Goal: Task Accomplishment & Management: Use online tool/utility

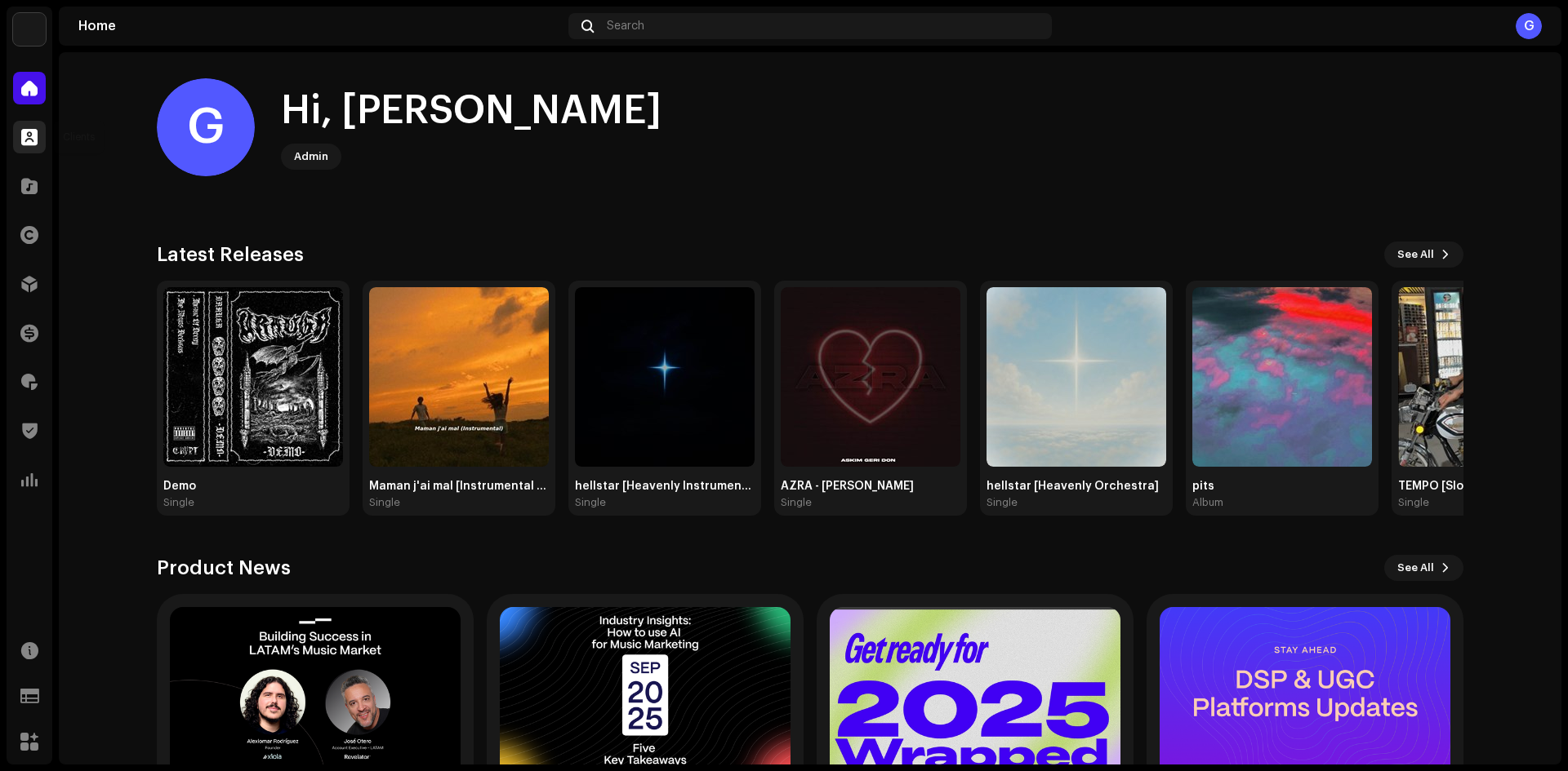
click at [40, 125] on div at bounding box center [29, 137] width 33 height 33
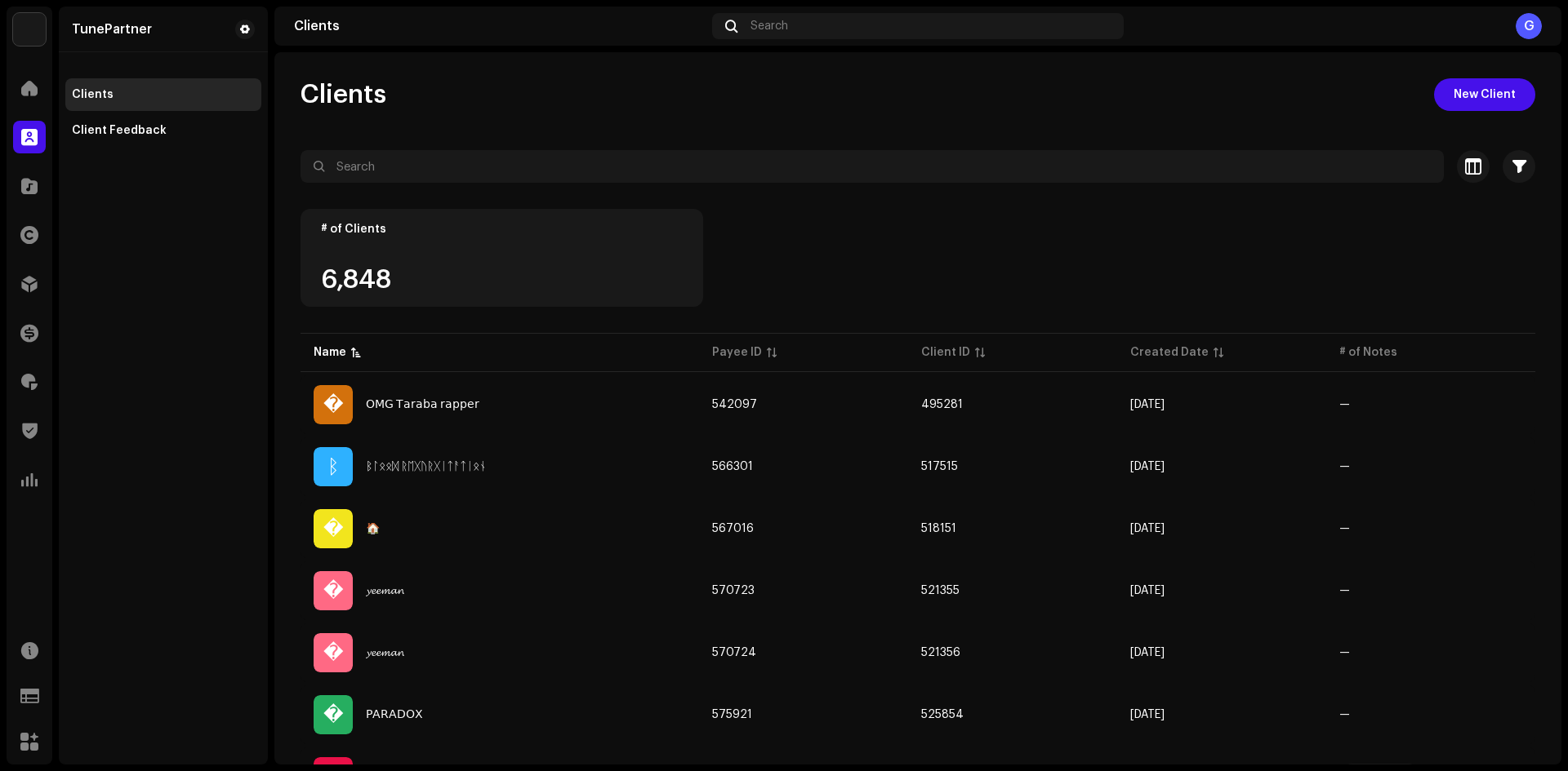
click at [8, 190] on div "Catalog" at bounding box center [29, 186] width 46 height 46
click at [19, 183] on div at bounding box center [29, 186] width 33 height 33
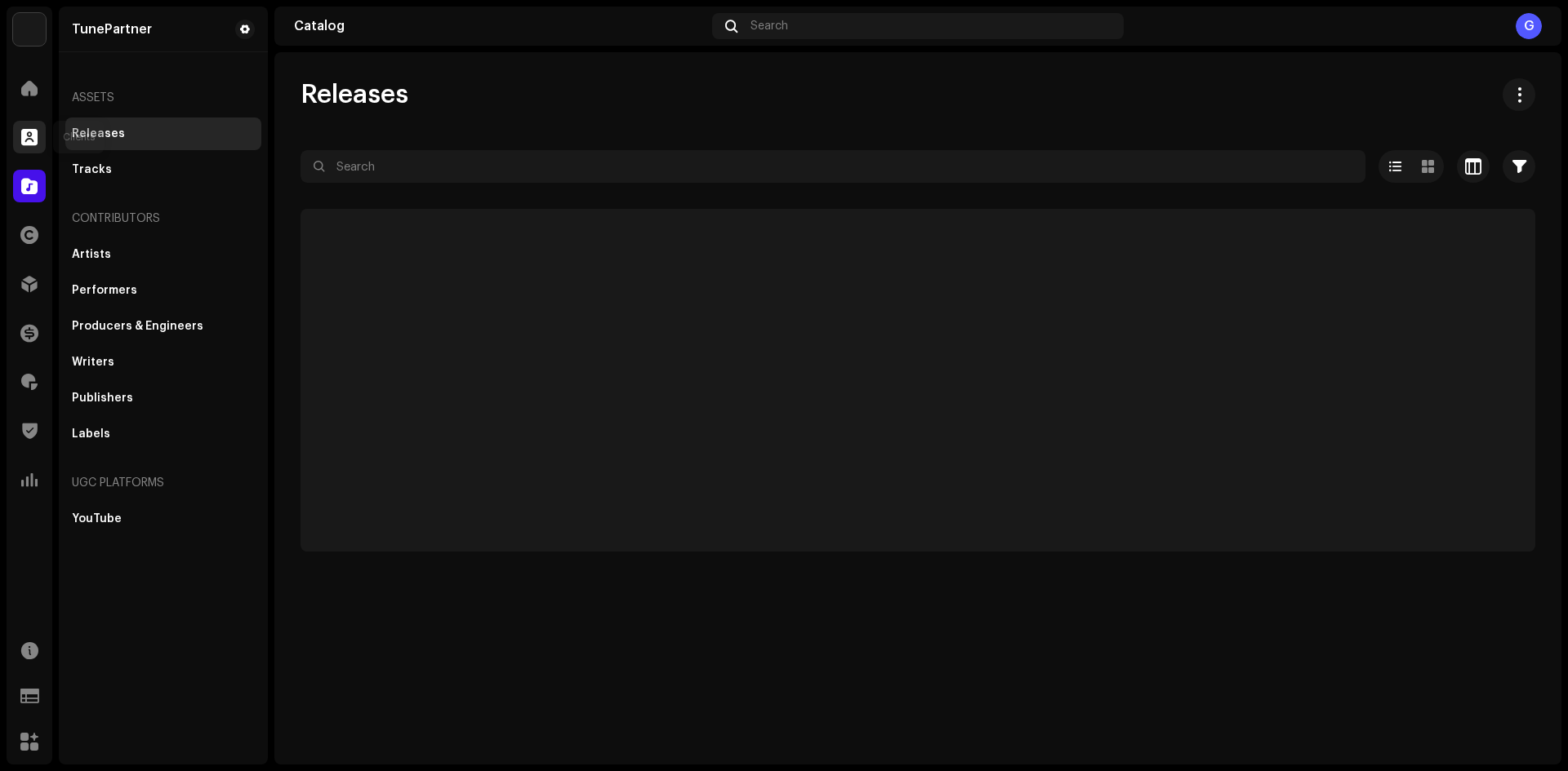
click at [27, 136] on span at bounding box center [29, 137] width 16 height 13
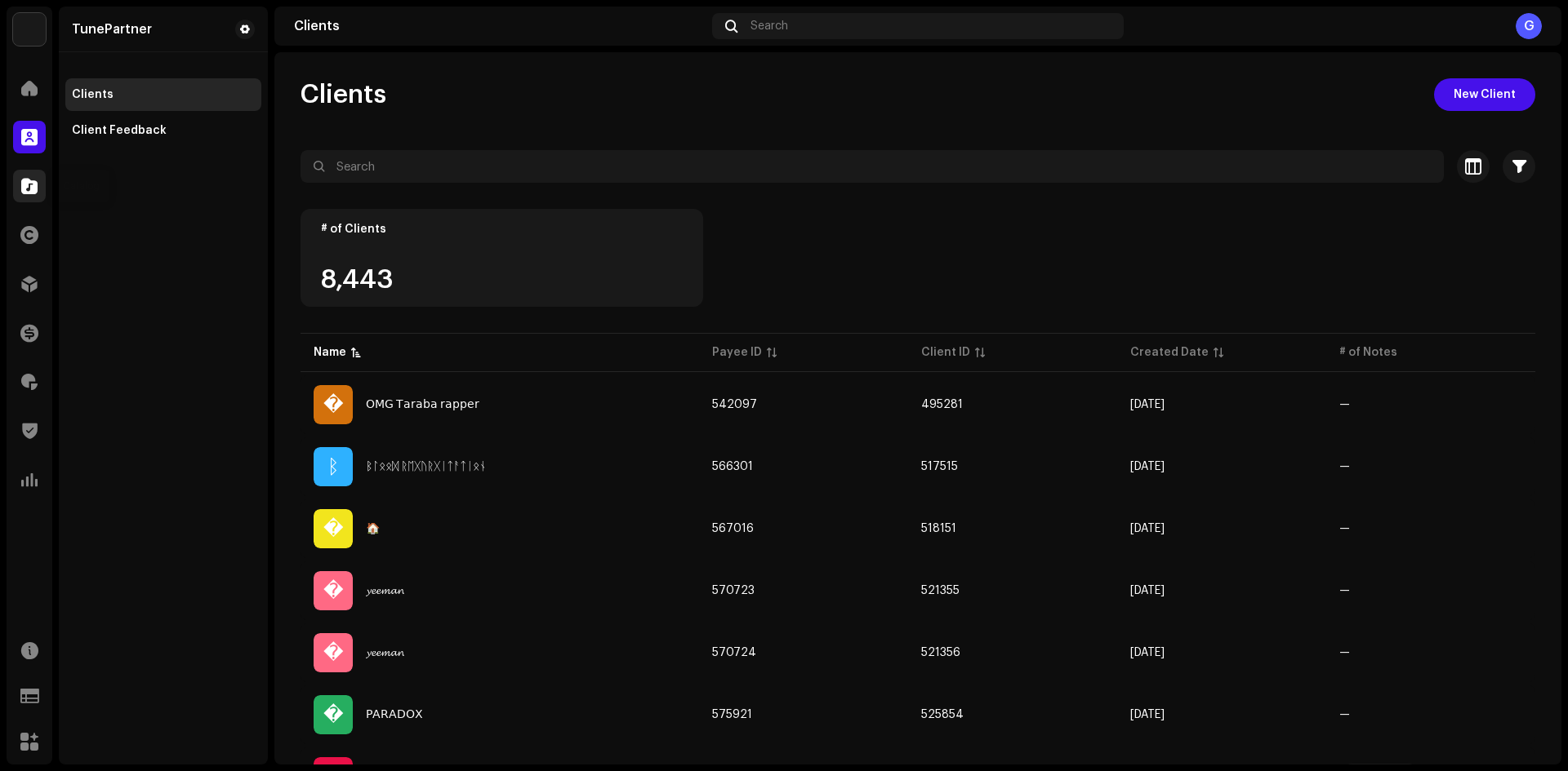
click at [23, 175] on div at bounding box center [29, 186] width 33 height 33
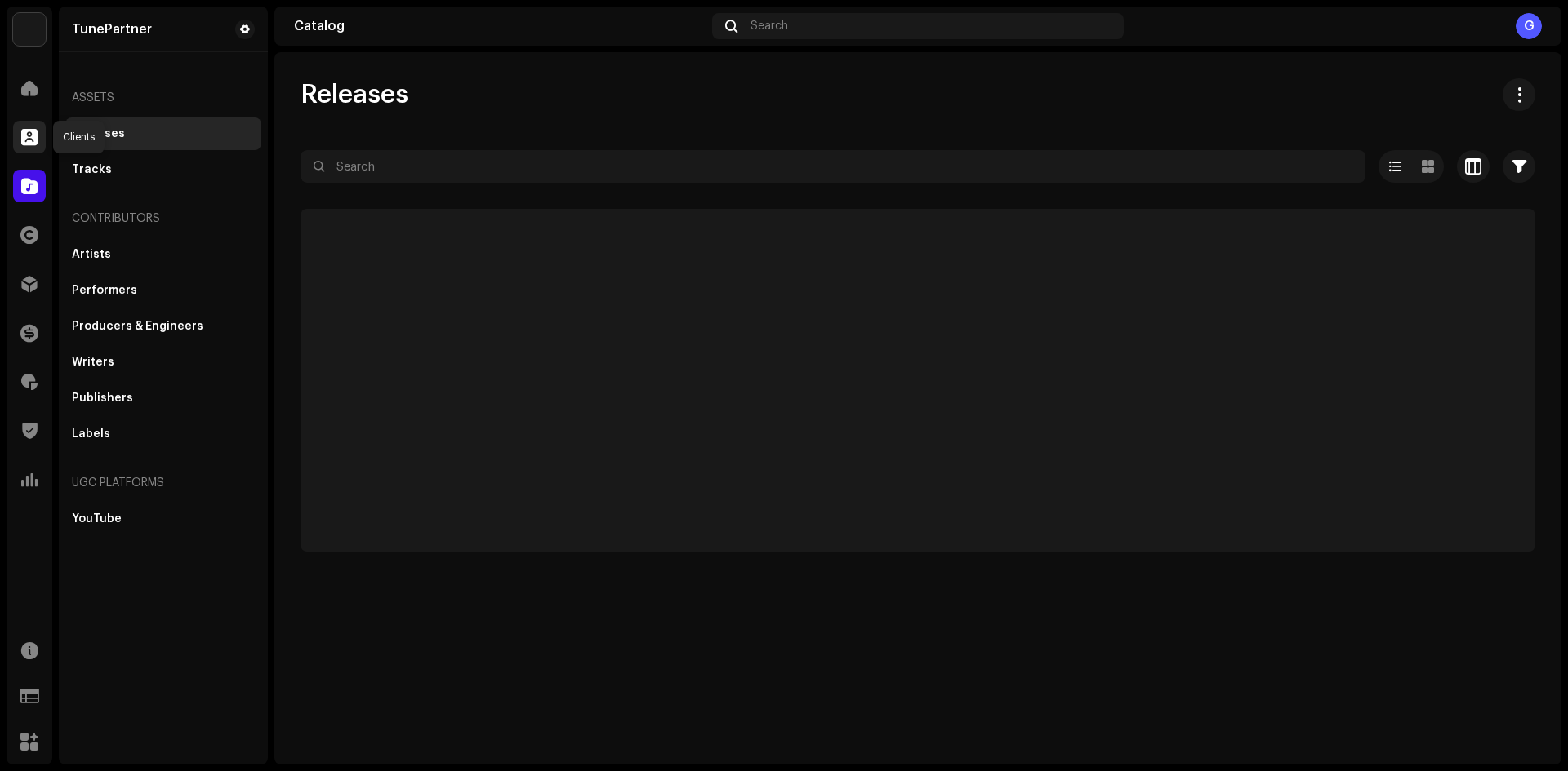
click at [25, 136] on span at bounding box center [29, 137] width 16 height 13
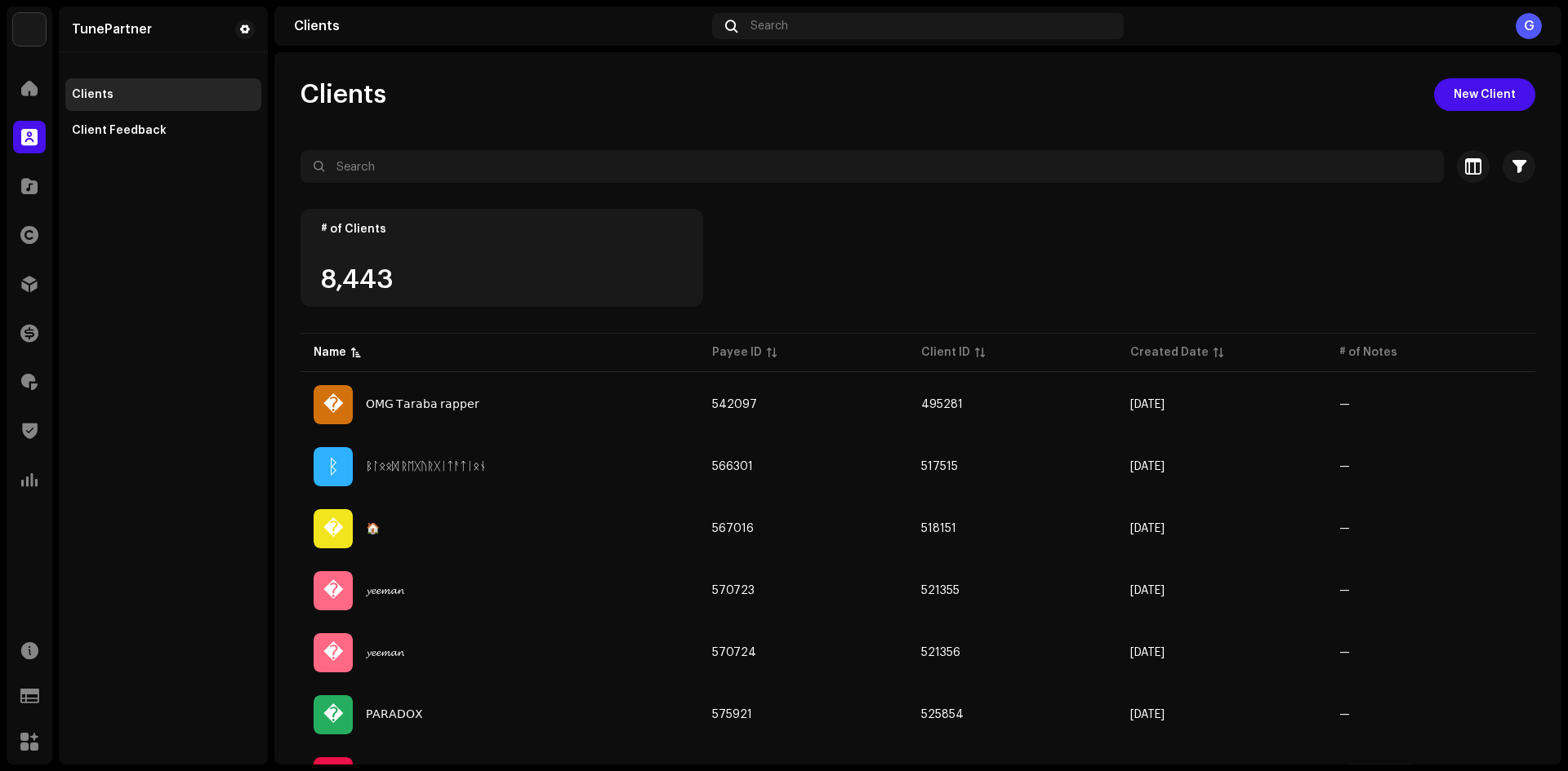
drag, startPoint x: 35, startPoint y: 188, endPoint x: 50, endPoint y: 188, distance: 15.0
click at [36, 188] on span at bounding box center [29, 186] width 16 height 13
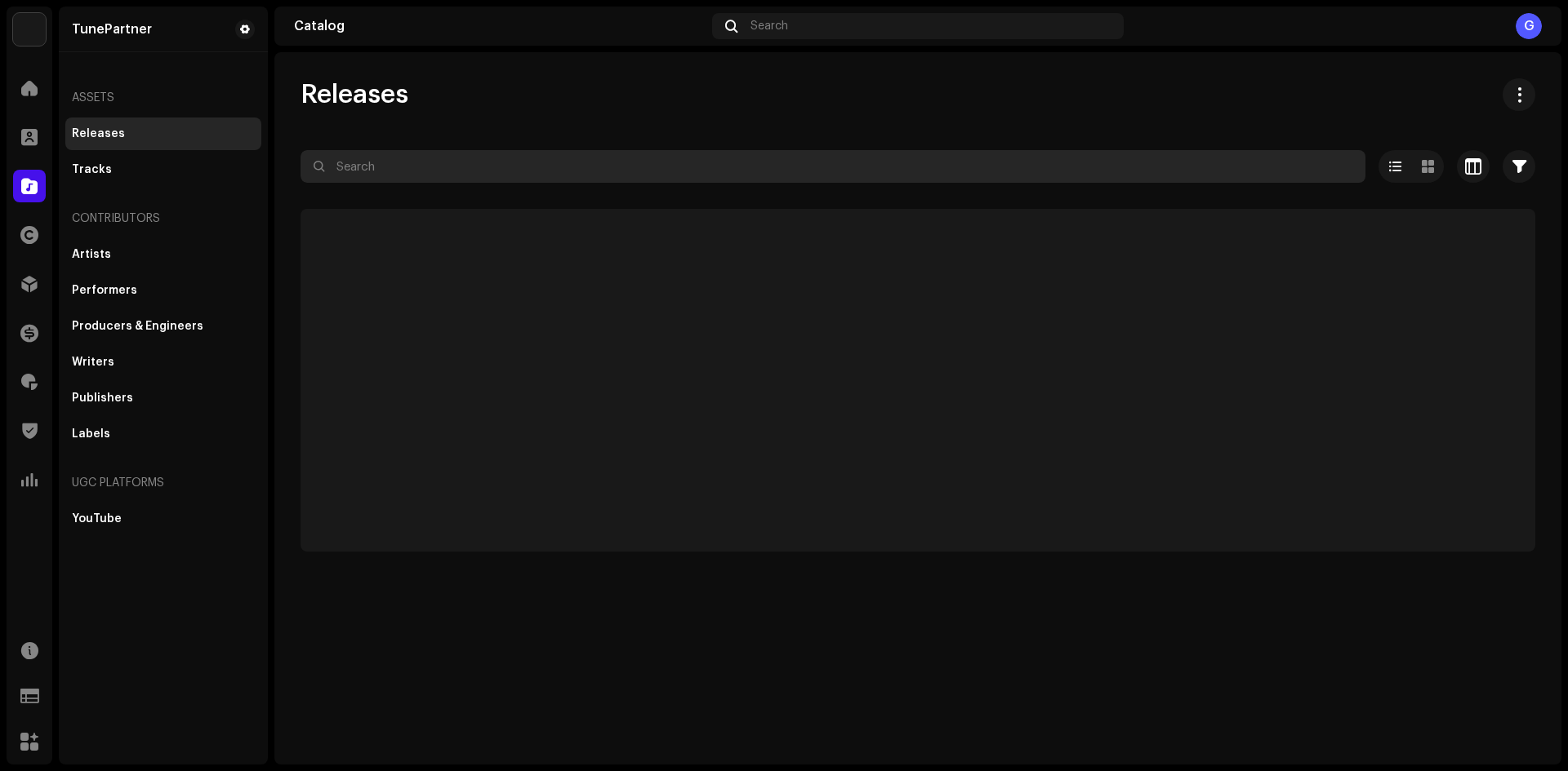
click at [400, 157] on input "text" at bounding box center [832, 166] width 1064 height 33
paste input "Dragur"
click at [337, 157] on input "Dragur" at bounding box center [832, 166] width 1064 height 33
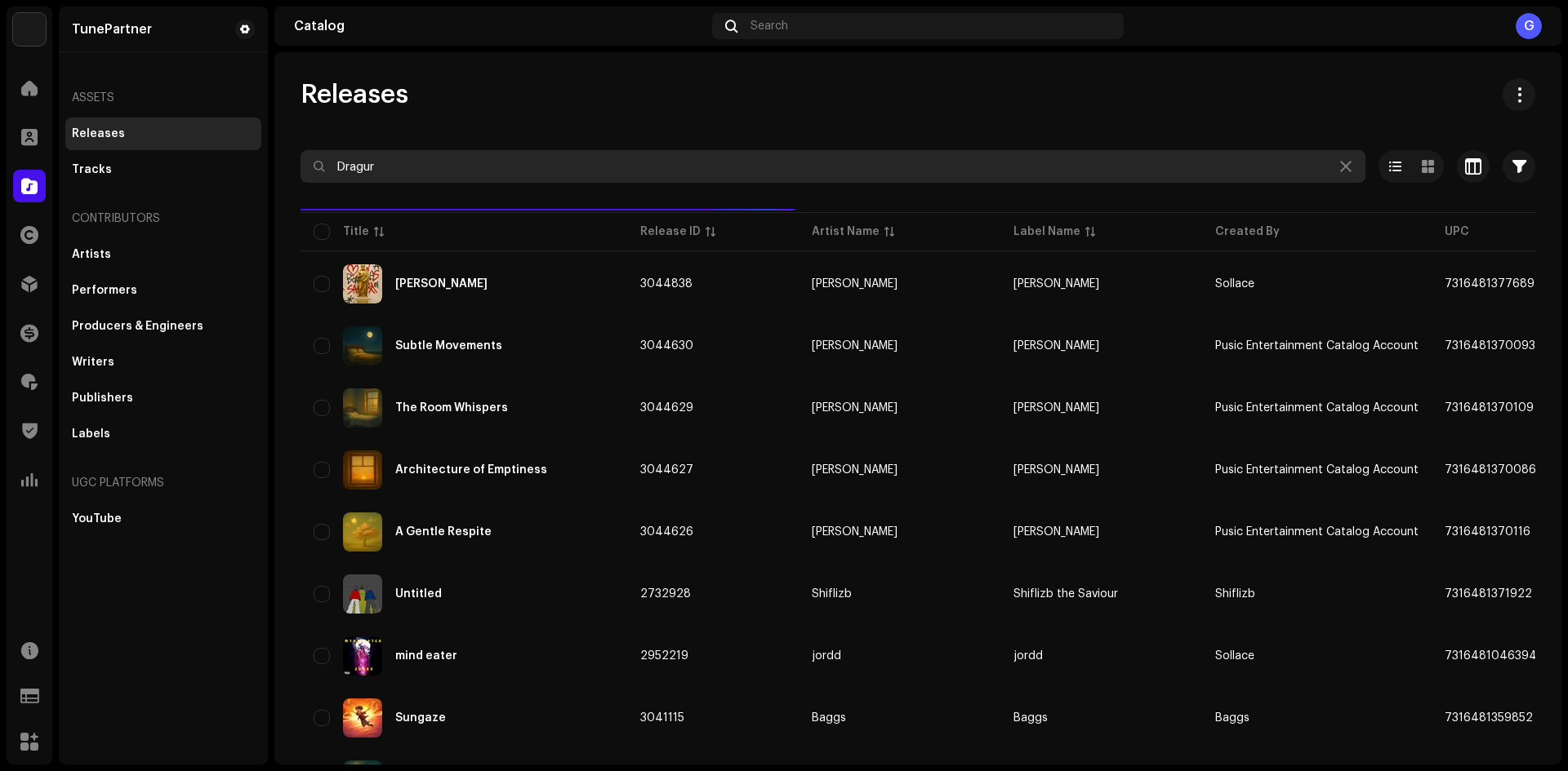
click at [453, 158] on input "Dragur" at bounding box center [832, 166] width 1064 height 33
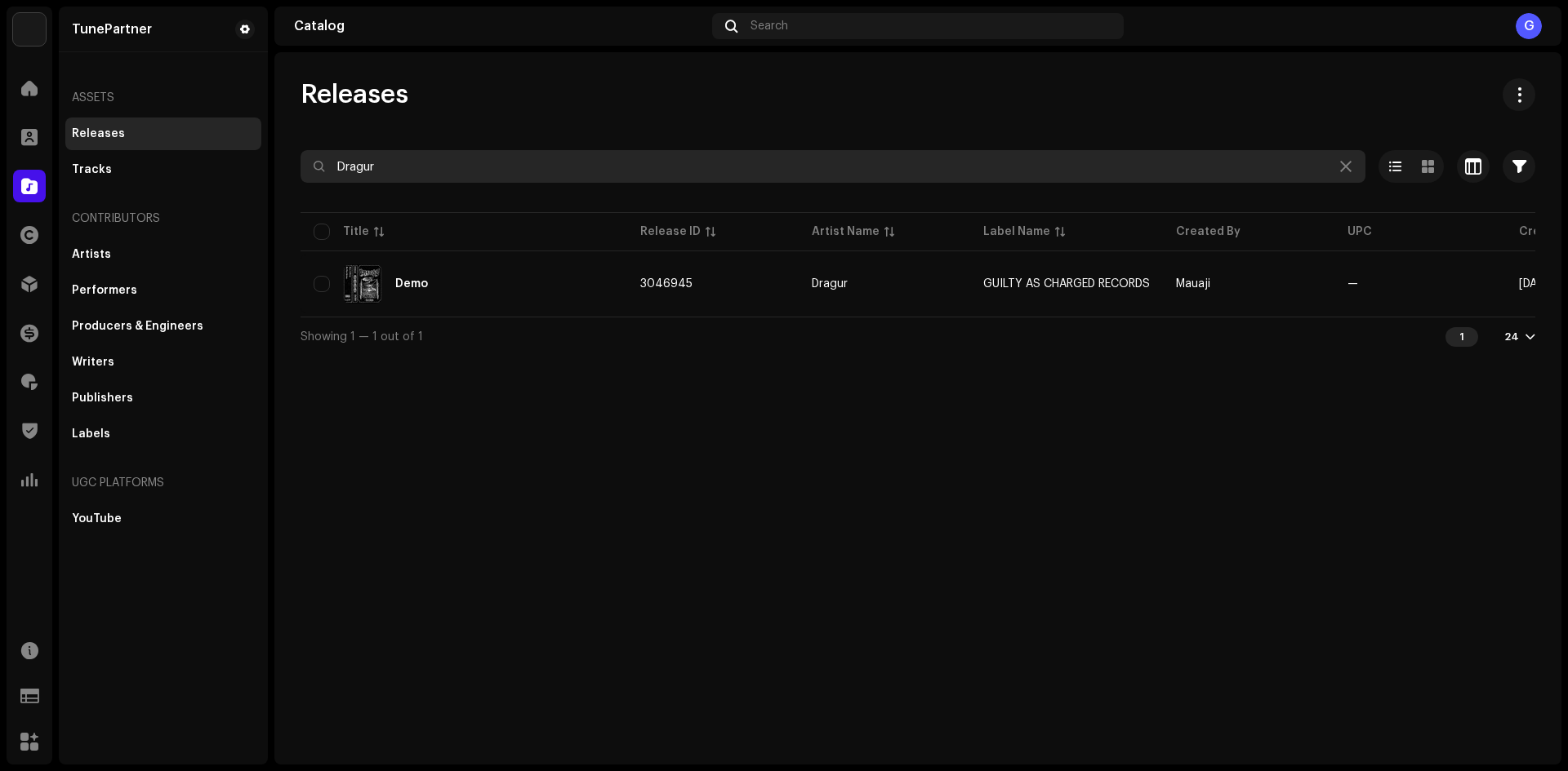
click at [369, 165] on input "Dragur" at bounding box center [832, 166] width 1064 height 33
paste input "toxicrain258"
click at [343, 156] on input "toxicrain258" at bounding box center [832, 166] width 1064 height 33
click at [340, 154] on input "toxicrain258" at bounding box center [832, 166] width 1064 height 33
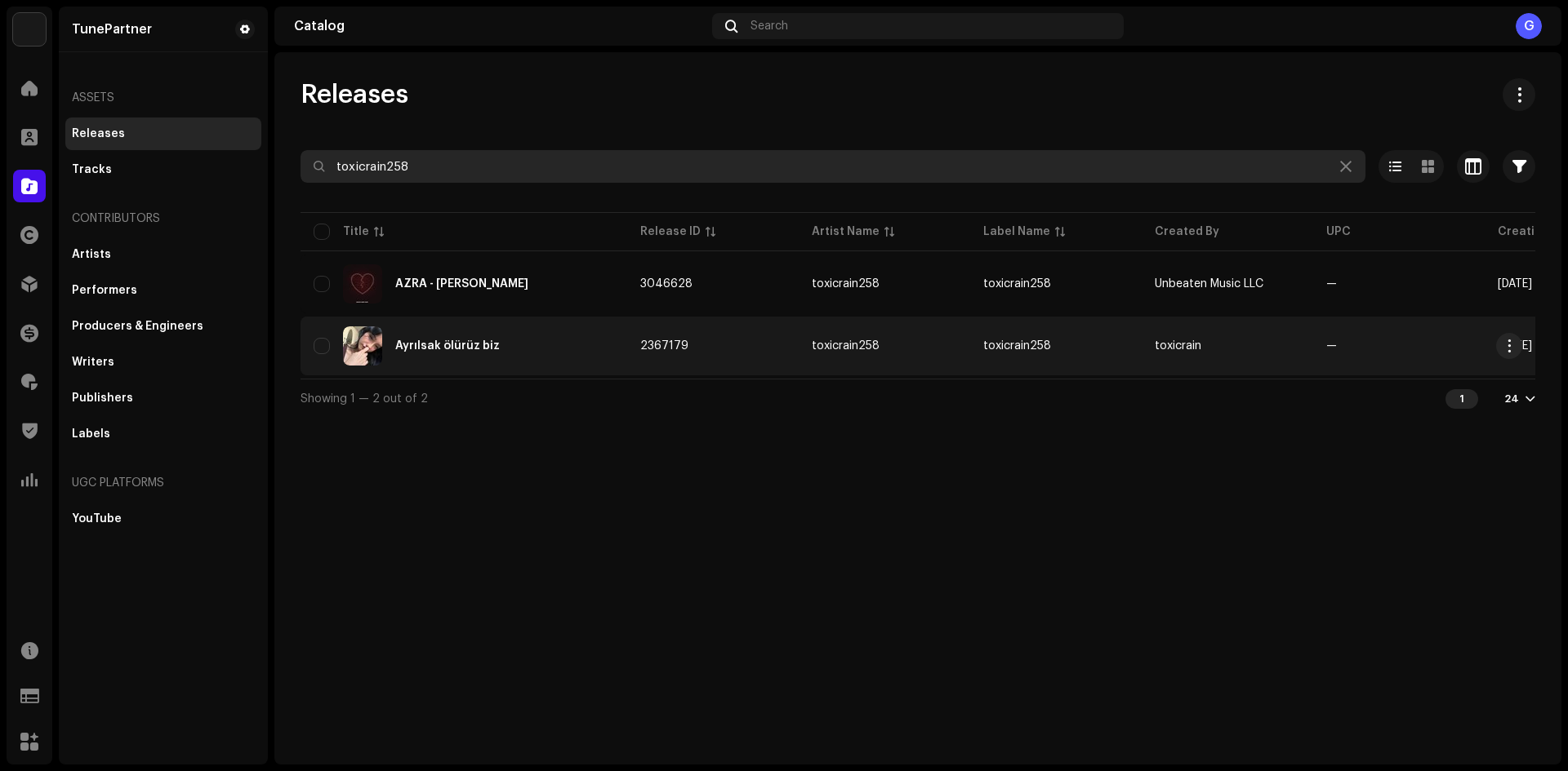
type input "toxicrain258"
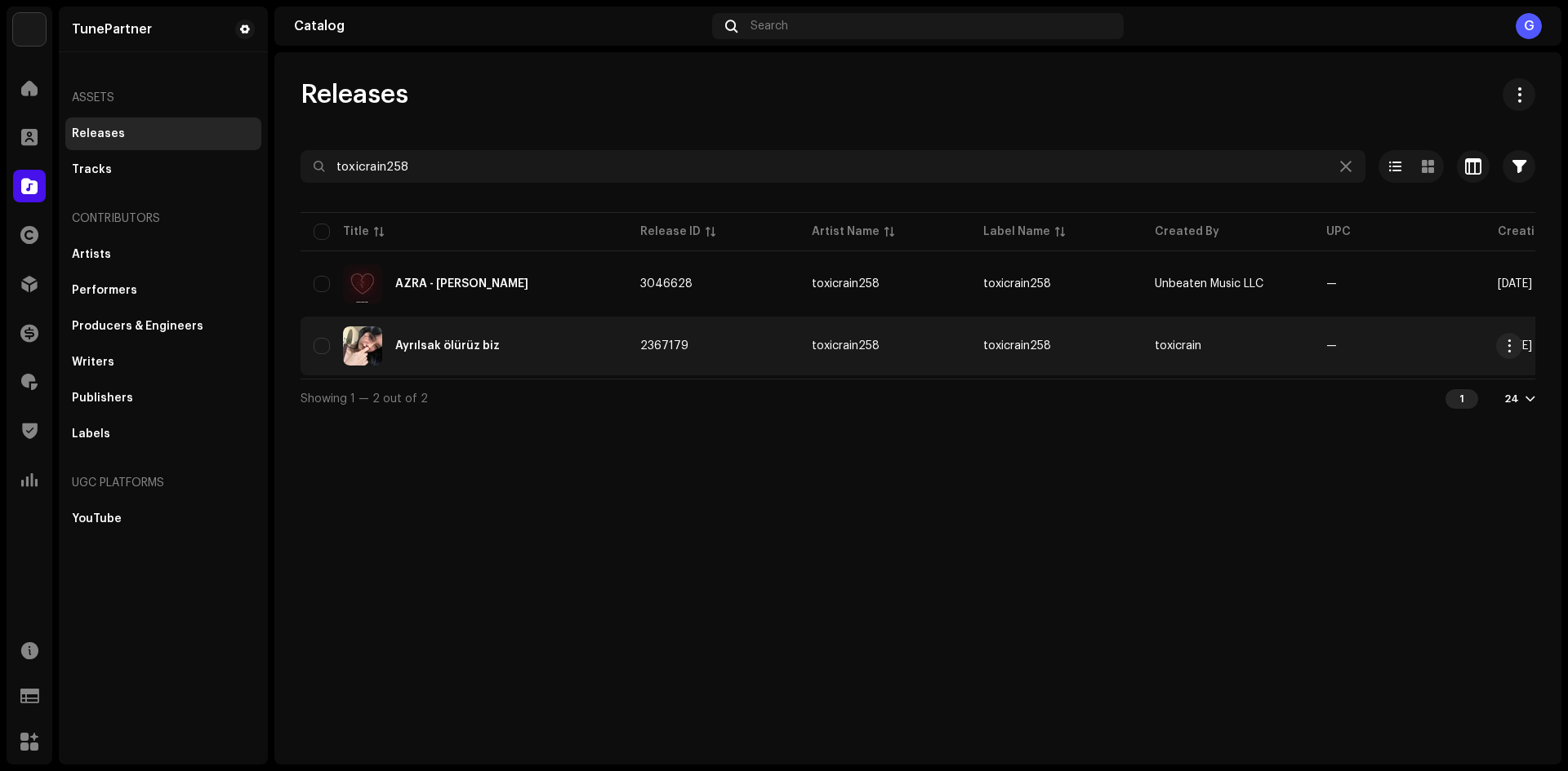
click at [728, 346] on td "2367179" at bounding box center [712, 346] width 171 height 59
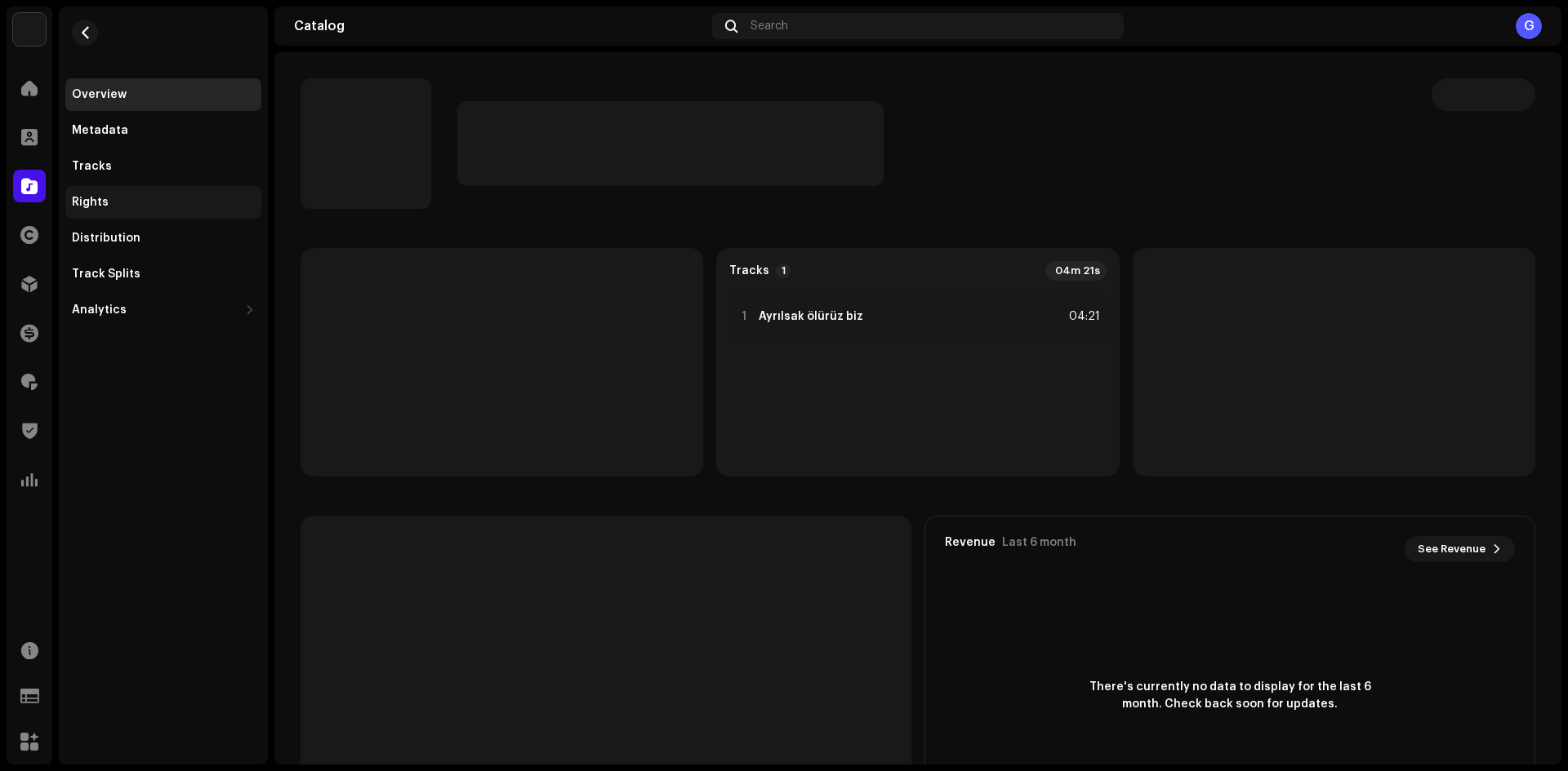
click at [175, 208] on div "Rights" at bounding box center [163, 203] width 183 height 13
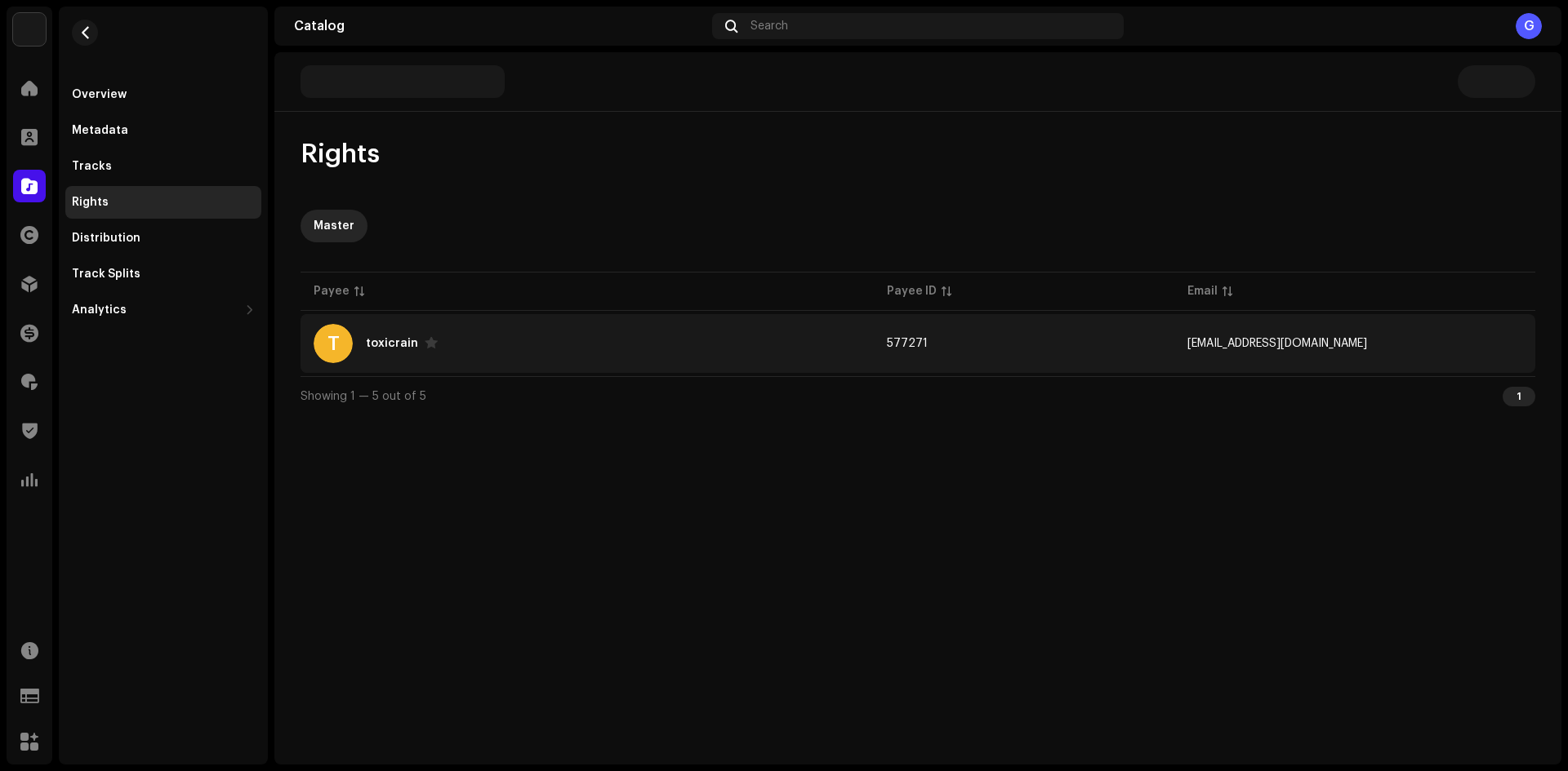
click at [498, 329] on div "T toxicrain" at bounding box center [587, 344] width 547 height 39
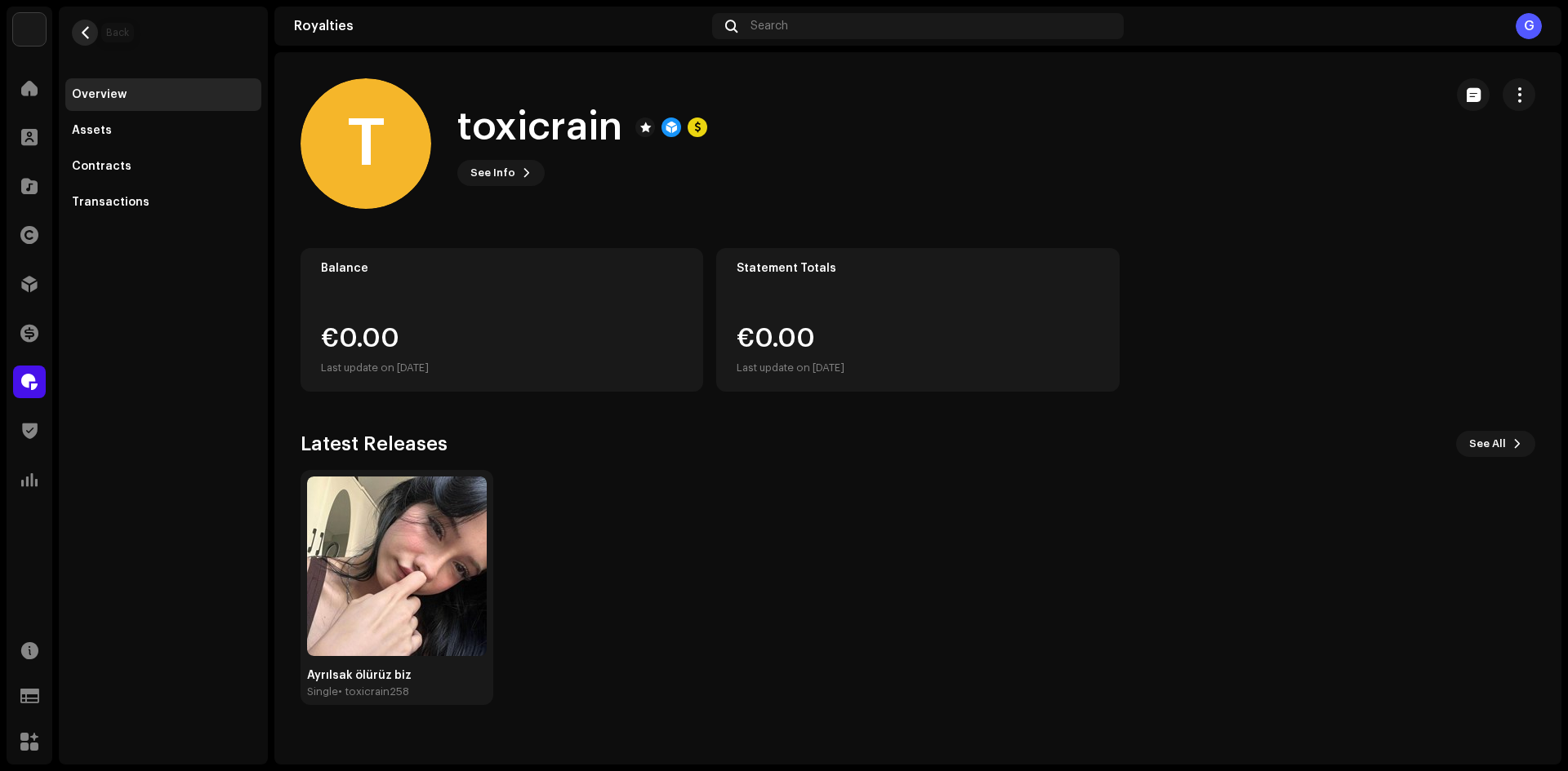
click at [85, 39] on button "button" at bounding box center [85, 33] width 26 height 26
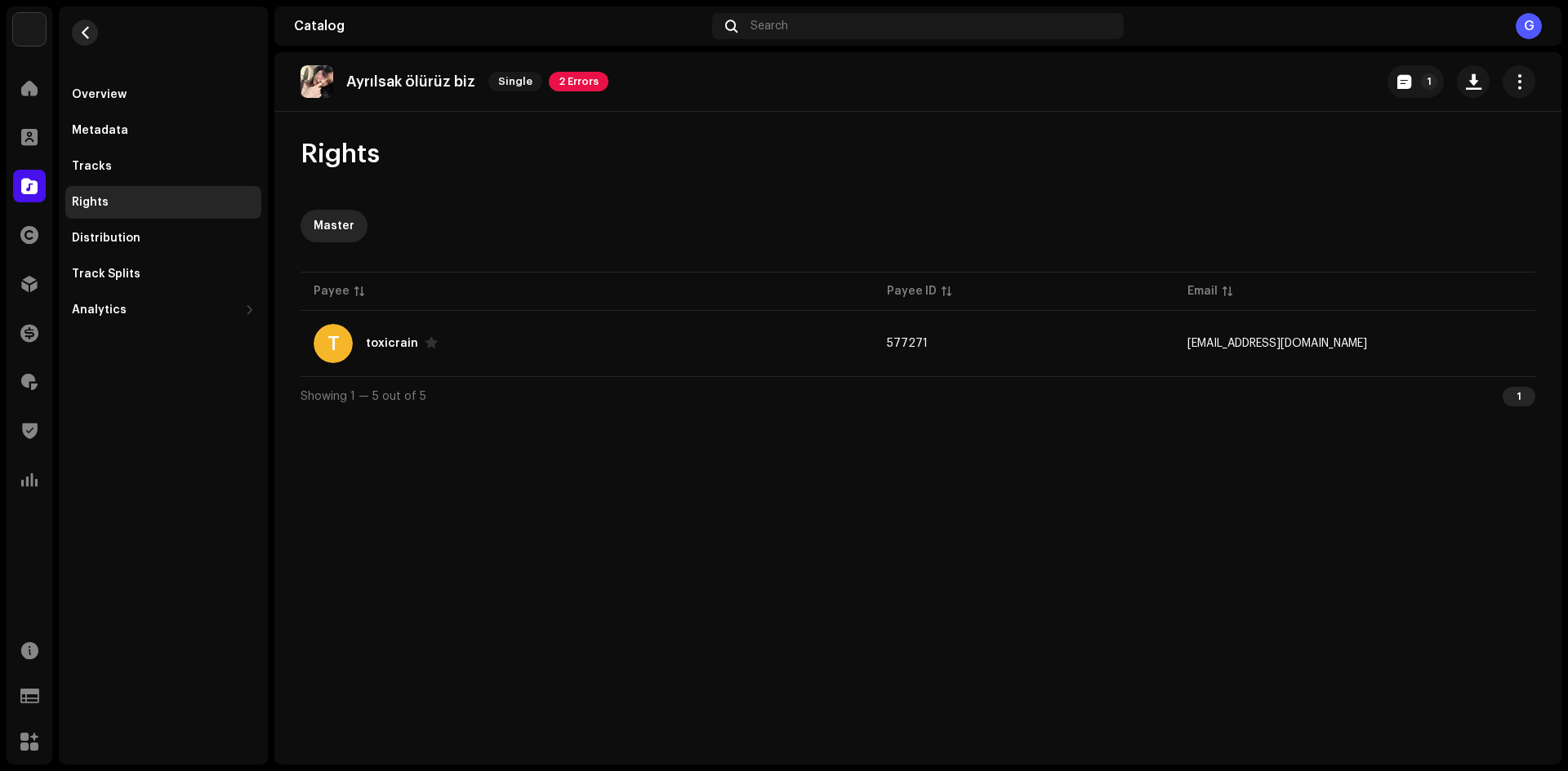
click at [86, 28] on span "button" at bounding box center [85, 33] width 12 height 13
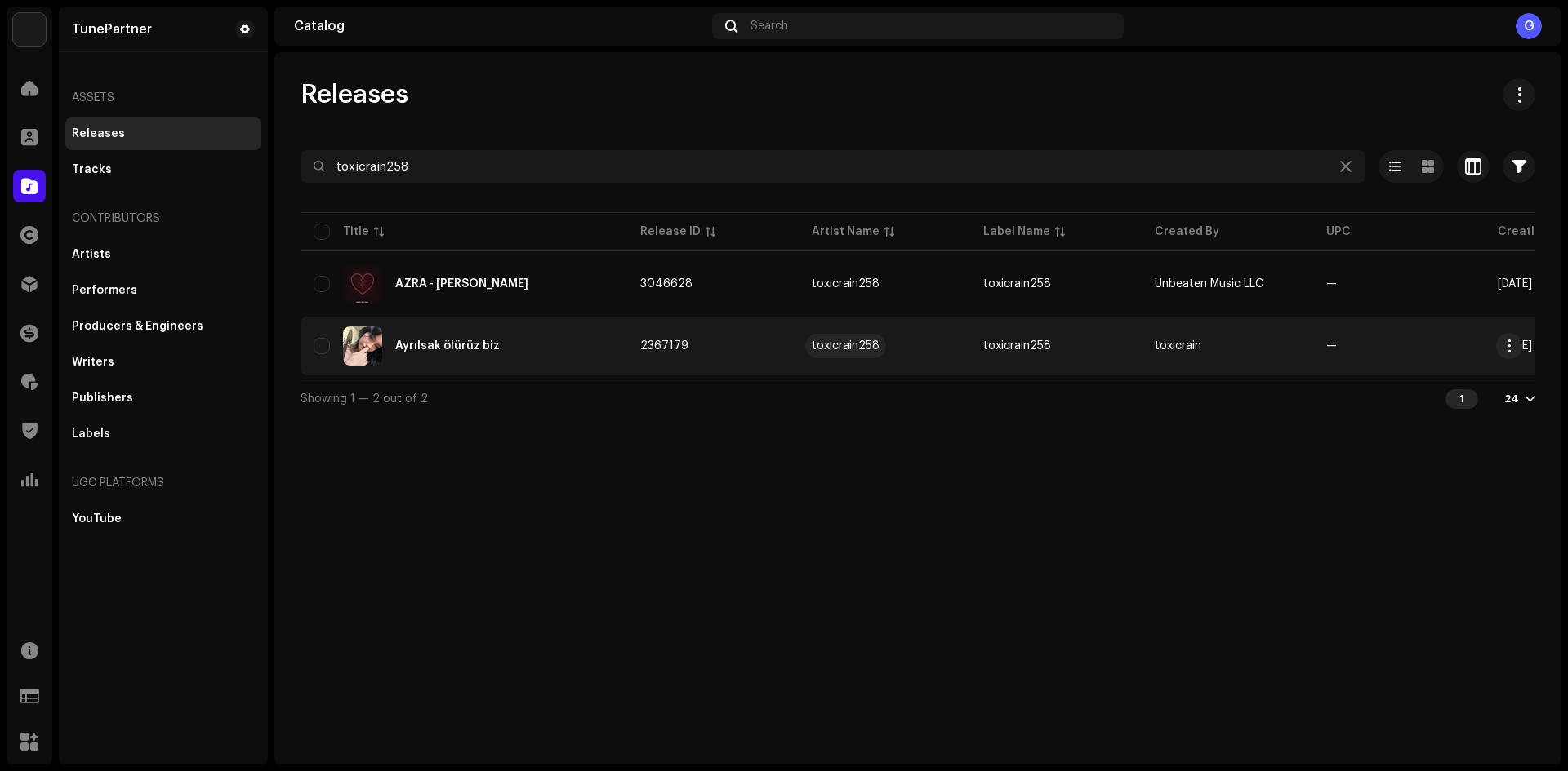
click at [868, 345] on div "toxicrain258" at bounding box center [846, 346] width 68 height 11
click at [836, 348] on div "toxicrain258" at bounding box center [846, 346] width 68 height 11
click at [440, 342] on div "Ayrılsak ölürüz biz" at bounding box center [447, 346] width 104 height 11
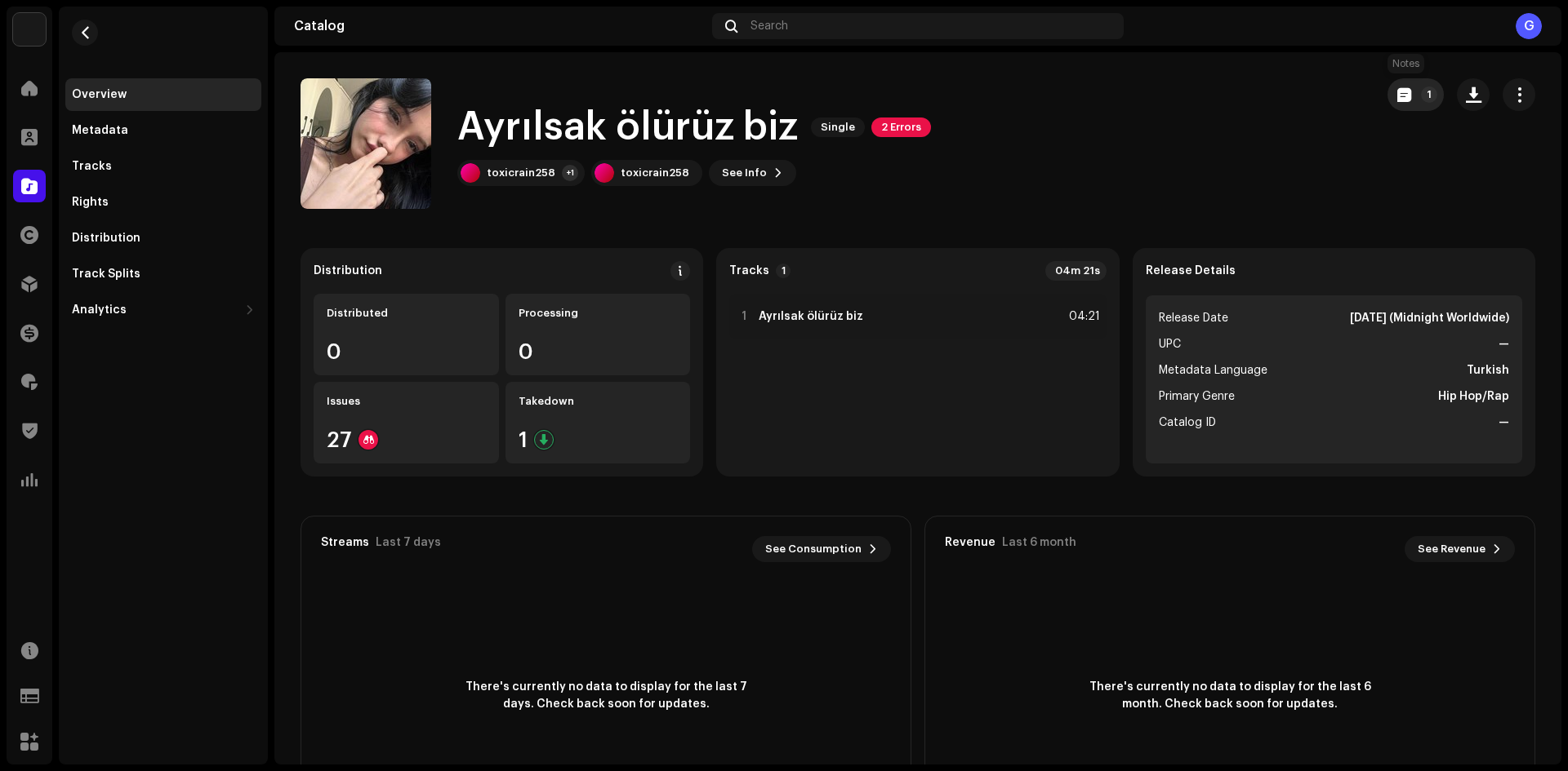
click at [1405, 93] on button "1" at bounding box center [1415, 94] width 56 height 33
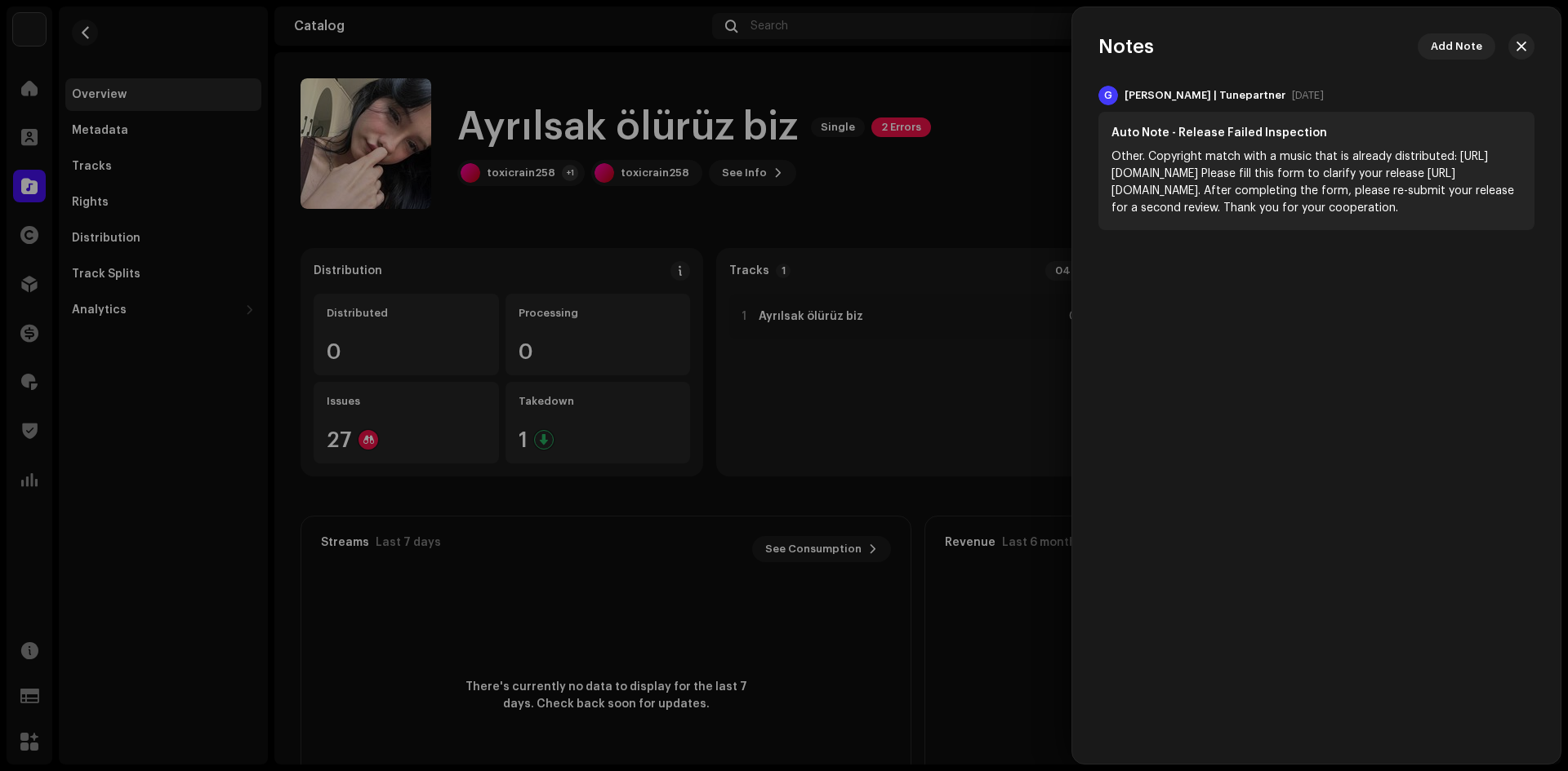
click at [1525, 33] on div "Notes Add Note G Galang | Tunepartner Jun 21, 2024 Auto Note - Release Failed I…" at bounding box center [1316, 386] width 489 height 757
click at [1526, 40] on button "button" at bounding box center [1521, 47] width 26 height 26
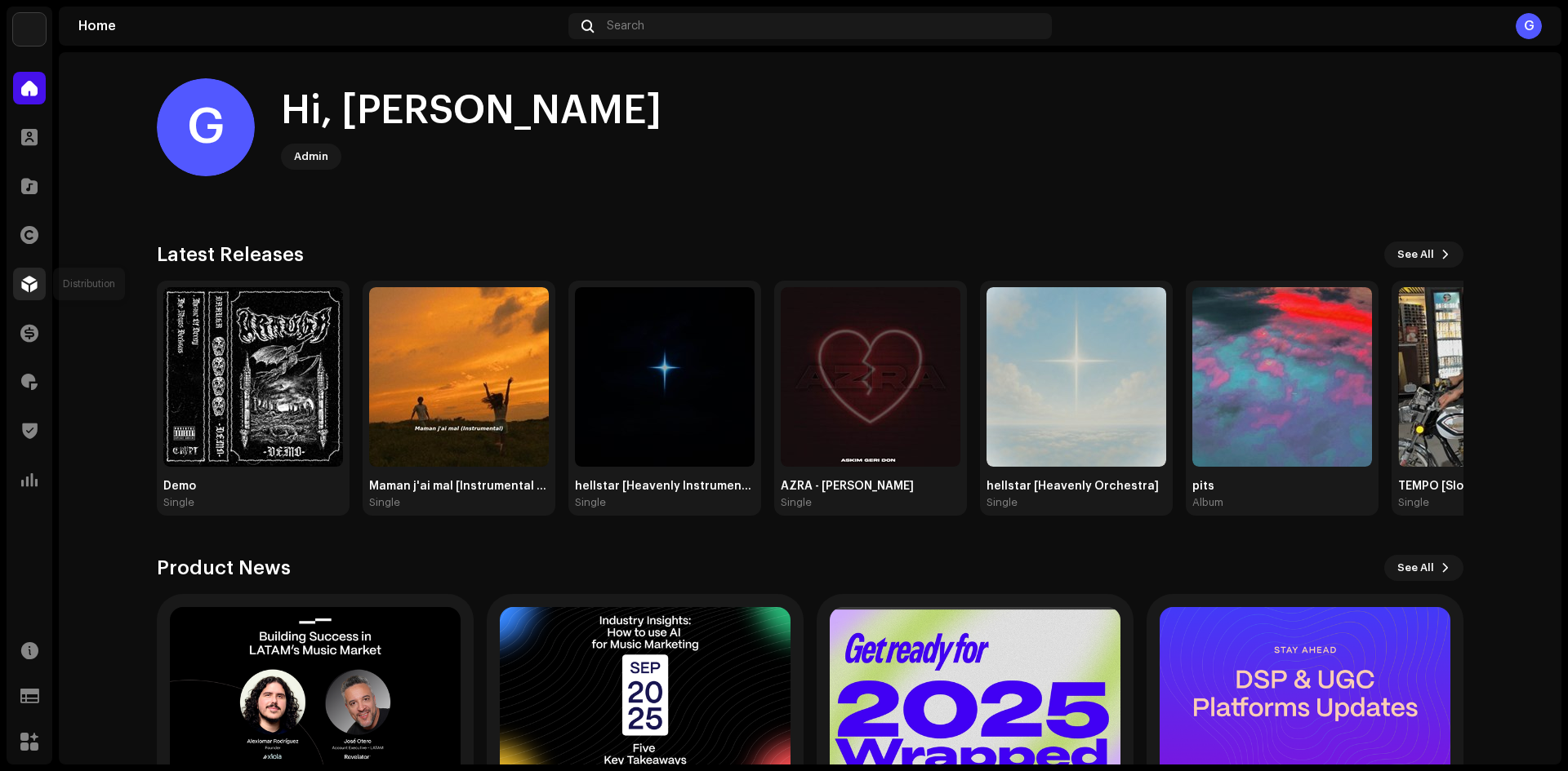
click at [38, 273] on div at bounding box center [29, 284] width 33 height 33
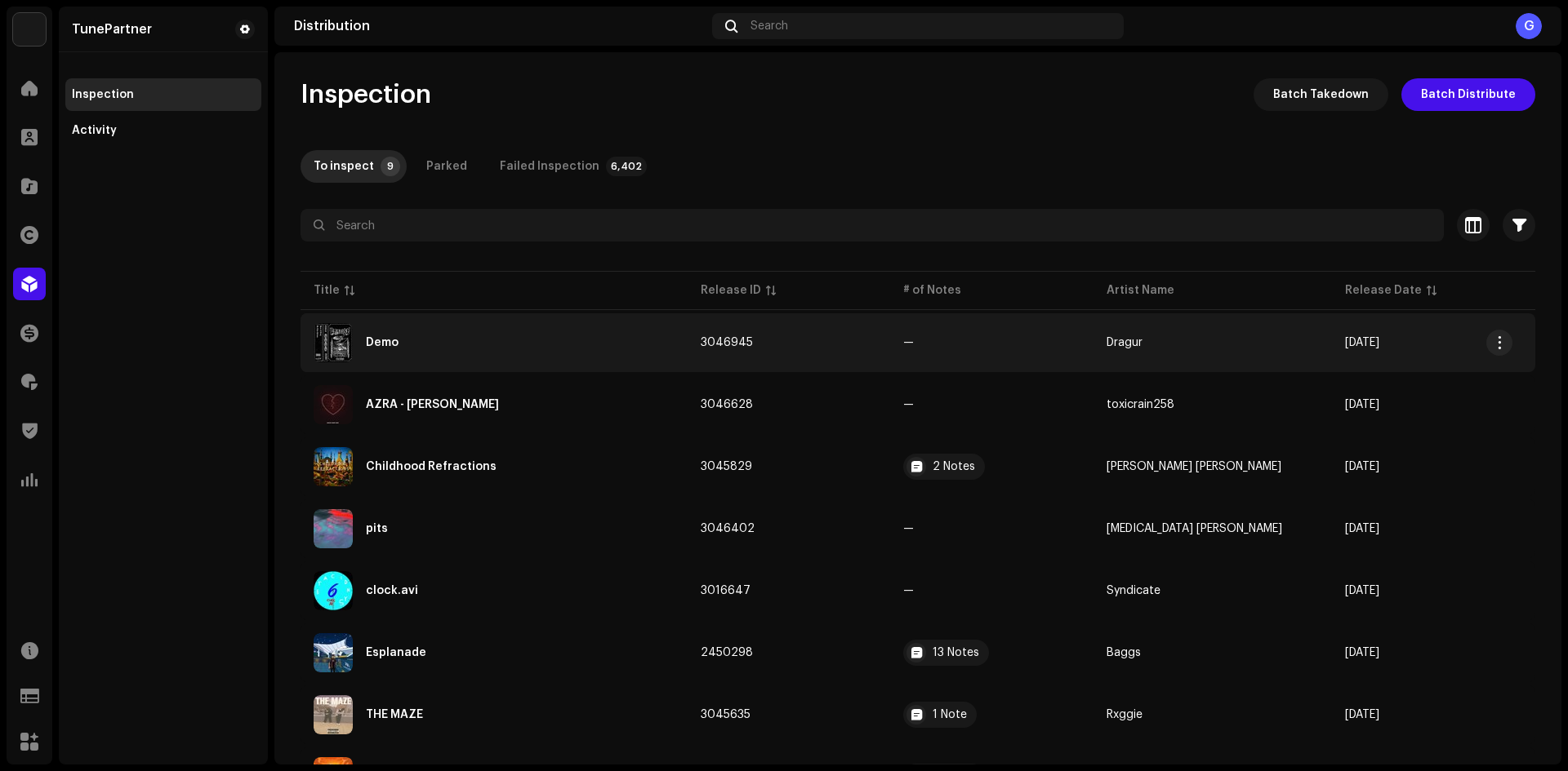
click at [913, 336] on td "—" at bounding box center [991, 343] width 203 height 59
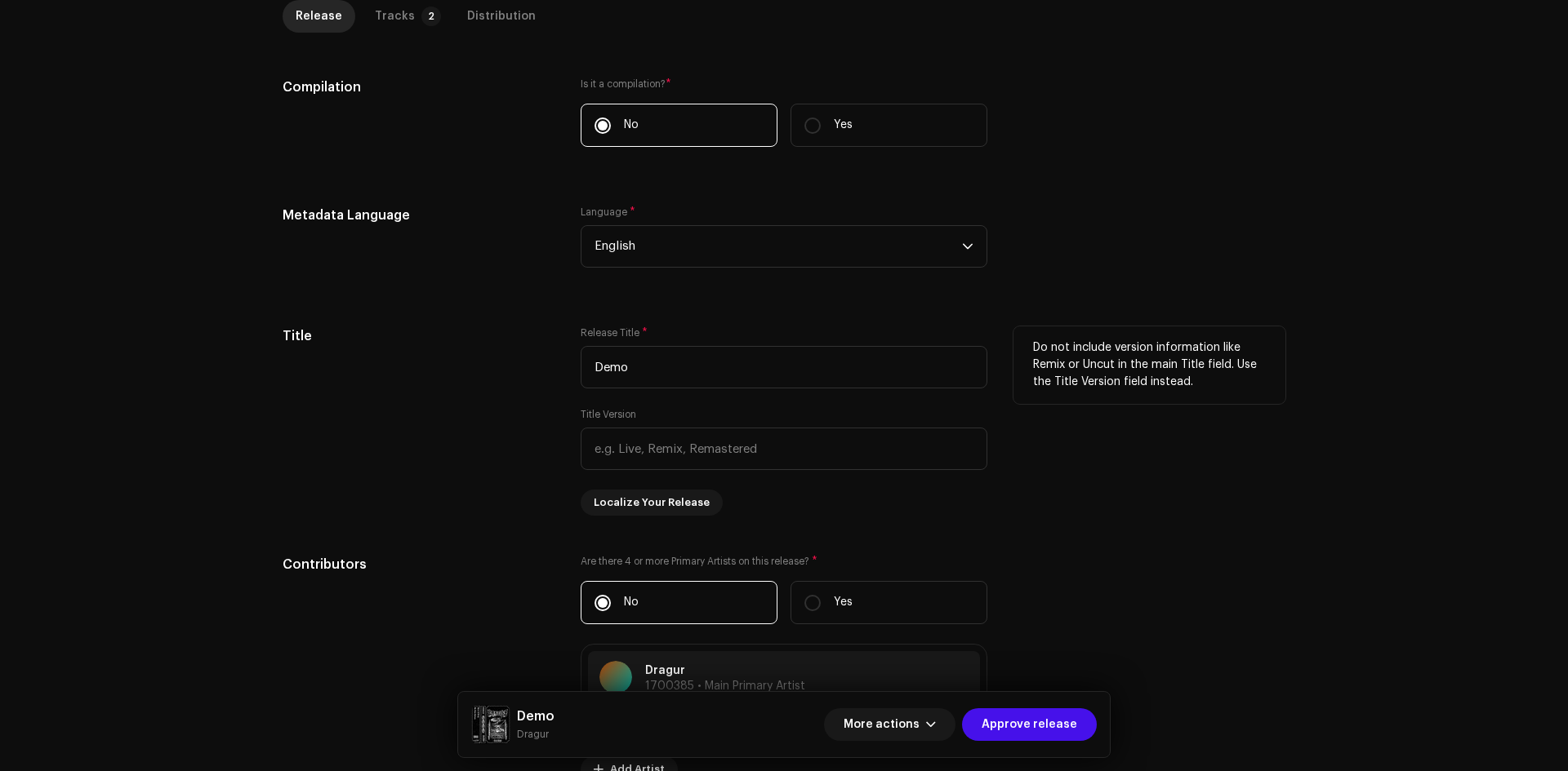
scroll to position [489, 0]
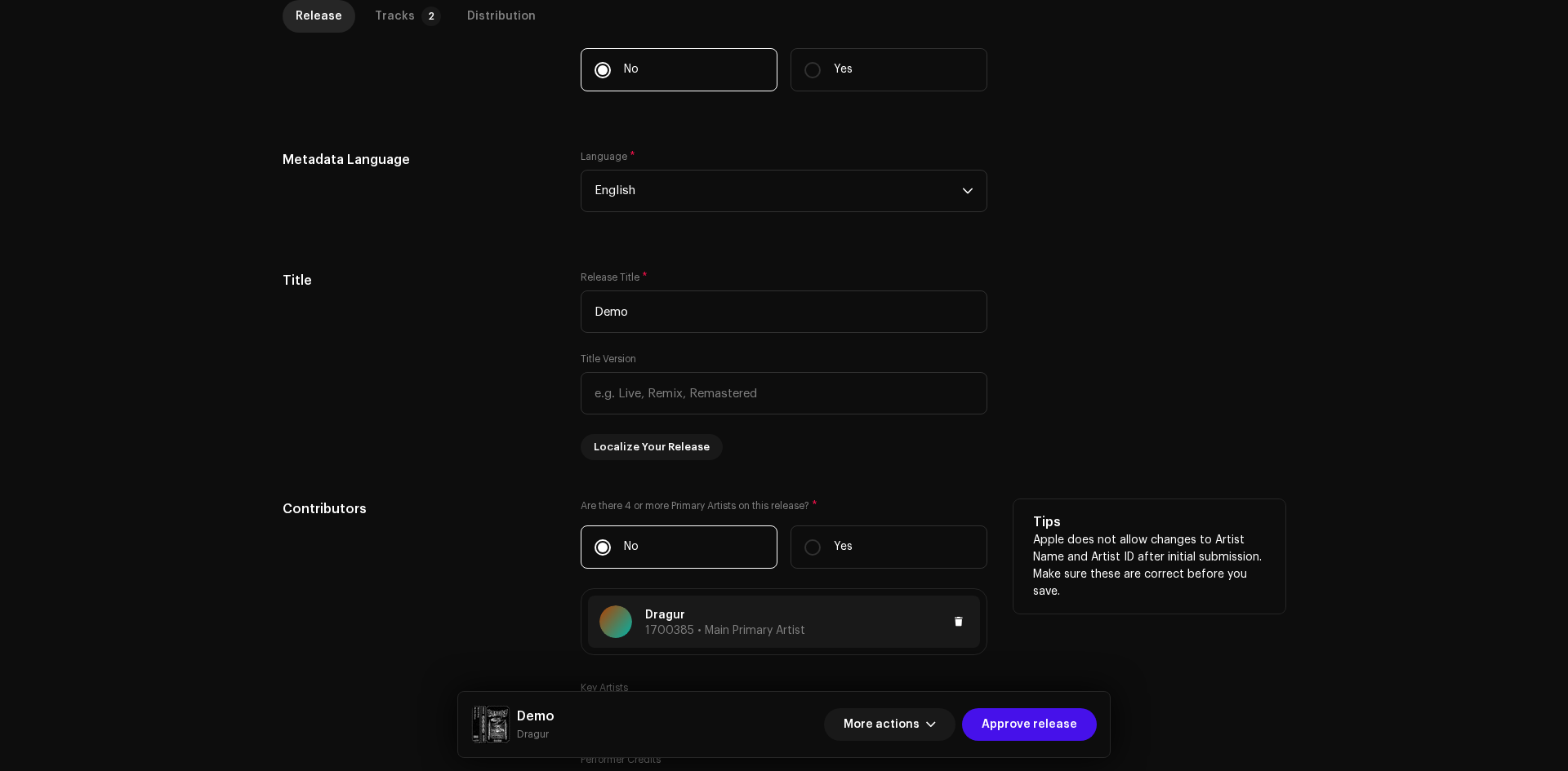
copy p "Dragur"
drag, startPoint x: 691, startPoint y: 609, endPoint x: 640, endPoint y: 612, distance: 51.1
click at [640, 612] on div "Dragur 1700385 • Main Primary Artist" at bounding box center [702, 622] width 206 height 33
click at [406, 501] on div "Update Main Primary Artist Cancel Update" at bounding box center [784, 385] width 1568 height 771
click at [1069, 216] on div "Metadata Language Language * English" at bounding box center [784, 191] width 1002 height 82
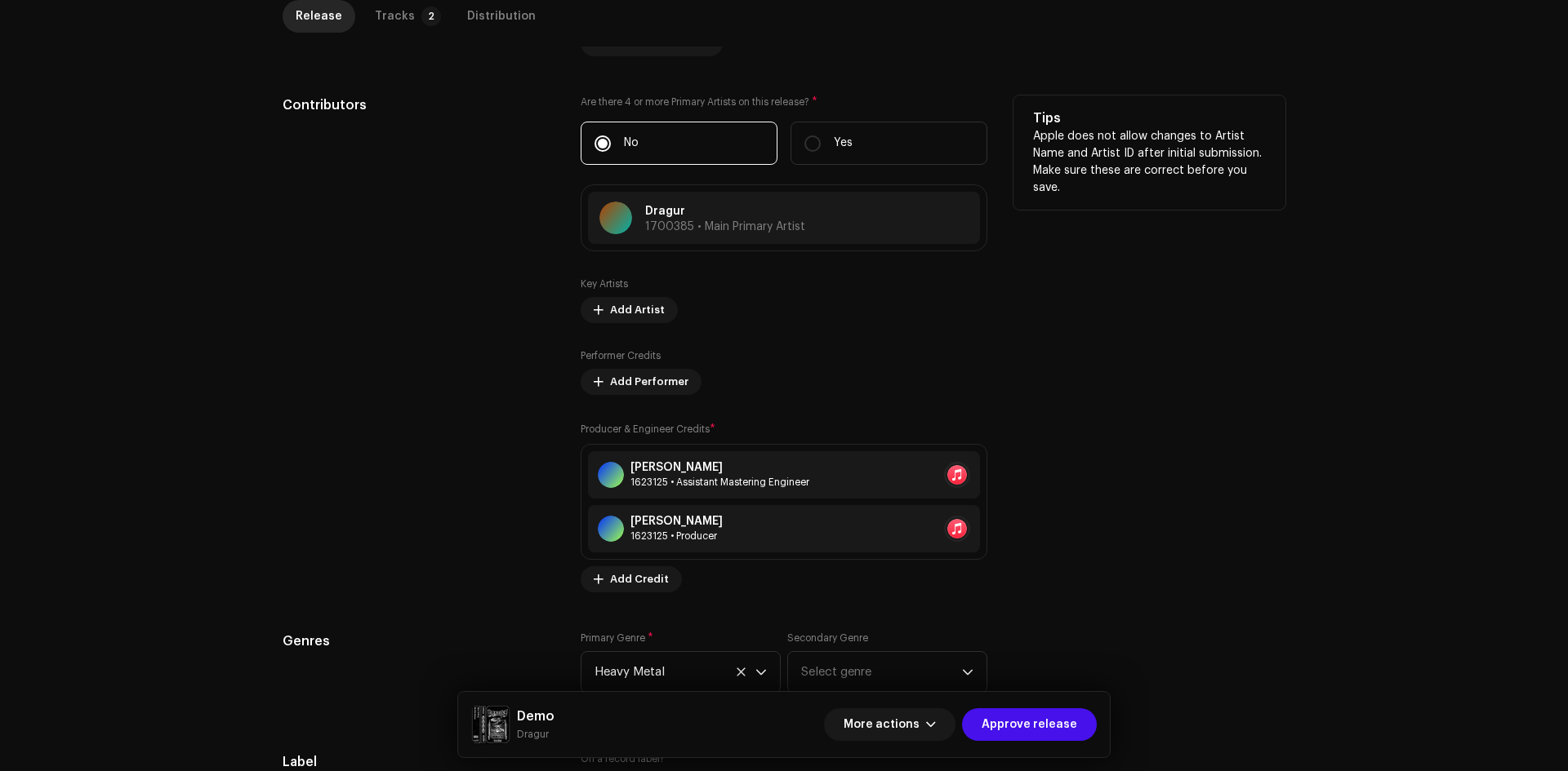
scroll to position [898, 0]
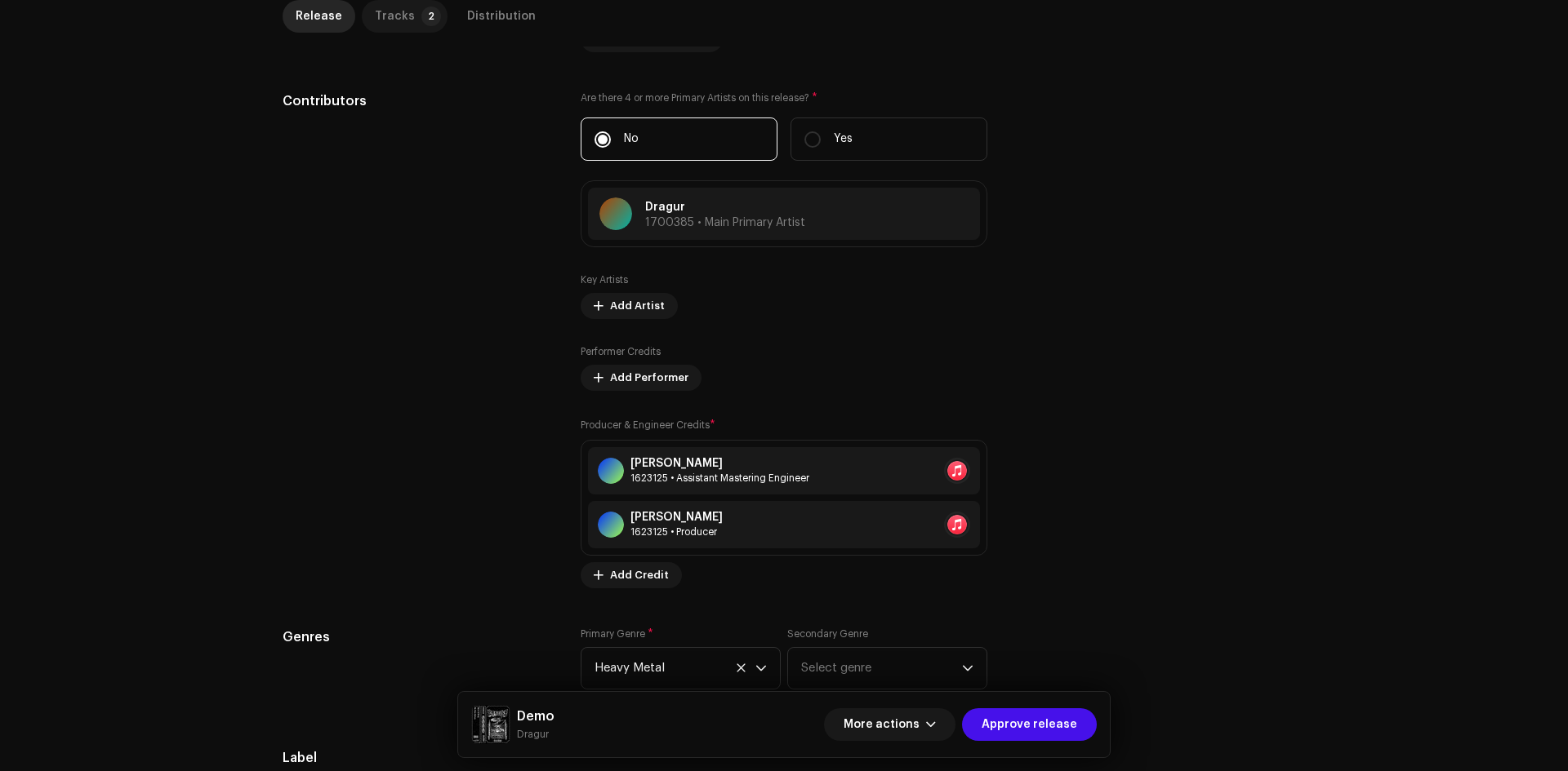
click at [402, 24] on div "Tracks" at bounding box center [395, 16] width 40 height 33
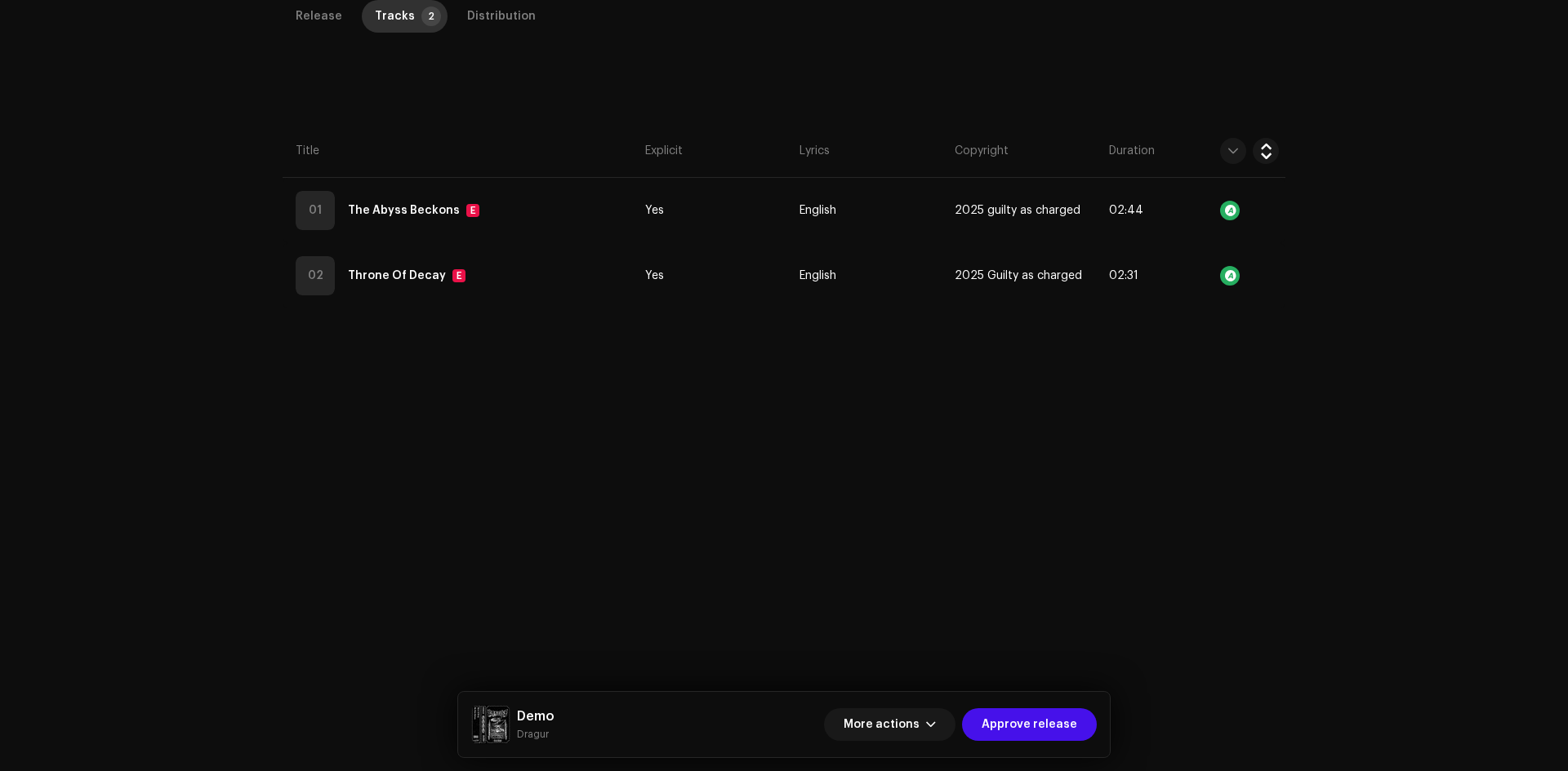
scroll to position [387, 0]
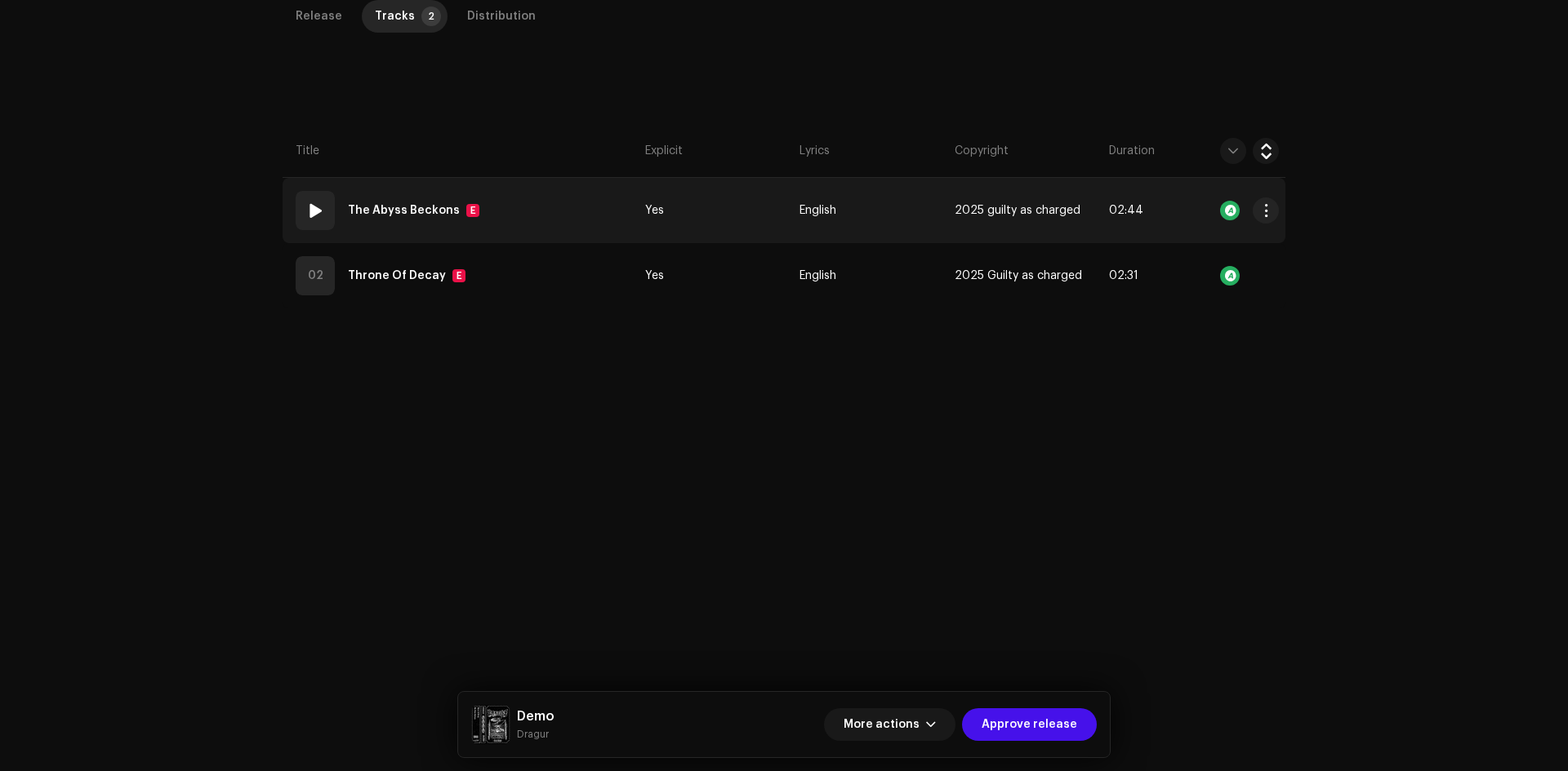
click at [560, 229] on td "01 The Abyss Beckons E" at bounding box center [460, 210] width 356 height 66
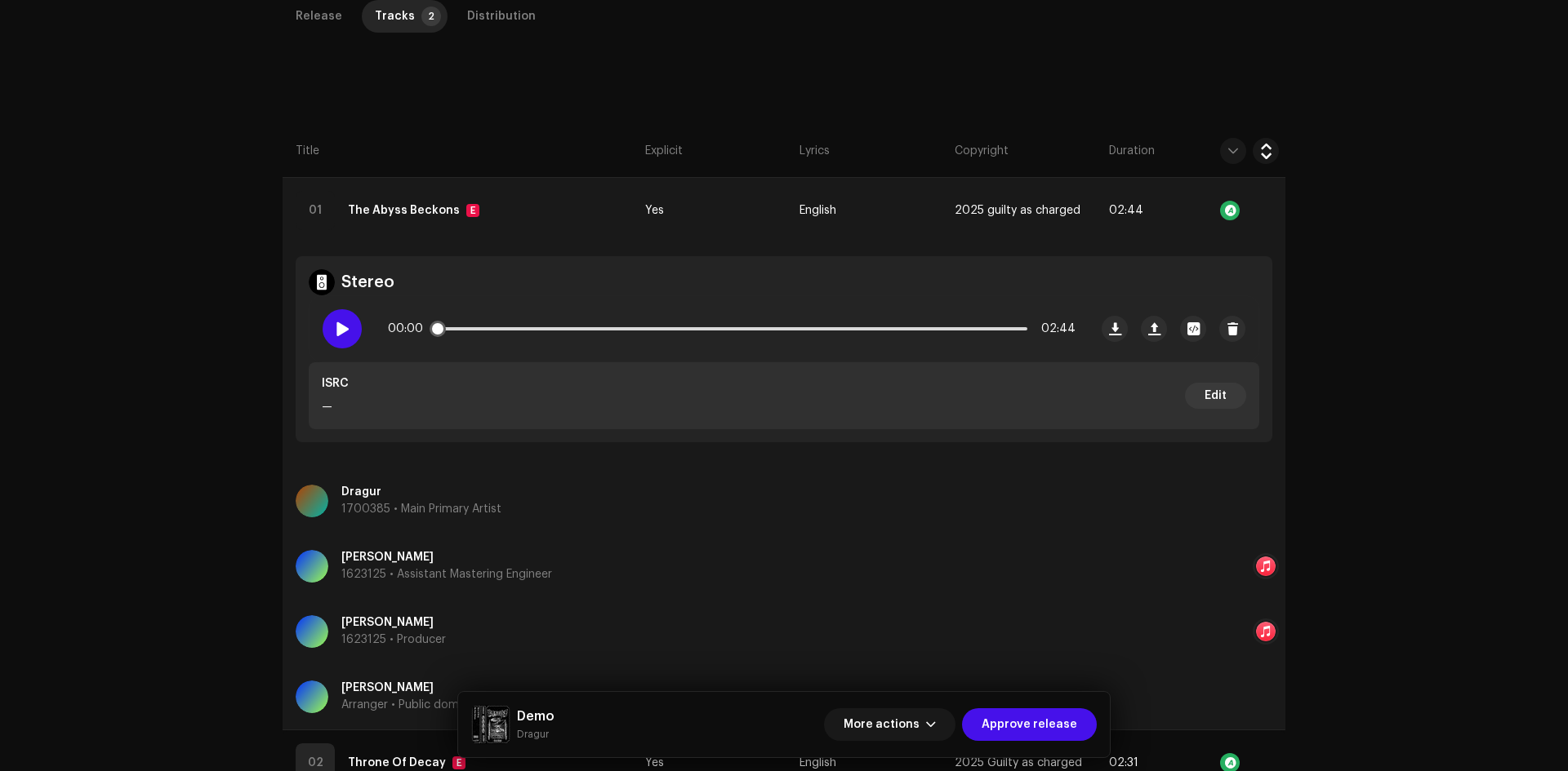
click at [346, 333] on span at bounding box center [341, 329] width 14 height 13
click at [331, 325] on div at bounding box center [342, 329] width 39 height 39
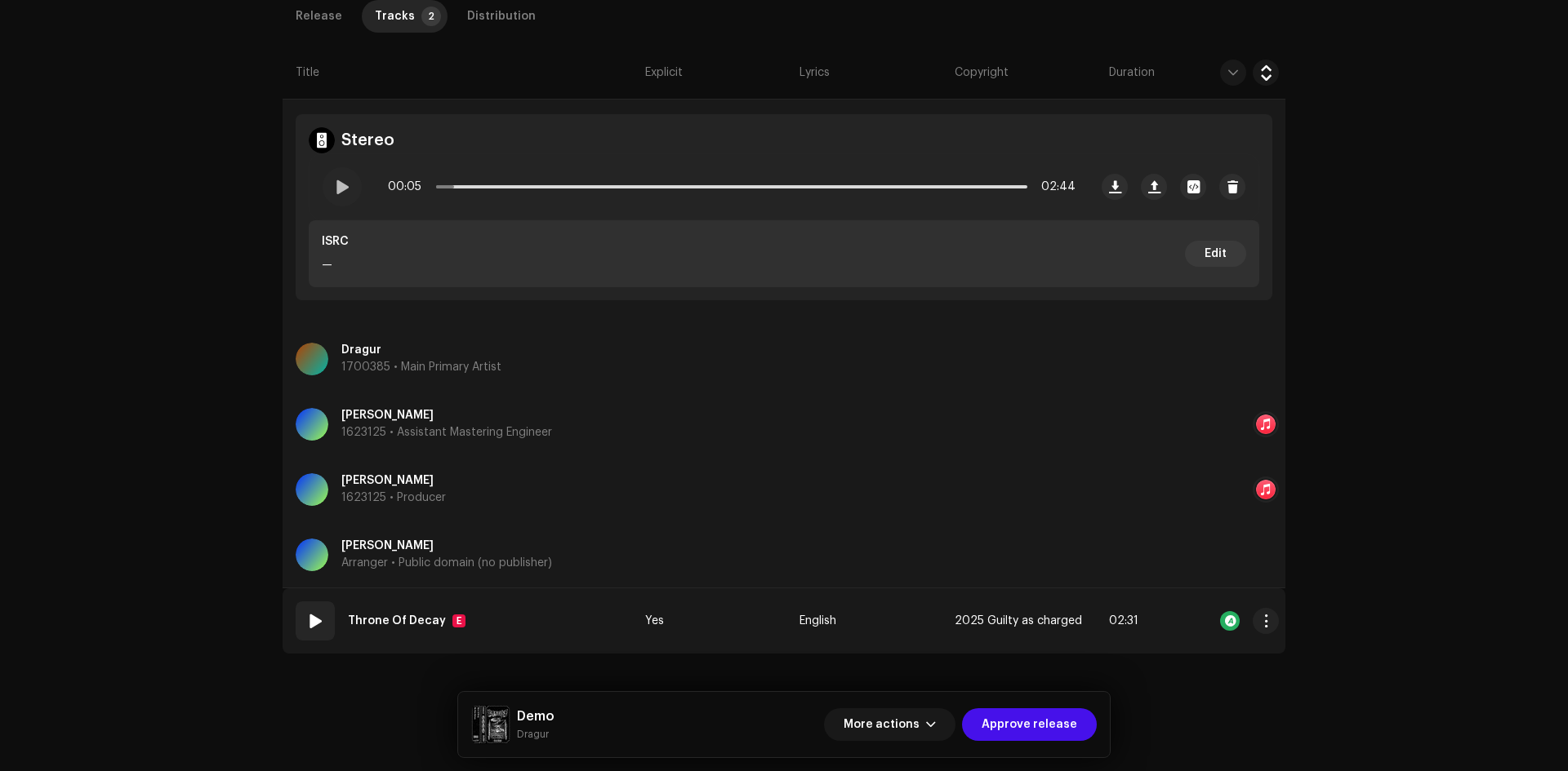
drag, startPoint x: 561, startPoint y: 631, endPoint x: 519, endPoint y: 601, distance: 51.6
click at [562, 625] on td "02 Throne Of Decay E" at bounding box center [460, 622] width 356 height 66
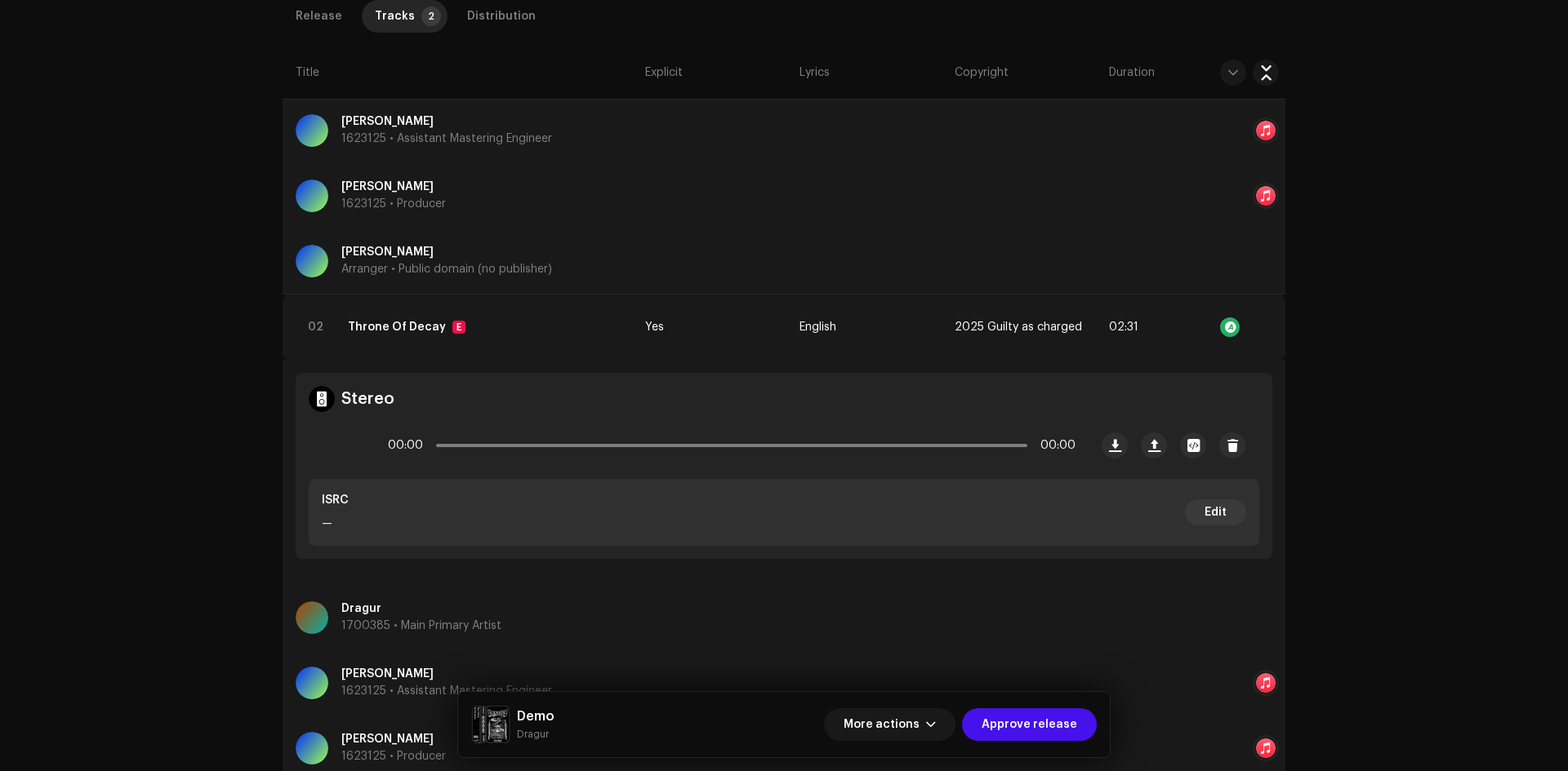
scroll to position [856, 0]
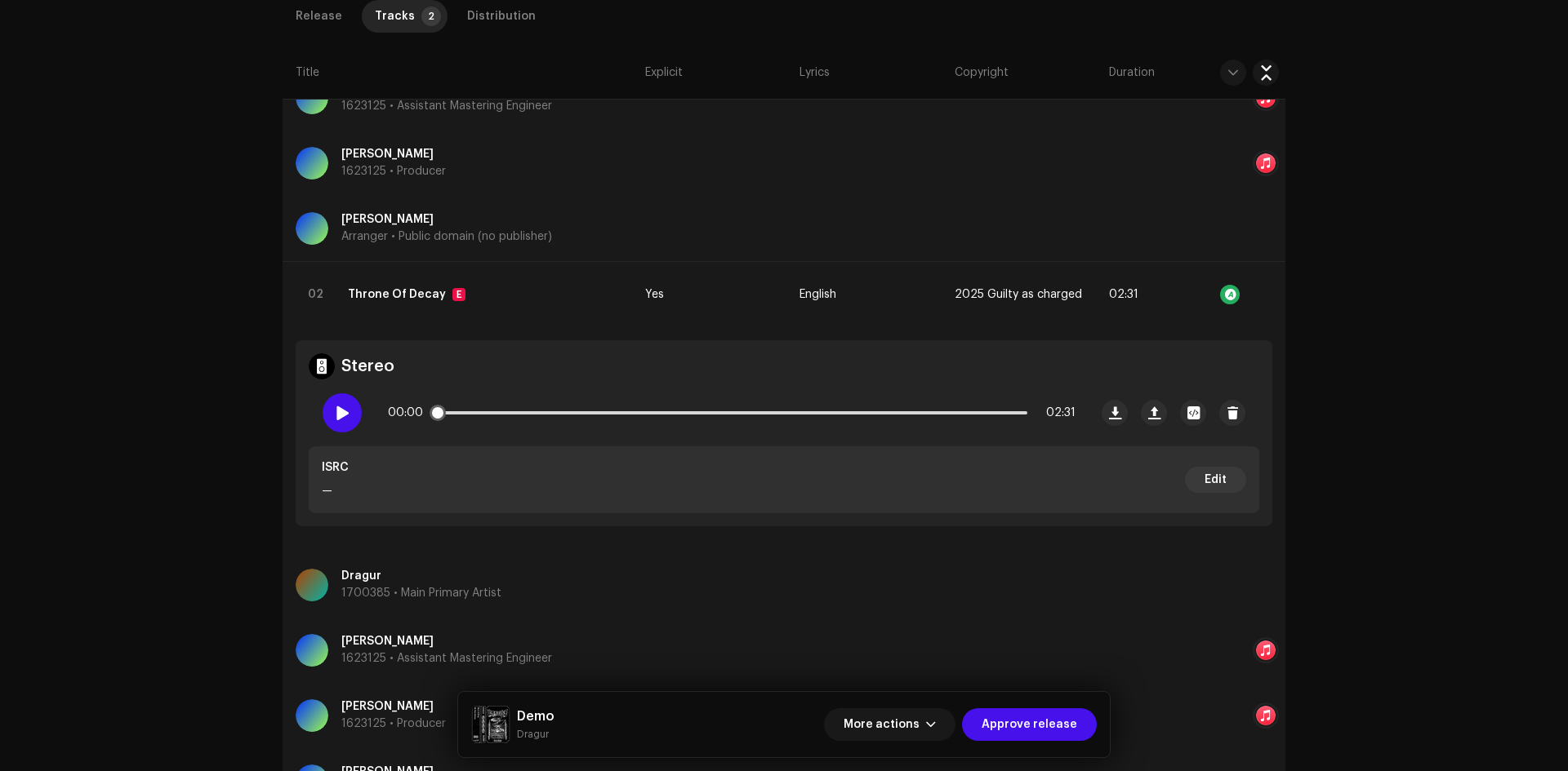
click at [354, 409] on div at bounding box center [342, 413] width 39 height 39
click at [479, 414] on div "00:04 02:31" at bounding box center [732, 412] width 688 height 33
click at [488, 412] on p-slider at bounding box center [731, 412] width 591 height 3
click at [354, 411] on div at bounding box center [342, 413] width 39 height 39
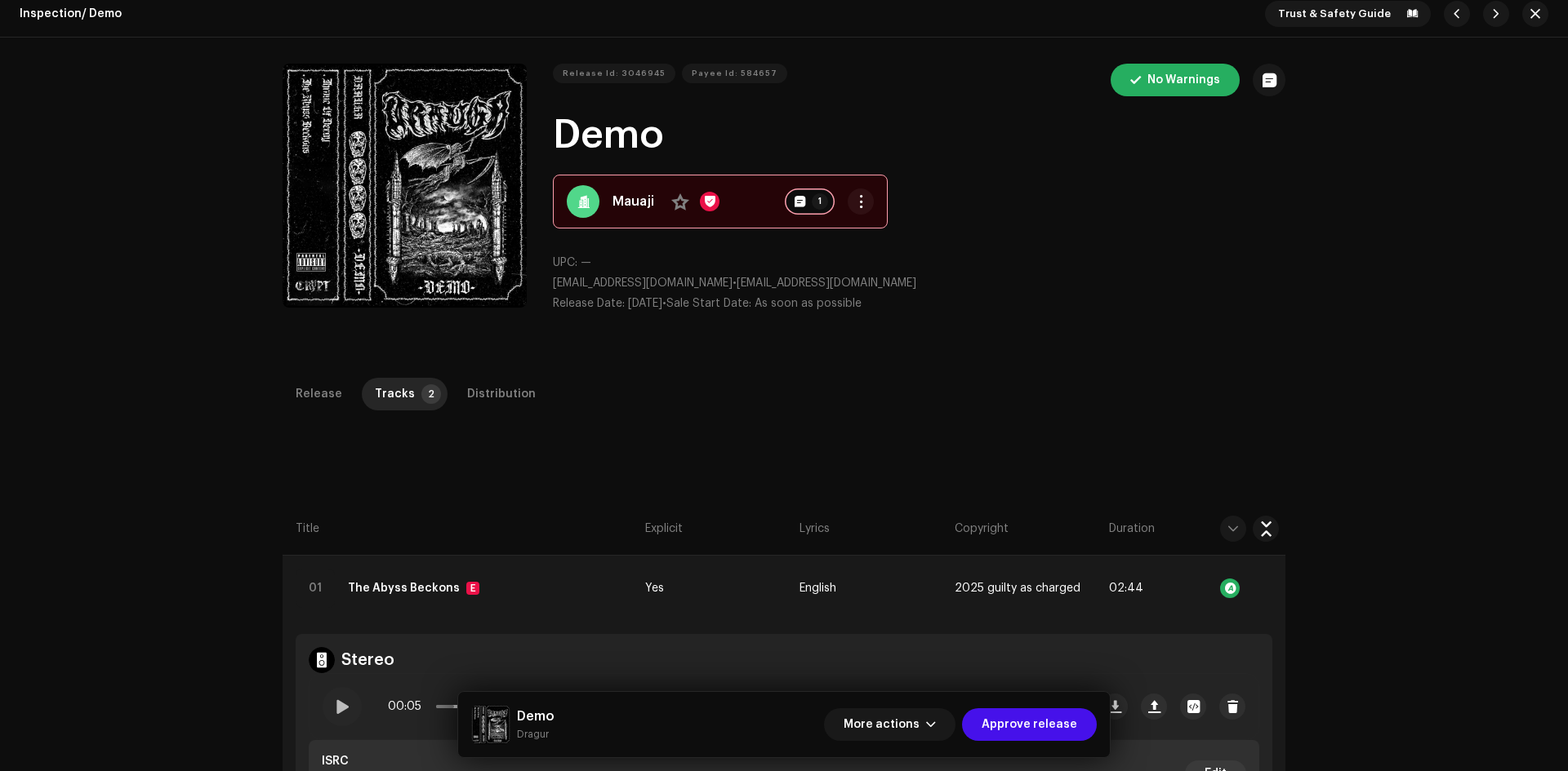
scroll to position [0, 0]
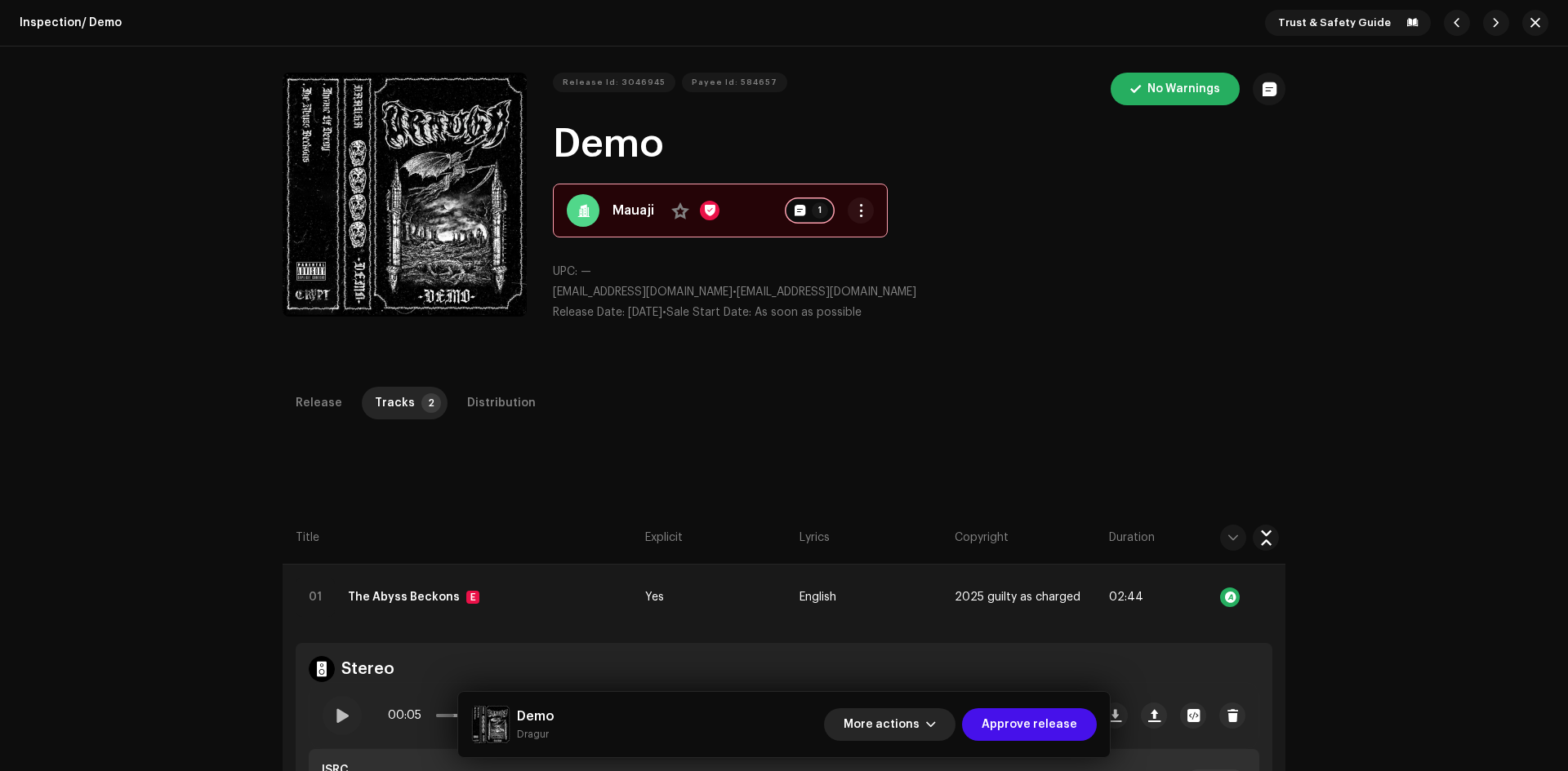
click at [901, 728] on span "More actions" at bounding box center [881, 724] width 76 height 33
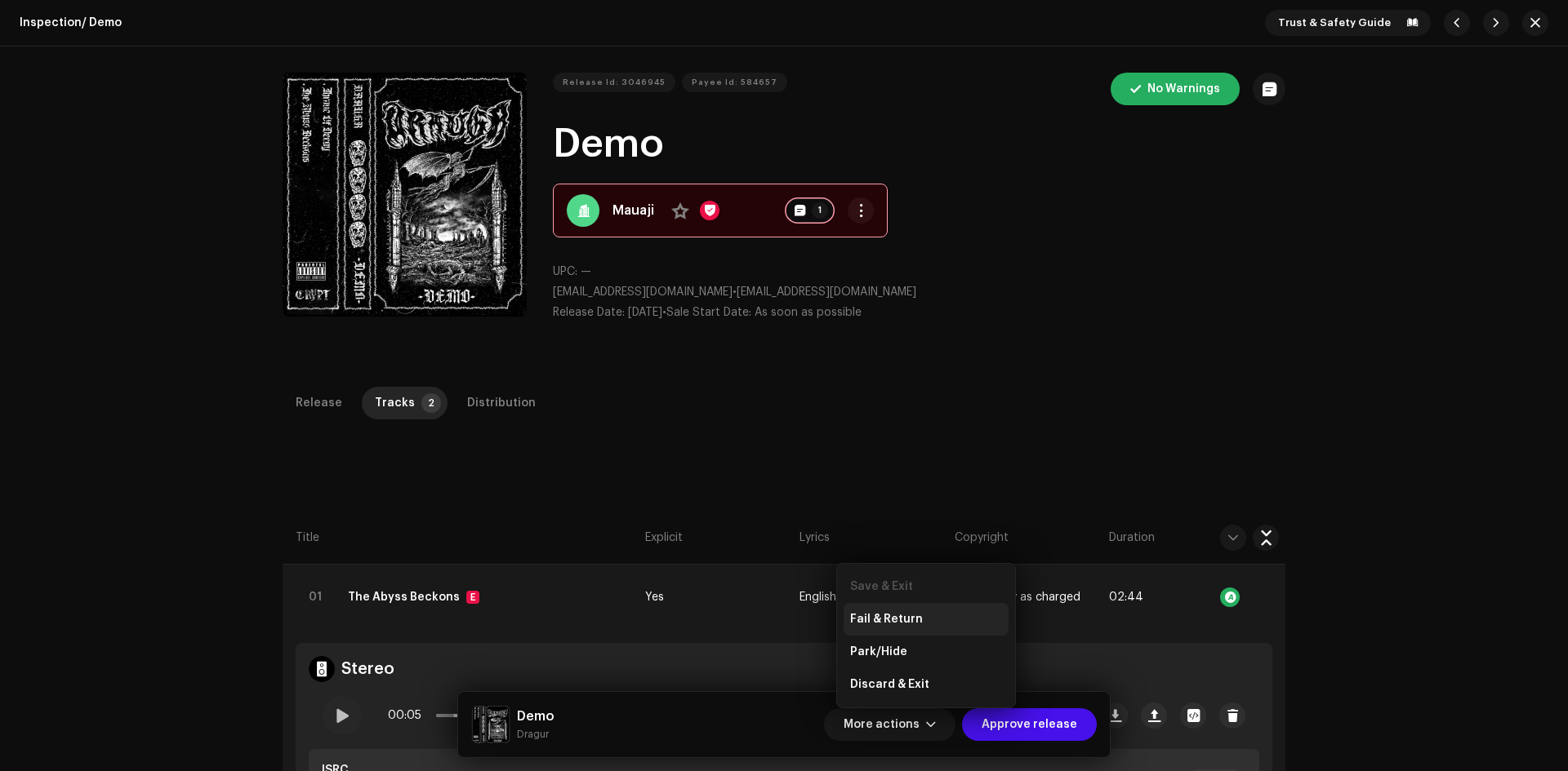
click at [924, 612] on div "Fail & Return" at bounding box center [926, 619] width 165 height 33
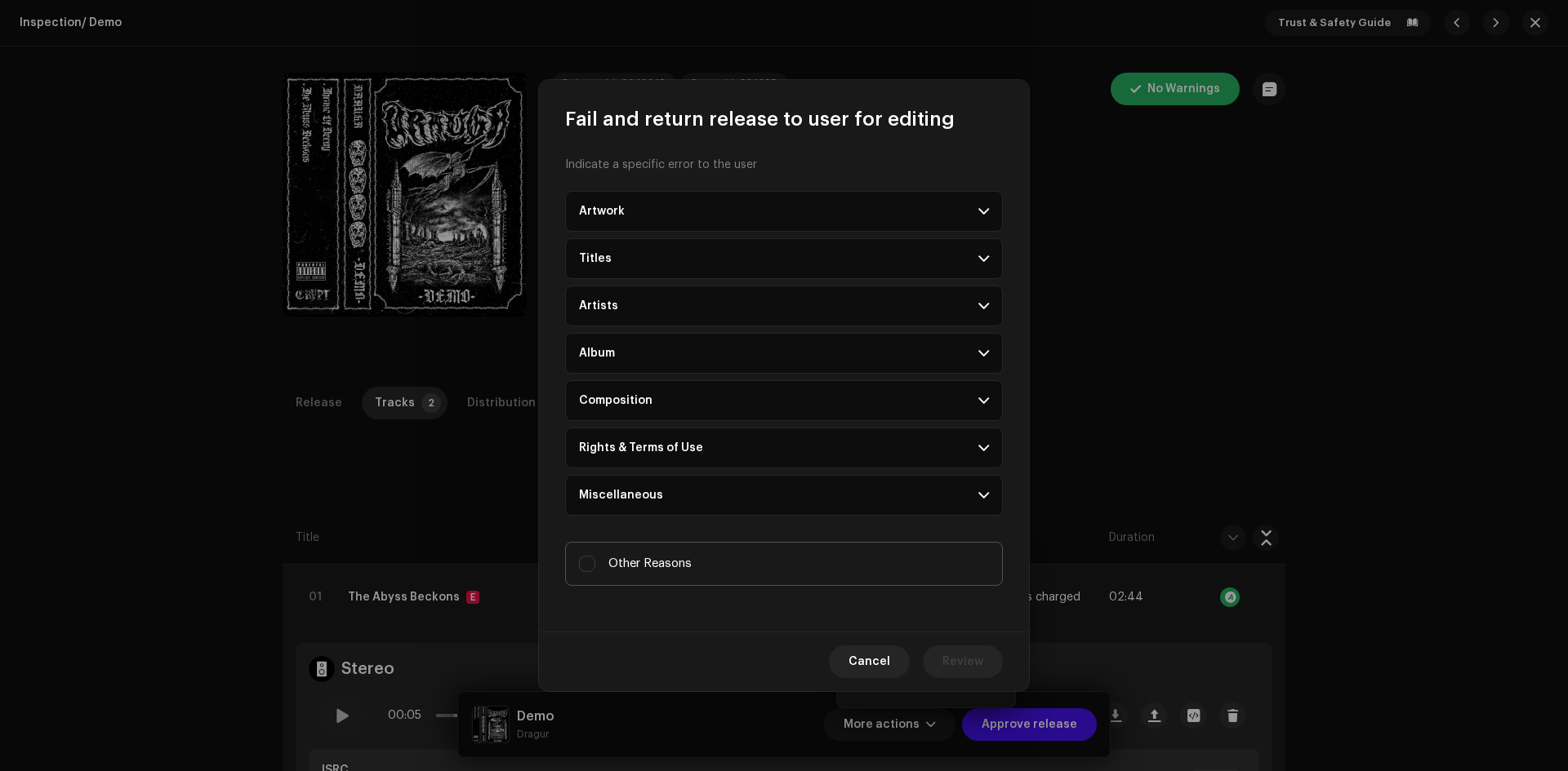
click at [825, 576] on label "Other Reasons" at bounding box center [784, 563] width 438 height 44
click at [596, 572] on input "Other Reasons" at bounding box center [586, 563] width 16 height 16
checkbox input "true"
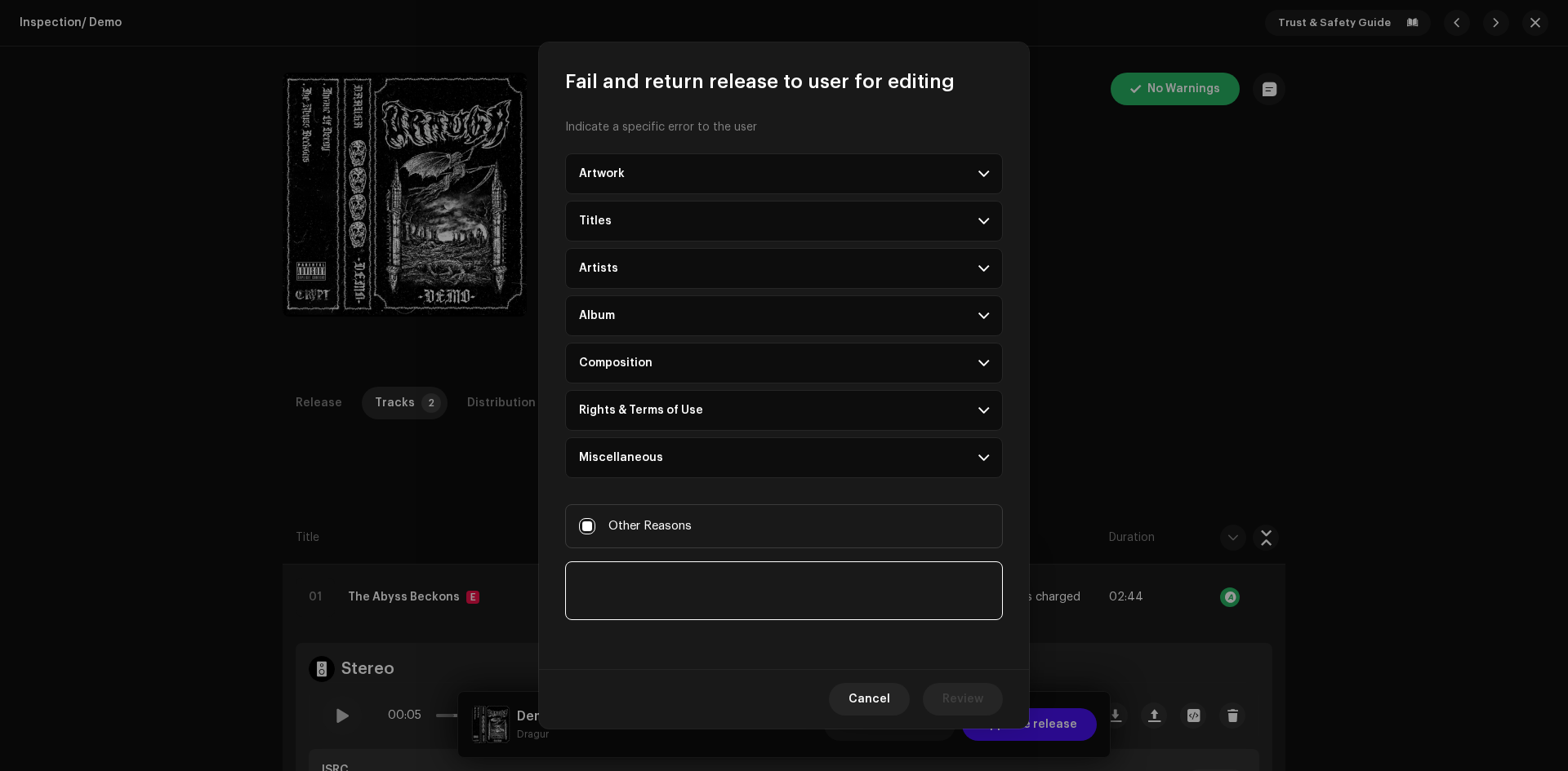
click at [788, 608] on textarea at bounding box center [784, 591] width 438 height 59
paste textarea "Copyright match with a music that is already distributed: [URL OF COPYRIGHT MAT…"
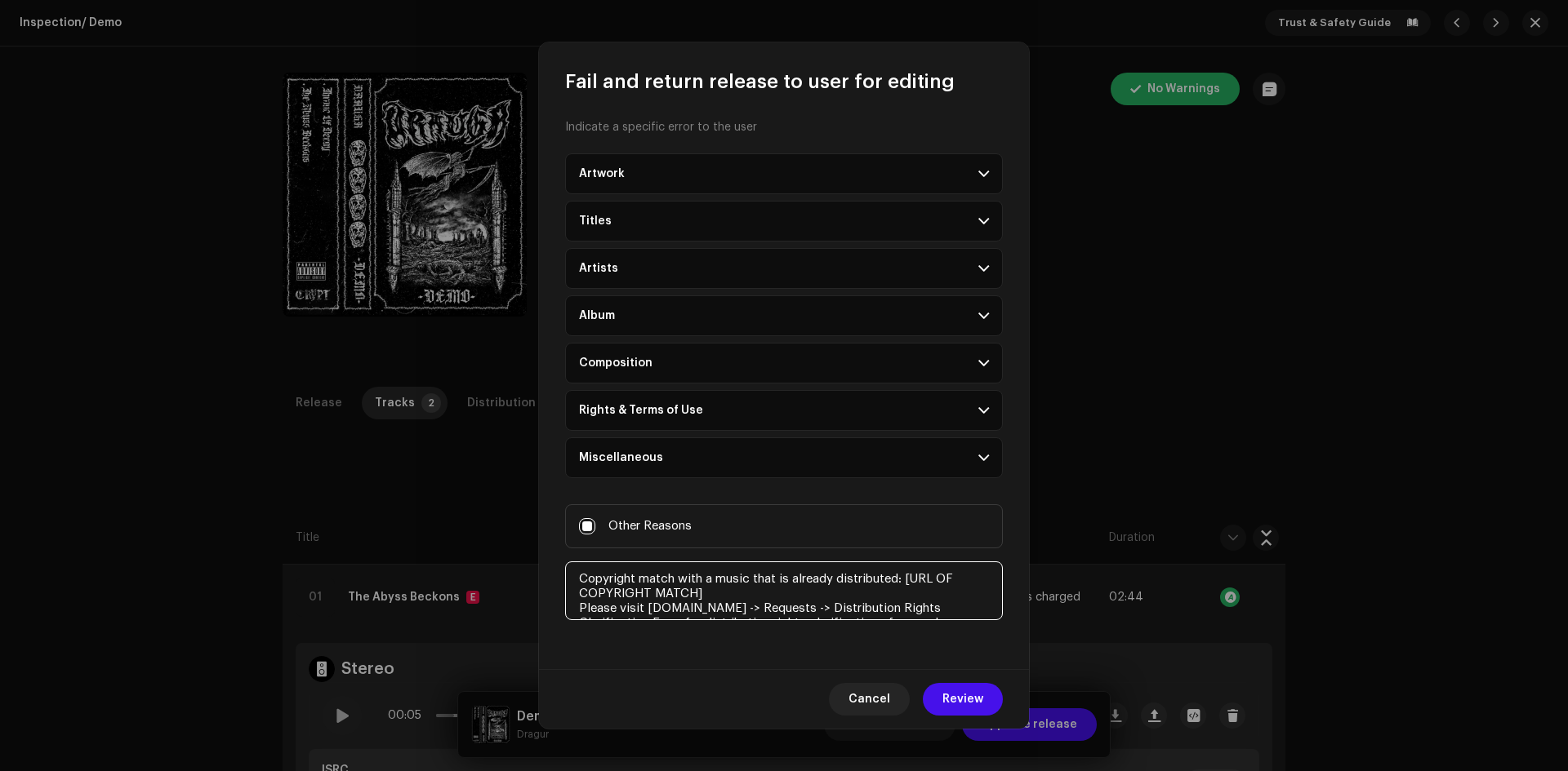
drag, startPoint x: 749, startPoint y: 587, endPoint x: 907, endPoint y: 583, distance: 158.1
click at [907, 583] on textarea at bounding box center [784, 591] width 438 height 59
paste textarea "https://www.youtube.com/watch?v=og8FvkQl-oI"
type textarea "Copyright match with a music that is already distributed: https://www.youtube.c…"
click at [947, 690] on span "Review" at bounding box center [962, 699] width 40 height 33
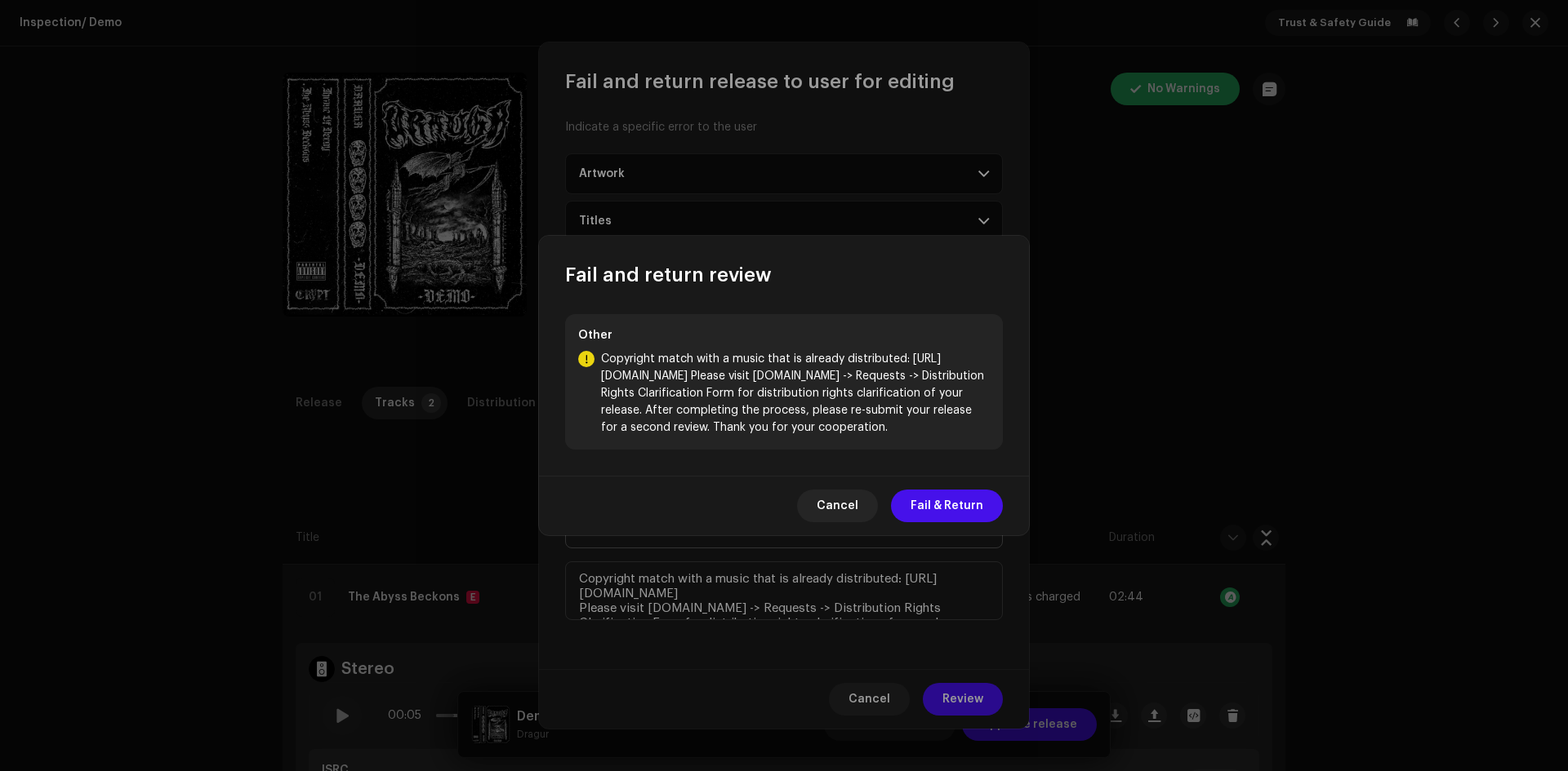
click at [937, 513] on span "Fail & Return" at bounding box center [946, 505] width 72 height 33
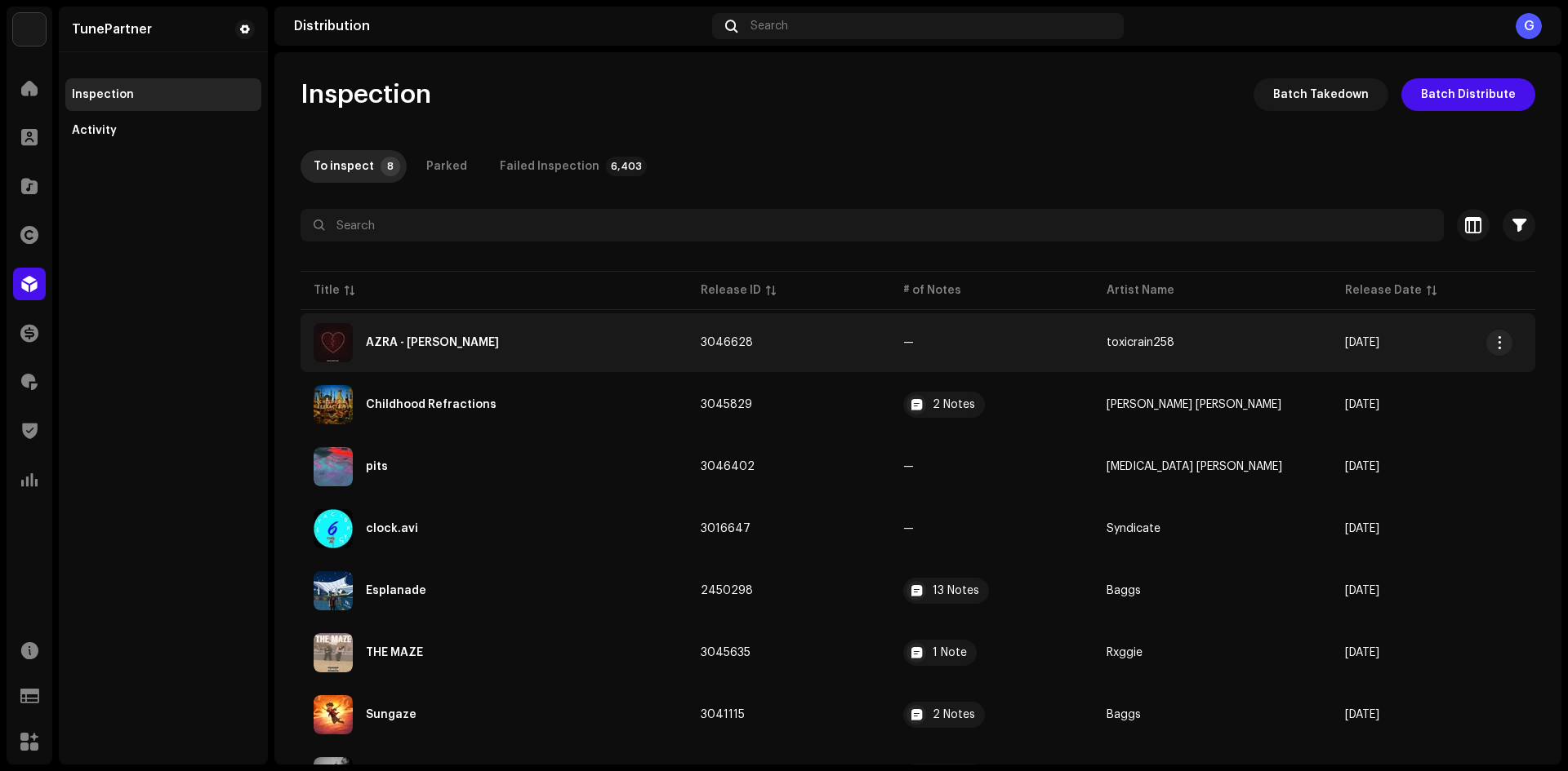
click at [963, 342] on re-a-table-badge "—" at bounding box center [991, 343] width 178 height 11
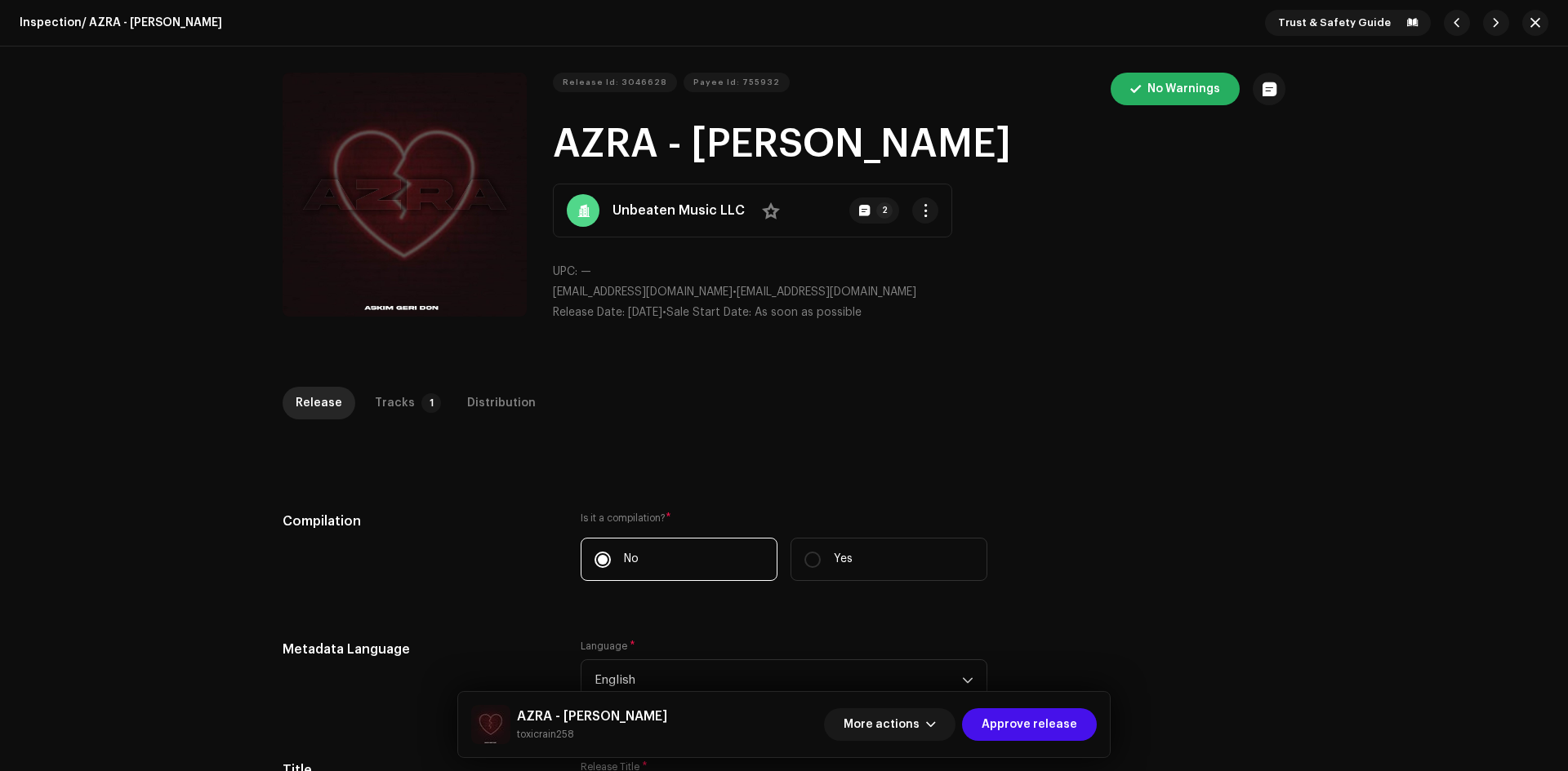
click at [667, 215] on strong "Unbeaten Music LLC" at bounding box center [678, 210] width 132 height 20
click at [883, 219] on button "2" at bounding box center [874, 210] width 50 height 26
click at [1160, 258] on div "Payee notes Camiel Dutour Geerling Oct 6, 2025 Potential VIP client Potential V…" at bounding box center [784, 385] width 1568 height 771
click at [627, 214] on strong "Unbeaten Music LLC" at bounding box center [678, 210] width 132 height 20
drag, startPoint x: 558, startPoint y: 140, endPoint x: 1006, endPoint y: 140, distance: 448.0
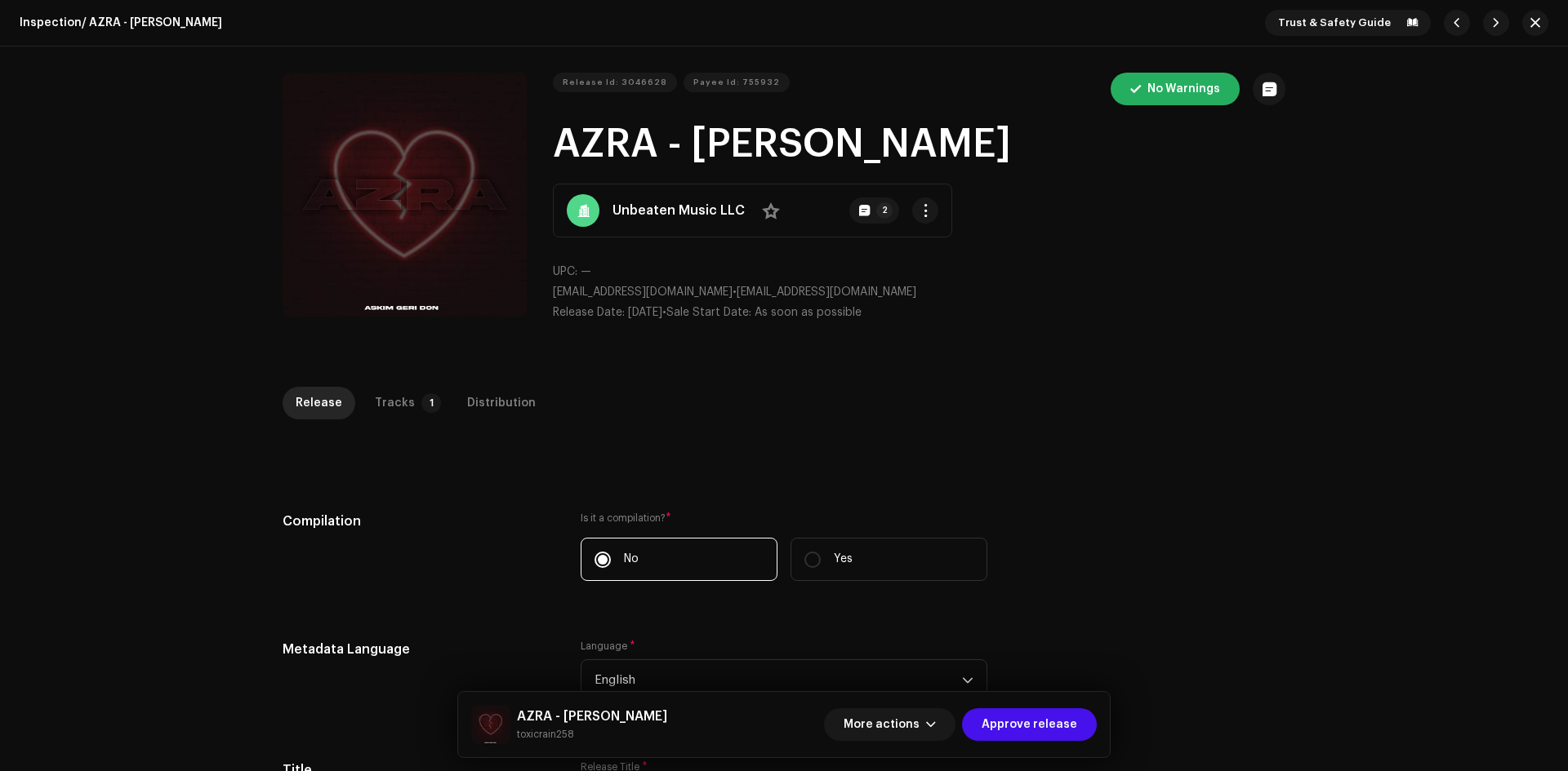
click at [1004, 140] on h1 "AZRA - [PERSON_NAME]" at bounding box center [919, 145] width 733 height 53
copy h1 "AZRA - [PERSON_NAME]"
click at [668, 379] on div "Inspection / AZRA - ASKIM GERI DON Trust & Safety Guide Release Id: 3046628 Pay…" at bounding box center [784, 385] width 1568 height 771
click at [406, 397] on p-tab "Tracks 1" at bounding box center [404, 403] width 85 height 33
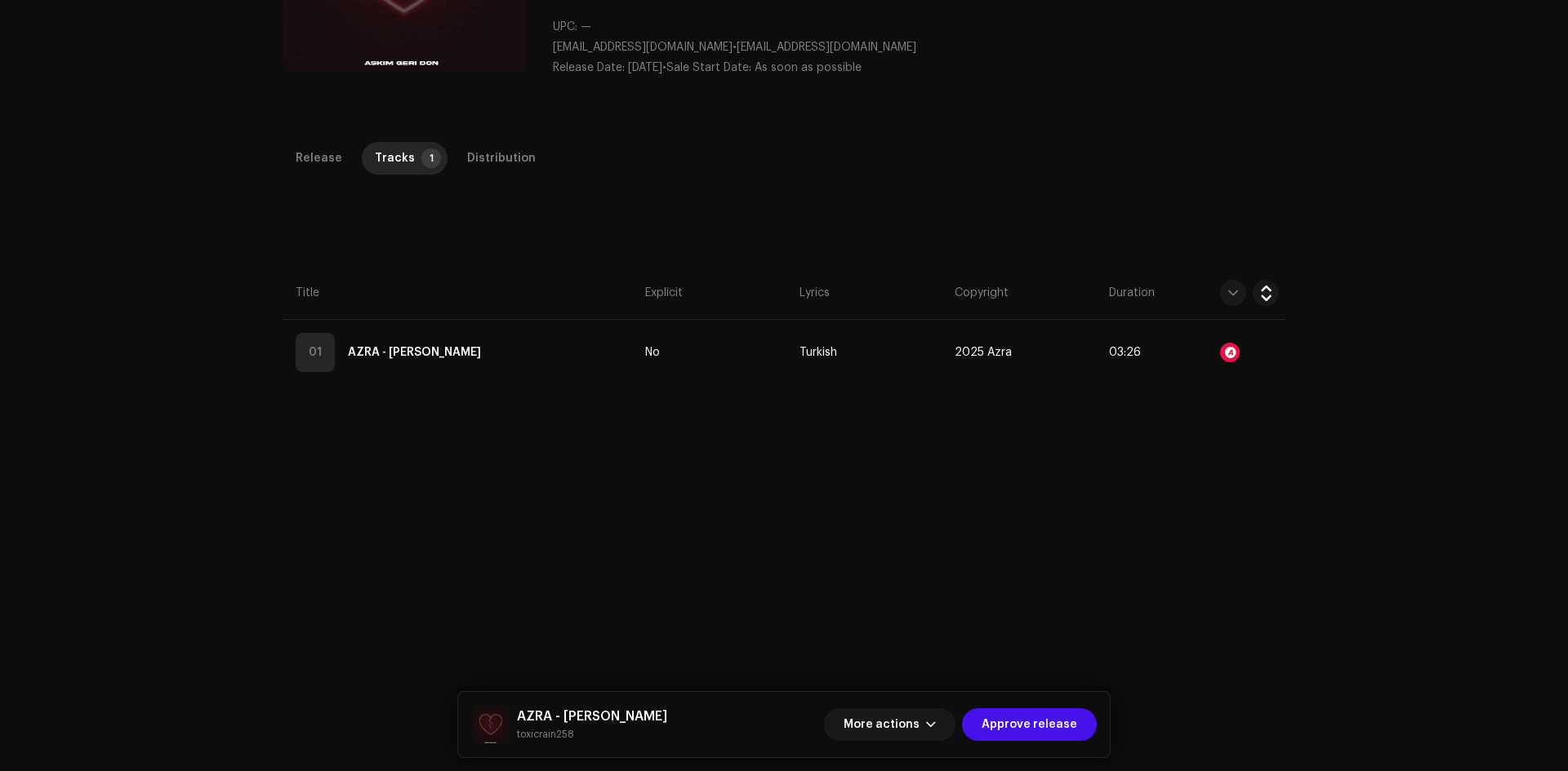
click at [562, 393] on div "Release Tracks 1 Distribution Compilation Is it a compilation? * No Yes Metadat…" at bounding box center [784, 488] width 1055 height 693
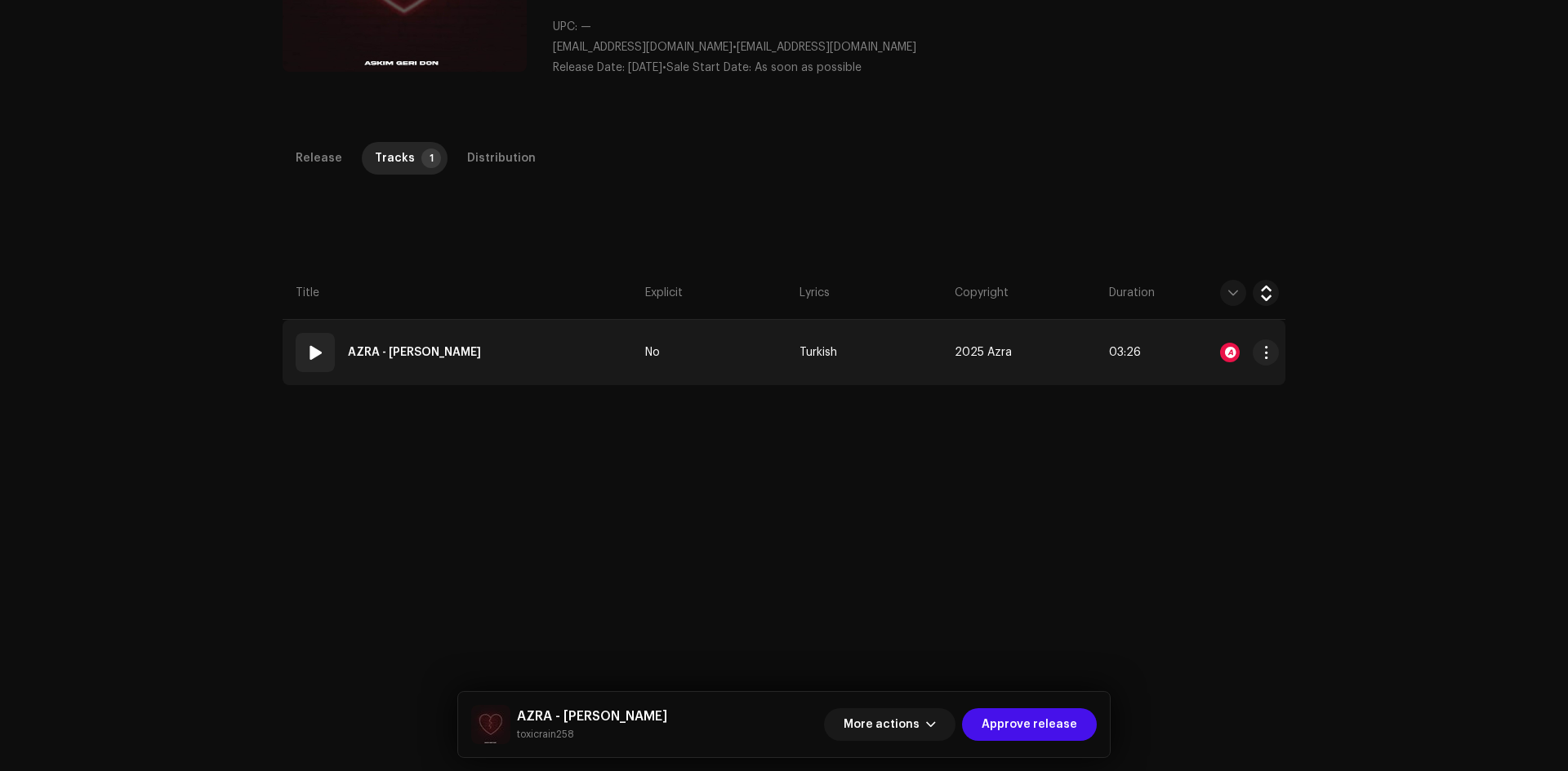
click at [568, 370] on td "01 AZRA - ASKIM GERI DON" at bounding box center [460, 353] width 356 height 66
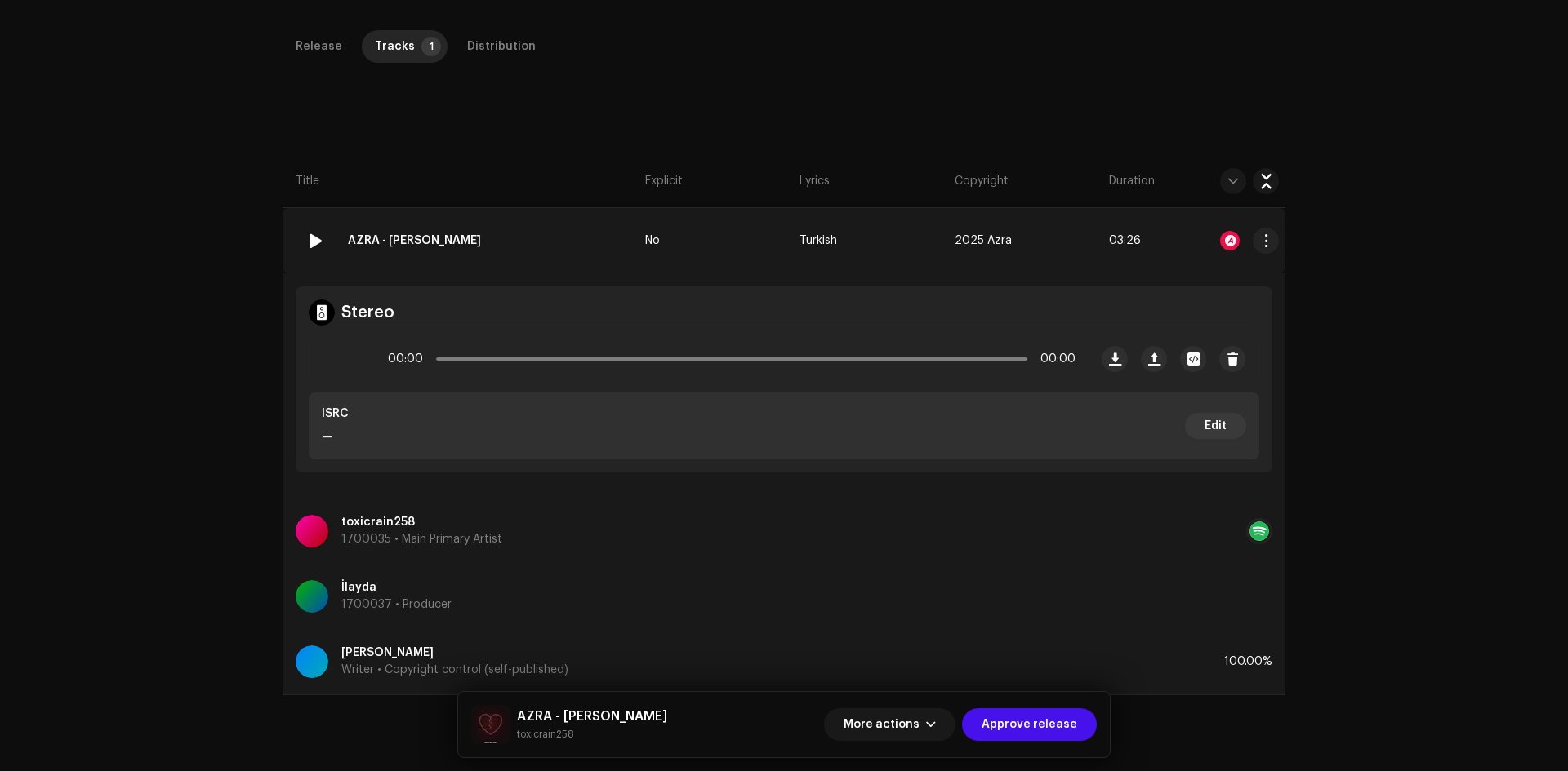
scroll to position [387, 0]
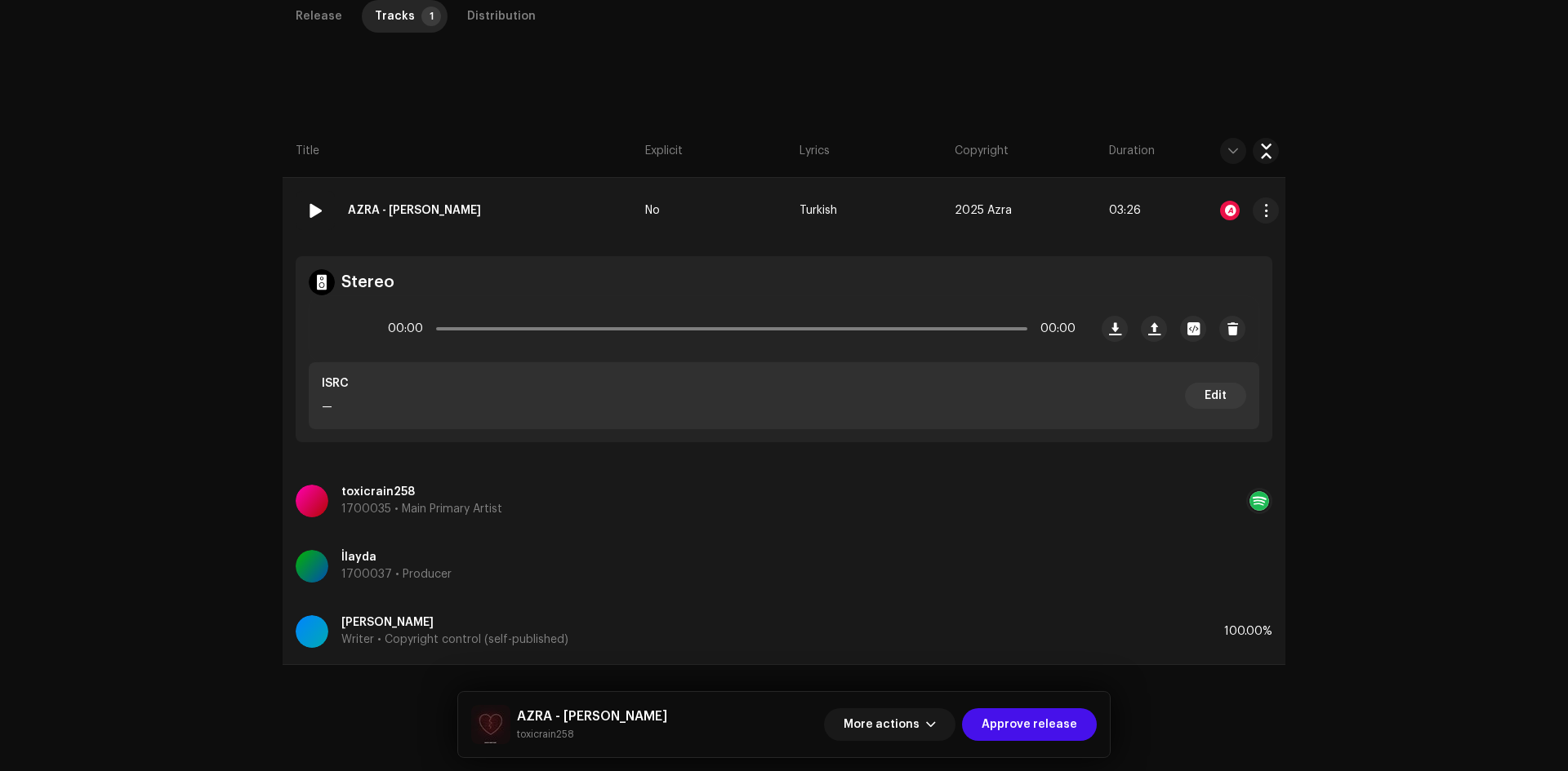
click at [1228, 203] on div at bounding box center [1229, 210] width 20 height 20
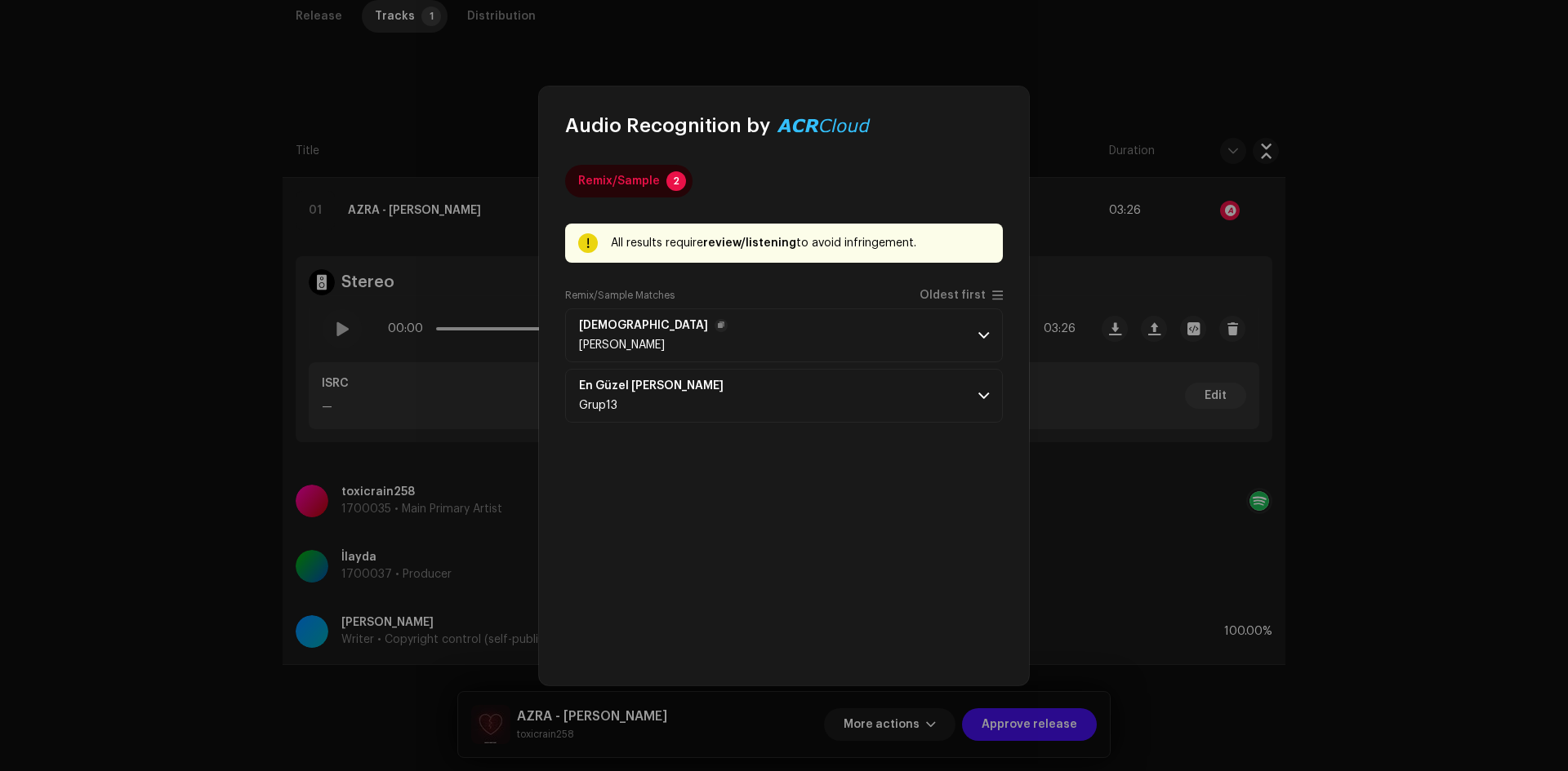
click at [795, 332] on p-accordion-header "Papatyam Dj Ateş" at bounding box center [784, 334] width 438 height 54
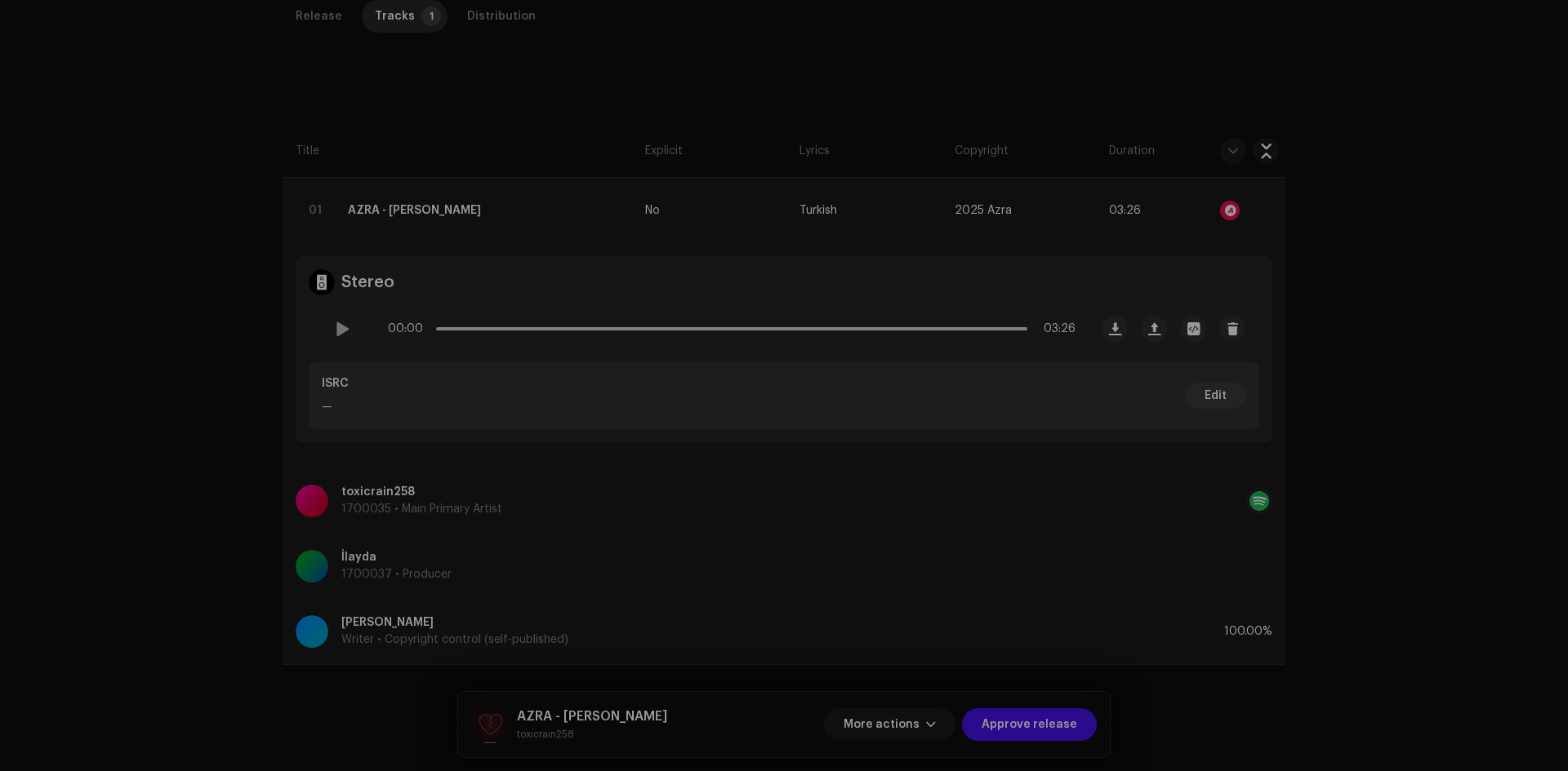
click at [474, 316] on div "Audio Recognition by Remix/Sample 2 All results require review/listening to avo…" at bounding box center [784, 385] width 1568 height 771
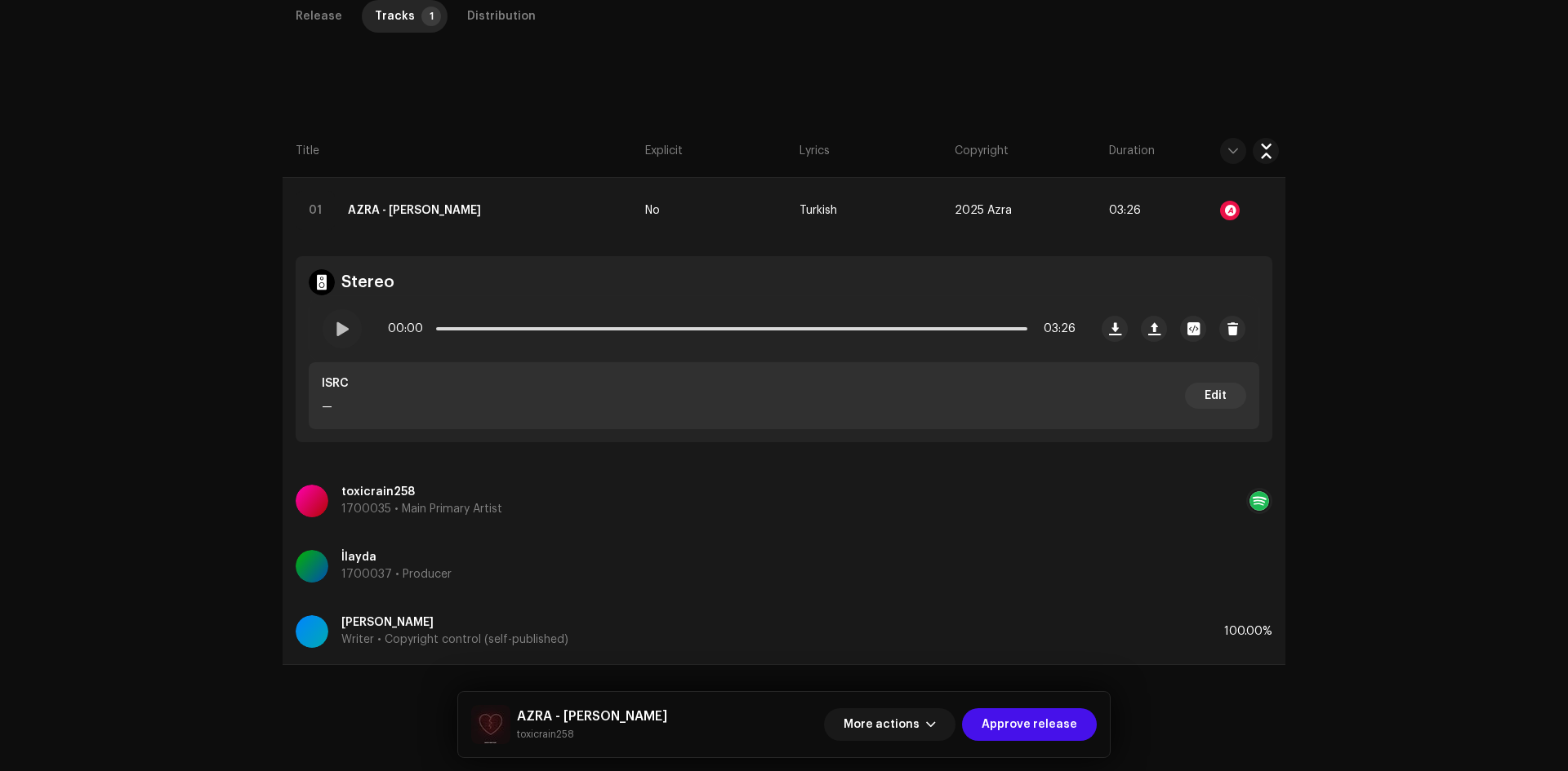
click at [337, 34] on div "Release Tracks 1 Distribution" at bounding box center [784, 23] width 1002 height 47
click at [333, 25] on div "Release" at bounding box center [319, 16] width 47 height 33
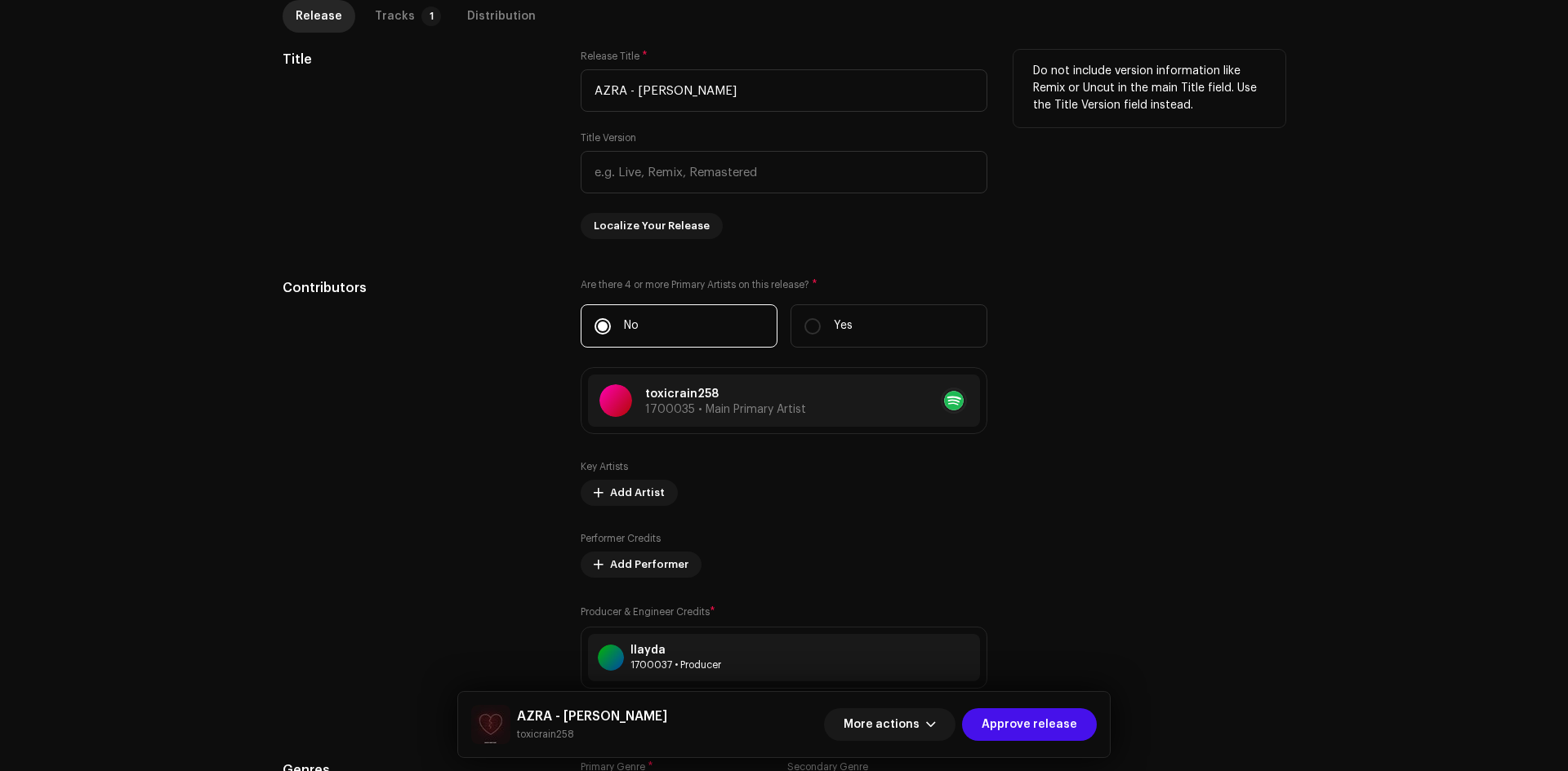
scroll to position [794, 0]
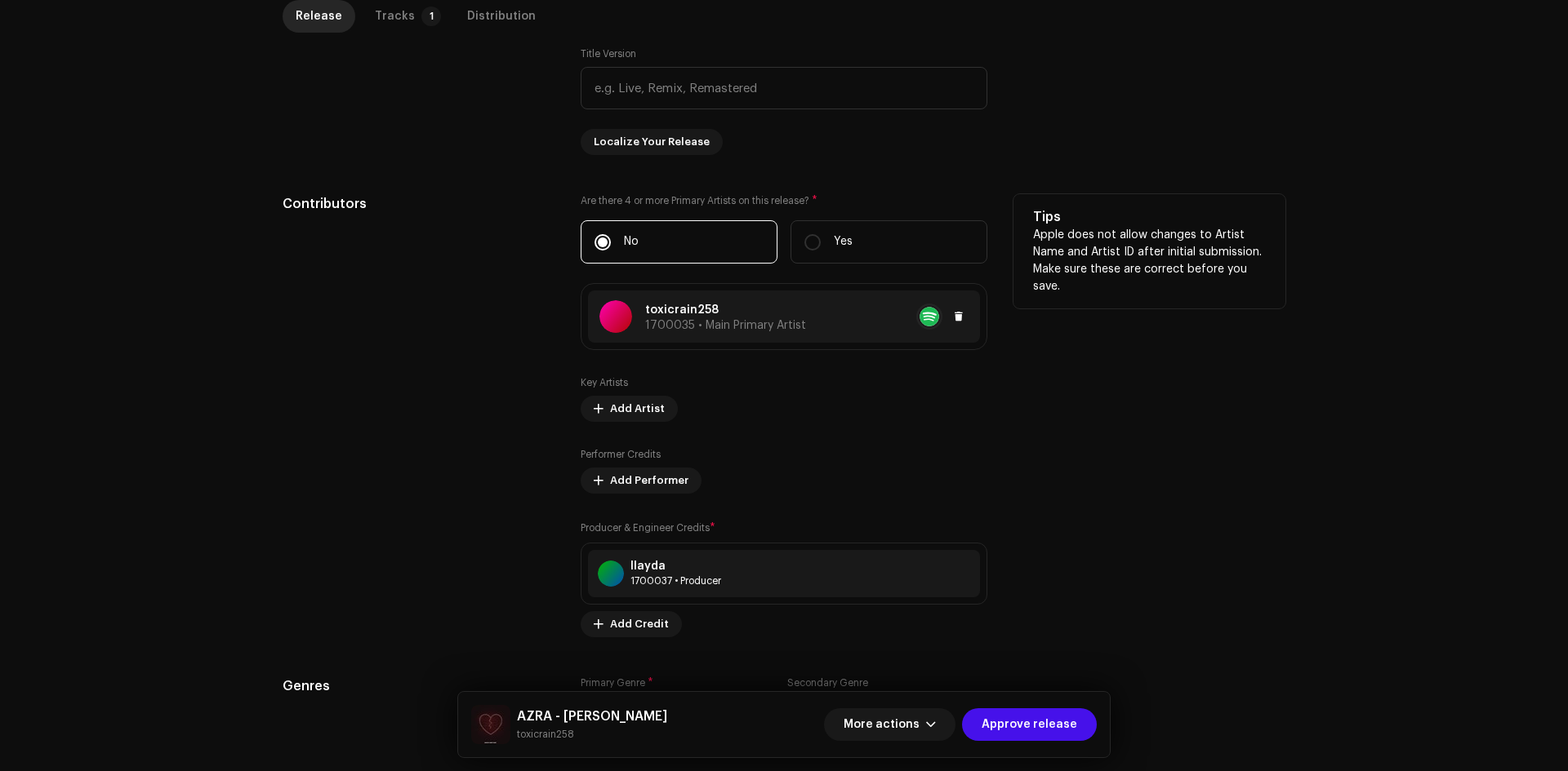
click at [795, 300] on div "toxicrain258 1700035 • Main Primary Artist" at bounding box center [784, 316] width 392 height 53
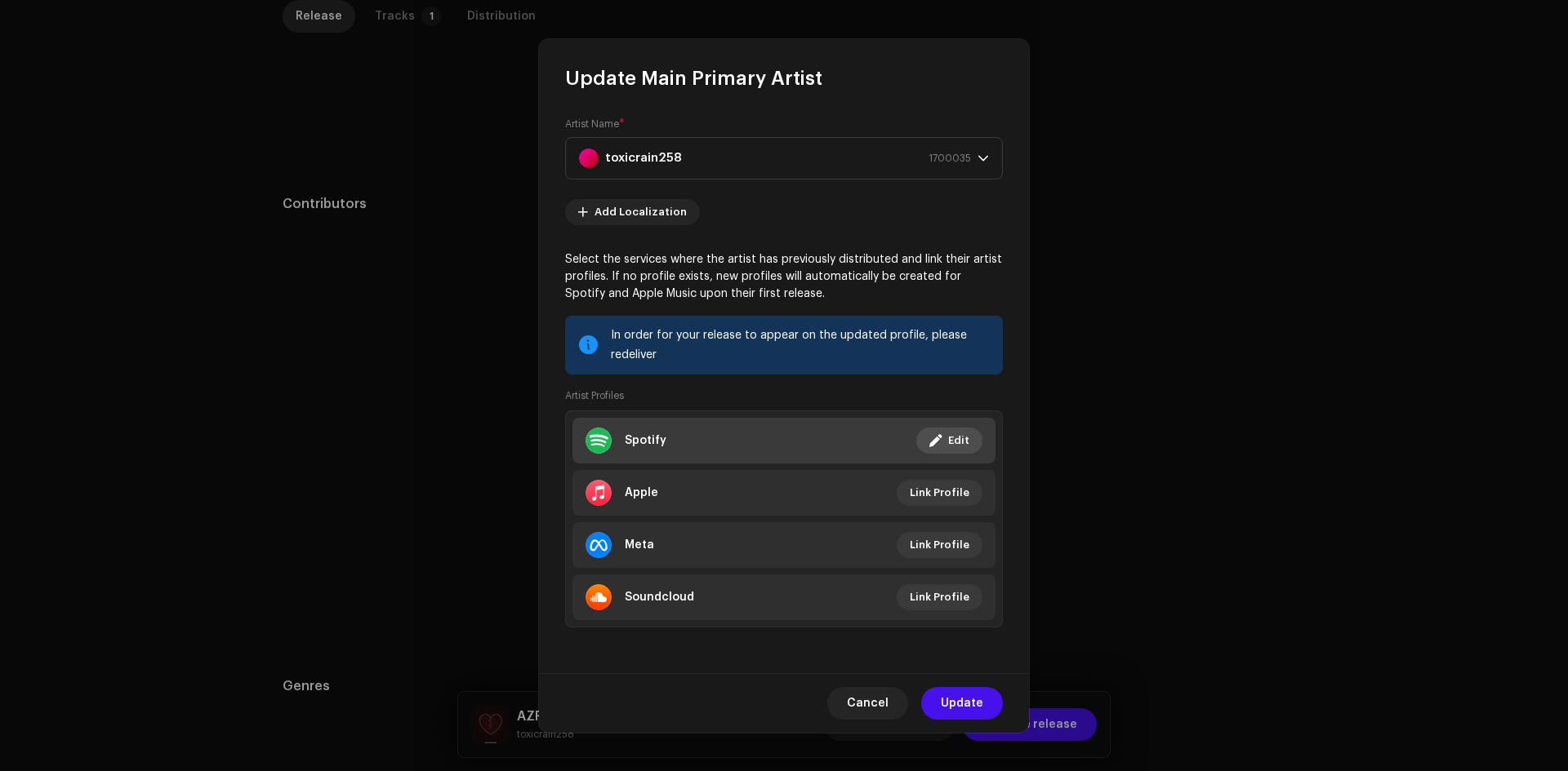
click at [788, 439] on li "Spotify Linked Edit" at bounding box center [784, 440] width 423 height 46
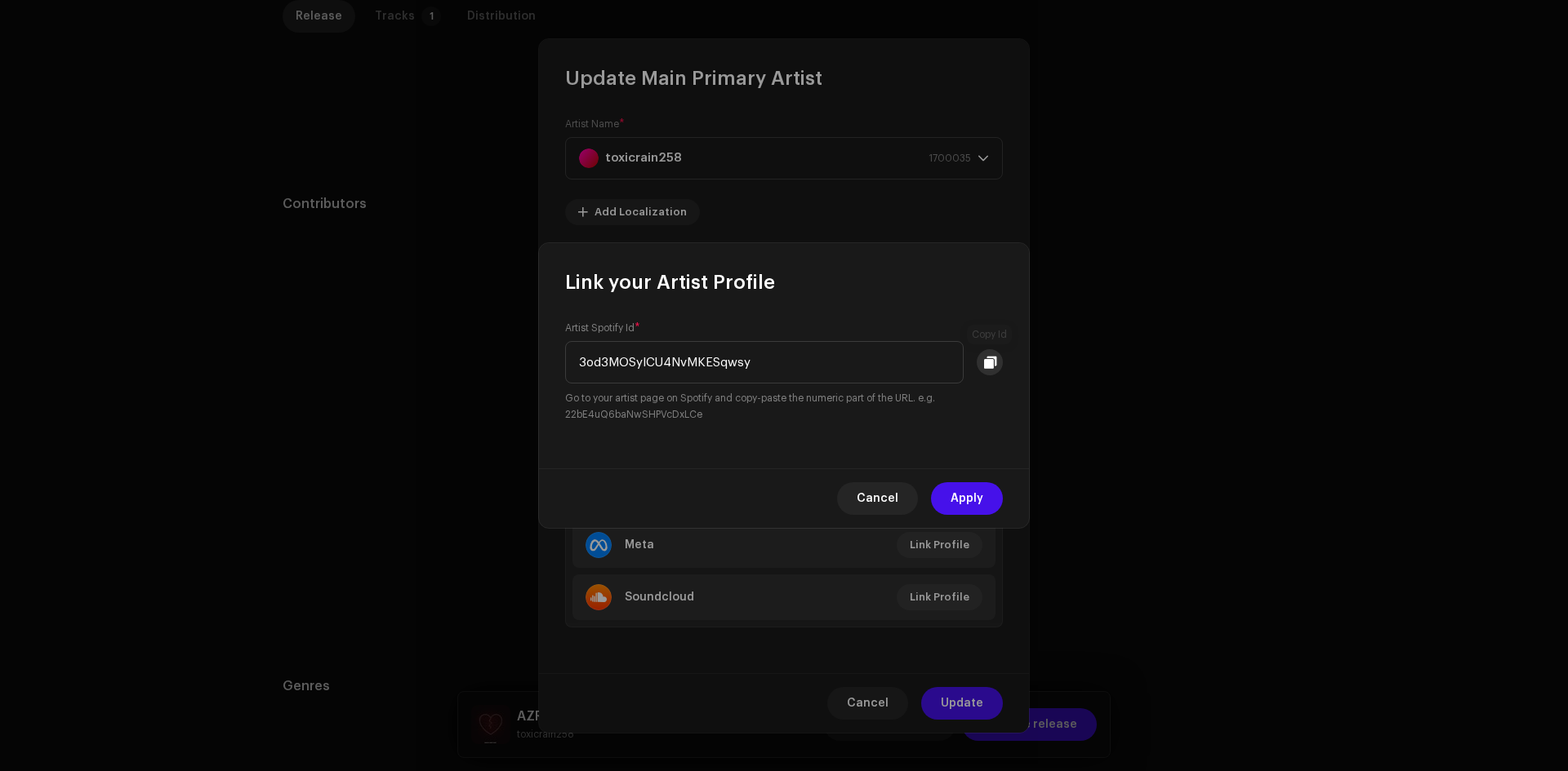
click at [987, 352] on button at bounding box center [989, 362] width 26 height 26
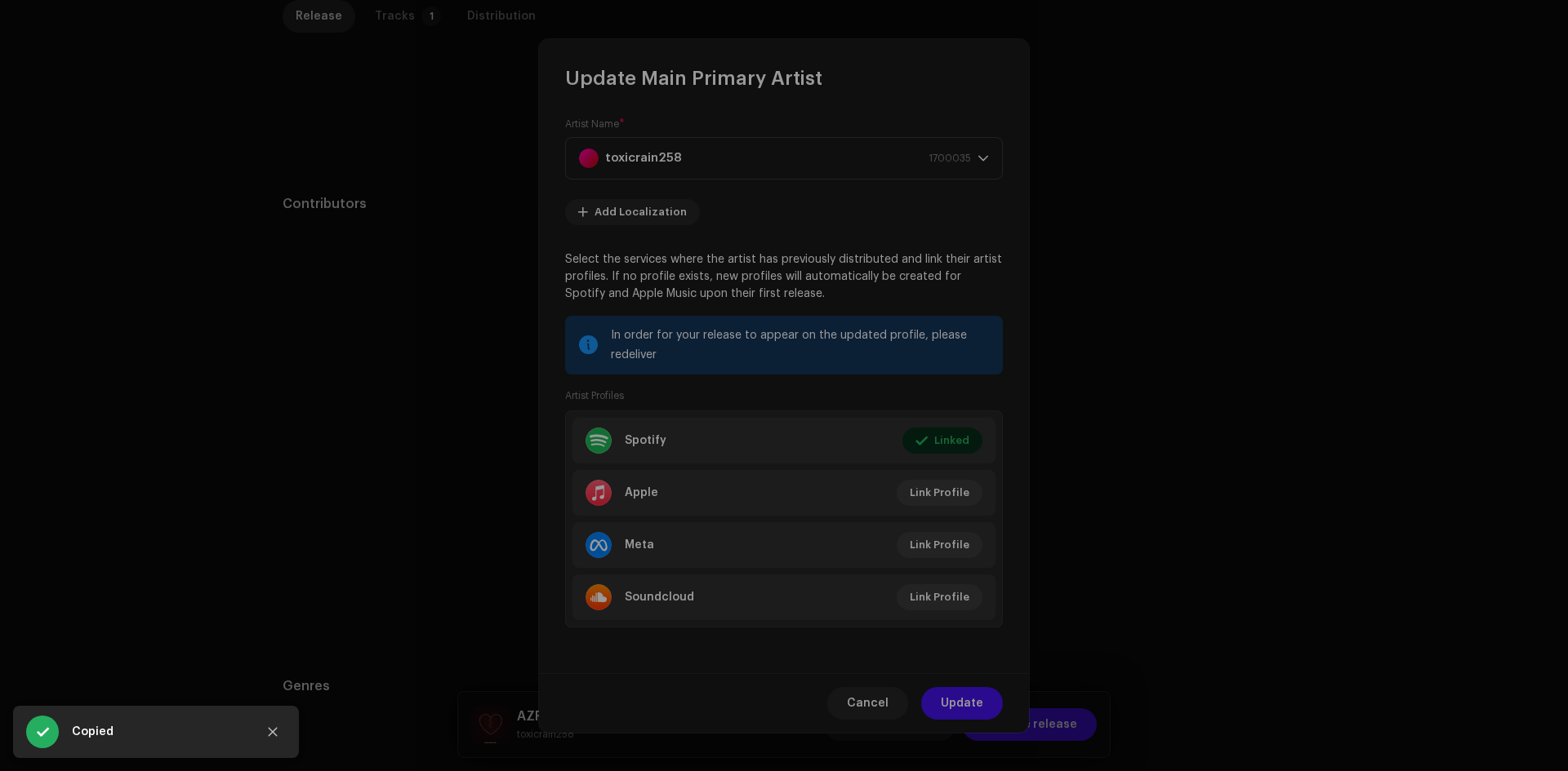
drag, startPoint x: 1146, startPoint y: 239, endPoint x: 1126, endPoint y: 248, distance: 21.9
click at [1144, 240] on div "Link your Artist Profile Artist Spotify Id * 3od3MOSyICU4NvMKESqwsy Go to your …" at bounding box center [784, 385] width 1568 height 771
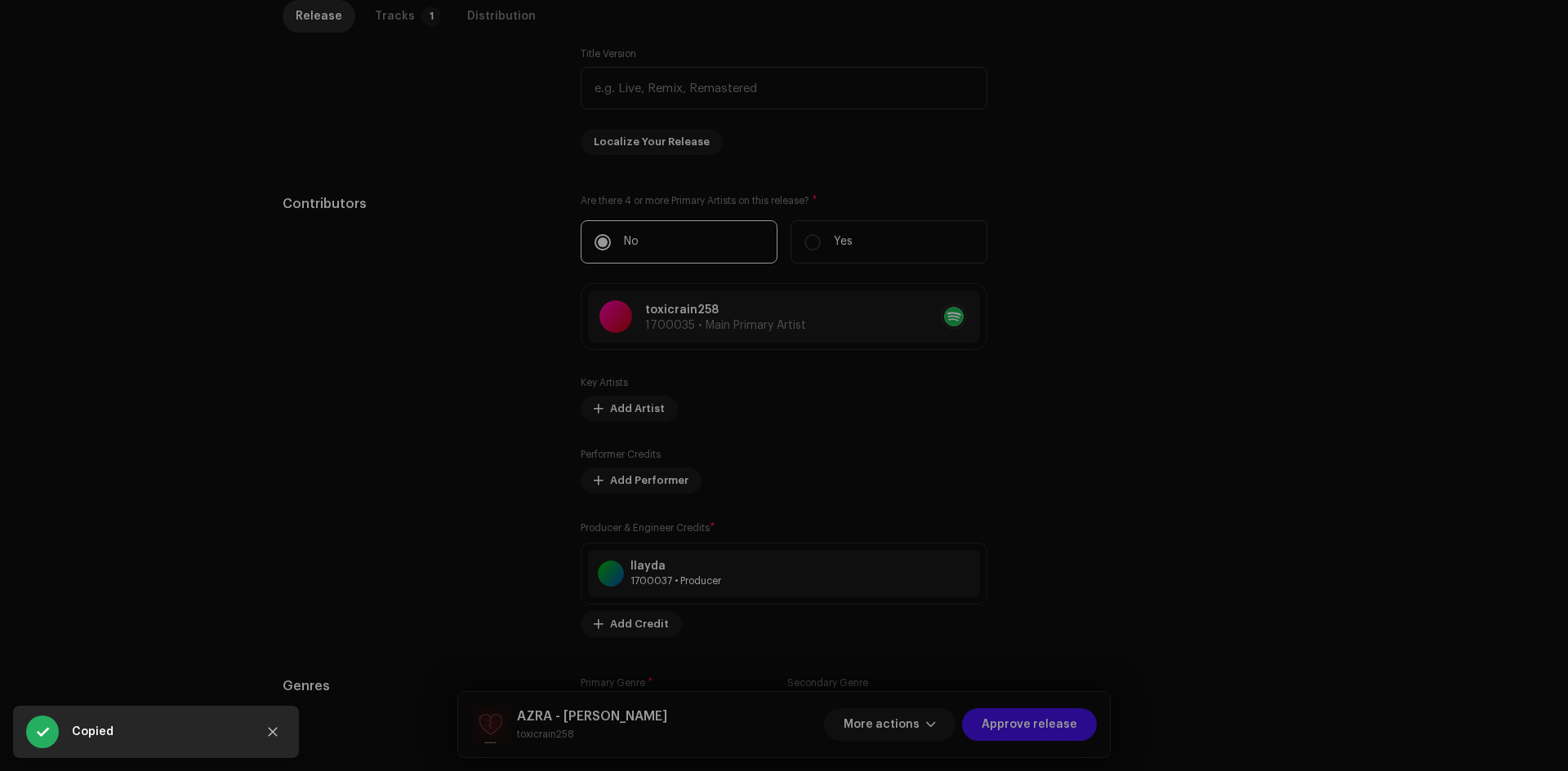
click at [1148, 367] on div "Update Main Primary Artist Artist Name * toxicrain258 1700035 Add Localization …" at bounding box center [784, 385] width 1568 height 771
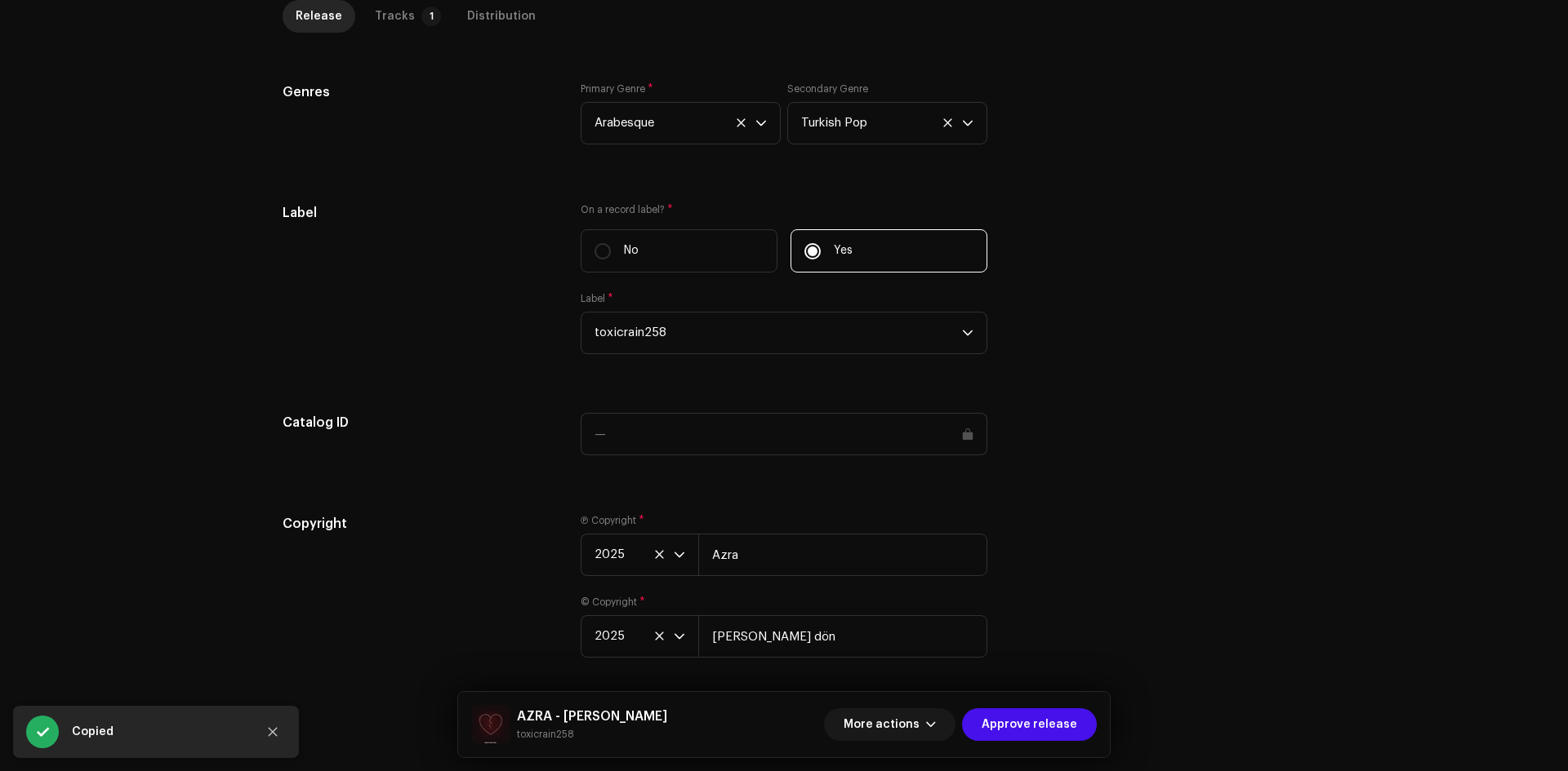
scroll to position [1412, 0]
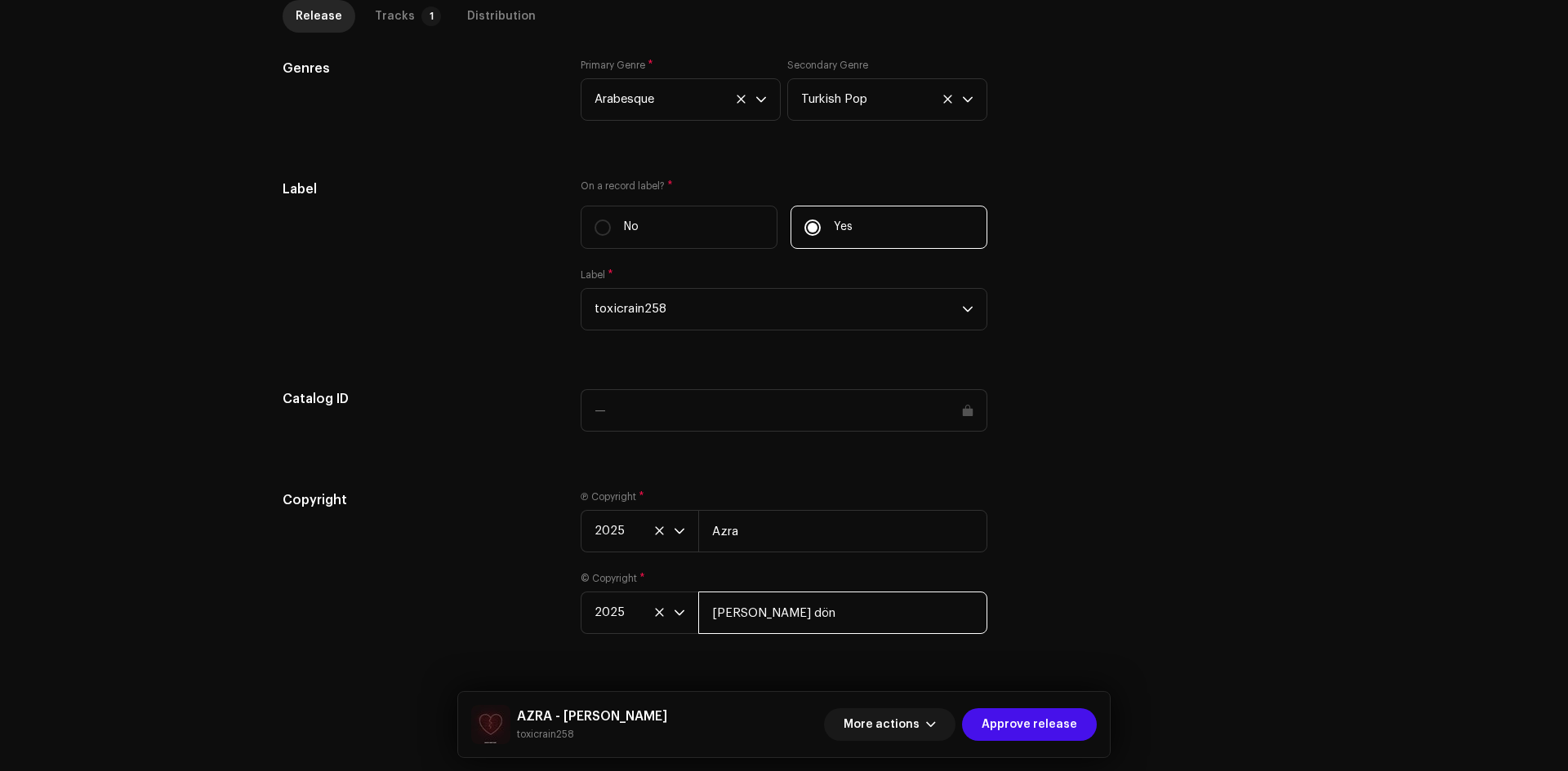
click at [811, 600] on input "Geri dön" at bounding box center [843, 612] width 289 height 42
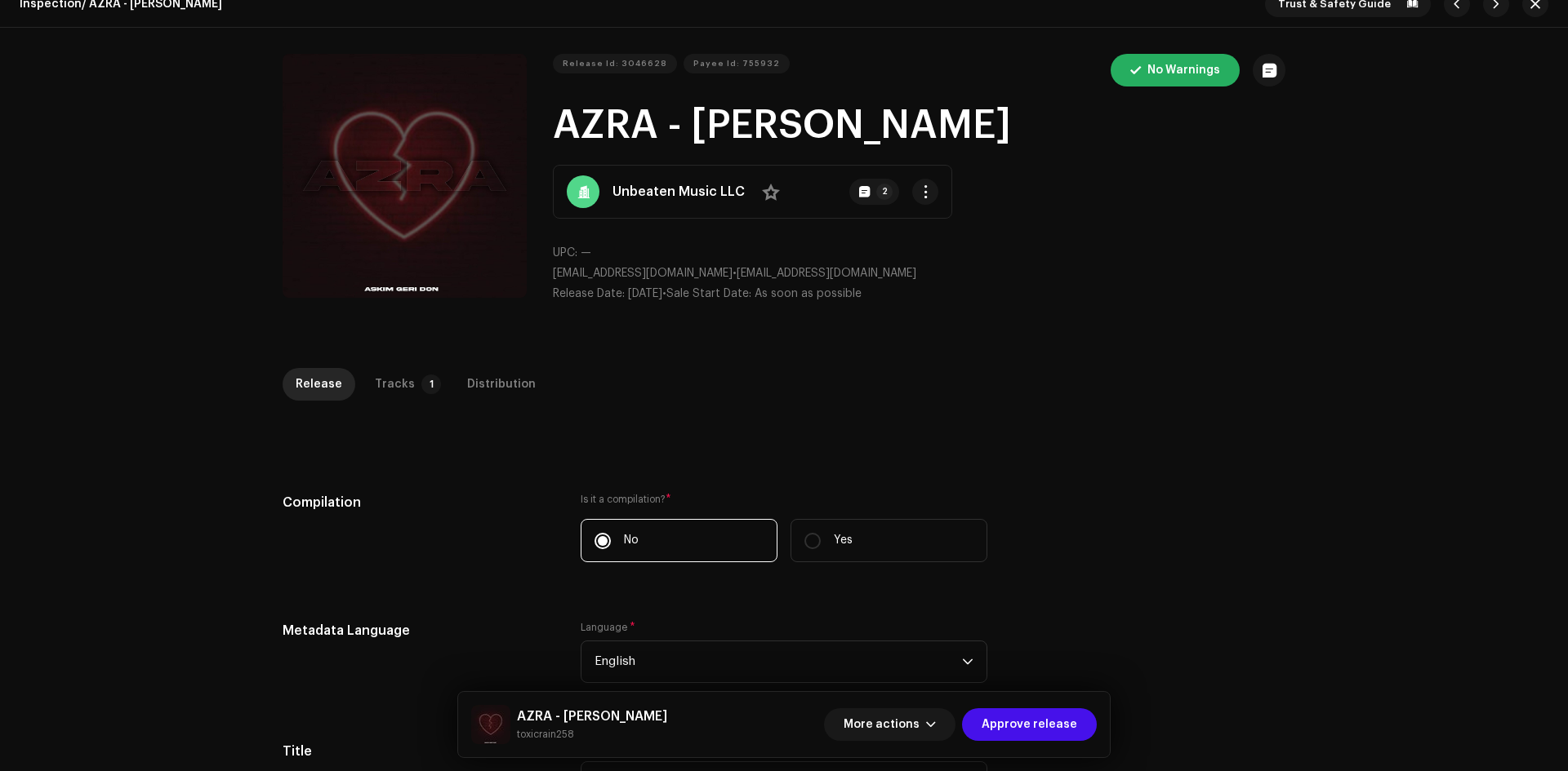
scroll to position [0, 0]
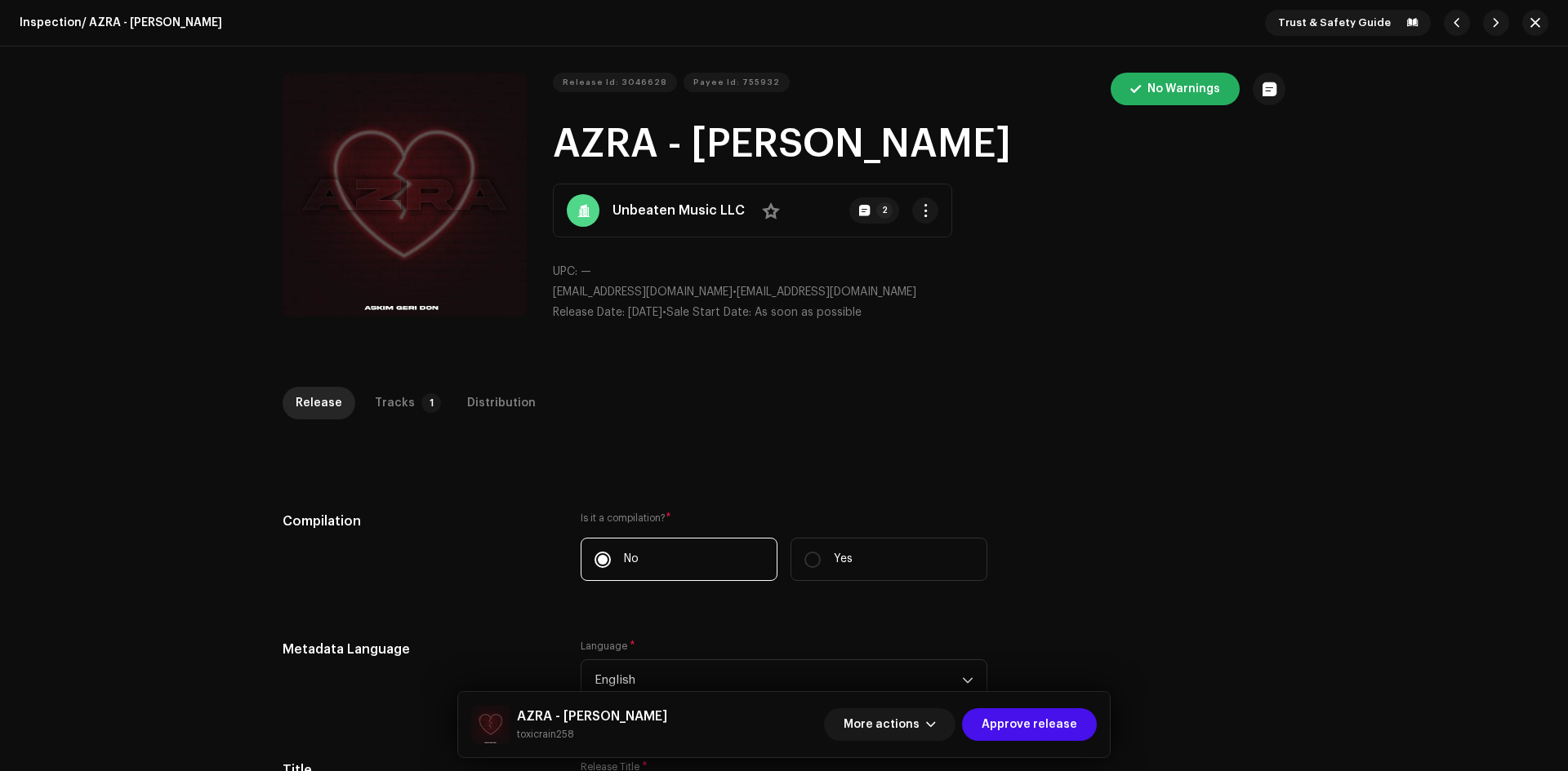
drag, startPoint x: 966, startPoint y: 146, endPoint x: 696, endPoint y: 141, distance: 270.0
click at [696, 141] on h1 "AZRA - [PERSON_NAME]" at bounding box center [919, 145] width 733 height 53
copy h1 "ASKIM GERI DON"
click at [394, 409] on div "Tracks" at bounding box center [395, 403] width 40 height 33
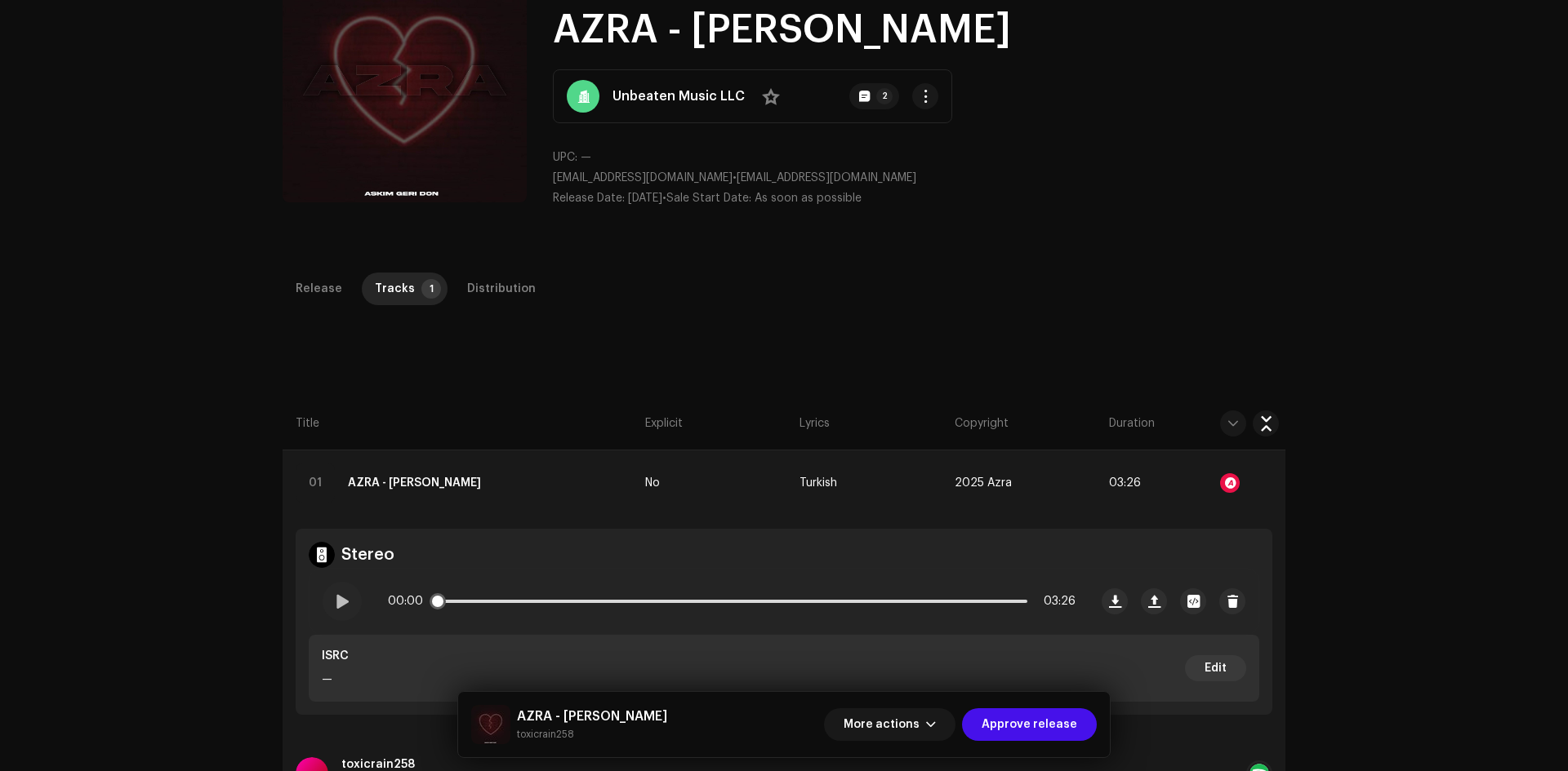
scroll to position [245, 0]
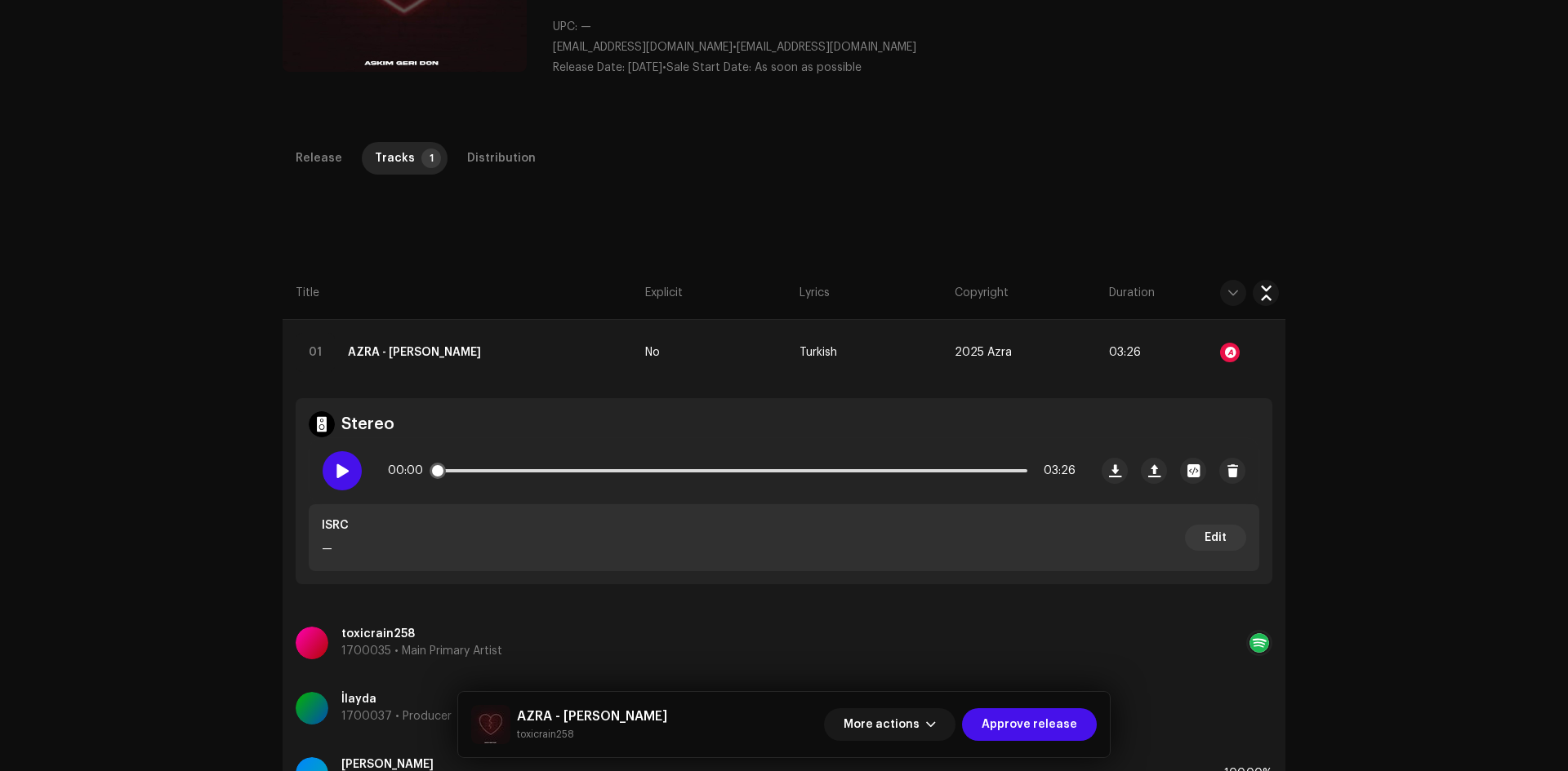
click at [347, 477] on div at bounding box center [342, 471] width 39 height 39
click at [468, 470] on p-slider at bounding box center [731, 470] width 591 height 3
click at [489, 471] on p-slider at bounding box center [731, 470] width 591 height 3
click at [473, 471] on span at bounding box center [464, 470] width 57 height 3
click at [464, 471] on span at bounding box center [456, 470] width 40 height 3
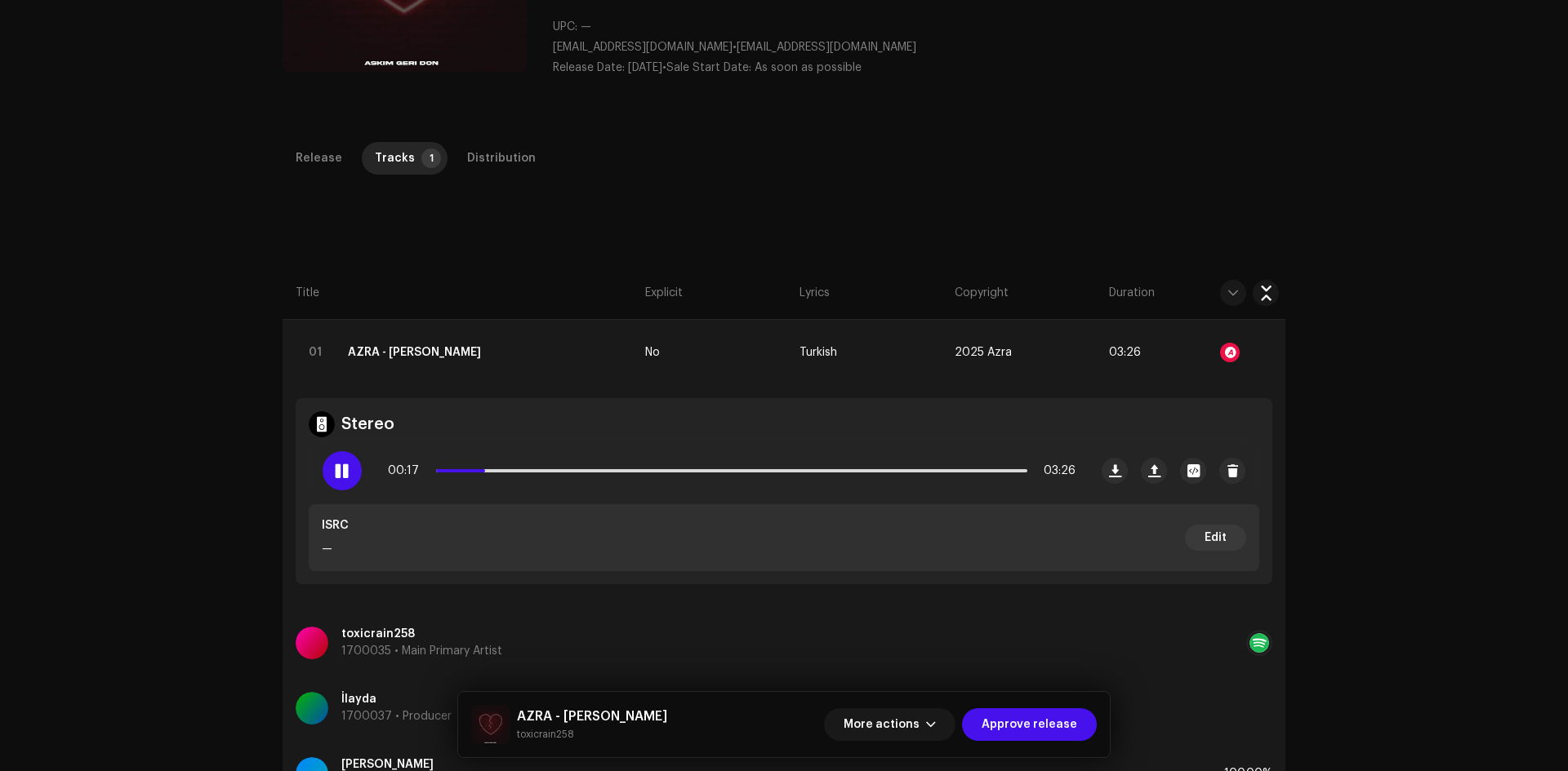
drag, startPoint x: 349, startPoint y: 472, endPoint x: 381, endPoint y: 426, distance: 56.0
click at [352, 467] on div at bounding box center [342, 471] width 39 height 39
click at [340, 473] on span at bounding box center [341, 470] width 14 height 13
click at [331, 470] on div at bounding box center [342, 471] width 39 height 39
click at [326, 162] on div "Release" at bounding box center [319, 158] width 47 height 33
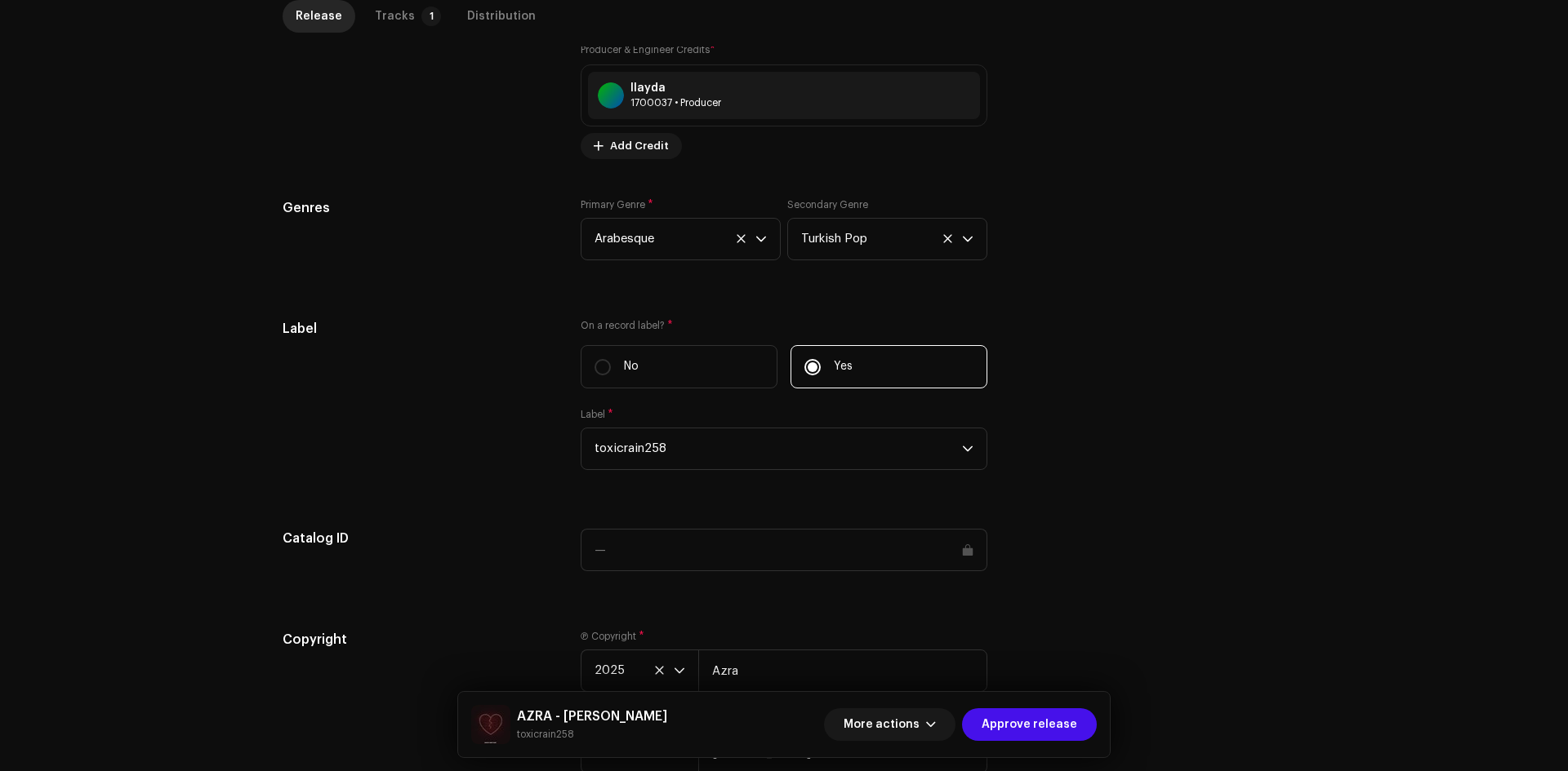
scroll to position [1412, 0]
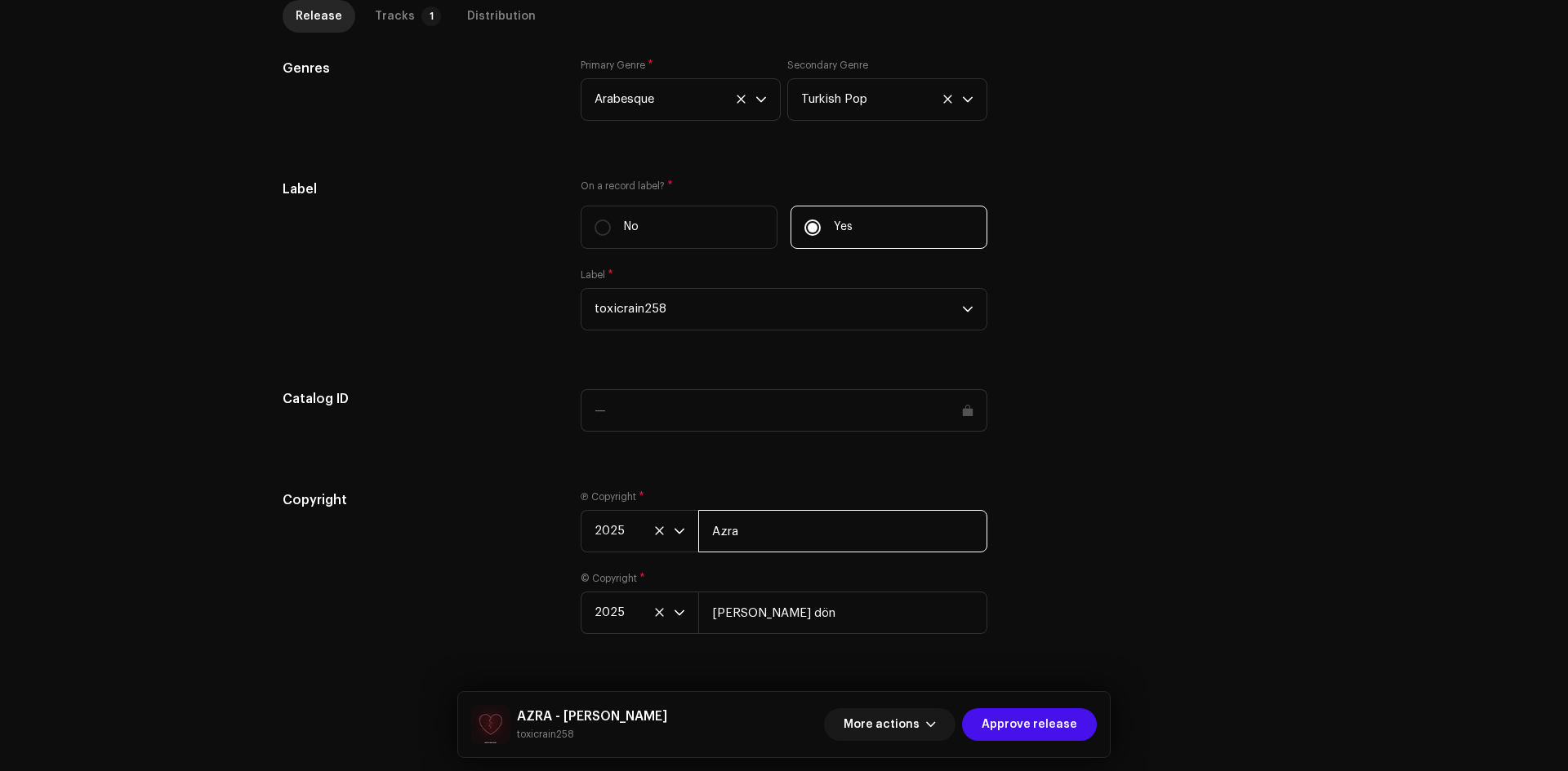
click at [805, 533] on input "Azra" at bounding box center [843, 531] width 289 height 42
click at [788, 604] on input "Geri dön" at bounding box center [843, 612] width 289 height 42
click at [446, 309] on div "Label" at bounding box center [418, 265] width 272 height 171
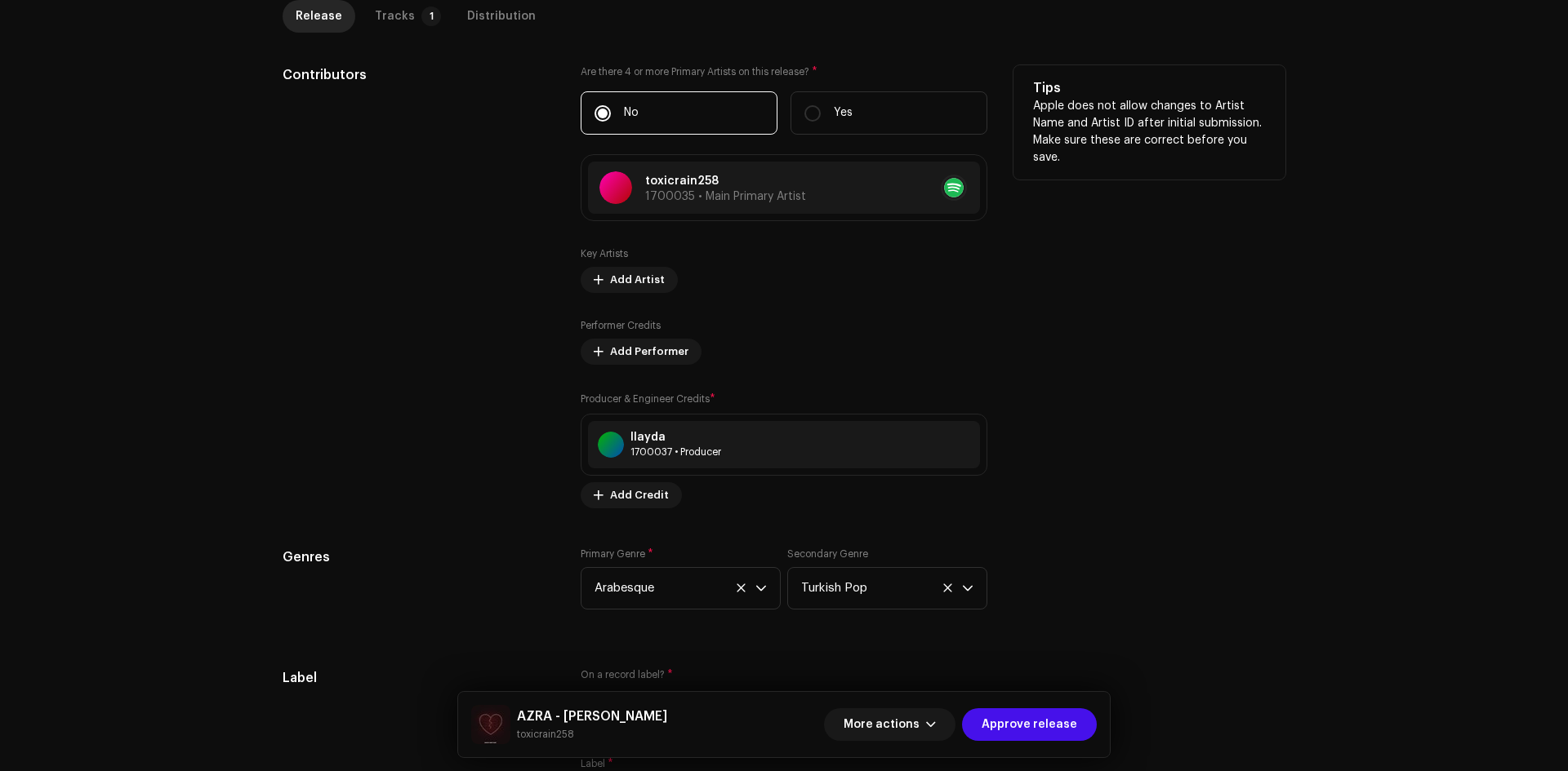
scroll to position [923, 0]
drag, startPoint x: 697, startPoint y: 180, endPoint x: 628, endPoint y: 182, distance: 69.0
click at [628, 182] on div "toxicrain258 1700035 • Main Primary Artist" at bounding box center [703, 188] width 207 height 33
copy div "toxicrain258"
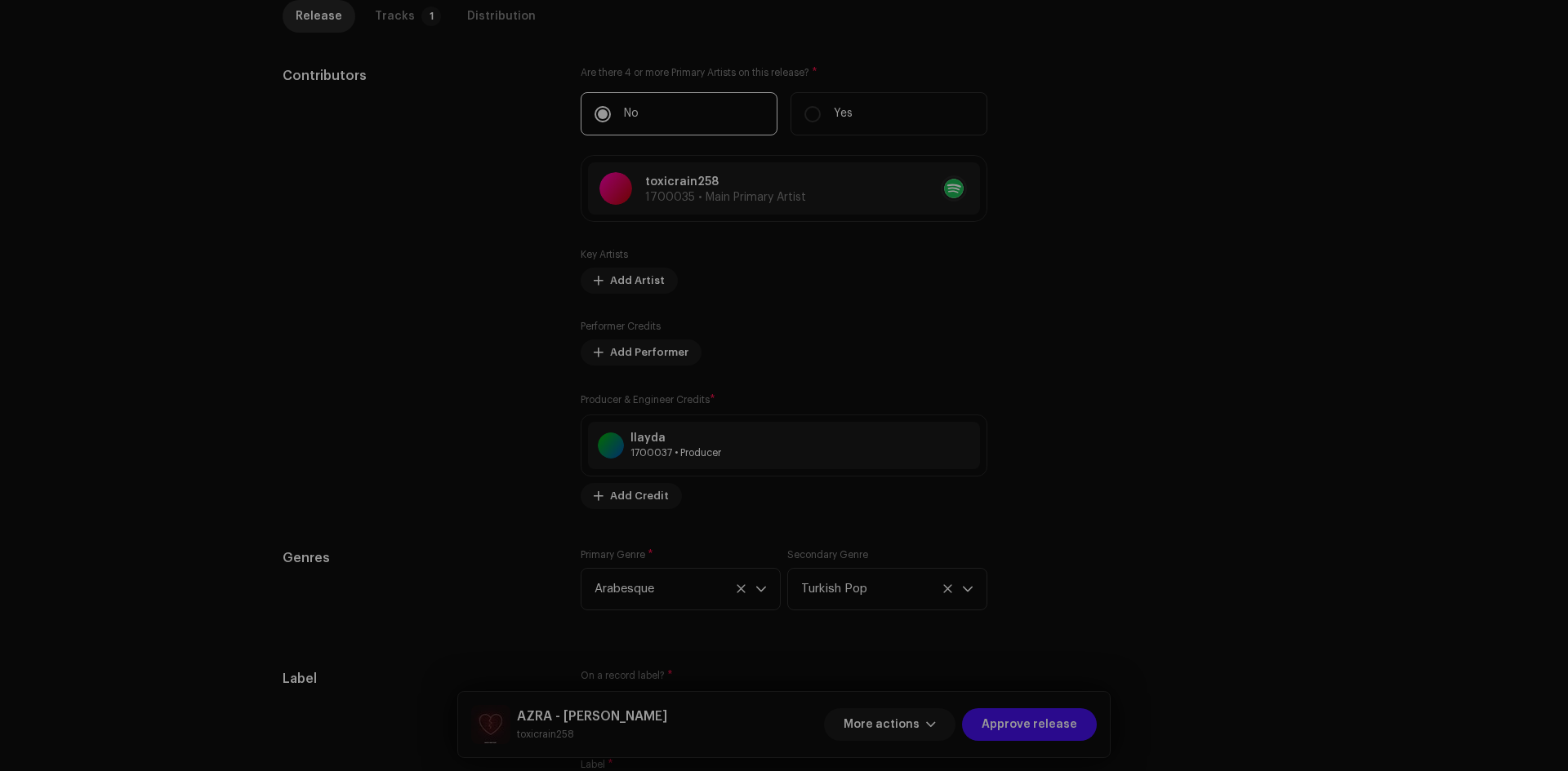
drag, startPoint x: 446, startPoint y: 181, endPoint x: 507, endPoint y: 1, distance: 190.1
click at [447, 138] on div "Update Main Primary Artist Cancel Update" at bounding box center [784, 385] width 1568 height 771
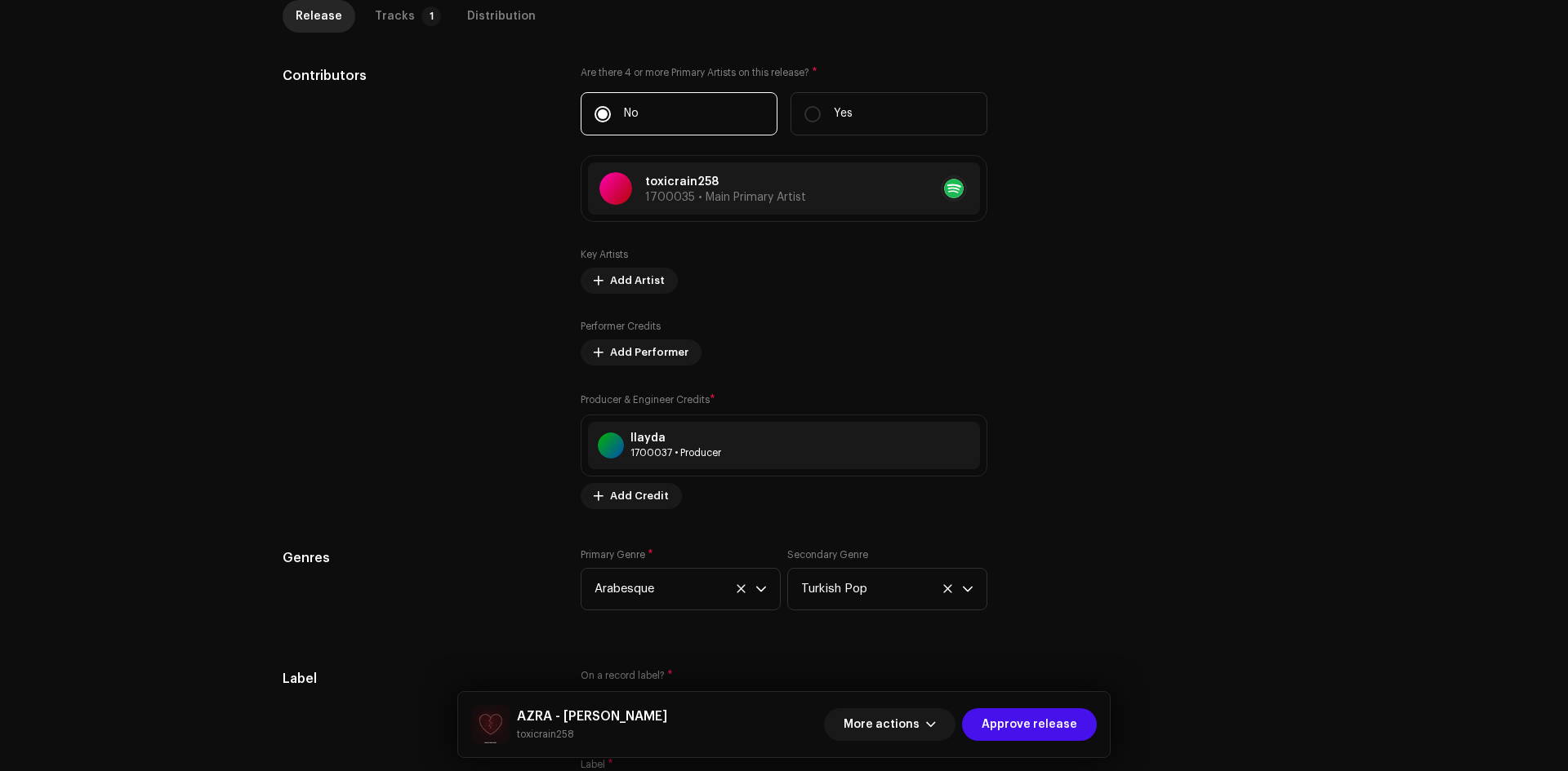
click at [1288, 270] on div "Release Tracks 1 Distribution Compilation Is it a compilation? * No Yes Metadat…" at bounding box center [784, 303] width 1055 height 1679
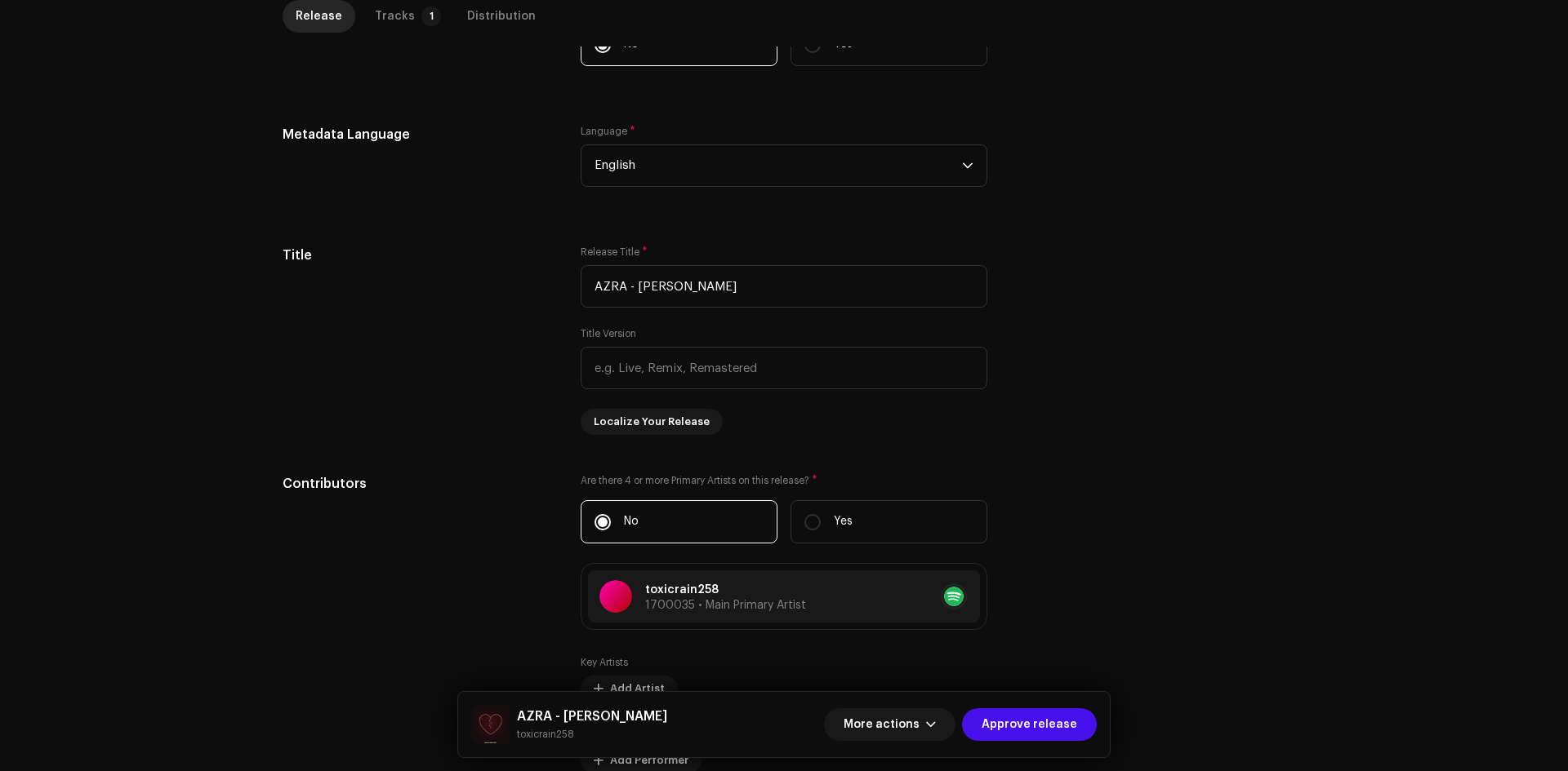
scroll to position [0, 0]
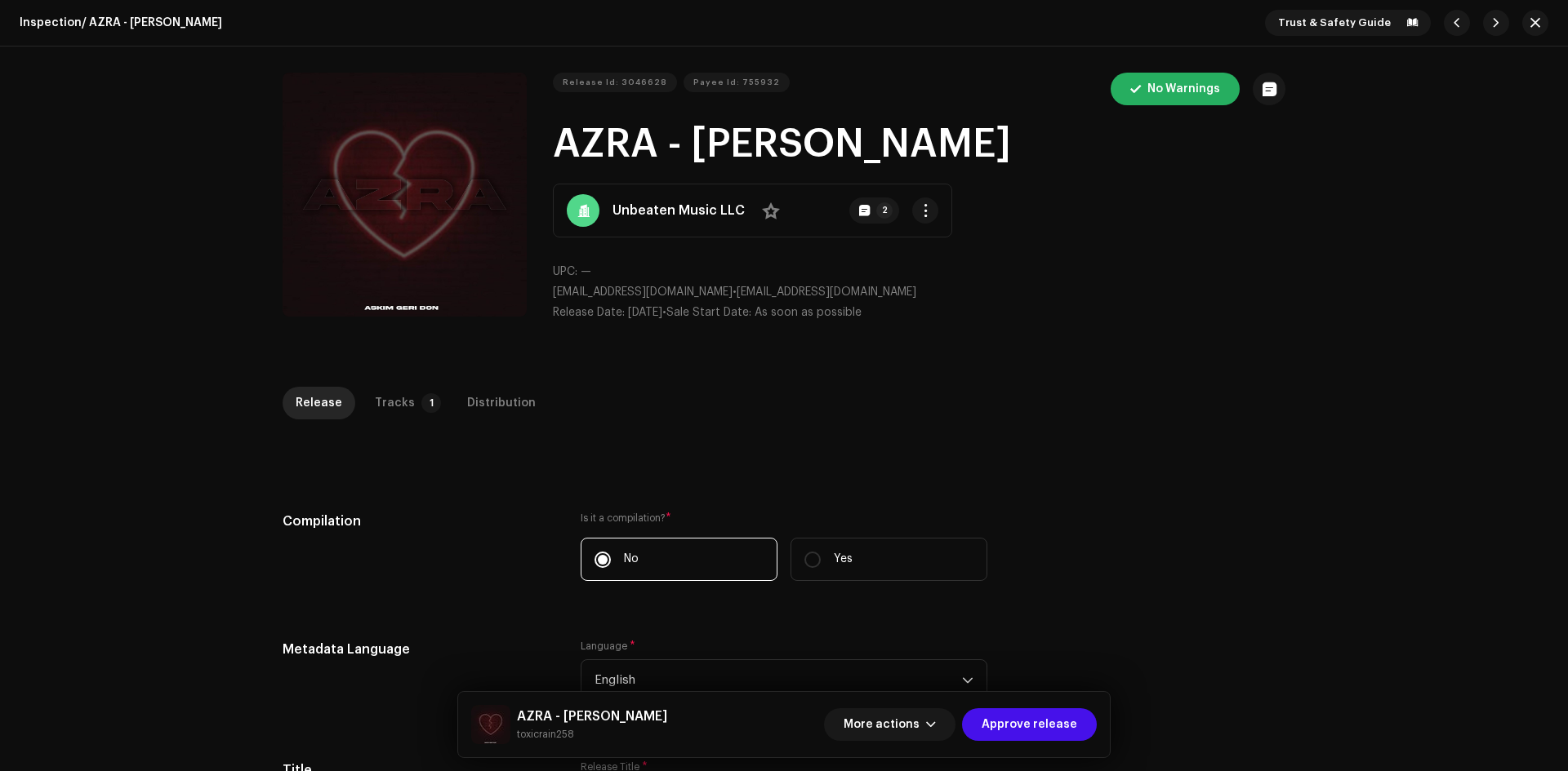
drag, startPoint x: 542, startPoint y: 156, endPoint x: 1069, endPoint y: 146, distance: 527.1
click at [1069, 146] on div "Release Id: 3046628 Payee Id: 755932 No Warnings AZRA - ASKIM GERI DON Unbeaten…" at bounding box center [784, 203] width 1002 height 262
copy h1 "AZRA - [PERSON_NAME]"
click at [402, 407] on div "Tracks" at bounding box center [395, 403] width 40 height 33
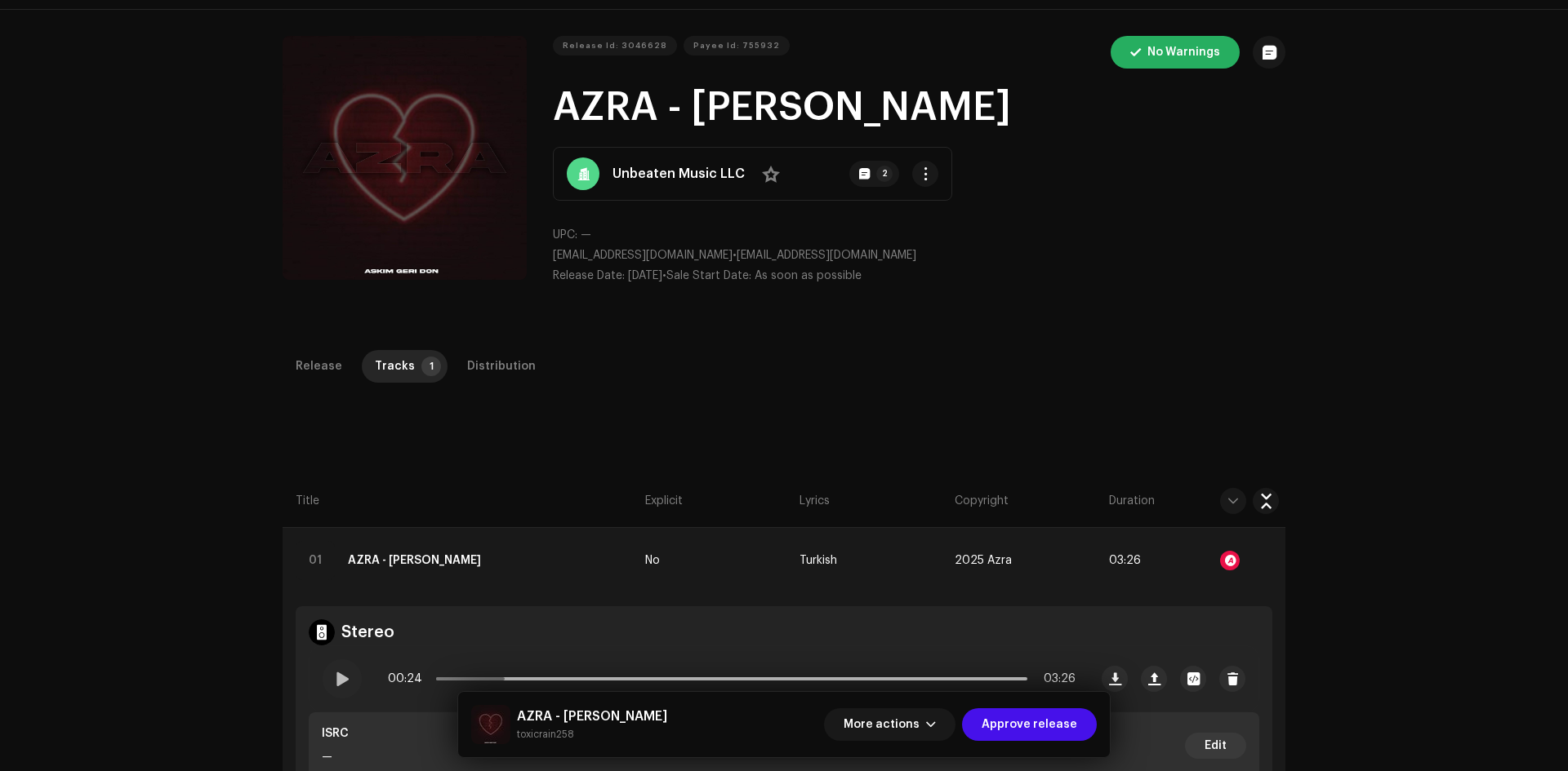
scroll to position [245, 0]
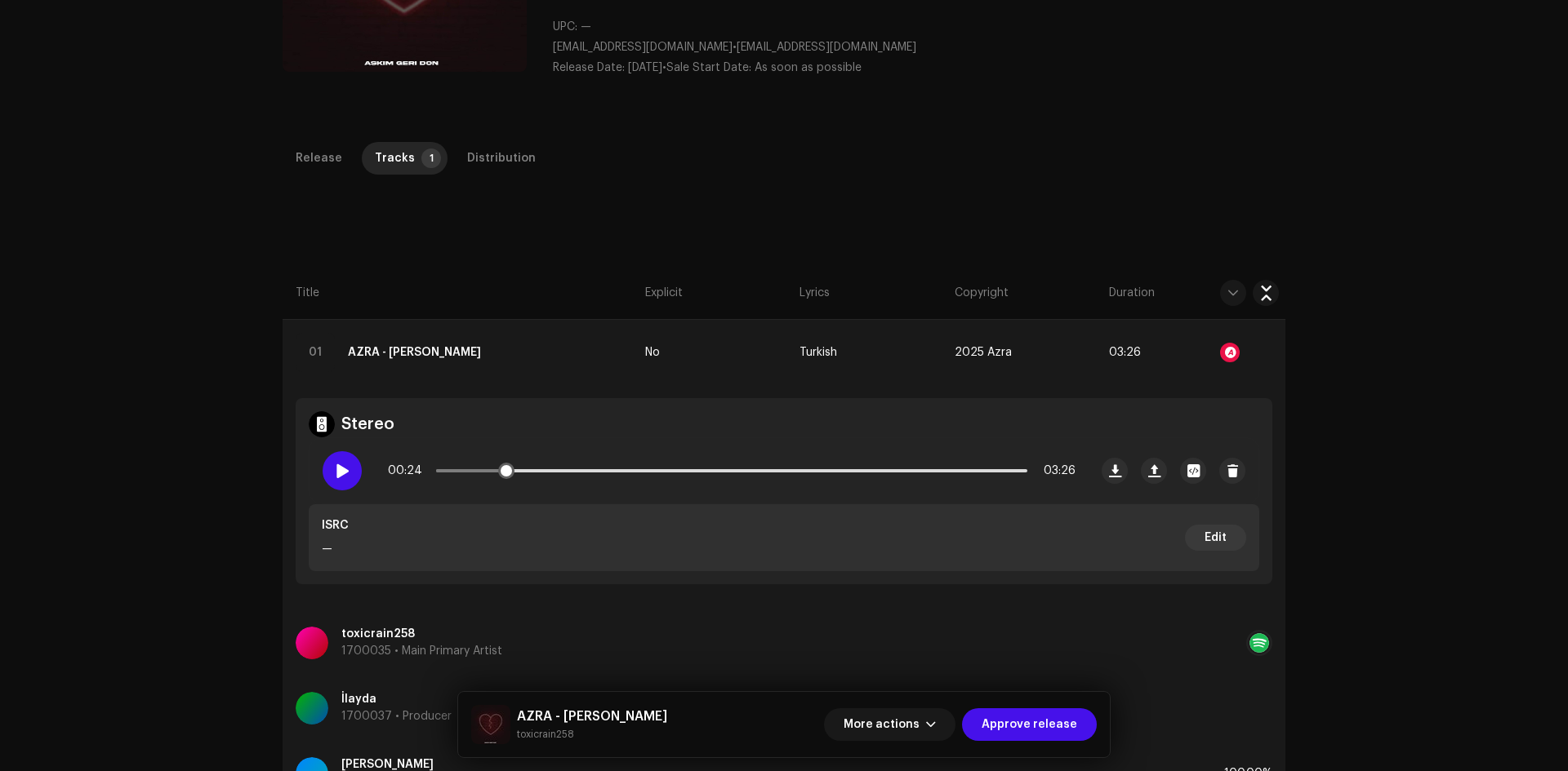
click at [347, 467] on div at bounding box center [342, 471] width 39 height 39
click at [340, 467] on span at bounding box center [341, 470] width 14 height 13
click at [899, 732] on span "More actions" at bounding box center [881, 724] width 76 height 33
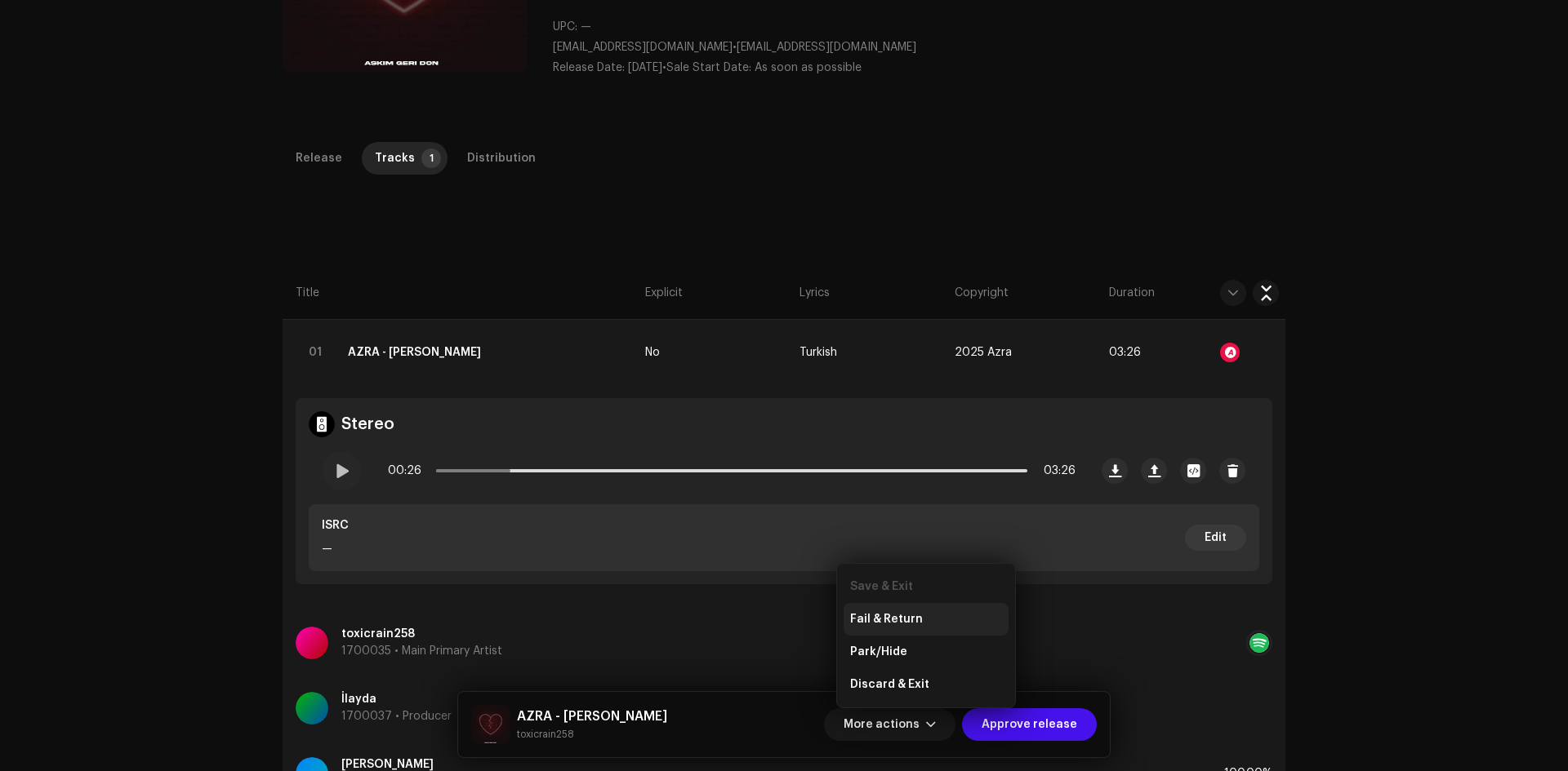
click at [921, 623] on div "Fail & Return" at bounding box center [926, 620] width 152 height 13
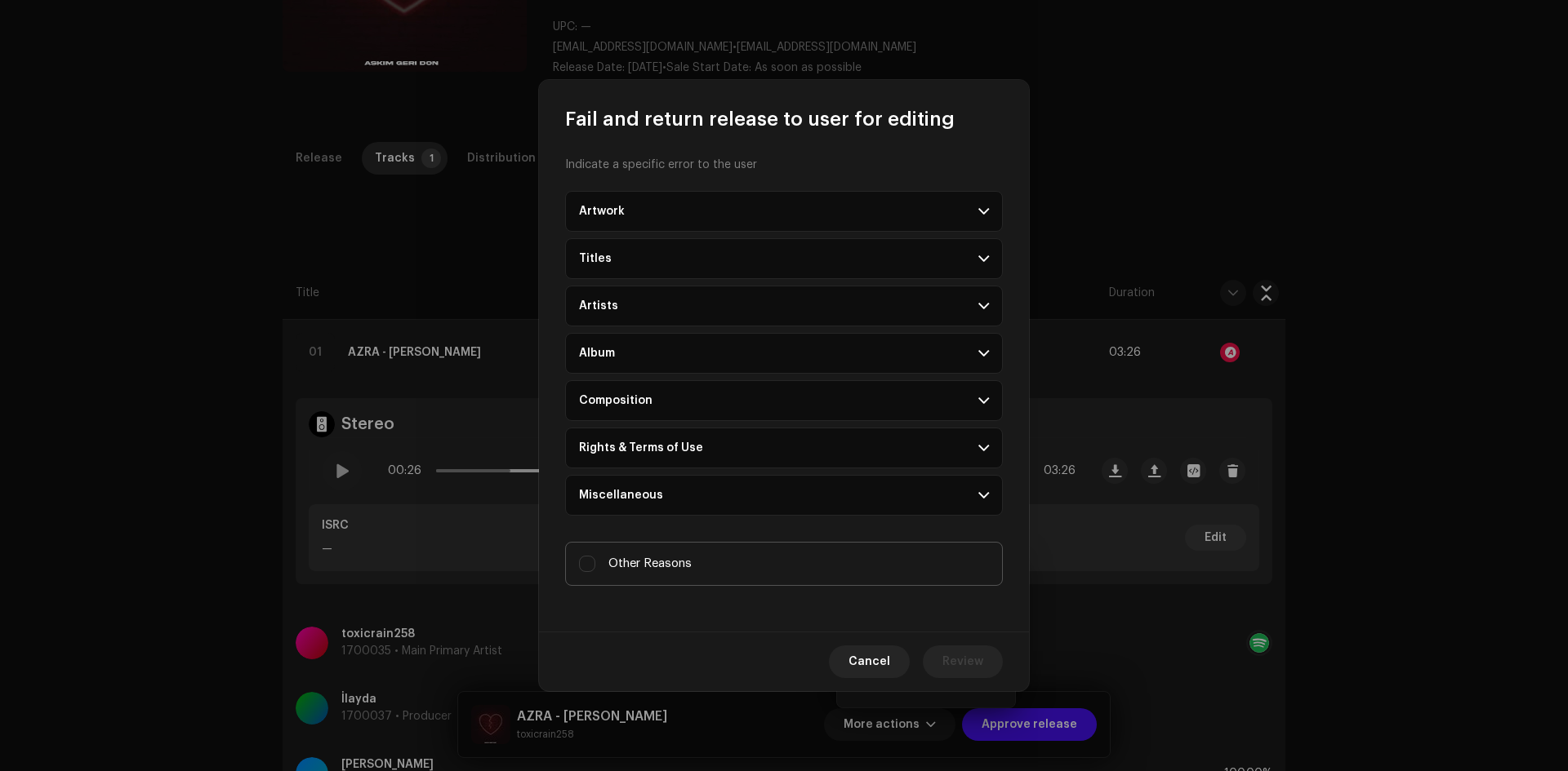
click at [689, 554] on label "Other Reasons" at bounding box center [784, 563] width 438 height 44
click at [596, 556] on input "Other Reasons" at bounding box center [586, 563] width 16 height 16
checkbox input "true"
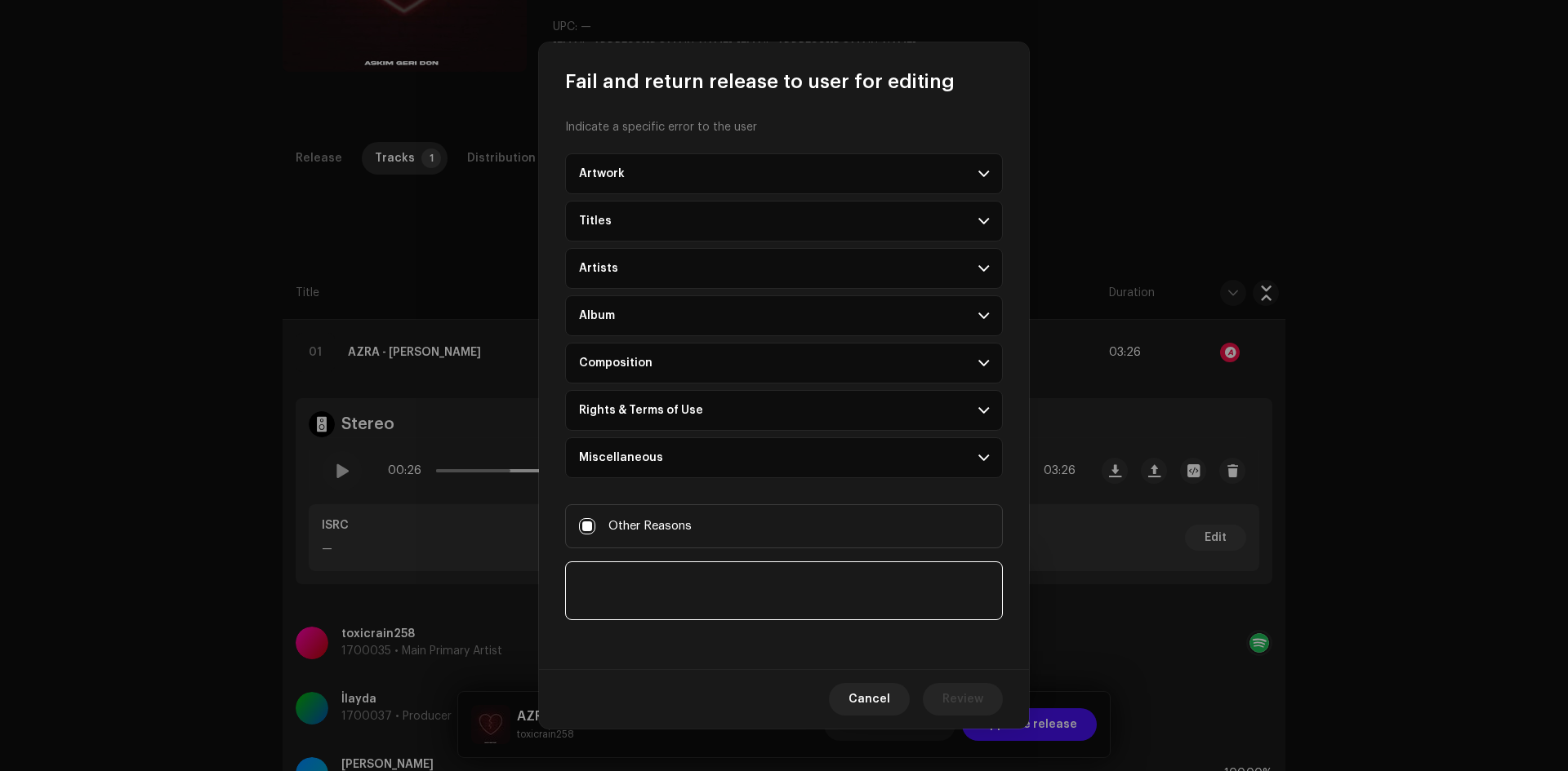
drag, startPoint x: 706, startPoint y: 592, endPoint x: 874, endPoint y: 616, distance: 169.7
click at [711, 592] on textarea at bounding box center [784, 591] width 438 height 59
paste textarea "We kindly ask you to update the ‘Producer’ name in both your ‘Tracks’ and ‘Rele…"
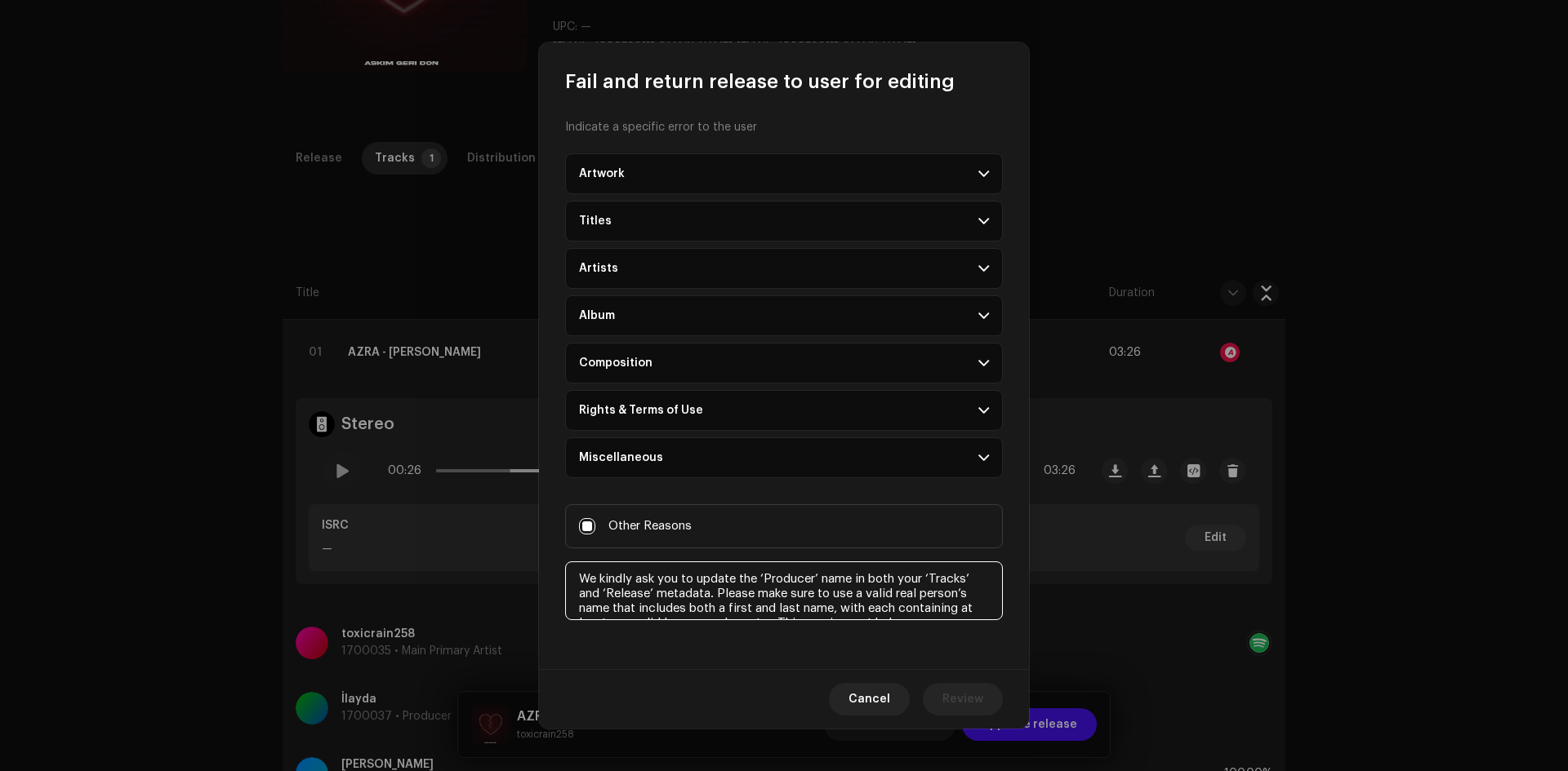
scroll to position [24, 0]
type textarea "We kindly ask you to update the ‘Producer’ name in both your ‘Tracks’ and ‘Rele…"
click at [970, 684] on span "Review" at bounding box center [962, 699] width 40 height 33
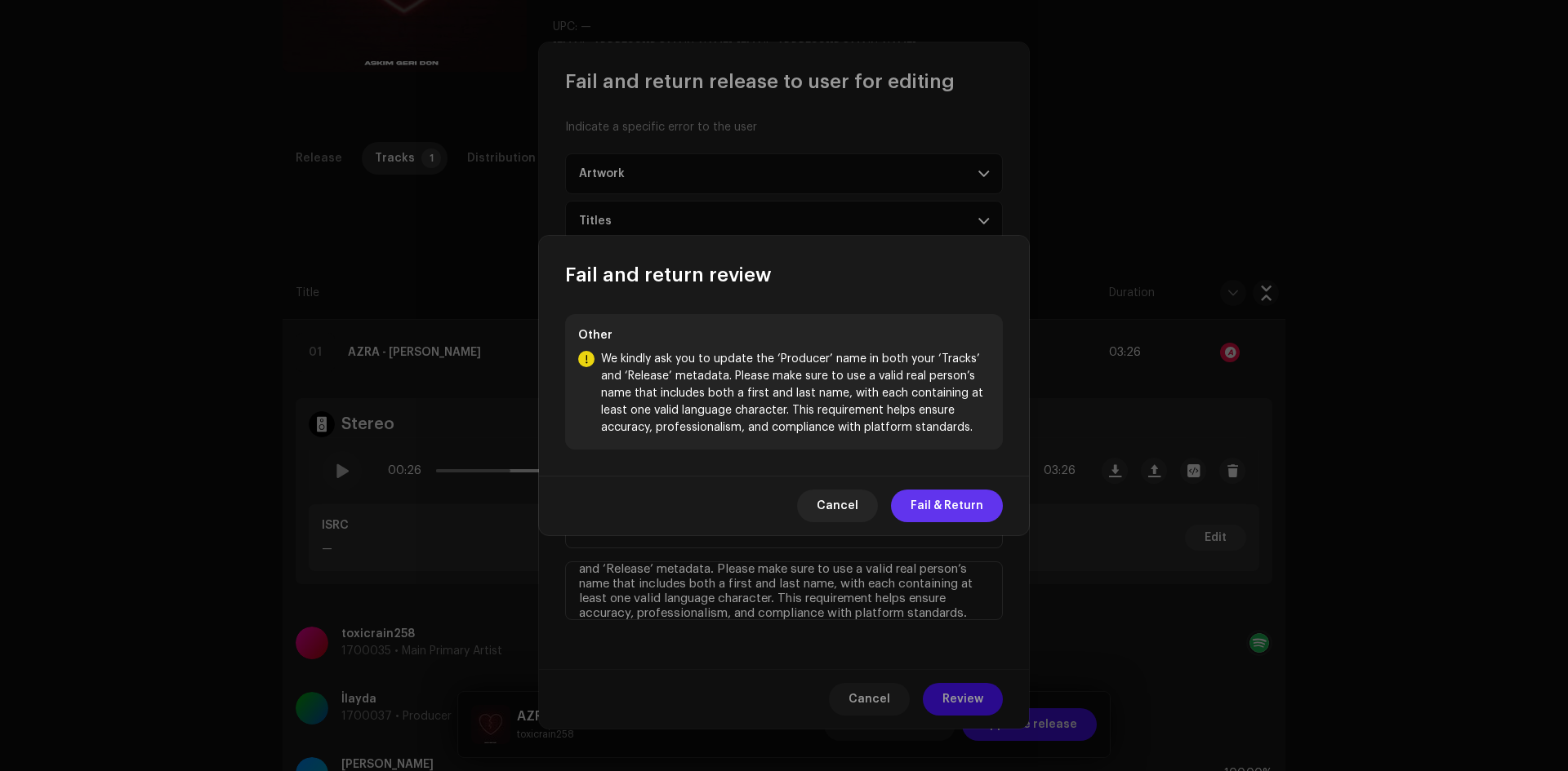
click at [951, 508] on span "Fail & Return" at bounding box center [946, 505] width 72 height 33
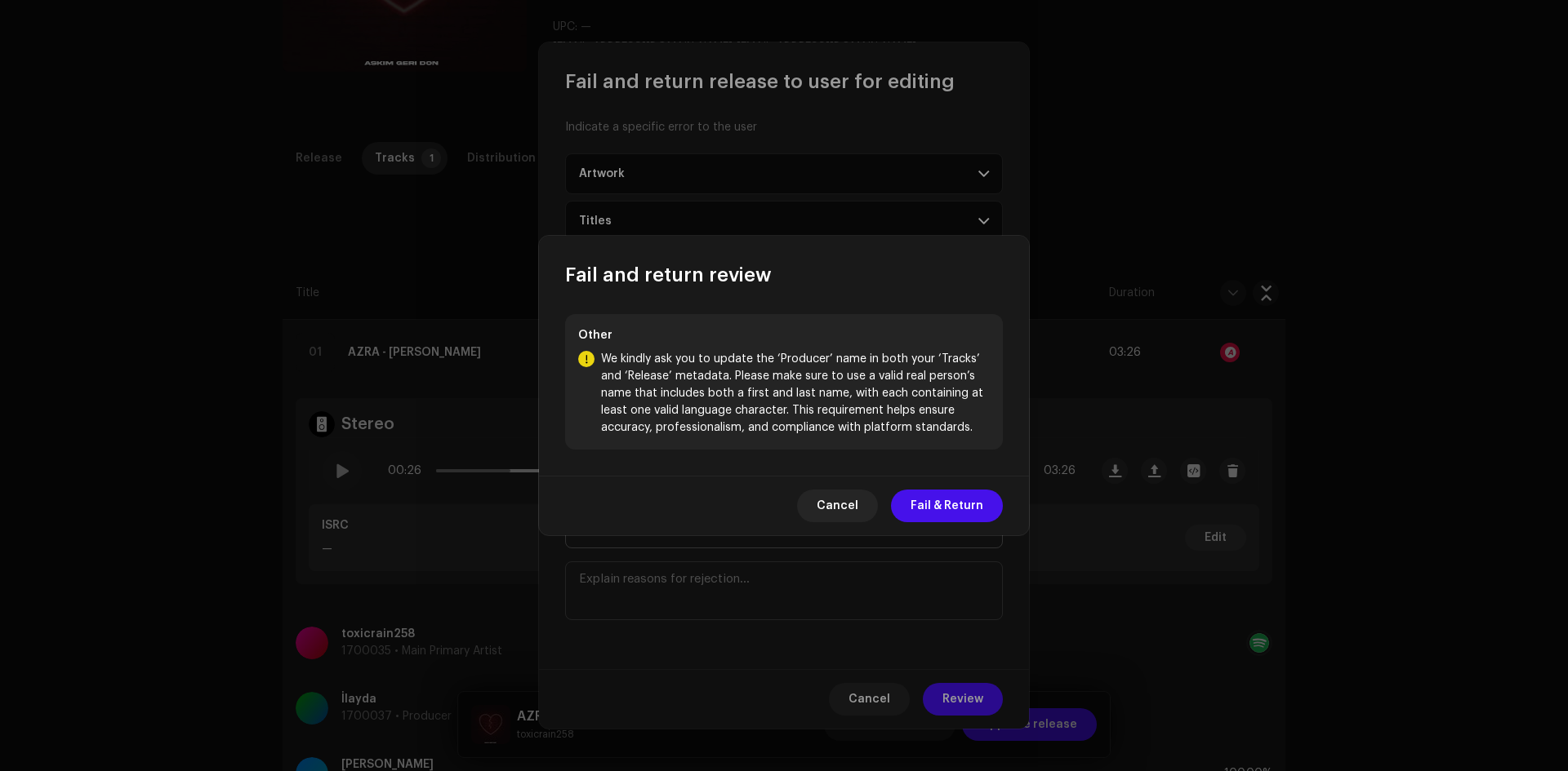
scroll to position [0, 0]
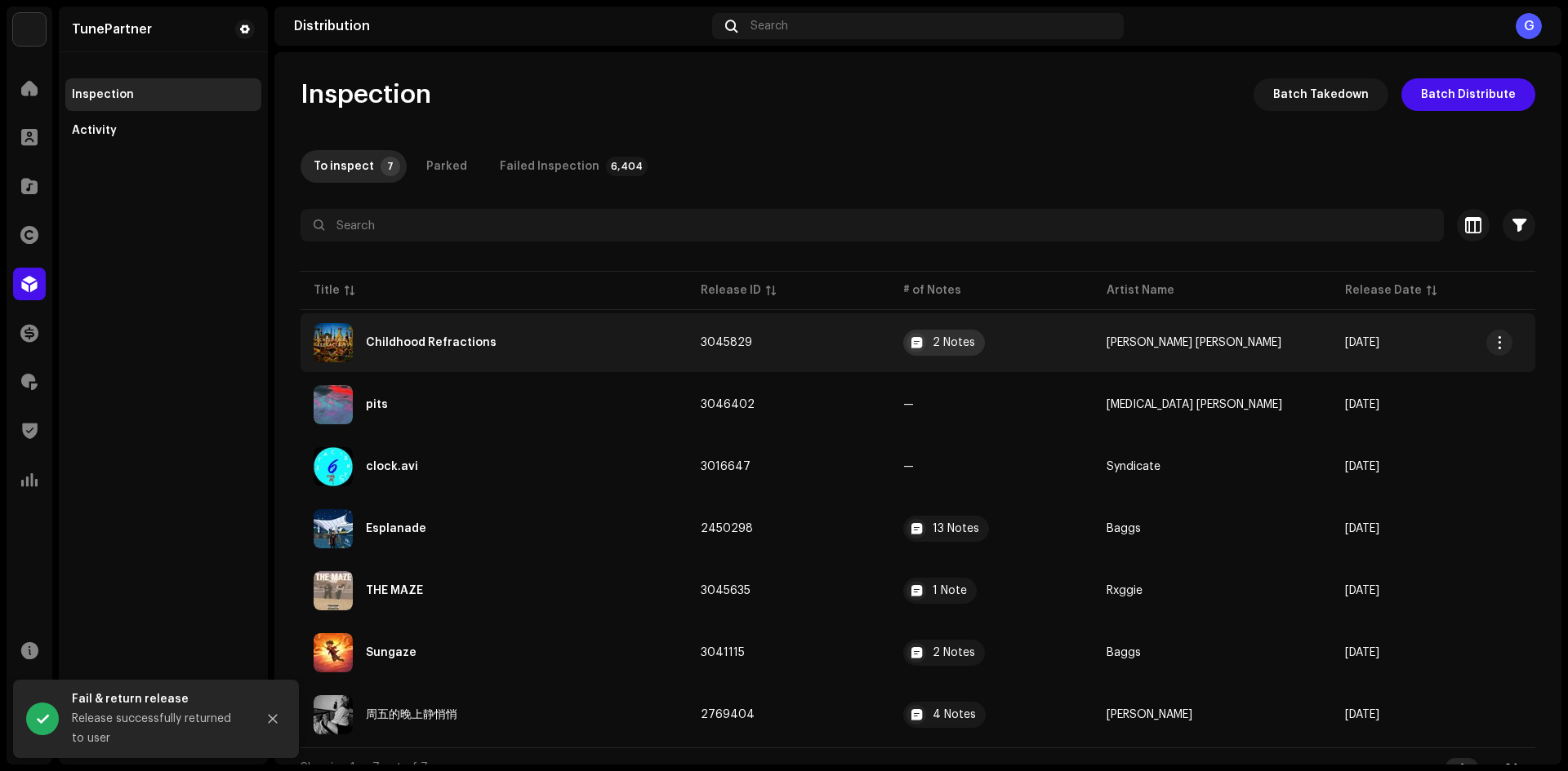
click at [957, 339] on div "2 Notes" at bounding box center [953, 343] width 42 height 11
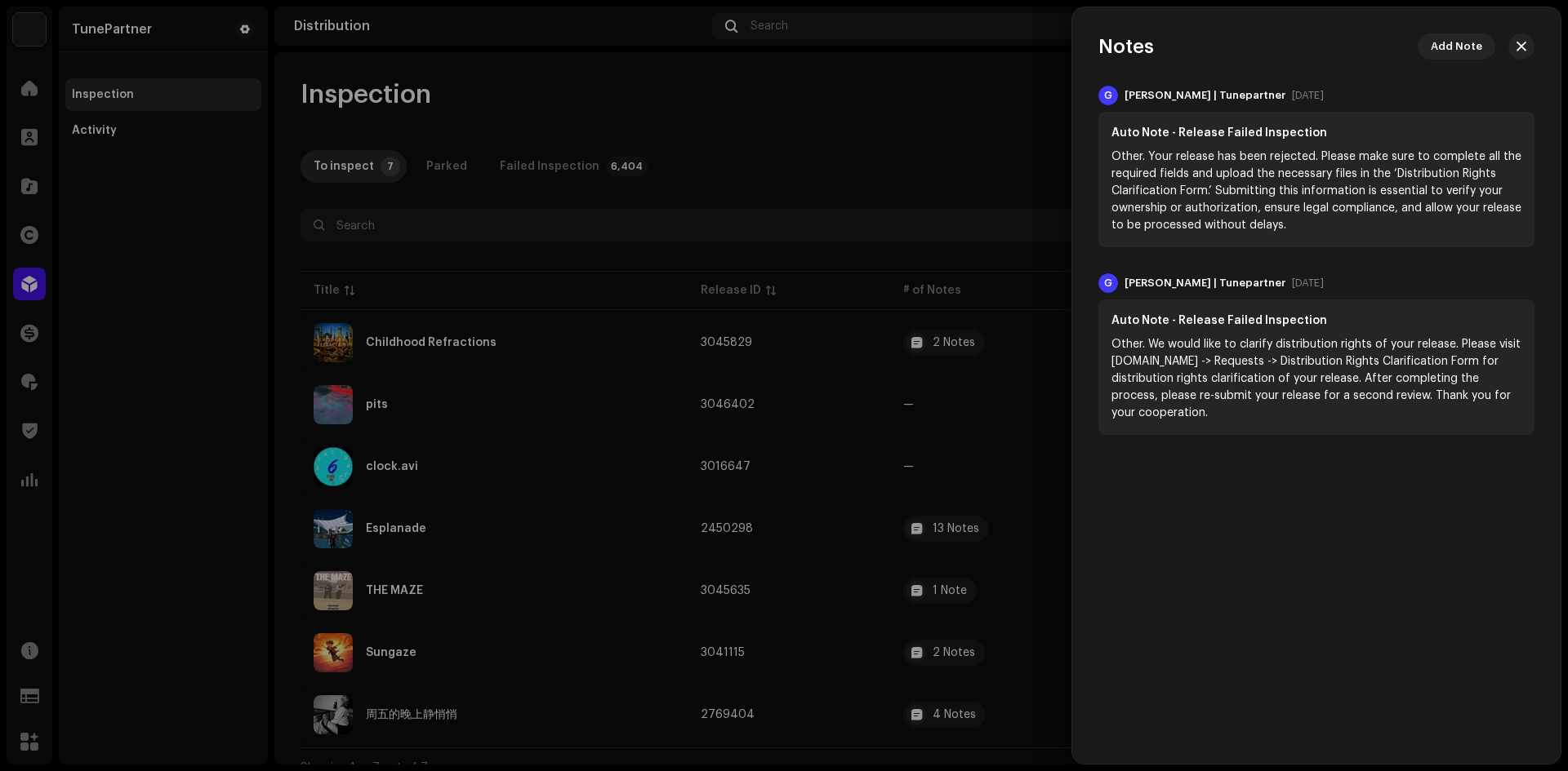
click at [922, 383] on div at bounding box center [784, 385] width 1568 height 771
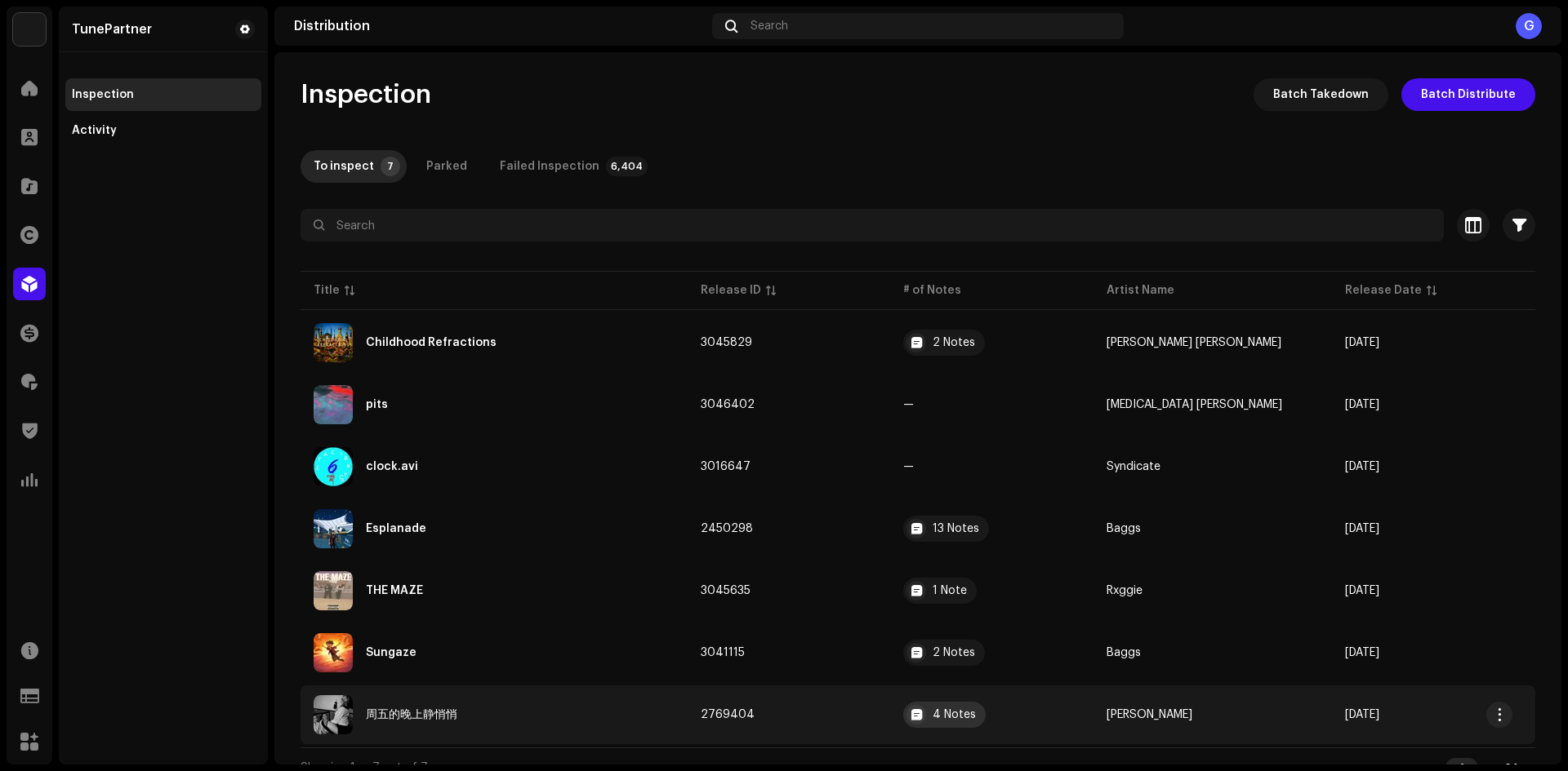
click at [970, 709] on div "4 Notes" at bounding box center [954, 715] width 43 height 11
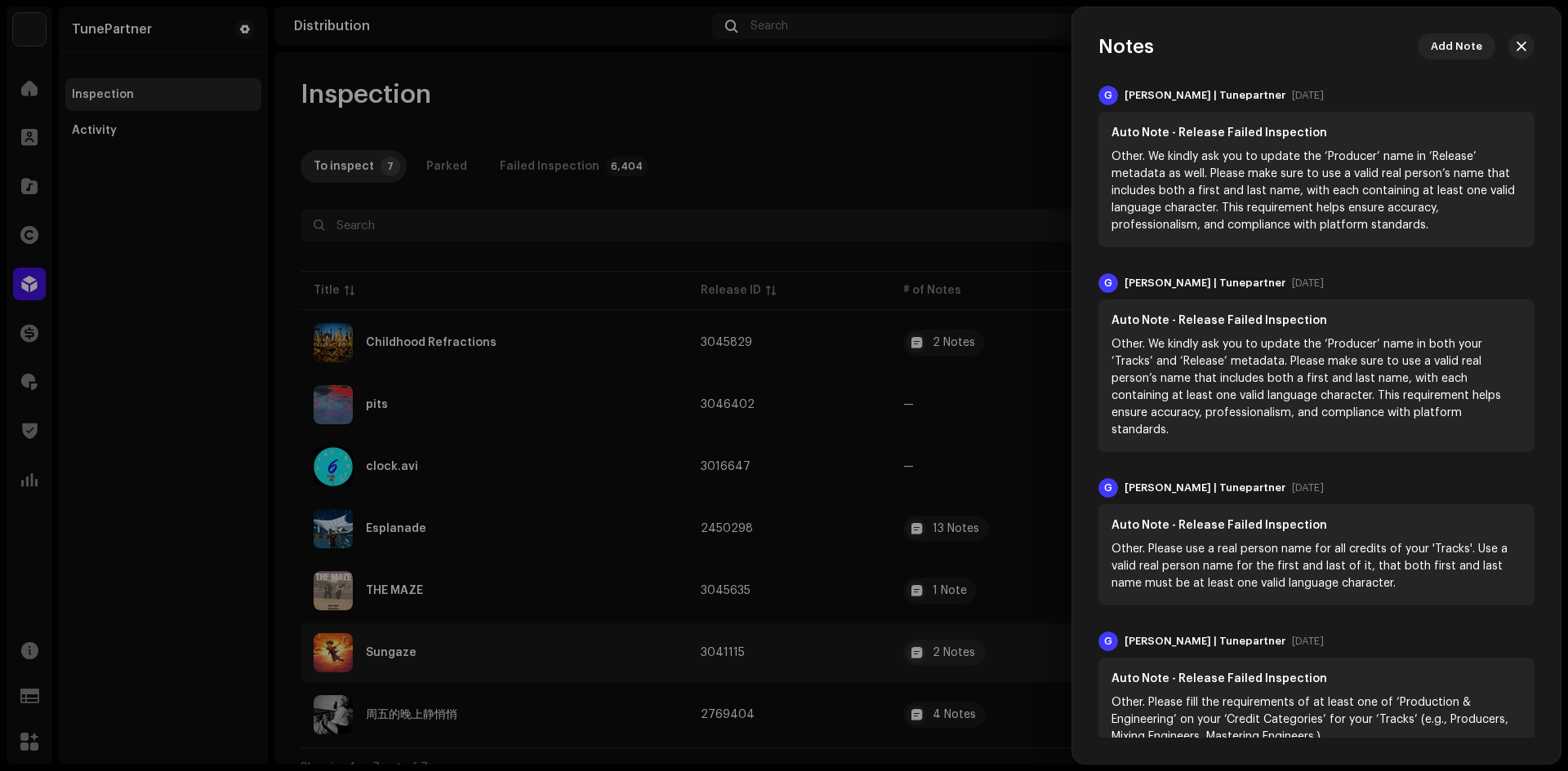
click at [952, 673] on div at bounding box center [784, 385] width 1568 height 771
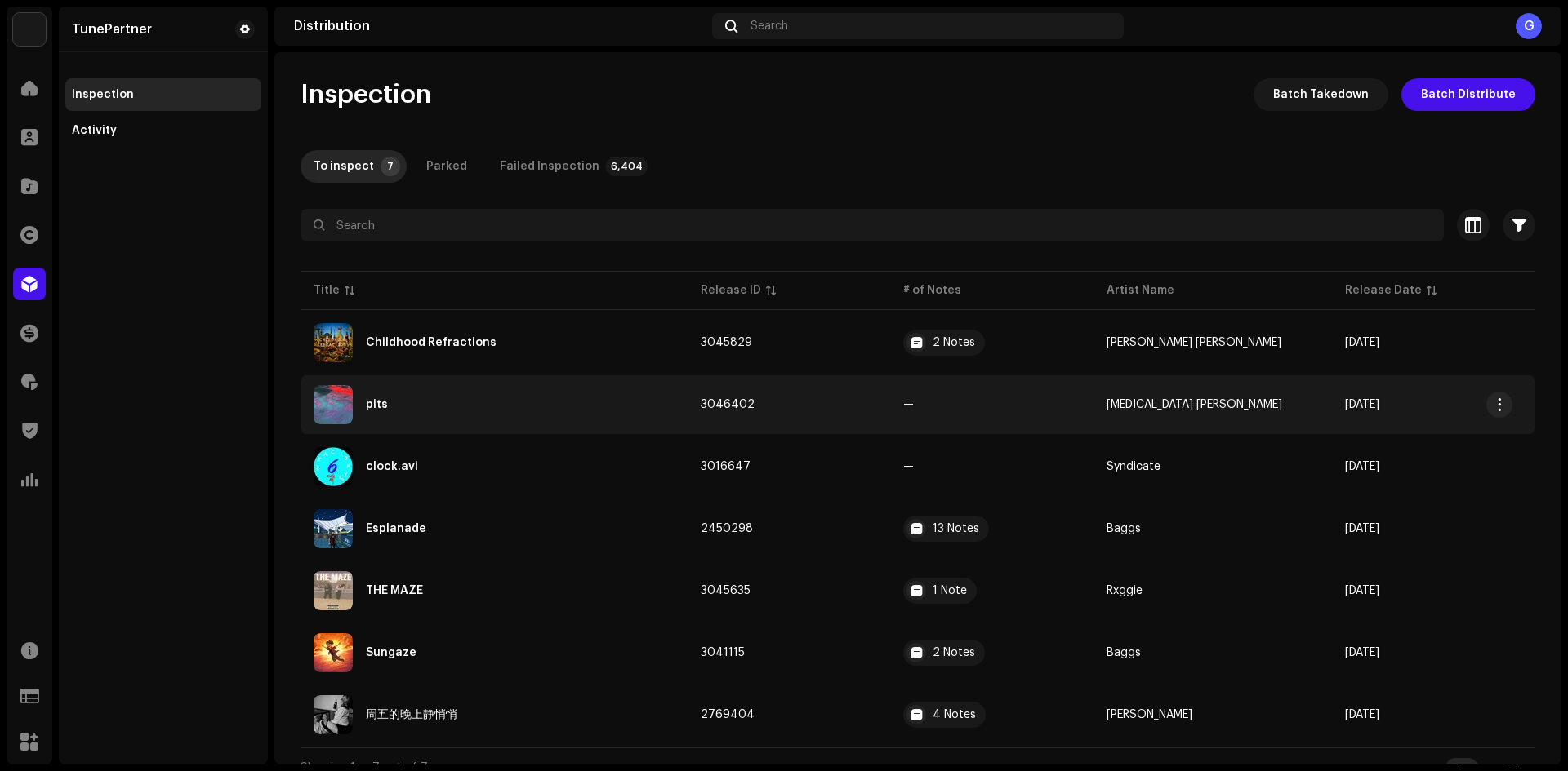
click at [971, 422] on td "—" at bounding box center [991, 405] width 203 height 59
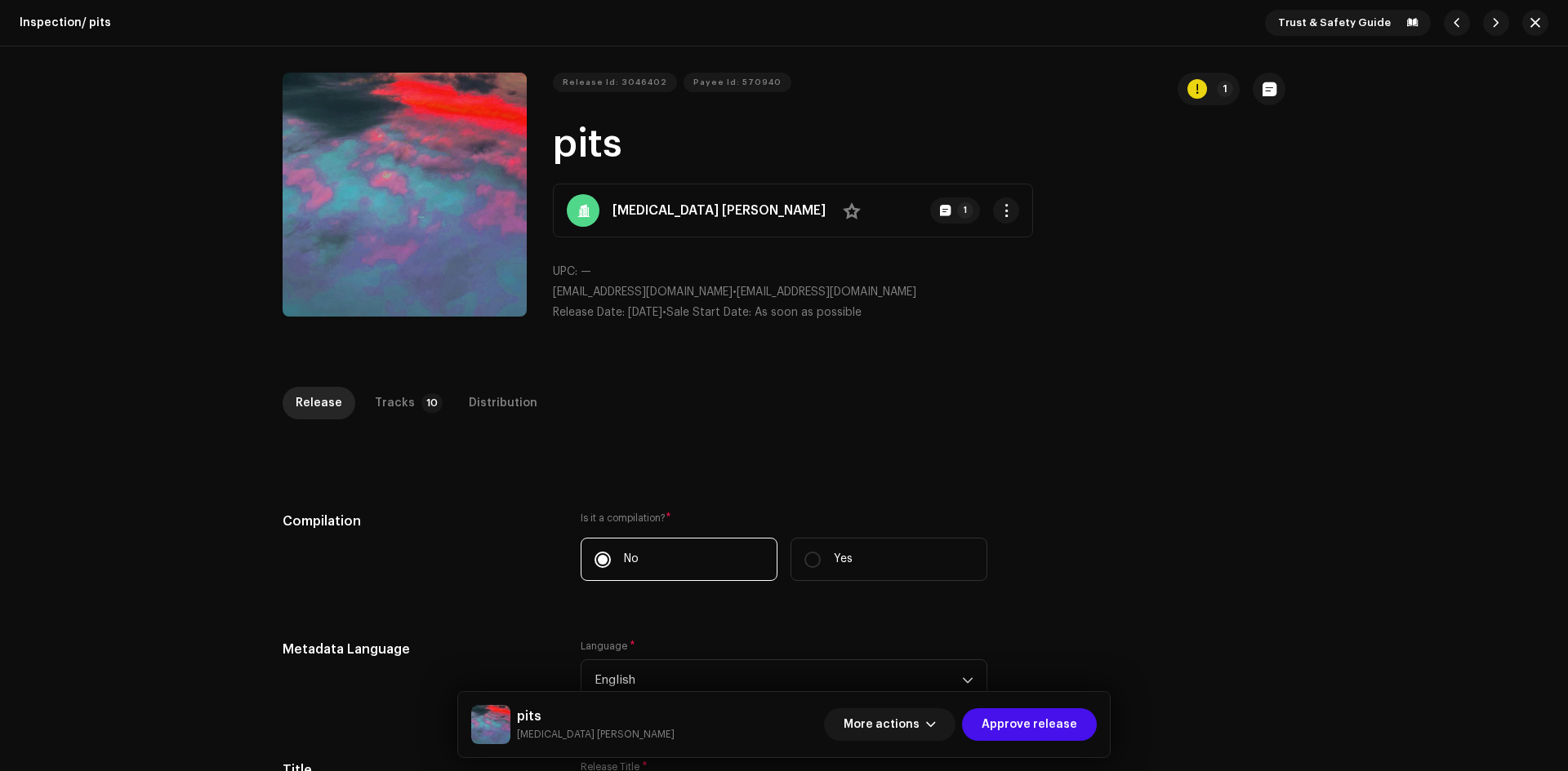
click at [653, 209] on strong "Spider-Bite Lou" at bounding box center [719, 210] width 213 height 20
click at [552, 289] on span "amberseabluegreen@gmail.com" at bounding box center [642, 292] width 179 height 11
drag, startPoint x: 551, startPoint y: 285, endPoint x: 724, endPoint y: 287, distance: 173.0
click at [724, 287] on p "amberseabluegreen@gmail.com • amberseabluegreen@gmail.com" at bounding box center [919, 292] width 733 height 17
copy span "amberseabluegreen@gmail.com"
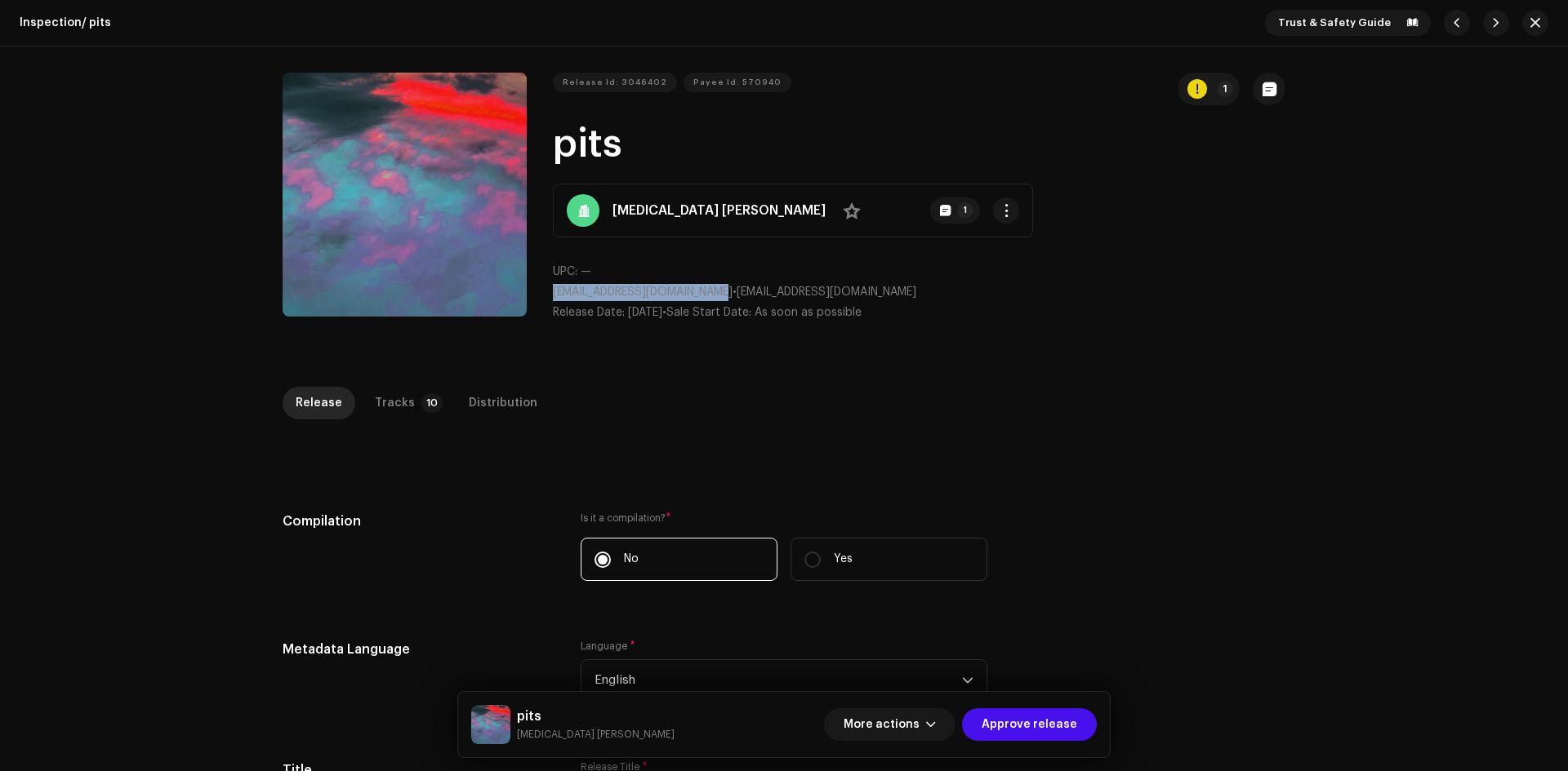
copy span "amberseabluegreen@gmail.com"
drag, startPoint x: 1096, startPoint y: 222, endPoint x: 967, endPoint y: 175, distance: 137.3
click at [1096, 222] on div "Release Id: 3046402 Payee Id: 570940 1 pits Spider-Bite Lou No 1 UPC: — amberse…" at bounding box center [919, 203] width 733 height 262
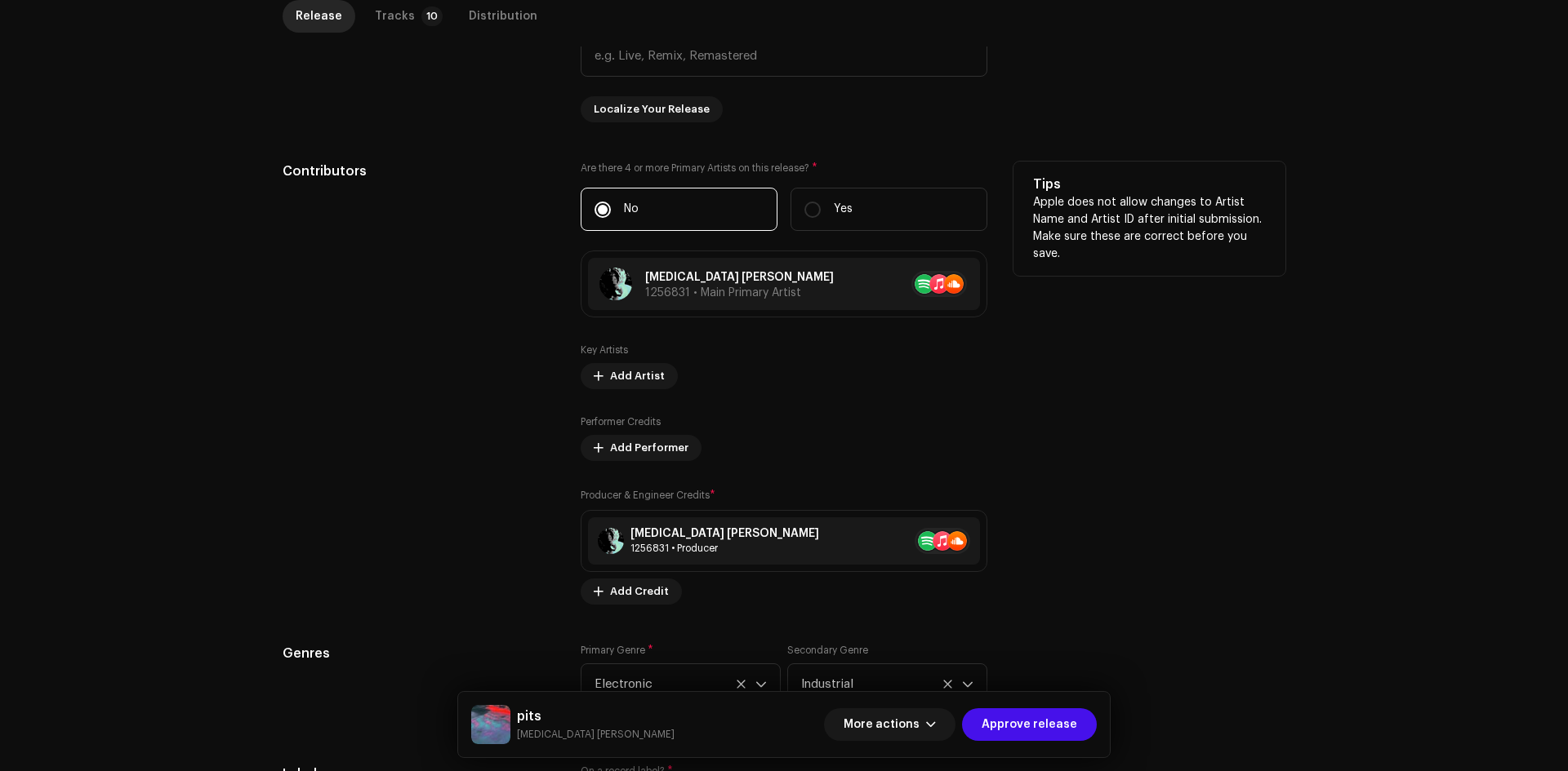
scroll to position [898, 0]
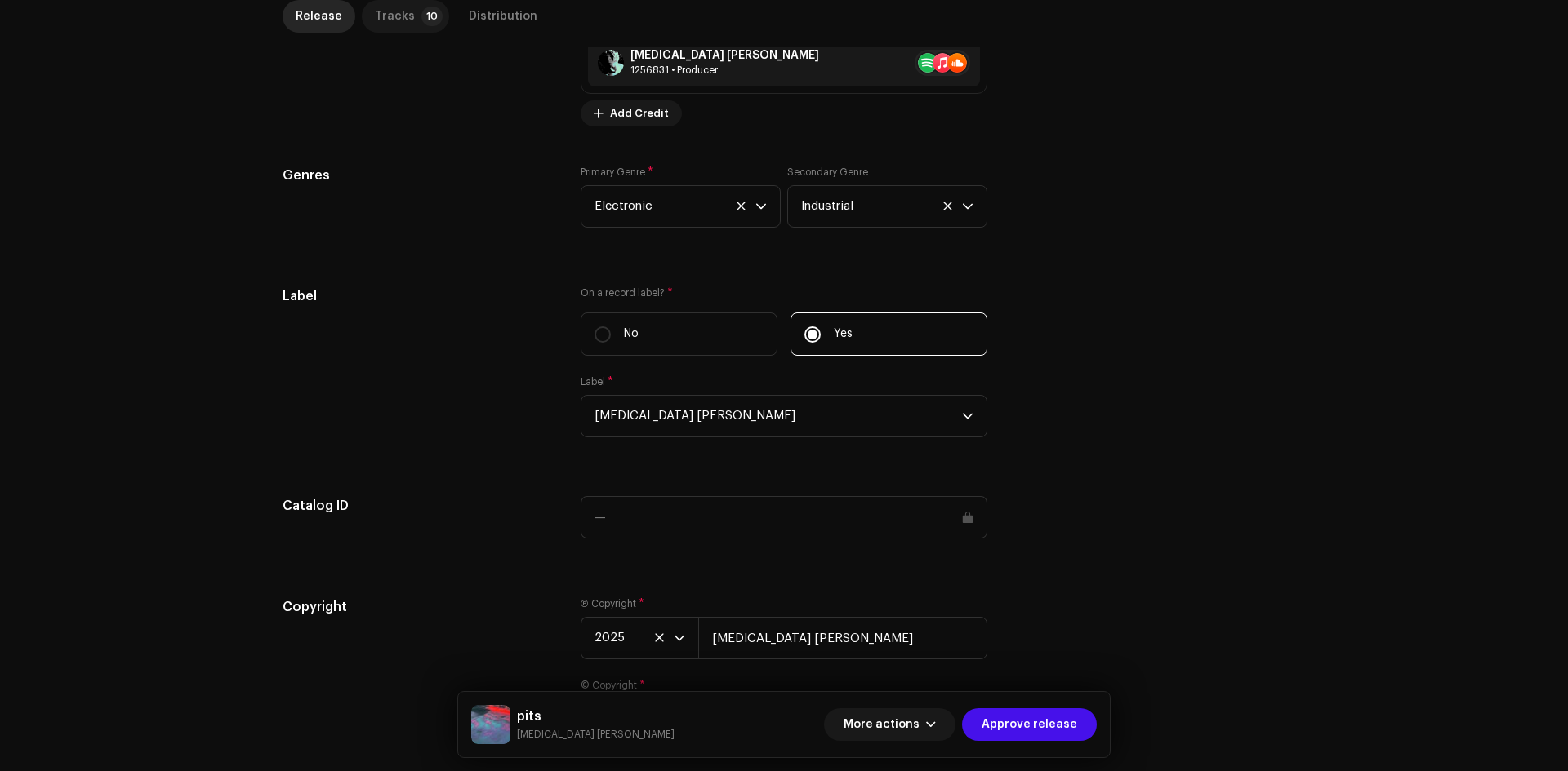
click at [380, 13] on div "Tracks" at bounding box center [395, 16] width 40 height 33
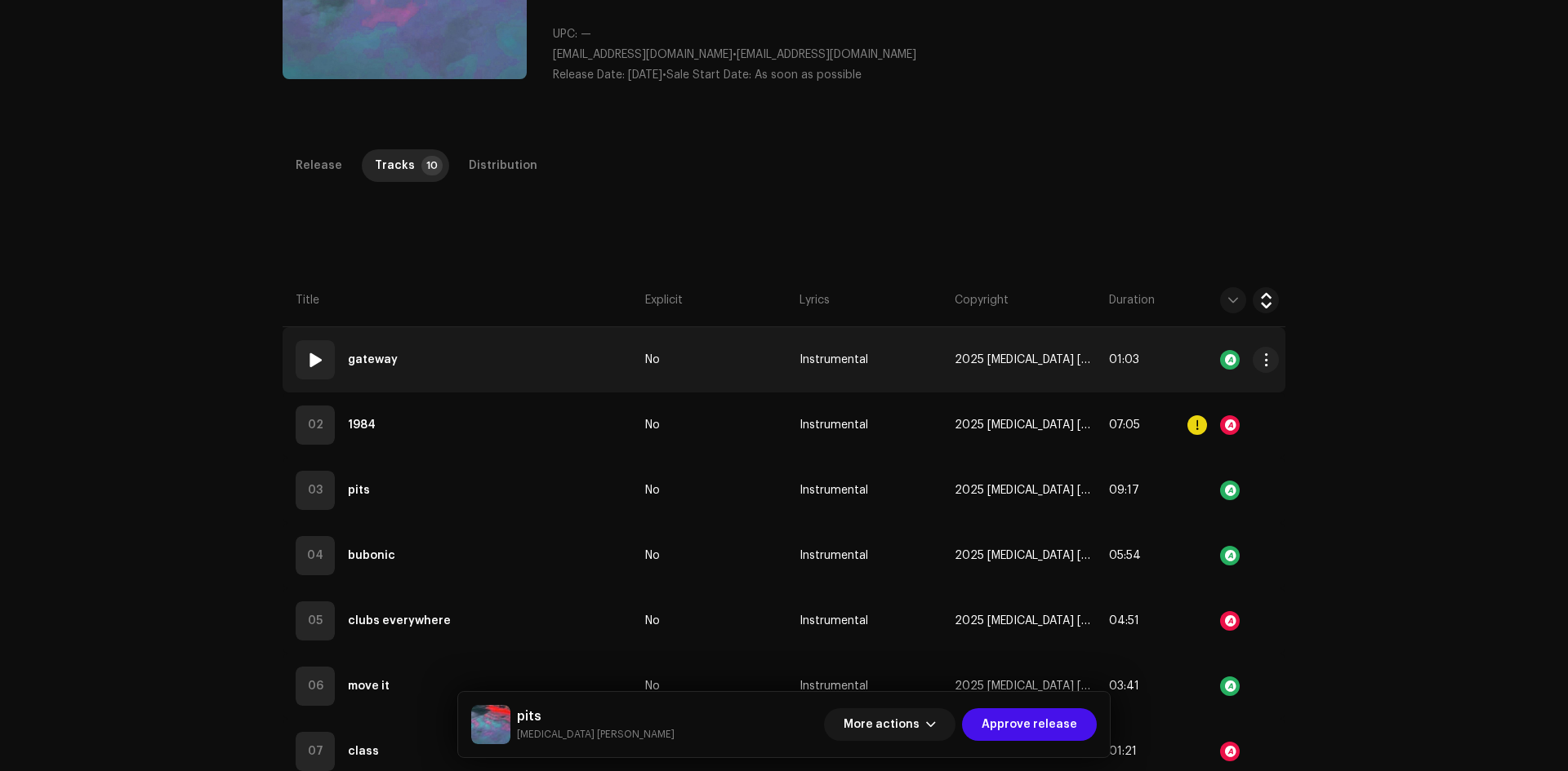
click at [534, 344] on td "01 gateway" at bounding box center [460, 360] width 356 height 66
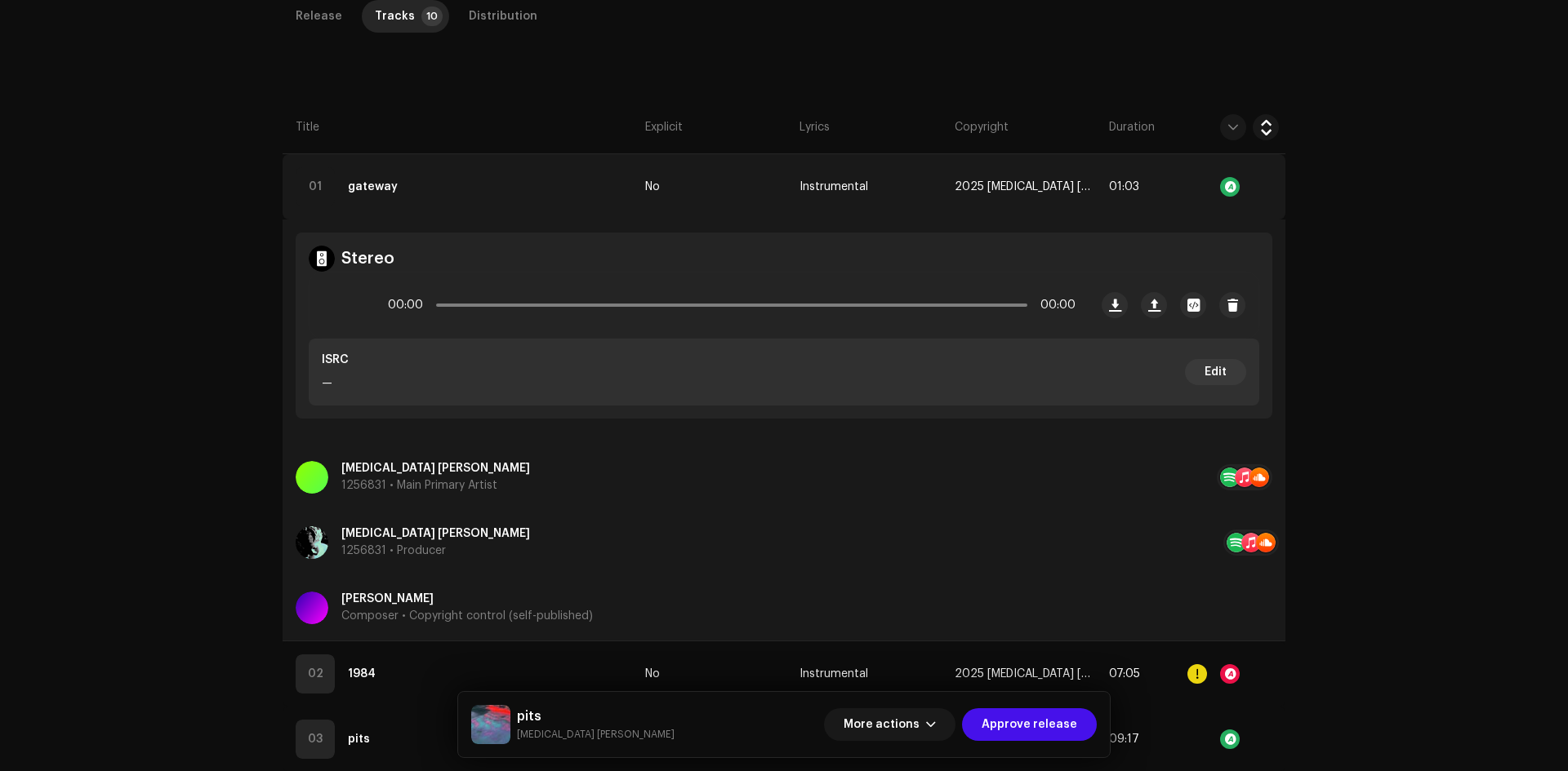
scroll to position [483, 0]
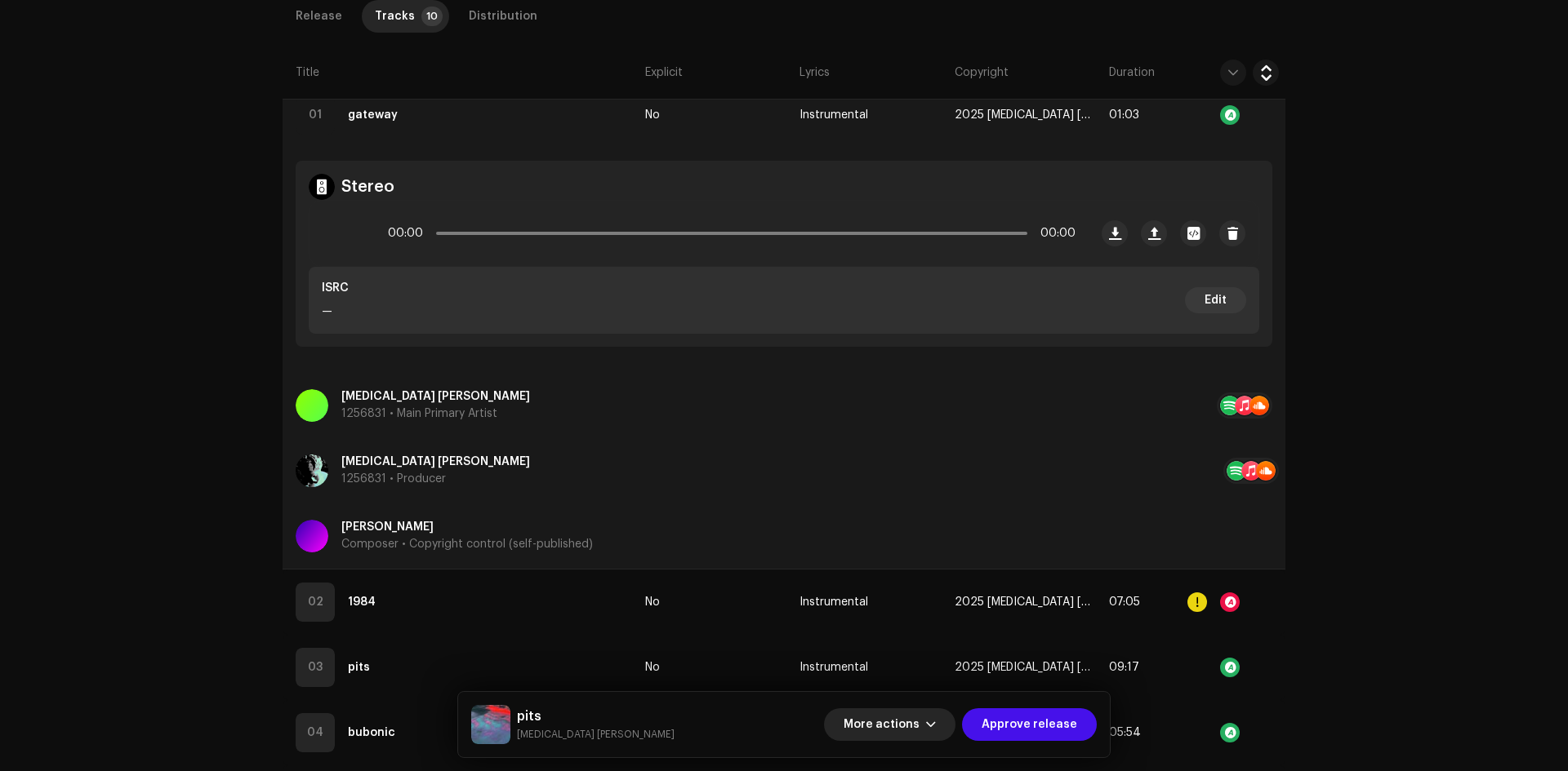
click at [893, 729] on span "More actions" at bounding box center [881, 724] width 76 height 33
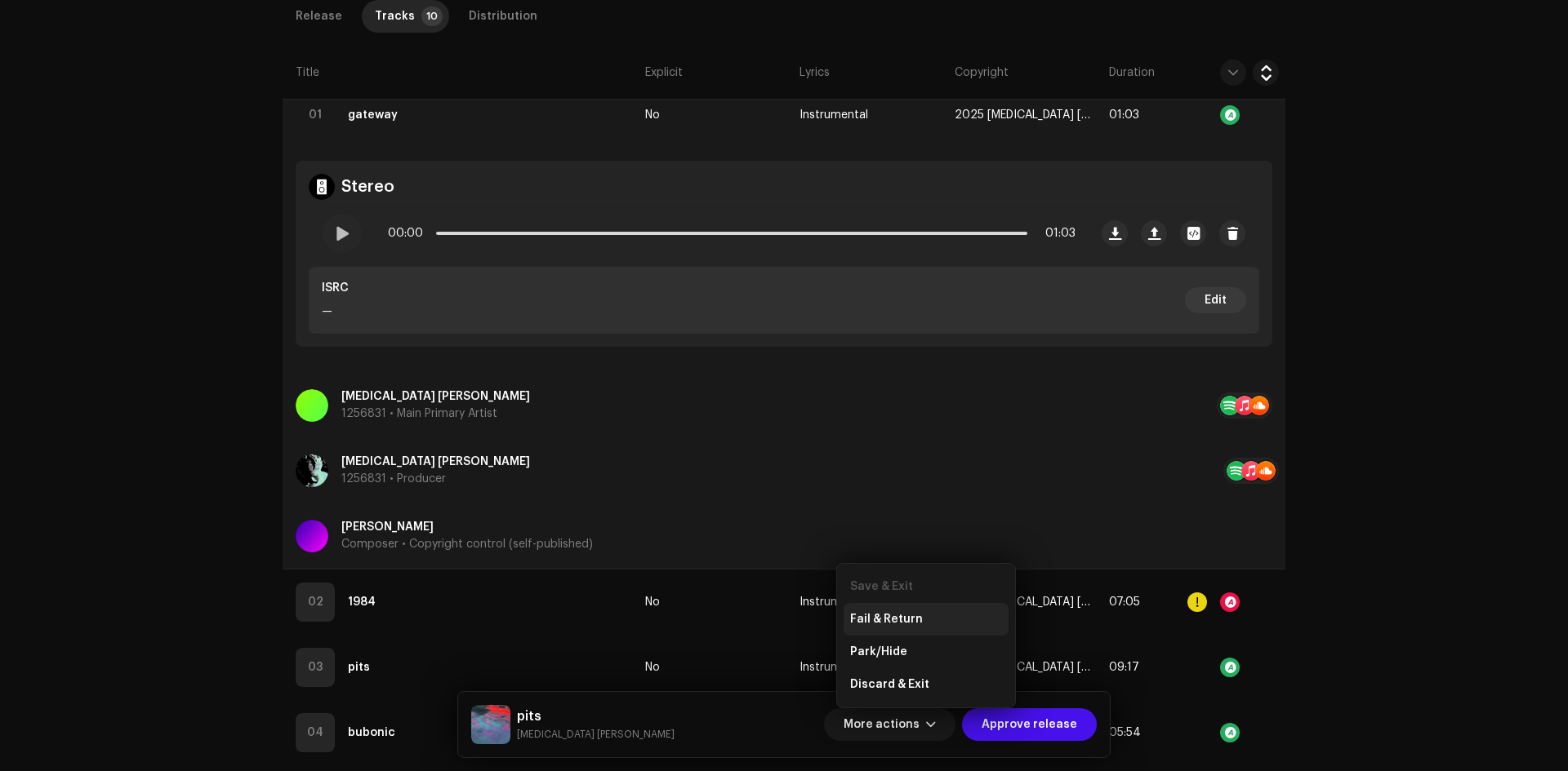
click at [932, 611] on div "Fail & Return" at bounding box center [926, 619] width 165 height 33
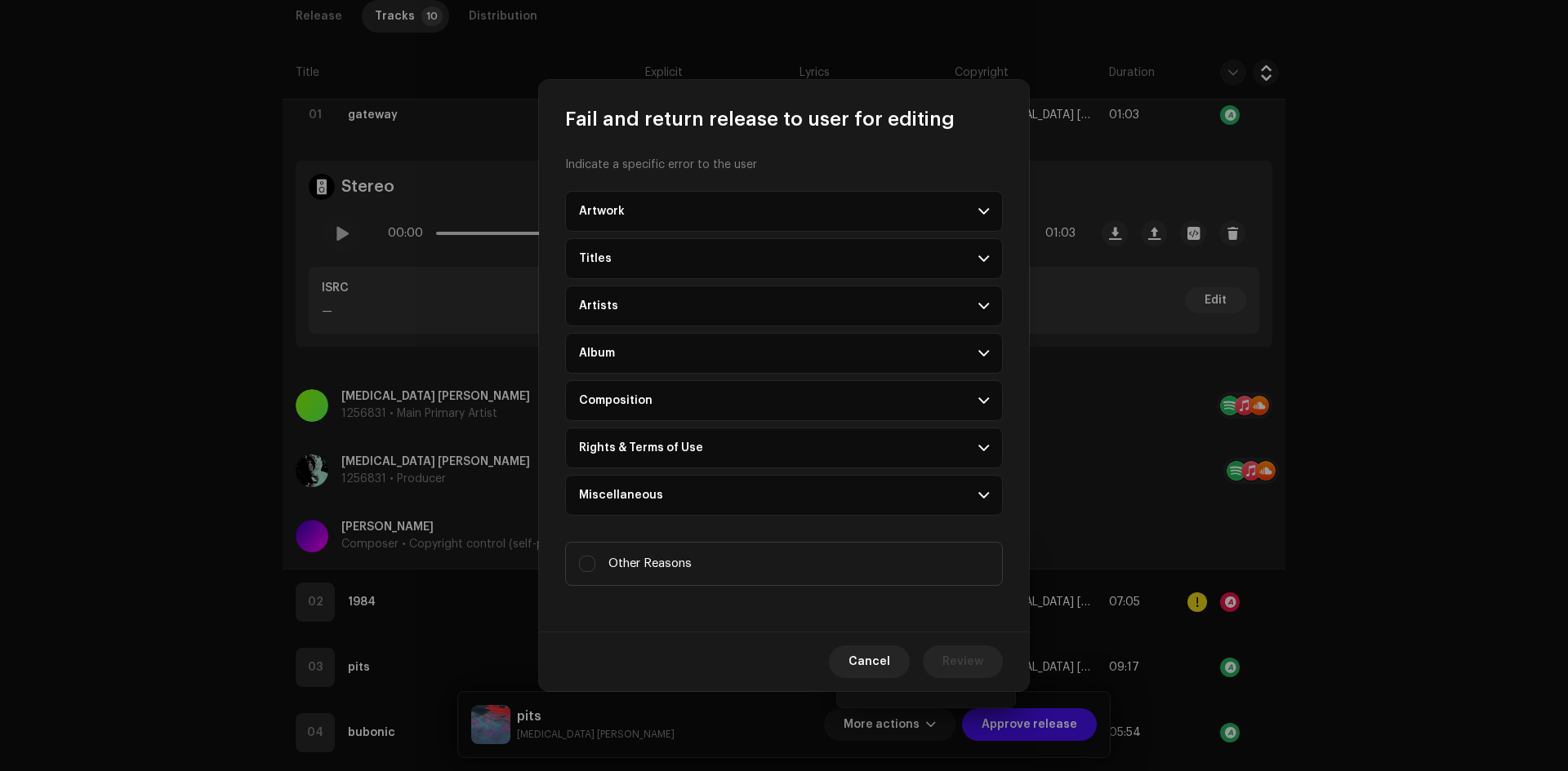
click at [693, 559] on label "Other Reasons" at bounding box center [784, 563] width 438 height 44
click at [596, 559] on input "Other Reasons" at bounding box center [586, 563] width 16 height 16
checkbox input "true"
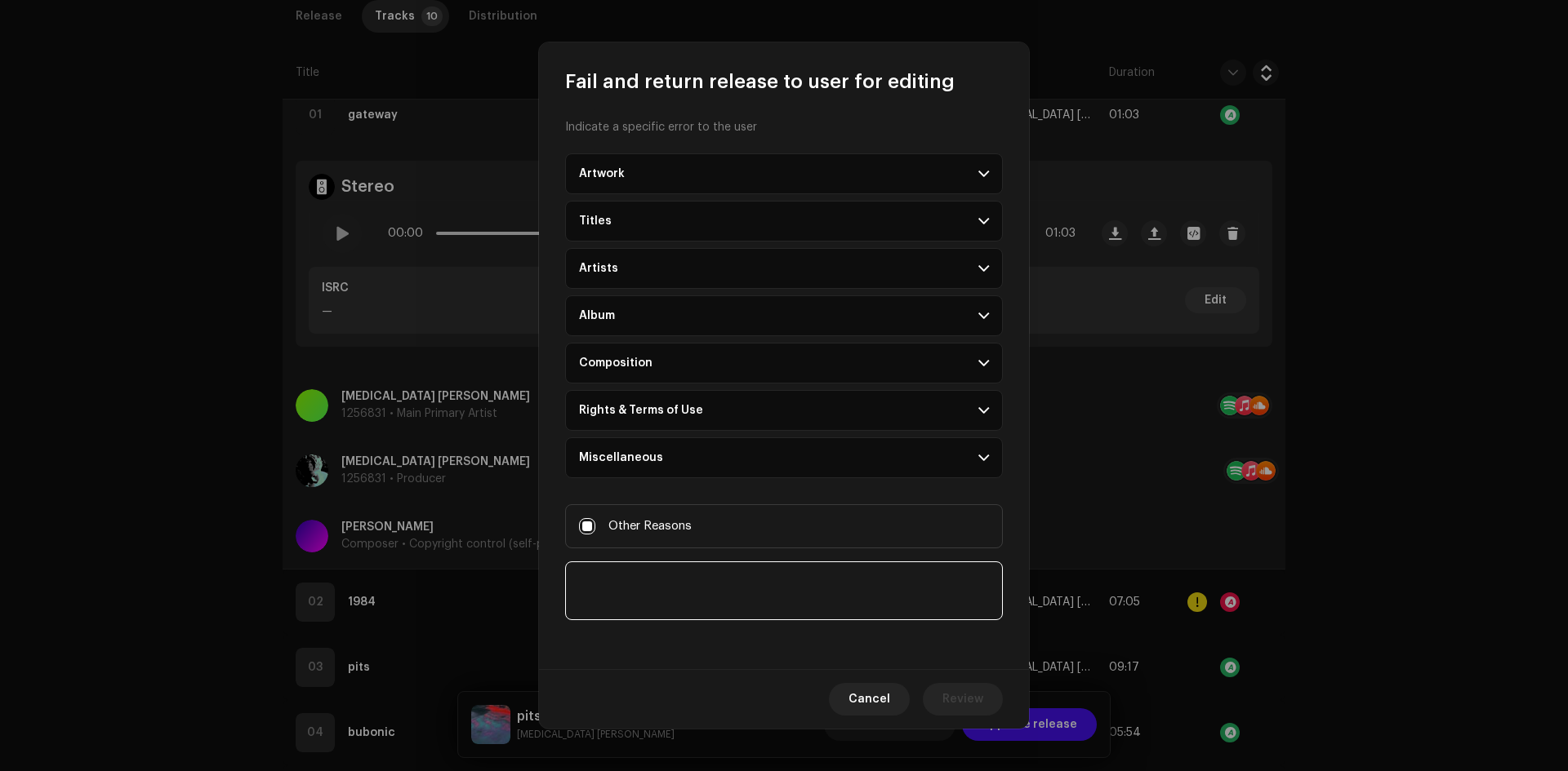
drag, startPoint x: 695, startPoint y: 561, endPoint x: 732, endPoint y: 588, distance: 45.8
click at [707, 585] on textarea at bounding box center [784, 591] width 438 height 59
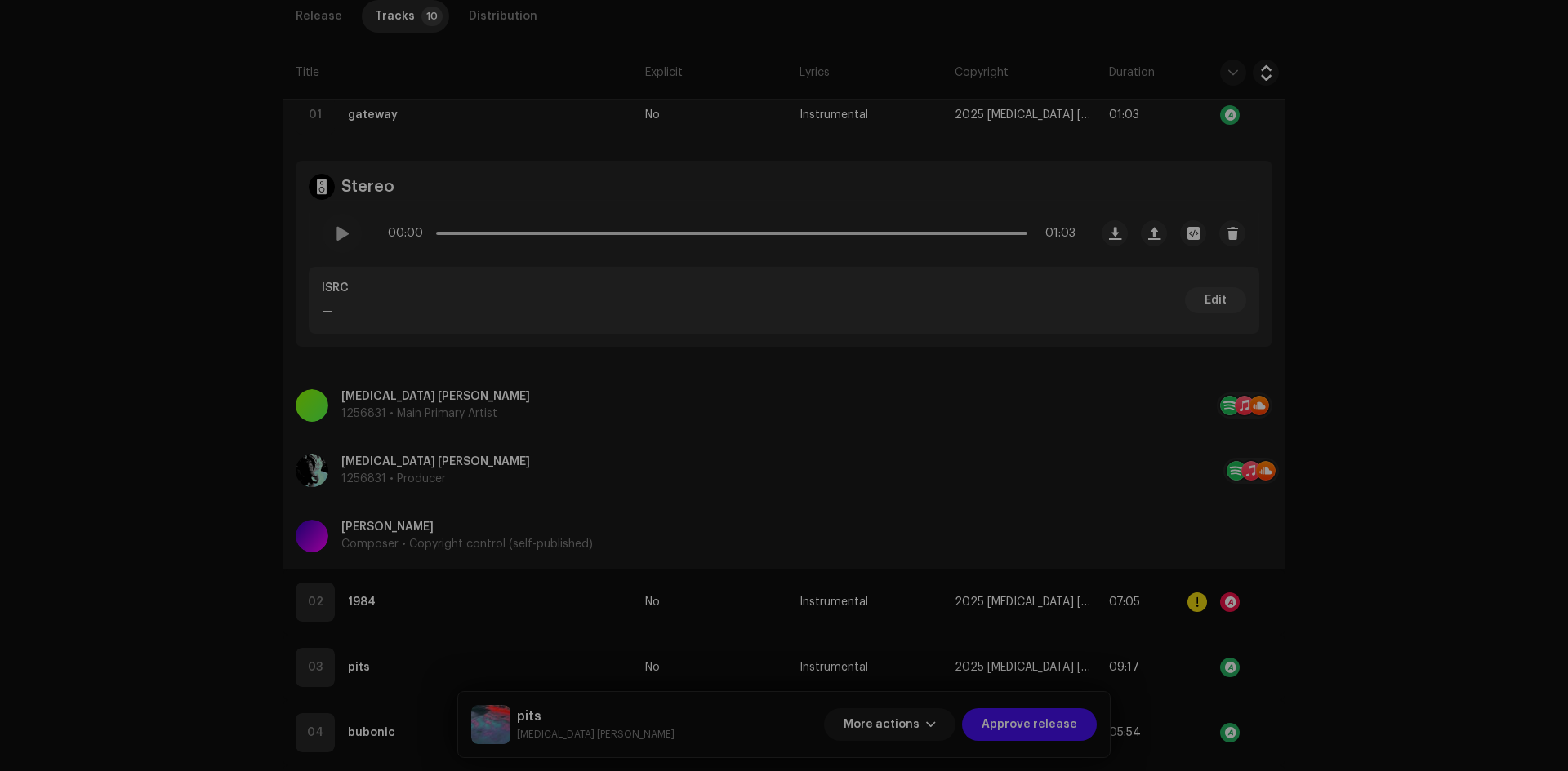
click at [1134, 603] on div "Fail and return release to user for editing Indicate a specific error to the us…" at bounding box center [784, 385] width 1568 height 771
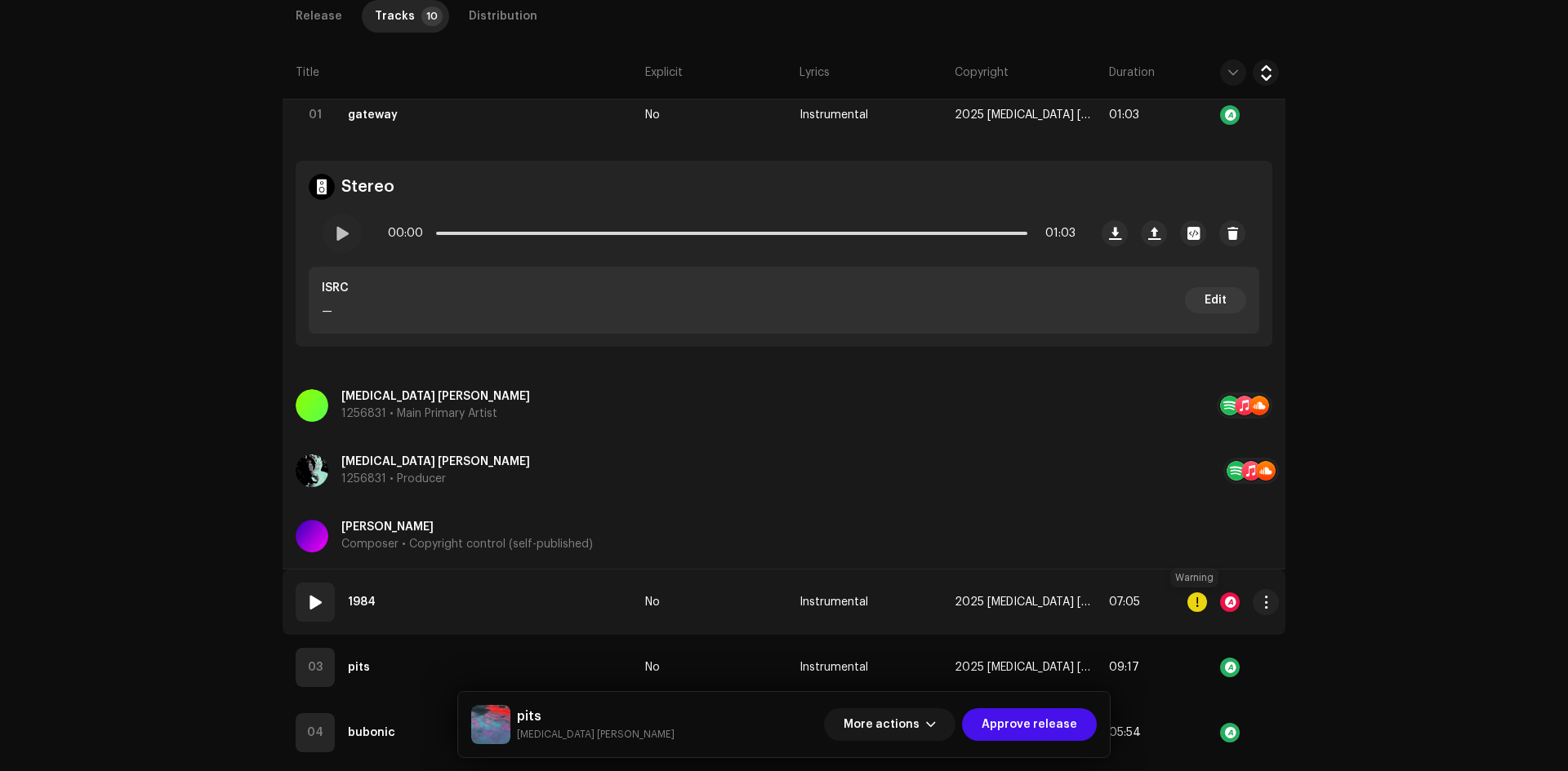
click at [1188, 595] on div at bounding box center [1197, 602] width 20 height 20
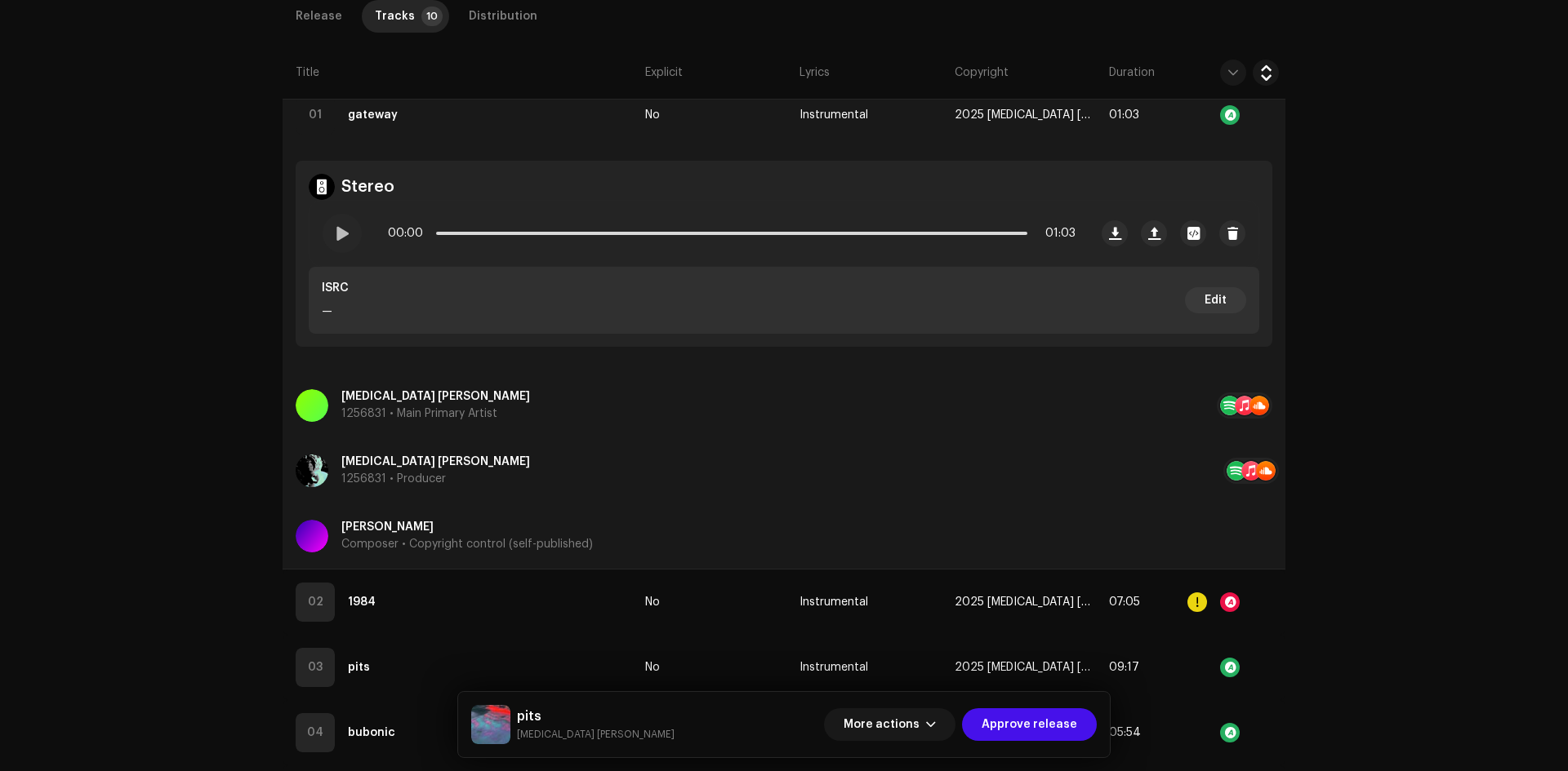
click at [1094, 580] on div "Errors & Warnings Error Warnings 1 Please review these warnings to see if you n…" at bounding box center [784, 385] width 1568 height 771
click at [920, 719] on span "More actions" at bounding box center [881, 724] width 76 height 33
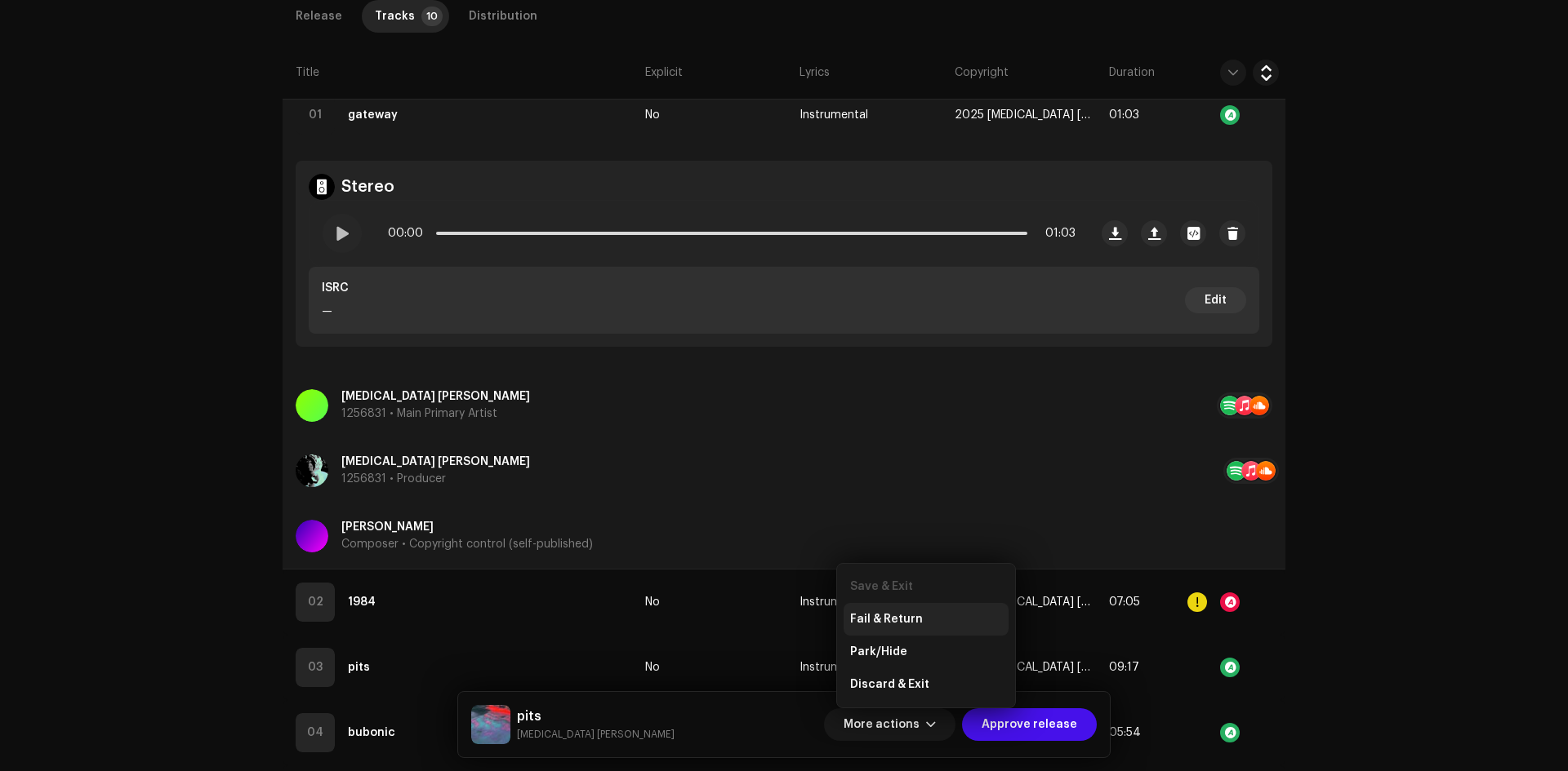
click at [943, 617] on div "Fail & Return" at bounding box center [926, 620] width 152 height 13
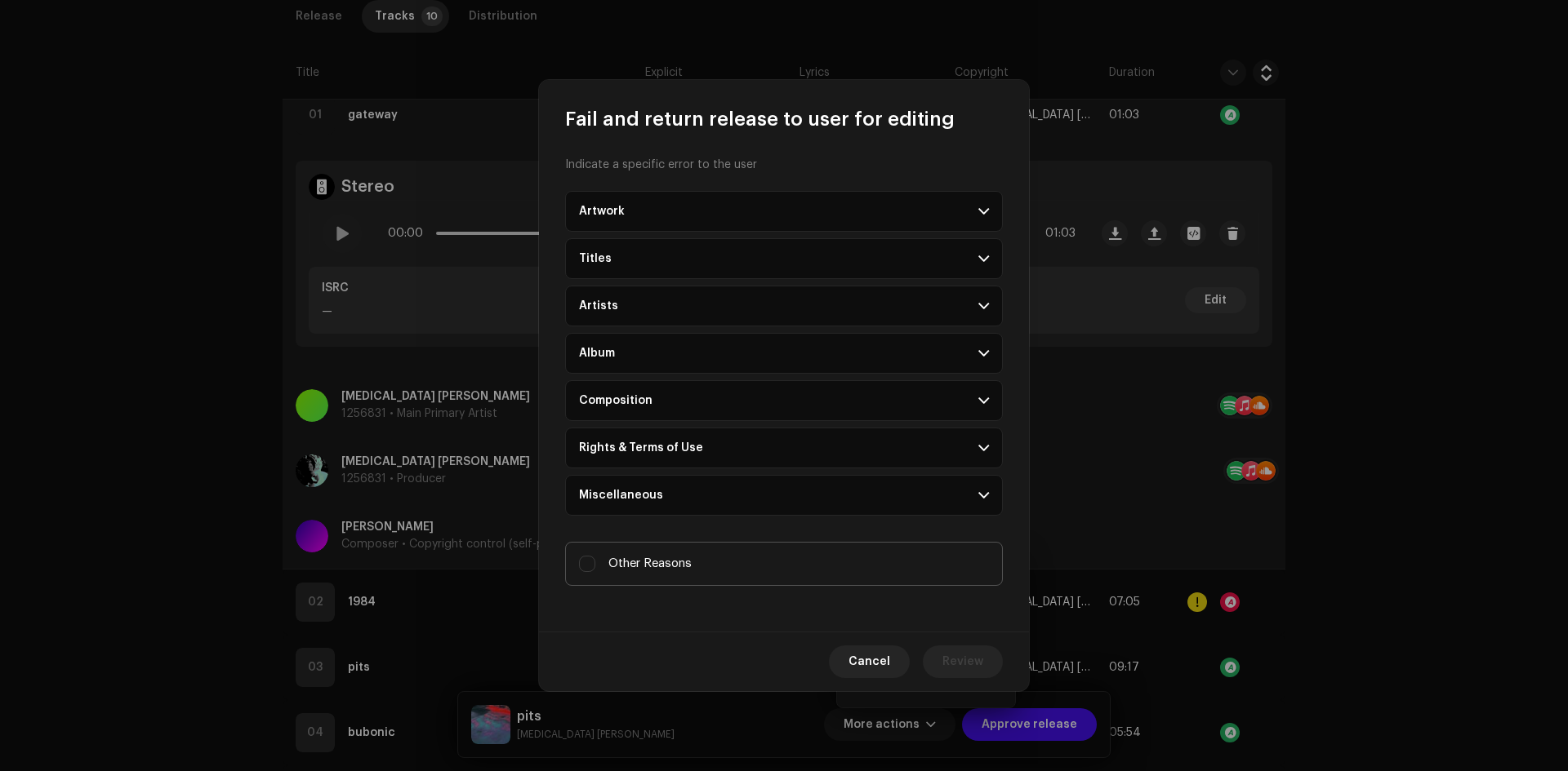
click at [684, 551] on label "Other Reasons" at bounding box center [784, 563] width 438 height 44
click at [596, 556] on input "Other Reasons" at bounding box center [586, 563] width 16 height 16
checkbox input "true"
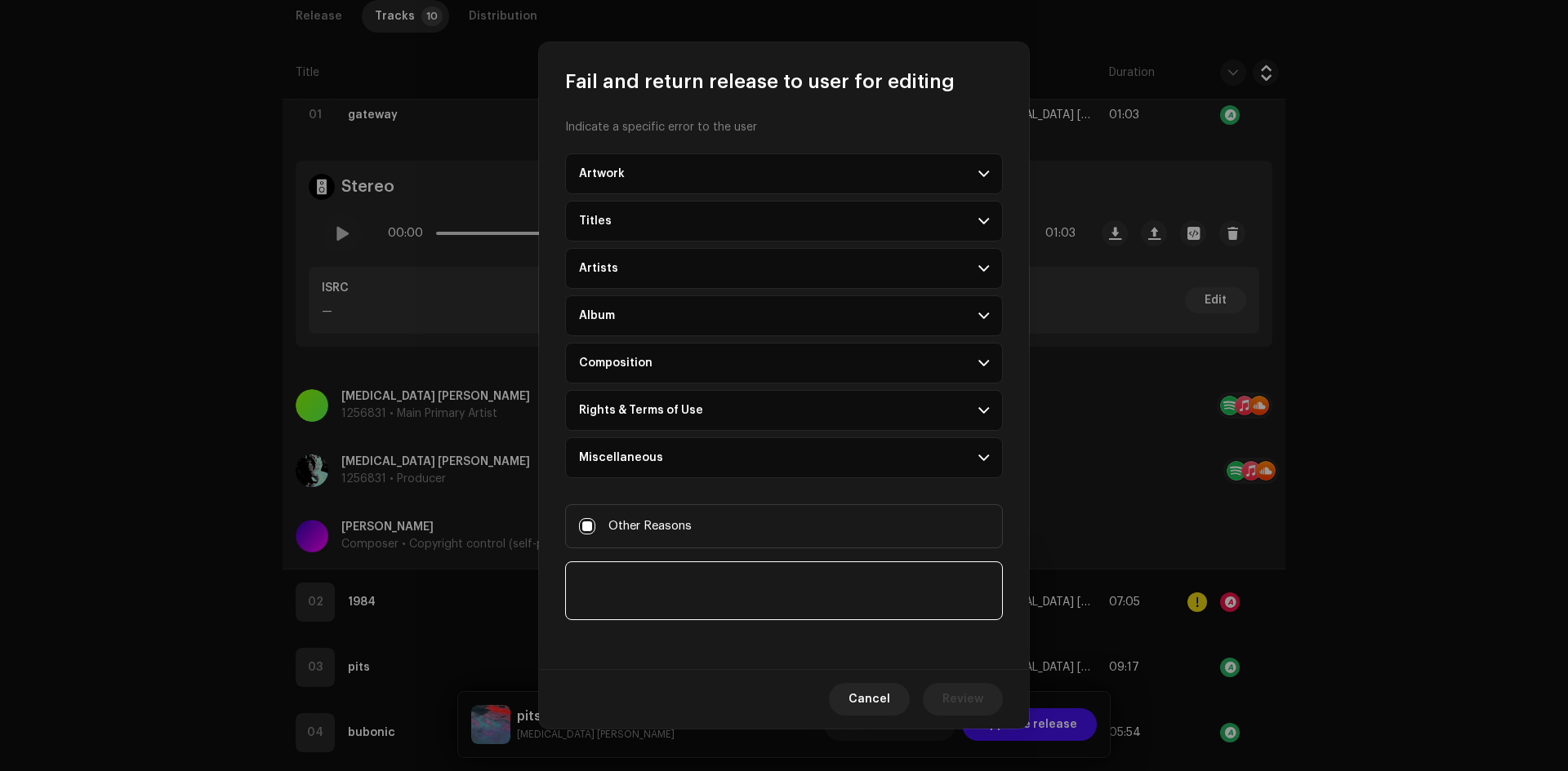
click at [703, 589] on textarea at bounding box center [784, 591] width 438 height 59
paste textarea "We kindly ask you to update the ‘Producer’ name in both your ‘Tracks’ and ‘Rele…"
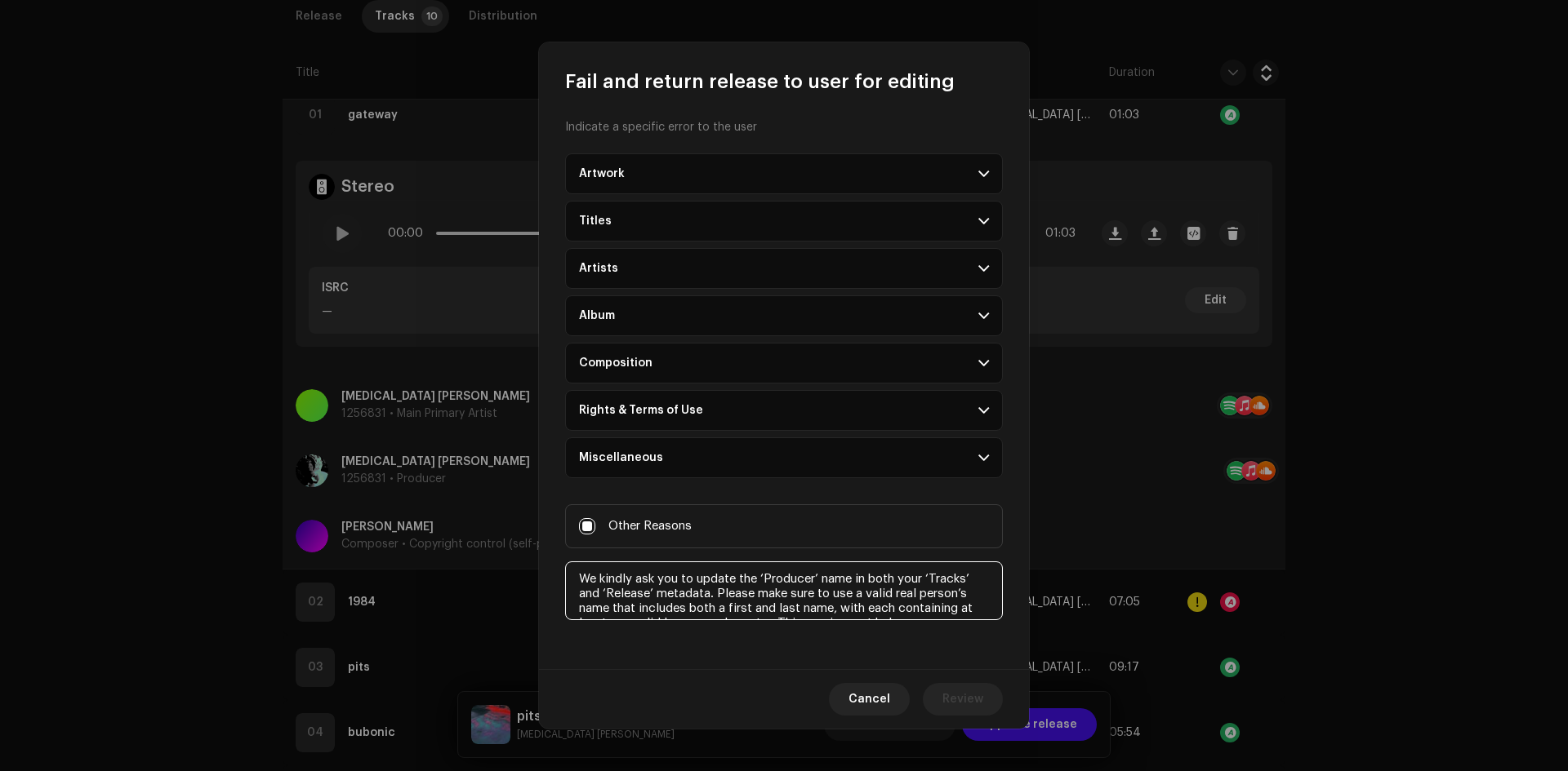
scroll to position [24, 0]
type textarea "We kindly ask you to update the ‘Producer’ name in both your ‘Tracks’ and ‘Rele…"
click at [982, 701] on button "Review" at bounding box center [962, 699] width 80 height 33
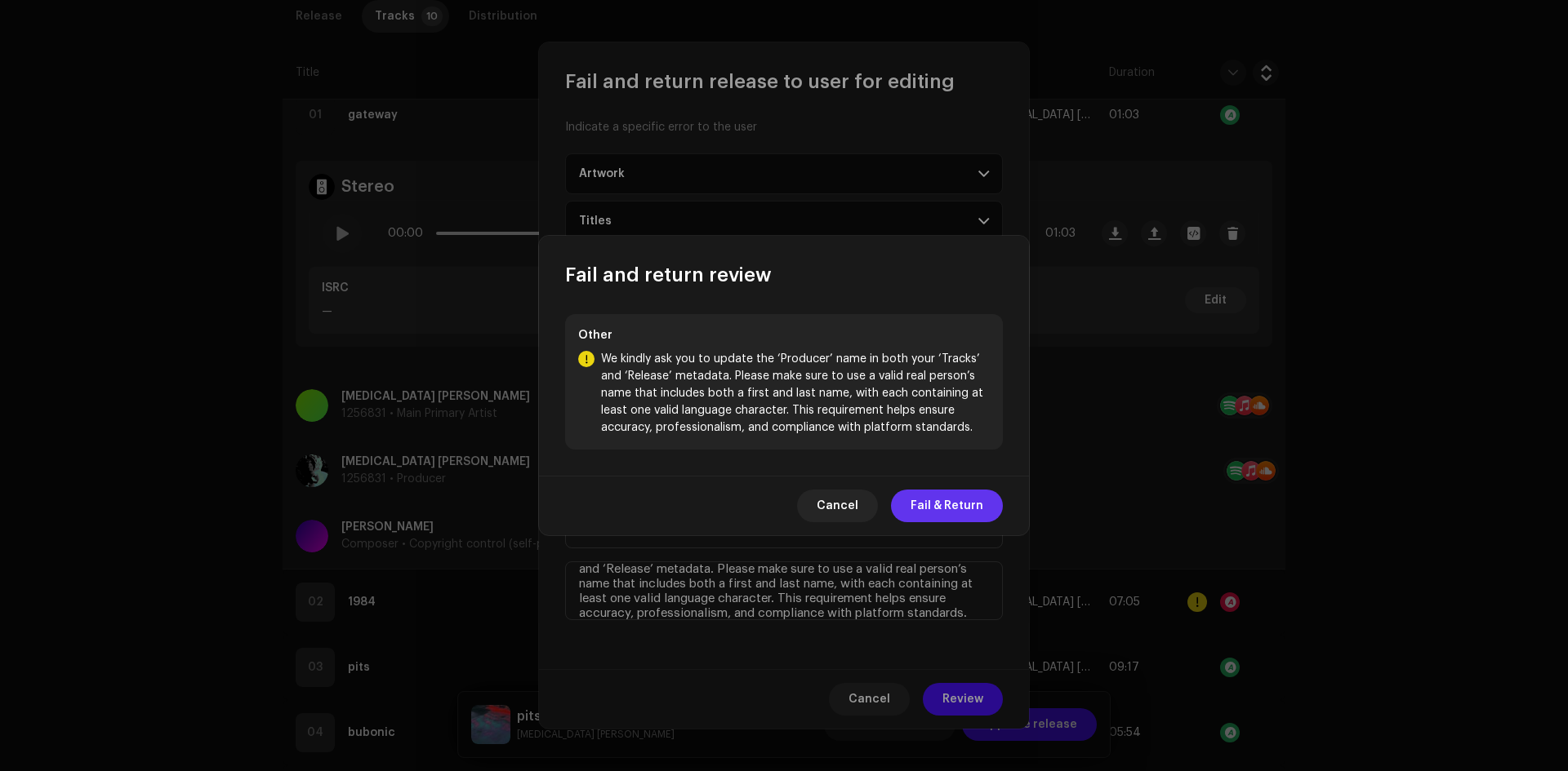
click at [933, 508] on span "Fail & Return" at bounding box center [946, 505] width 72 height 33
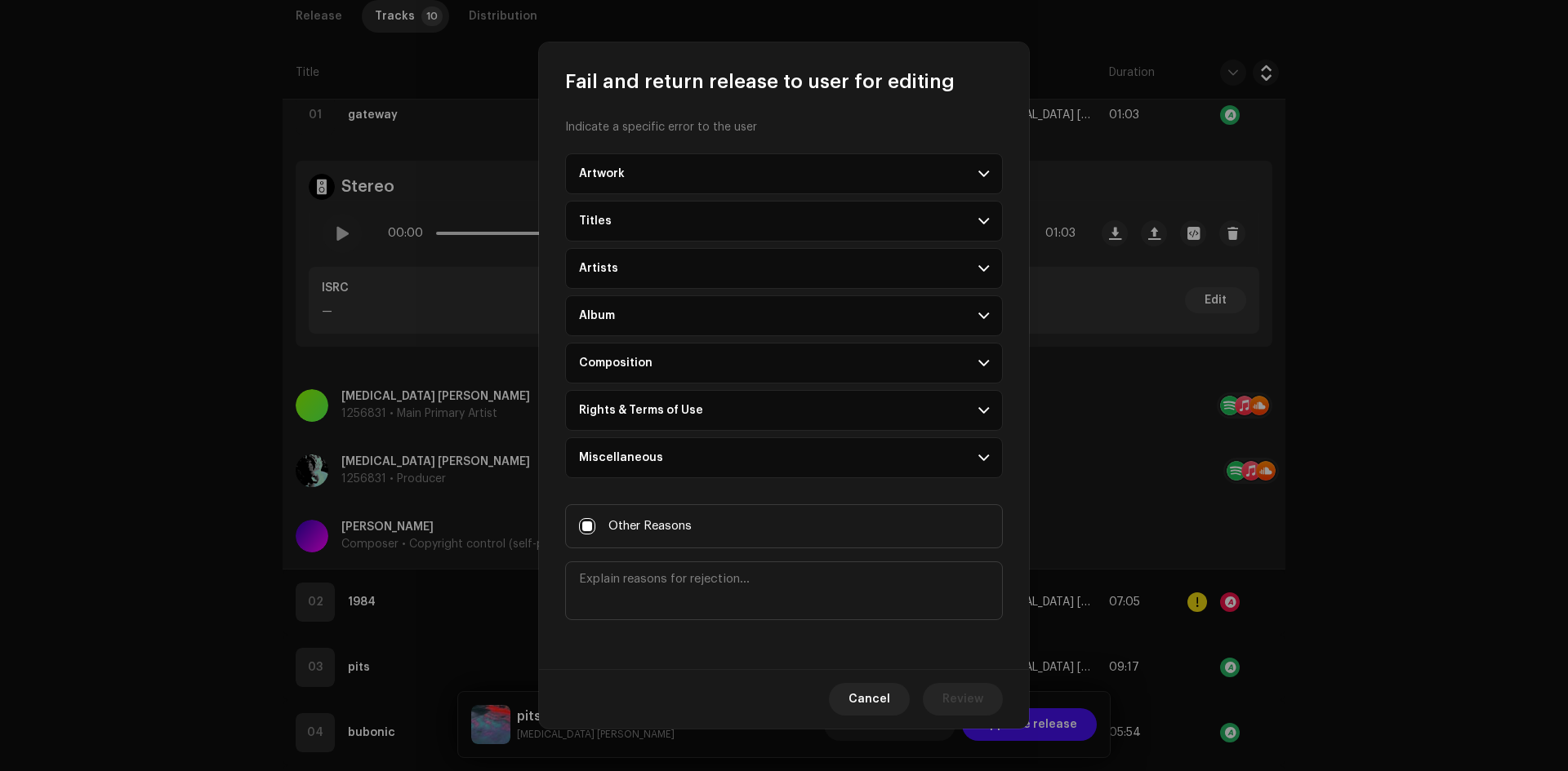
scroll to position [0, 0]
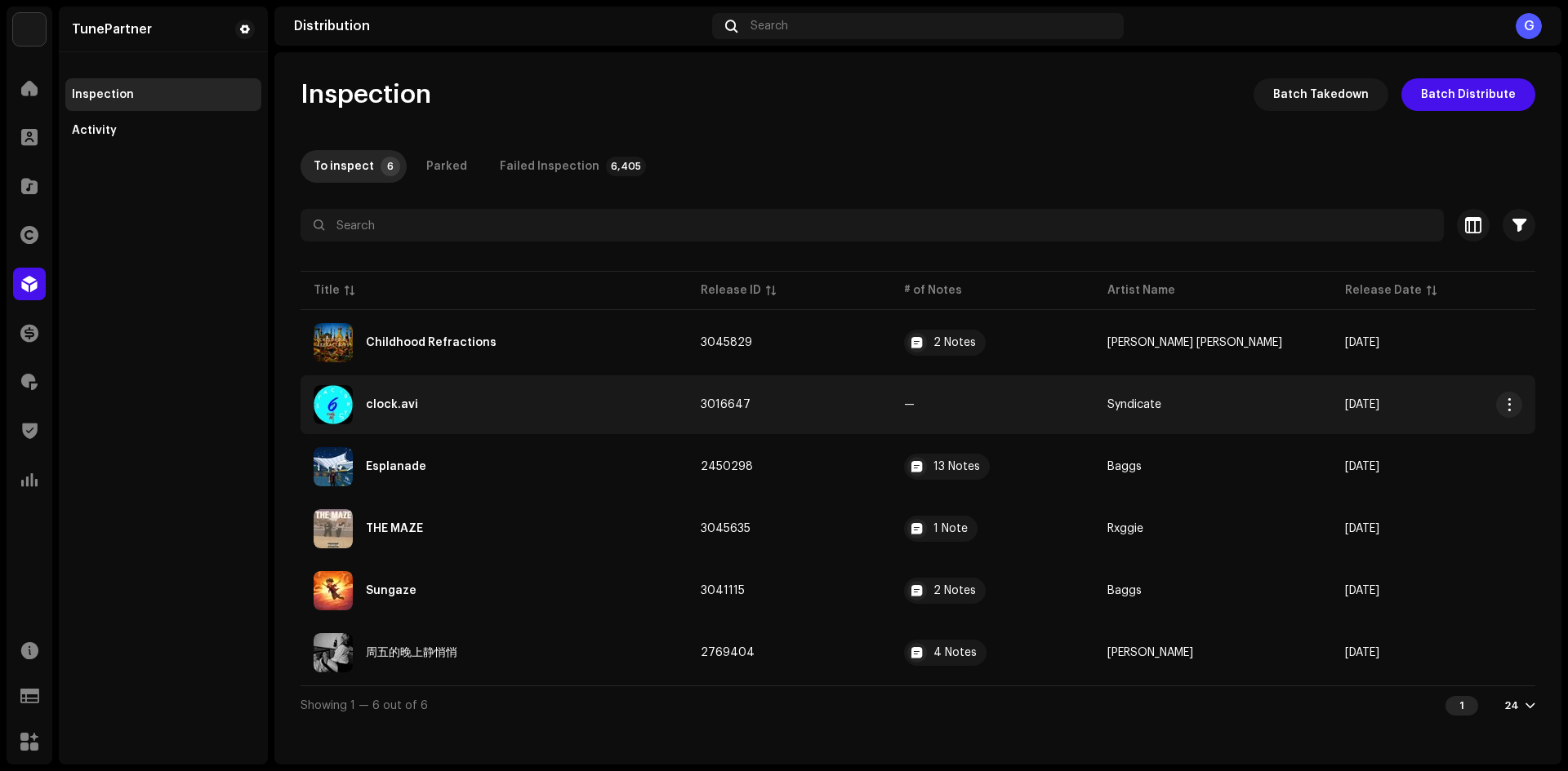
click at [1015, 409] on re-a-table-badge "—" at bounding box center [992, 405] width 178 height 11
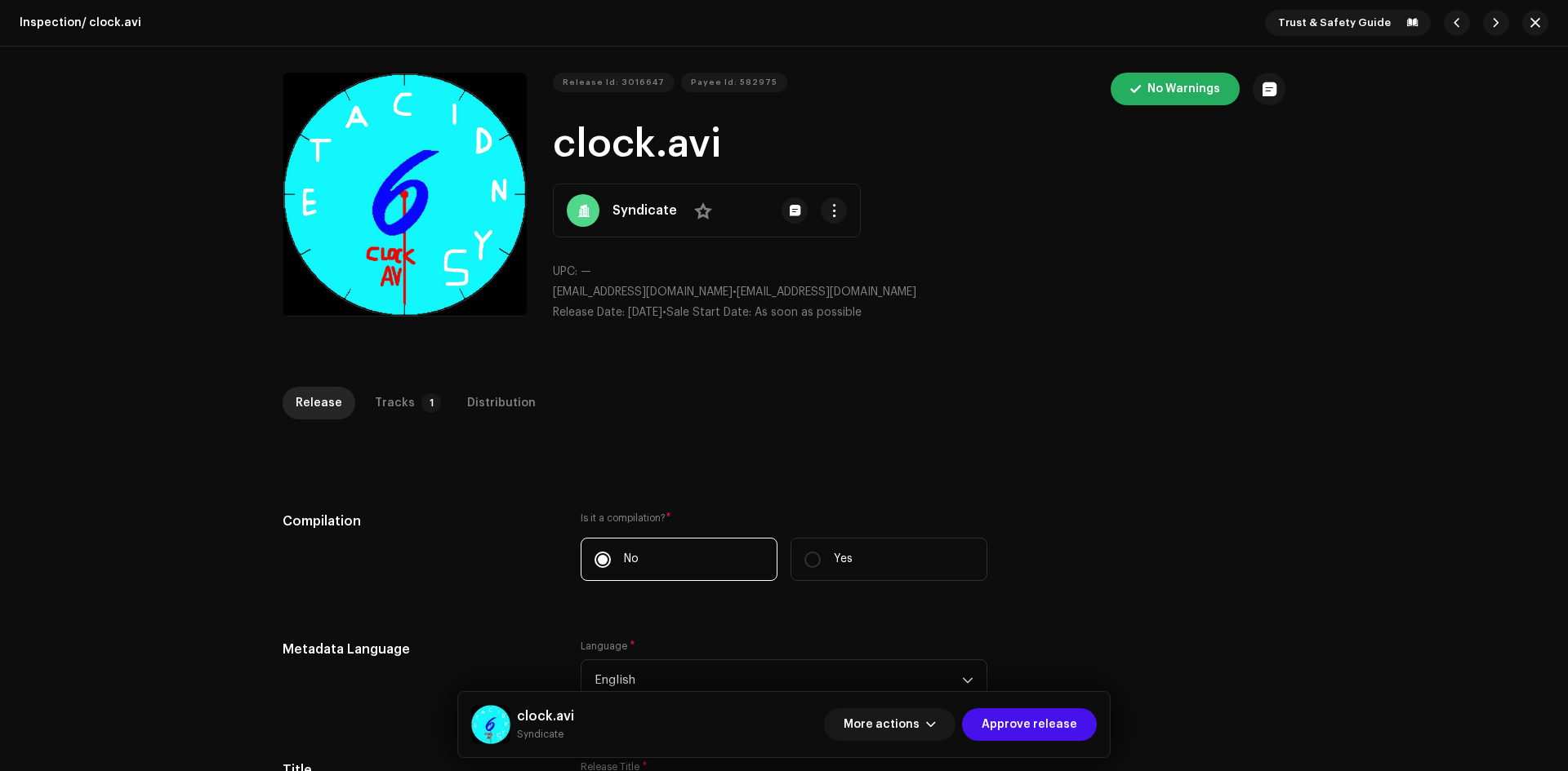
click at [670, 208] on strong "Syndicate" at bounding box center [644, 210] width 65 height 20
drag, startPoint x: 639, startPoint y: 291, endPoint x: 736, endPoint y: 296, distance: 97.1
click at [733, 296] on span "bercelbabcaalternative@gmail.com" at bounding box center [642, 292] width 179 height 11
copy span "bercelbabcaalternative@gmail.com"
click at [608, 301] on div "UPC: — bercelbabcaalternative@gmail.com • bercelbabcaalternative@gmail.com Rele…" at bounding box center [919, 293] width 733 height 58
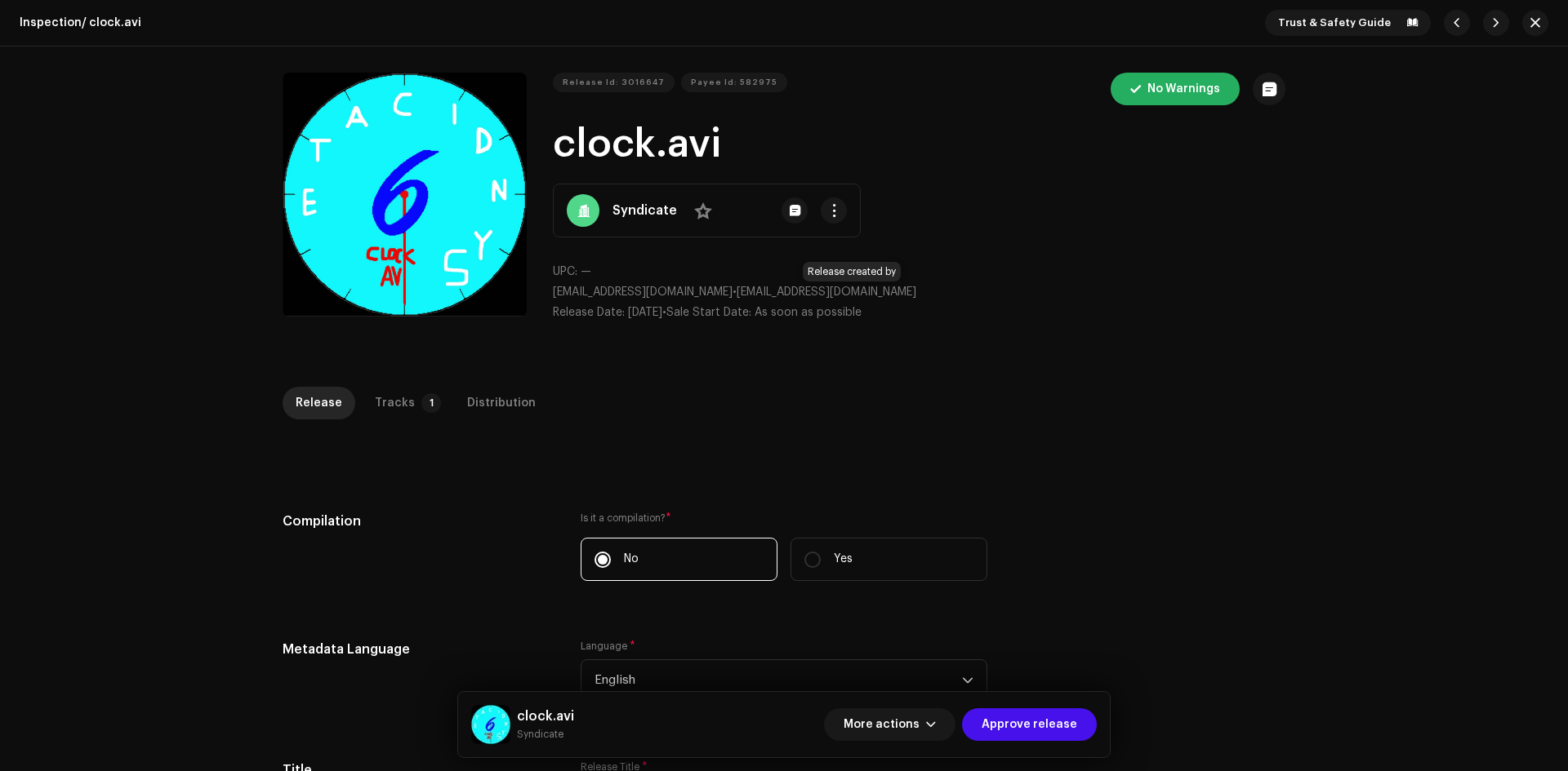
click at [755, 288] on span "bercelbabcaalternative@gmail.com" at bounding box center [826, 292] width 179 height 11
click at [979, 166] on h1 "clock.avi" at bounding box center [919, 145] width 733 height 53
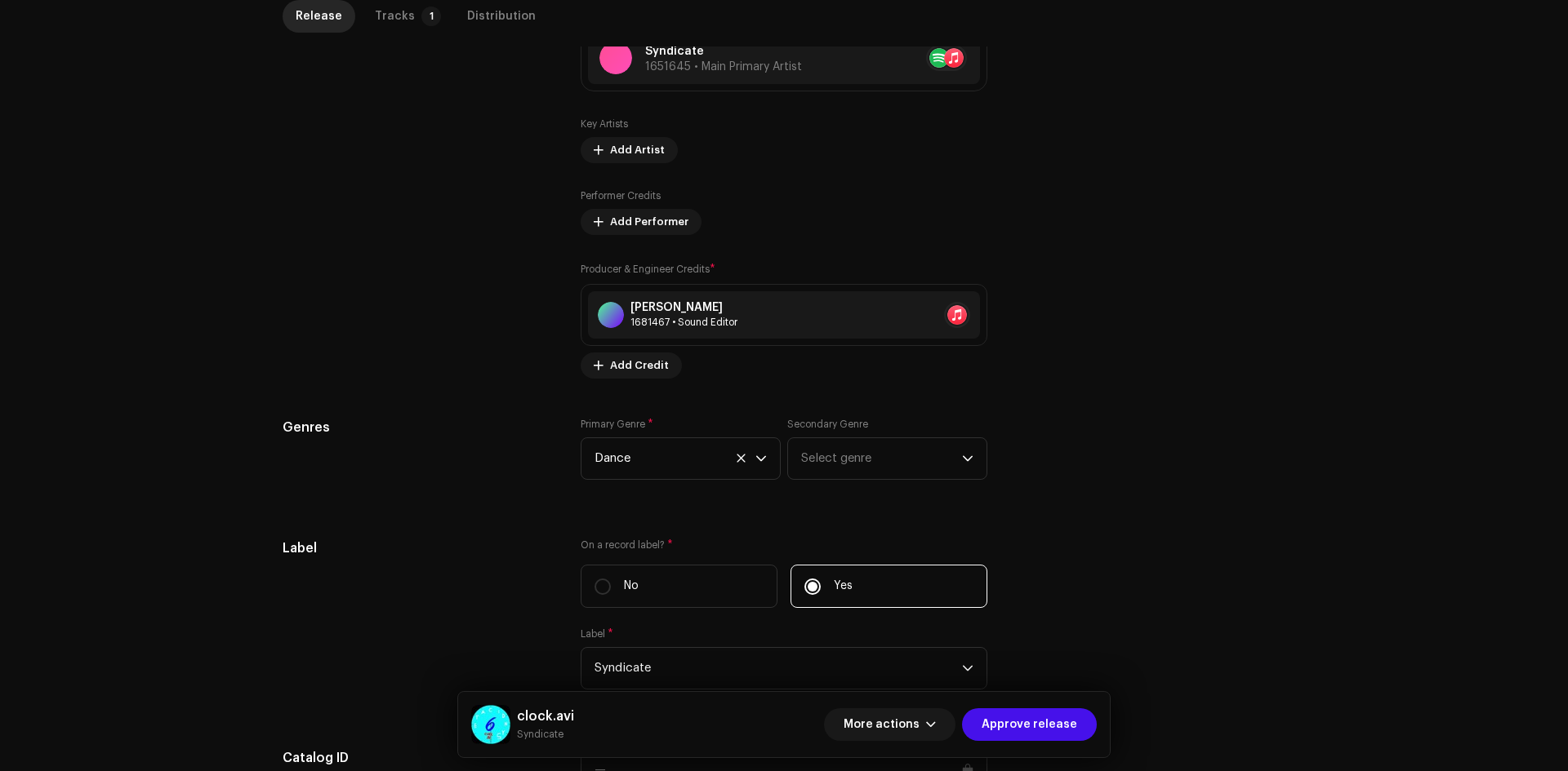
scroll to position [1412, 0]
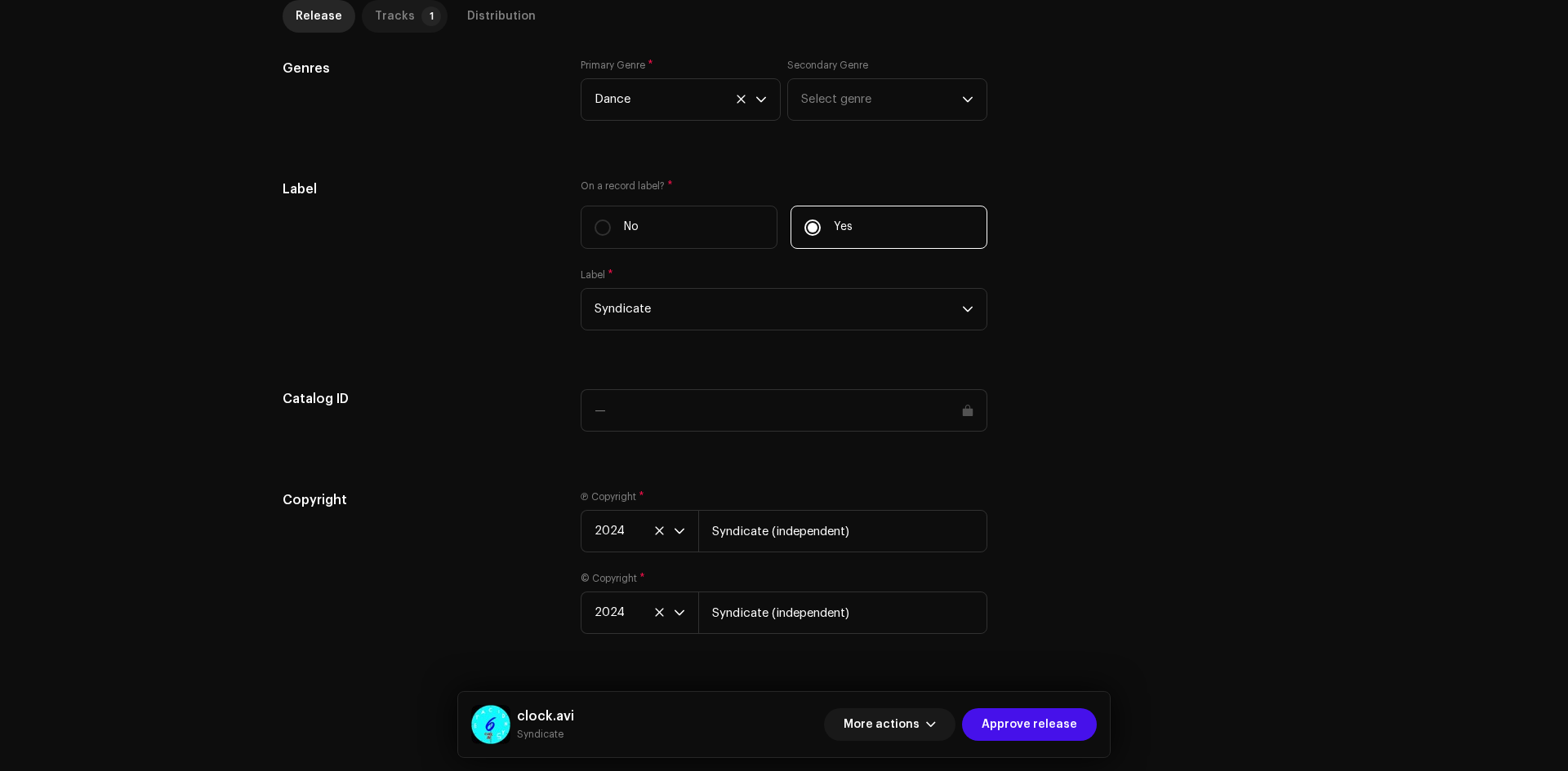
click at [416, 31] on p-tab "Tracks 1" at bounding box center [404, 16] width 85 height 33
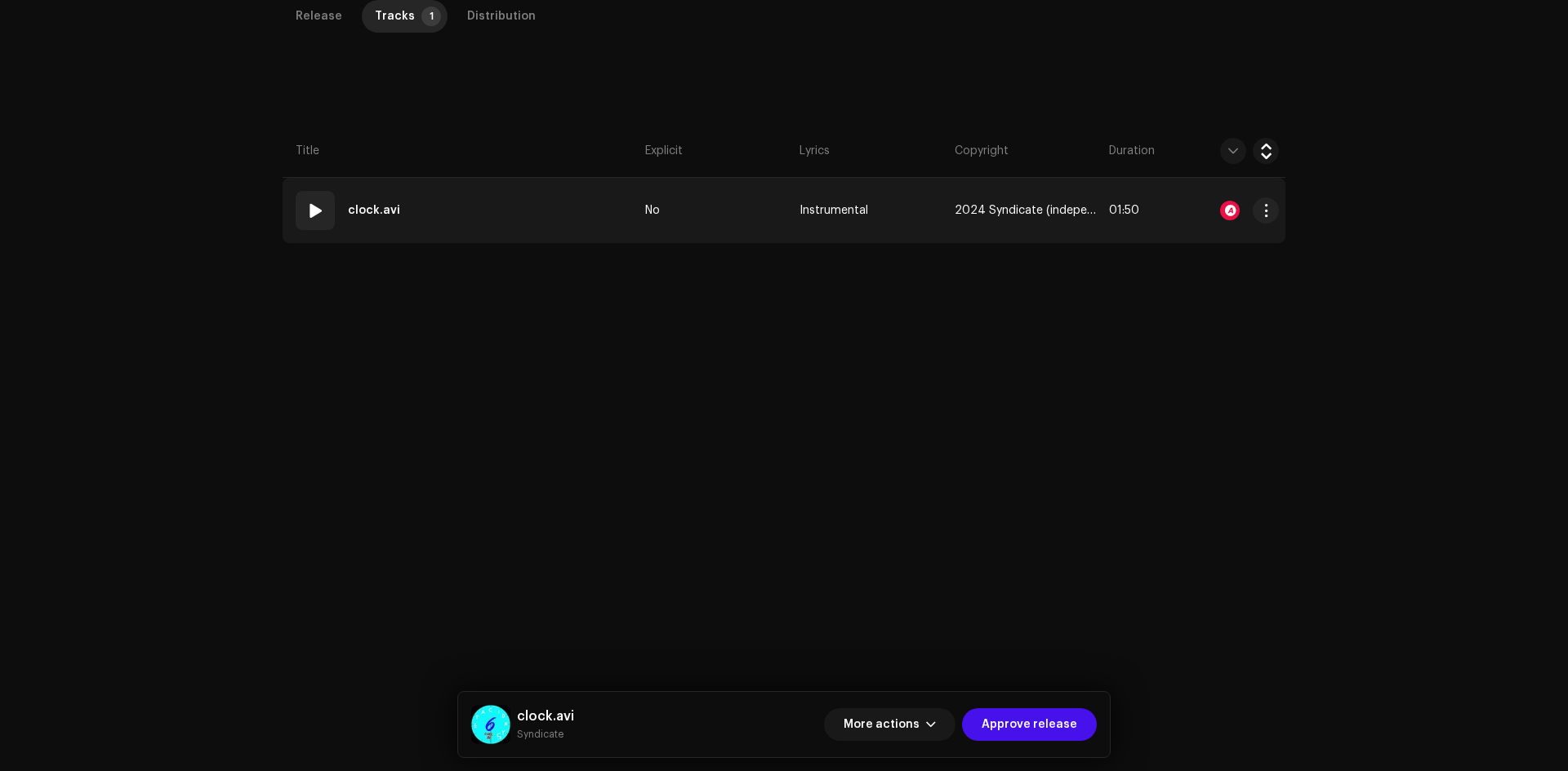
click at [551, 235] on td "01 clock.avi" at bounding box center [460, 210] width 356 height 66
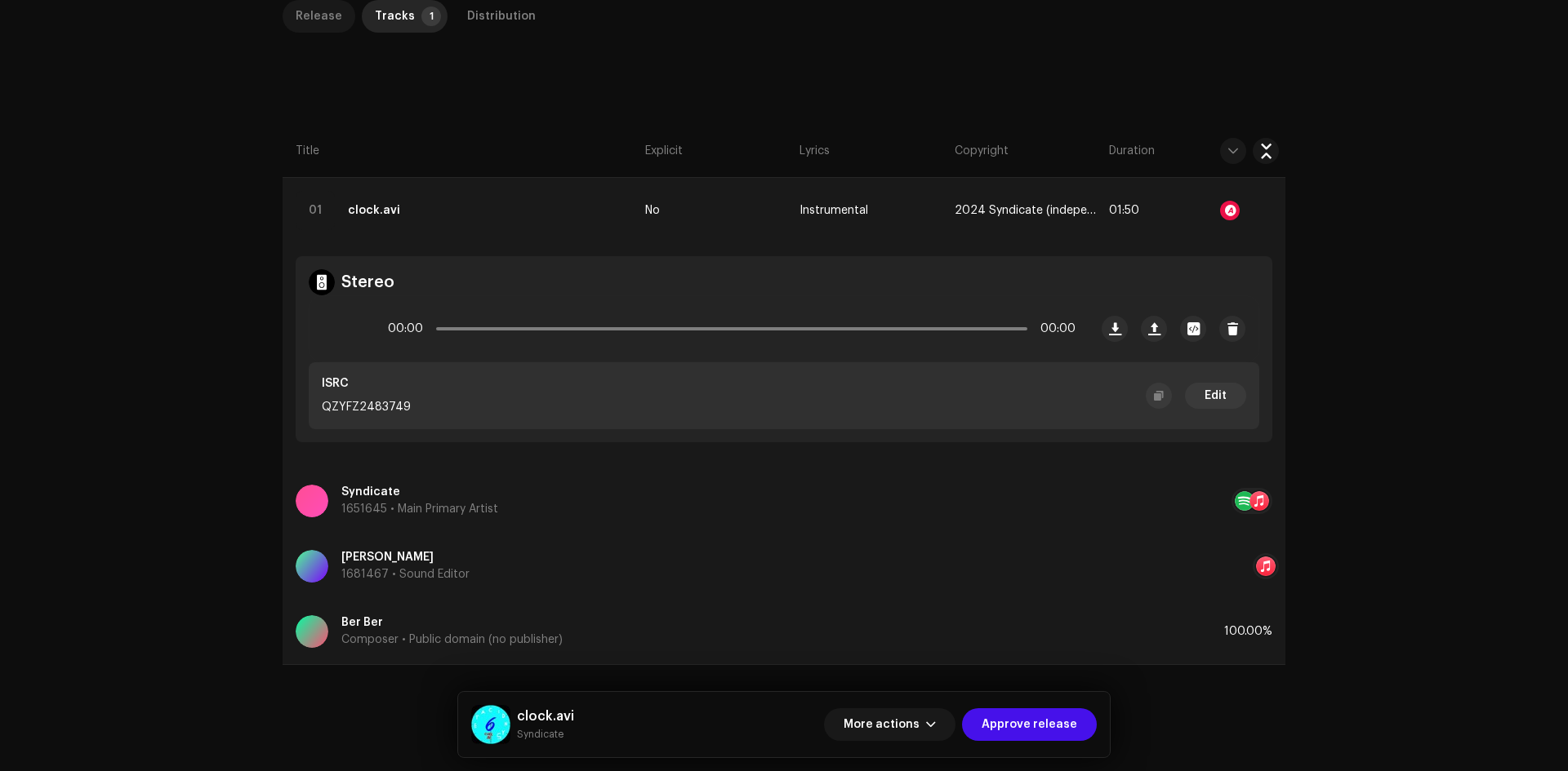
click at [311, 22] on div "Release" at bounding box center [319, 16] width 47 height 33
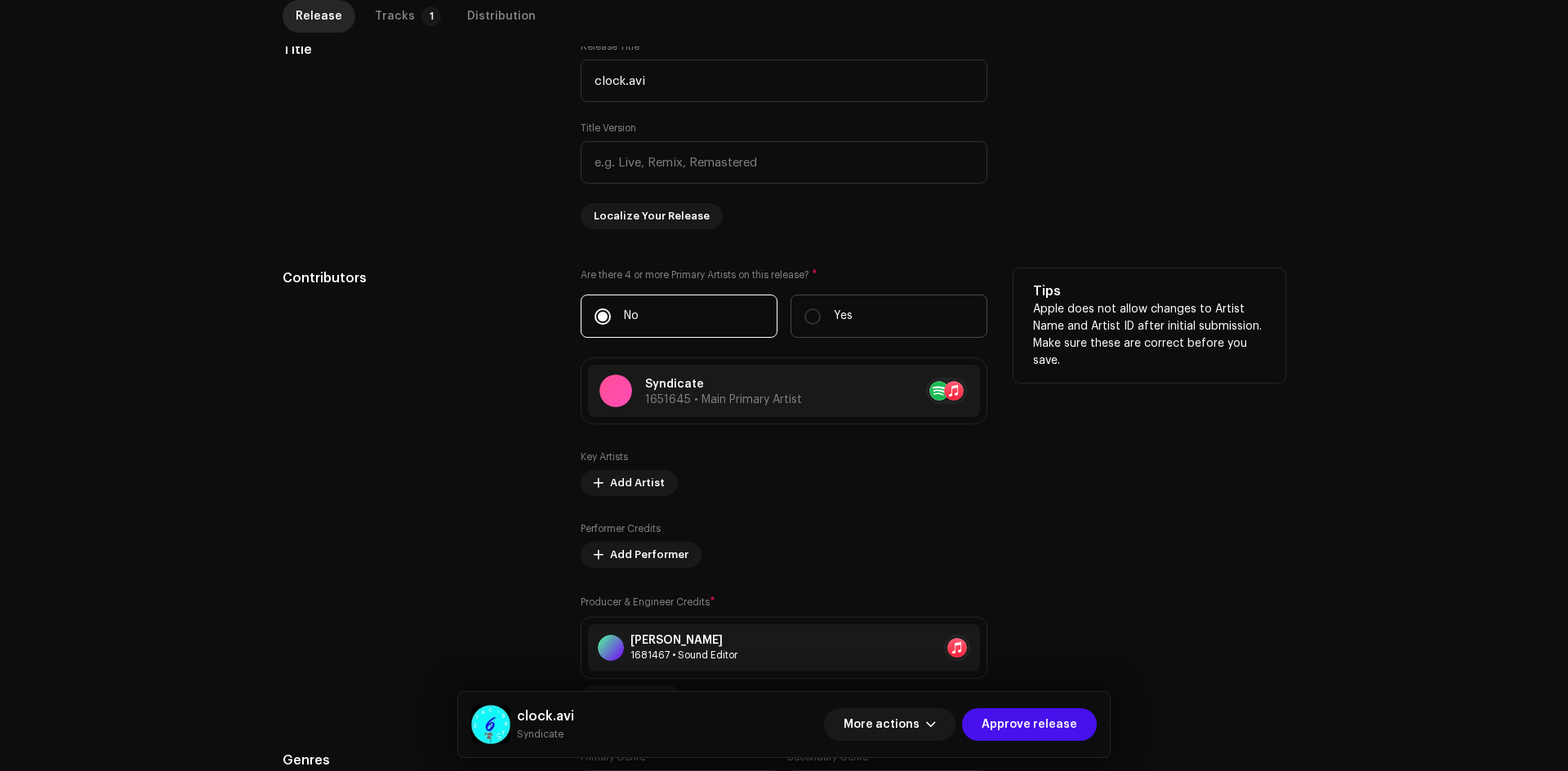
scroll to position [714, 0]
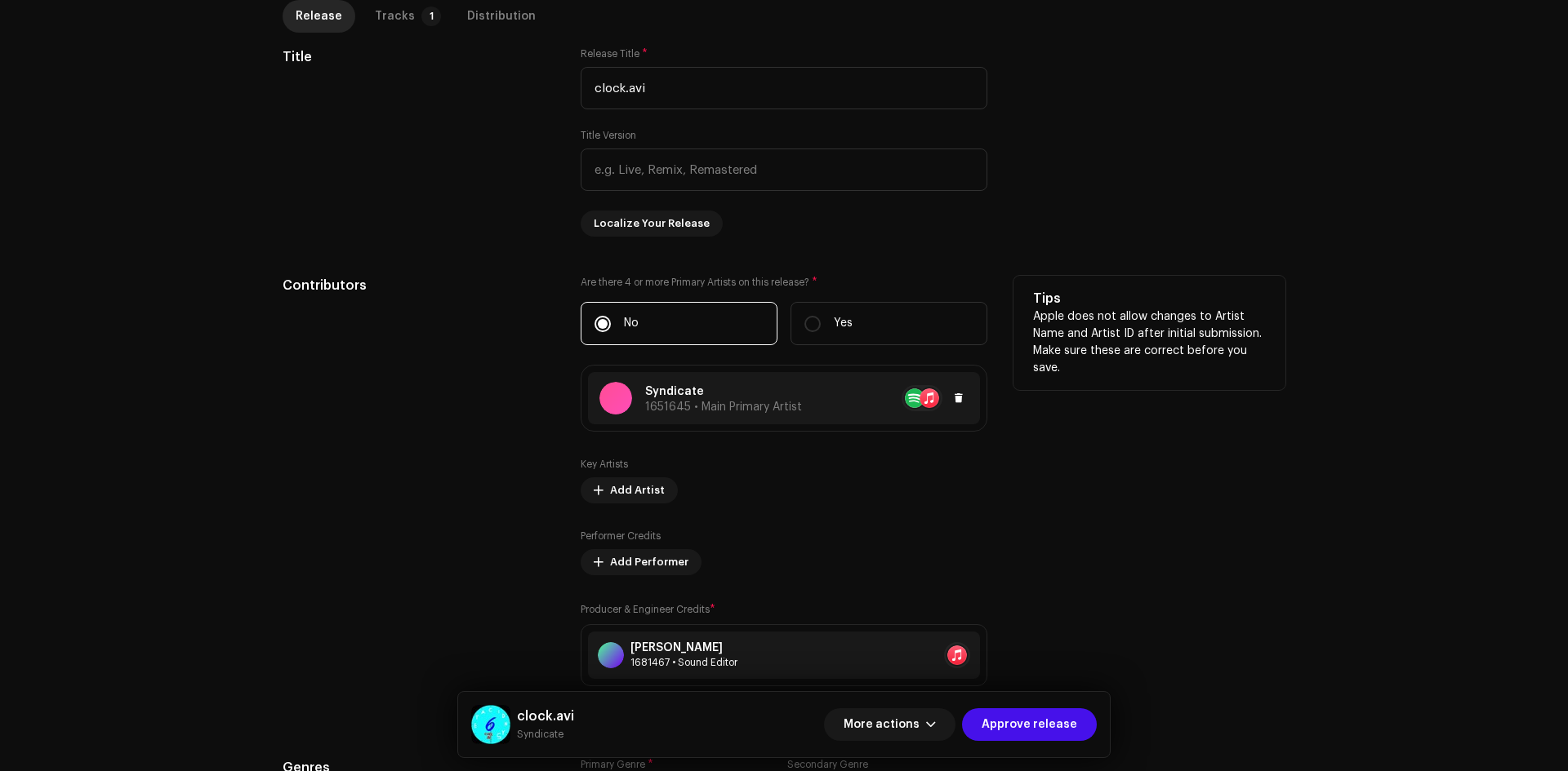
click at [801, 378] on div "Syndicate 1651645 • Main Primary Artist" at bounding box center [784, 398] width 392 height 53
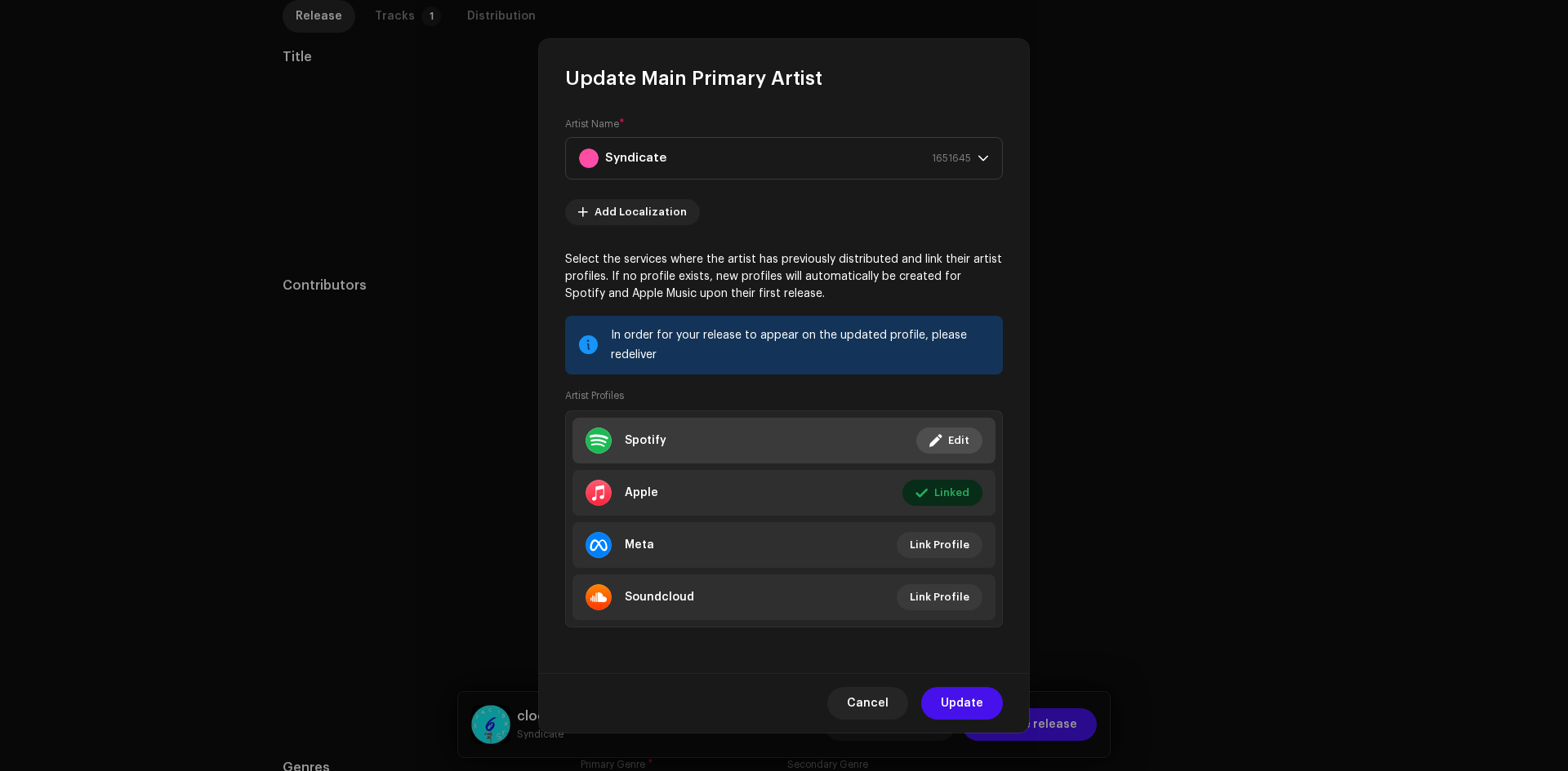
click at [880, 443] on li "Spotify Linked Edit" at bounding box center [784, 440] width 423 height 46
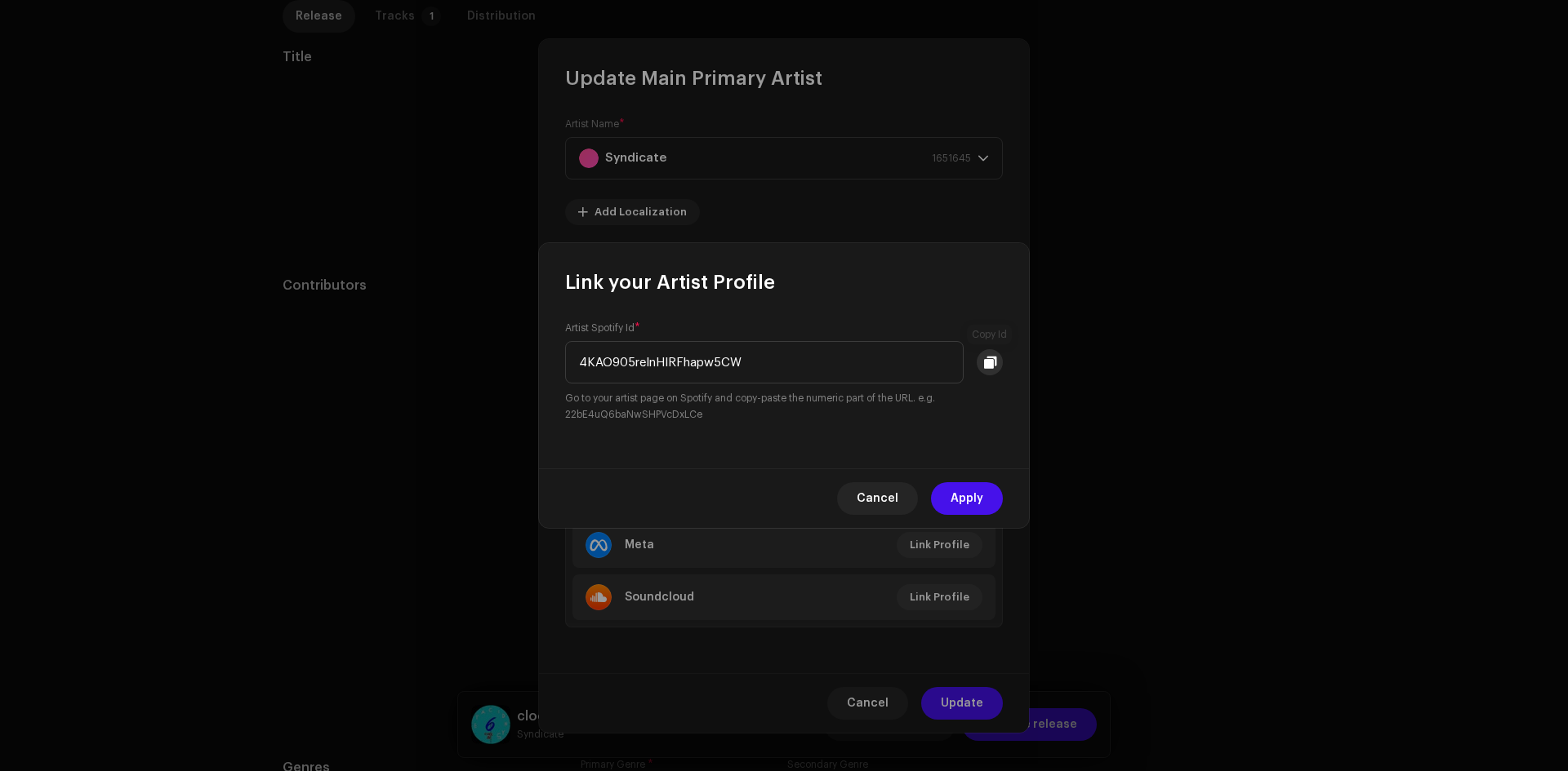
click at [999, 356] on button at bounding box center [989, 362] width 26 height 26
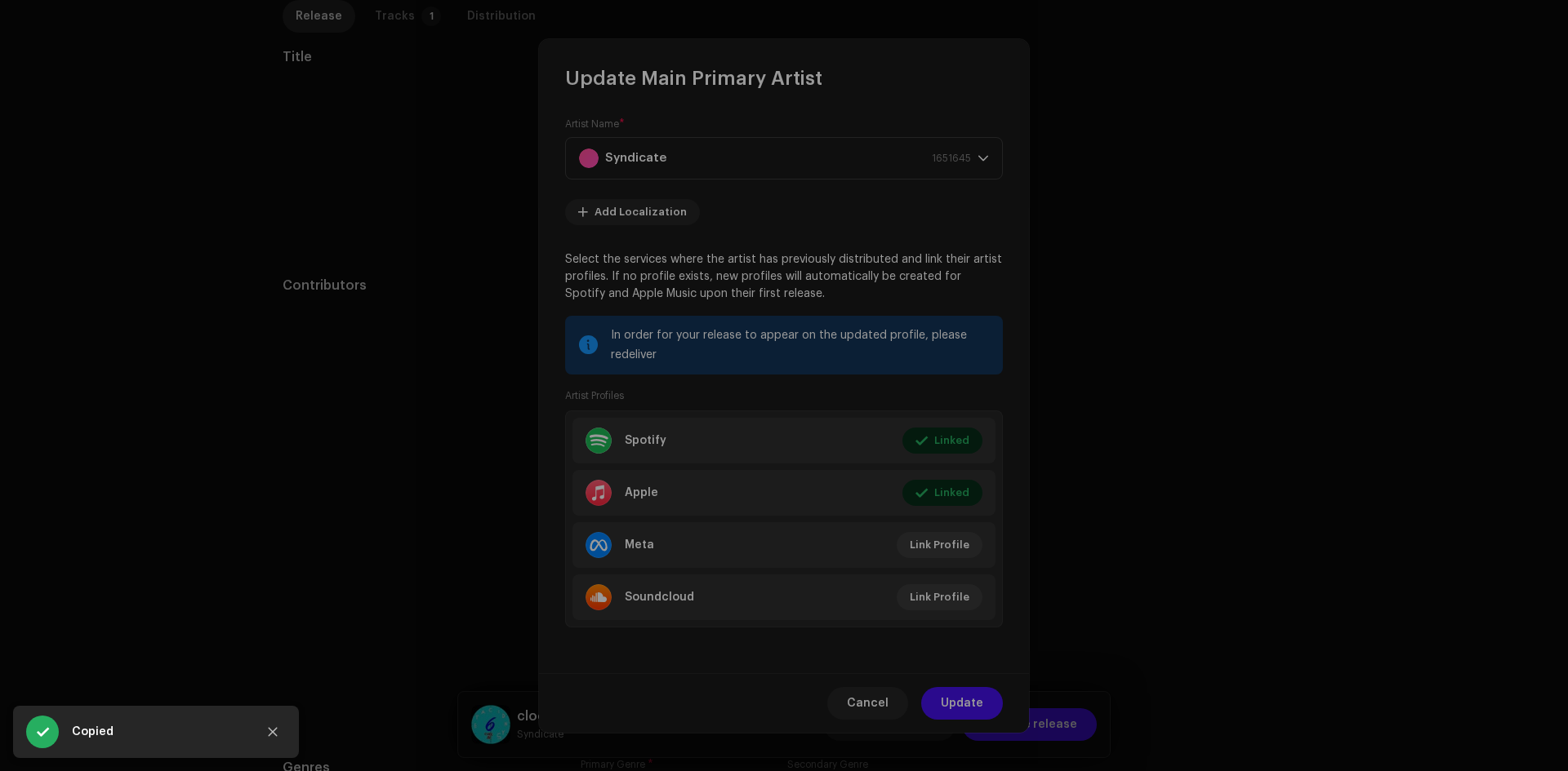
click at [1318, 321] on div "Link your Artist Profile Artist Spotify Id * 4KAO905relnHIRFhapw5CW Go to your …" at bounding box center [784, 385] width 1568 height 771
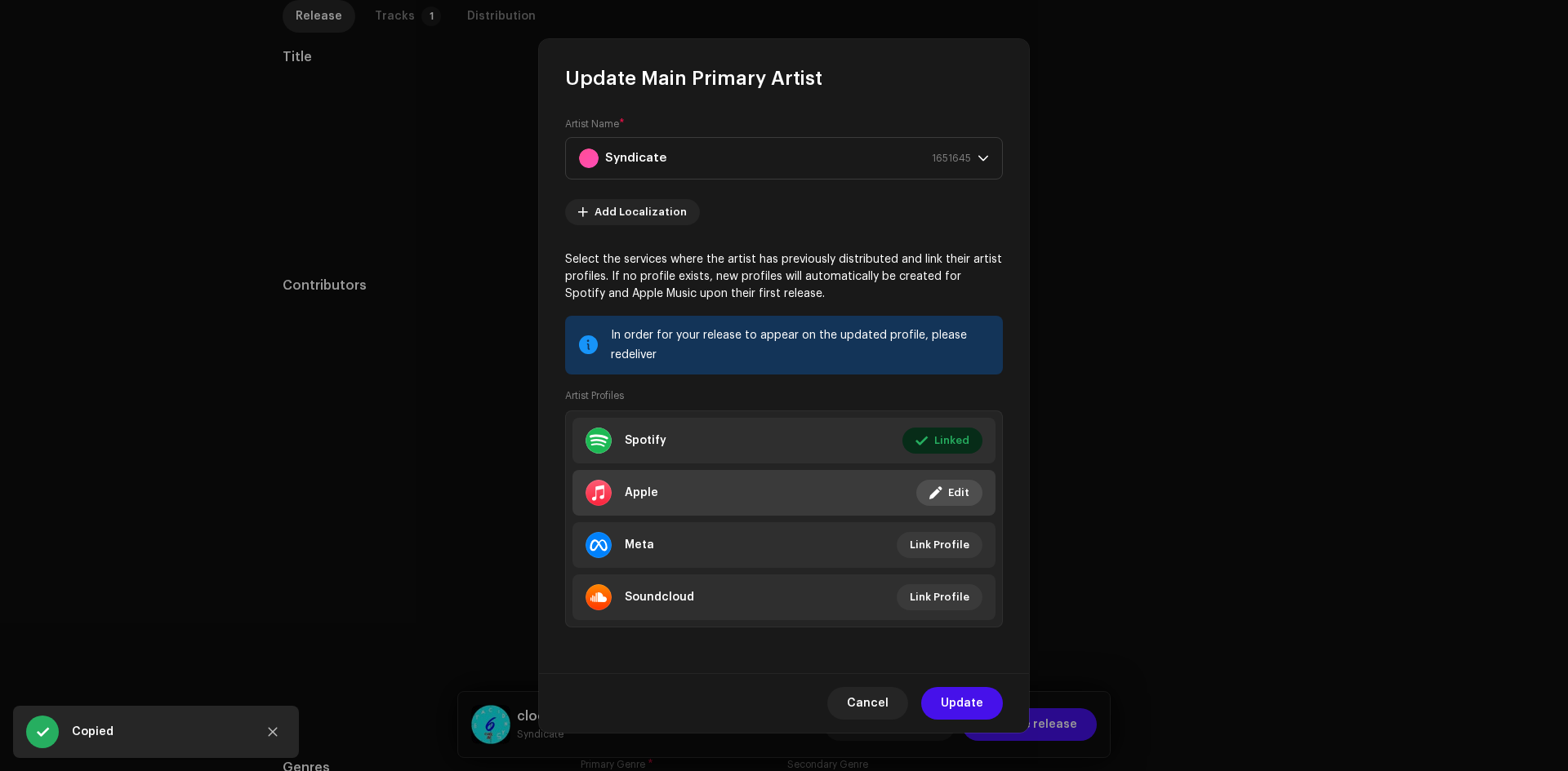
click at [815, 485] on li "Apple Linked Edit" at bounding box center [784, 493] width 423 height 46
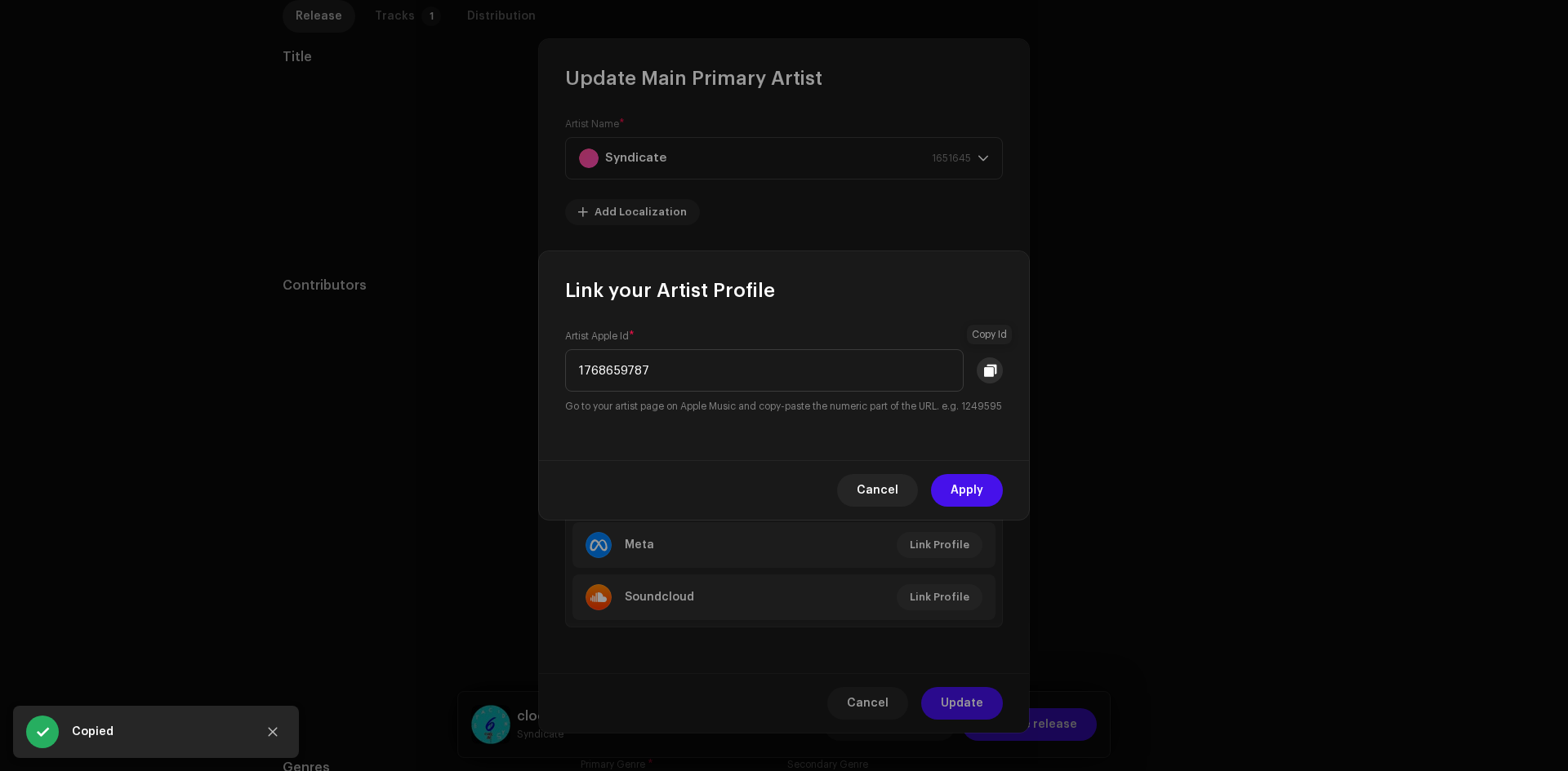
click at [984, 364] on span at bounding box center [989, 371] width 12 height 13
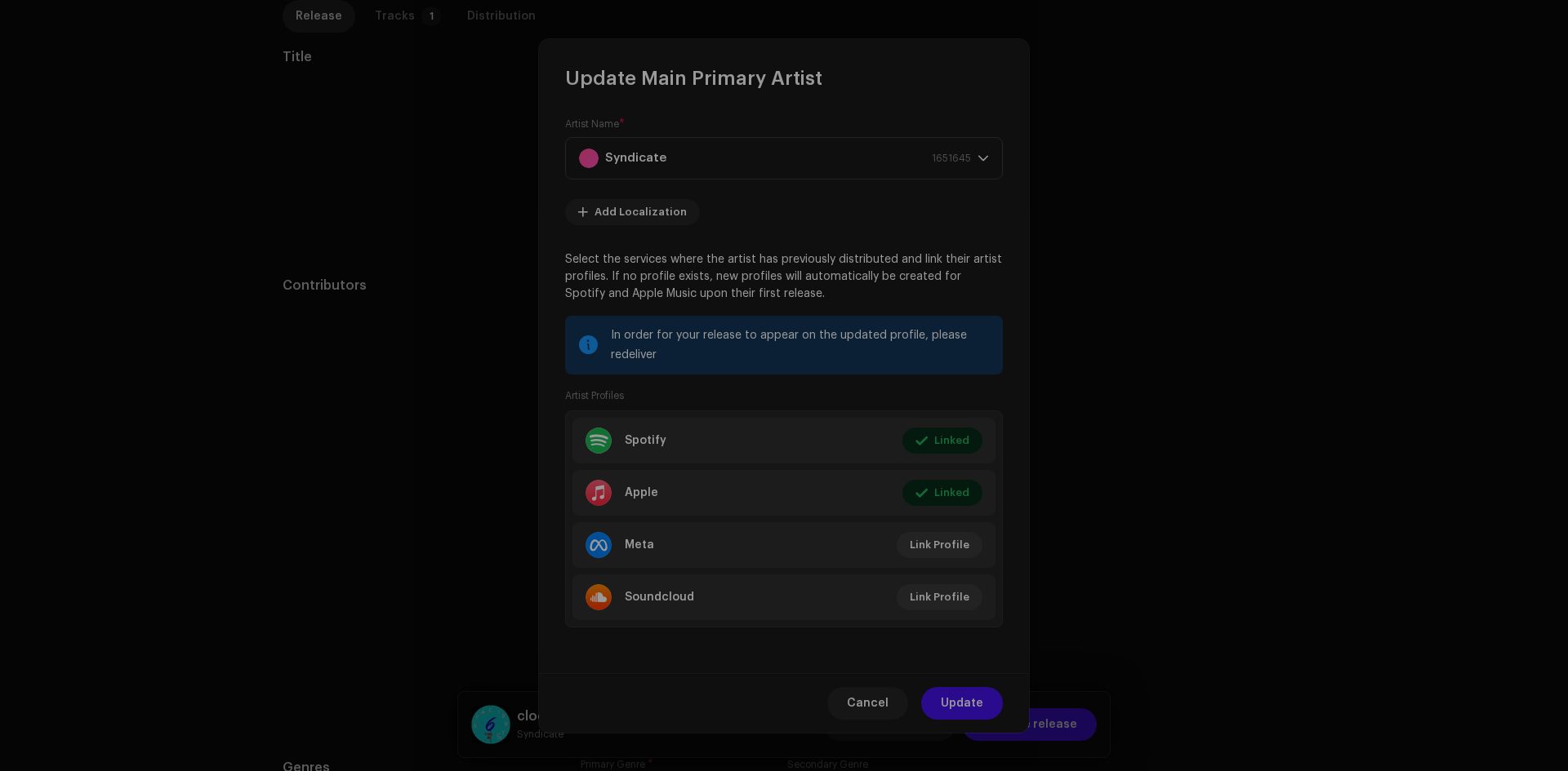
click at [423, 264] on div "Link your Artist Profile Artist Apple Id * 1768659787 Go to your artist page on…" at bounding box center [784, 385] width 1568 height 771
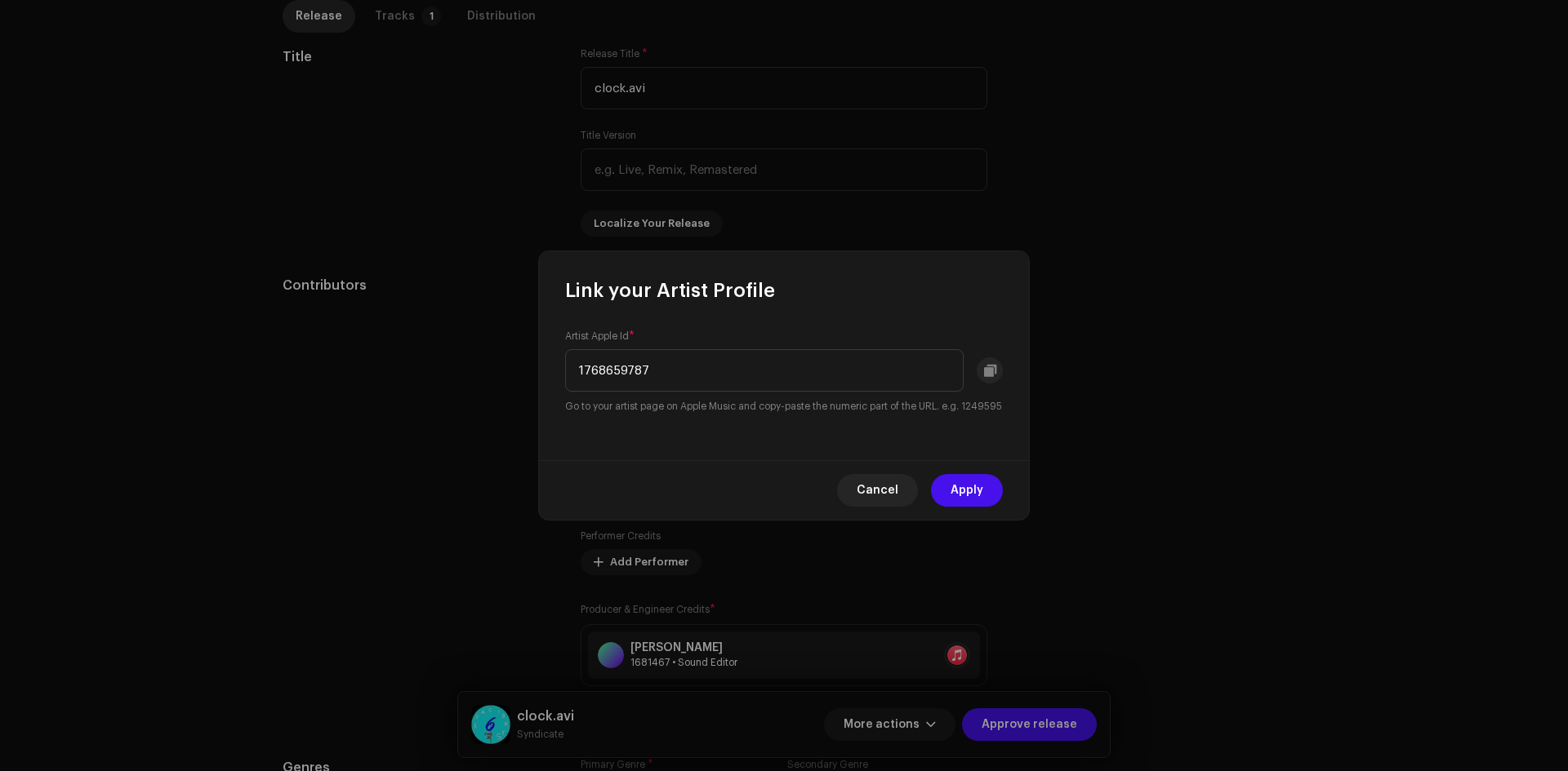
click at [454, 263] on div "Update Main Primary Artist Artist Name * Syndicate 1651645 Add Localization Sel…" at bounding box center [784, 385] width 1568 height 771
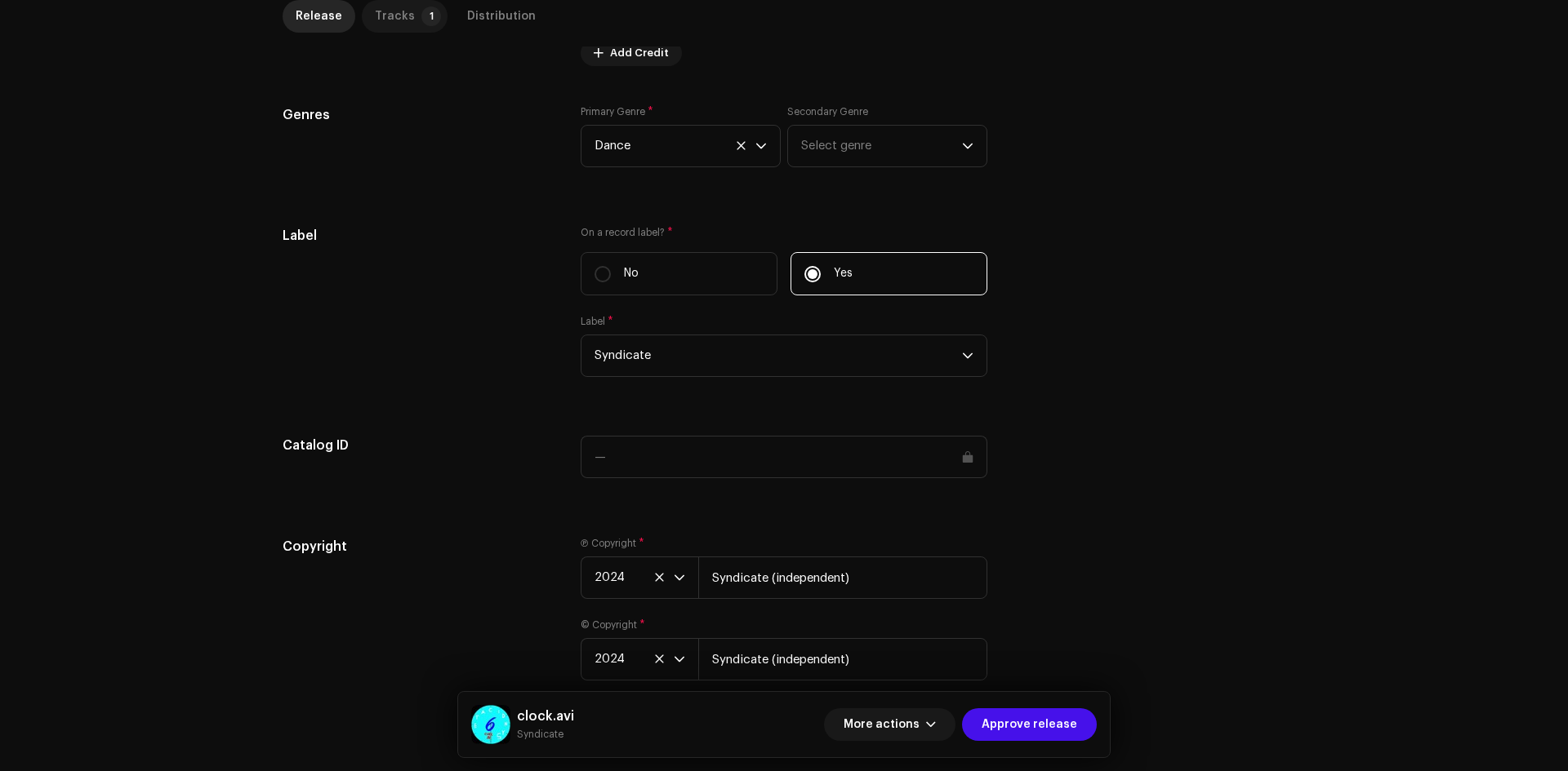
click at [396, 20] on div "Tracks" at bounding box center [395, 16] width 40 height 33
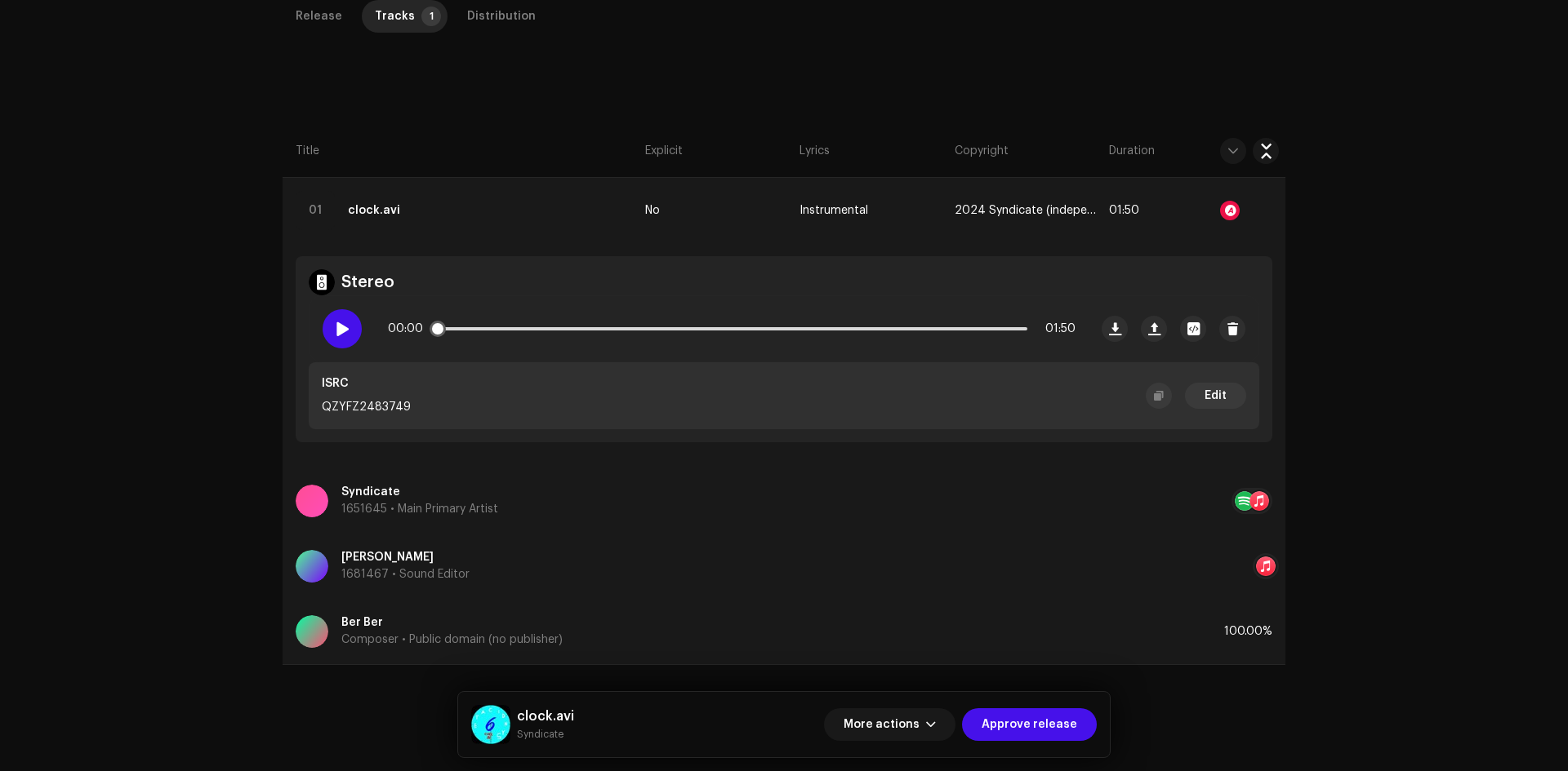
click at [333, 338] on div at bounding box center [342, 329] width 39 height 39
click at [336, 338] on div at bounding box center [342, 329] width 39 height 39
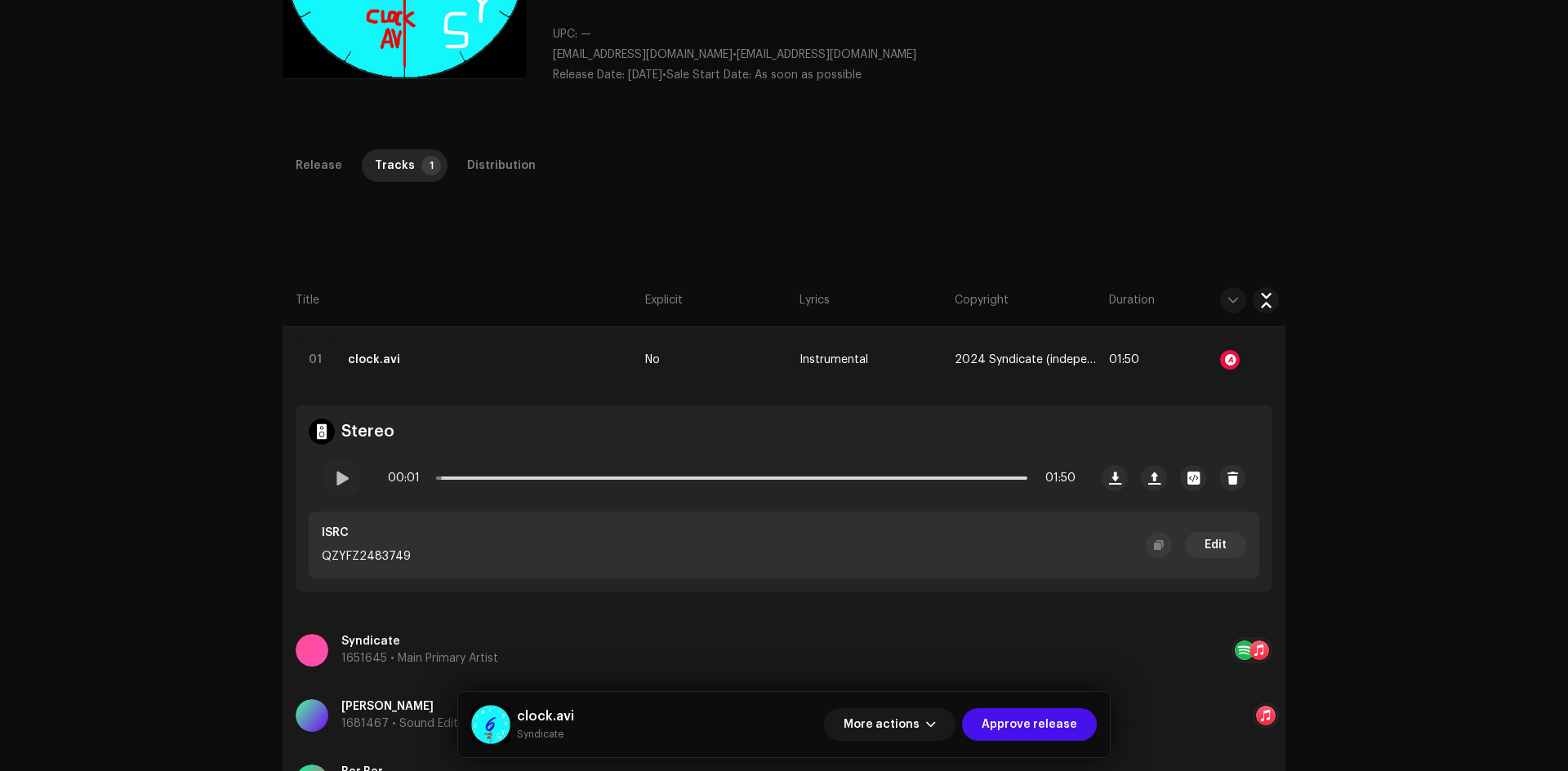
scroll to position [0, 0]
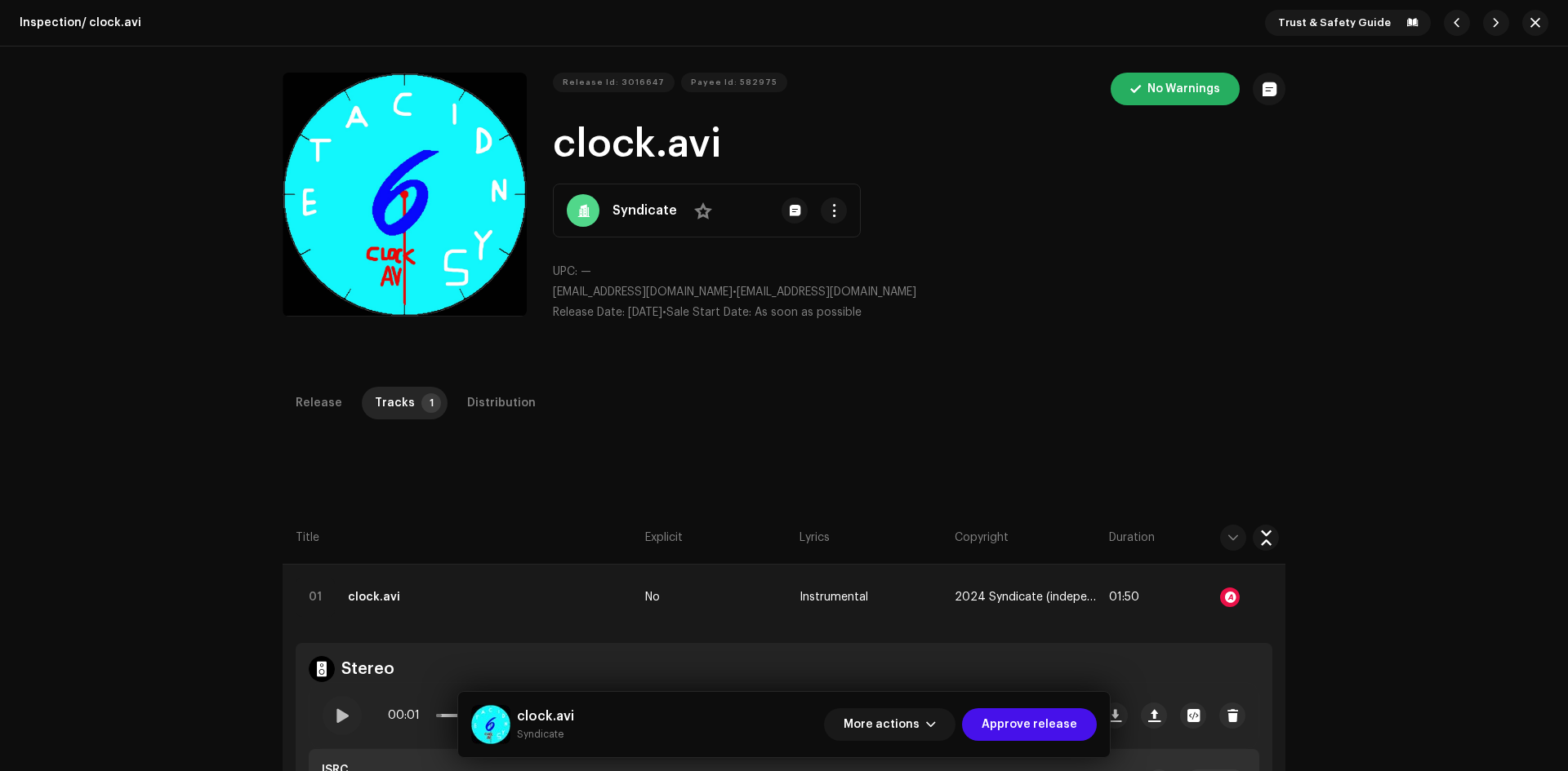
click at [646, 203] on strong "Syndicate" at bounding box center [644, 210] width 65 height 20
click at [321, 402] on div "Release" at bounding box center [319, 403] width 47 height 33
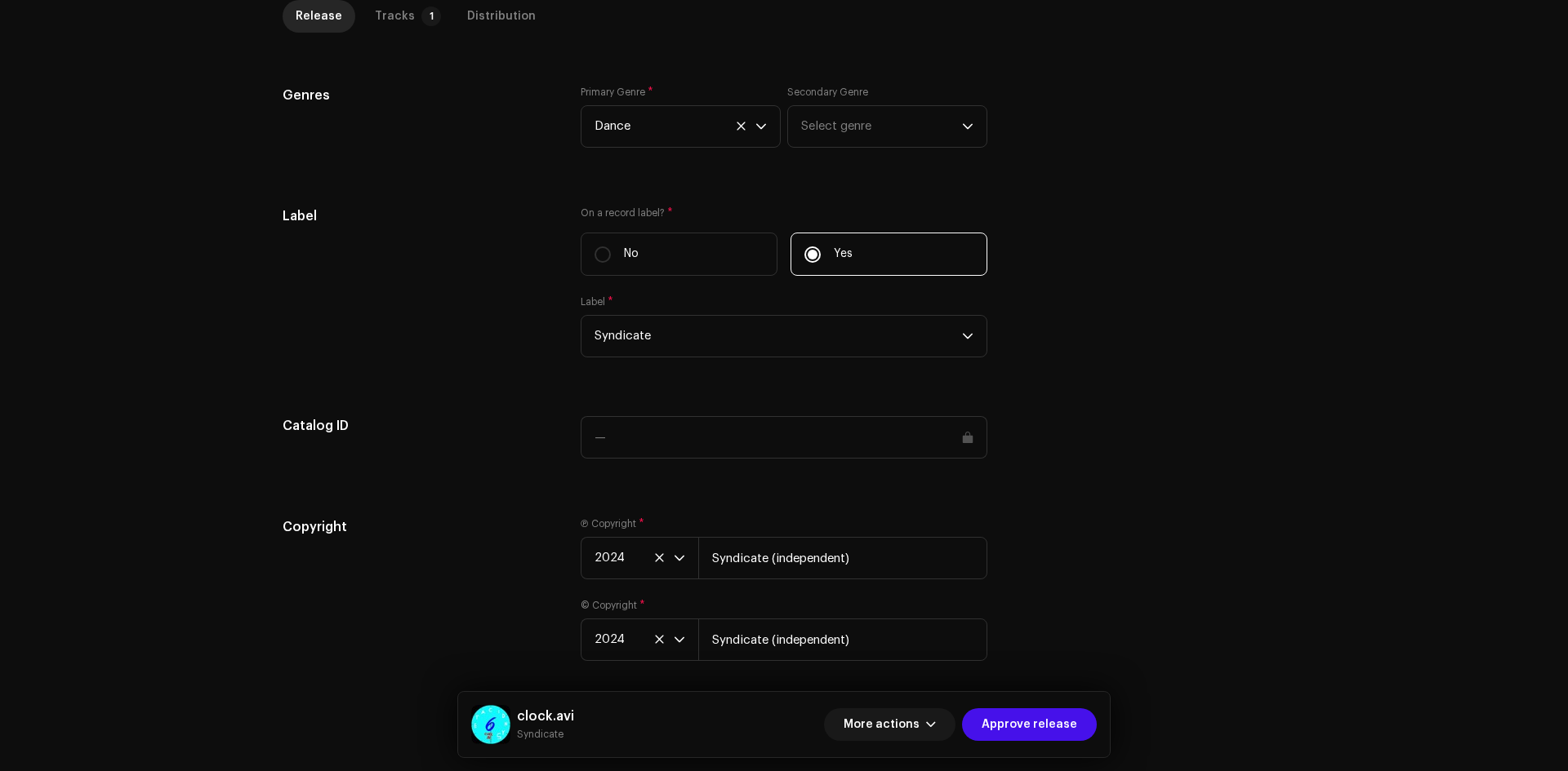
scroll to position [1412, 0]
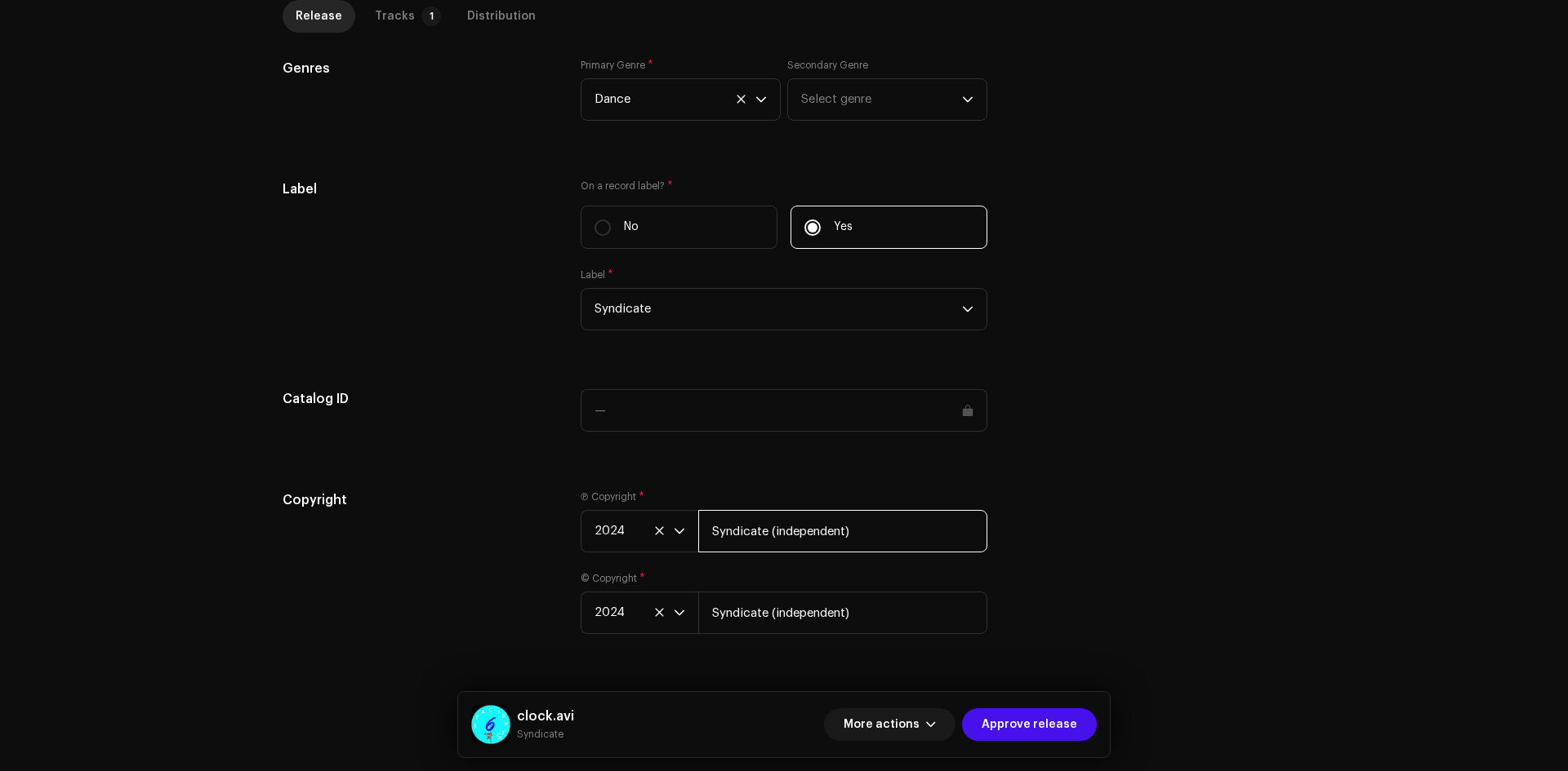
drag, startPoint x: 867, startPoint y: 525, endPoint x: 767, endPoint y: 529, distance: 100.1
click at [767, 529] on input "Syndicate (independent)" at bounding box center [843, 531] width 289 height 42
type input "Syndicate"
click at [764, 607] on input "Syndicate (independent)" at bounding box center [843, 612] width 289 height 42
paste input "text"
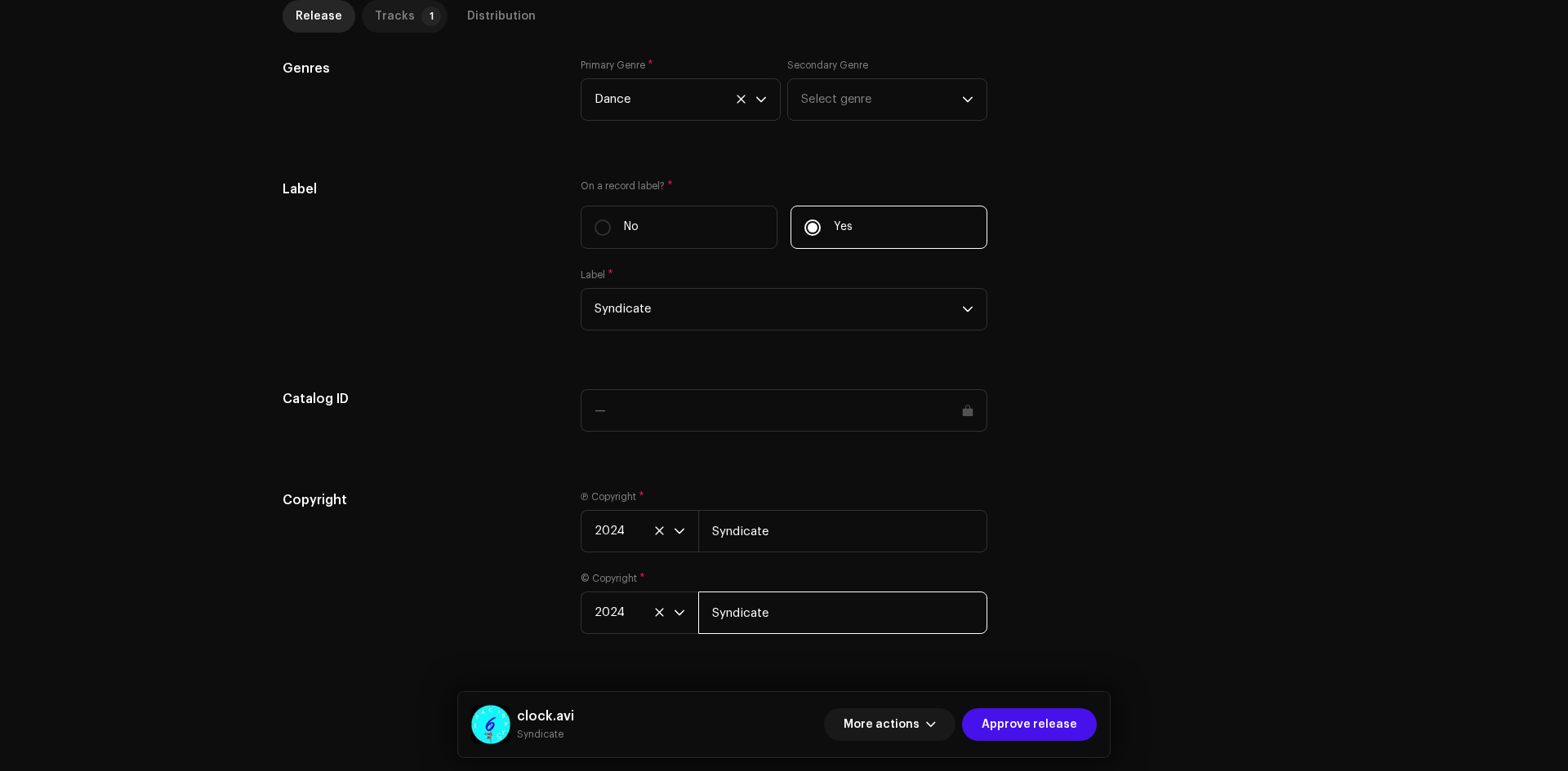
type input "Syndicate"
click at [389, 28] on div "Tracks" at bounding box center [395, 16] width 40 height 33
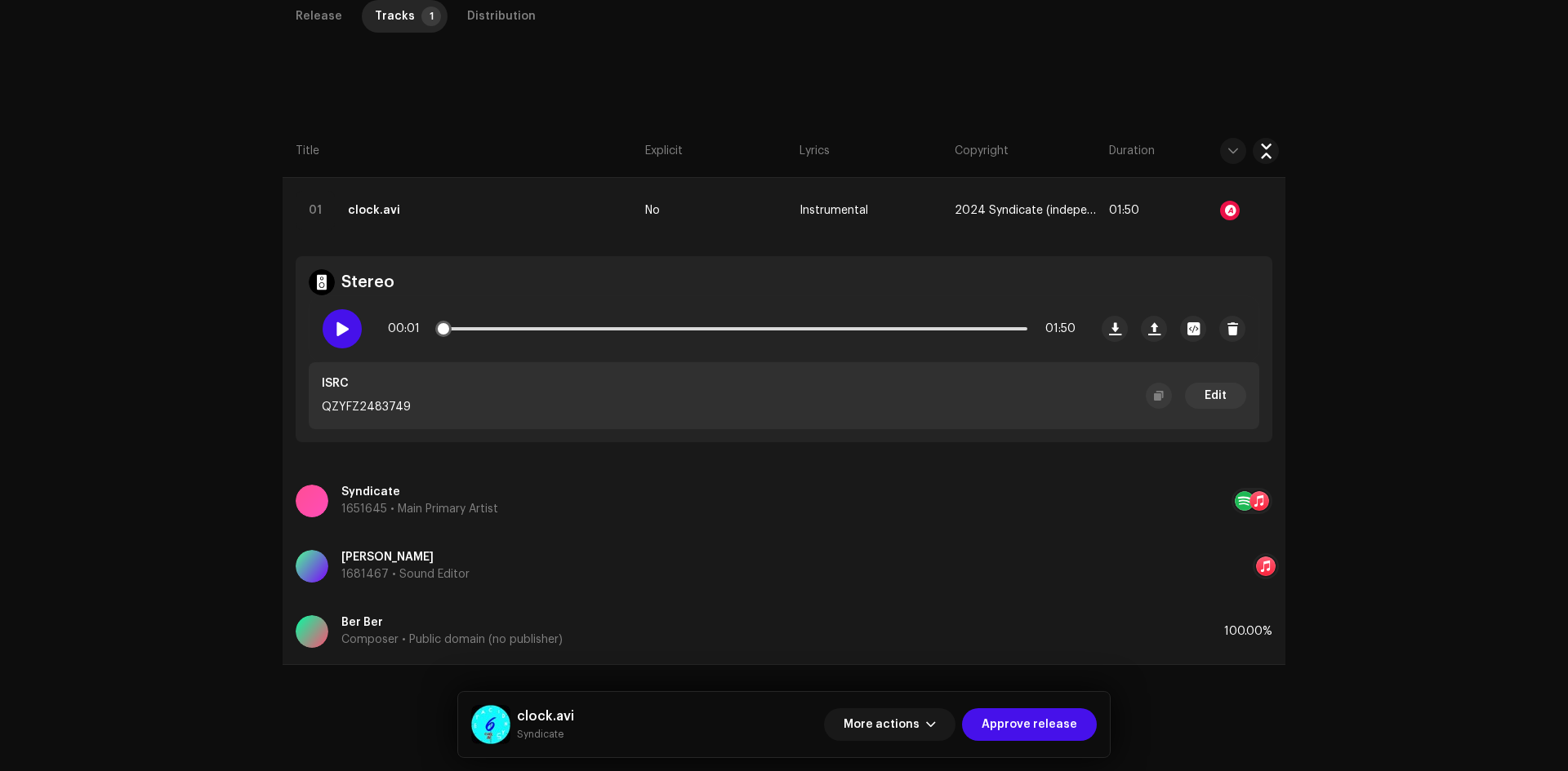
click at [334, 333] on span at bounding box center [341, 329] width 14 height 13
click at [1225, 208] on div at bounding box center [1229, 210] width 20 height 20
click at [405, 301] on div "Audio Recognition by Remix/Sample 5 Cover Song 1 All results require review/lis…" at bounding box center [784, 385] width 1568 height 771
drag, startPoint x: 340, startPoint y: 322, endPoint x: 748, endPoint y: 14, distance: 511.2
click at [340, 322] on span at bounding box center [341, 329] width 14 height 13
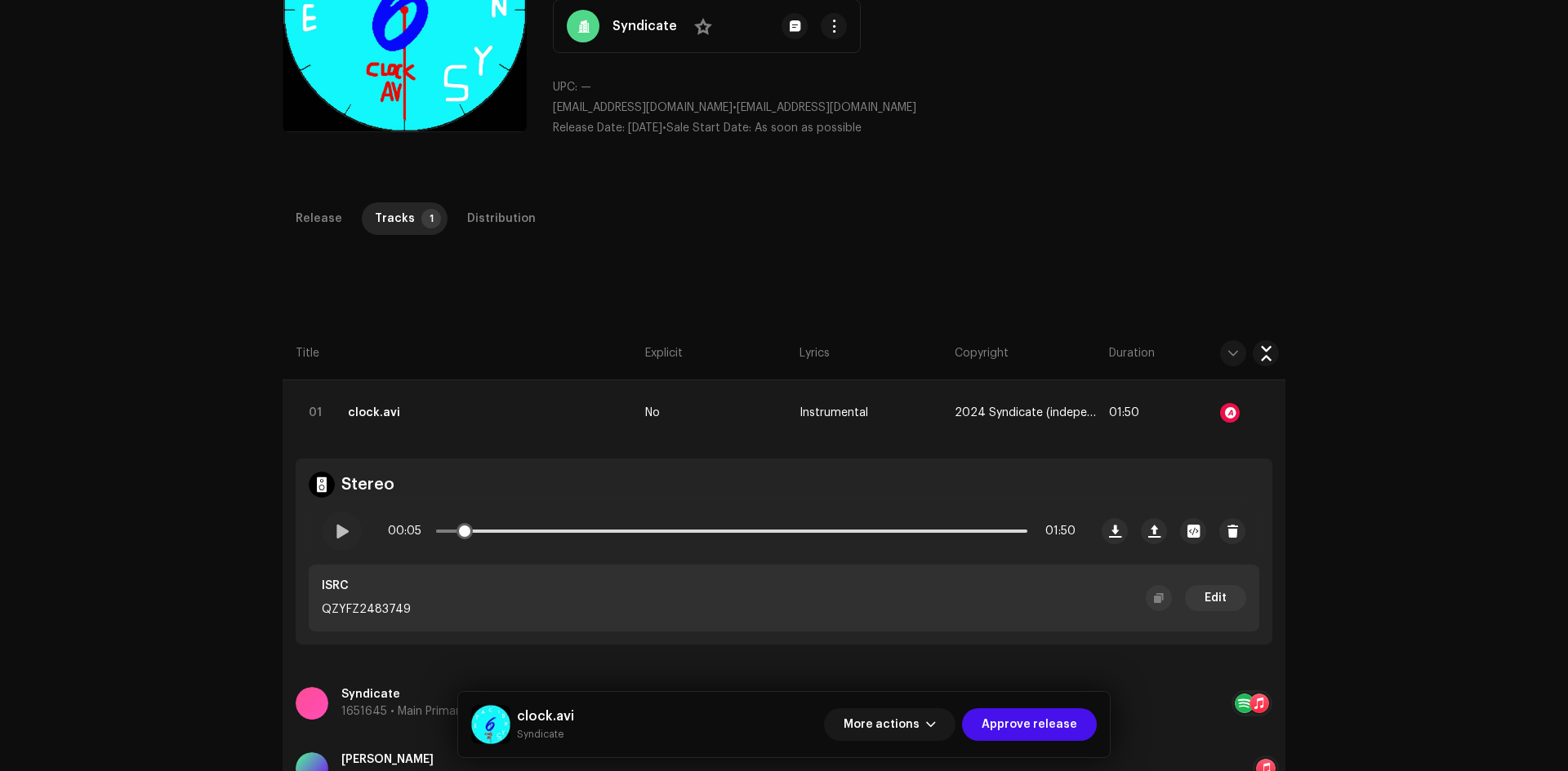
scroll to position [245, 0]
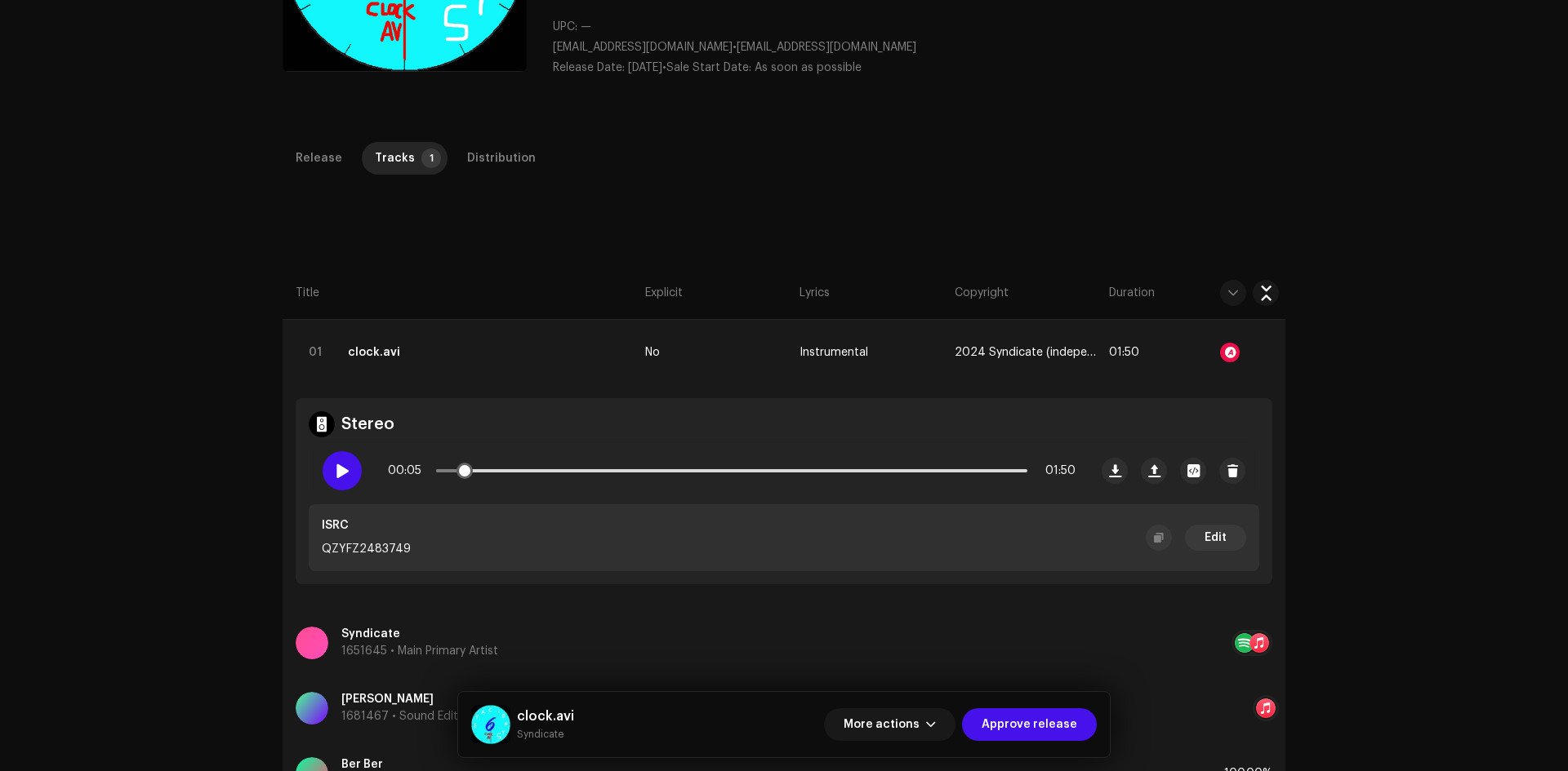
click at [346, 459] on div at bounding box center [342, 471] width 39 height 39
click at [346, 469] on span at bounding box center [342, 470] width 14 height 13
click at [904, 714] on span "More actions" at bounding box center [881, 724] width 76 height 33
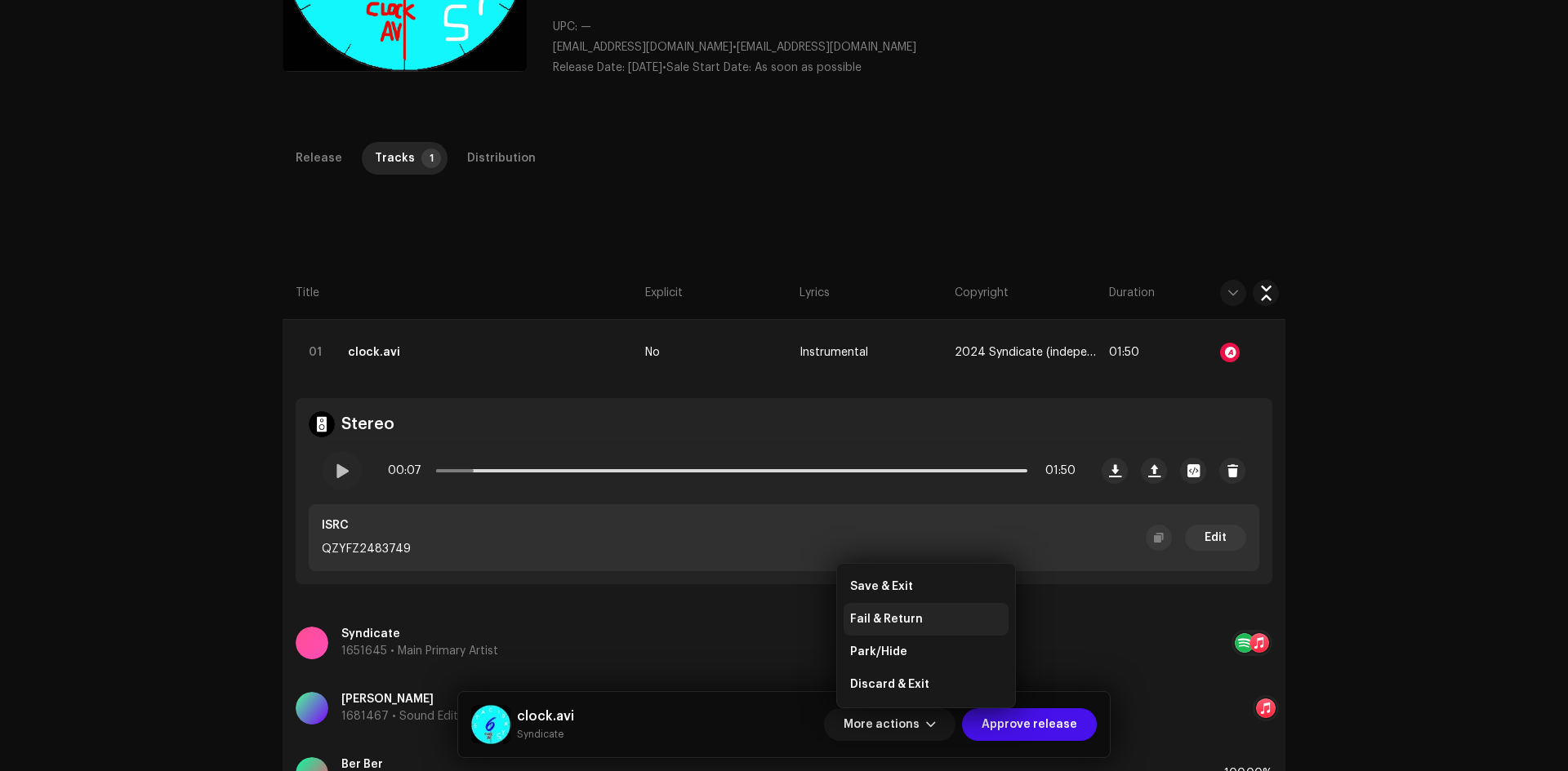
click at [940, 615] on div "Fail & Return" at bounding box center [926, 620] width 152 height 13
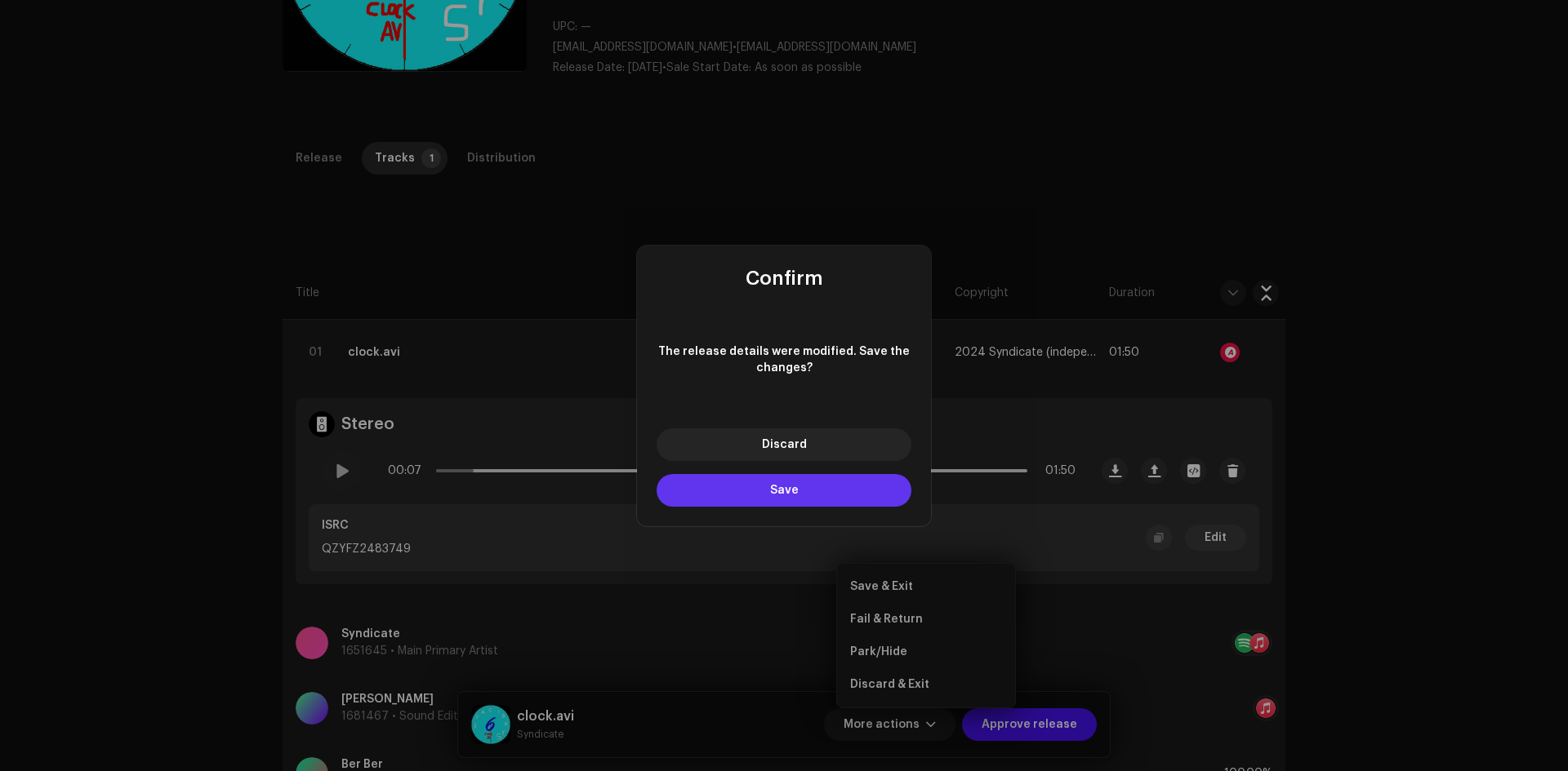
click at [775, 485] on span "Save" at bounding box center [784, 490] width 28 height 11
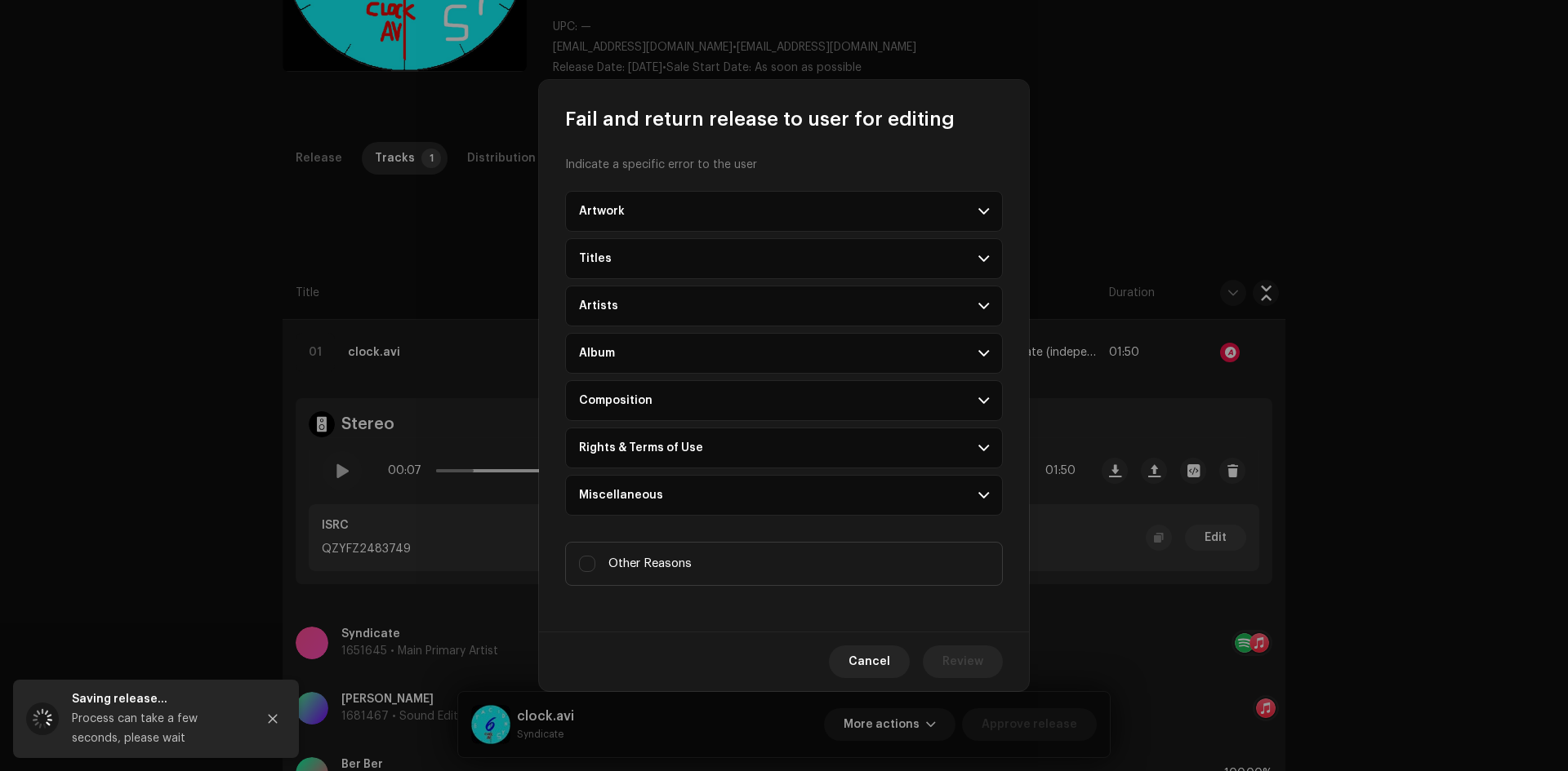
click at [650, 563] on span "Other Reasons" at bounding box center [649, 563] width 84 height 18
click at [596, 563] on input "Other Reasons" at bounding box center [586, 563] width 16 height 16
checkbox input "true"
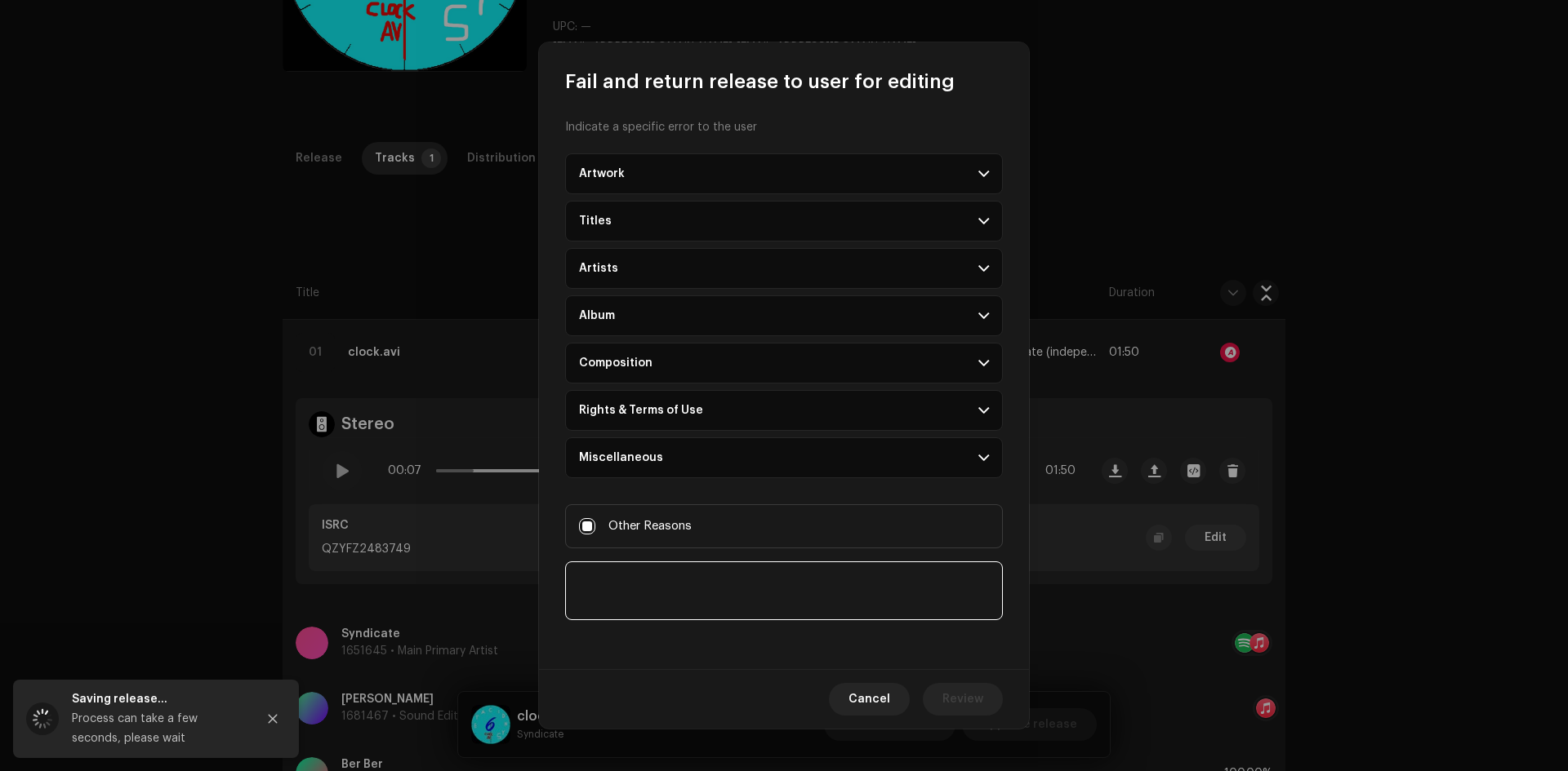
click at [664, 609] on textarea at bounding box center [784, 591] width 438 height 59
paste textarea "After reviewing the audio, it contains elements from the Windows XP operating s…"
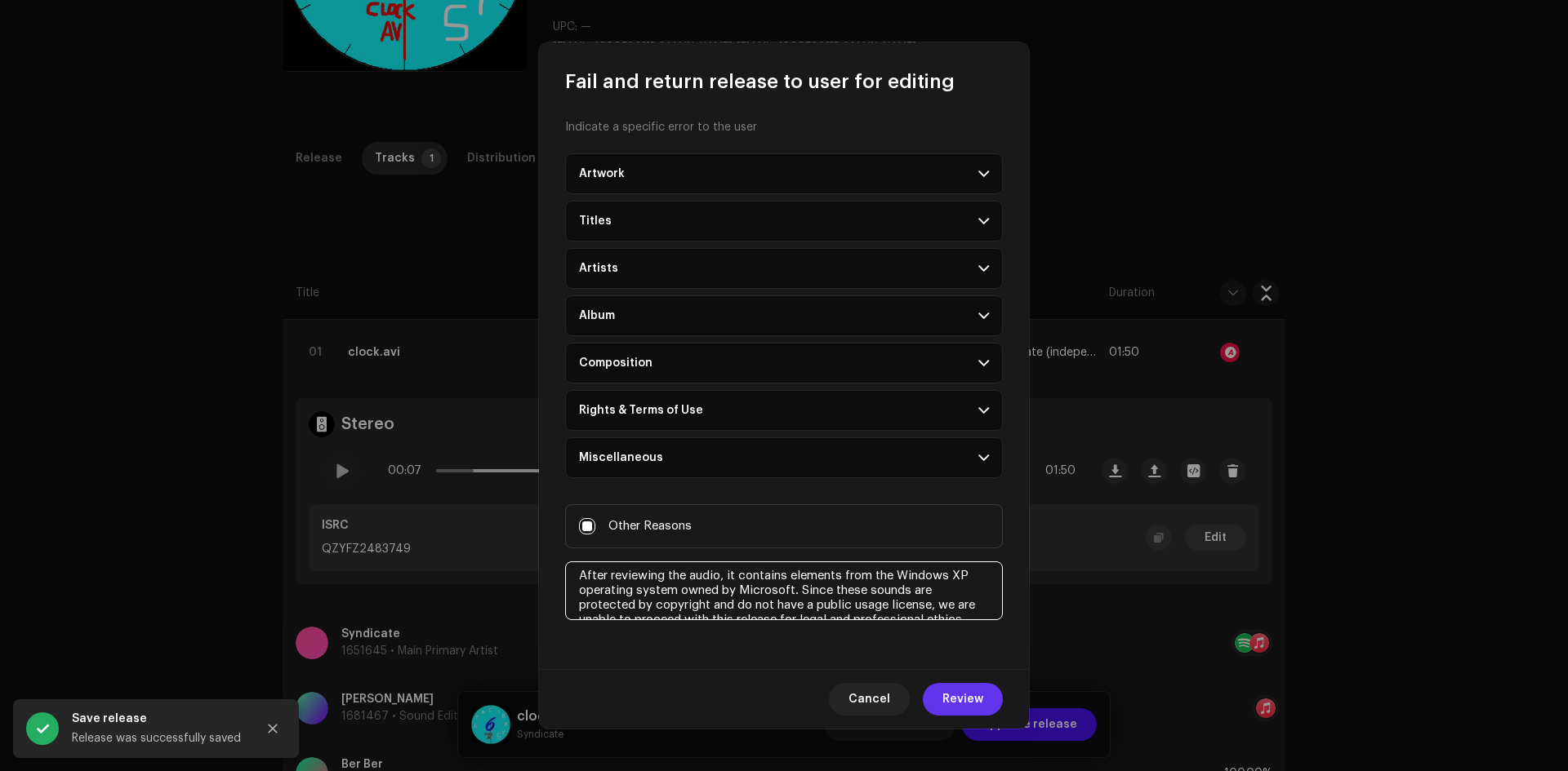
scroll to position [0, 0]
type textarea "After reviewing the audio, it contains elements from the Windows XP operating s…"
click at [948, 707] on span "Review" at bounding box center [962, 699] width 40 height 33
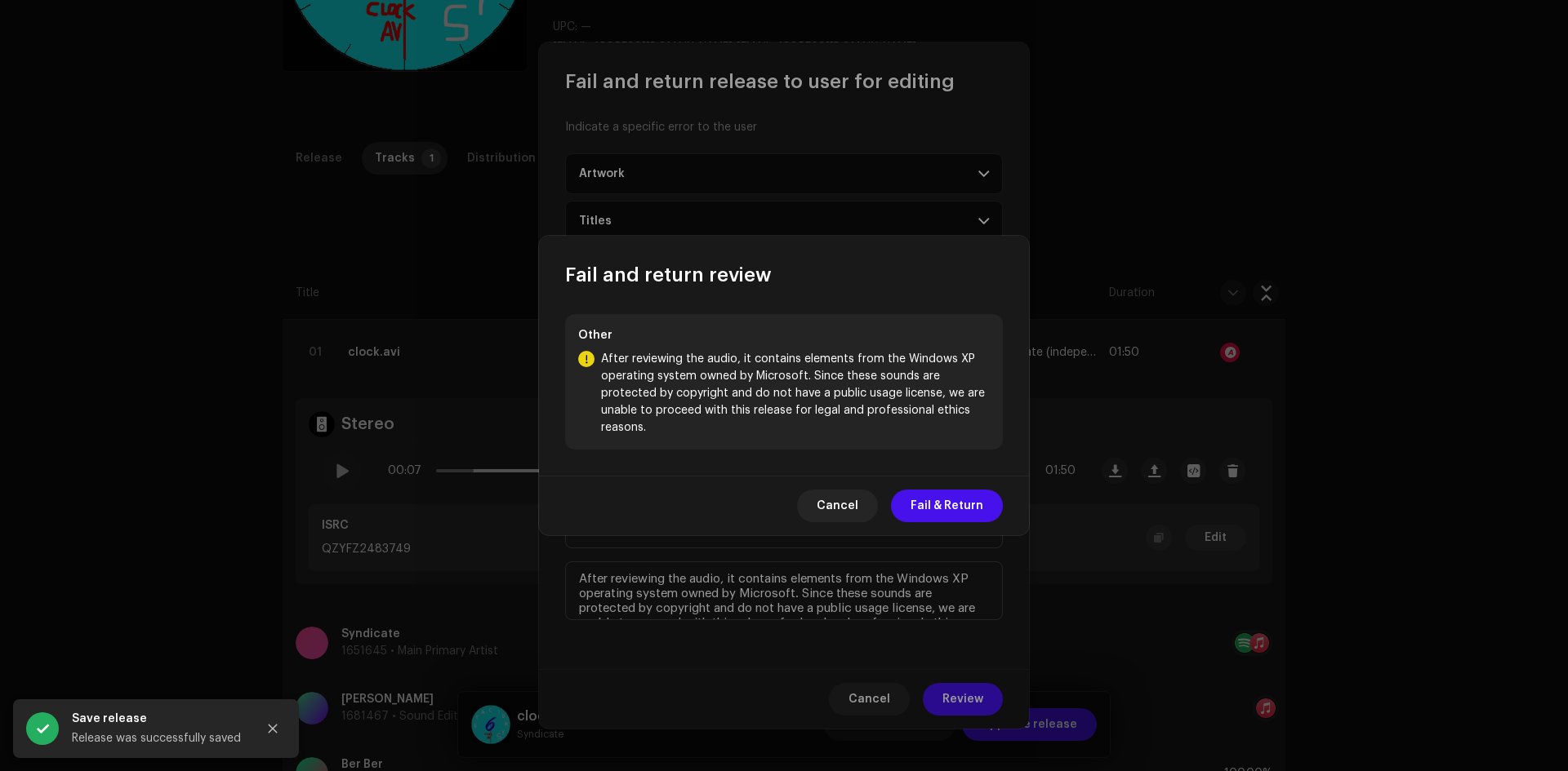
click at [963, 503] on span "Fail & Return" at bounding box center [946, 505] width 72 height 33
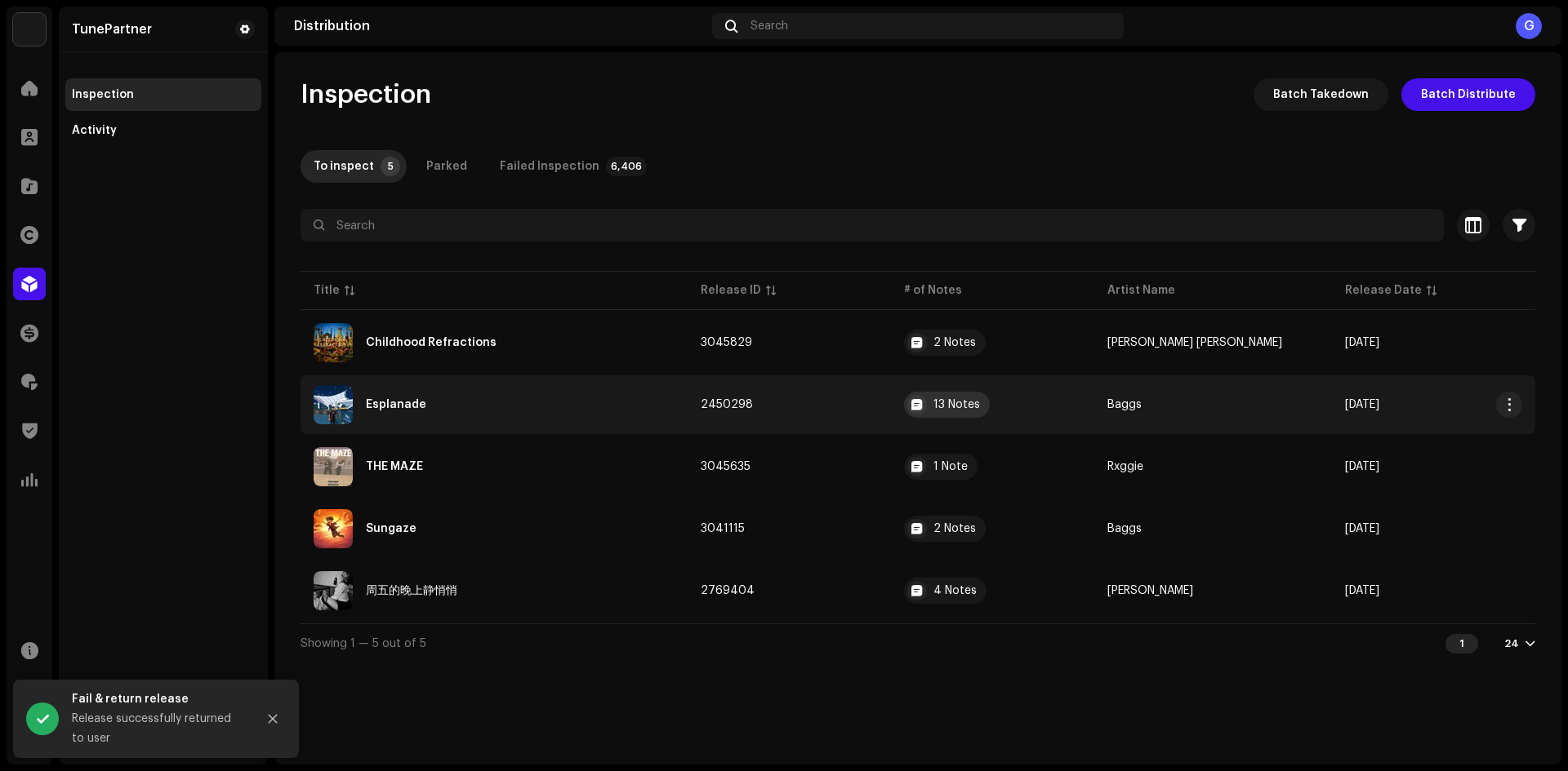
click at [975, 396] on div "13 Notes" at bounding box center [946, 405] width 85 height 26
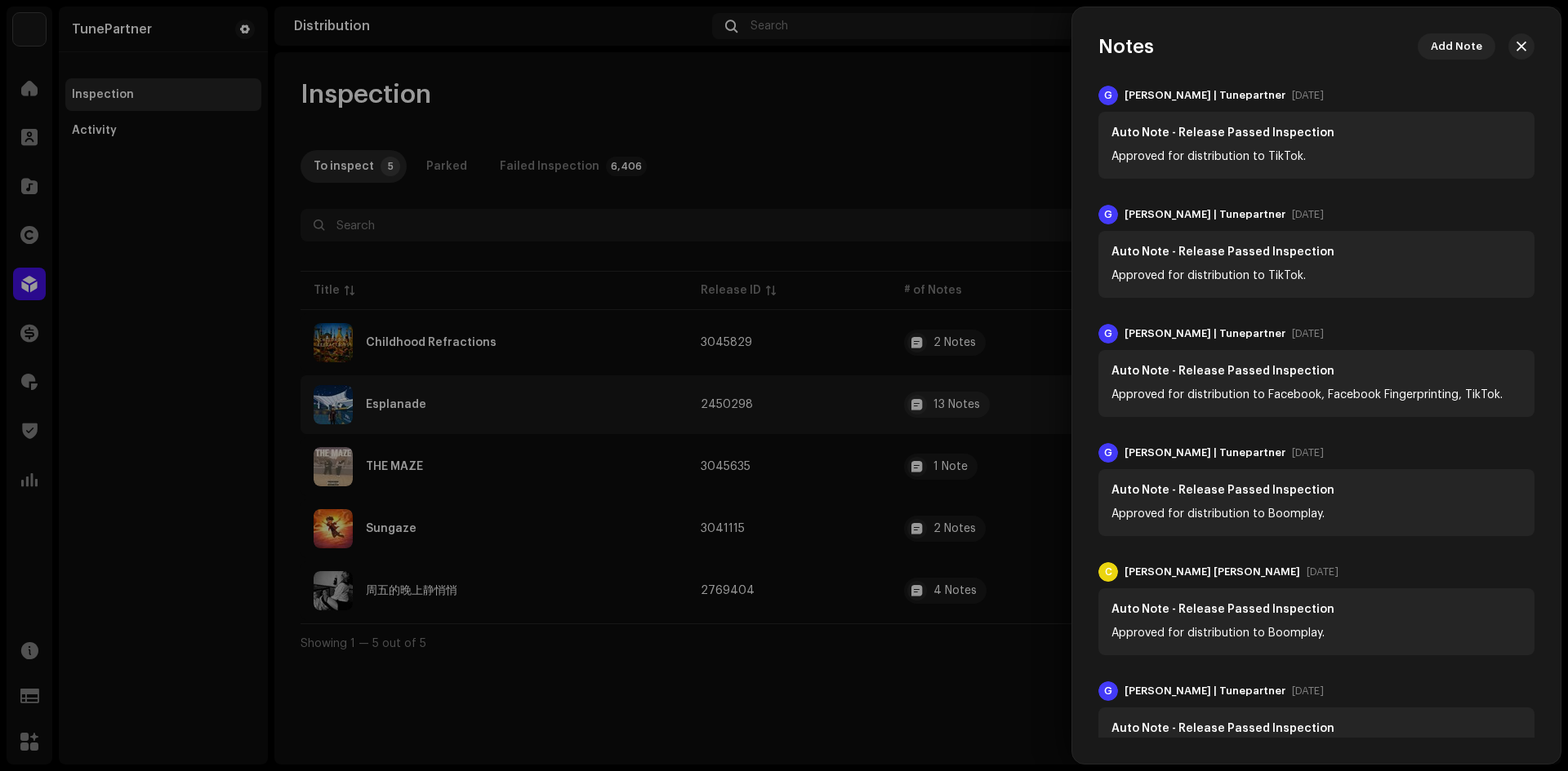
drag, startPoint x: 886, startPoint y: 410, endPoint x: 878, endPoint y: 407, distance: 8.5
click at [885, 409] on div at bounding box center [784, 385] width 1568 height 771
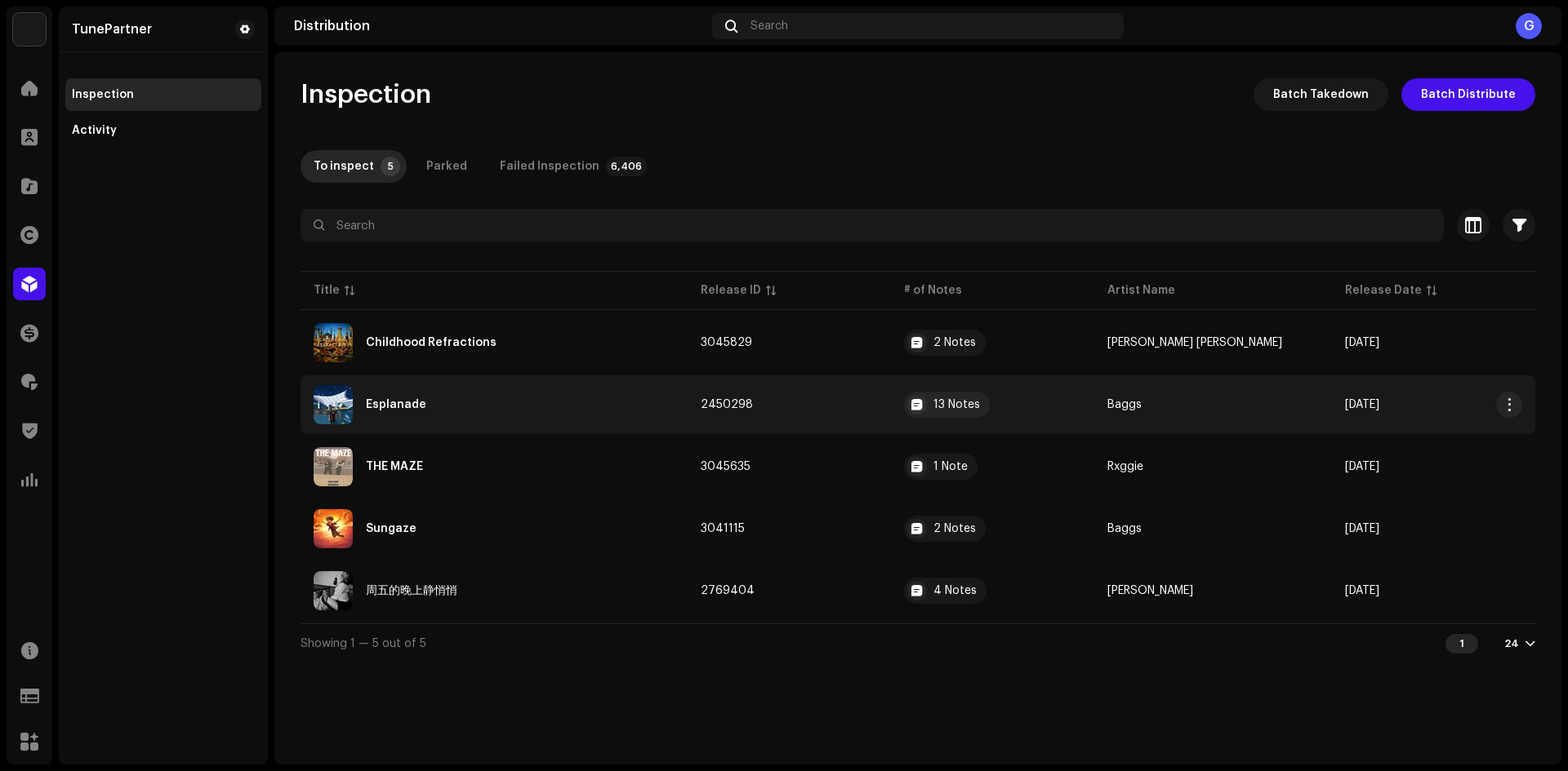
click at [870, 409] on td "2450298" at bounding box center [789, 405] width 203 height 59
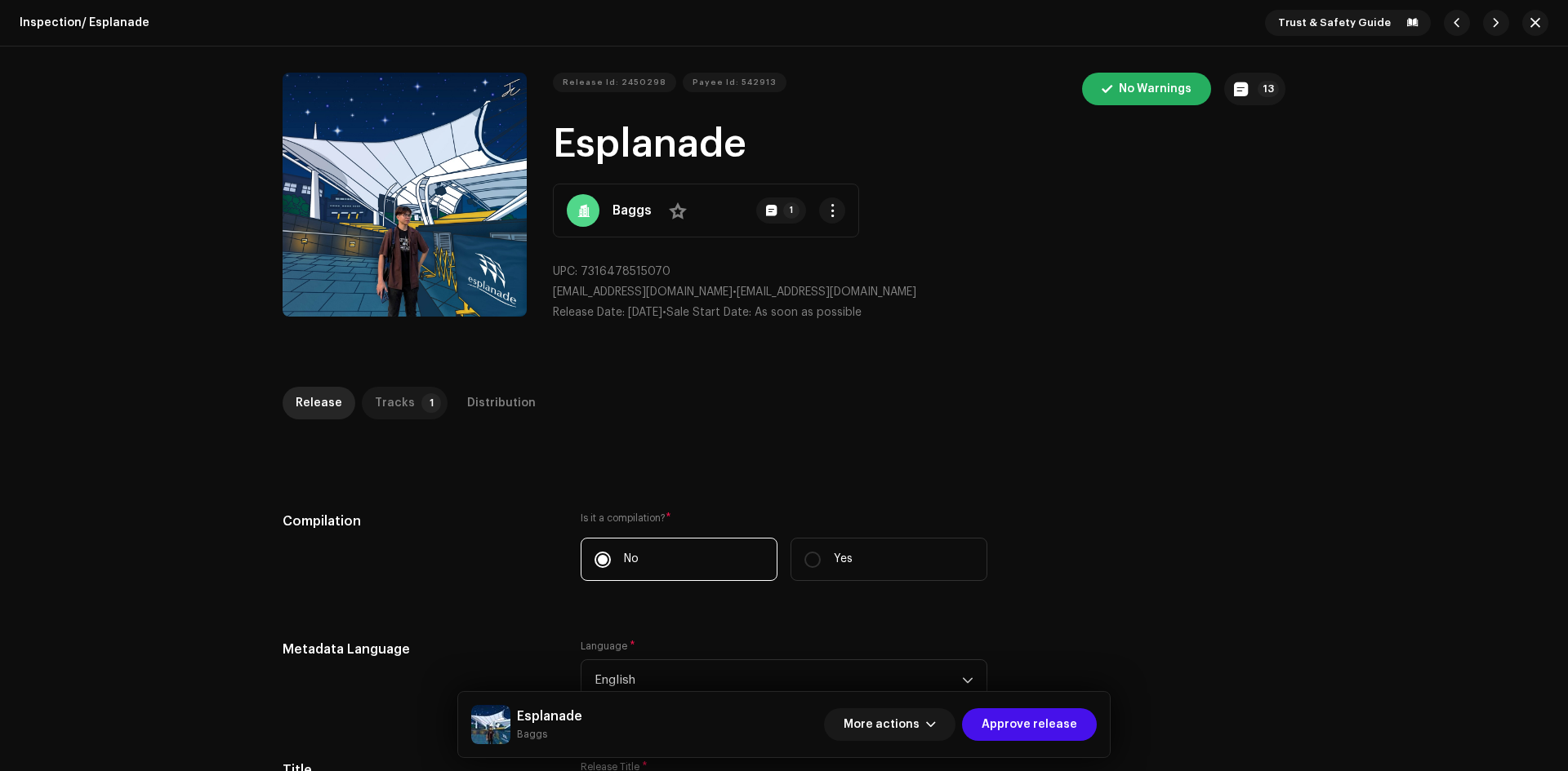
click at [397, 393] on div "Tracks" at bounding box center [395, 403] width 40 height 33
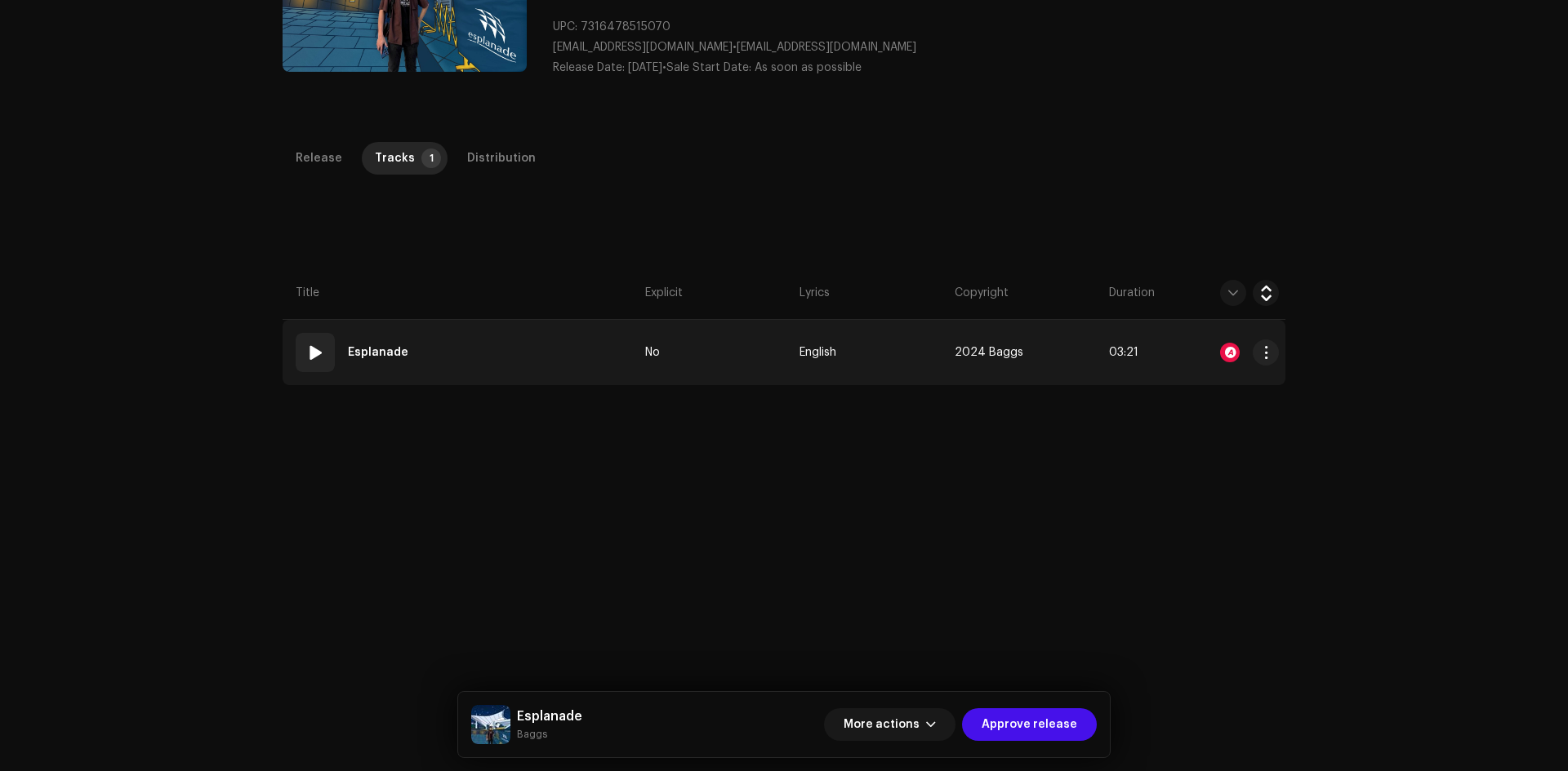
click at [513, 368] on td "01 Esplanade" at bounding box center [460, 353] width 356 height 66
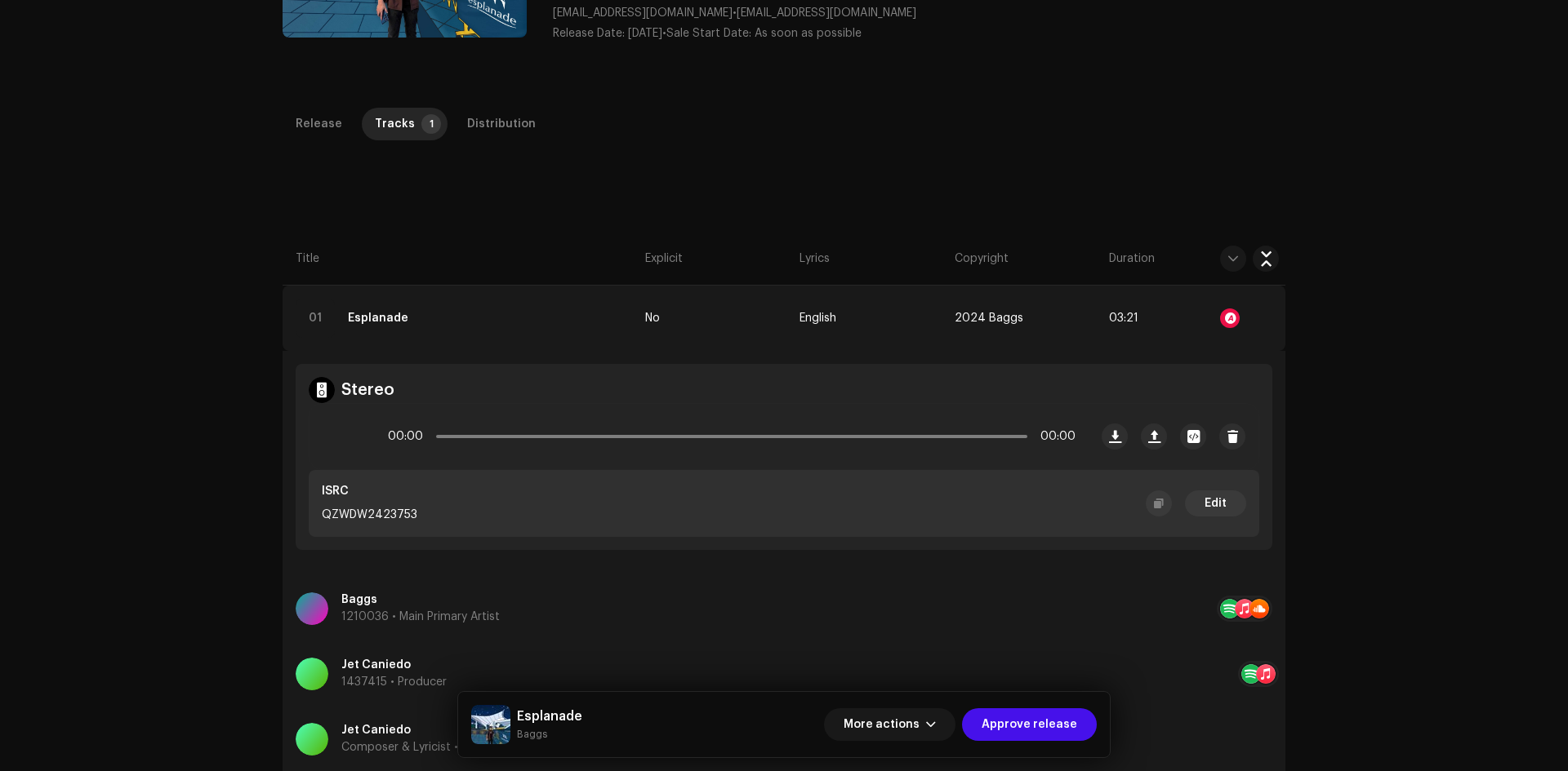
scroll to position [387, 0]
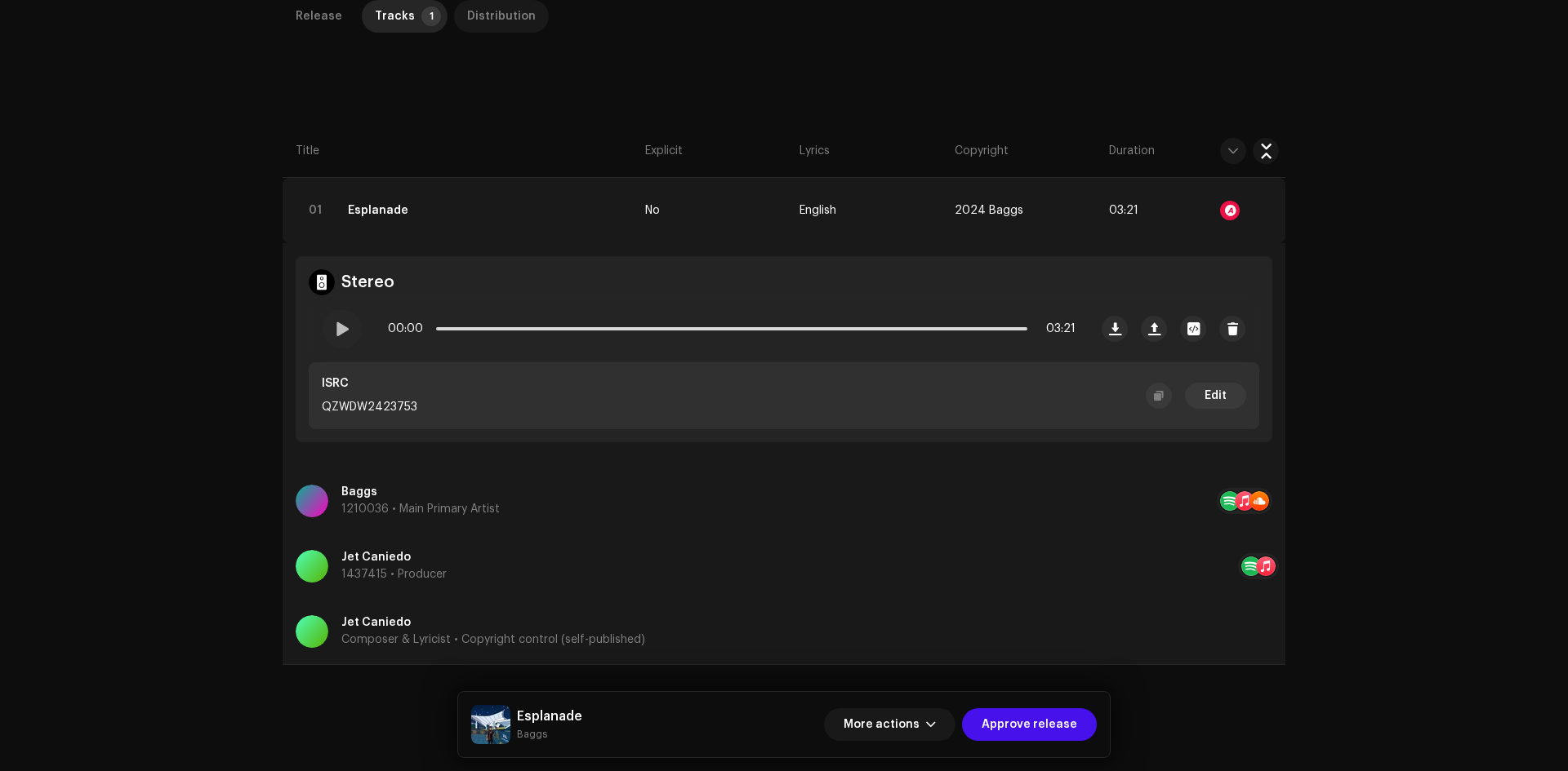
click at [467, 17] on div "Distribution" at bounding box center [501, 16] width 69 height 33
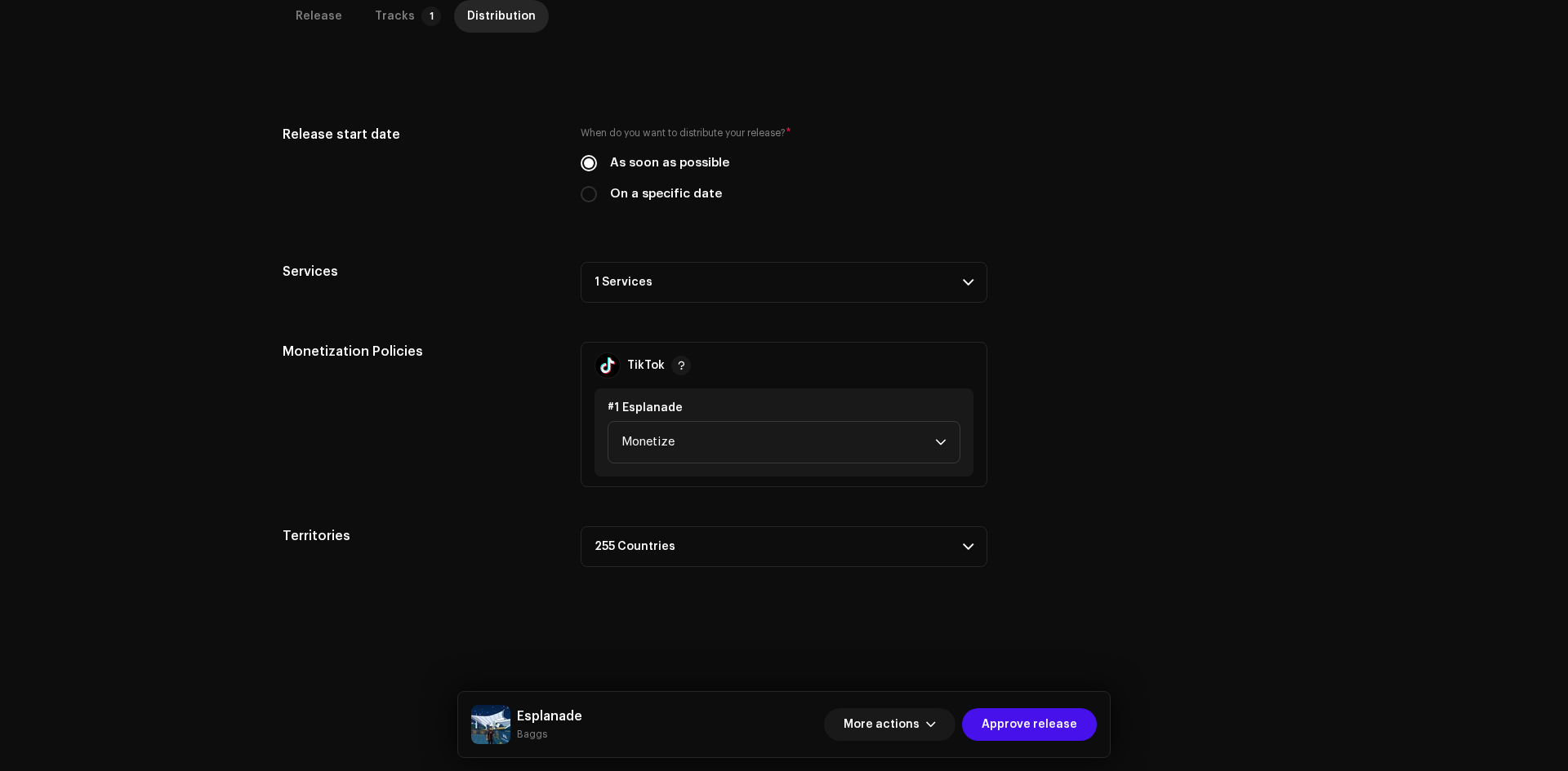
click at [657, 272] on p-accordion-header "1 Services" at bounding box center [784, 282] width 407 height 40
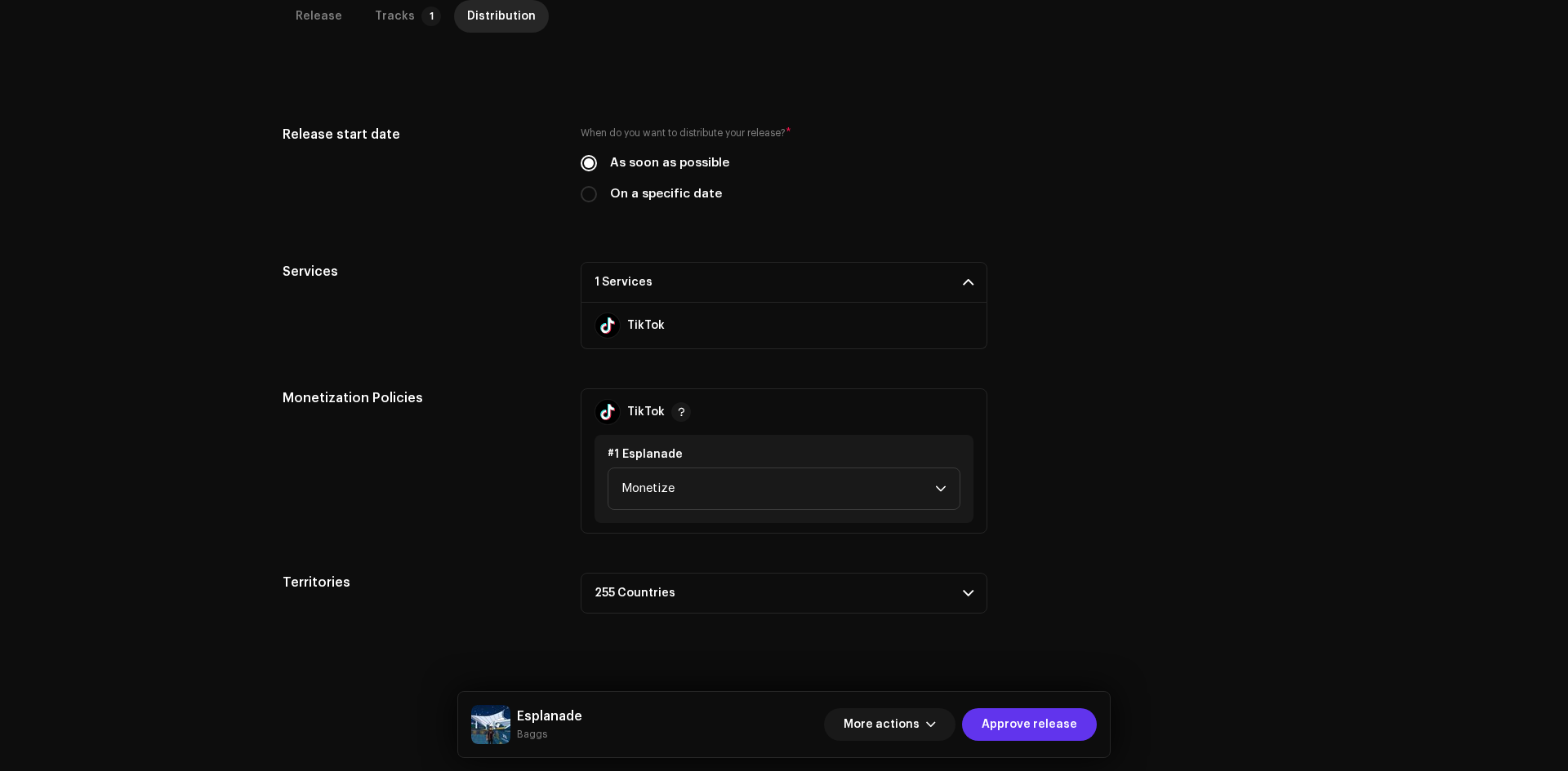
click at [1065, 717] on span "Approve release" at bounding box center [1030, 724] width 96 height 33
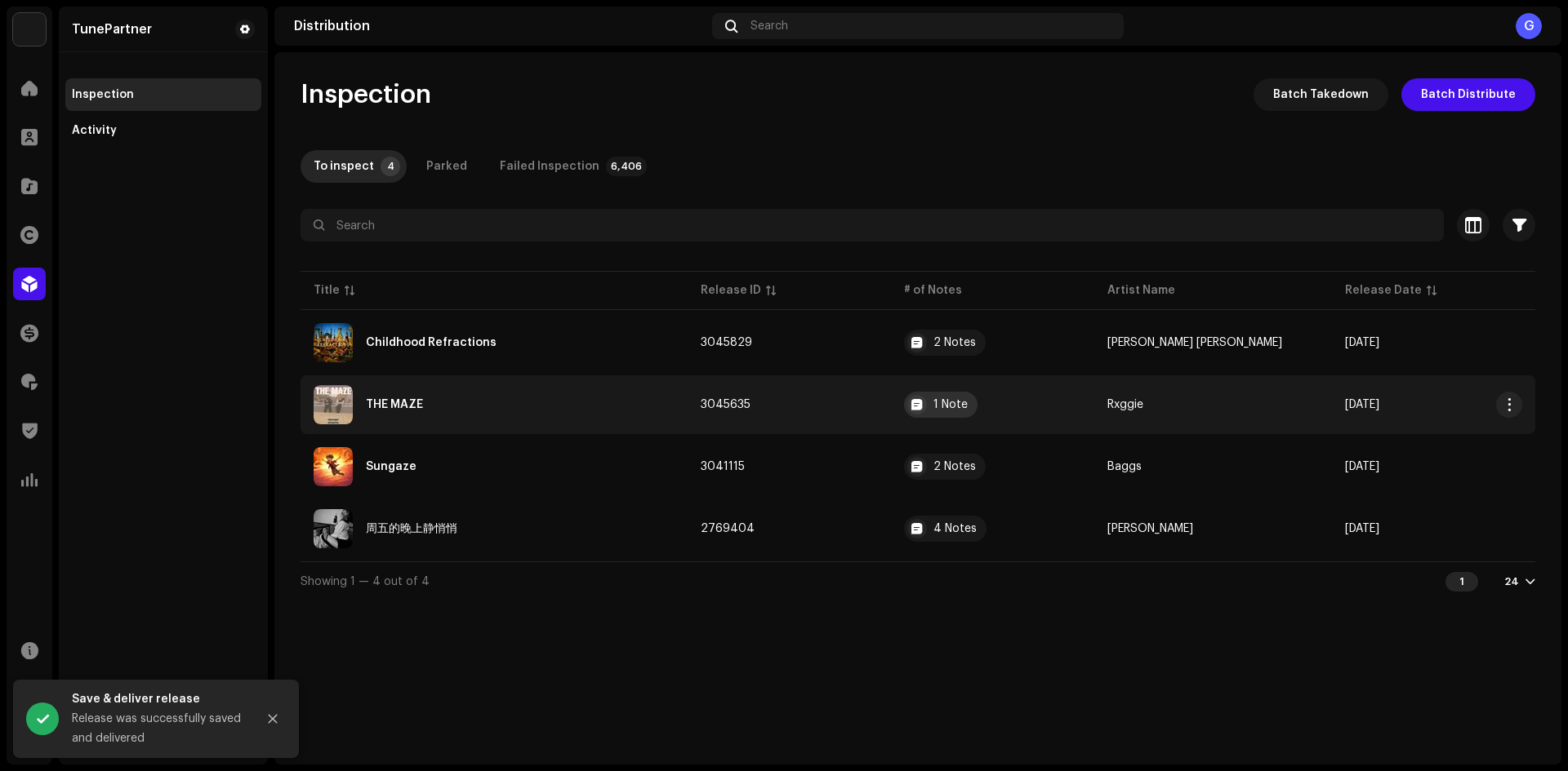
click at [945, 402] on div "1 Note" at bounding box center [940, 405] width 73 height 26
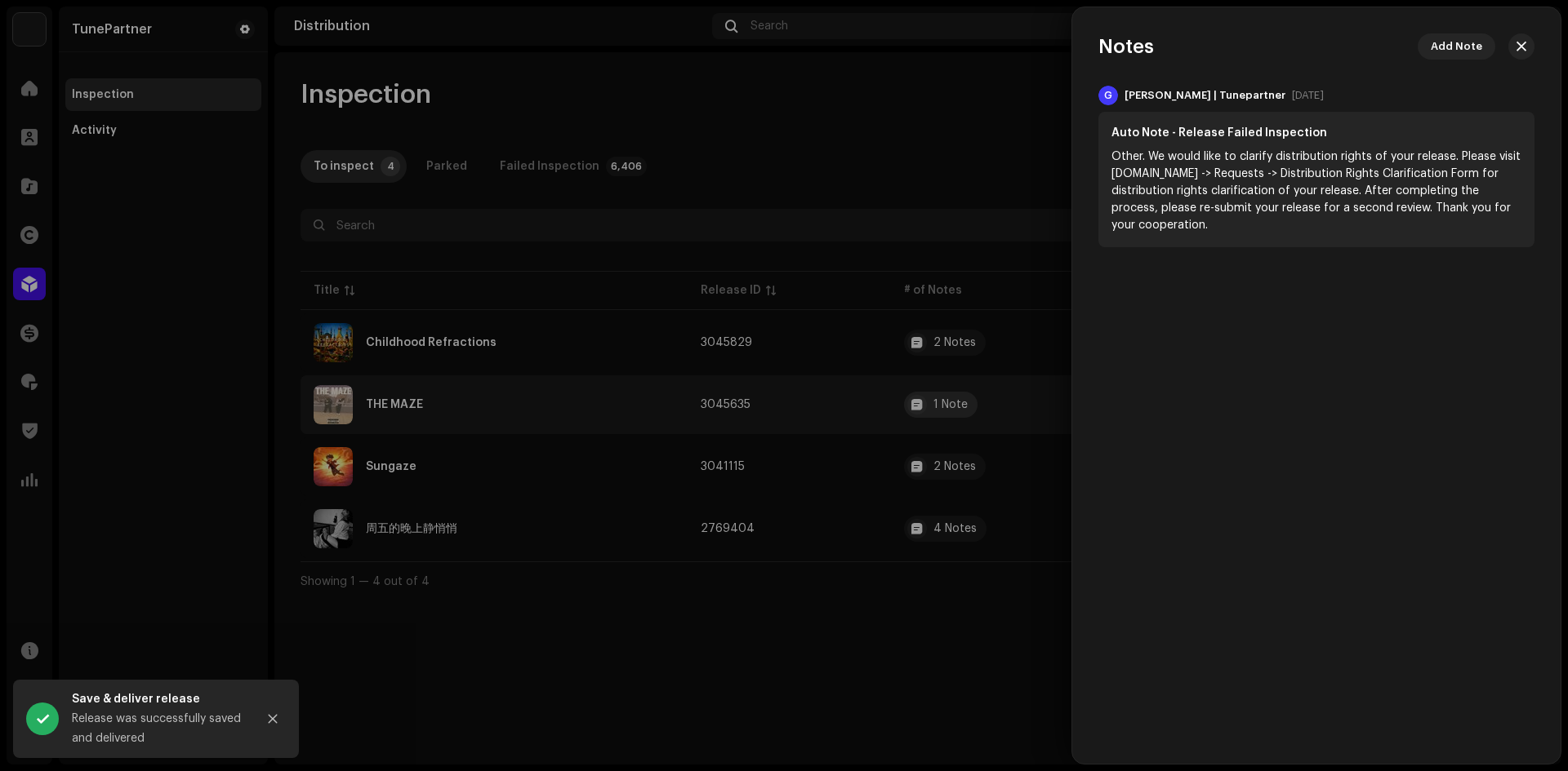
click at [945, 402] on div at bounding box center [784, 385] width 1568 height 771
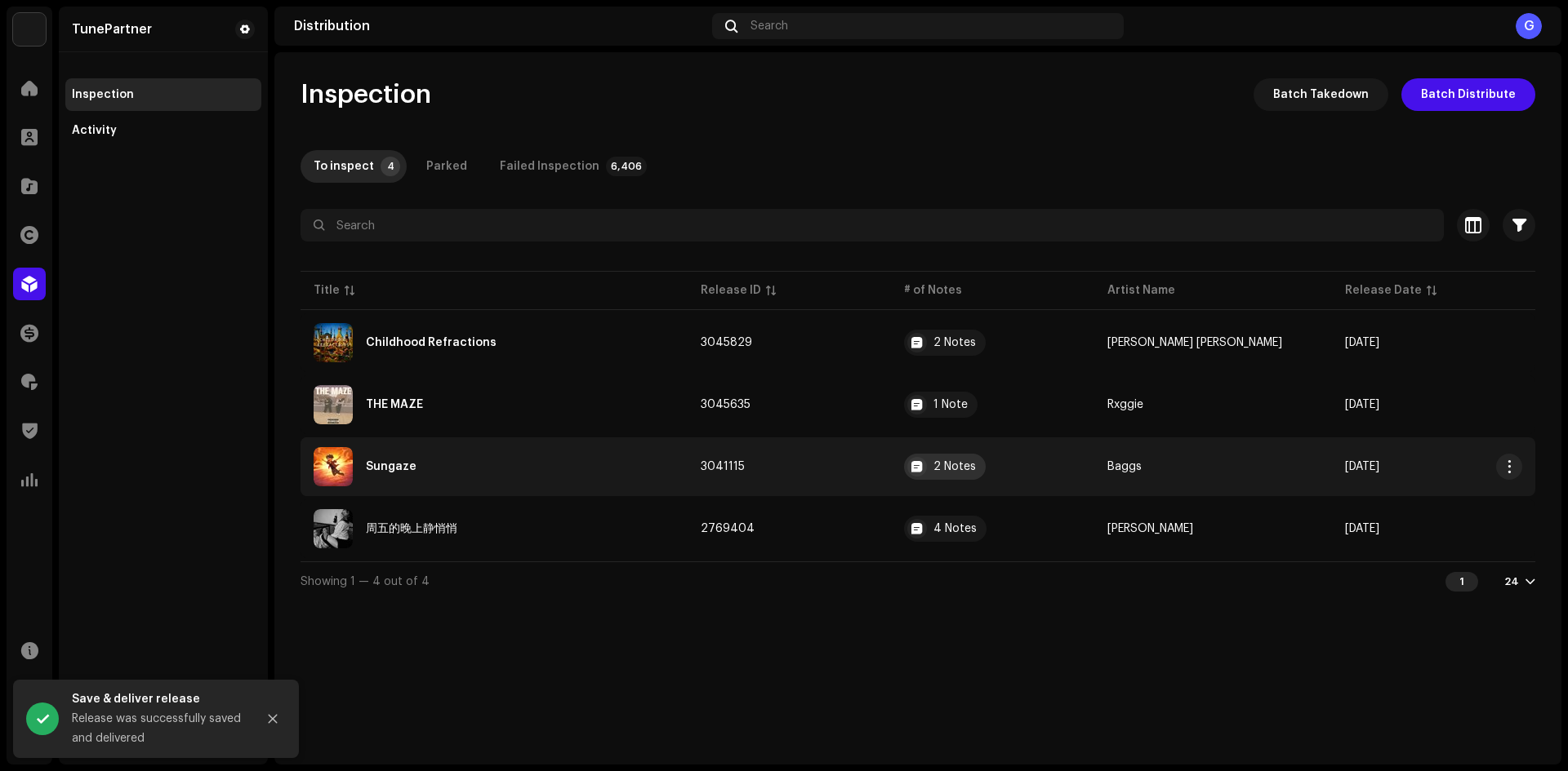
click at [970, 470] on div "2 Notes" at bounding box center [954, 467] width 42 height 11
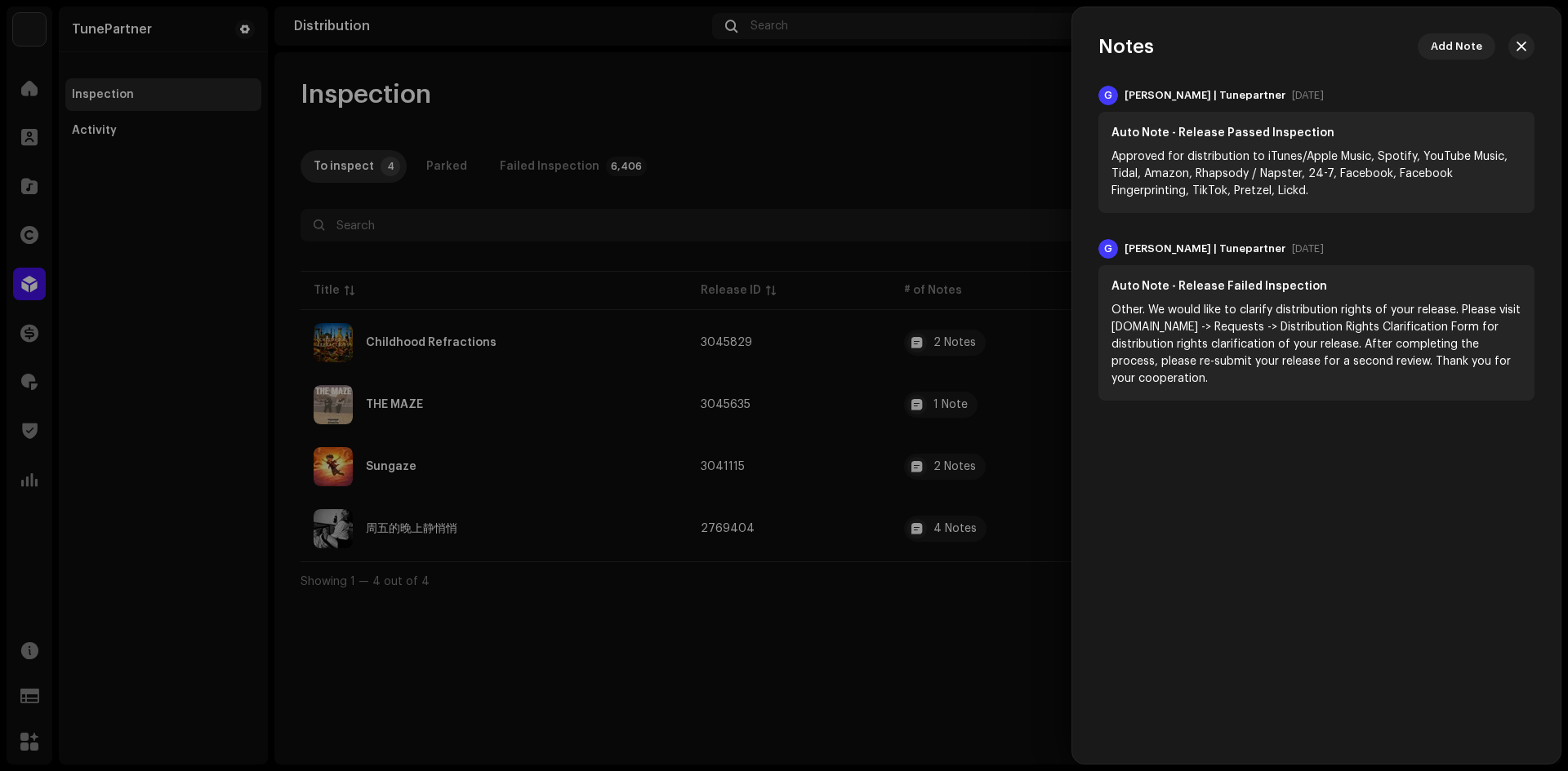
click at [957, 462] on div at bounding box center [784, 385] width 1568 height 771
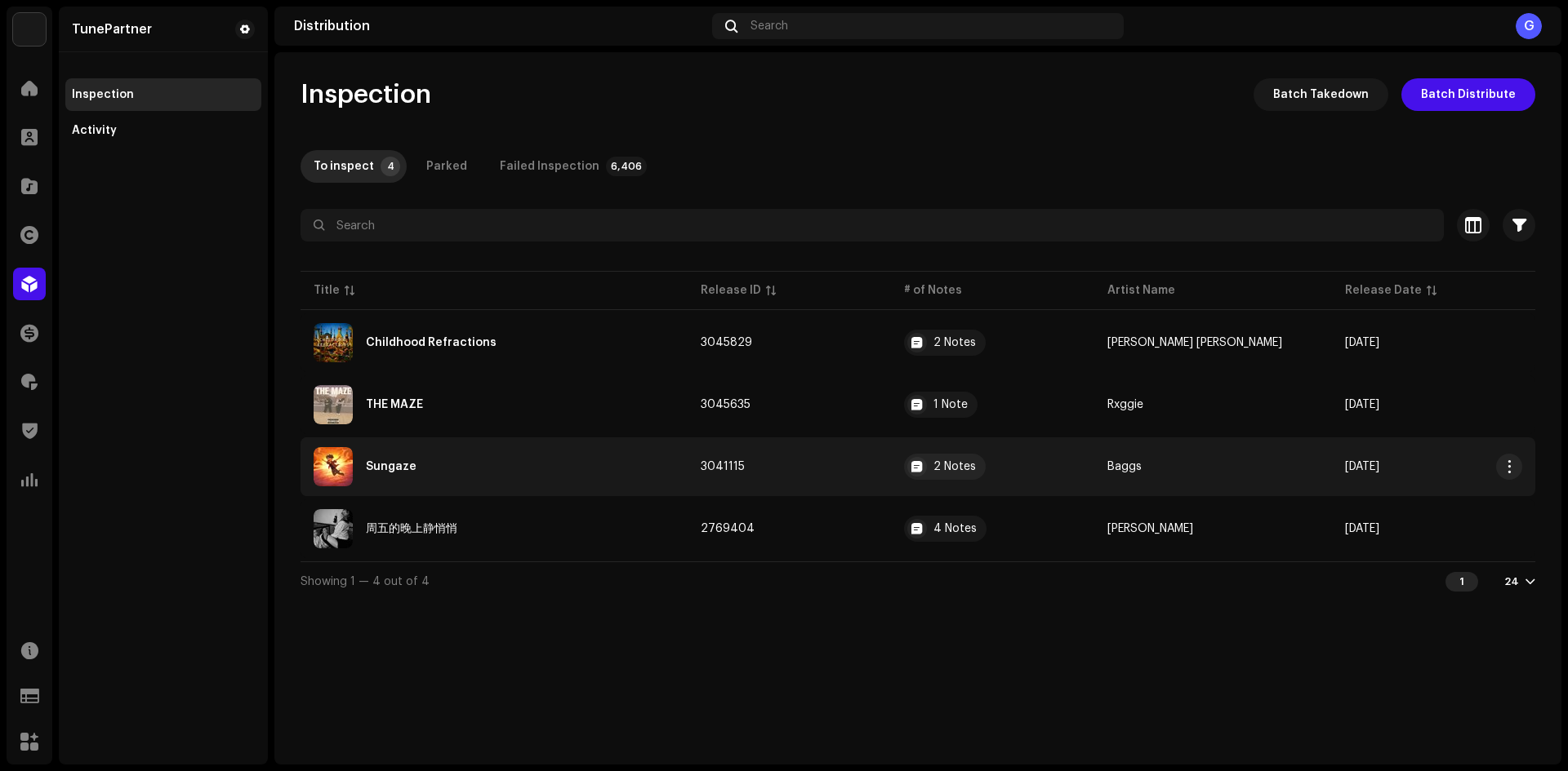
click at [867, 456] on td "3041115" at bounding box center [789, 467] width 203 height 59
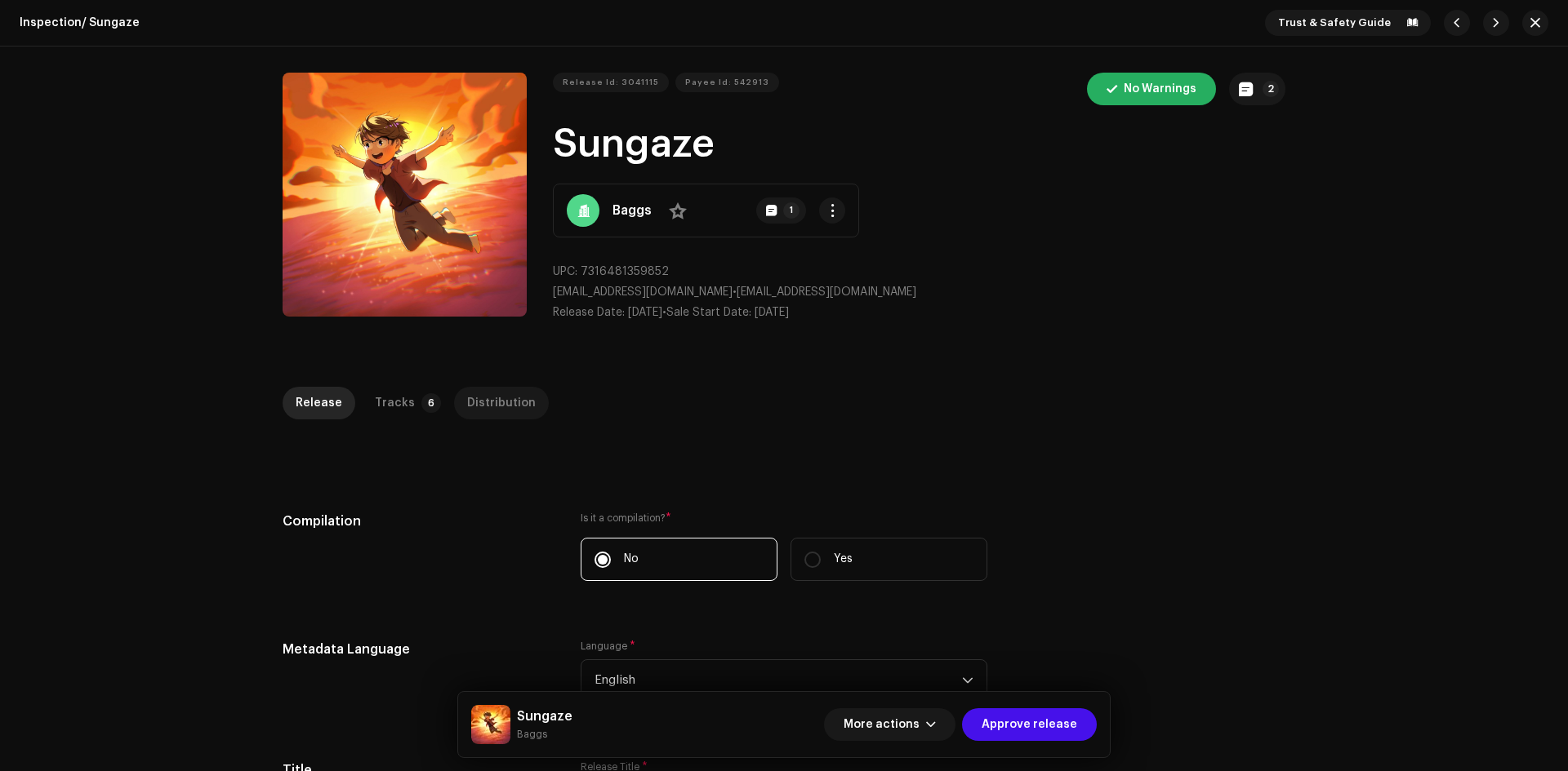
click at [467, 408] on div "Distribution" at bounding box center [501, 403] width 69 height 33
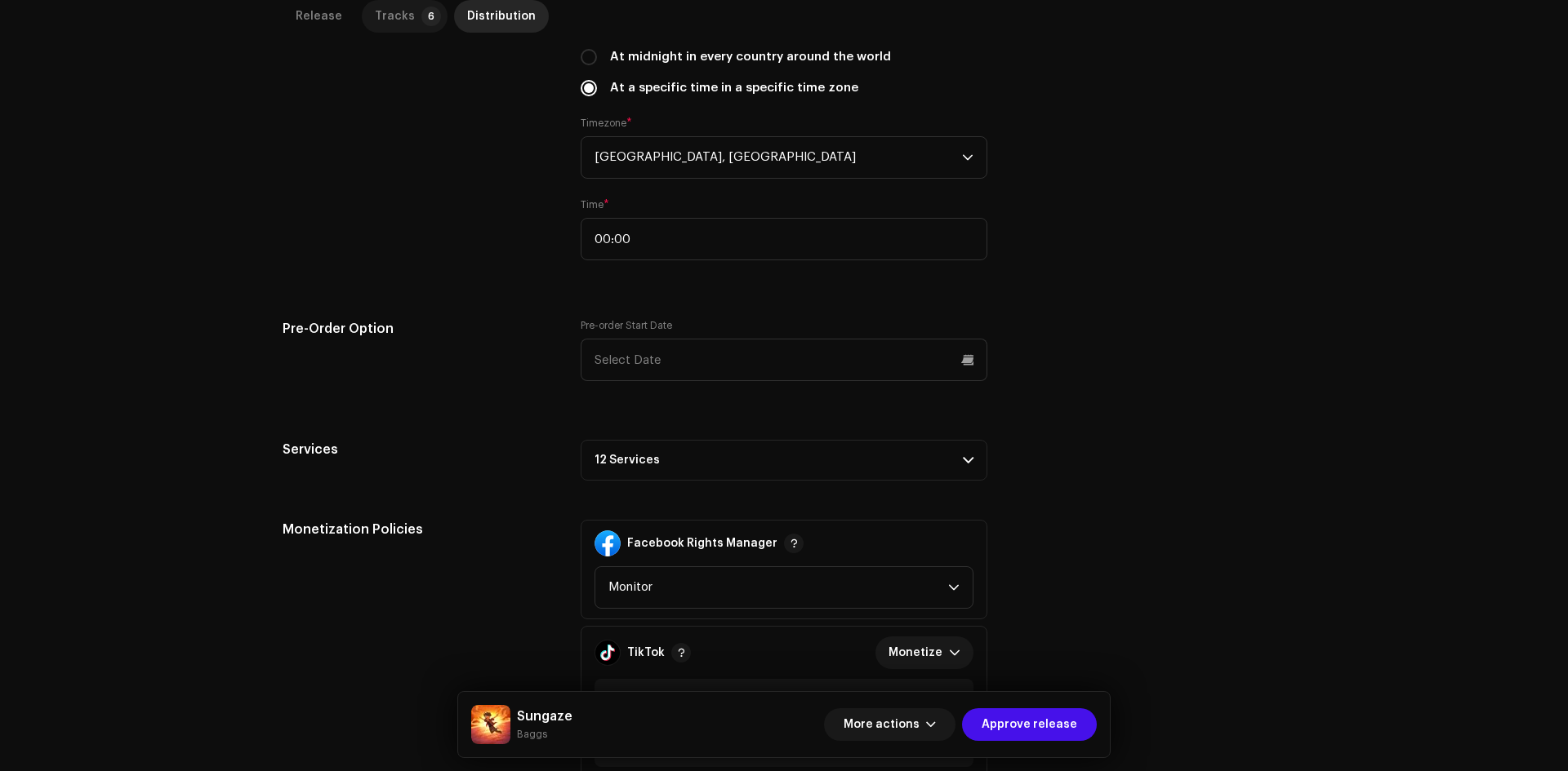
drag, startPoint x: 412, startPoint y: 3, endPoint x: 420, endPoint y: 12, distance: 12.0
click at [411, 3] on p-tab "Tracks 6" at bounding box center [404, 16] width 85 height 33
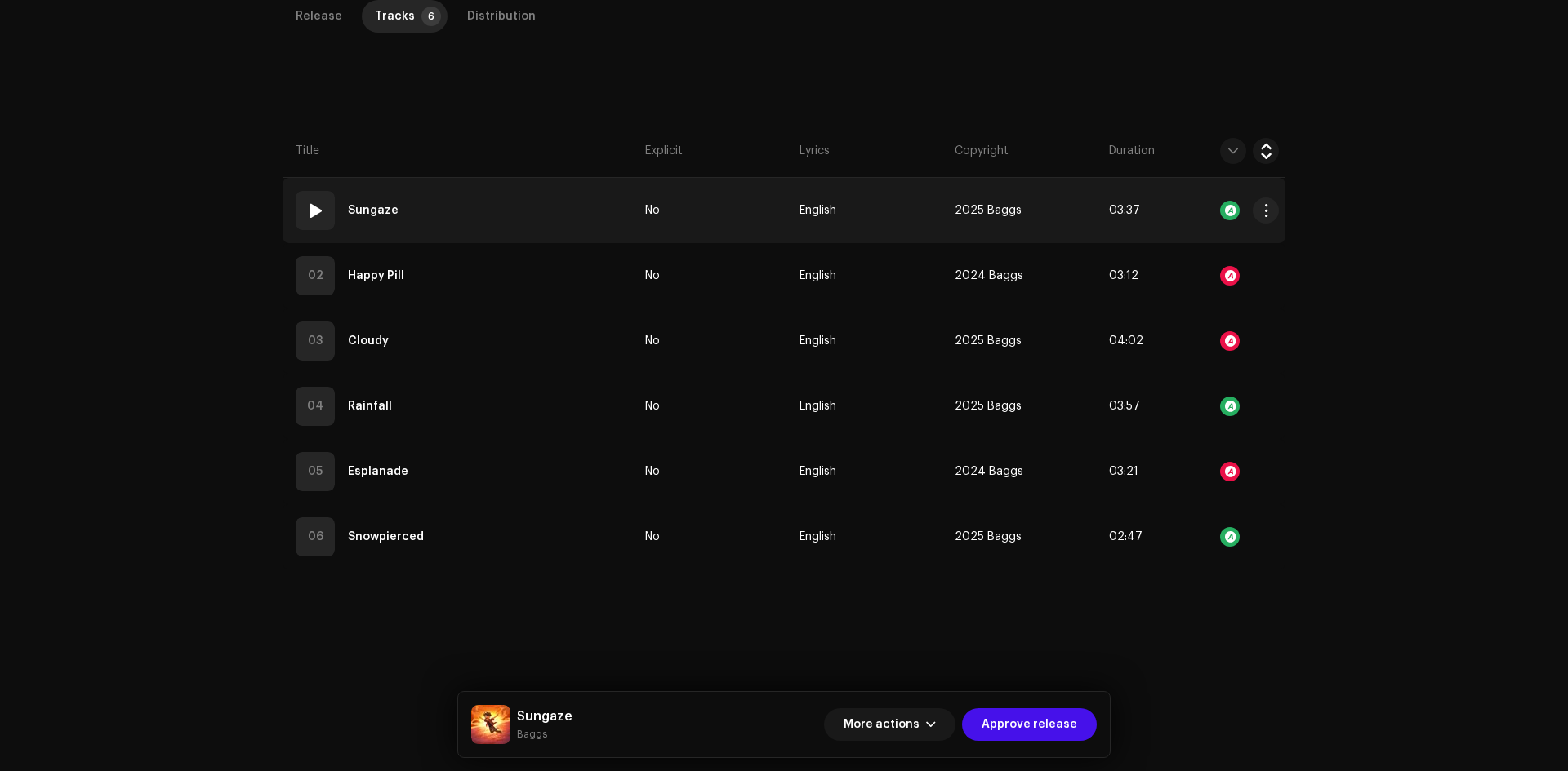
drag, startPoint x: 504, startPoint y: 222, endPoint x: 508, endPoint y: 241, distance: 19.4
click at [505, 222] on td "01 Sungaze" at bounding box center [460, 210] width 356 height 66
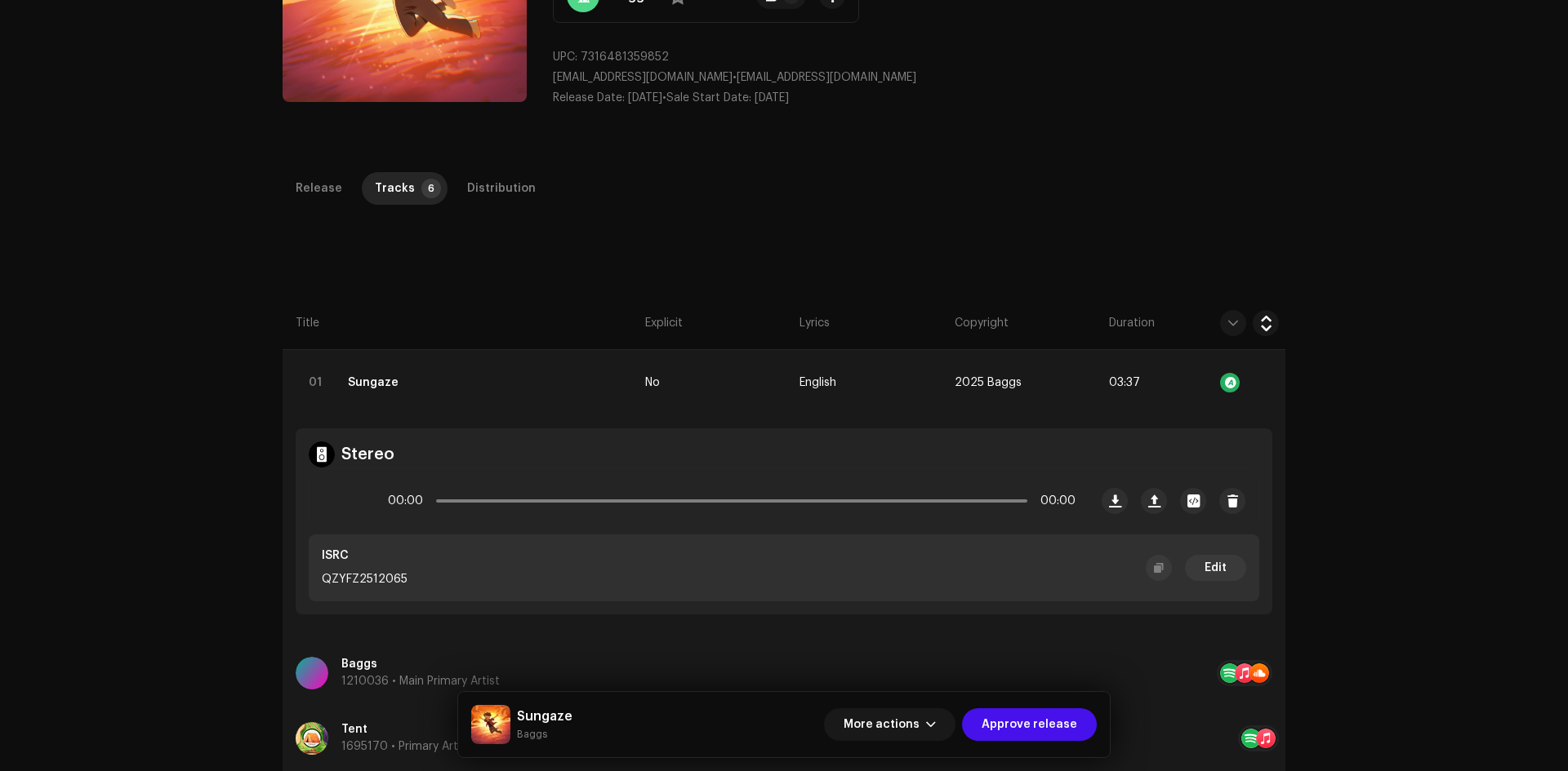
scroll to position [0, 0]
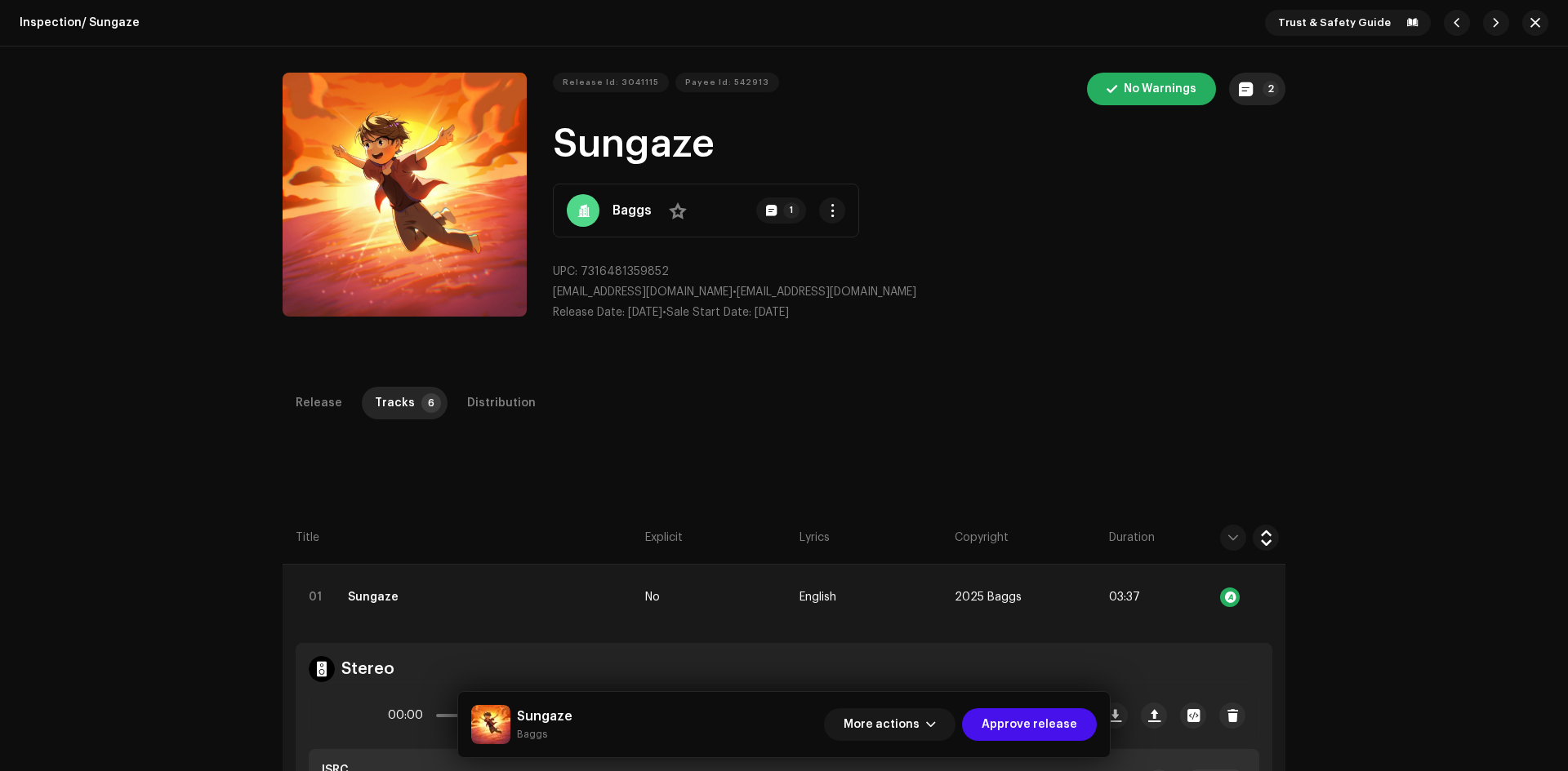
click at [1242, 89] on span "button" at bounding box center [1245, 89] width 14 height 13
click at [1109, 414] on div "Release notes Galang | TunePartner Oct 2, 2025 AUTO NOTE - RELEASE PASSED INSPE…" at bounding box center [784, 385] width 1568 height 771
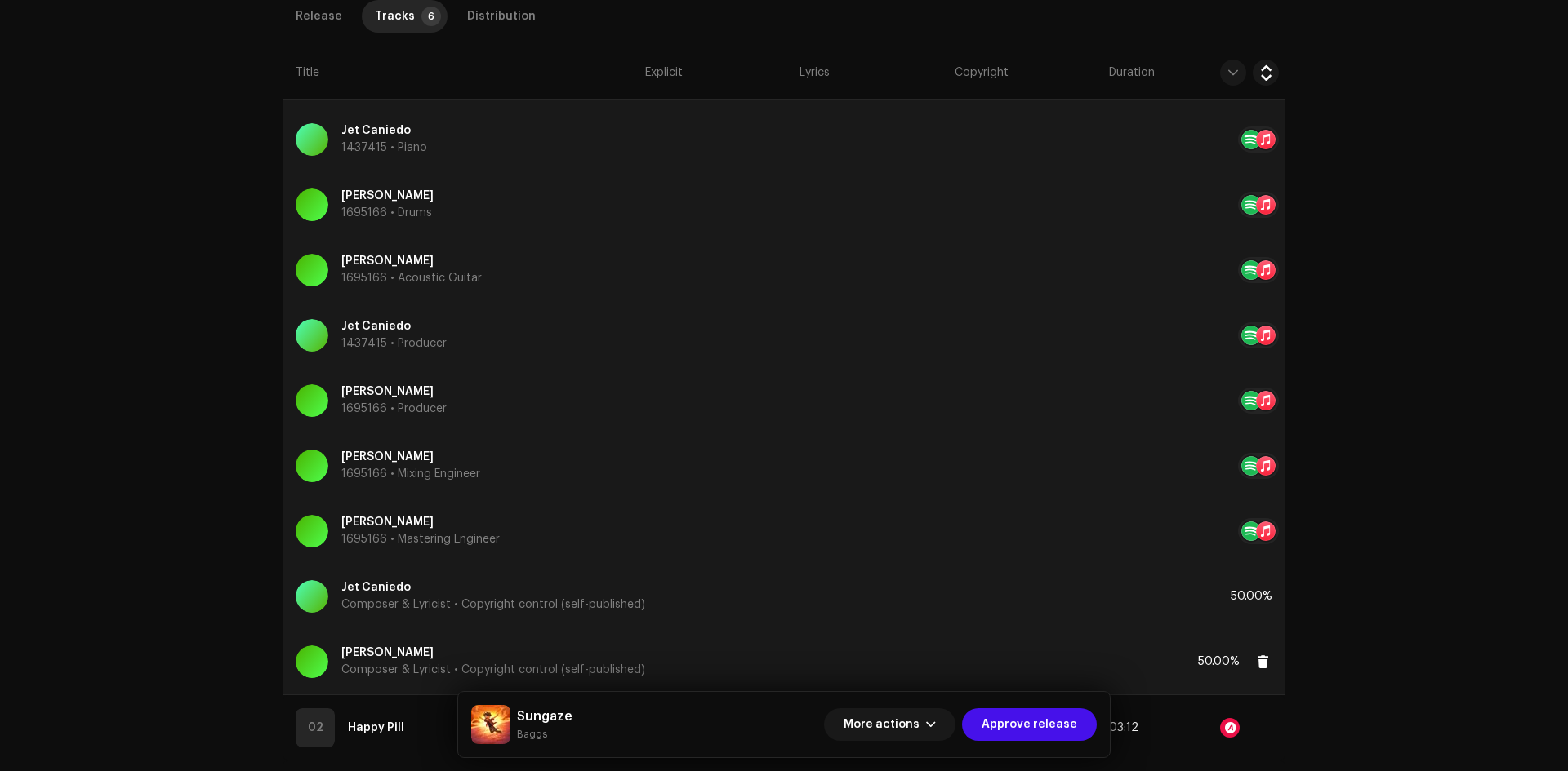
scroll to position [1143, 0]
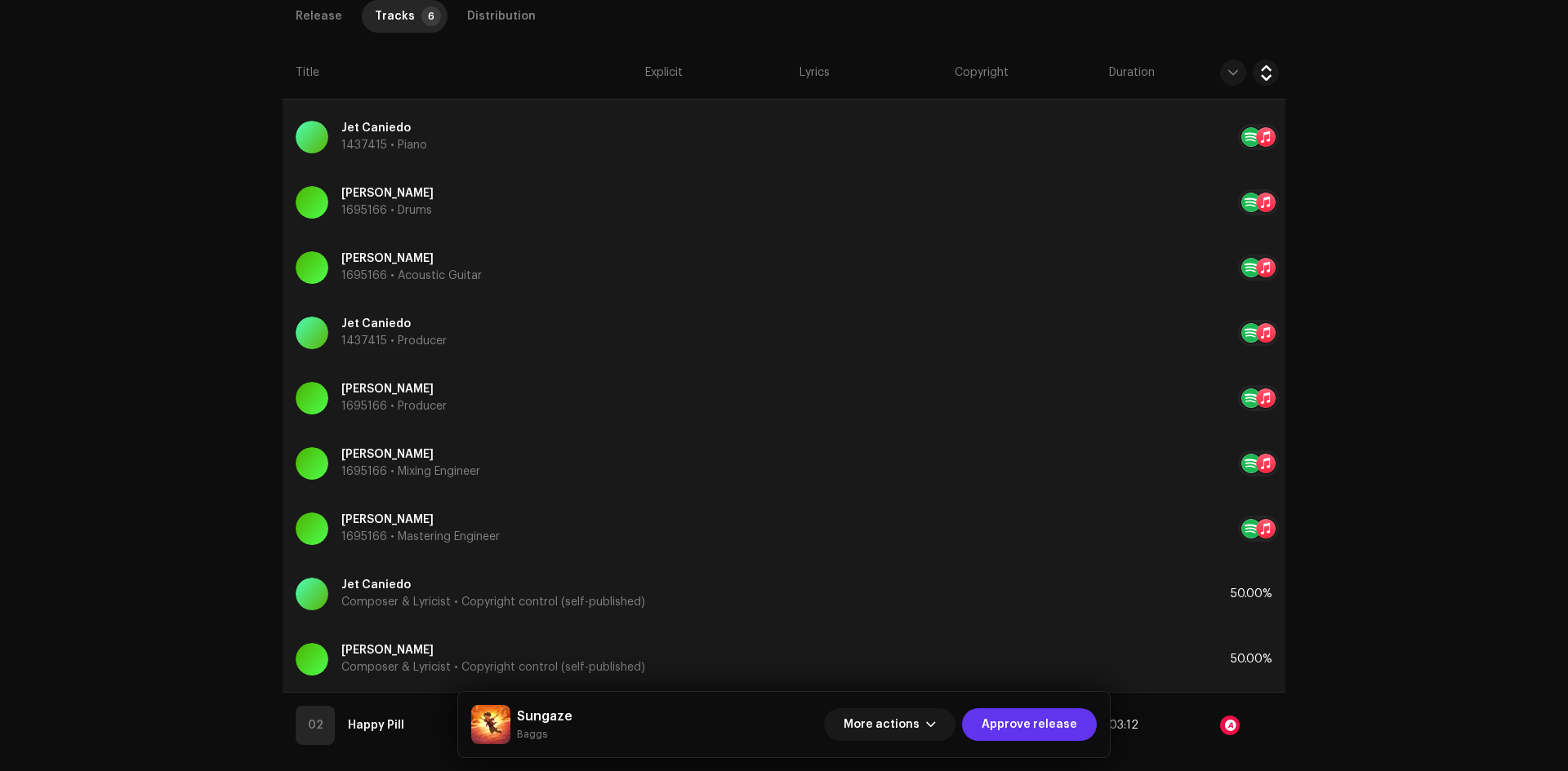
click at [1019, 709] on span "Approve release" at bounding box center [1030, 724] width 96 height 33
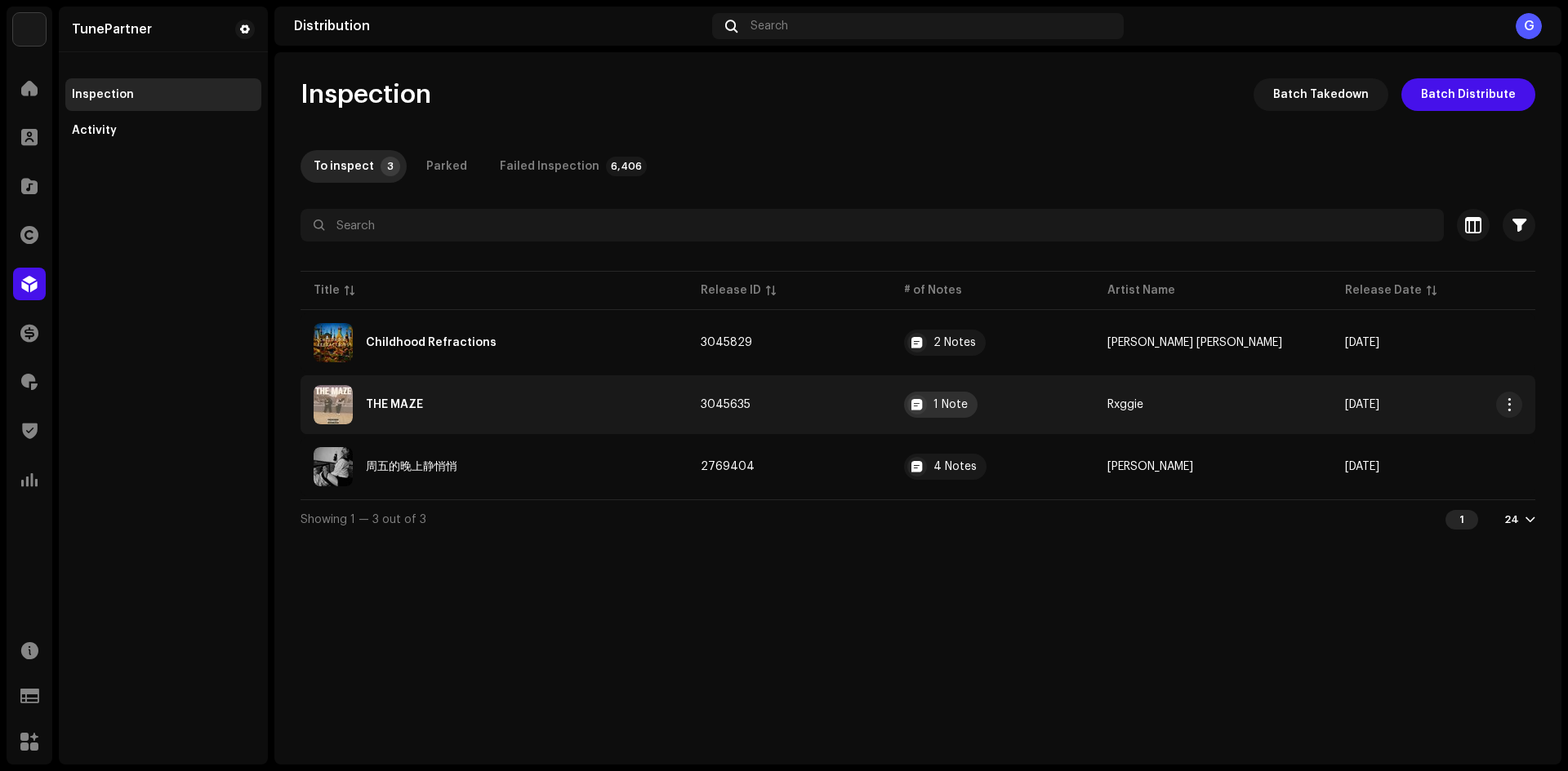
click at [968, 407] on div "1 Note" at bounding box center [950, 405] width 34 height 11
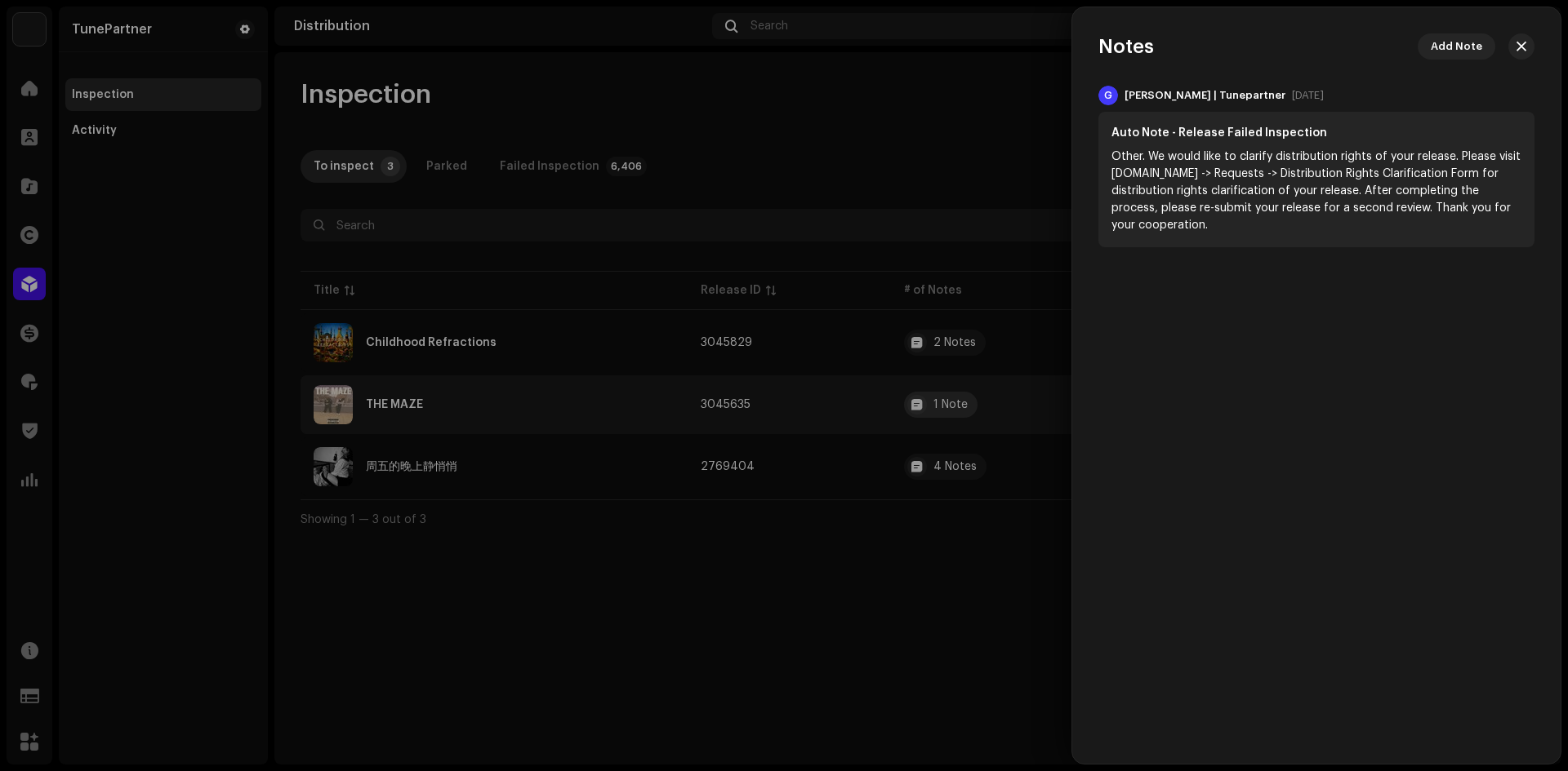
drag, startPoint x: 964, startPoint y: 417, endPoint x: 975, endPoint y: 414, distance: 11.4
click at [964, 419] on div at bounding box center [784, 385] width 1568 height 771
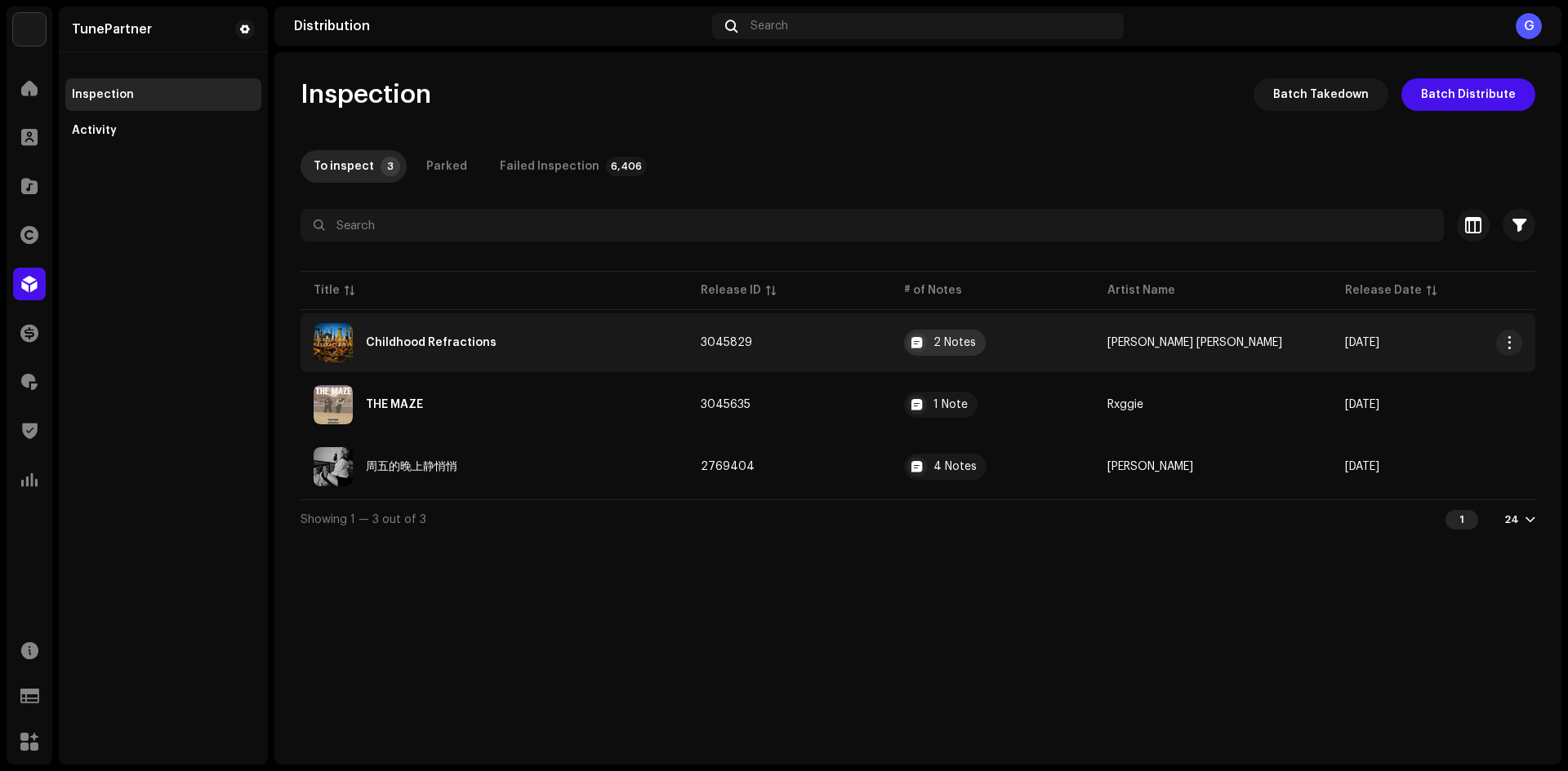
click at [975, 341] on div "2 Notes" at bounding box center [954, 343] width 42 height 11
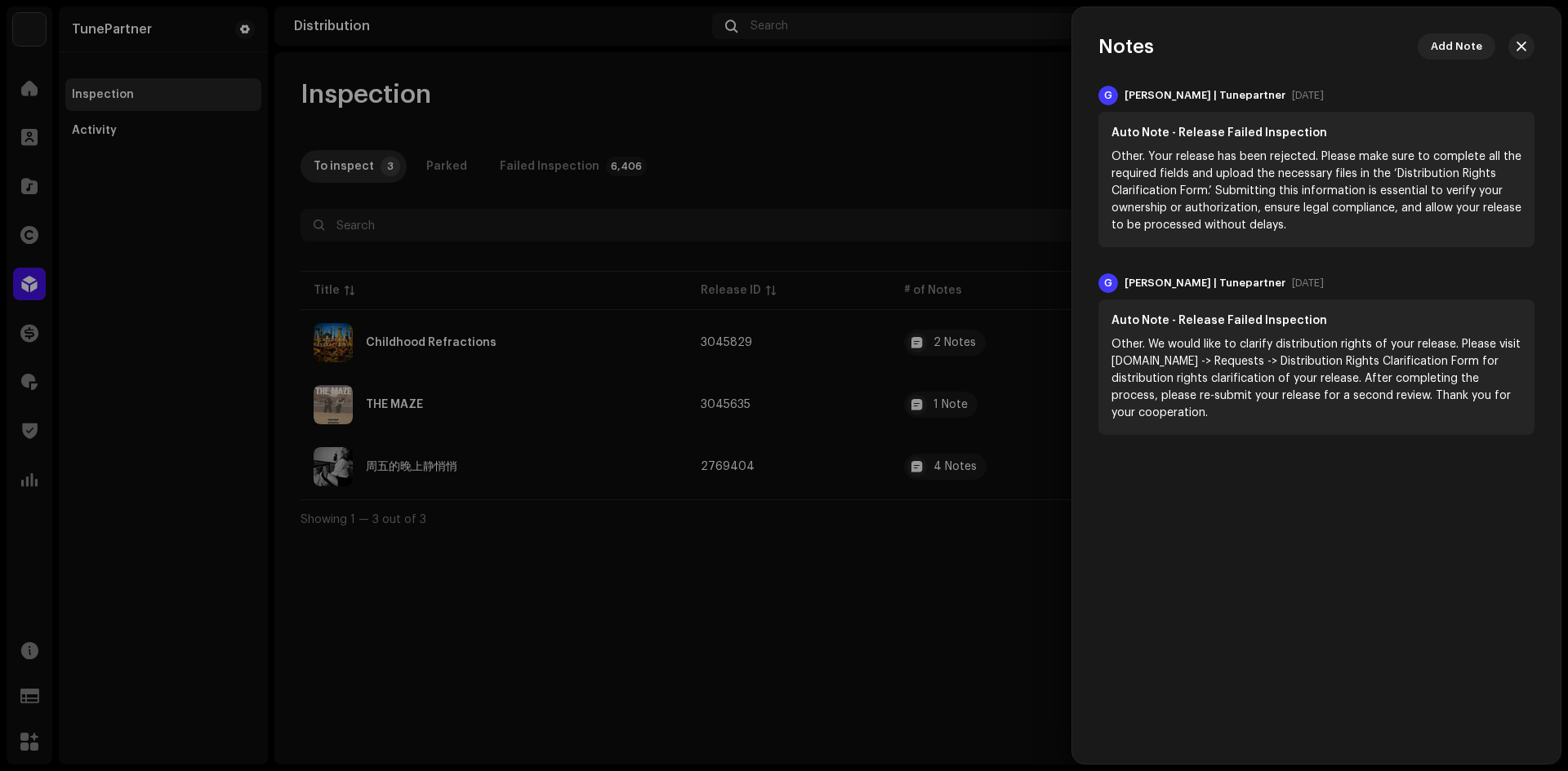
click at [968, 492] on div at bounding box center [784, 385] width 1568 height 771
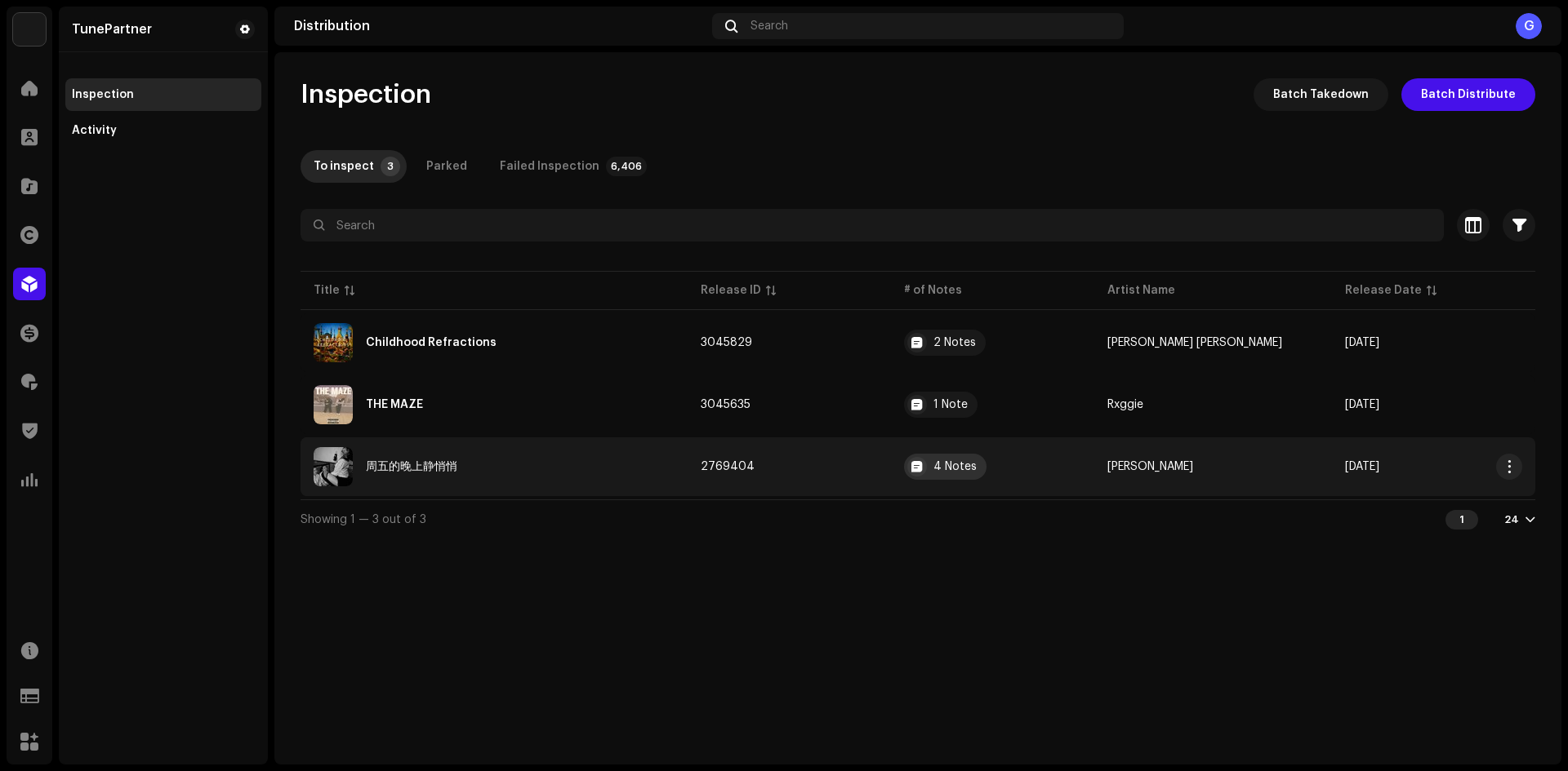
click at [973, 458] on div "4 Notes" at bounding box center [945, 467] width 83 height 26
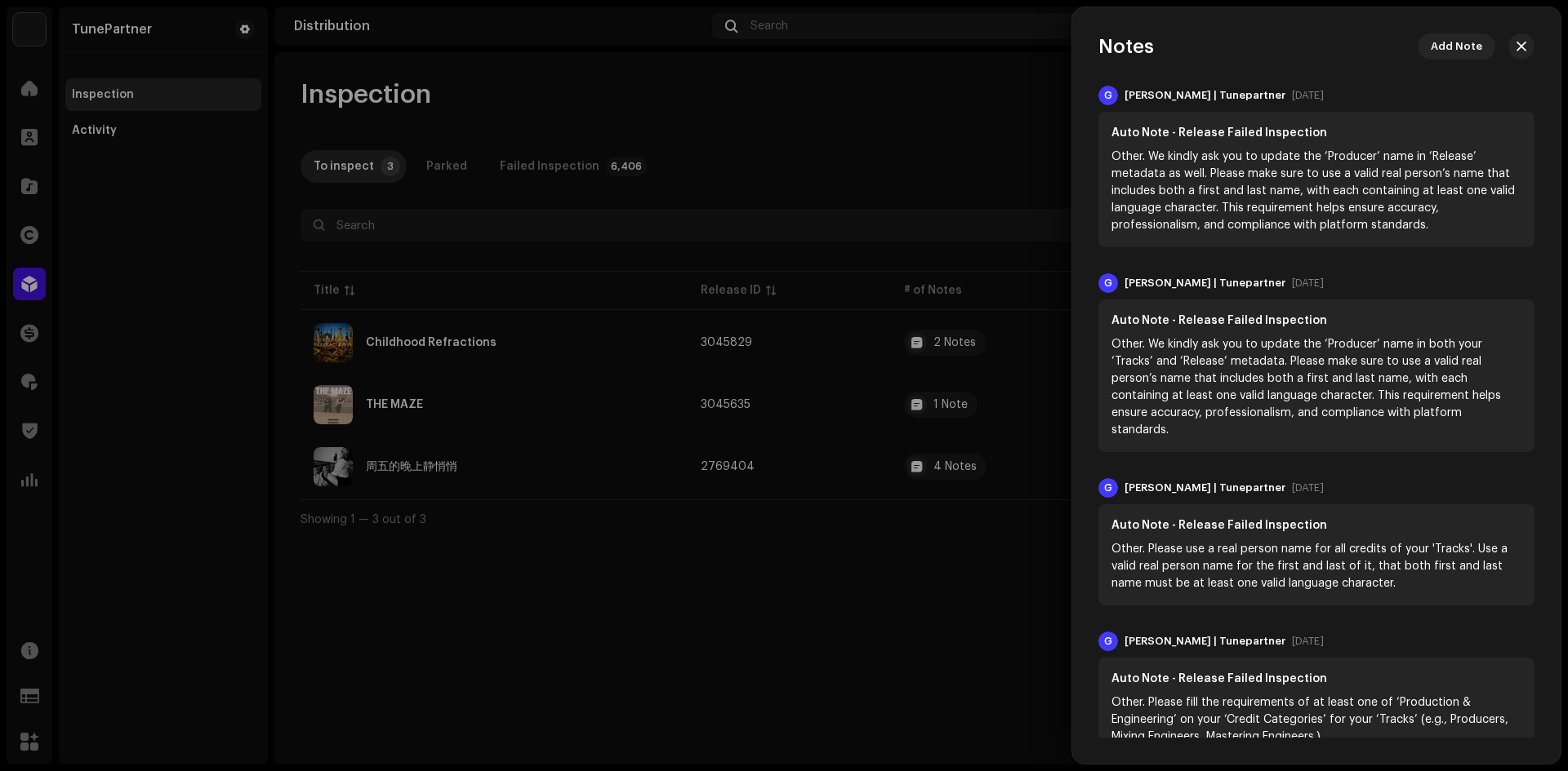
click at [897, 486] on div at bounding box center [784, 385] width 1568 height 771
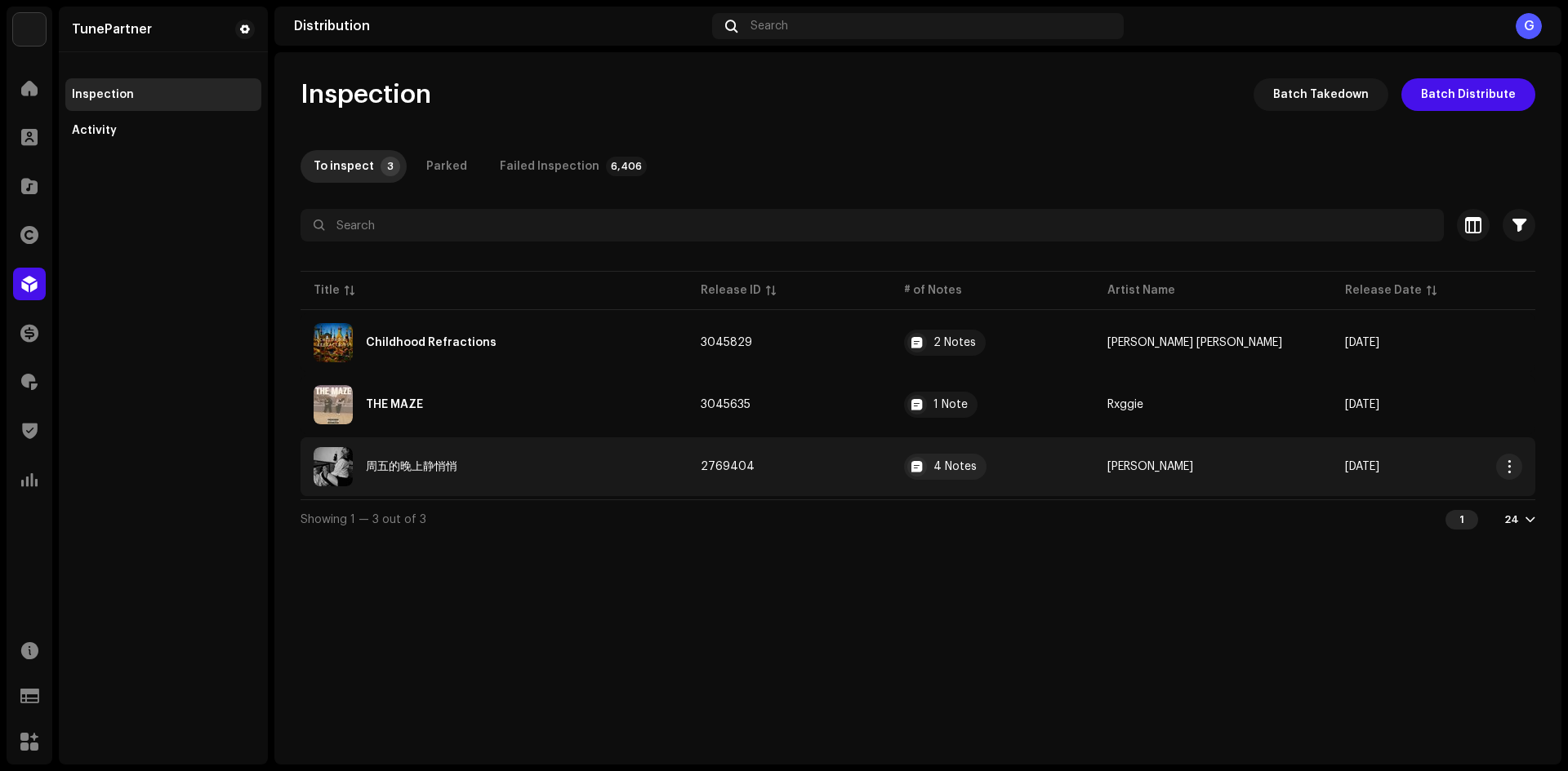
click at [870, 456] on td "2769404" at bounding box center [789, 467] width 203 height 59
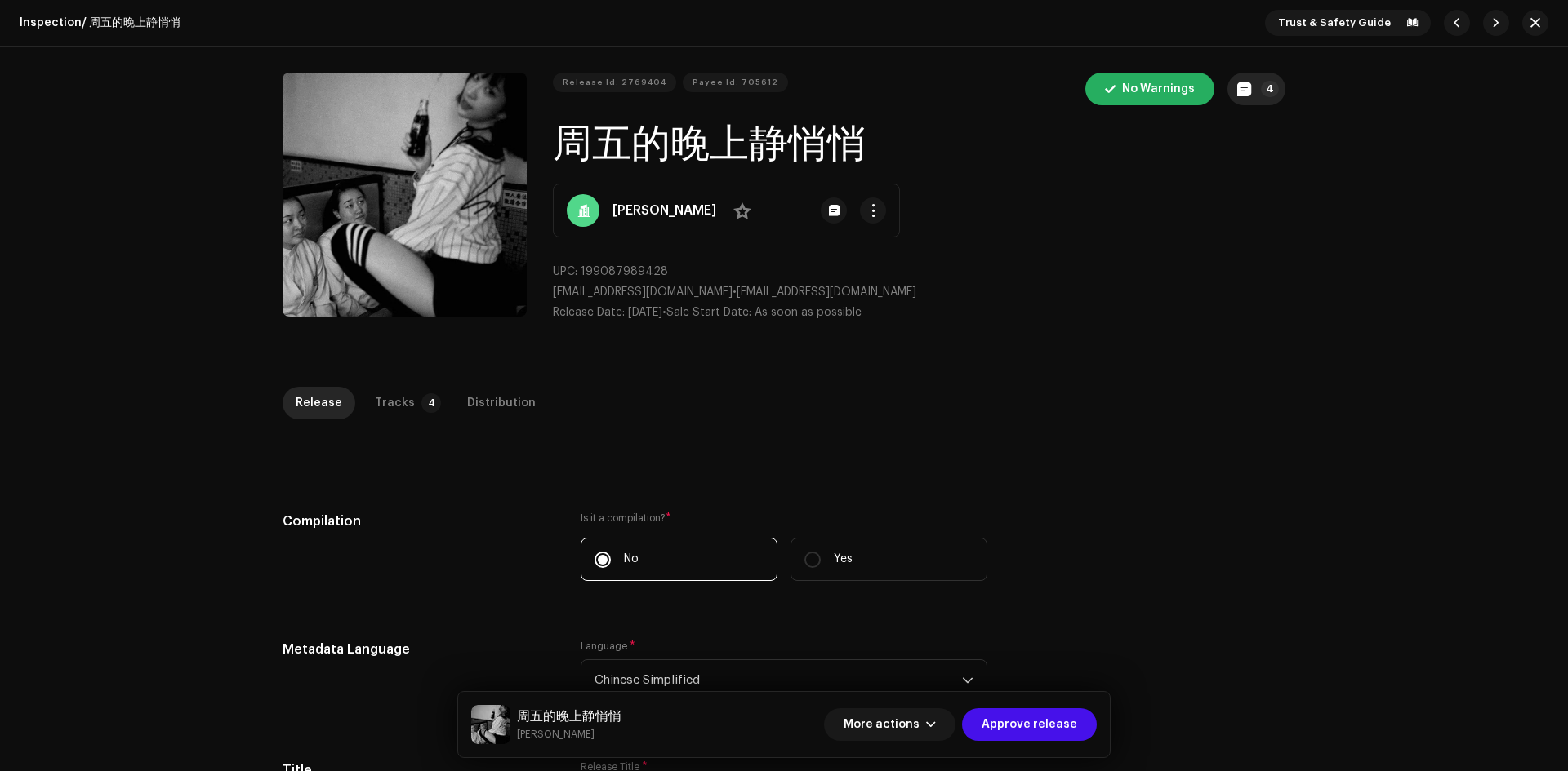
click at [1249, 100] on button "4" at bounding box center [1256, 88] width 58 height 33
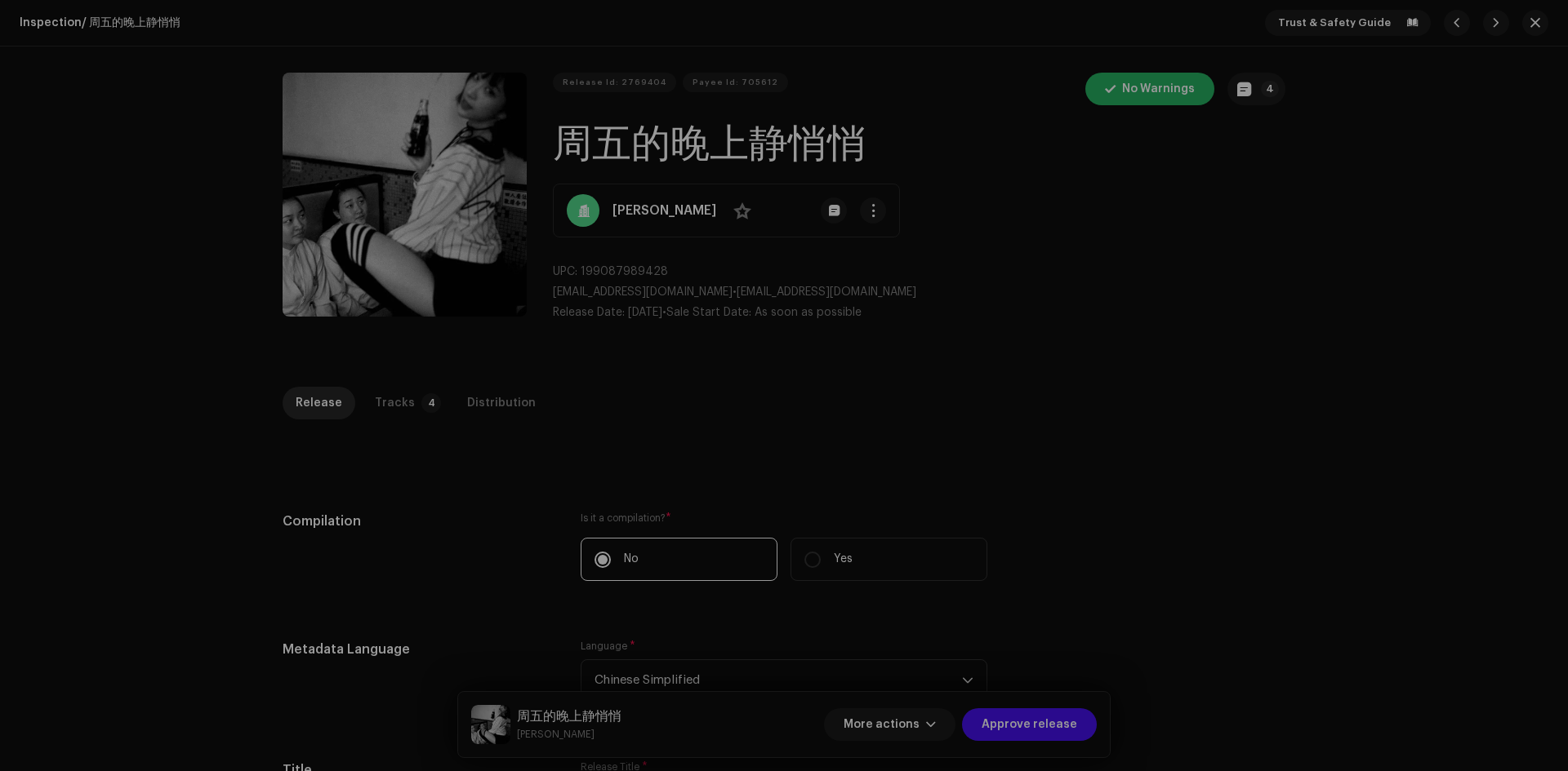
drag, startPoint x: 1210, startPoint y: 347, endPoint x: 1022, endPoint y: 359, distance: 188.4
click at [1209, 347] on div "Release notes Galang | TunePartner Oct 7, 2025 AUTO NOTE - RELEASE FAILED INSPE…" at bounding box center [784, 385] width 1568 height 771
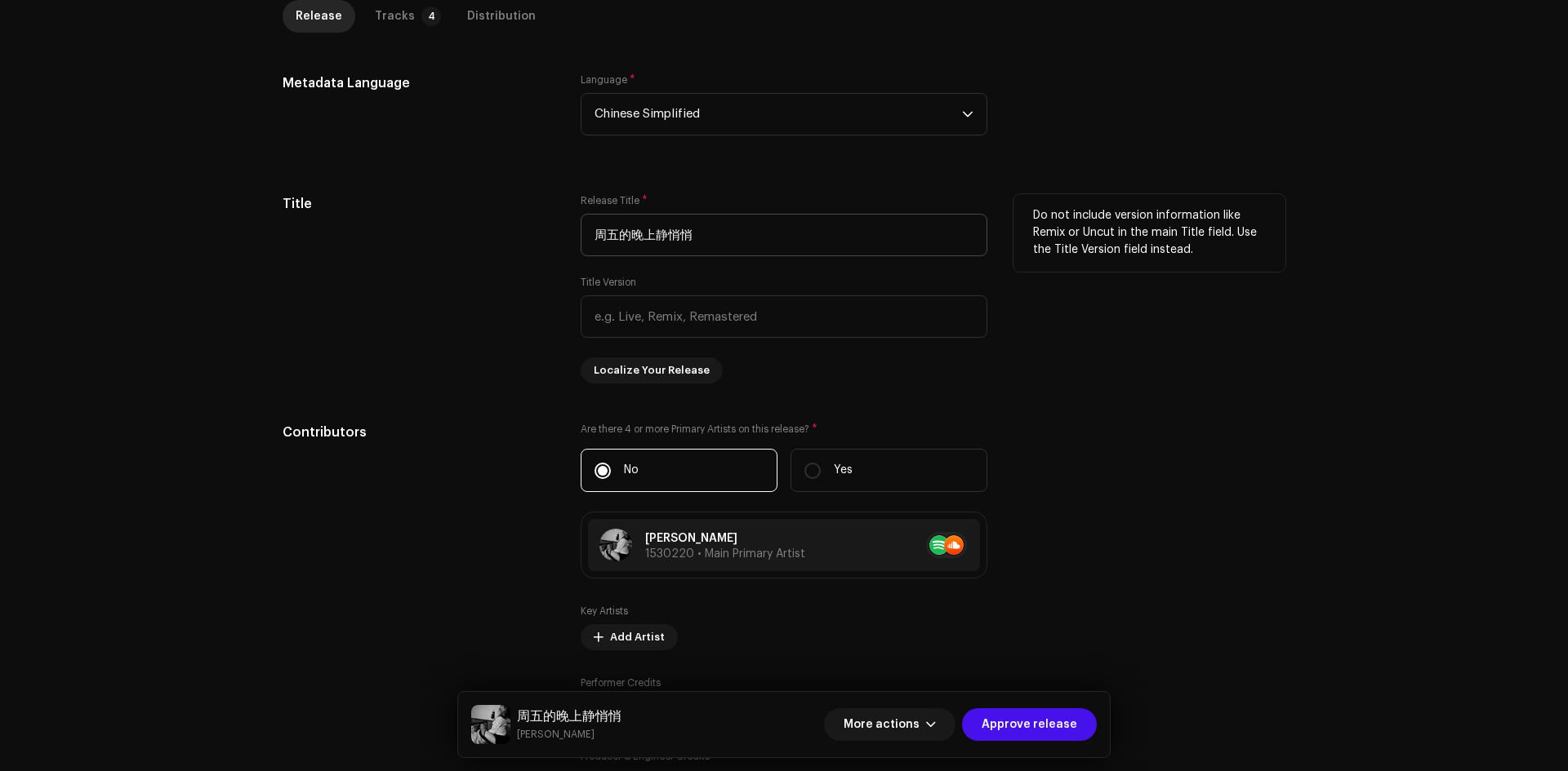
scroll to position [898, 0]
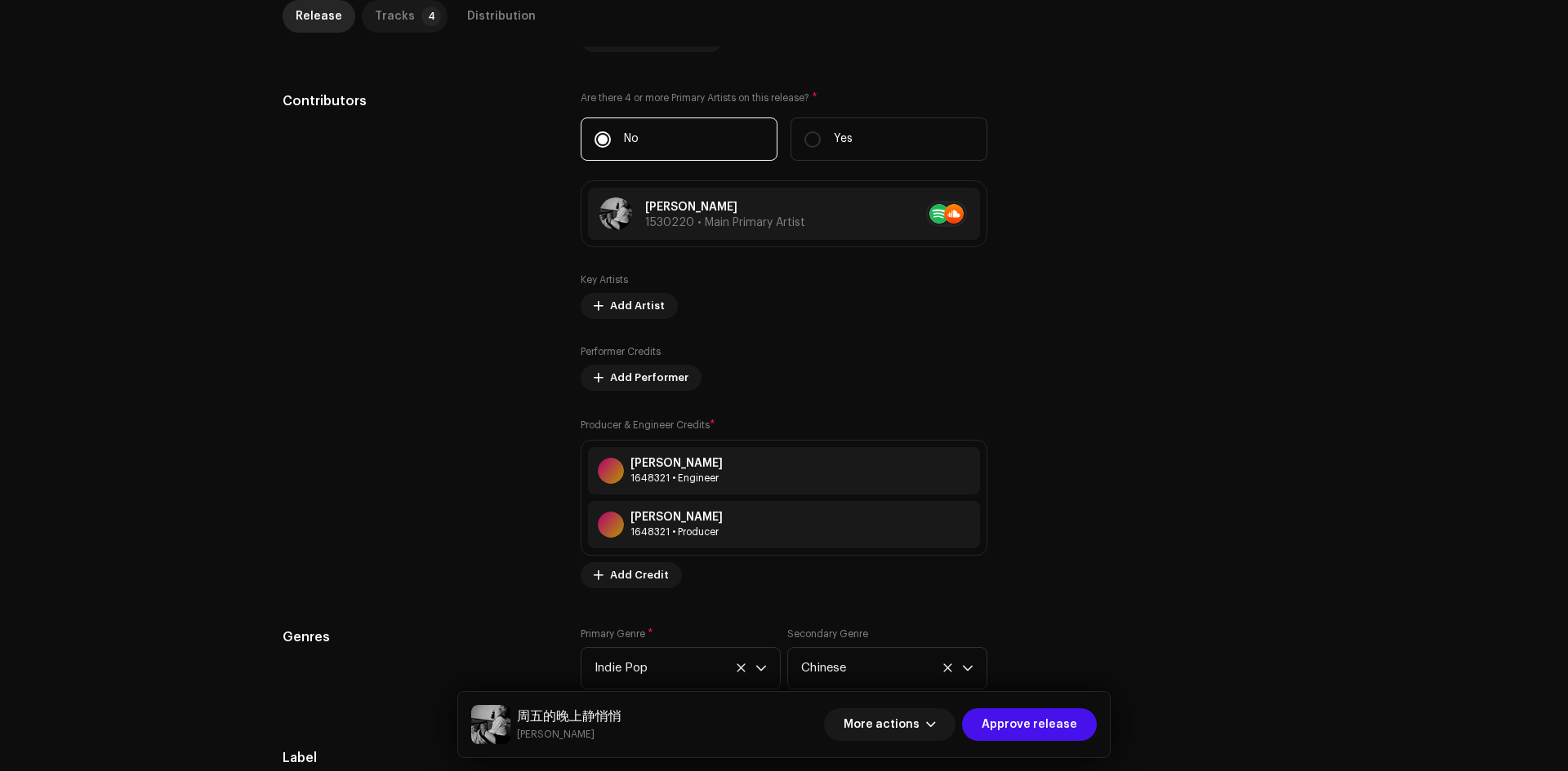
click at [391, 15] on div "Tracks" at bounding box center [395, 16] width 40 height 33
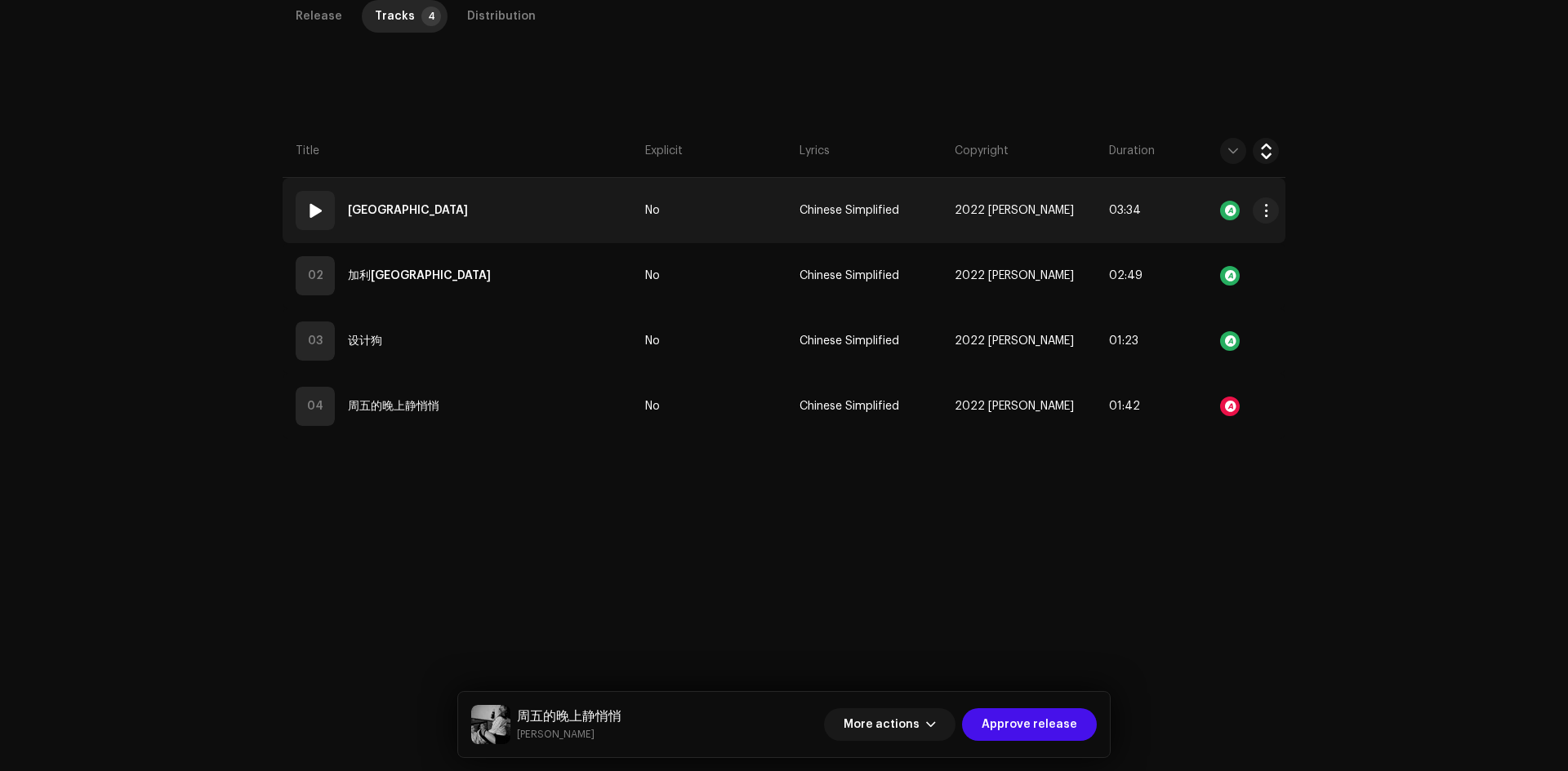
click at [539, 232] on td "01 重岛" at bounding box center [460, 210] width 356 height 66
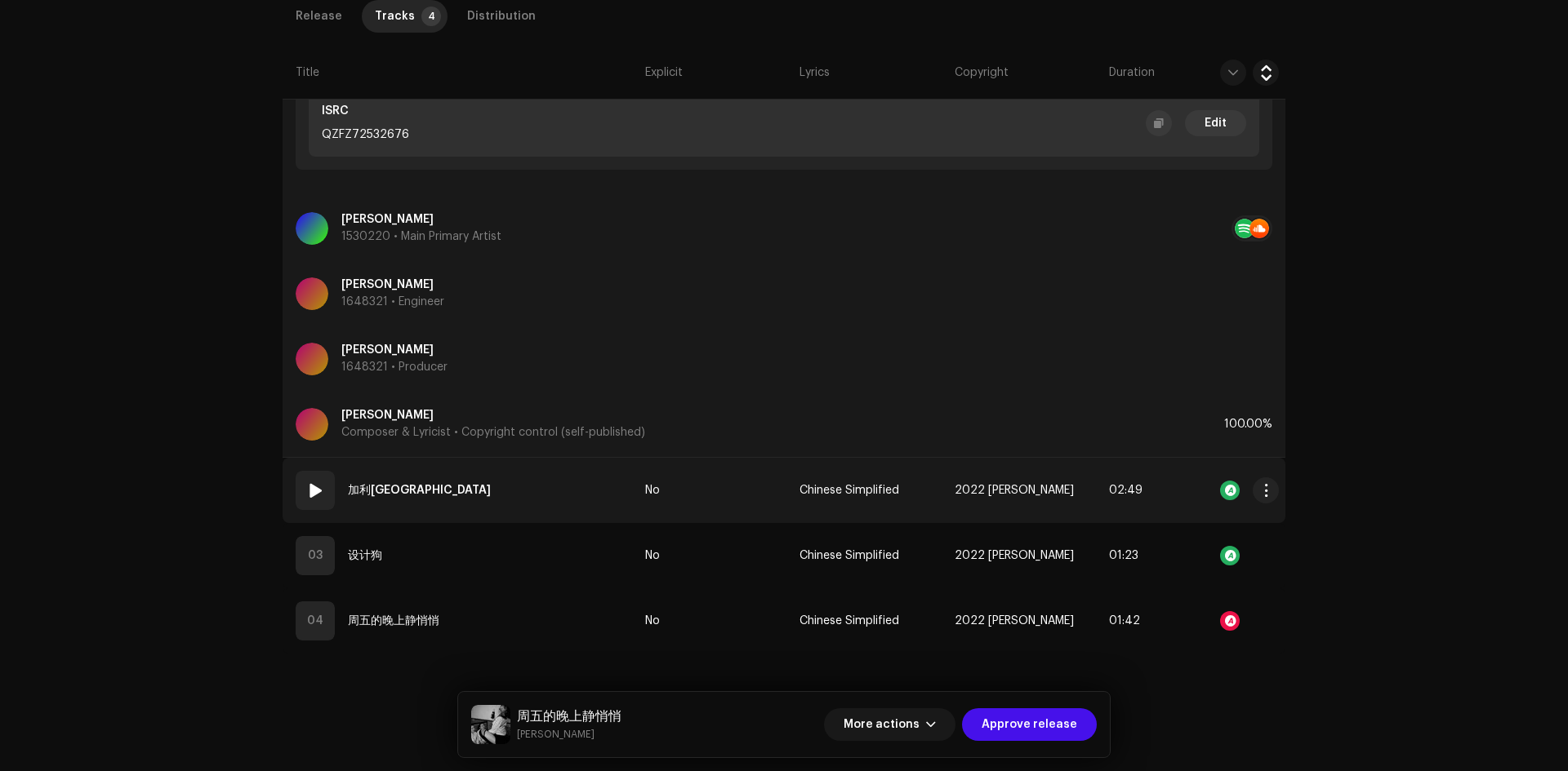
click at [582, 495] on td "02 加利福利亚花园" at bounding box center [460, 491] width 356 height 66
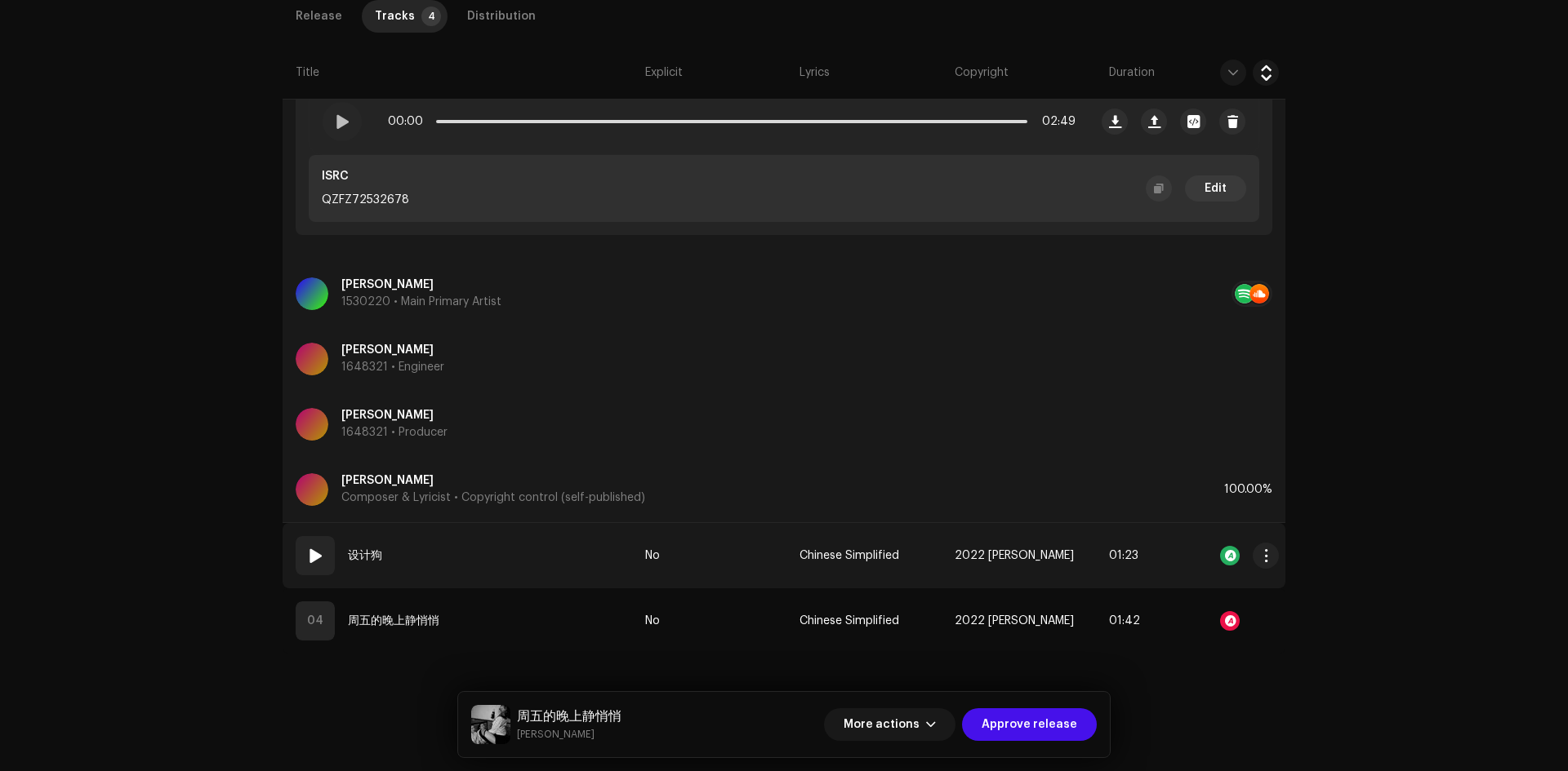
click at [536, 555] on td "03 设计狗" at bounding box center [460, 556] width 356 height 66
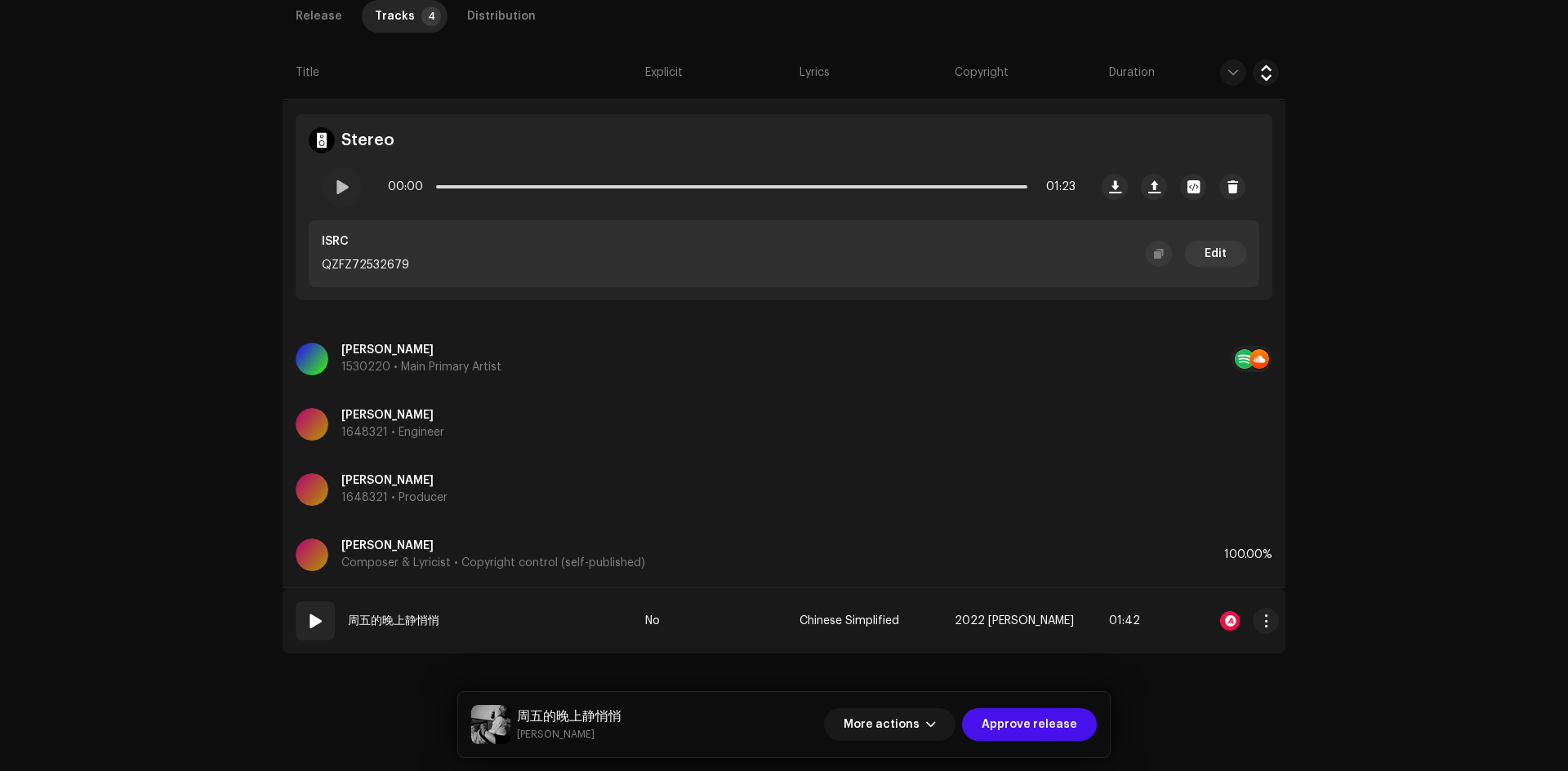
click at [516, 603] on td "04 周五的晚上静悄悄" at bounding box center [460, 622] width 356 height 66
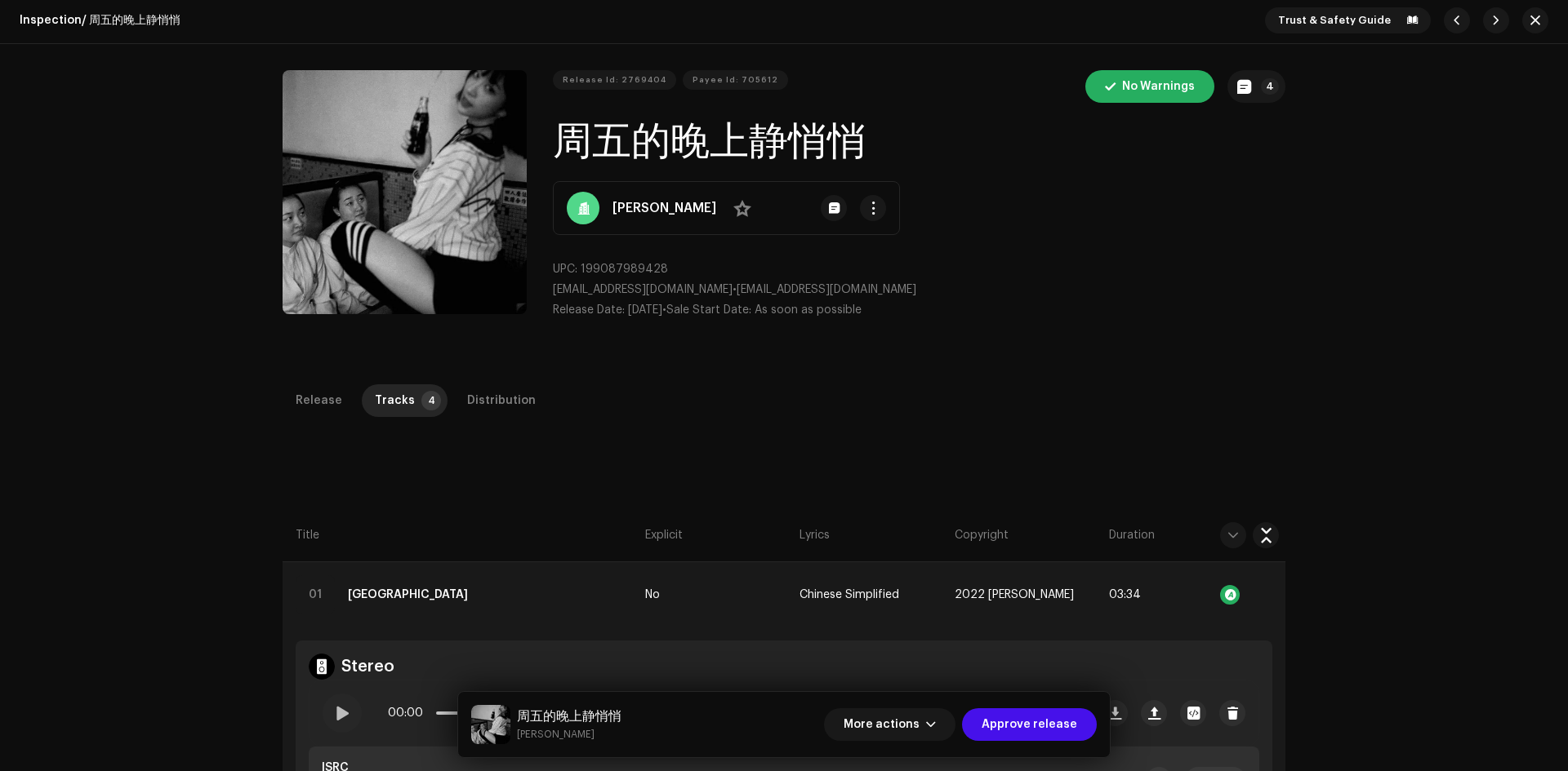
scroll to position [0, 0]
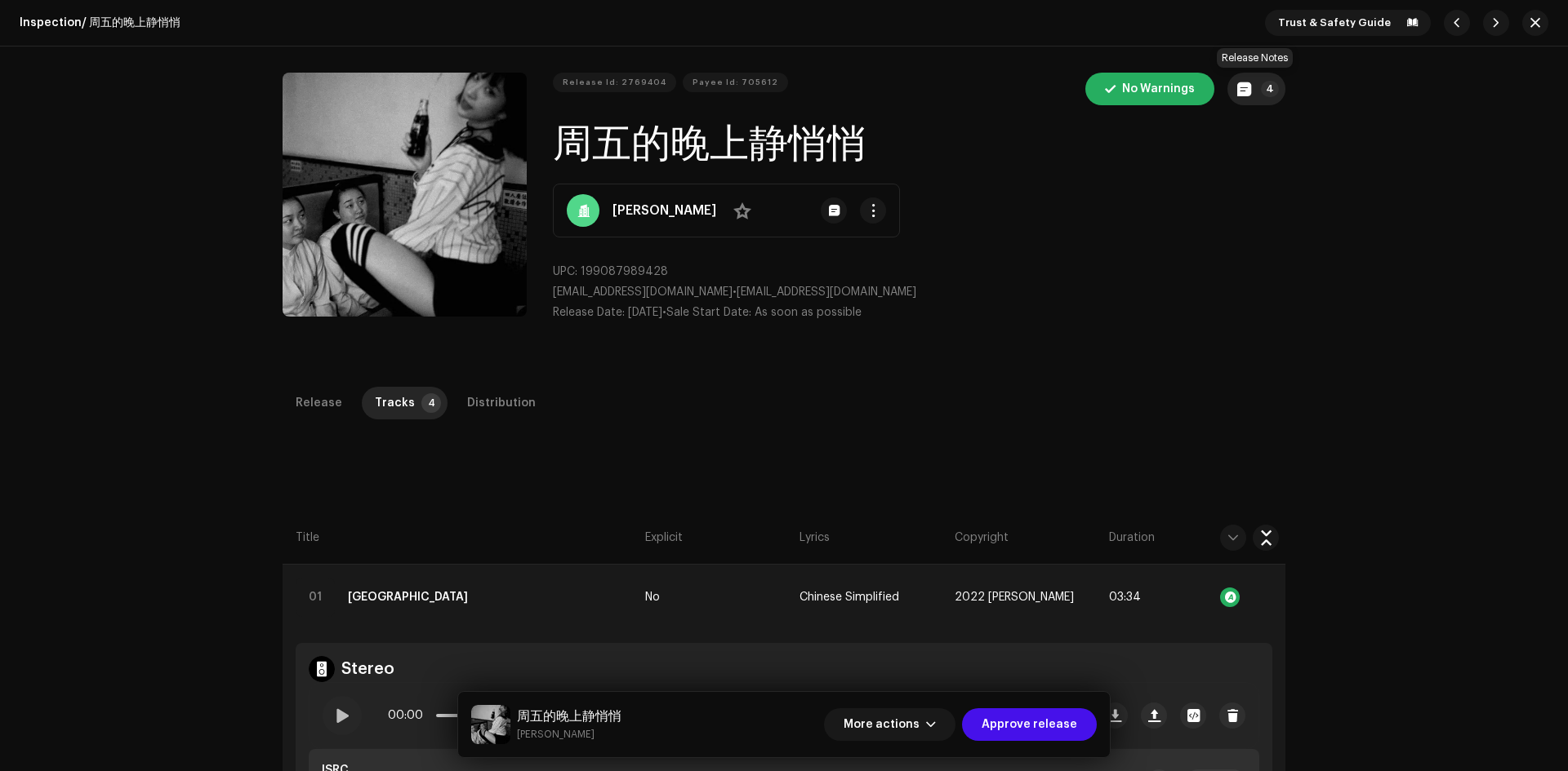
click at [1250, 89] on button "4" at bounding box center [1256, 88] width 58 height 33
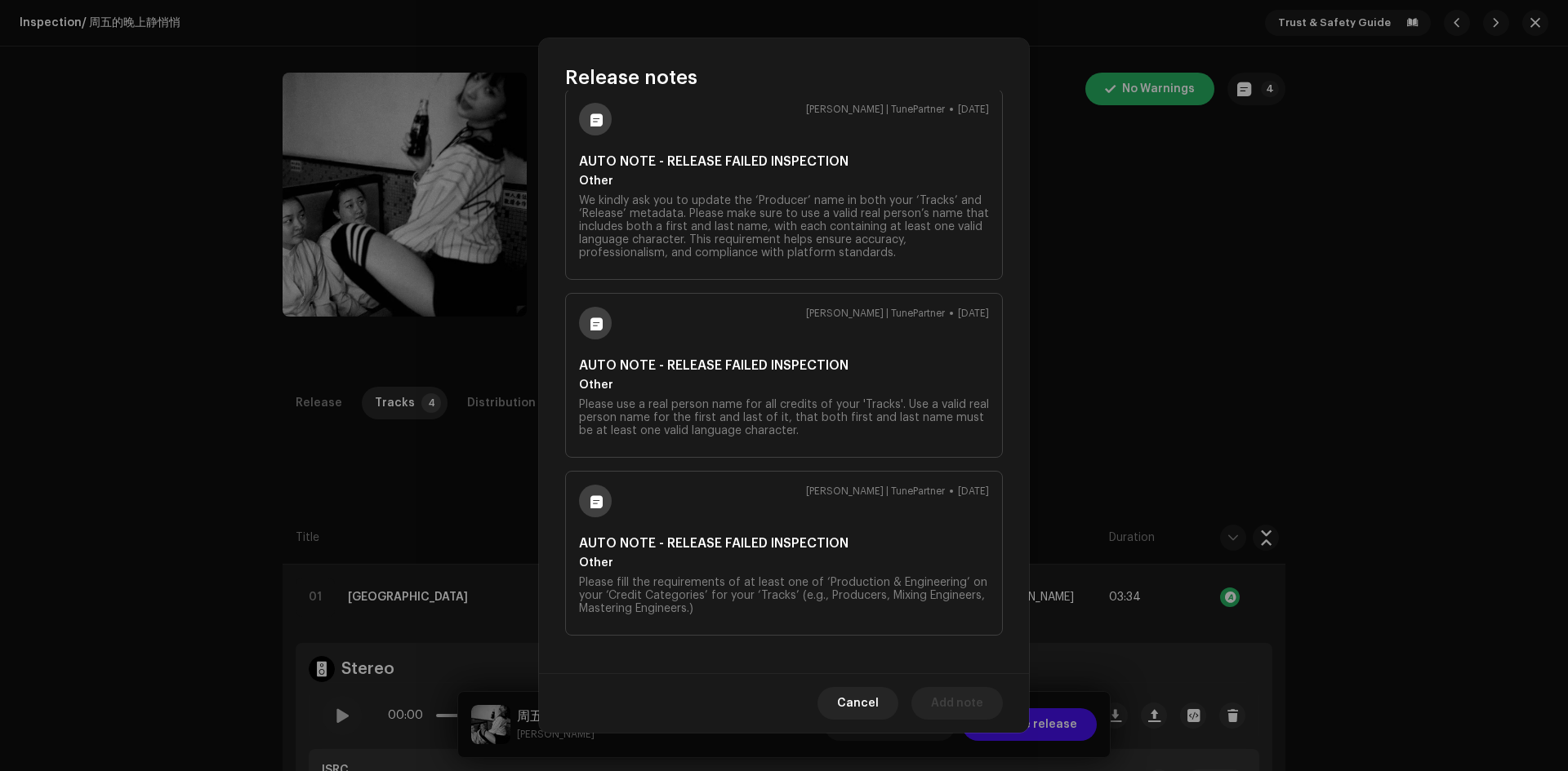
scroll to position [396, 0]
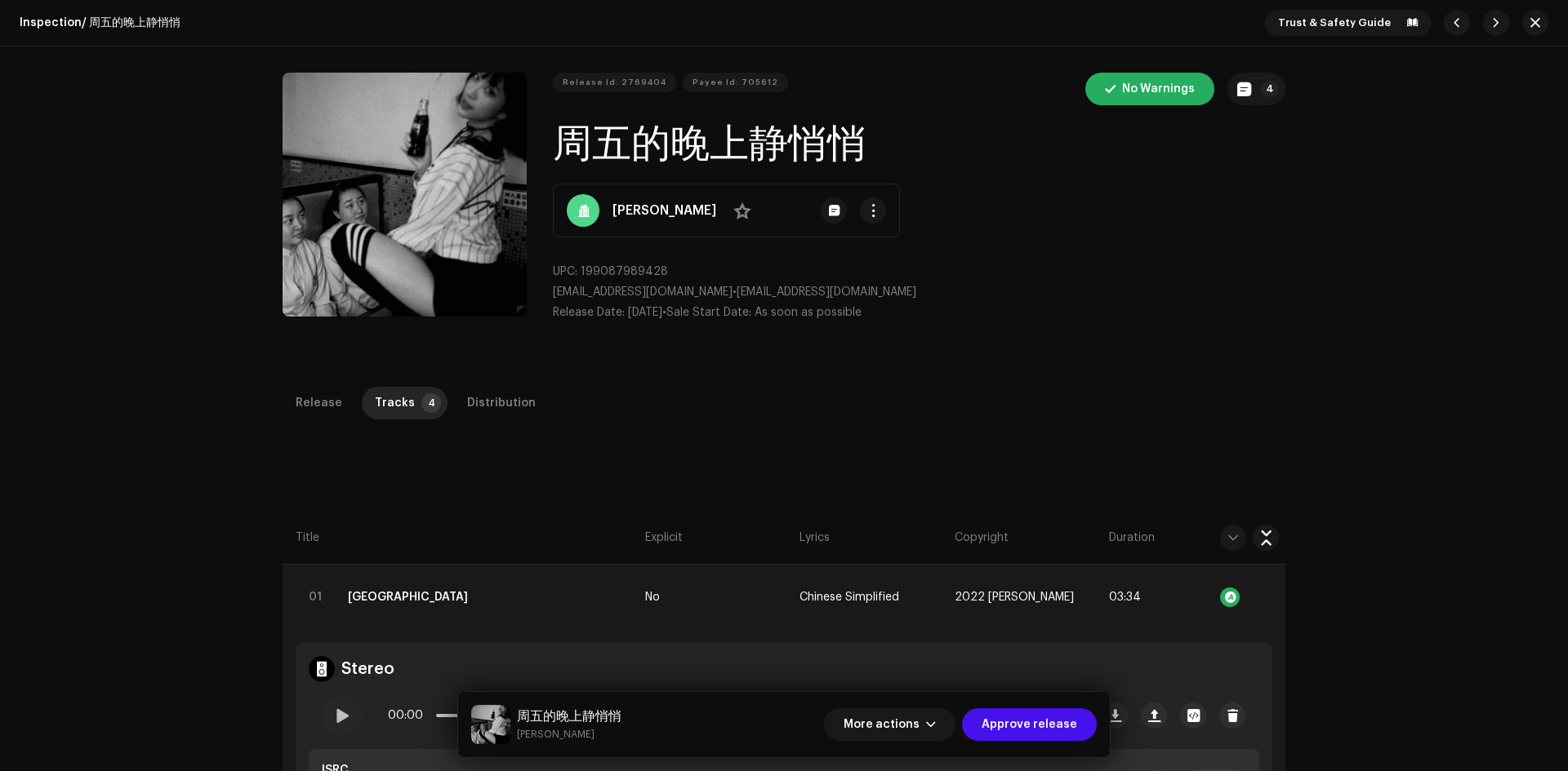
click at [1174, 400] on div "Release notes Galang | TunePartner Oct 7, 2025 AUTO NOTE - RELEASE FAILED INSPE…" at bounding box center [784, 385] width 1568 height 771
drag, startPoint x: 882, startPoint y: 146, endPoint x: 216, endPoint y: 39, distance: 674.5
click at [562, 137] on h1 "周五的晚上静悄悄" at bounding box center [919, 145] width 733 height 53
copy h1 "周五的晚上静悄悄"
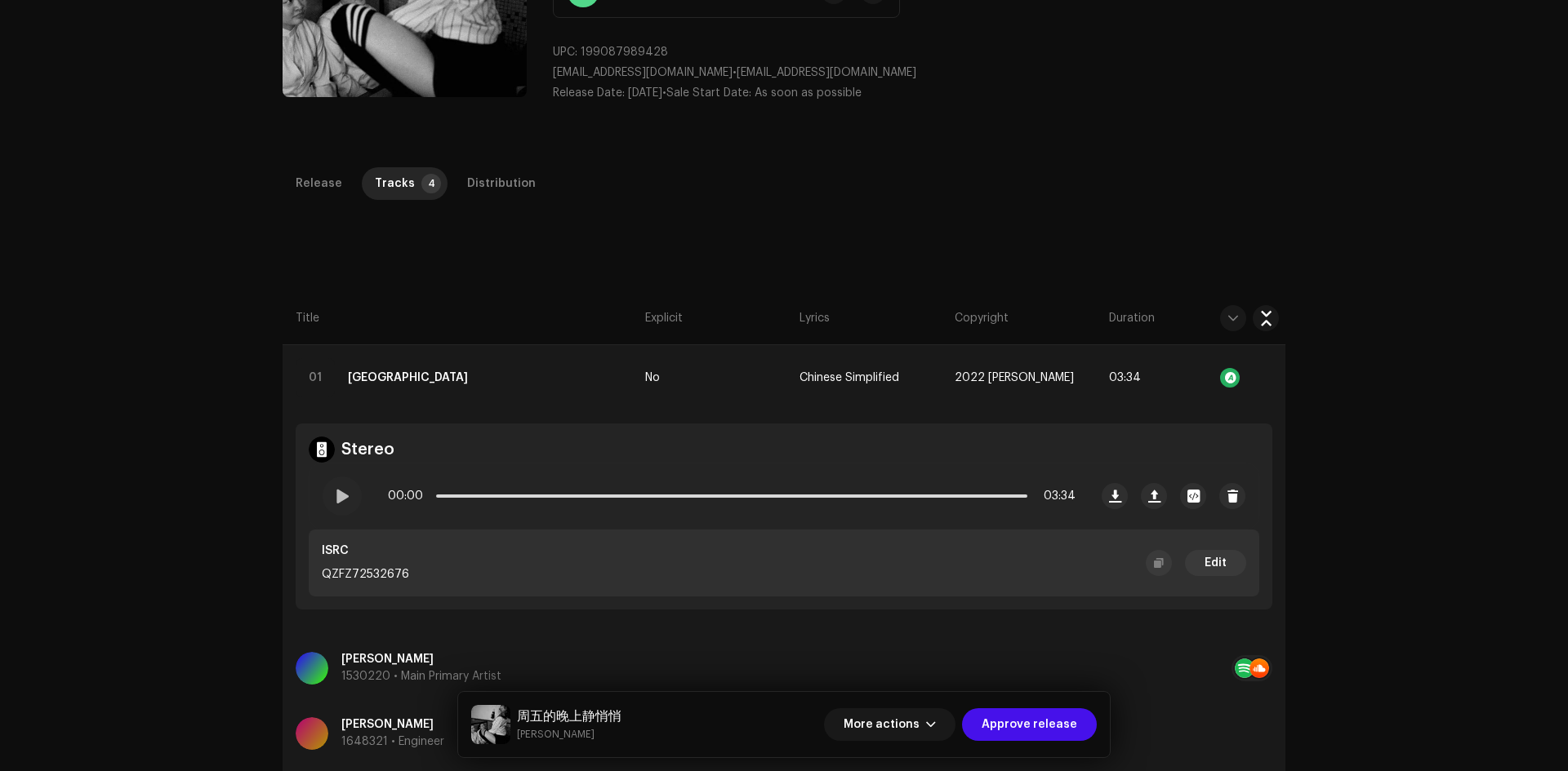
scroll to position [489, 0]
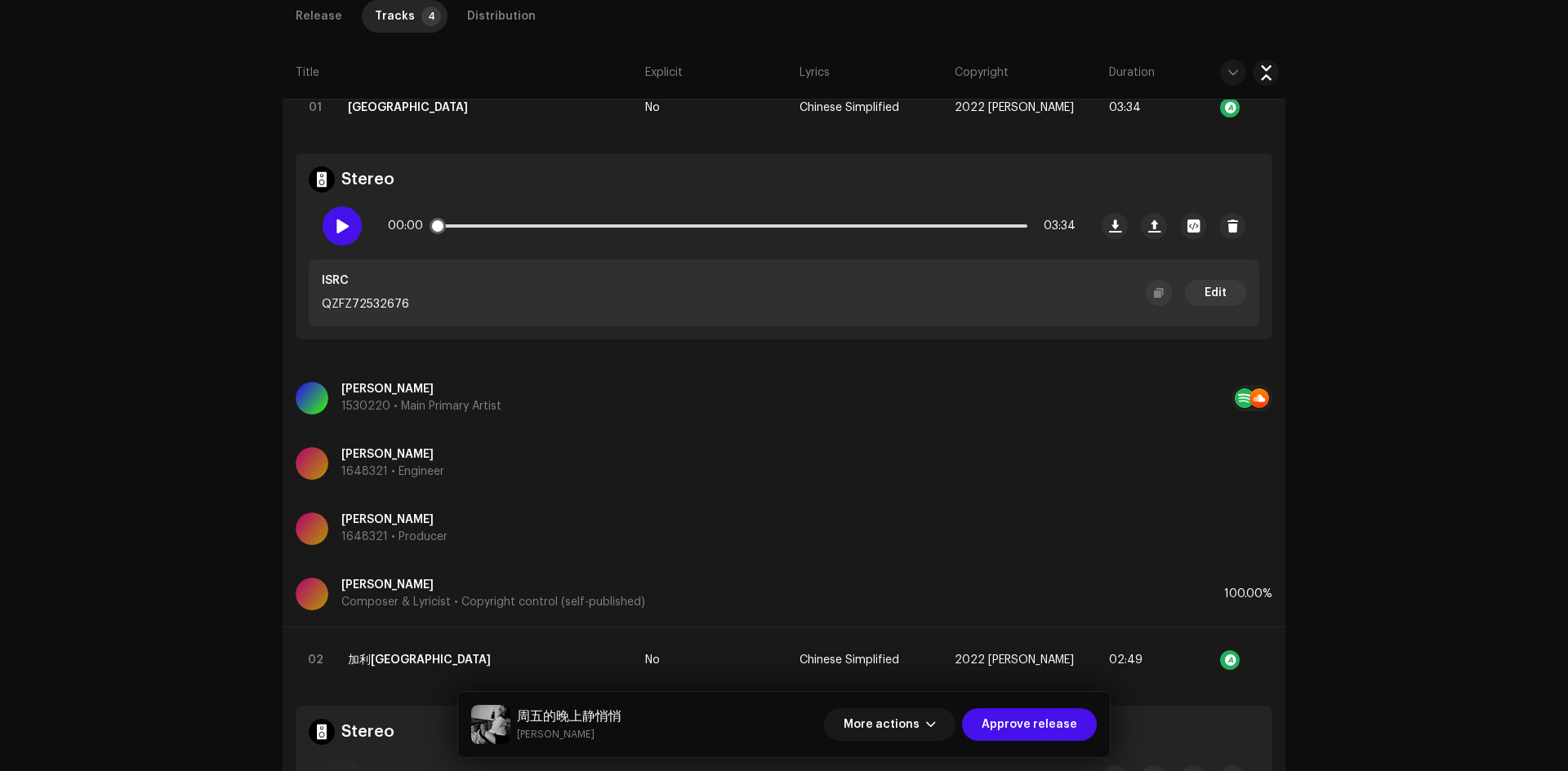
click at [332, 235] on div at bounding box center [342, 226] width 39 height 39
click at [324, 11] on div "Release" at bounding box center [319, 16] width 47 height 33
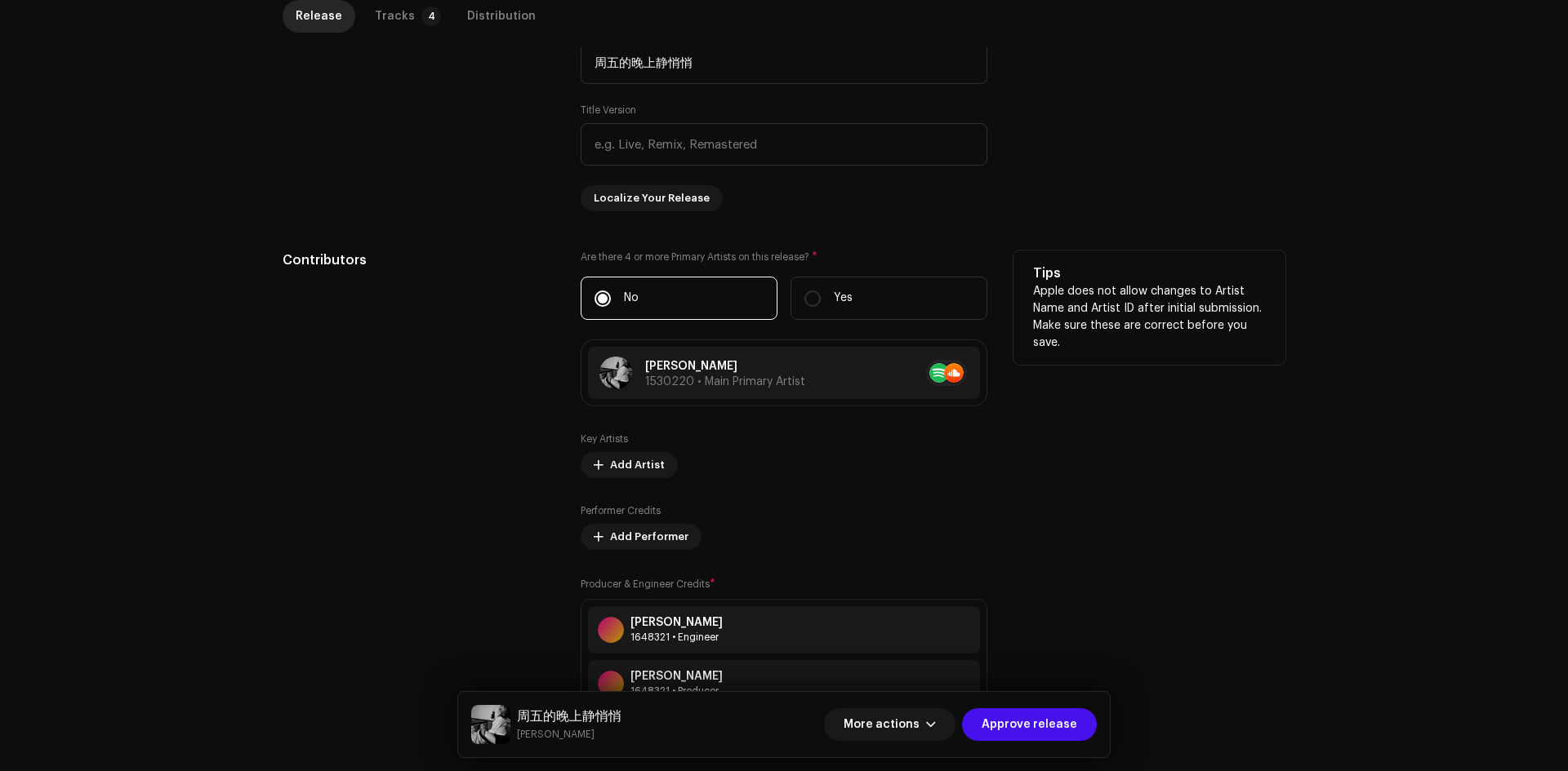
scroll to position [816, 0]
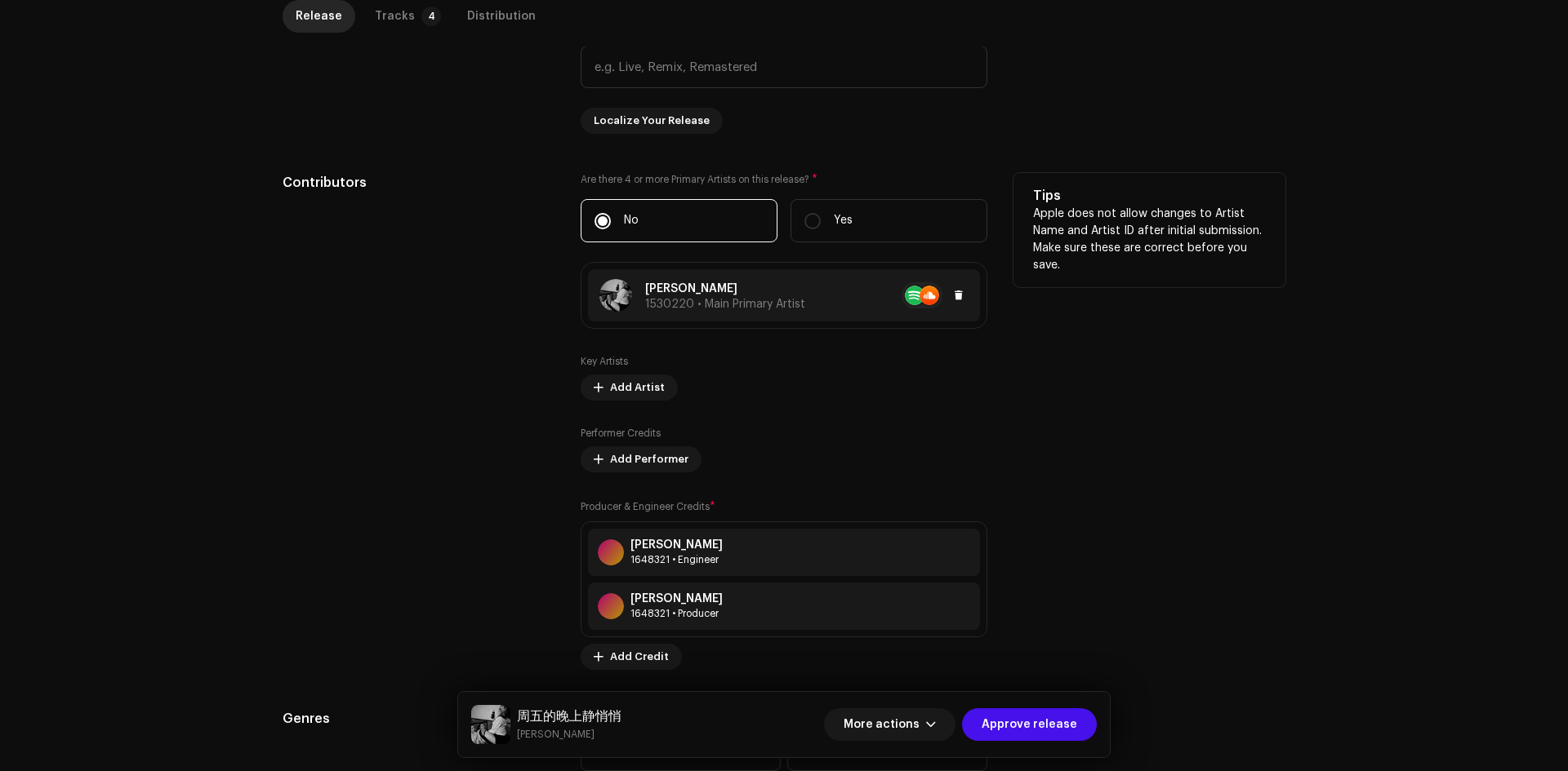
click at [789, 296] on p "柏瞳" at bounding box center [725, 289] width 160 height 17
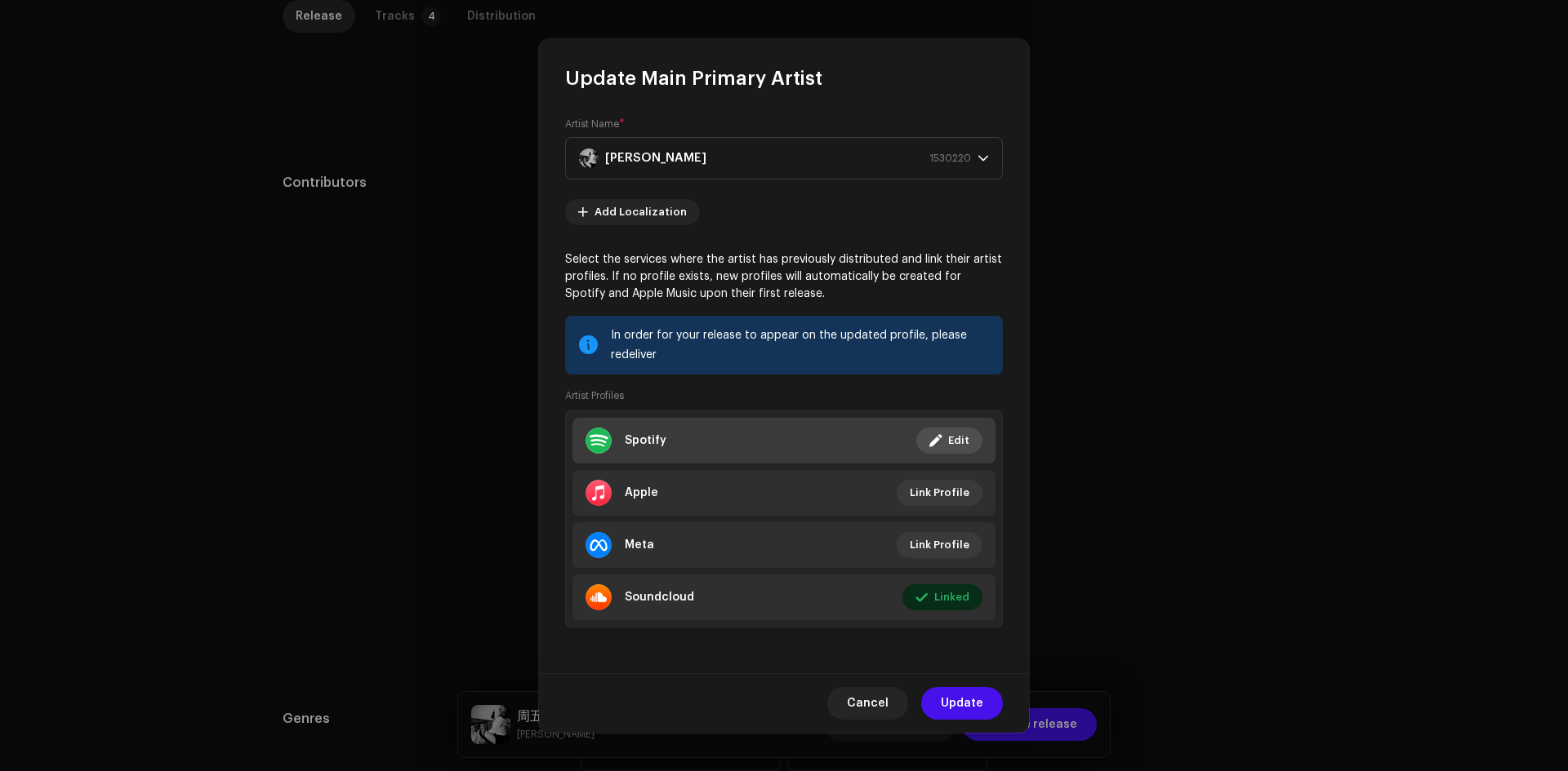
click at [832, 436] on li "Spotify Linked Edit" at bounding box center [784, 440] width 423 height 46
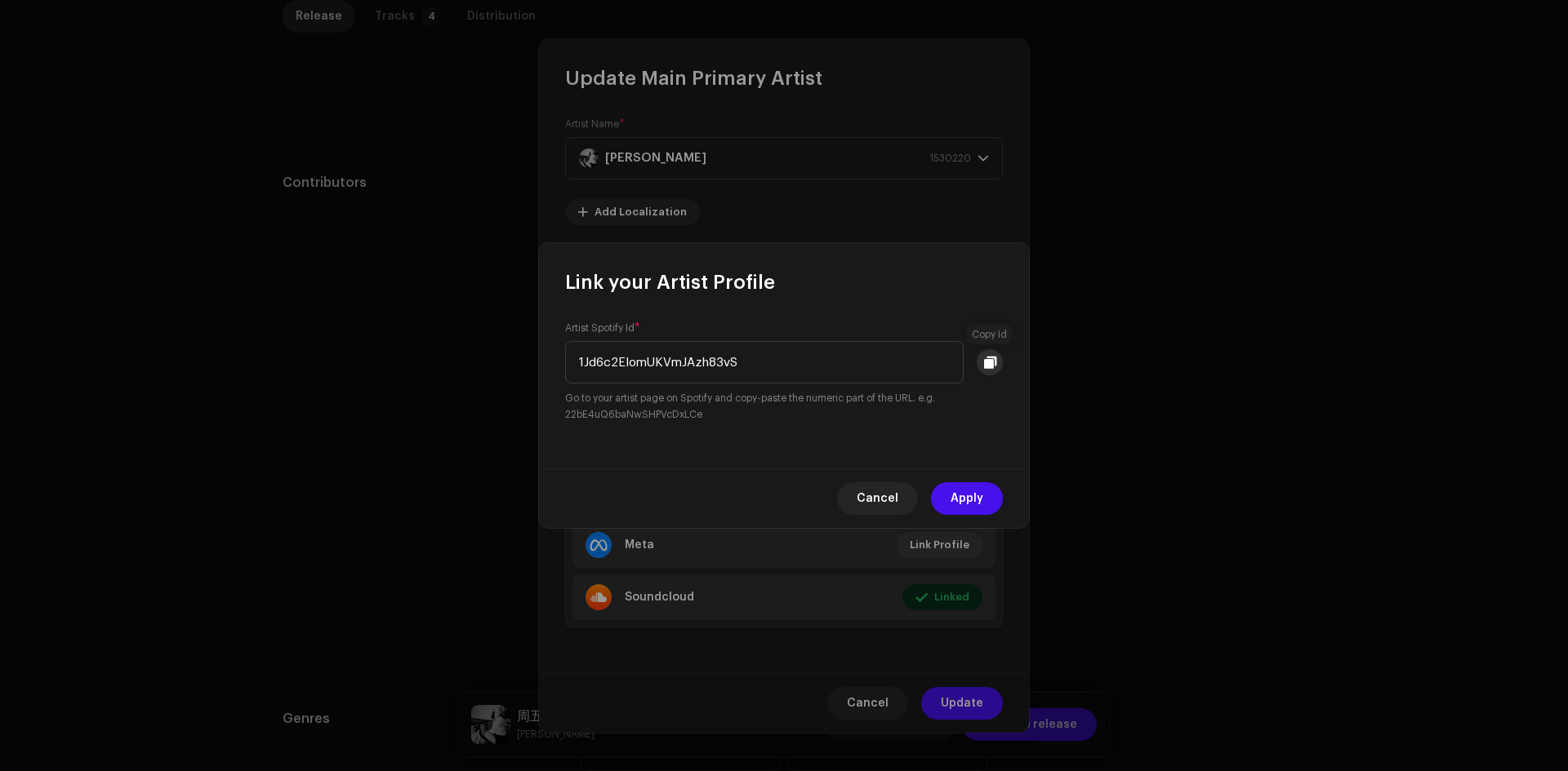
click at [987, 359] on span at bounding box center [989, 362] width 12 height 13
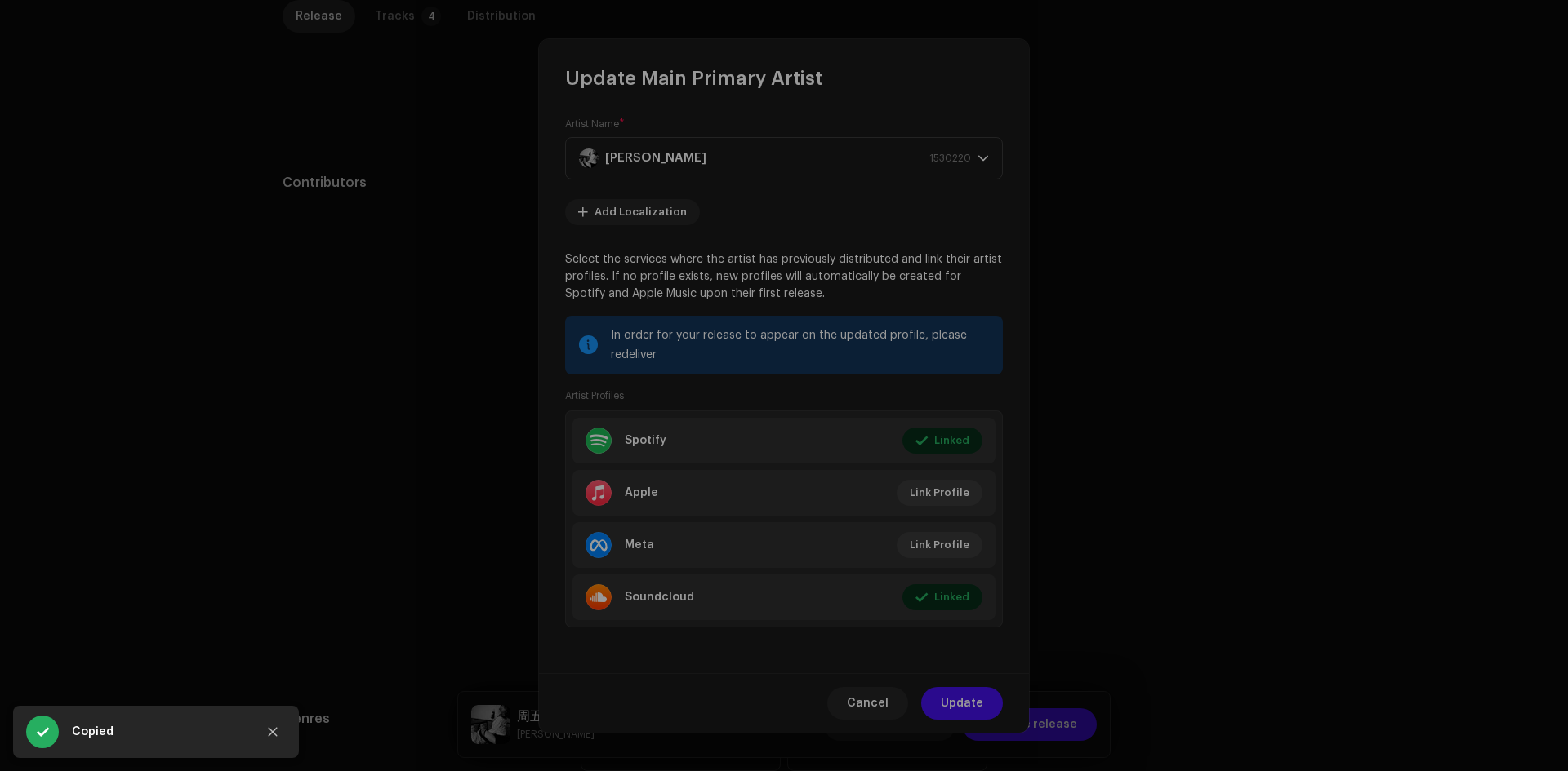
click at [1223, 301] on div "Link your Artist Profile Artist Spotify Id * 1Jd6c2EIomUKVmJAzh83vS Go to your …" at bounding box center [784, 385] width 1568 height 771
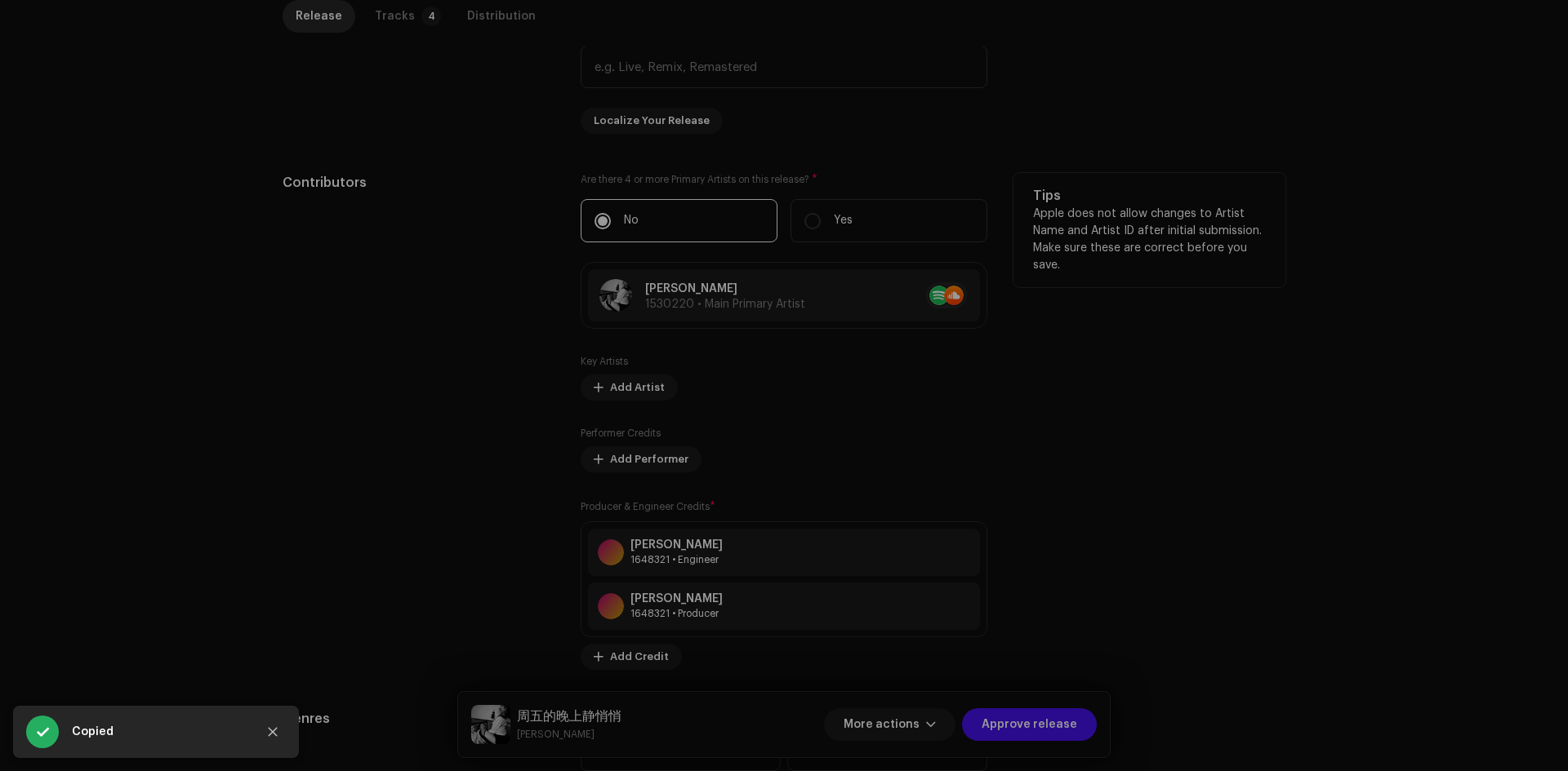
drag, startPoint x: 1290, startPoint y: 383, endPoint x: 1201, endPoint y: 242, distance: 166.7
click at [1288, 385] on div "Update Main Primary Artist Artist Name * 柏瞳 1530220 Add Localization Select the…" at bounding box center [784, 385] width 1568 height 771
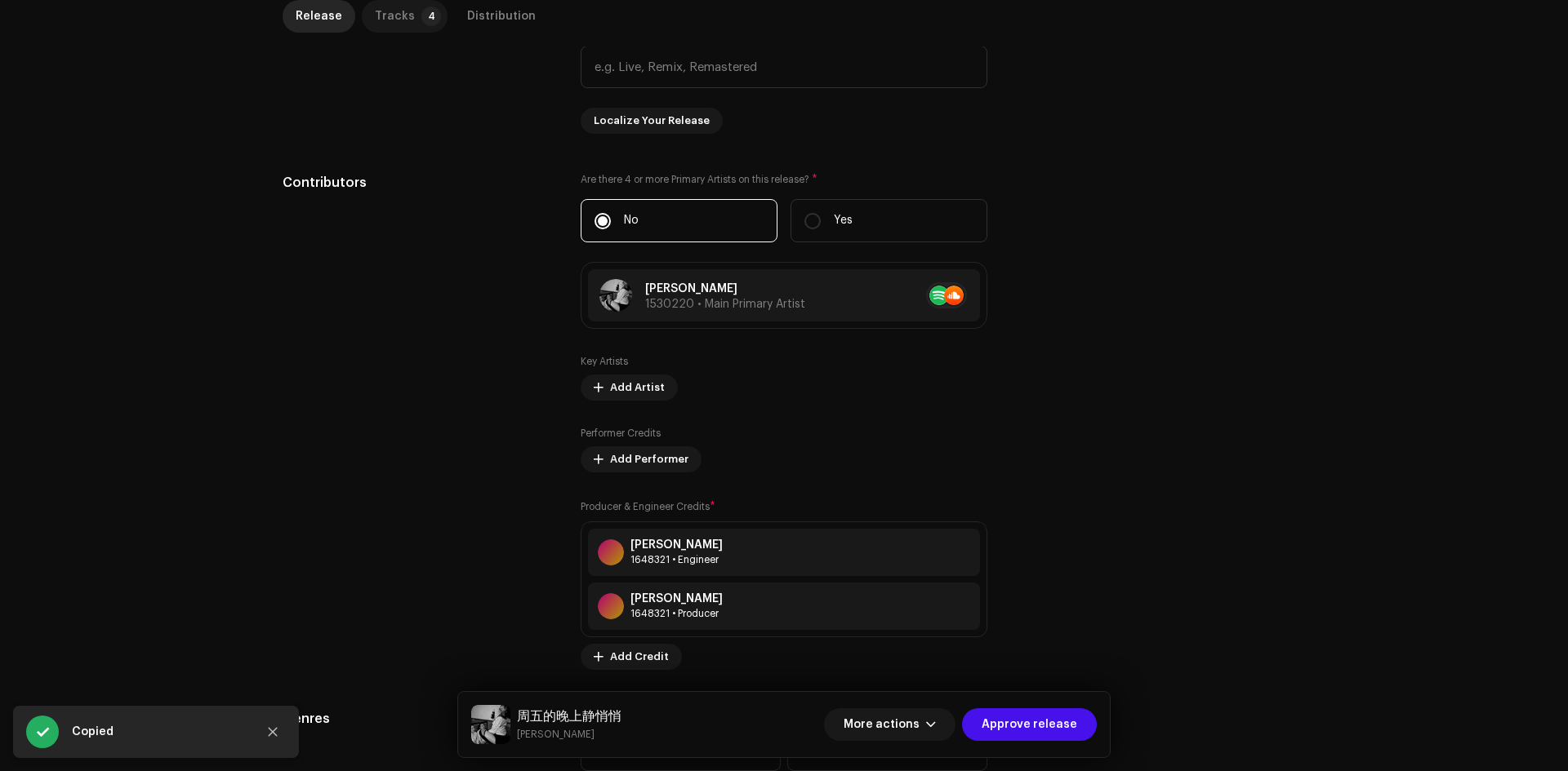
click at [411, 6] on p-tab "Tracks 4" at bounding box center [404, 16] width 85 height 33
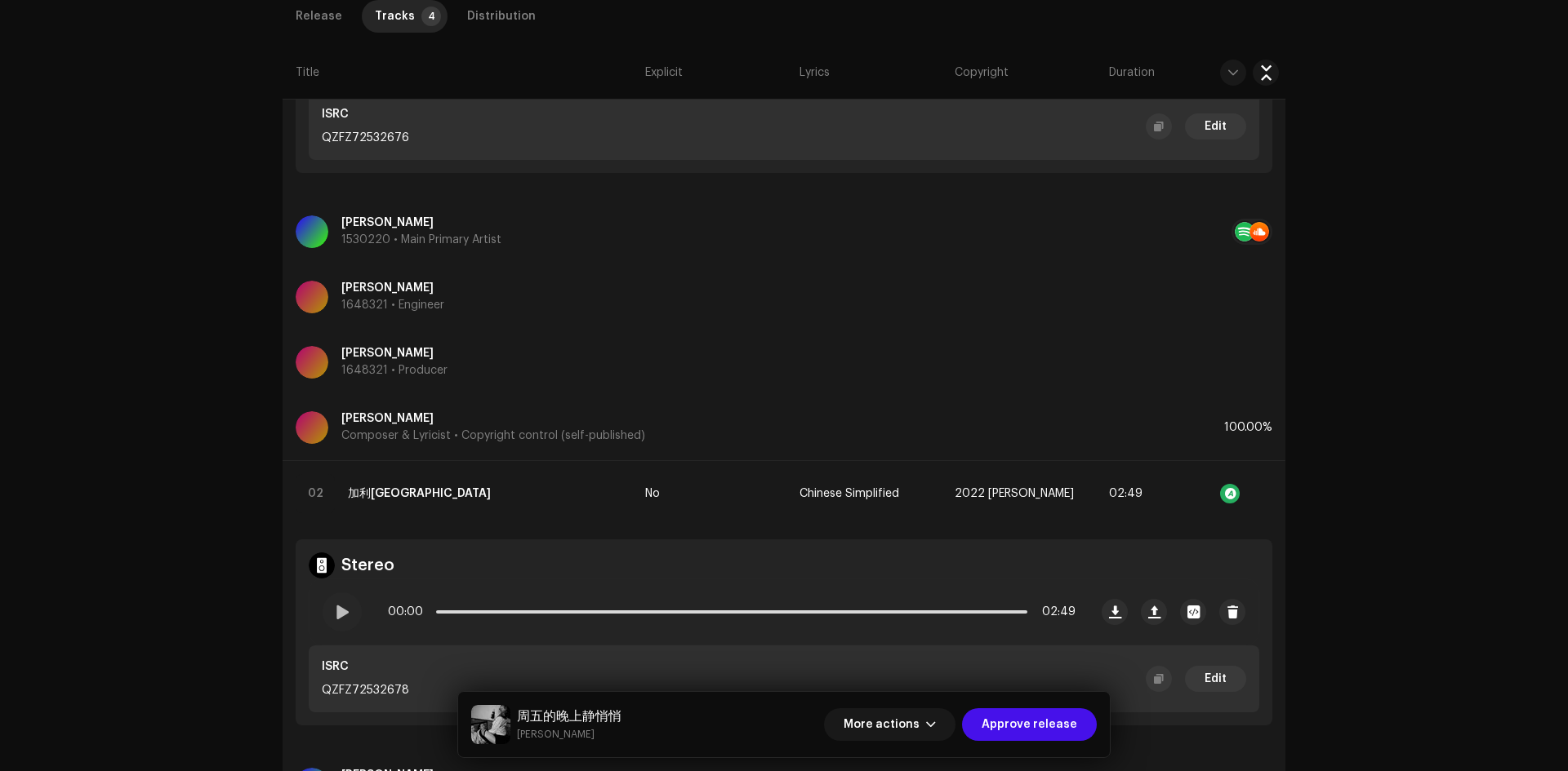
scroll to position [245, 0]
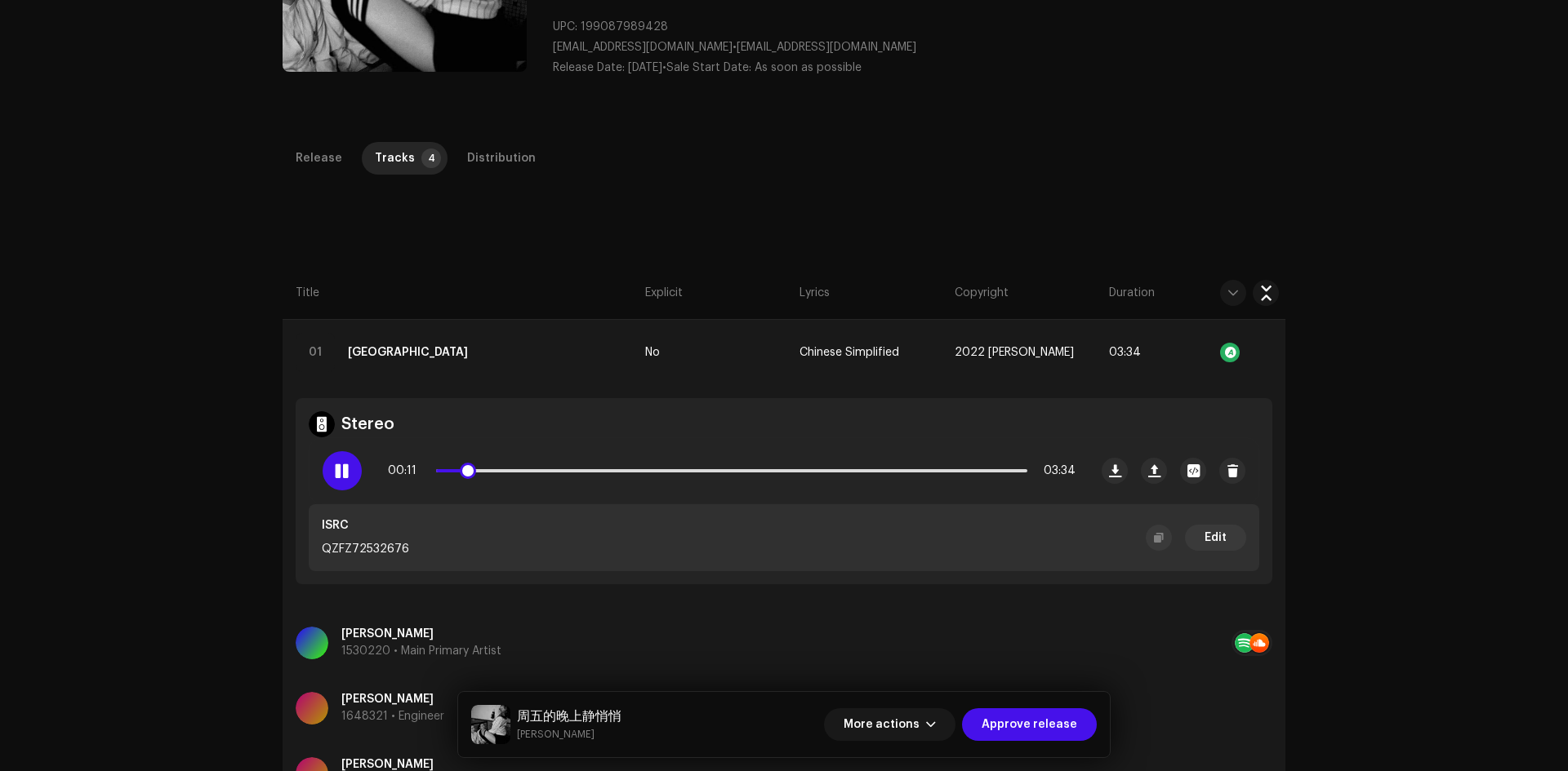
click at [350, 462] on div at bounding box center [342, 471] width 39 height 39
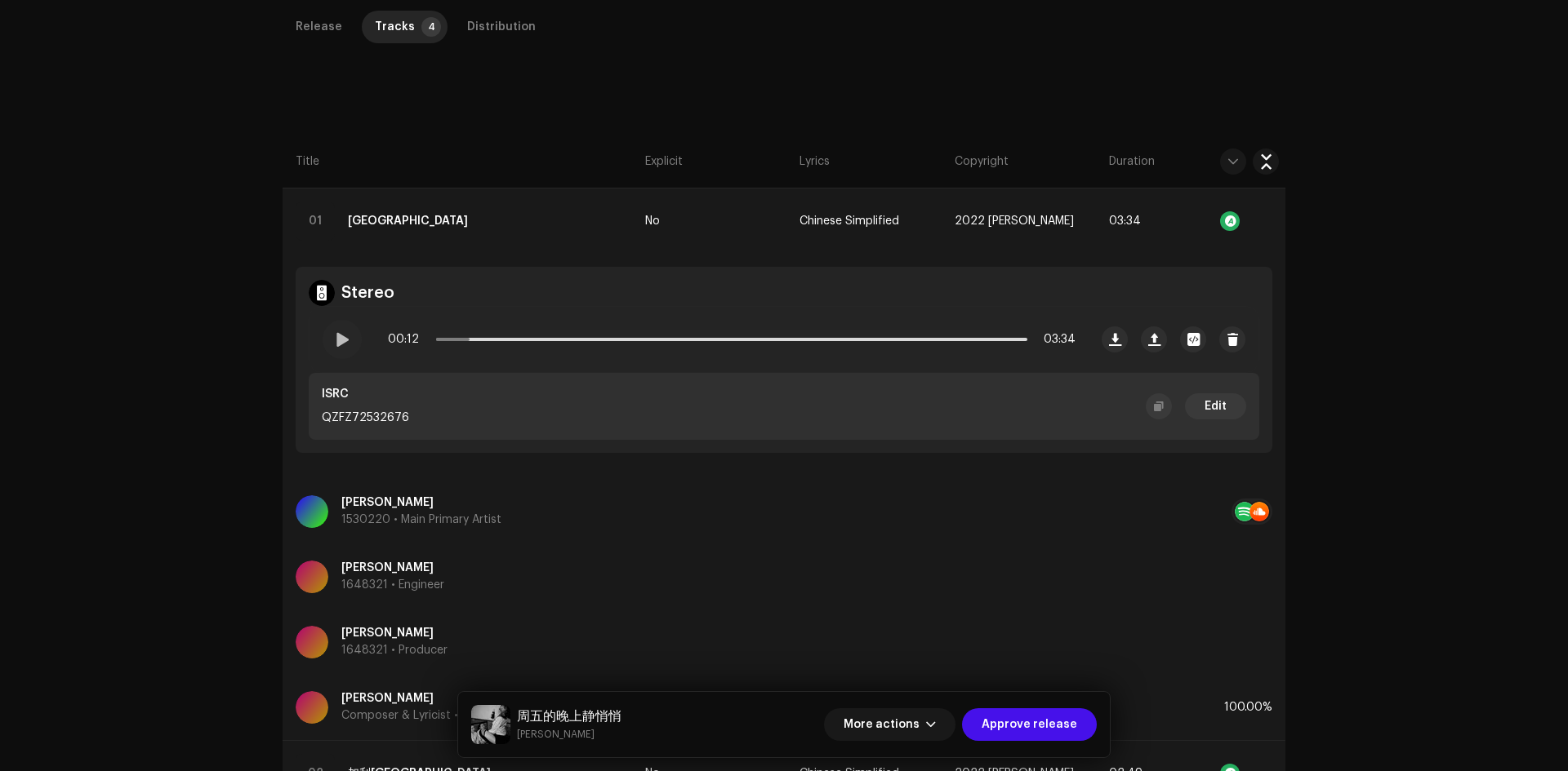
scroll to position [0, 0]
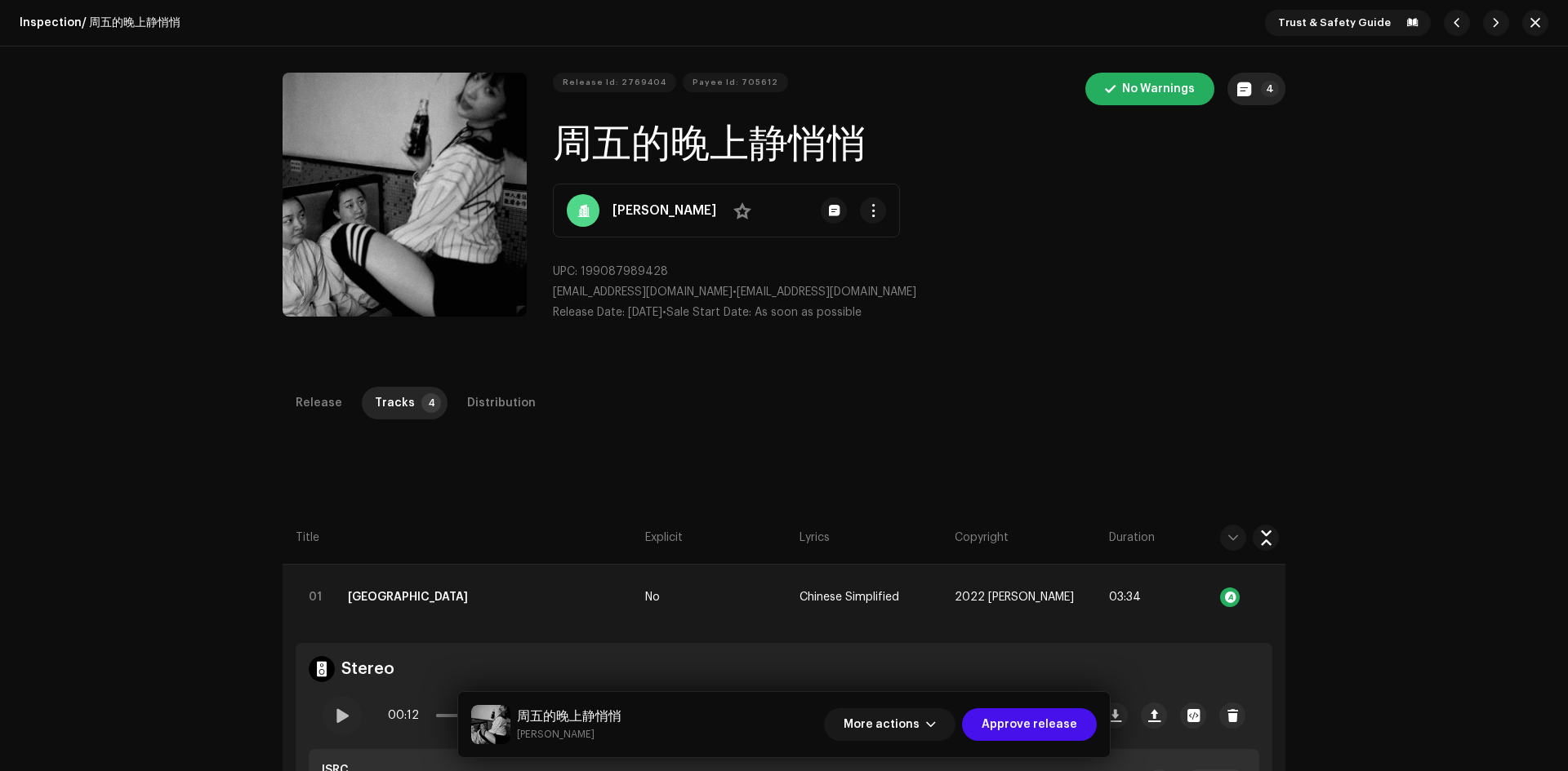
click at [1244, 90] on span "button" at bounding box center [1244, 89] width 14 height 13
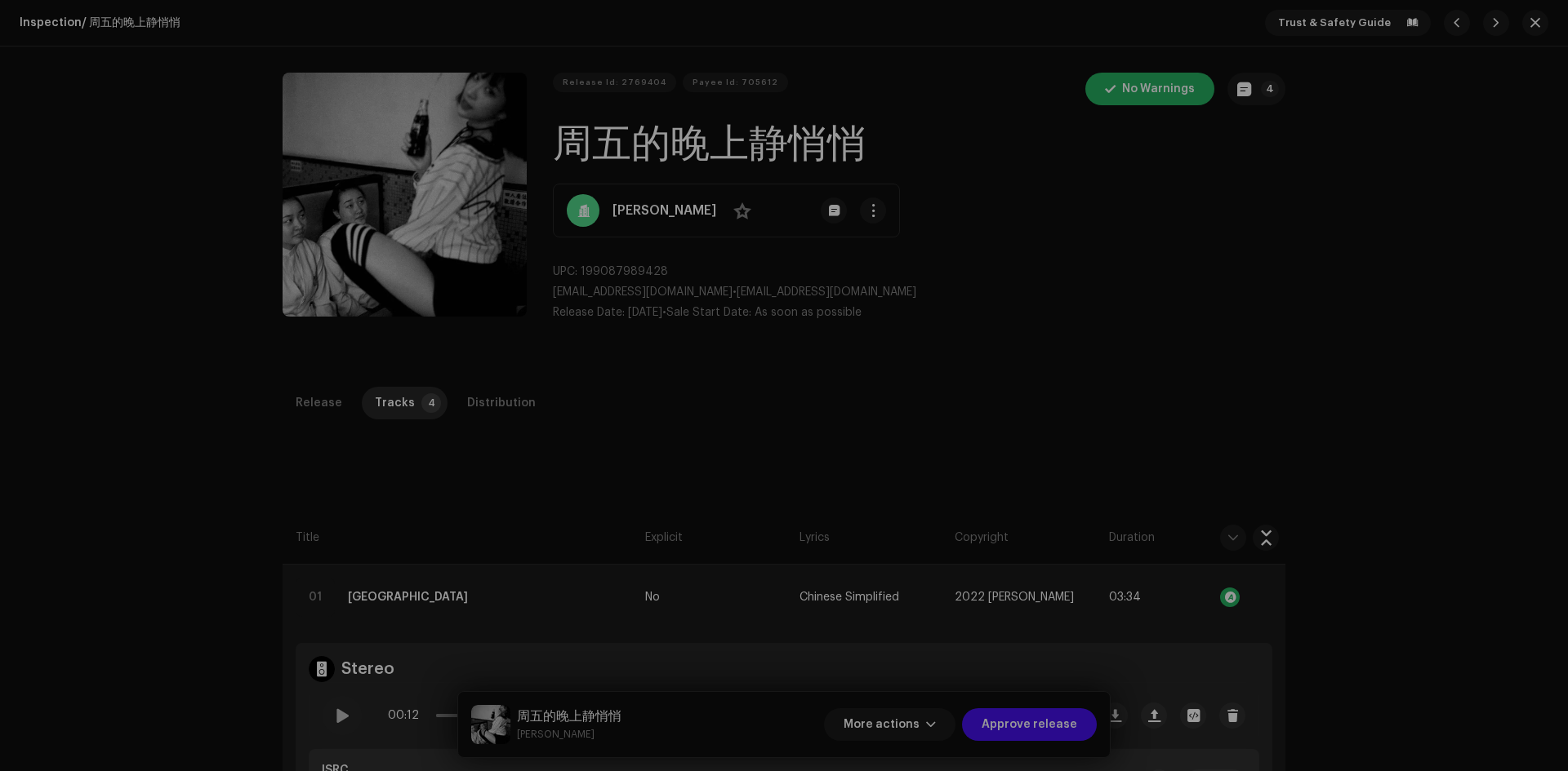
click at [1075, 360] on div "Release notes Galang | TunePartner Oct 7, 2025 AUTO NOTE - RELEASE FAILED INSPE…" at bounding box center [784, 385] width 1568 height 771
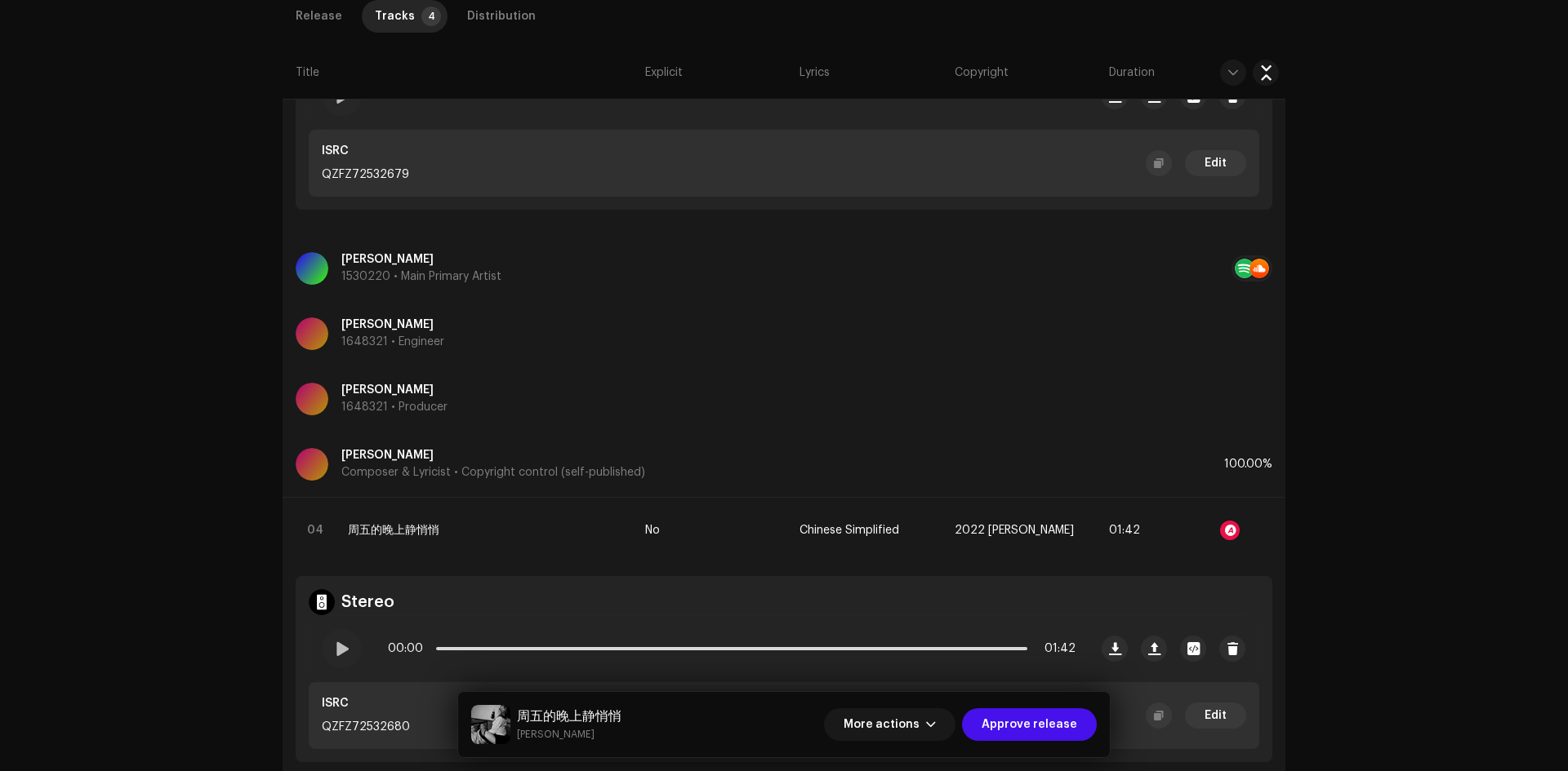
scroll to position [1796, 0]
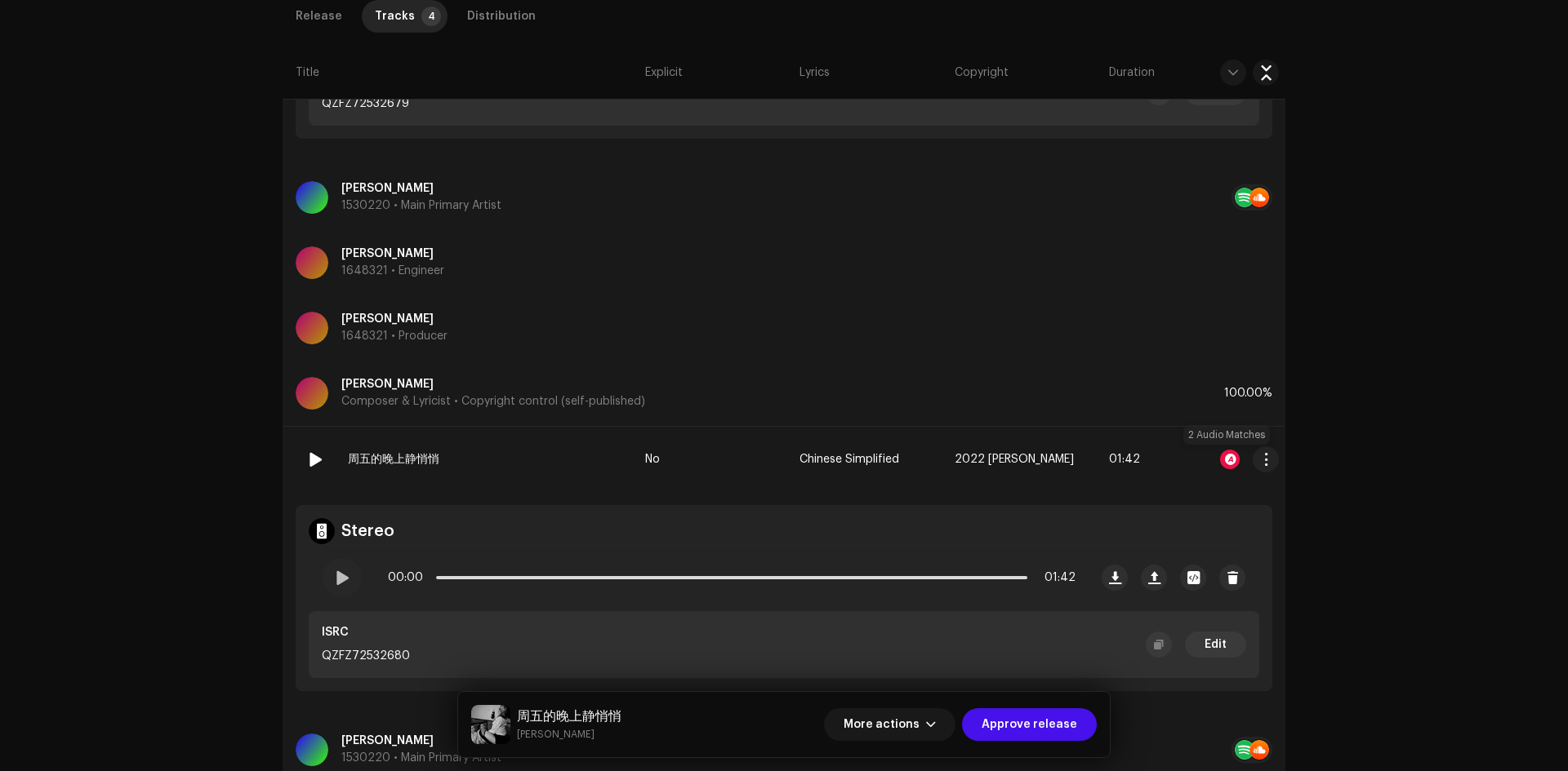
click at [1226, 456] on div at bounding box center [1229, 459] width 20 height 20
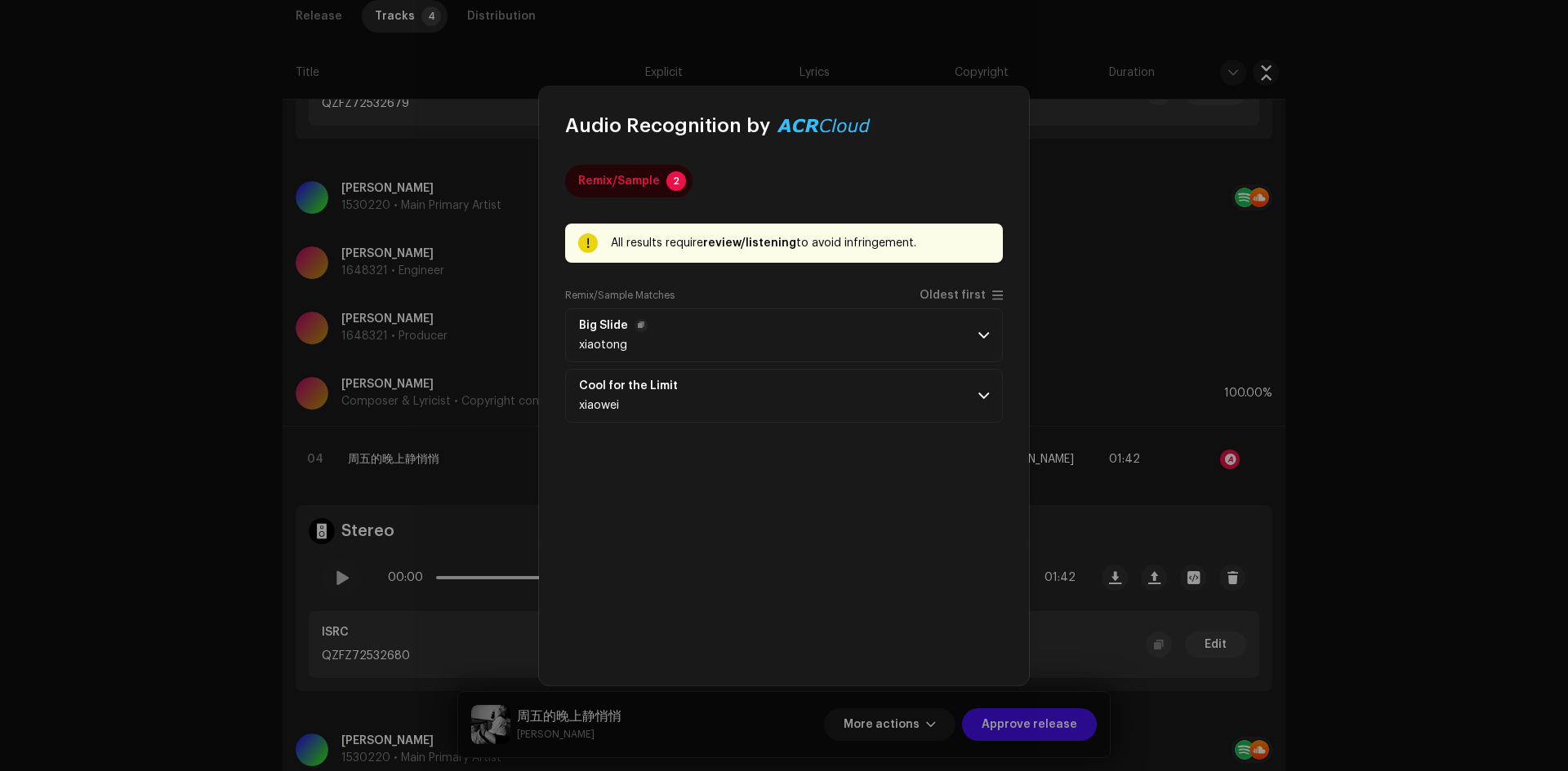
click at [837, 325] on p-accordion-header "Big Slide xiaotong" at bounding box center [784, 334] width 438 height 54
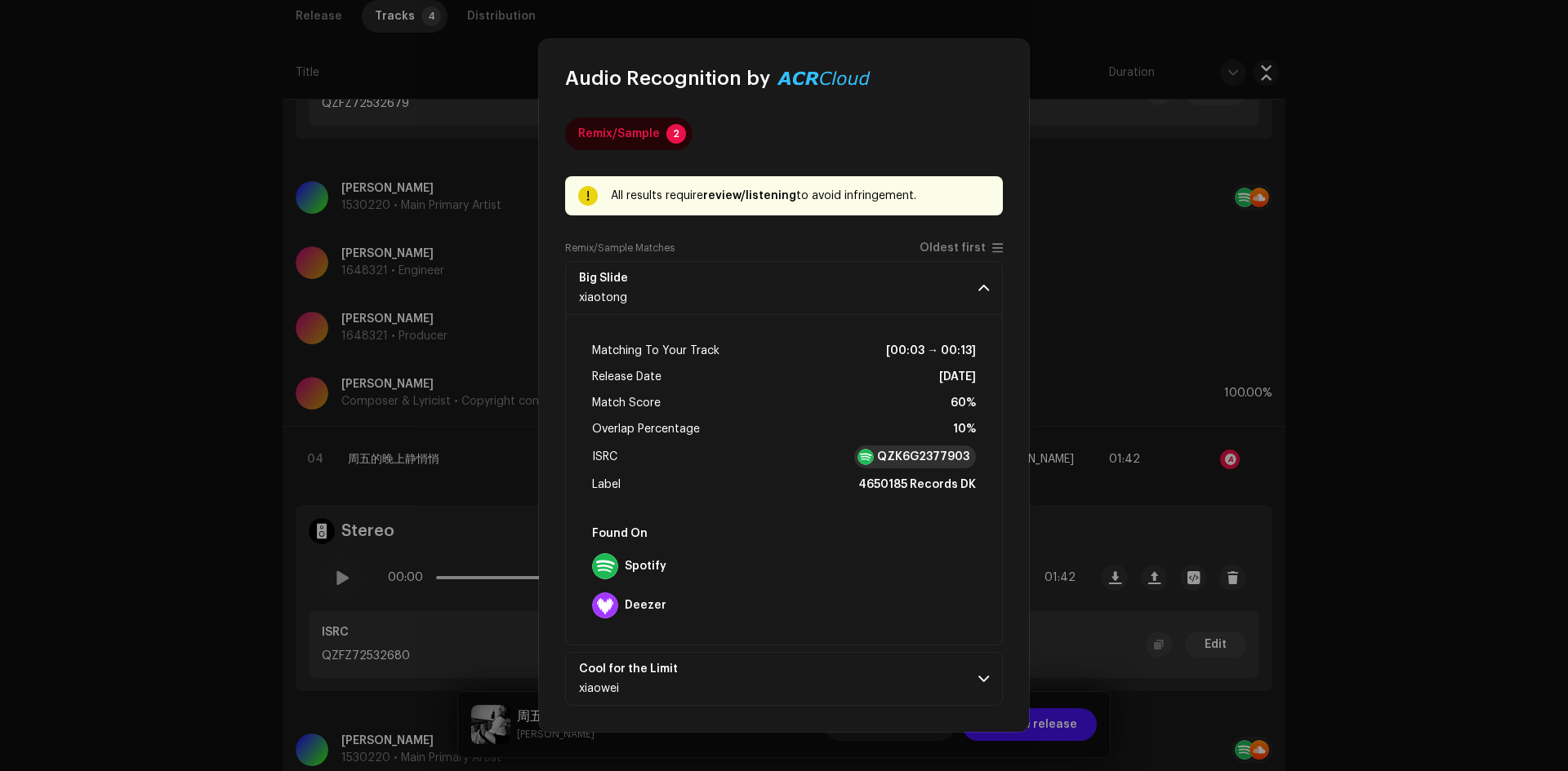
click at [912, 452] on strong "QZK6G2377903" at bounding box center [923, 456] width 92 height 16
drag, startPoint x: 886, startPoint y: 679, endPoint x: 852, endPoint y: 663, distance: 37.6
click at [885, 679] on p-accordion-header "Cool for the Limit xiaowei" at bounding box center [784, 678] width 438 height 54
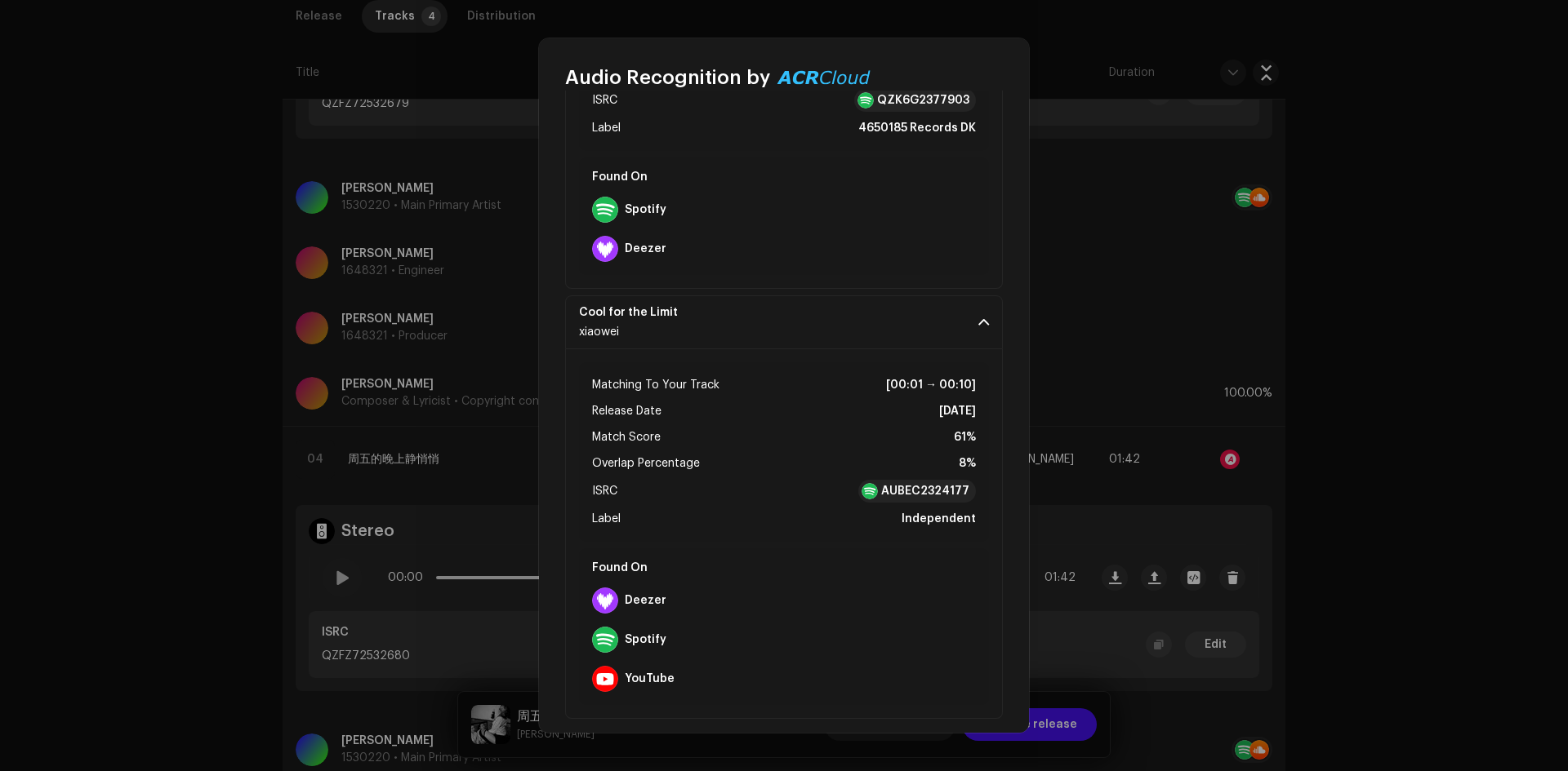
scroll to position [359, 0]
click at [907, 483] on strong "AUBEC2324177" at bounding box center [925, 487] width 88 height 16
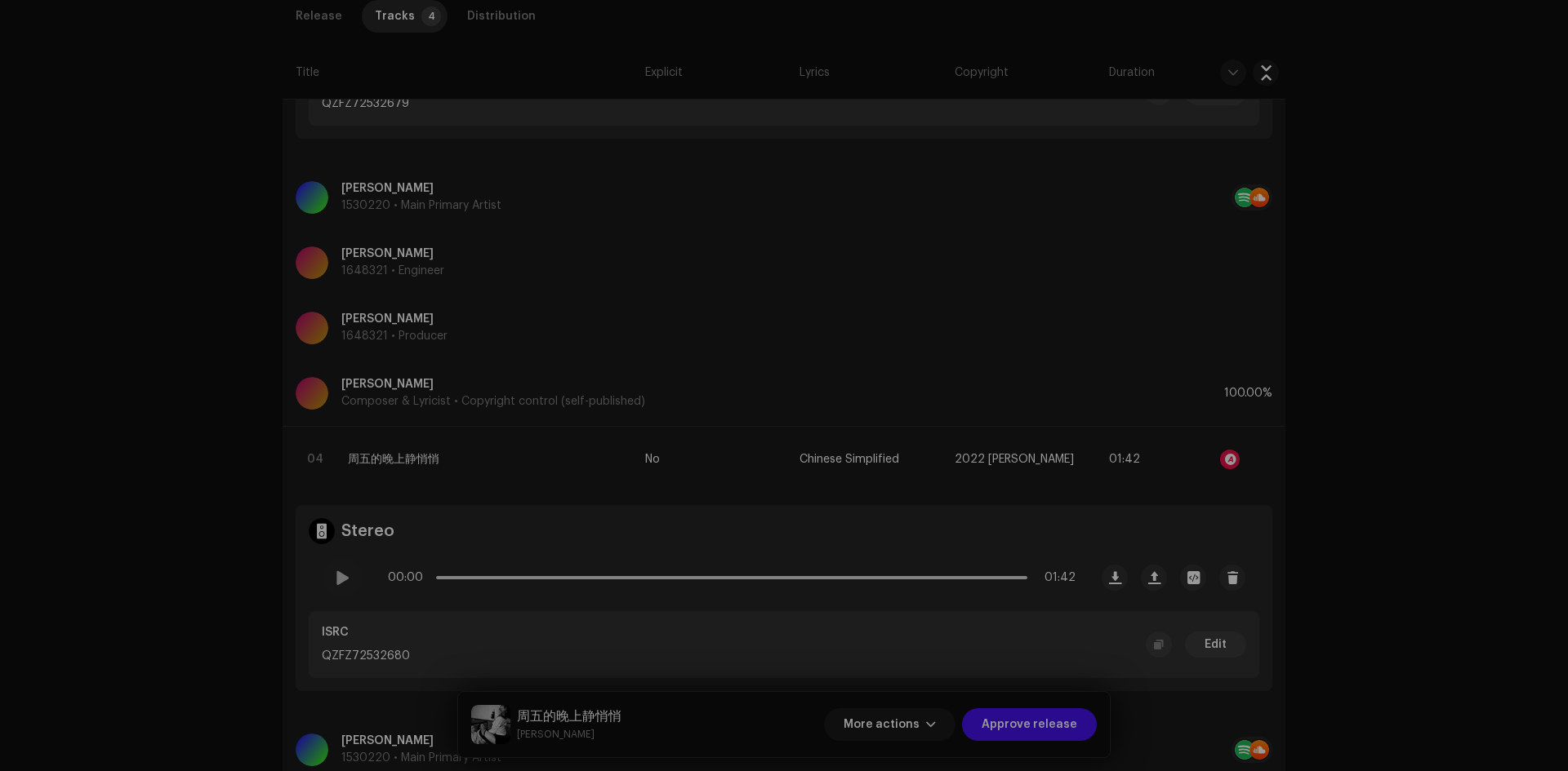
click at [365, 496] on div "Audio Recognition by Remix/Sample 2 All results require review/listening to avo…" at bounding box center [784, 385] width 1568 height 771
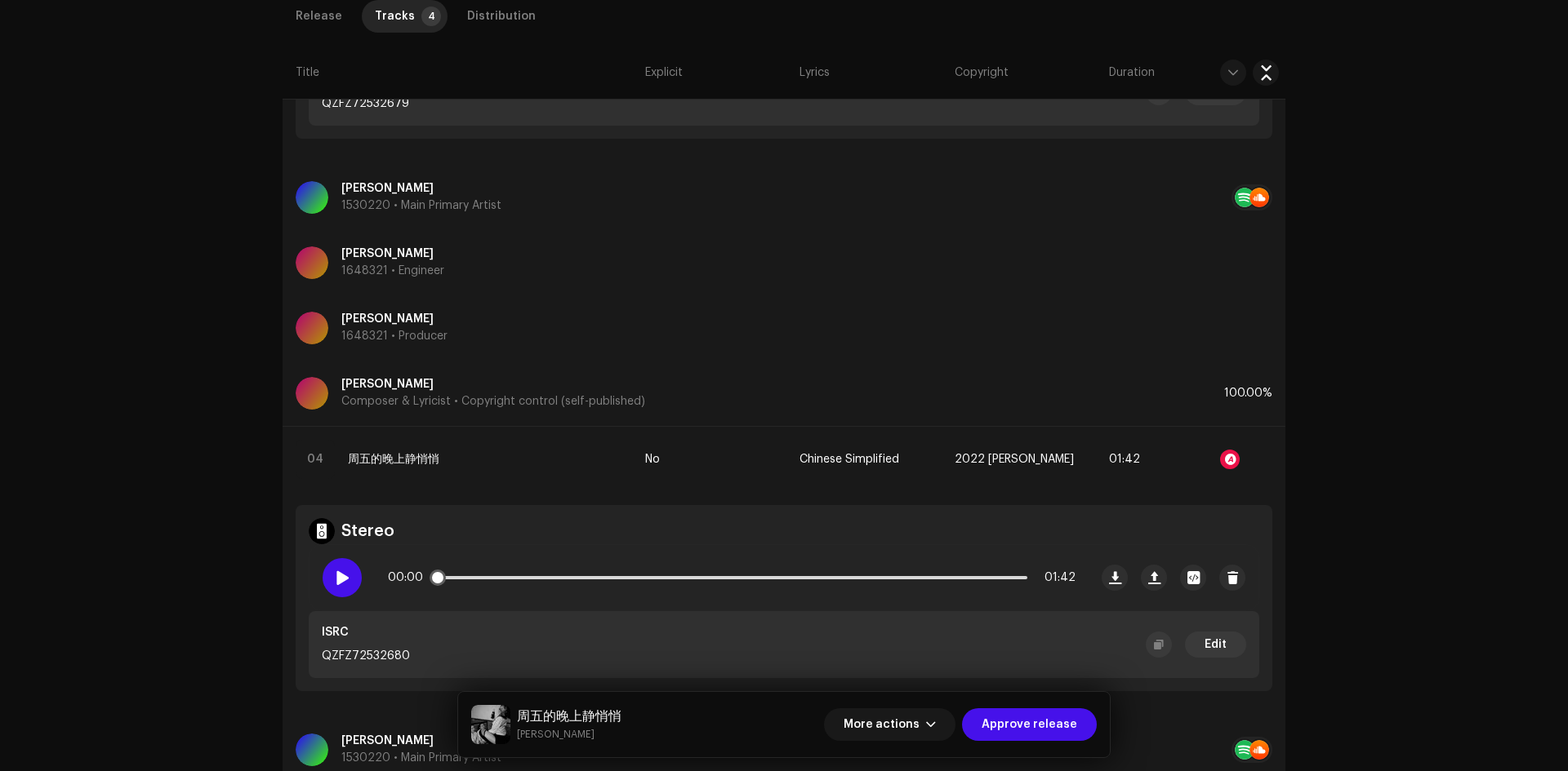
click at [339, 577] on span at bounding box center [341, 578] width 14 height 13
click at [567, 576] on div "00:04 01:42" at bounding box center [732, 578] width 688 height 33
click at [583, 575] on div "00:05 01:42" at bounding box center [732, 578] width 688 height 33
click at [609, 578] on p-slider at bounding box center [731, 578] width 591 height 3
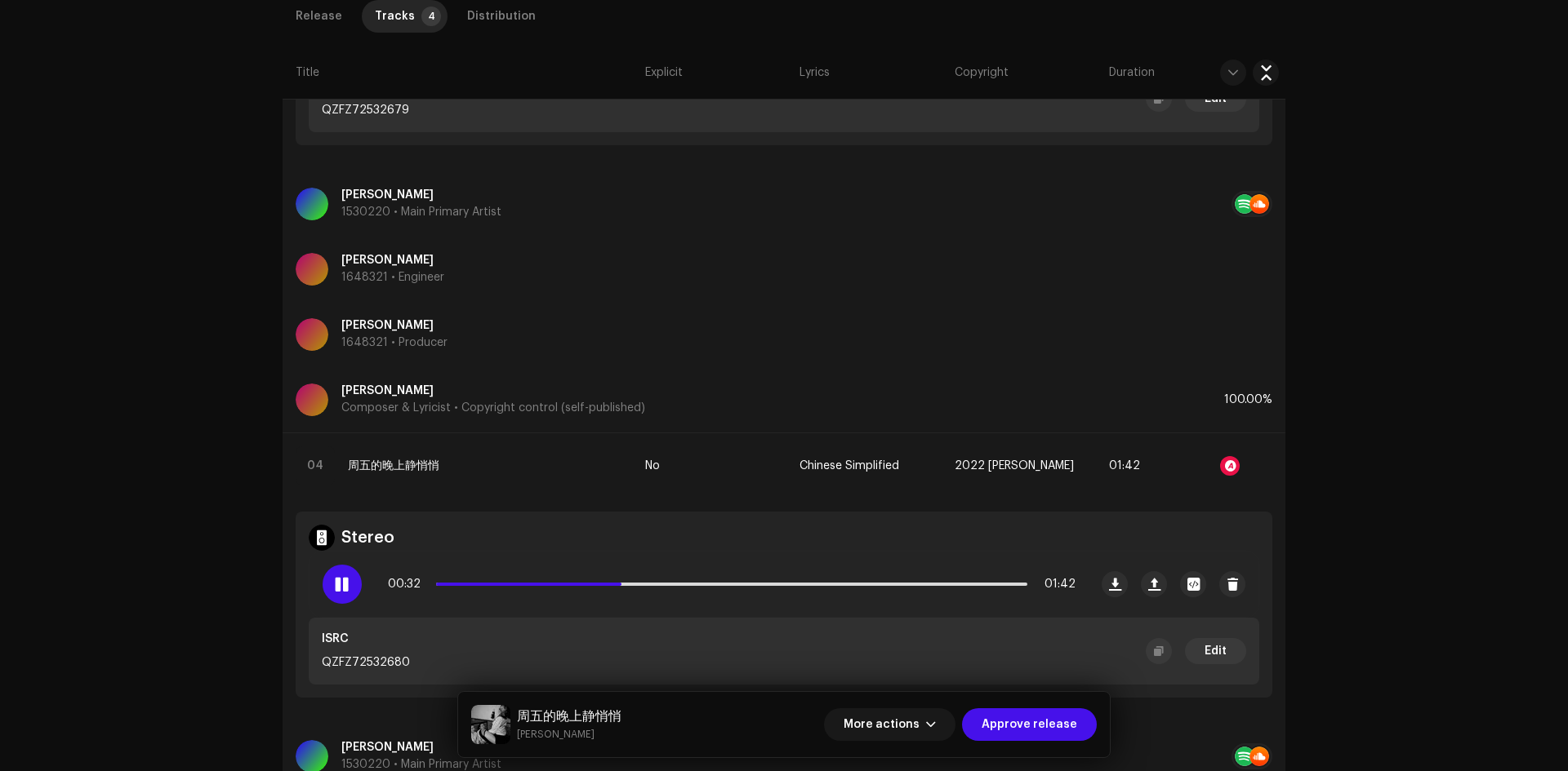
scroll to position [1877, 0]
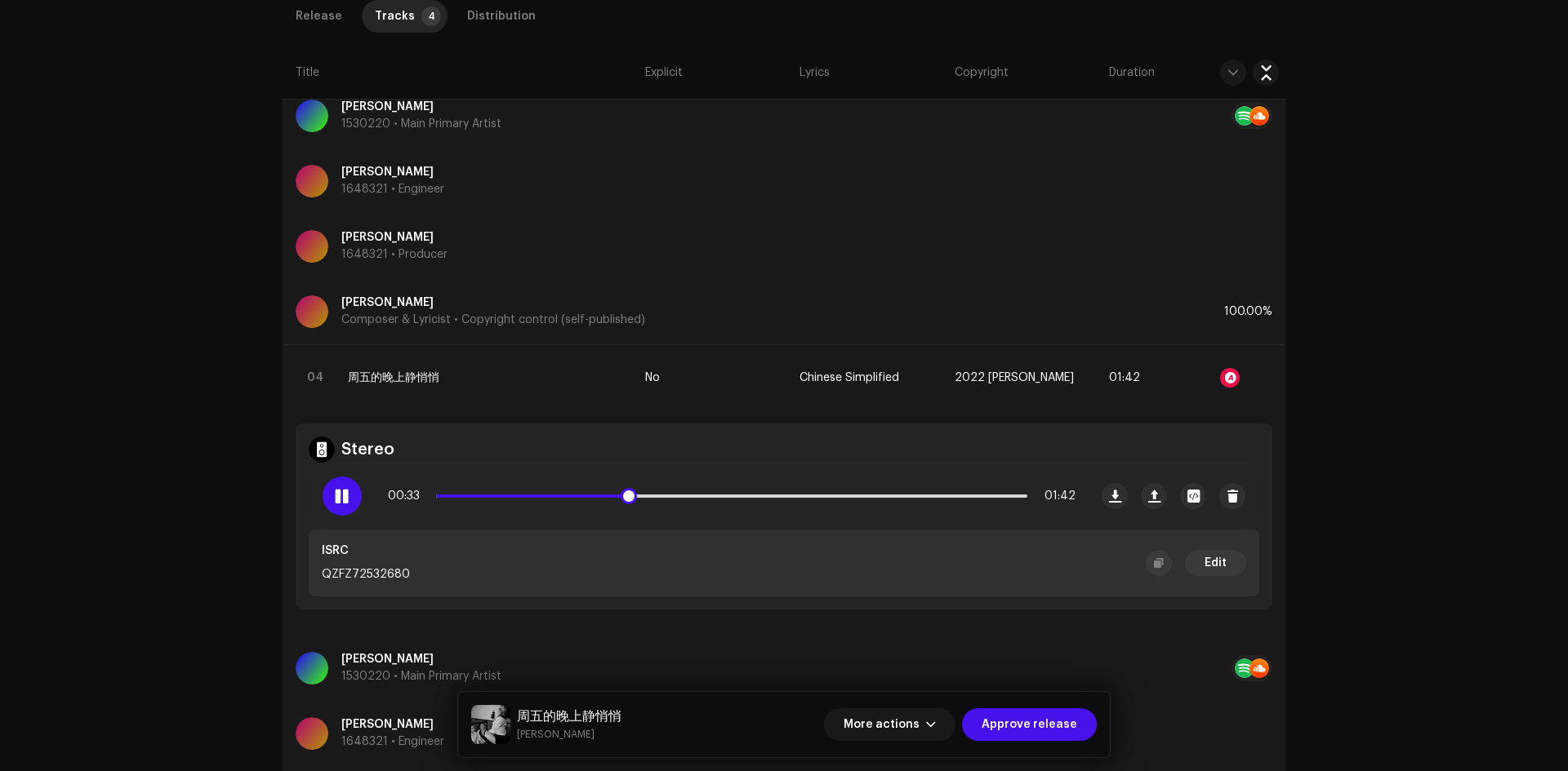
click at [350, 495] on div at bounding box center [342, 497] width 39 height 39
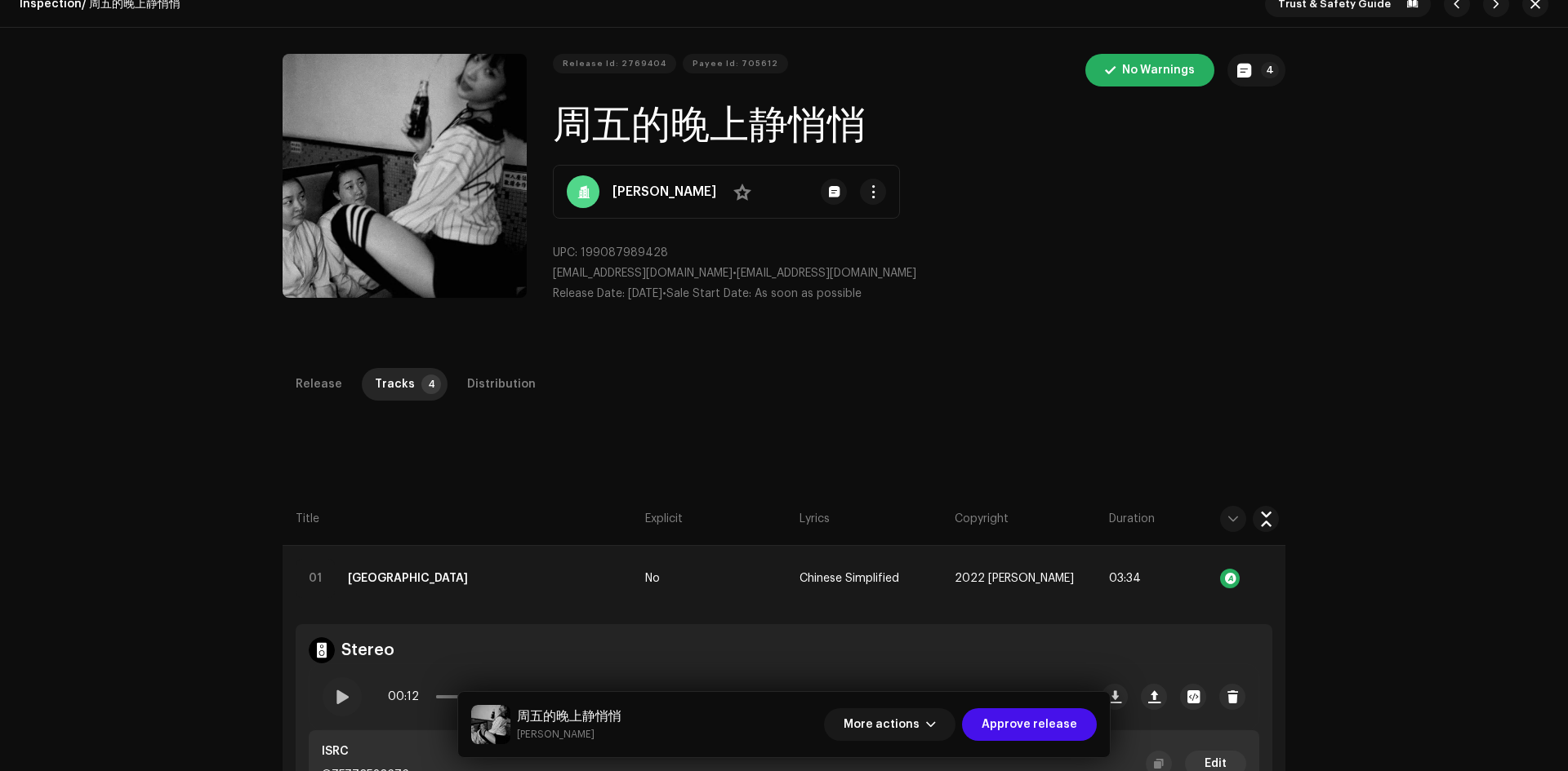
scroll to position [0, 0]
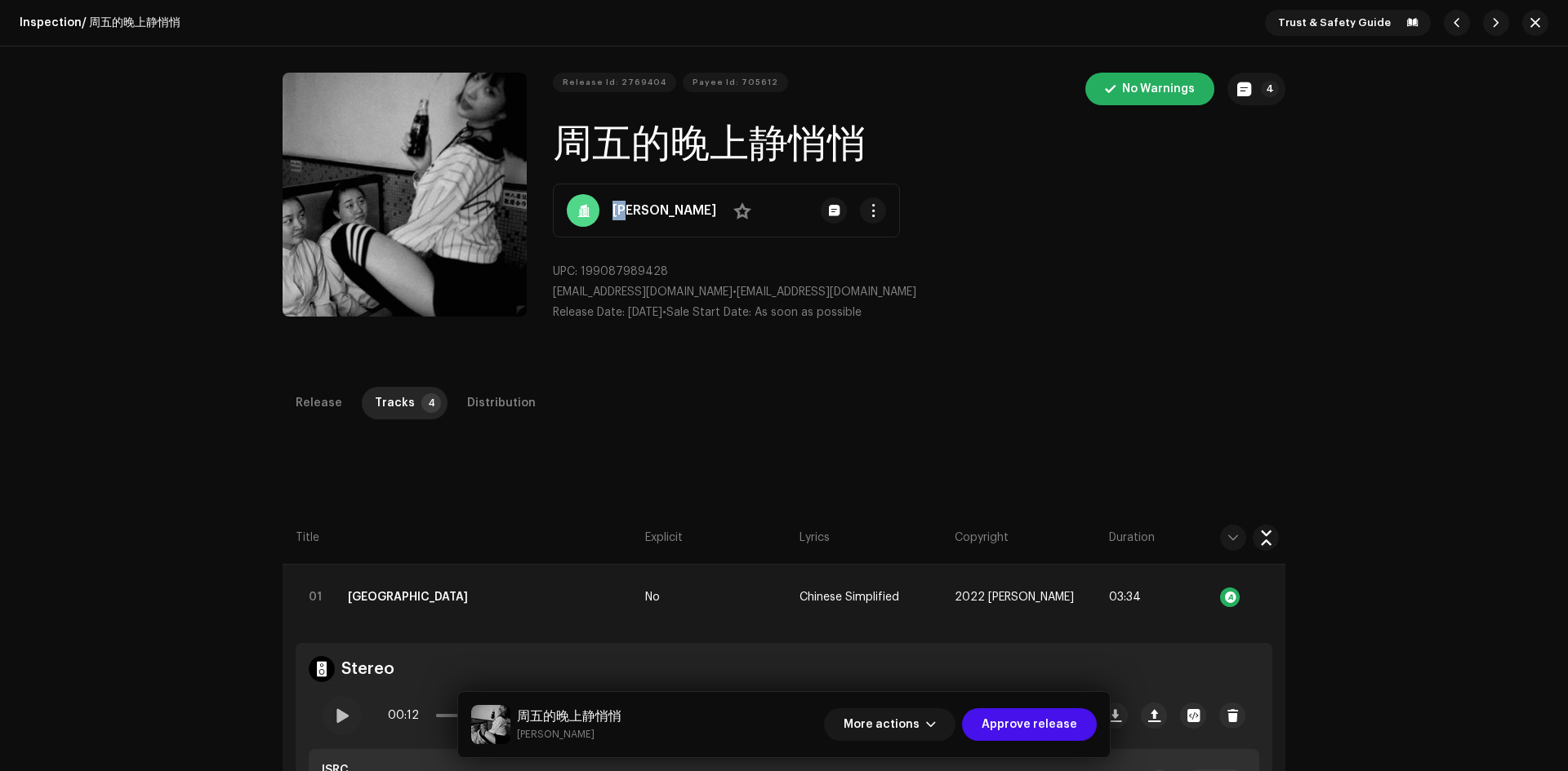
drag, startPoint x: 614, startPoint y: 213, endPoint x: 635, endPoint y: 213, distance: 21.0
click at [635, 213] on div "柏瞳 No" at bounding box center [725, 210] width 347 height 54
copy div "柏瞳"
click at [318, 400] on div "Release" at bounding box center [319, 403] width 47 height 33
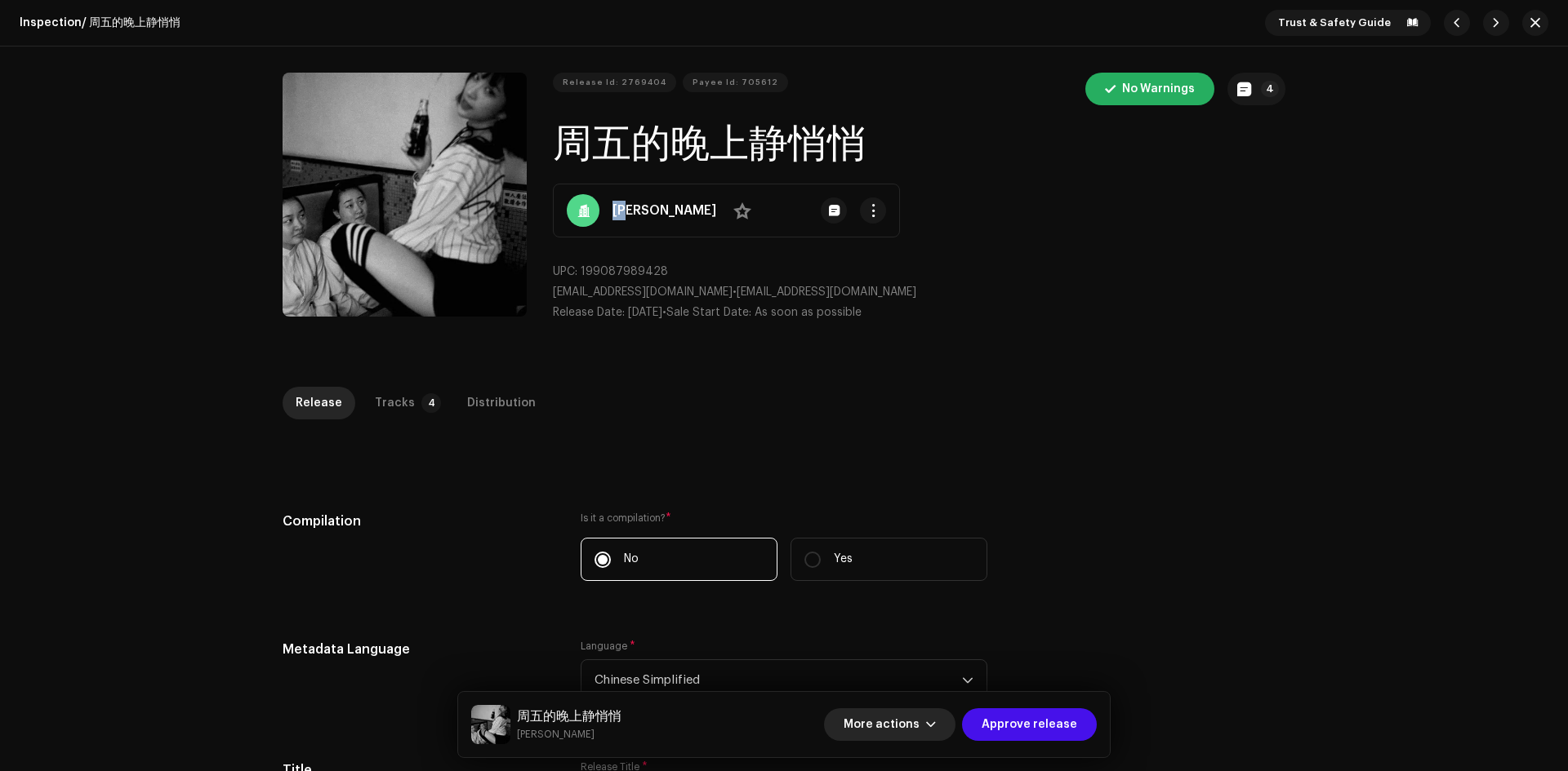
click at [934, 717] on button "More actions" at bounding box center [890, 724] width 132 height 33
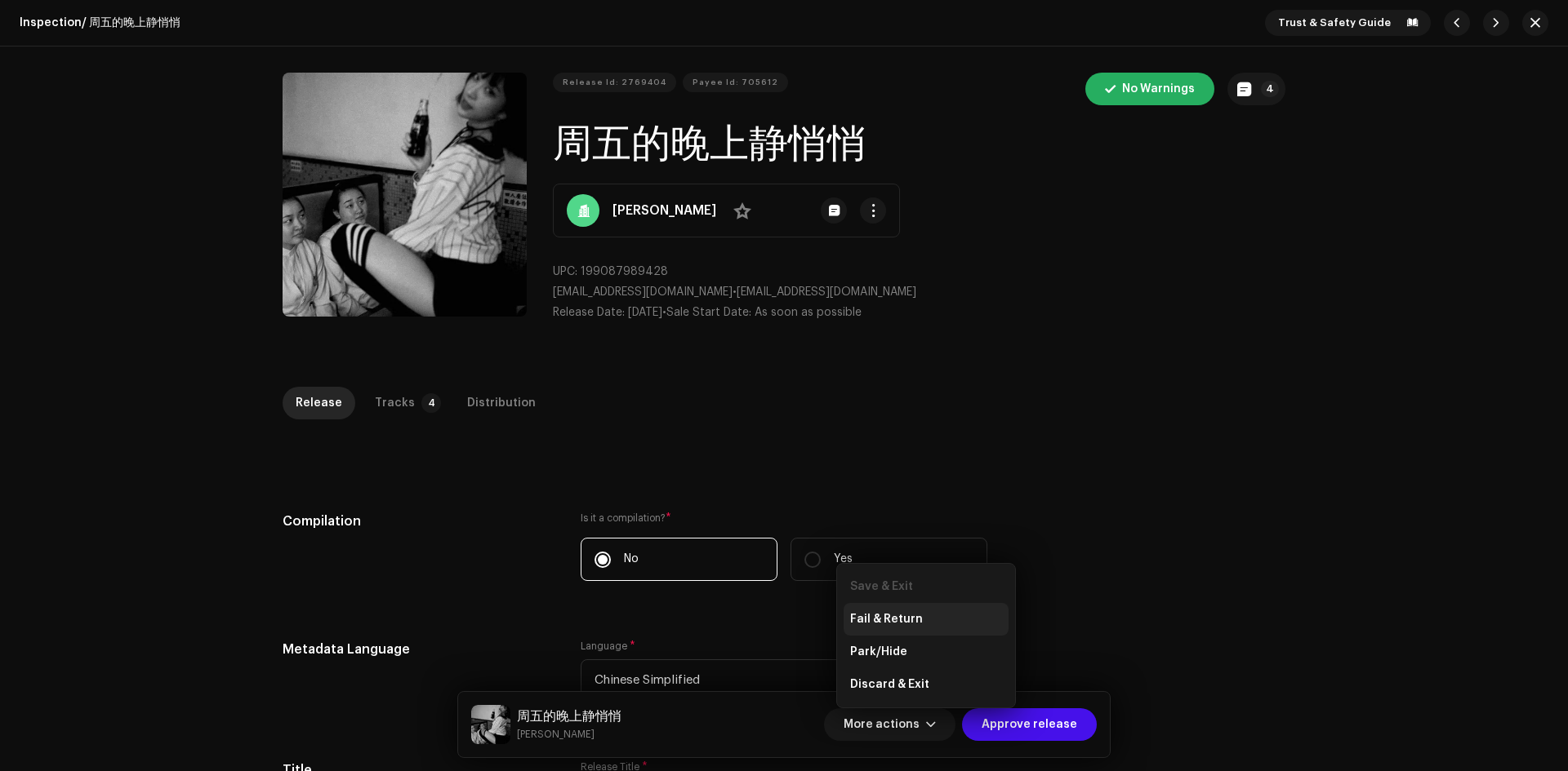
click at [947, 621] on div "Fail & Return" at bounding box center [926, 620] width 152 height 13
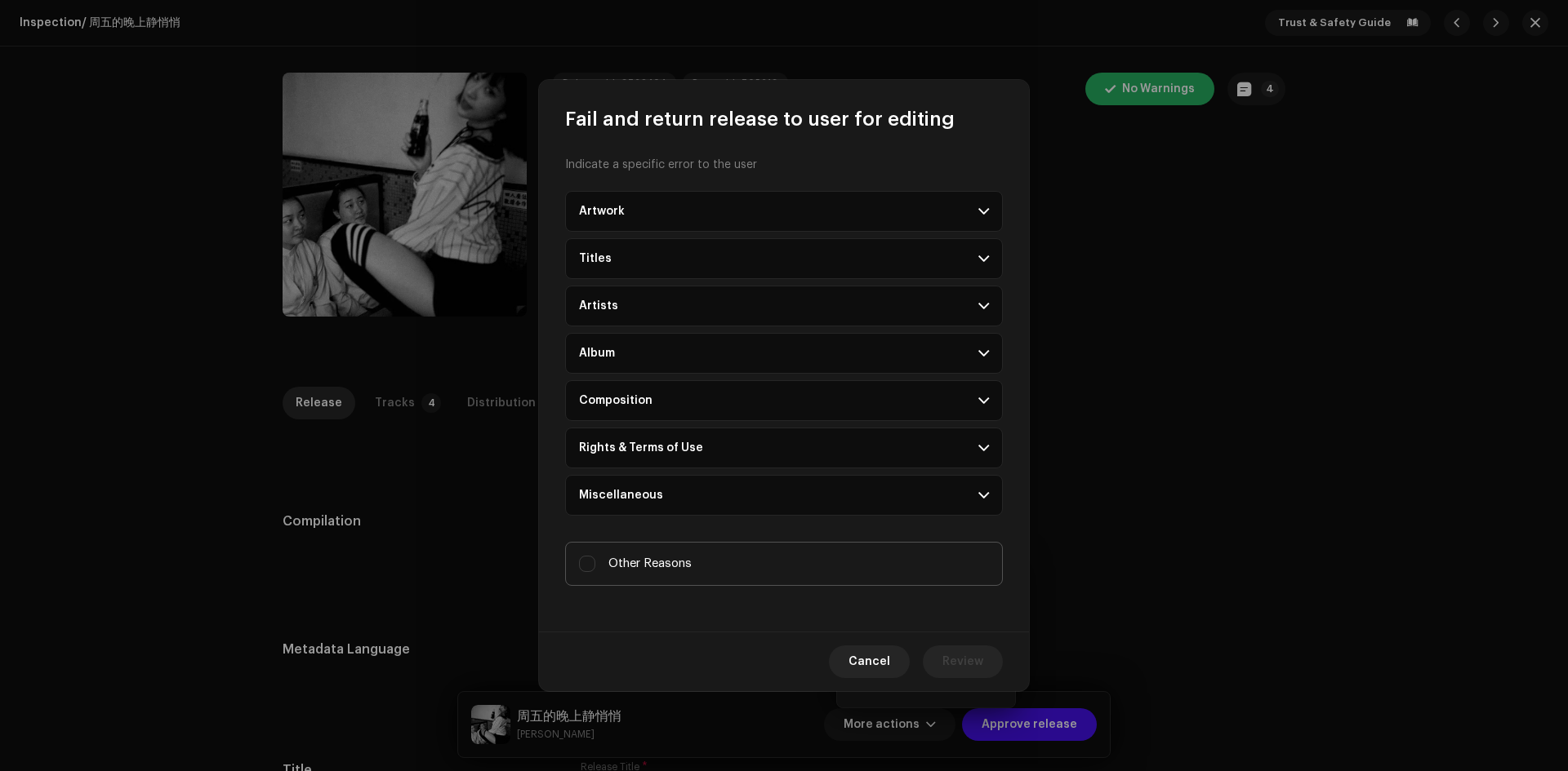
click at [691, 556] on label "Other Reasons" at bounding box center [784, 563] width 438 height 44
click at [596, 556] on input "Other Reasons" at bounding box center [586, 563] width 16 height 16
checkbox input "true"
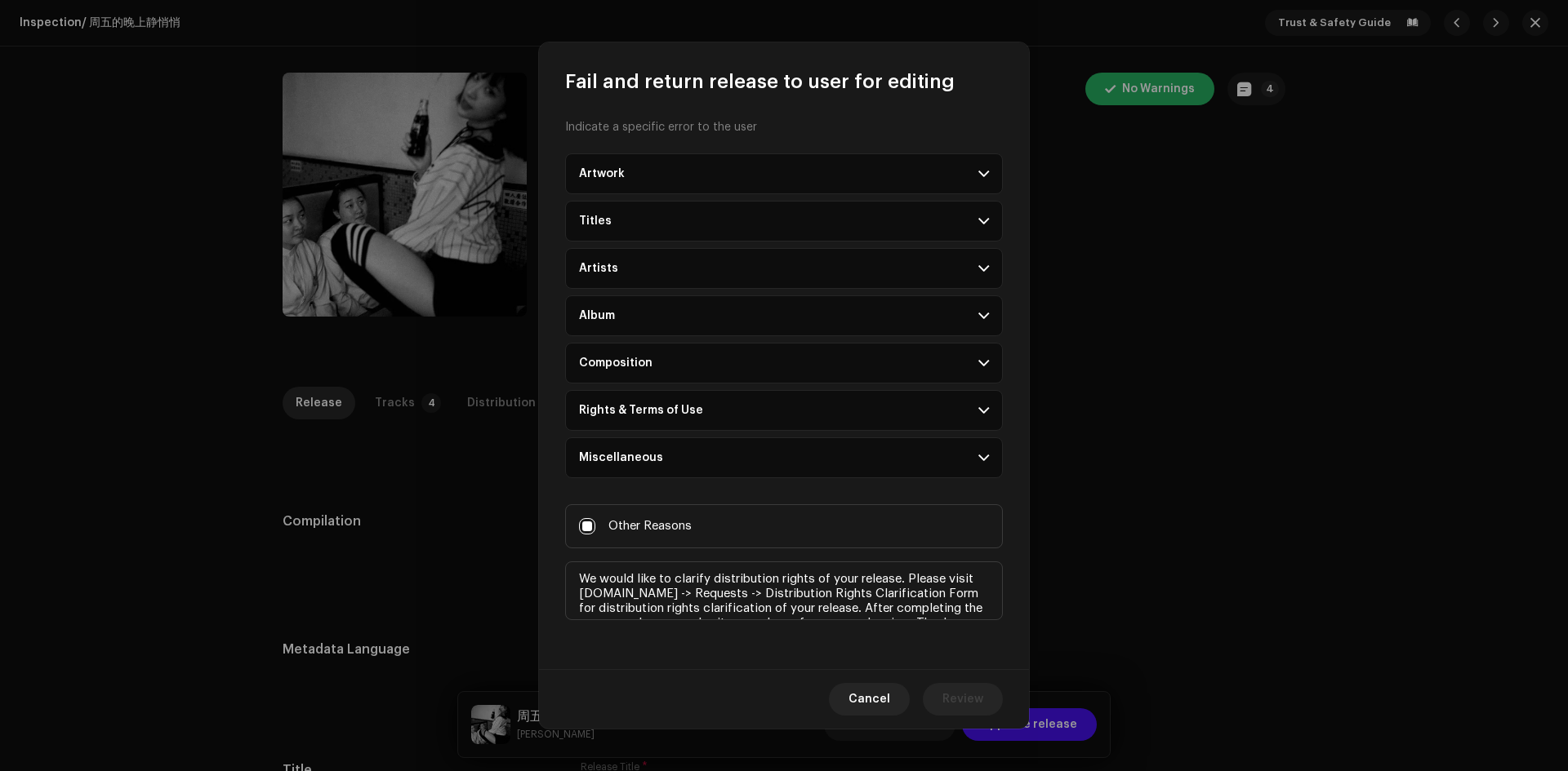
scroll to position [24, 0]
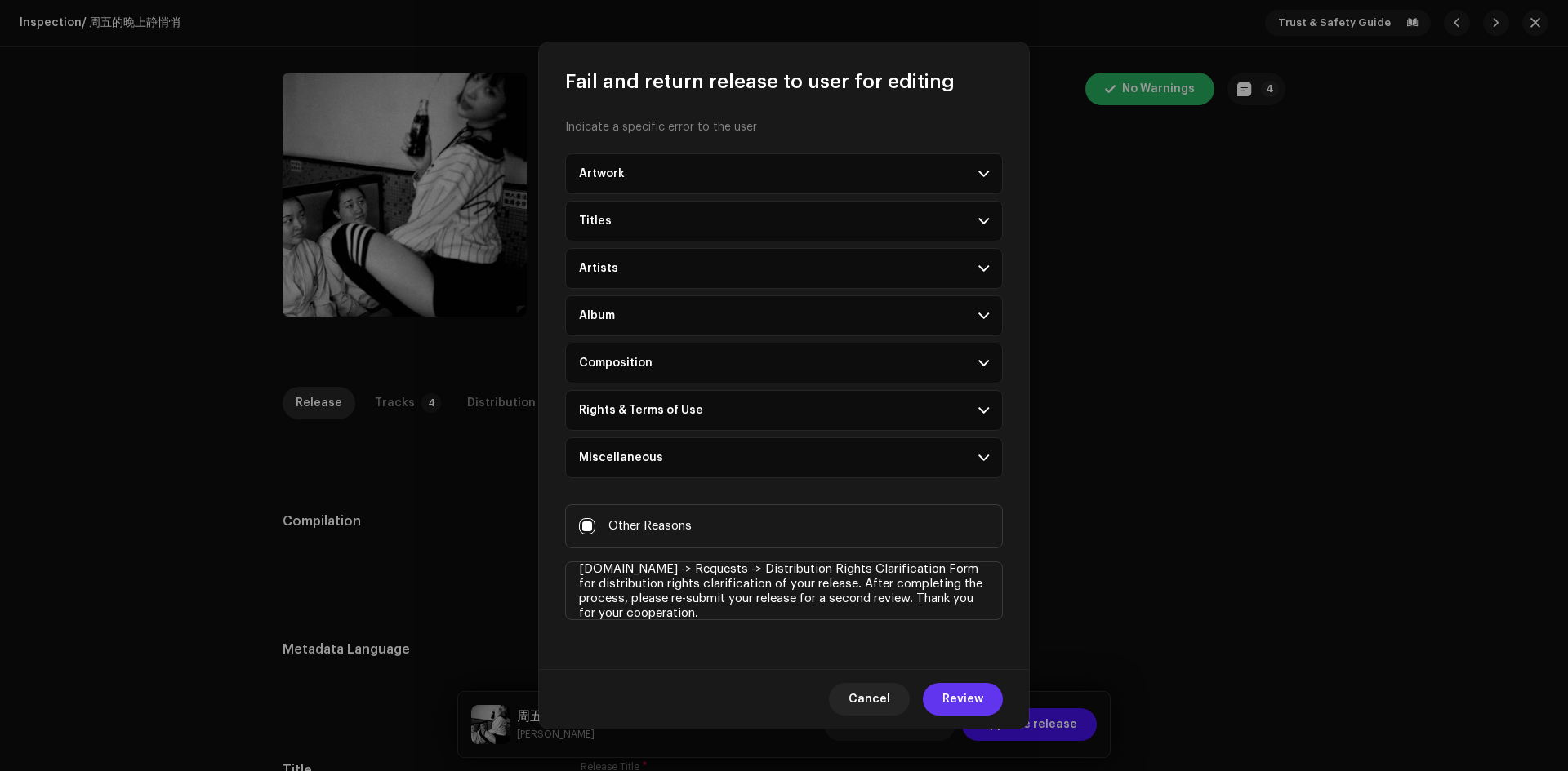
type textarea "We would like to clarify distribution rights of your release. Please visit my.t…"
click at [976, 700] on span "Review" at bounding box center [962, 699] width 40 height 33
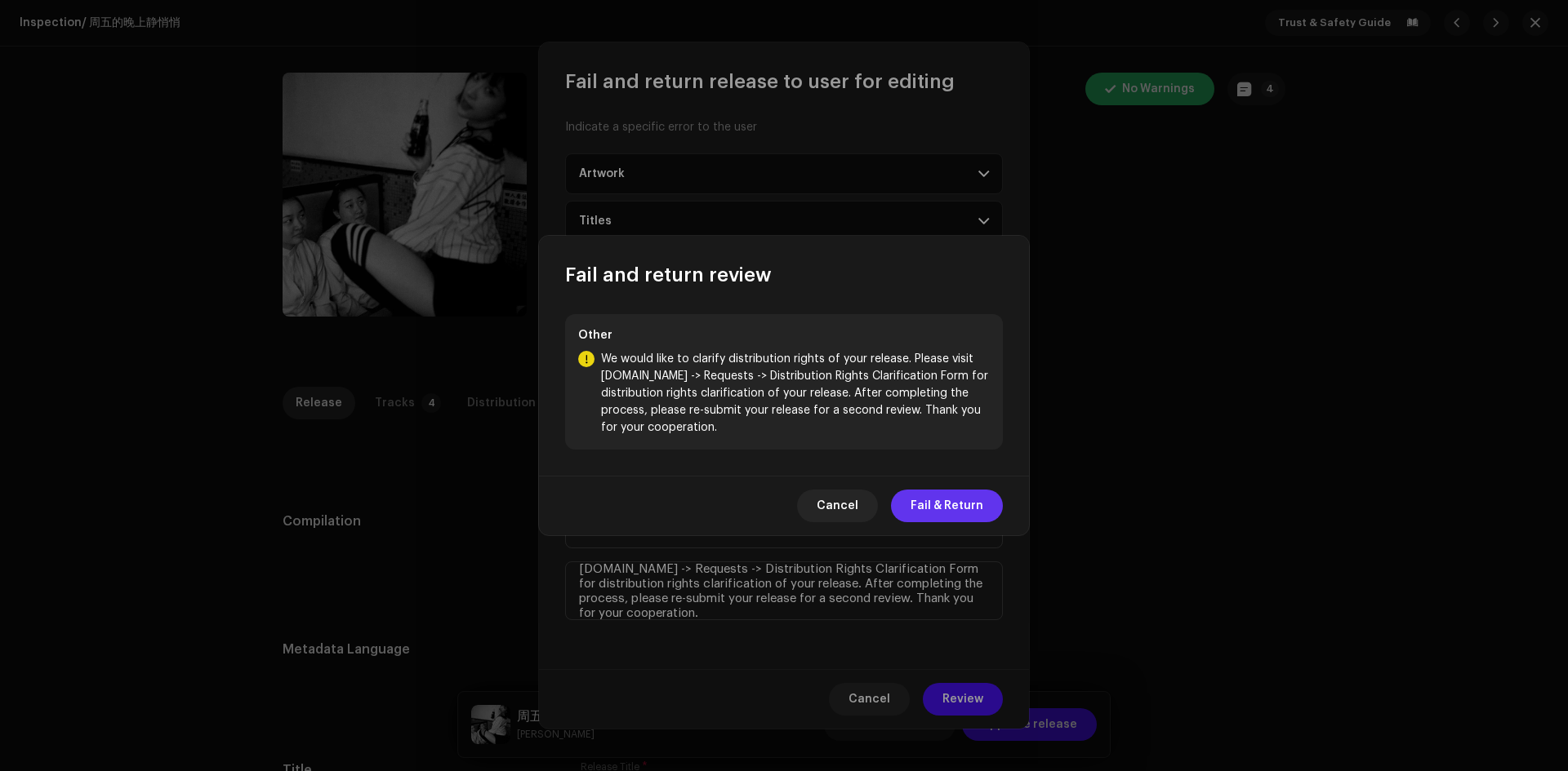
click at [986, 512] on button "Fail & Return" at bounding box center [946, 505] width 112 height 33
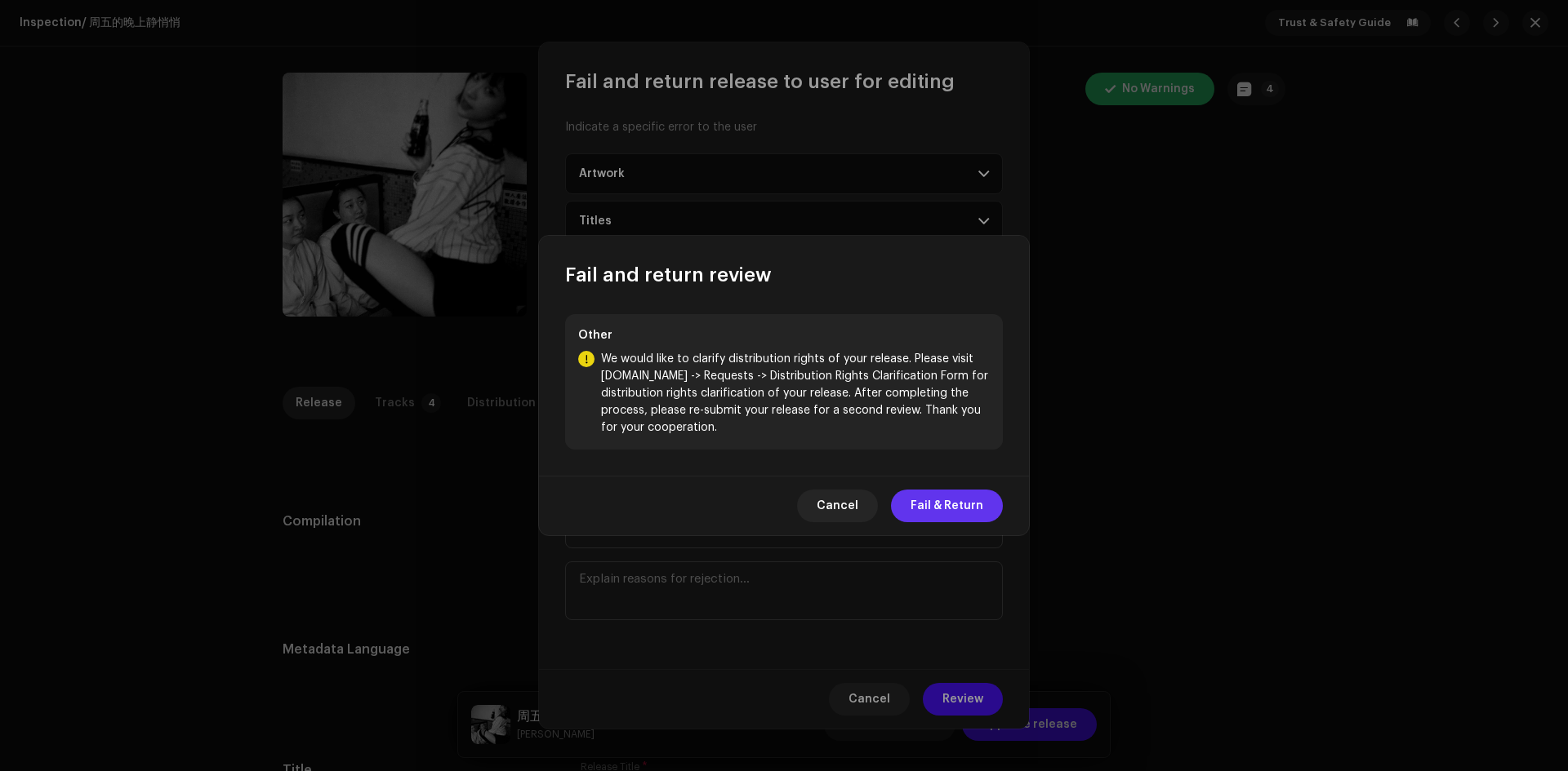
scroll to position [0, 0]
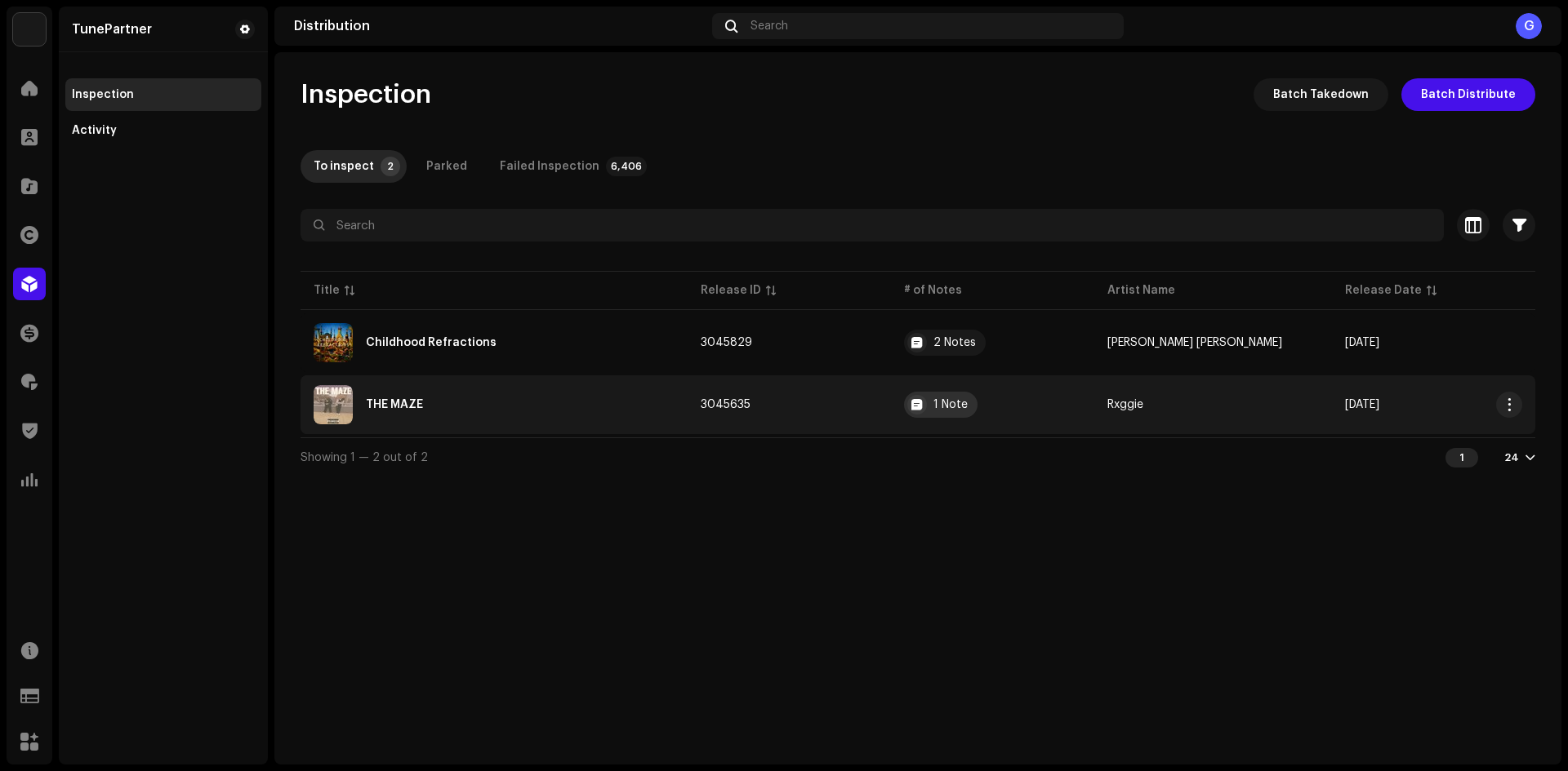
click at [962, 404] on div "1 Note" at bounding box center [950, 405] width 34 height 11
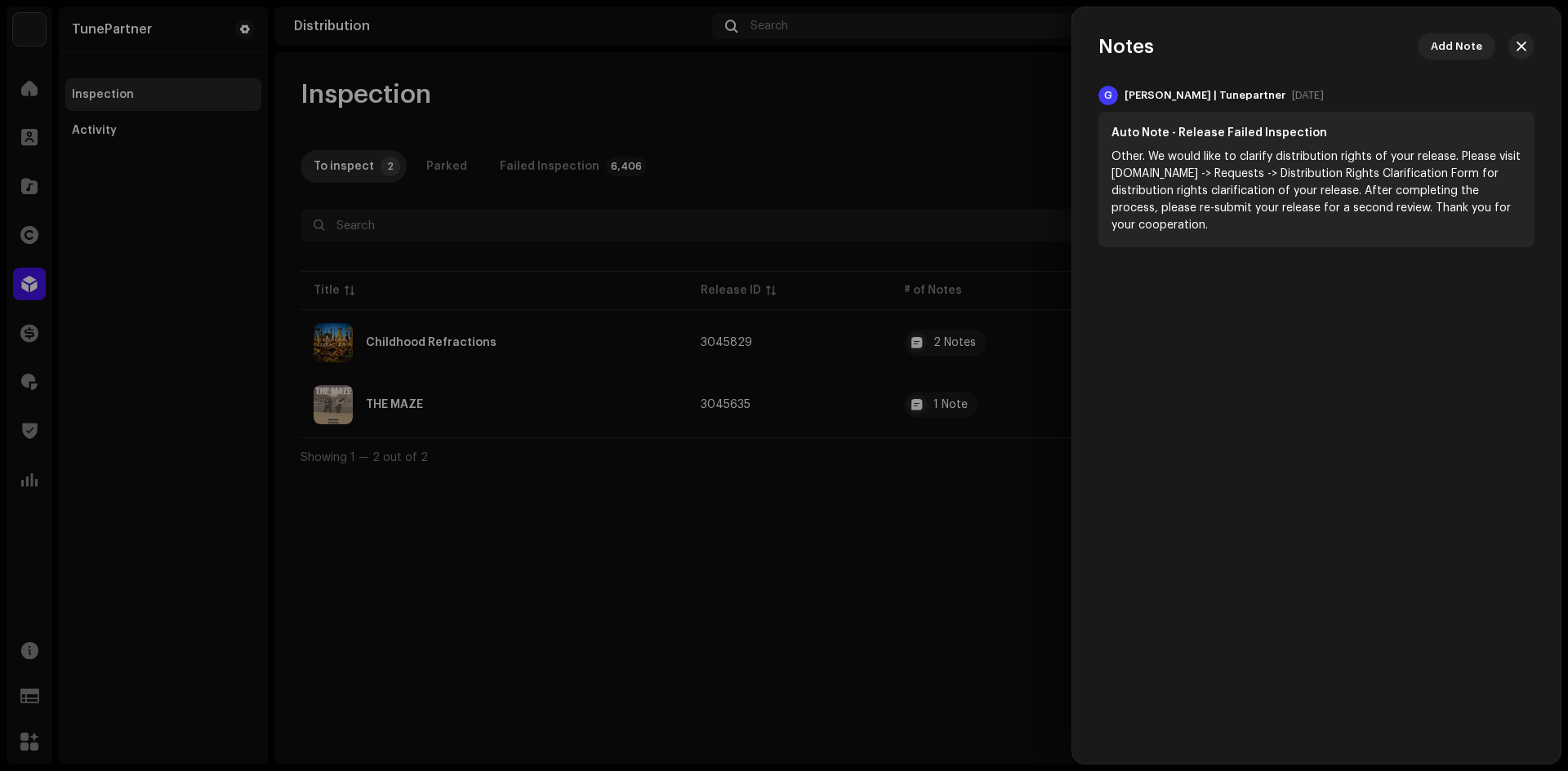
click at [929, 463] on div at bounding box center [784, 385] width 1568 height 771
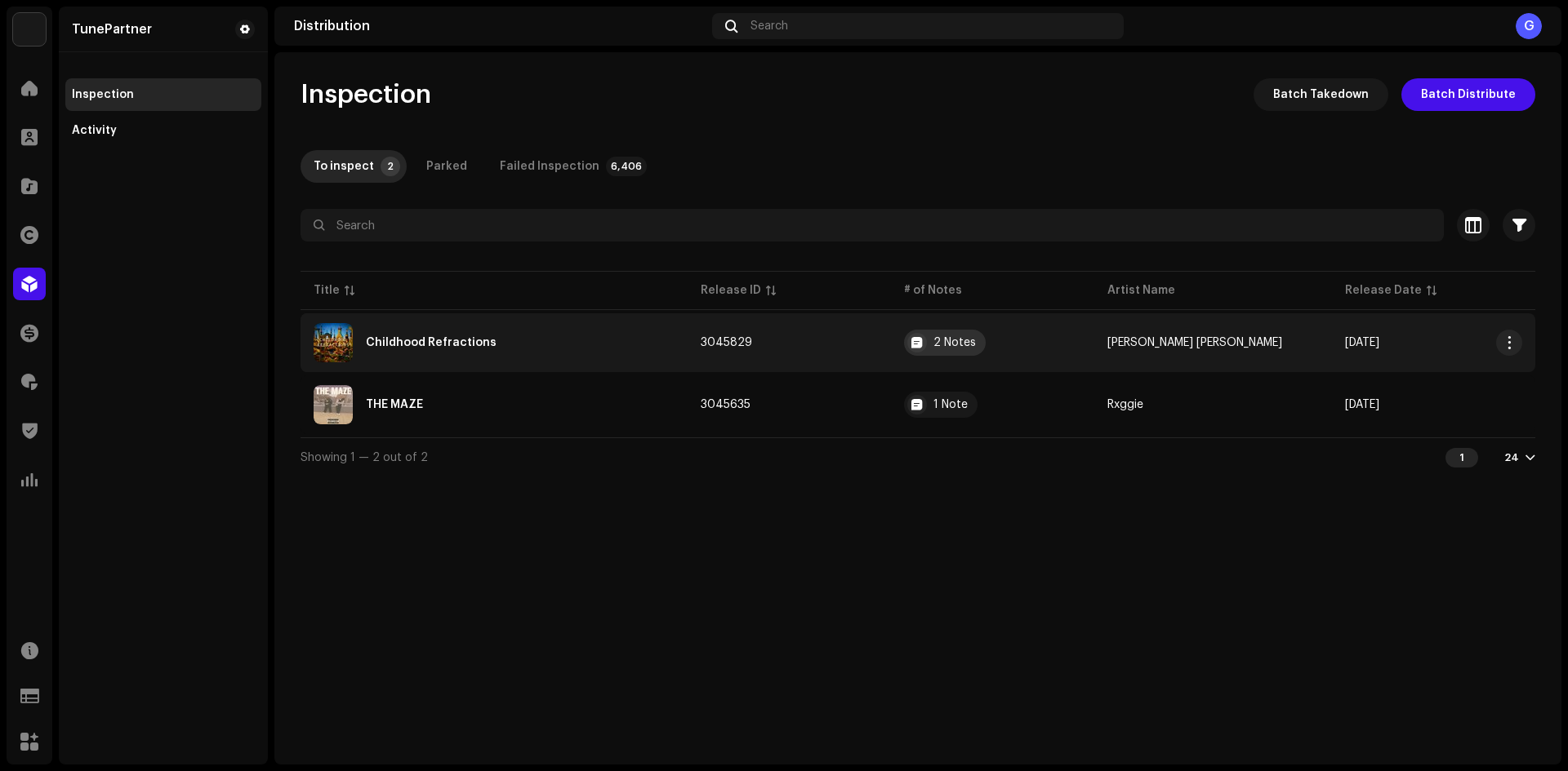
click at [926, 335] on div at bounding box center [916, 343] width 20 height 20
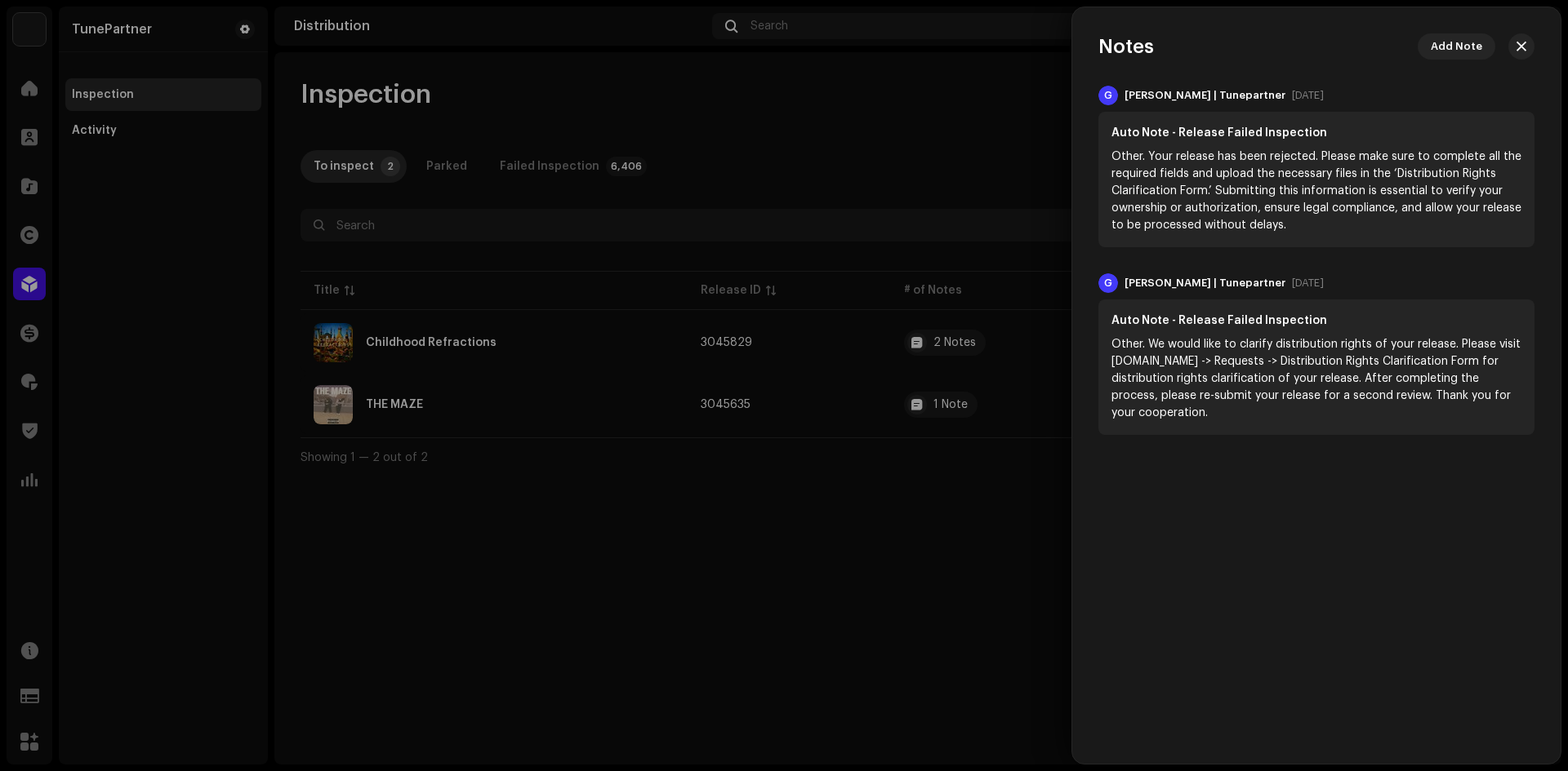
click at [952, 466] on div at bounding box center [784, 385] width 1568 height 771
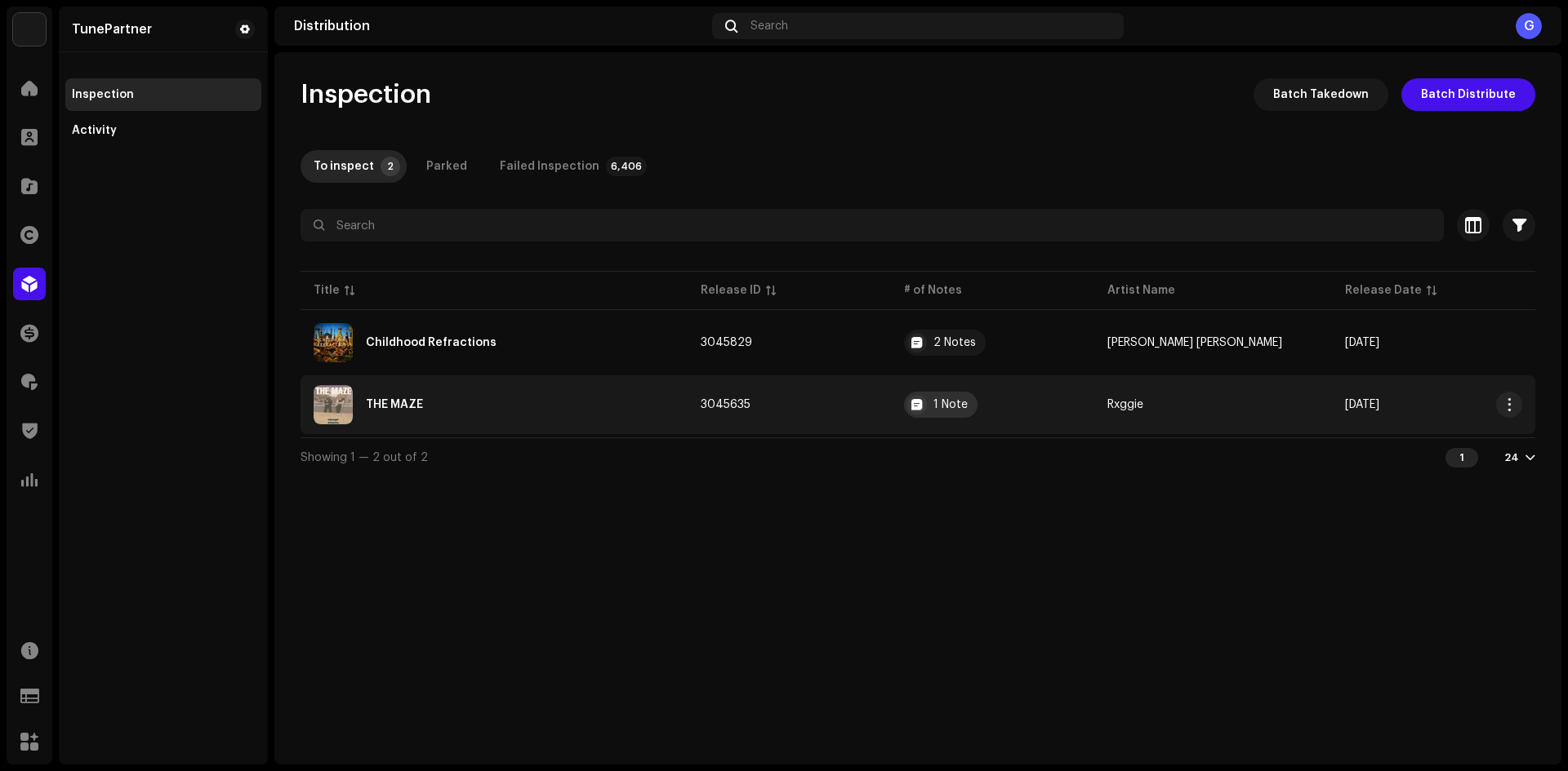
click at [959, 407] on div "1 Note" at bounding box center [950, 405] width 34 height 11
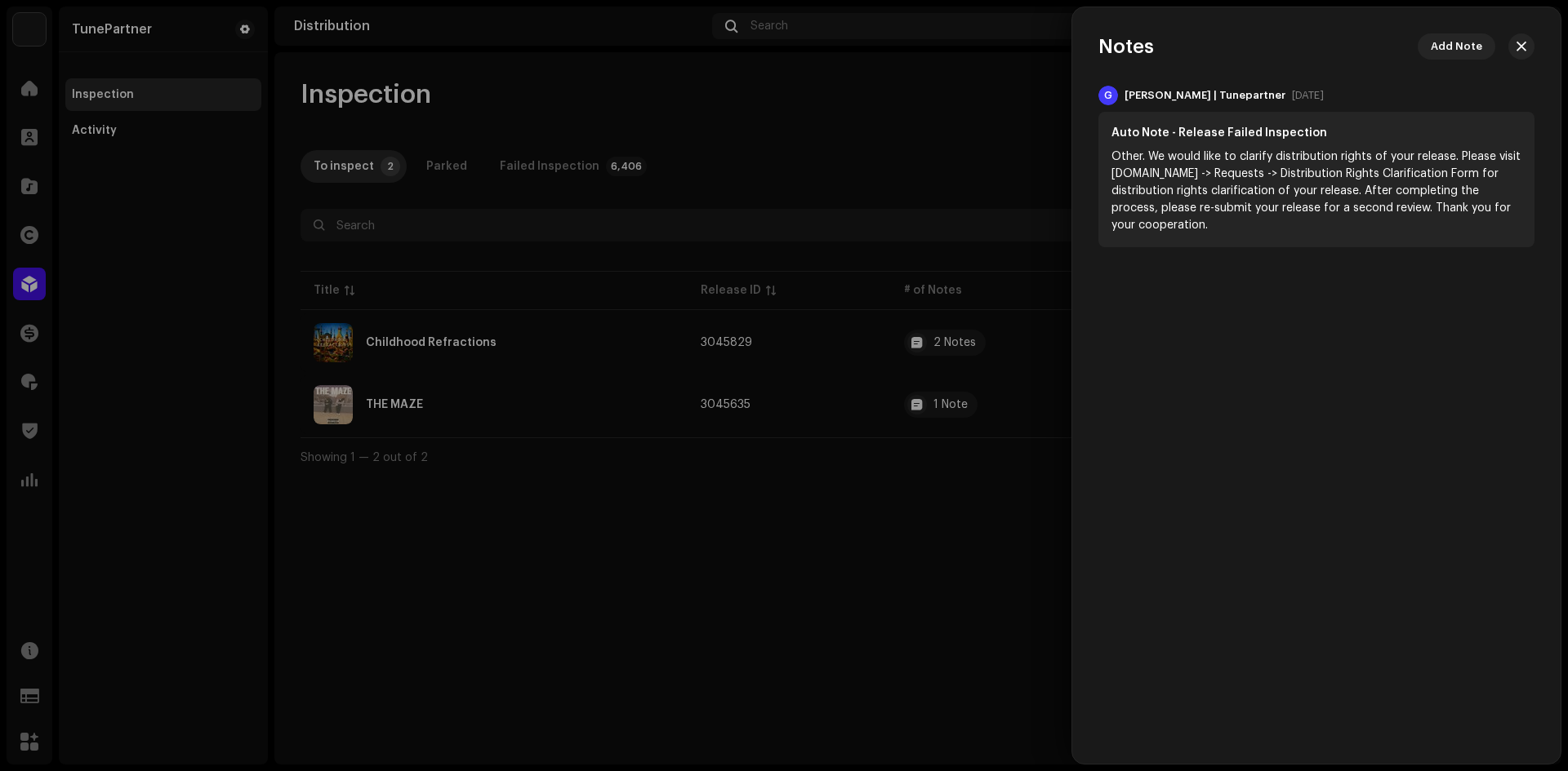
click at [1512, 47] on button "button" at bounding box center [1521, 47] width 26 height 26
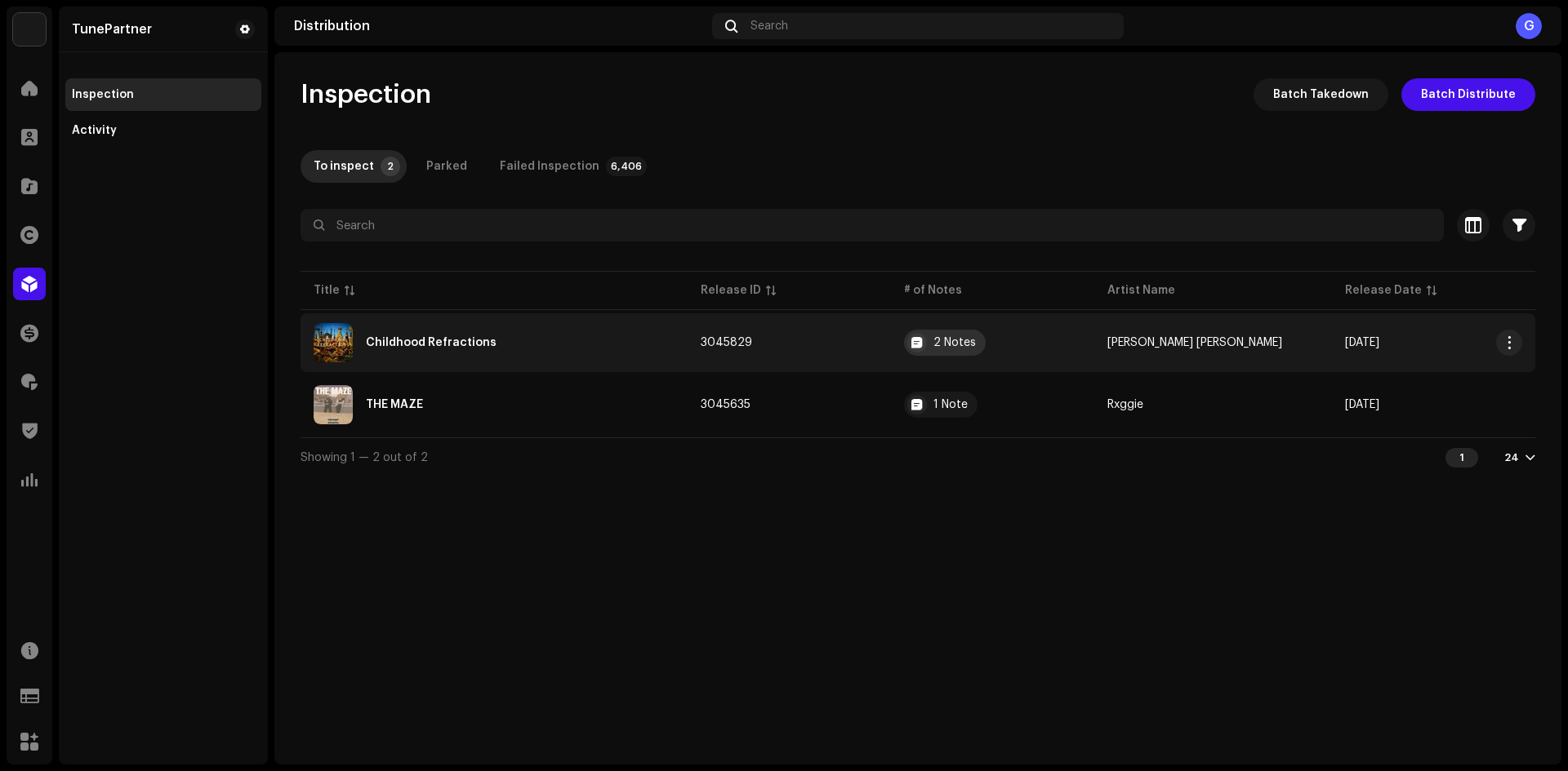
click at [944, 332] on div "2 Notes" at bounding box center [944, 343] width 82 height 26
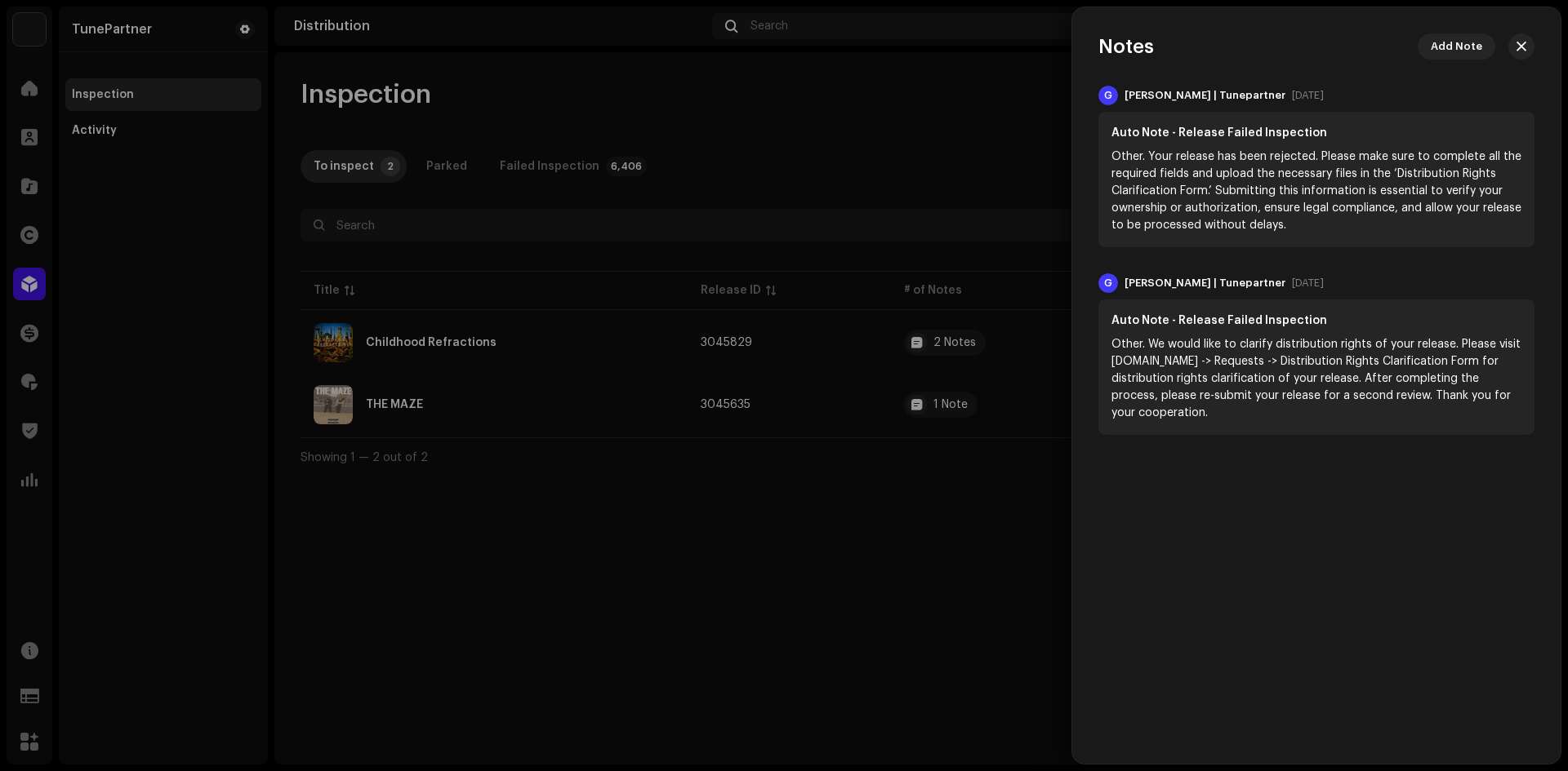
click at [1527, 39] on button "button" at bounding box center [1521, 47] width 26 height 26
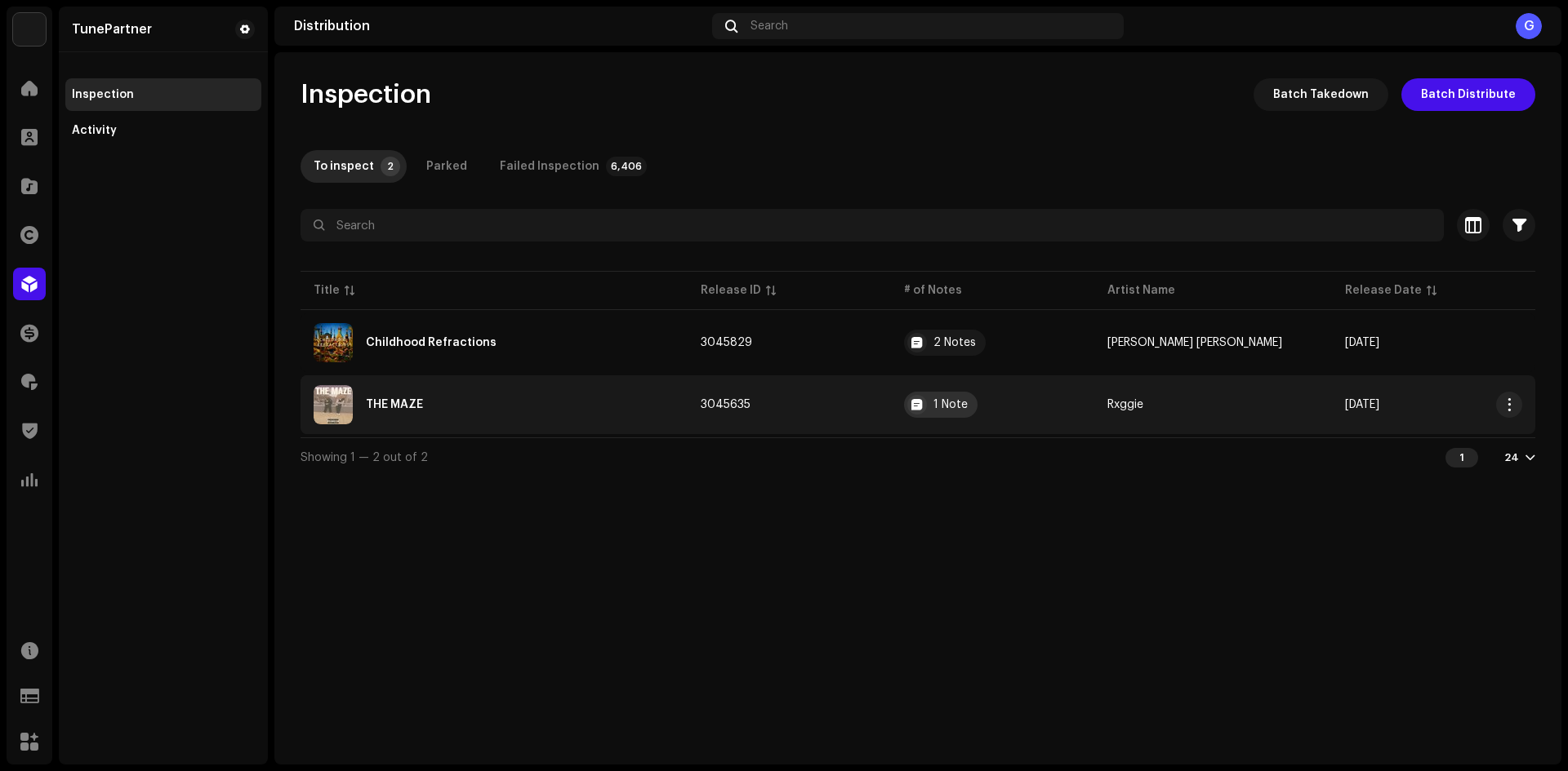
click at [926, 402] on div at bounding box center [916, 405] width 20 height 20
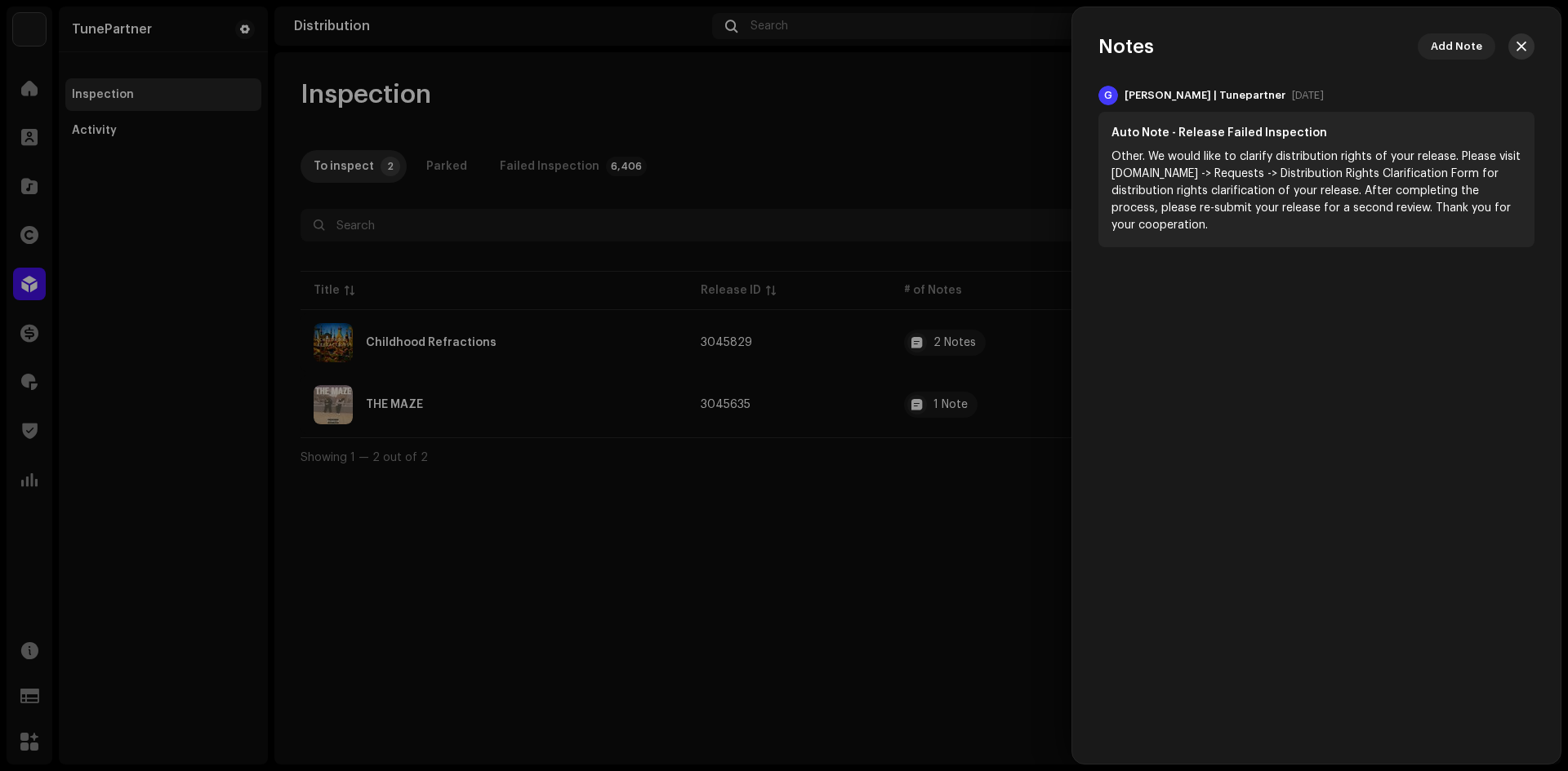
drag, startPoint x: 1512, startPoint y: 49, endPoint x: 794, endPoint y: 49, distance: 718.0
click at [1512, 50] on button "button" at bounding box center [1521, 47] width 26 height 26
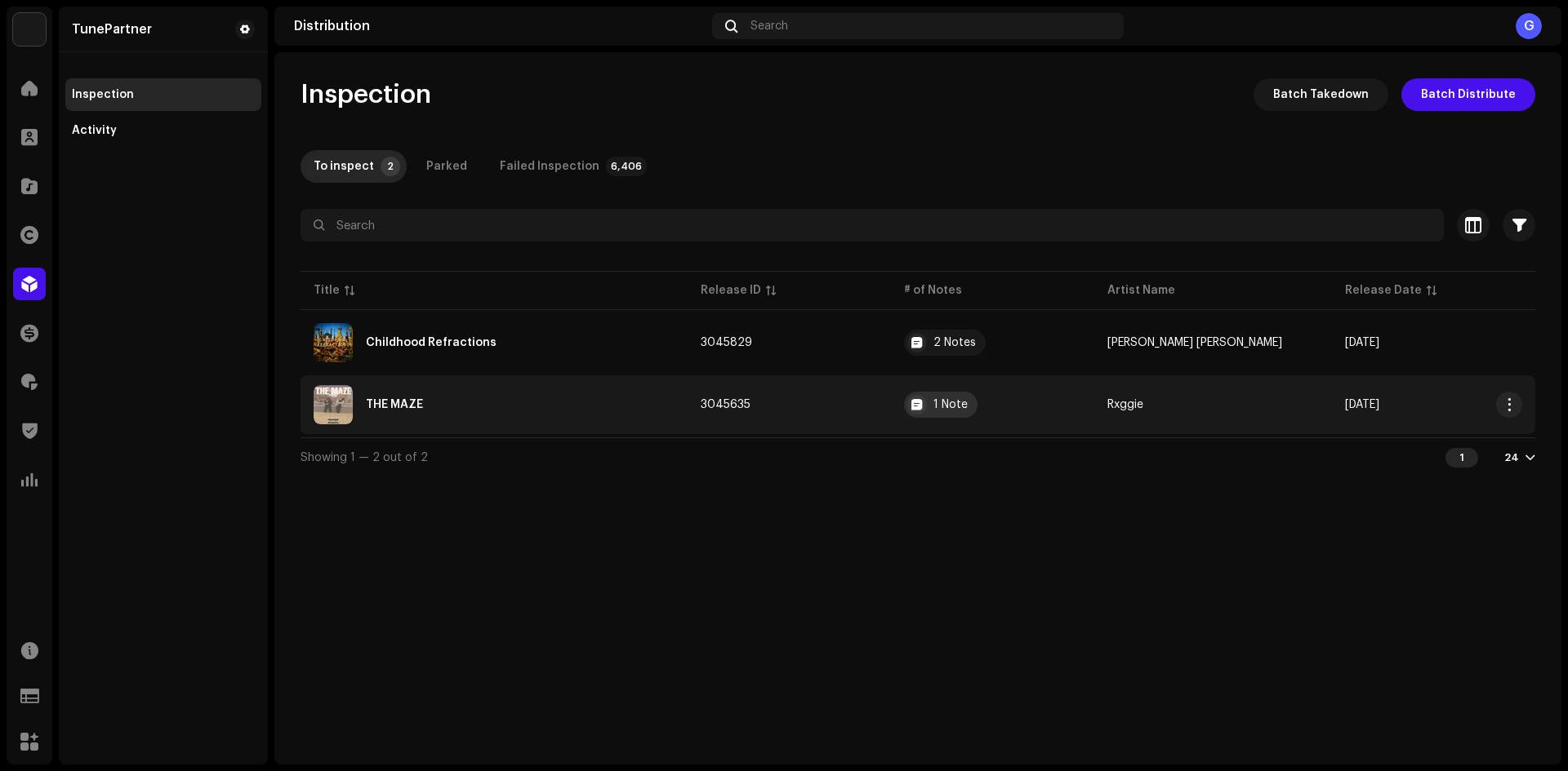
click at [955, 414] on div "1 Note" at bounding box center [940, 405] width 73 height 26
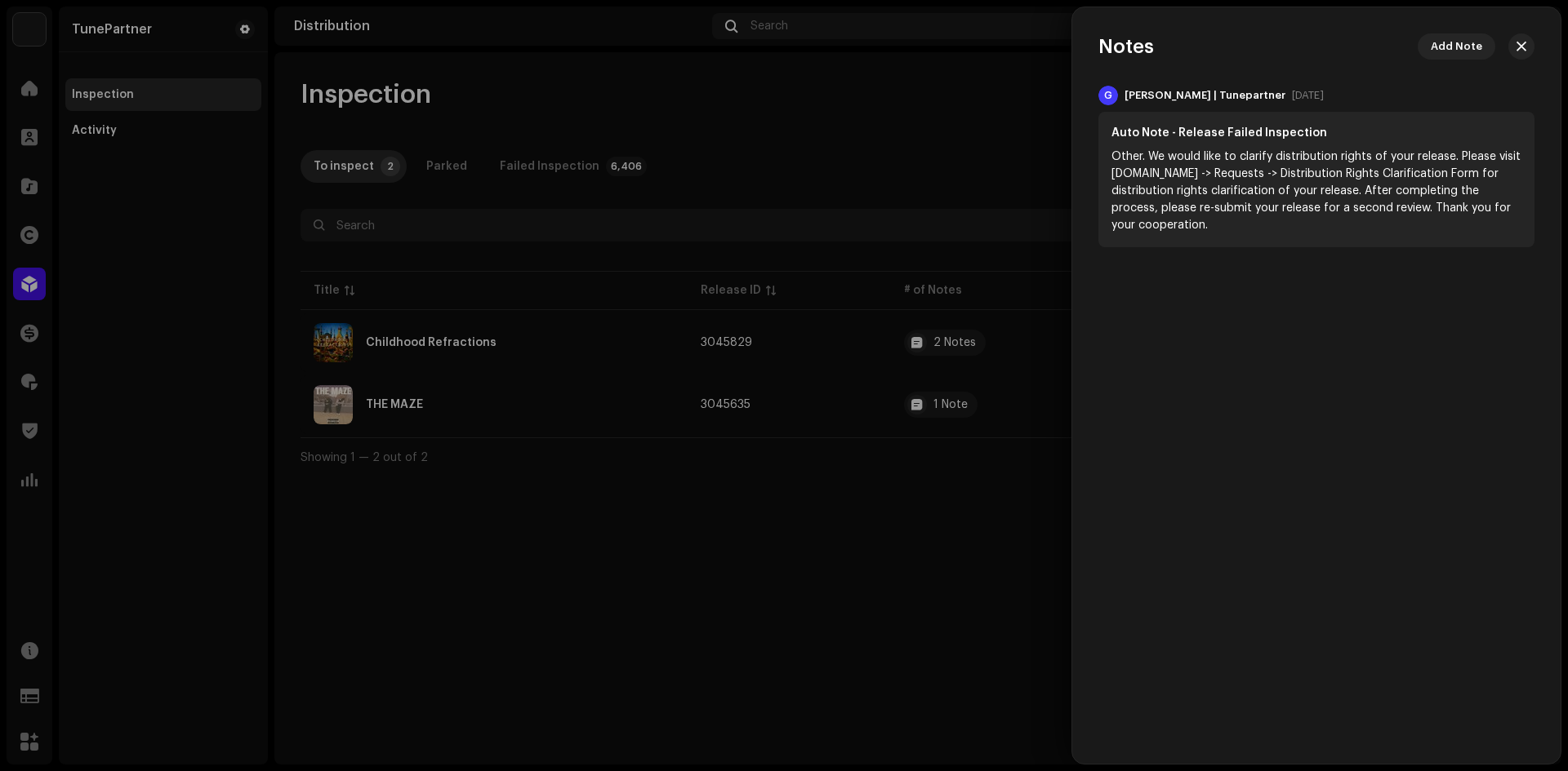
click at [971, 339] on div at bounding box center [784, 385] width 1568 height 771
click at [971, 339] on div "2 Notes" at bounding box center [954, 343] width 42 height 11
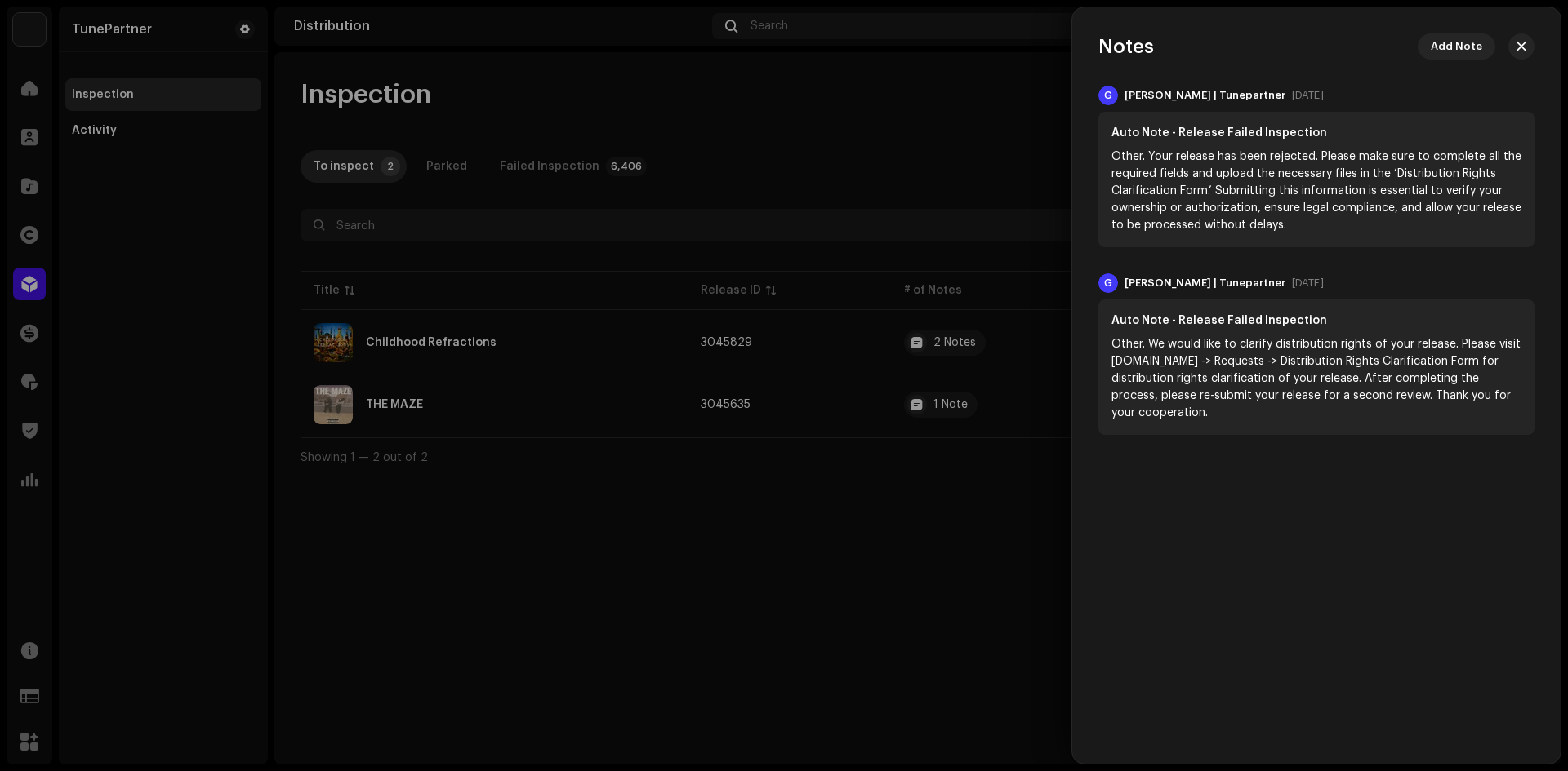
click at [840, 497] on div at bounding box center [784, 385] width 1568 height 771
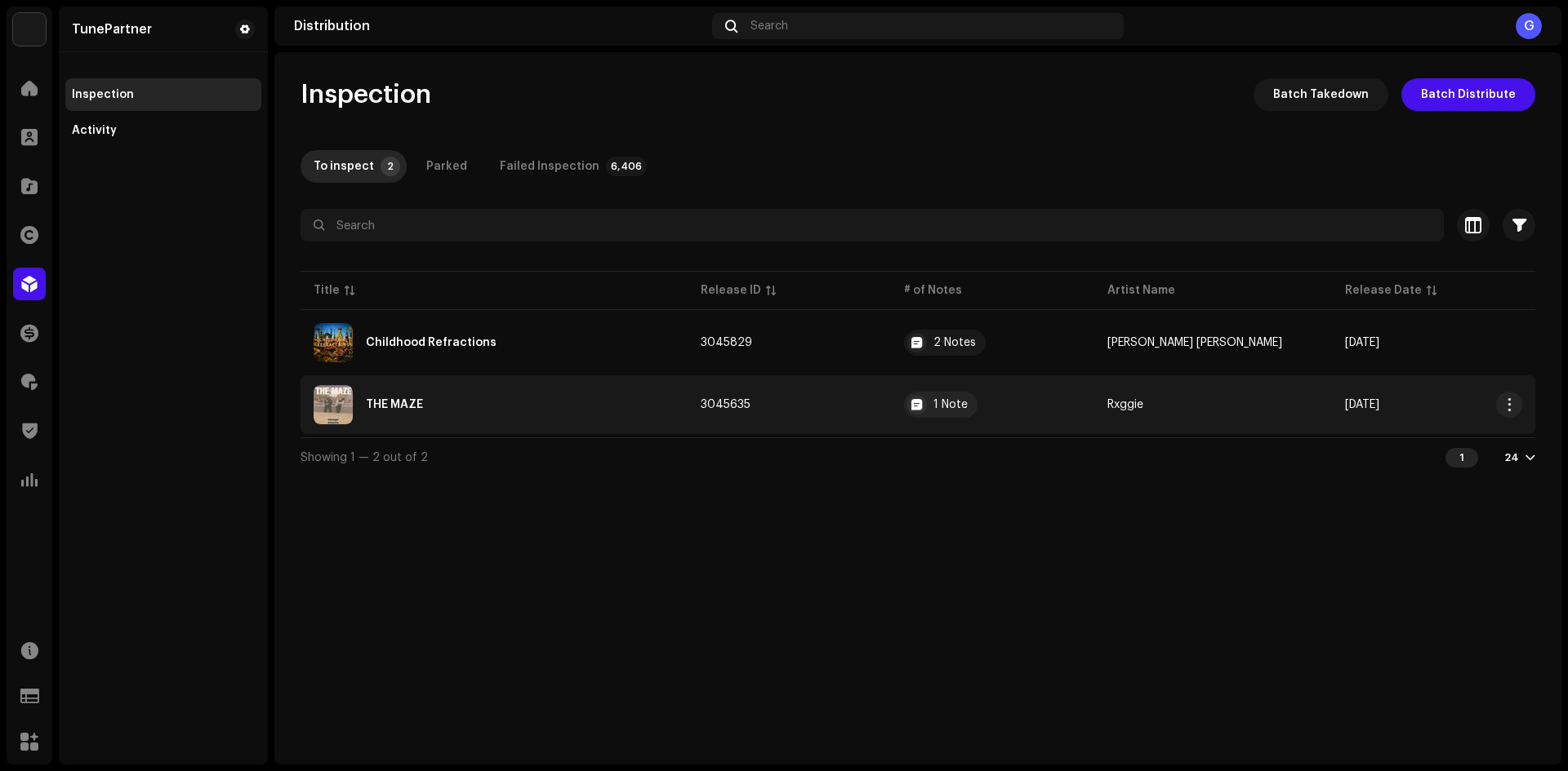
click at [845, 409] on td "3045635" at bounding box center [789, 405] width 203 height 59
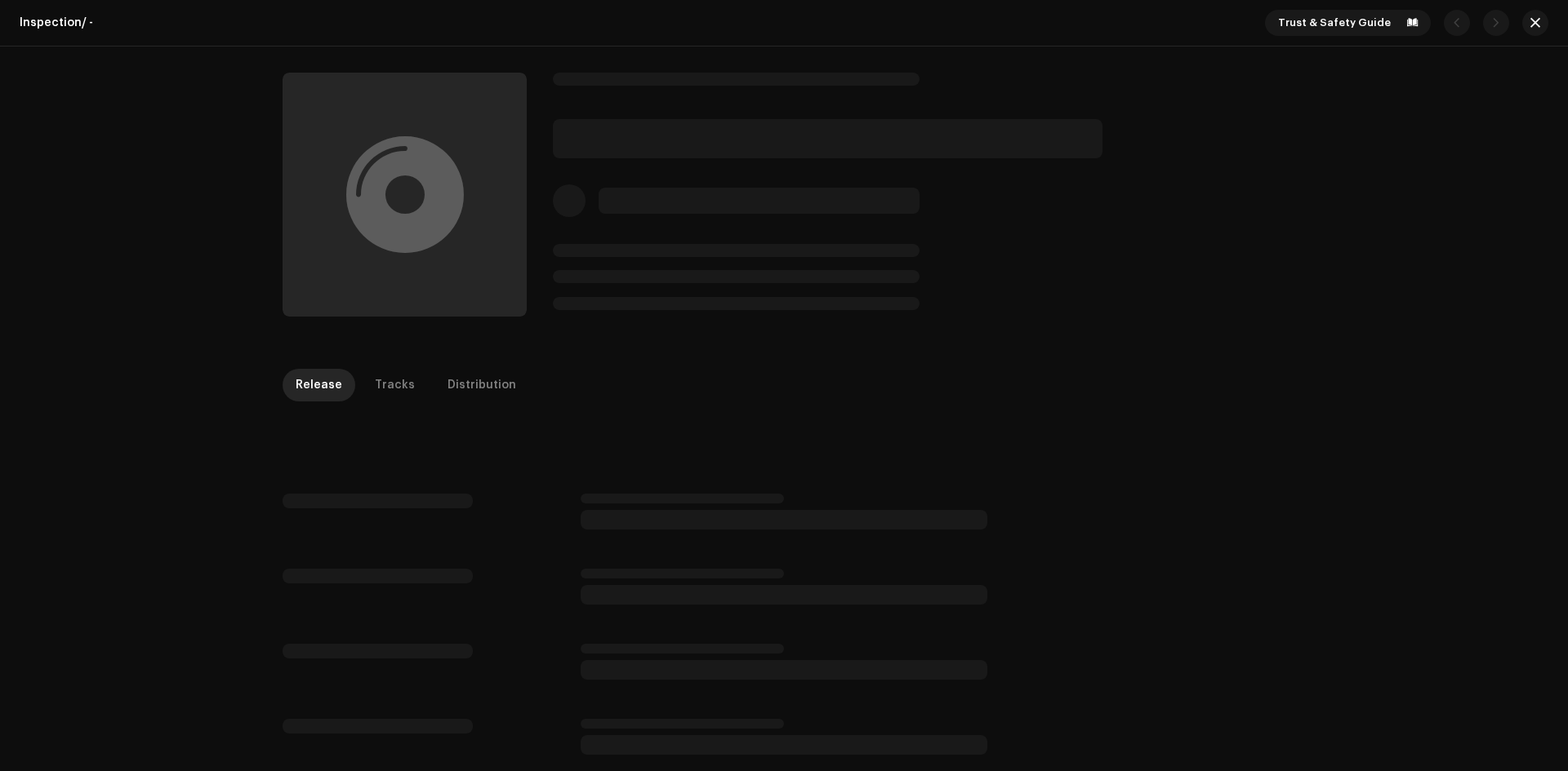
drag, startPoint x: 962, startPoint y: 281, endPoint x: 596, endPoint y: 283, distance: 366.0
click at [960, 281] on div at bounding box center [919, 194] width 733 height 244
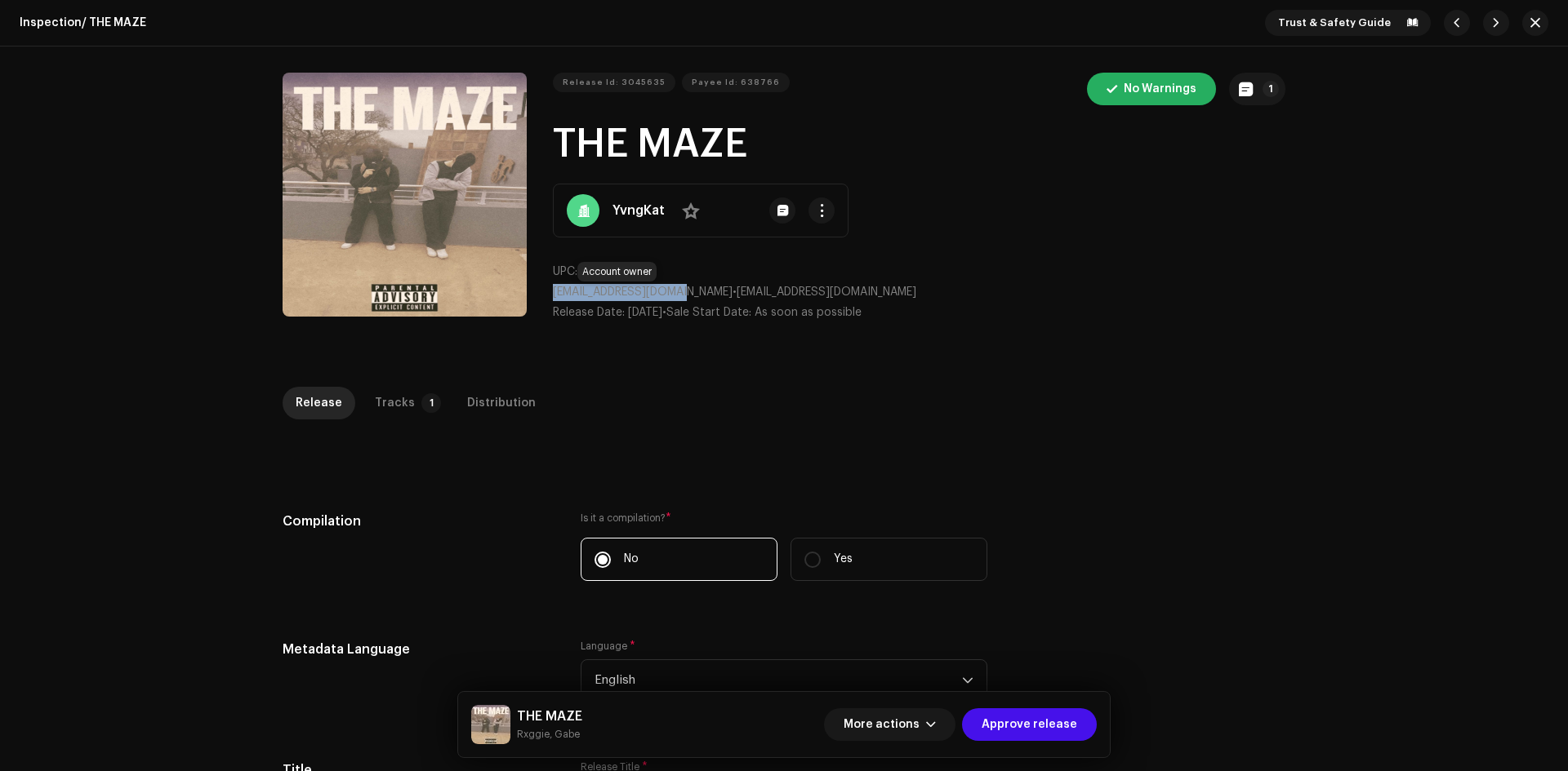
drag, startPoint x: 546, startPoint y: 287, endPoint x: 680, endPoint y: 293, distance: 134.1
click at [680, 293] on div "Release Id: 3045635 Payee Id: 638766 No Warnings 1 THE MAZE YvngKat No UPC: — k…" at bounding box center [784, 203] width 1002 height 262
drag, startPoint x: 560, startPoint y: 144, endPoint x: 811, endPoint y: 142, distance: 251.0
click at [801, 144] on h1 "THE MAZE" at bounding box center [919, 145] width 733 height 53
click at [1455, 21] on button "button" at bounding box center [1456, 23] width 26 height 26
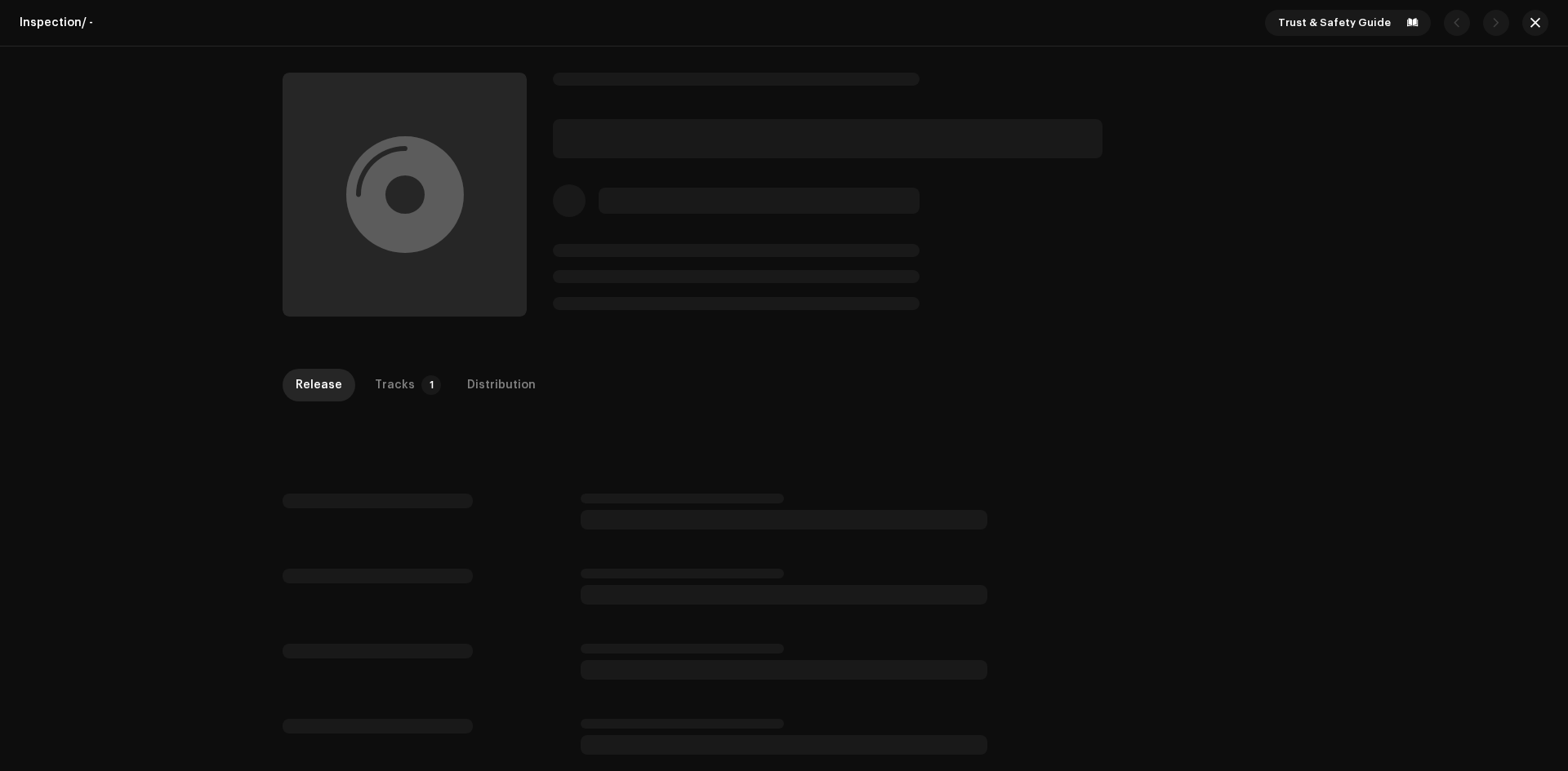
click at [955, 192] on div at bounding box center [919, 194] width 733 height 244
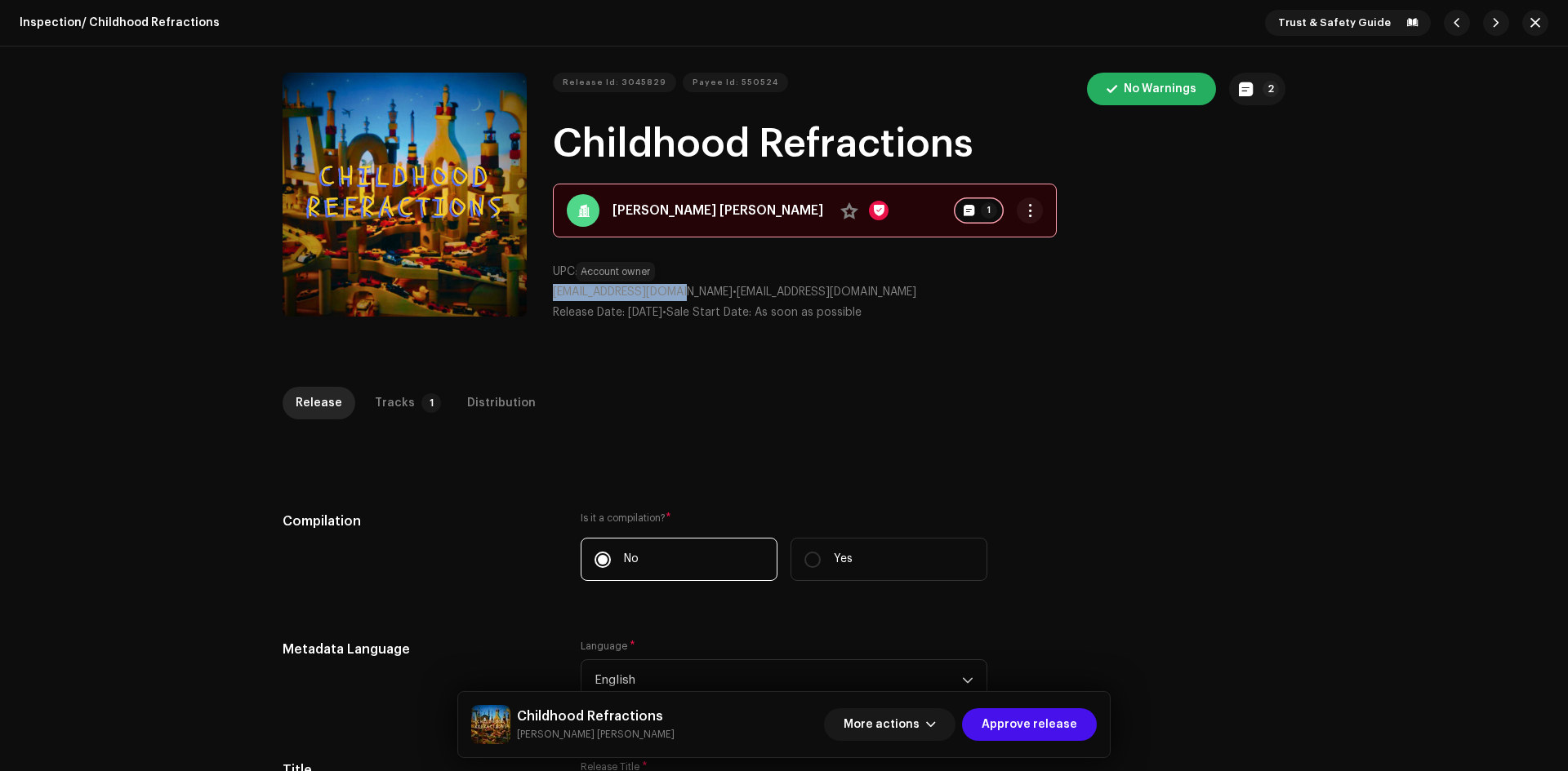
drag, startPoint x: 558, startPoint y: 289, endPoint x: 679, endPoint y: 289, distance: 121.0
click at [679, 289] on div "Release Id: 3045829 Payee Id: 550524 No Warnings 2 Childhood Refractions Cooper…" at bounding box center [784, 203] width 1002 height 262
drag, startPoint x: 567, startPoint y: 128, endPoint x: 1094, endPoint y: 143, distance: 527.2
click at [1094, 143] on h1 "Childhood Refractions" at bounding box center [919, 145] width 733 height 53
click at [1530, 16] on span "button" at bounding box center [1535, 23] width 9 height 13
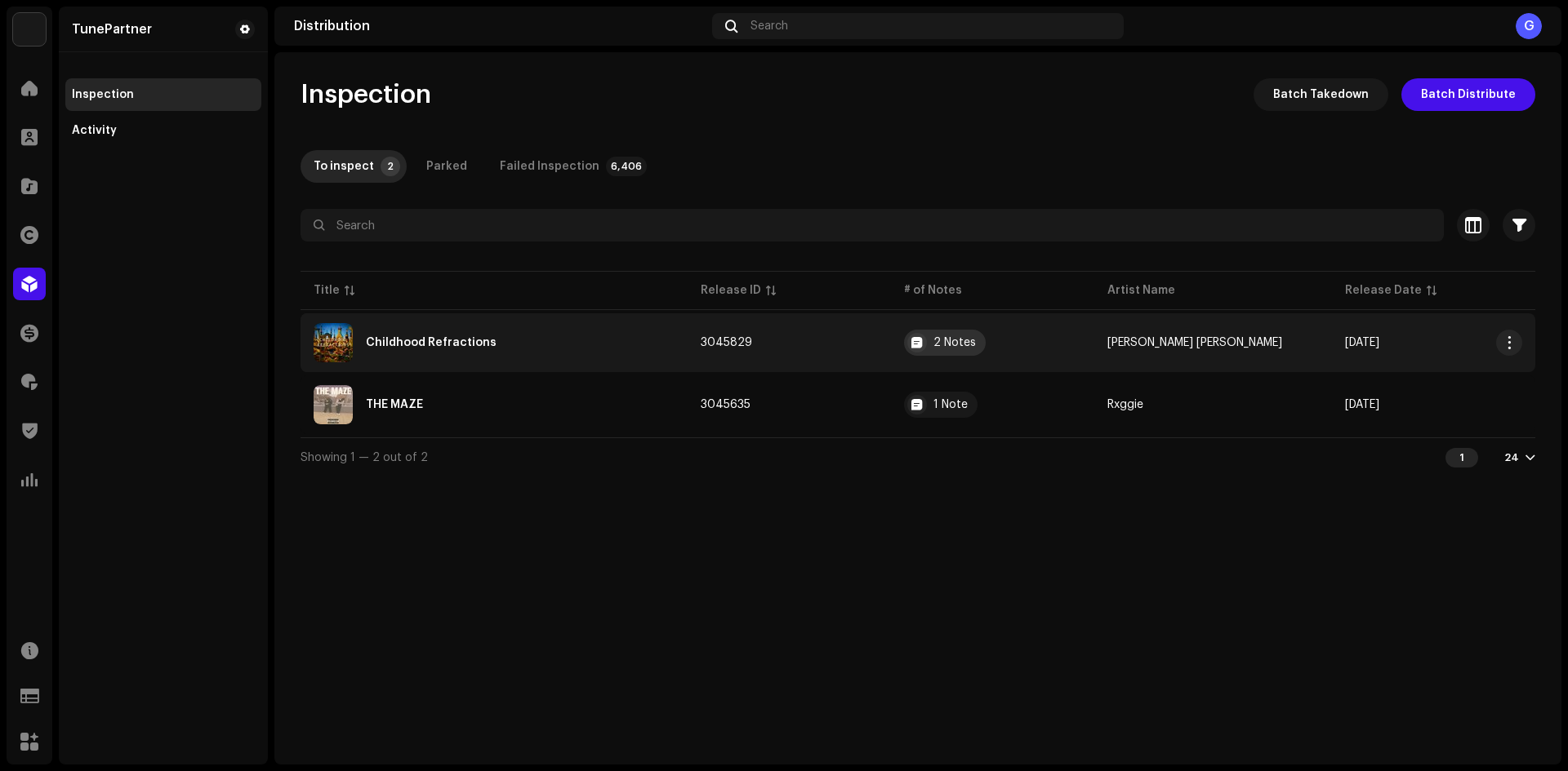
click at [926, 344] on div at bounding box center [916, 343] width 20 height 20
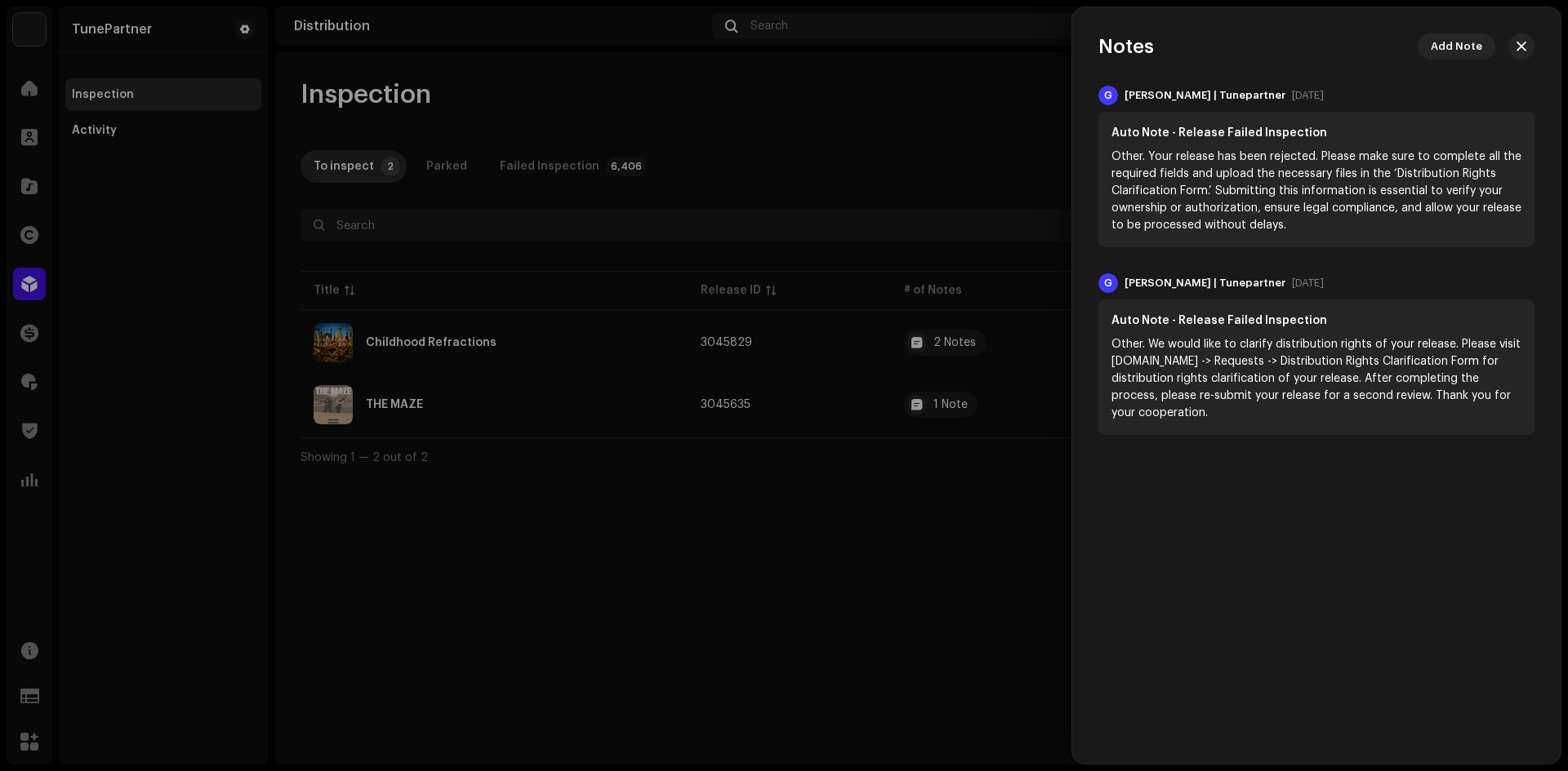
click at [957, 442] on div at bounding box center [784, 385] width 1568 height 771
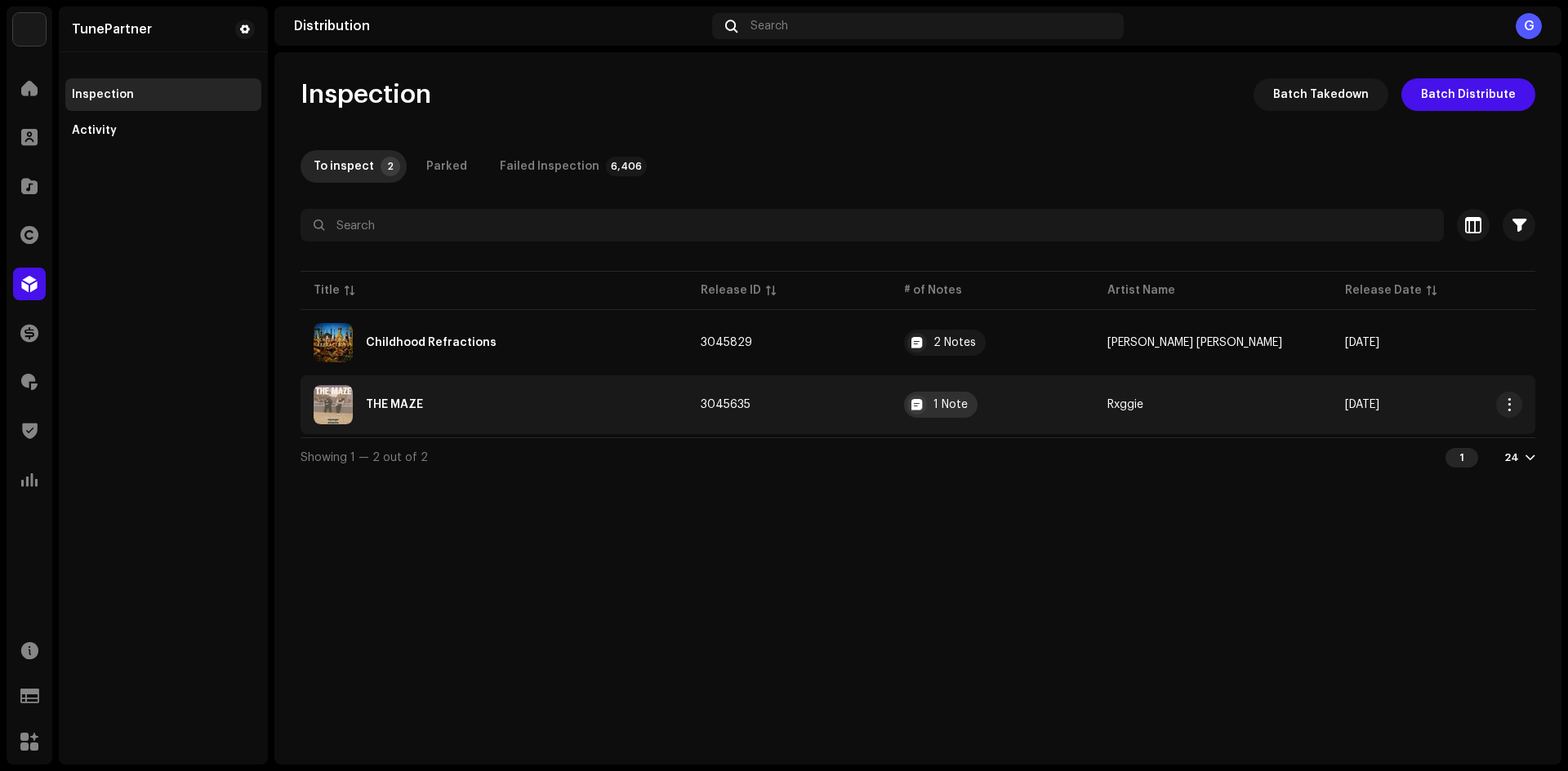
click at [963, 404] on div "1 Note" at bounding box center [950, 405] width 34 height 11
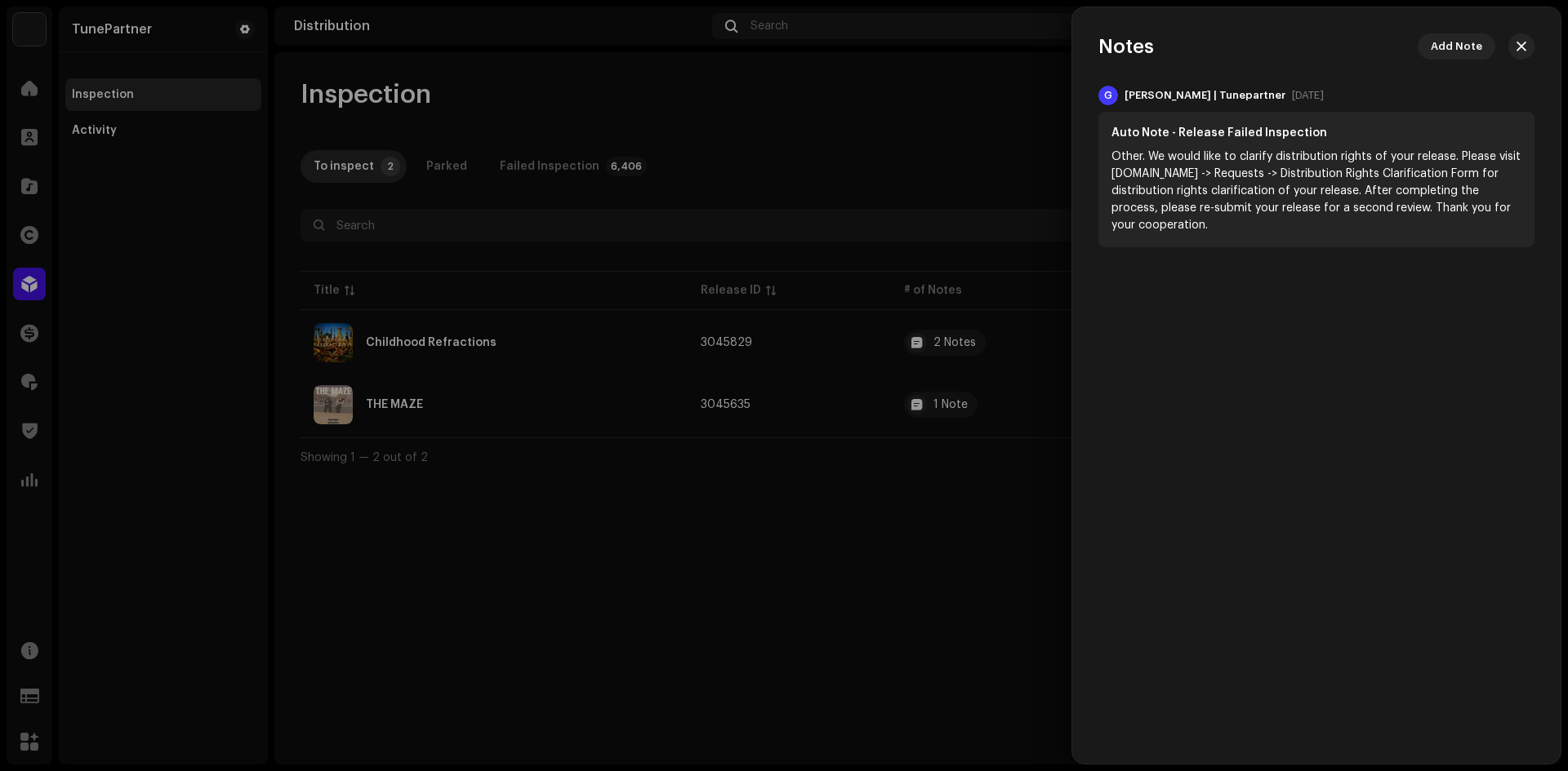
click at [894, 437] on div at bounding box center [784, 385] width 1568 height 771
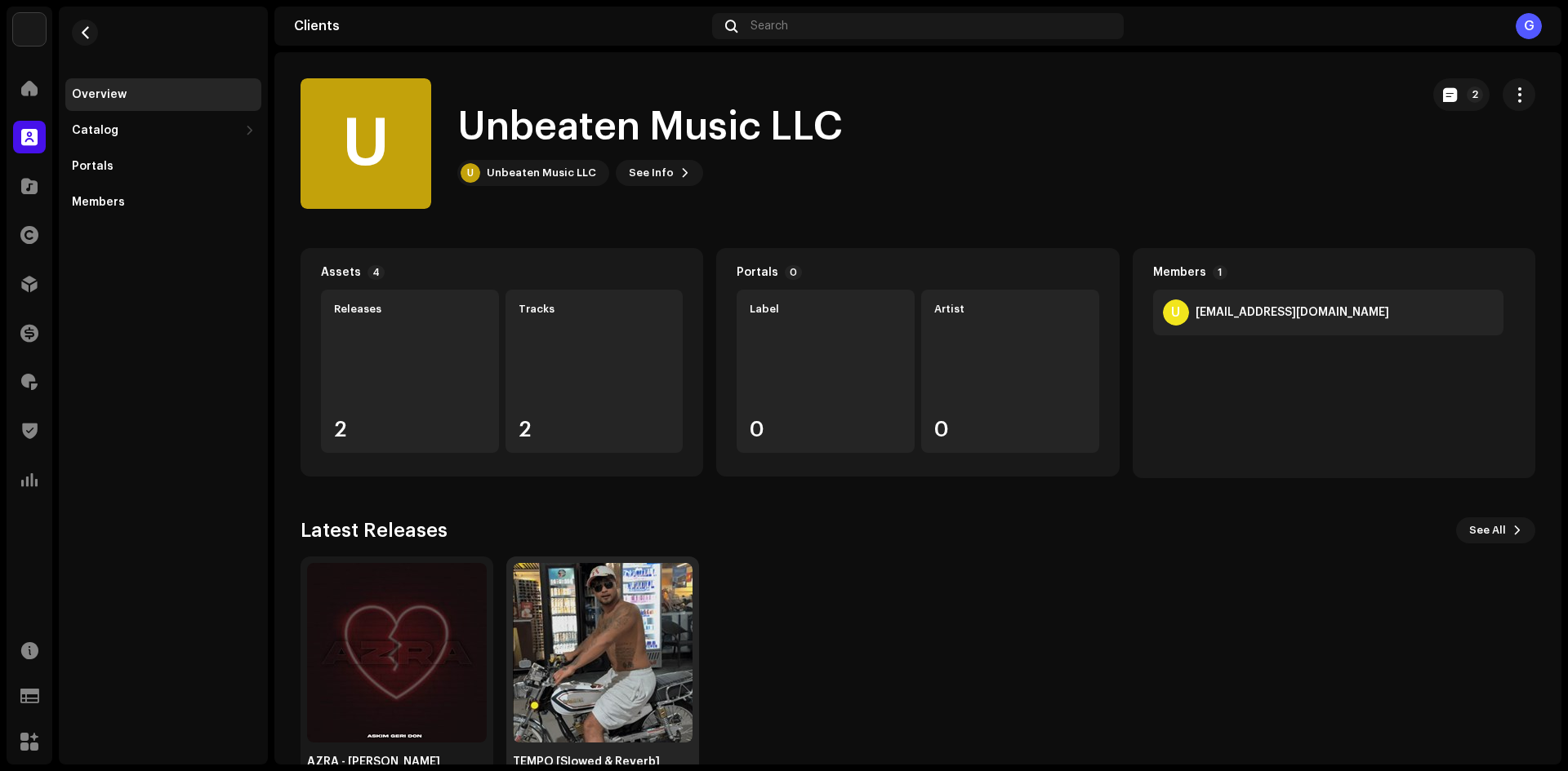
click at [562, 662] on img at bounding box center [602, 653] width 179 height 179
click at [562, 661] on img at bounding box center [602, 653] width 179 height 179
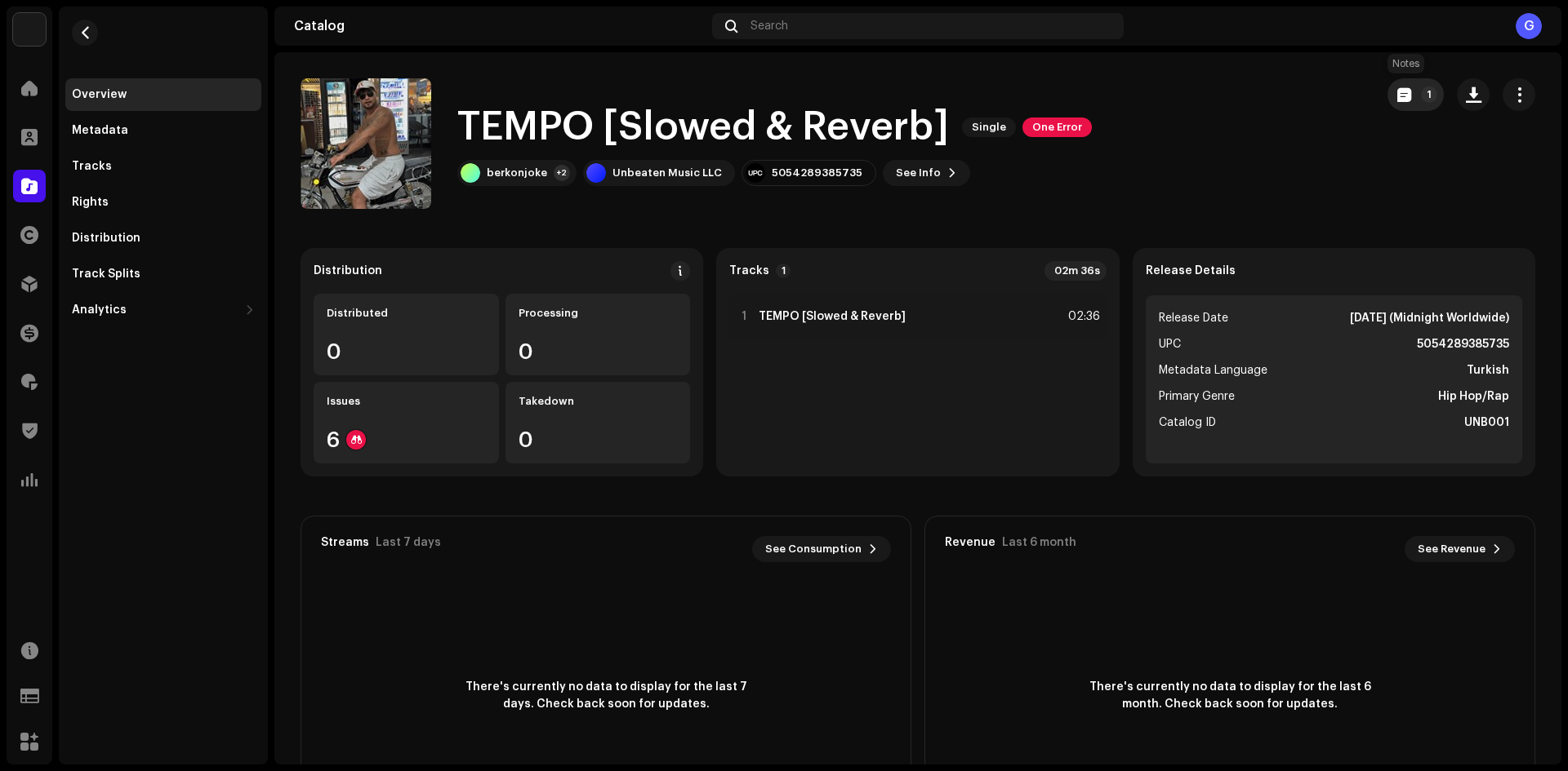
click at [1421, 95] on p-badge "1" at bounding box center [1428, 94] width 16 height 16
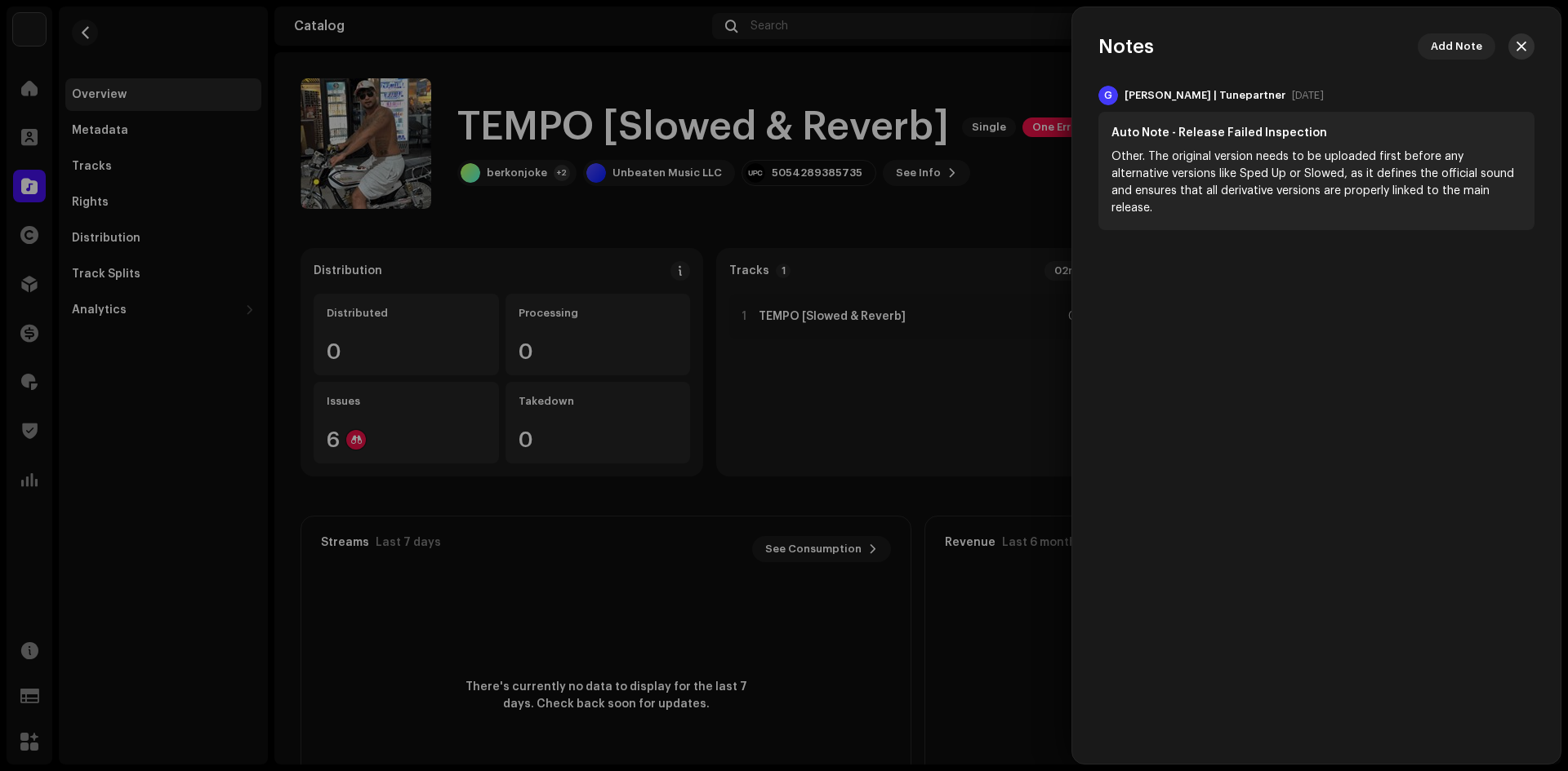
click at [1530, 38] on button "button" at bounding box center [1521, 47] width 26 height 26
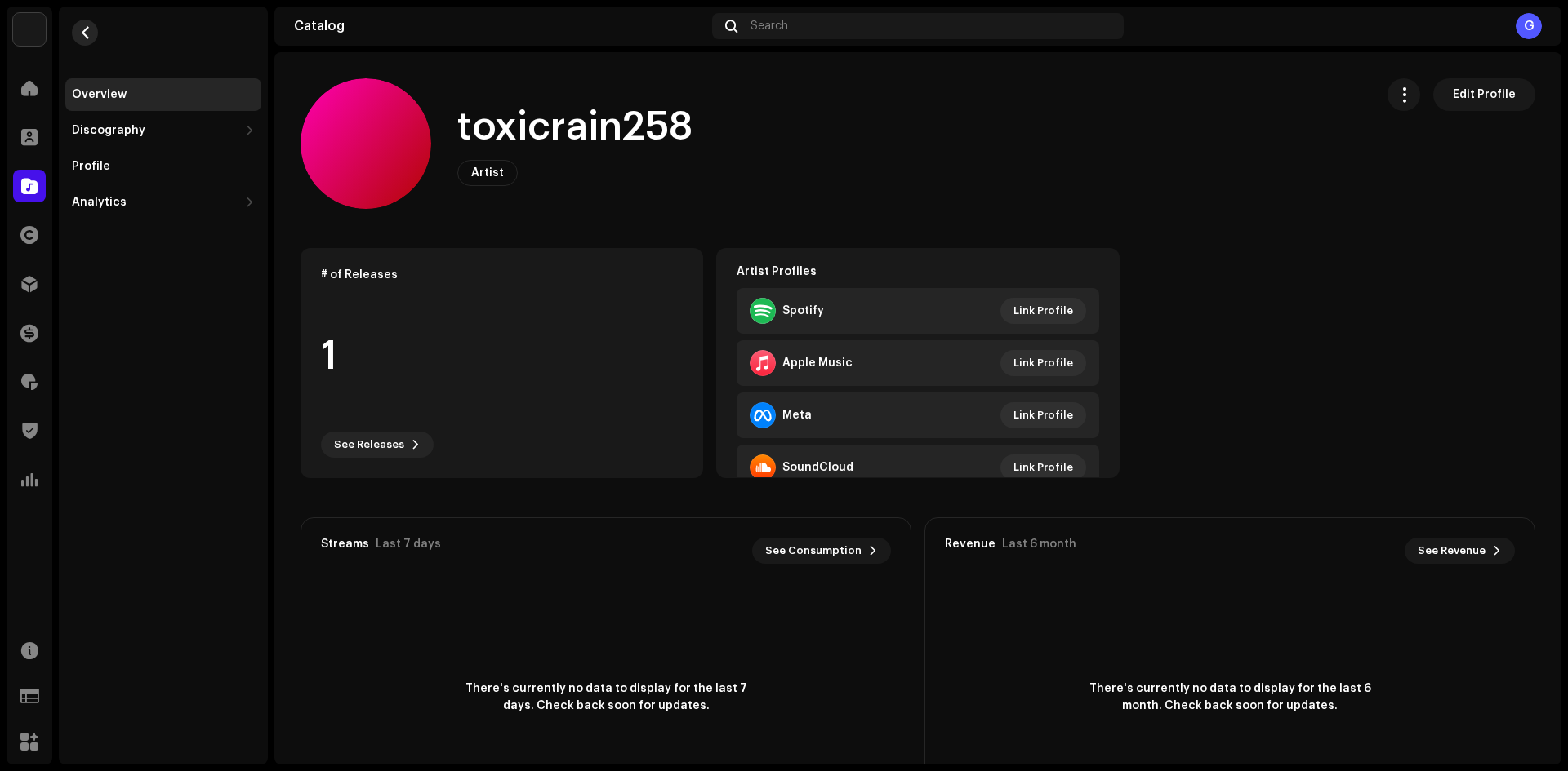
click at [83, 29] on span "button" at bounding box center [85, 33] width 12 height 13
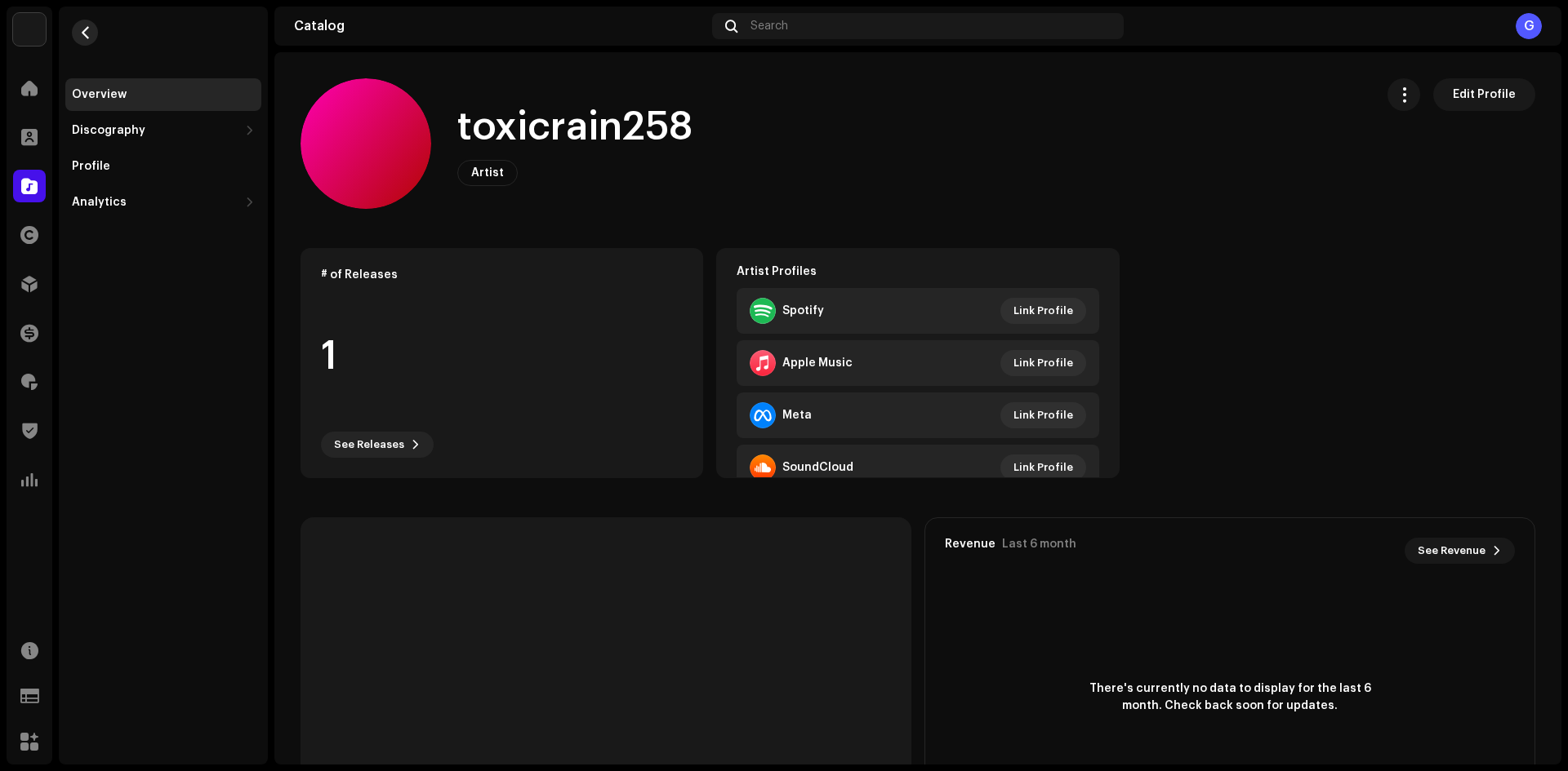
click at [90, 22] on button "button" at bounding box center [85, 33] width 26 height 26
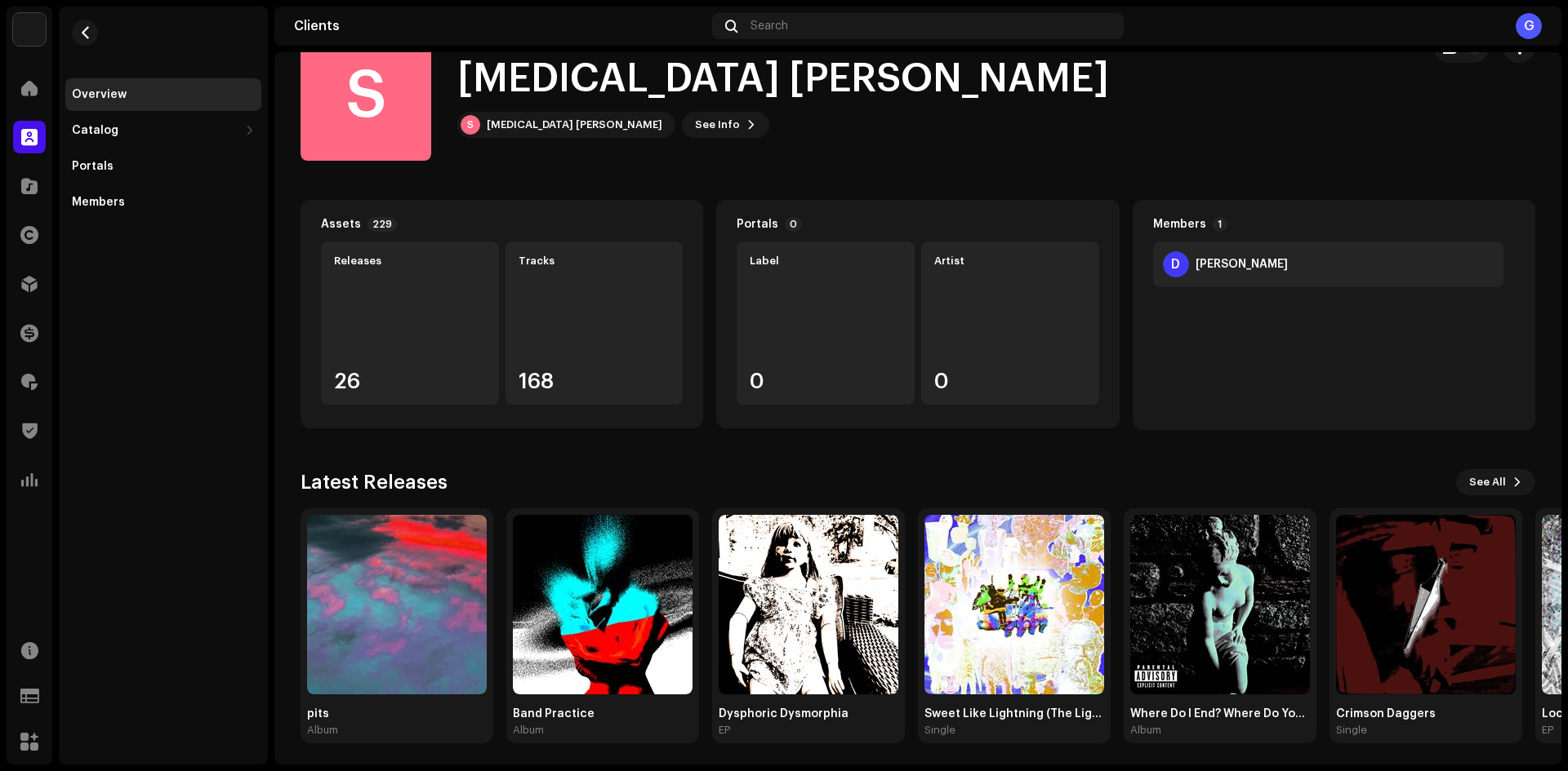
scroll to position [53, 0]
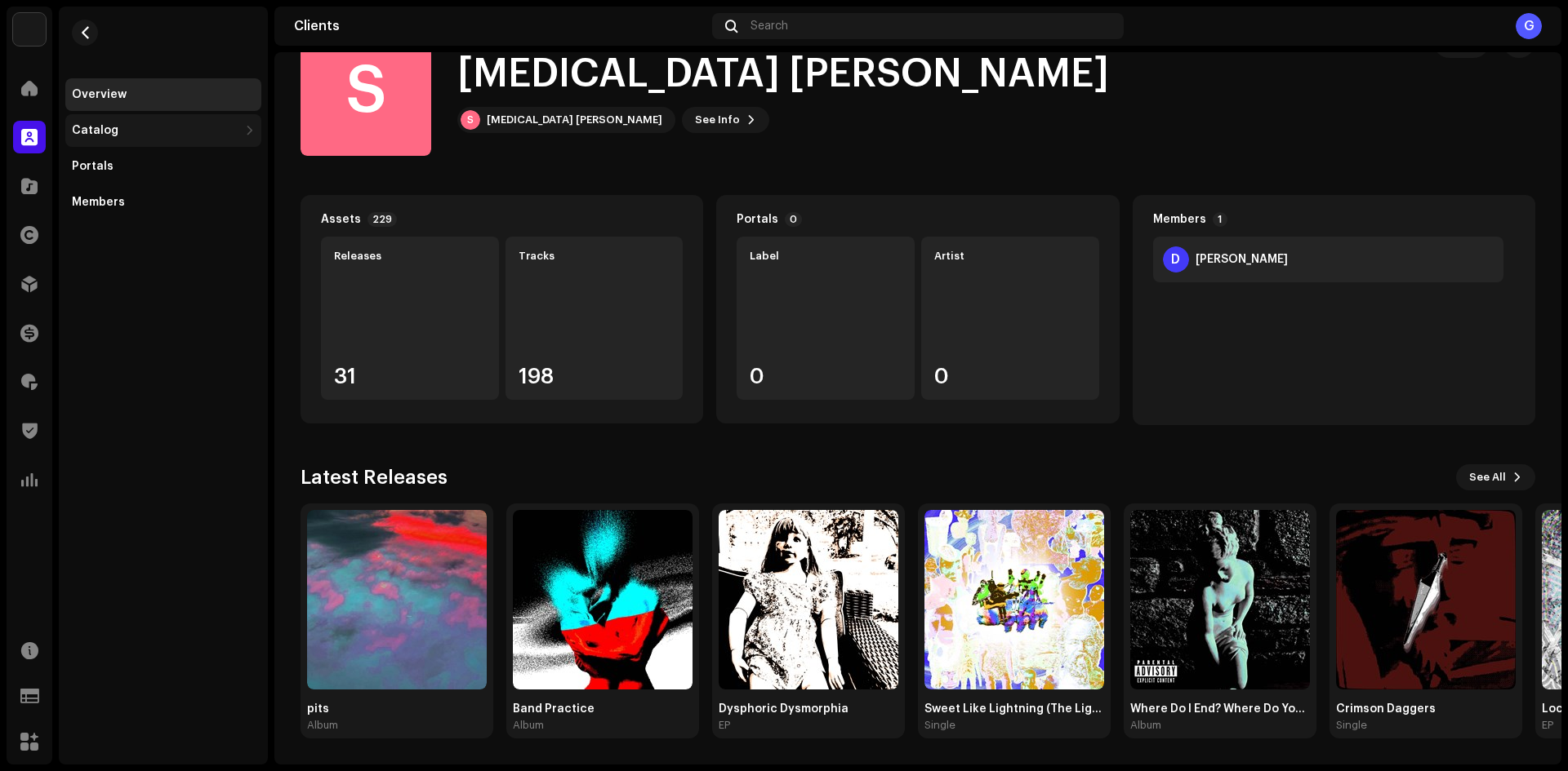
click at [160, 128] on div "Catalog" at bounding box center [154, 131] width 166 height 13
click at [166, 157] on div "Releases" at bounding box center [163, 166] width 196 height 33
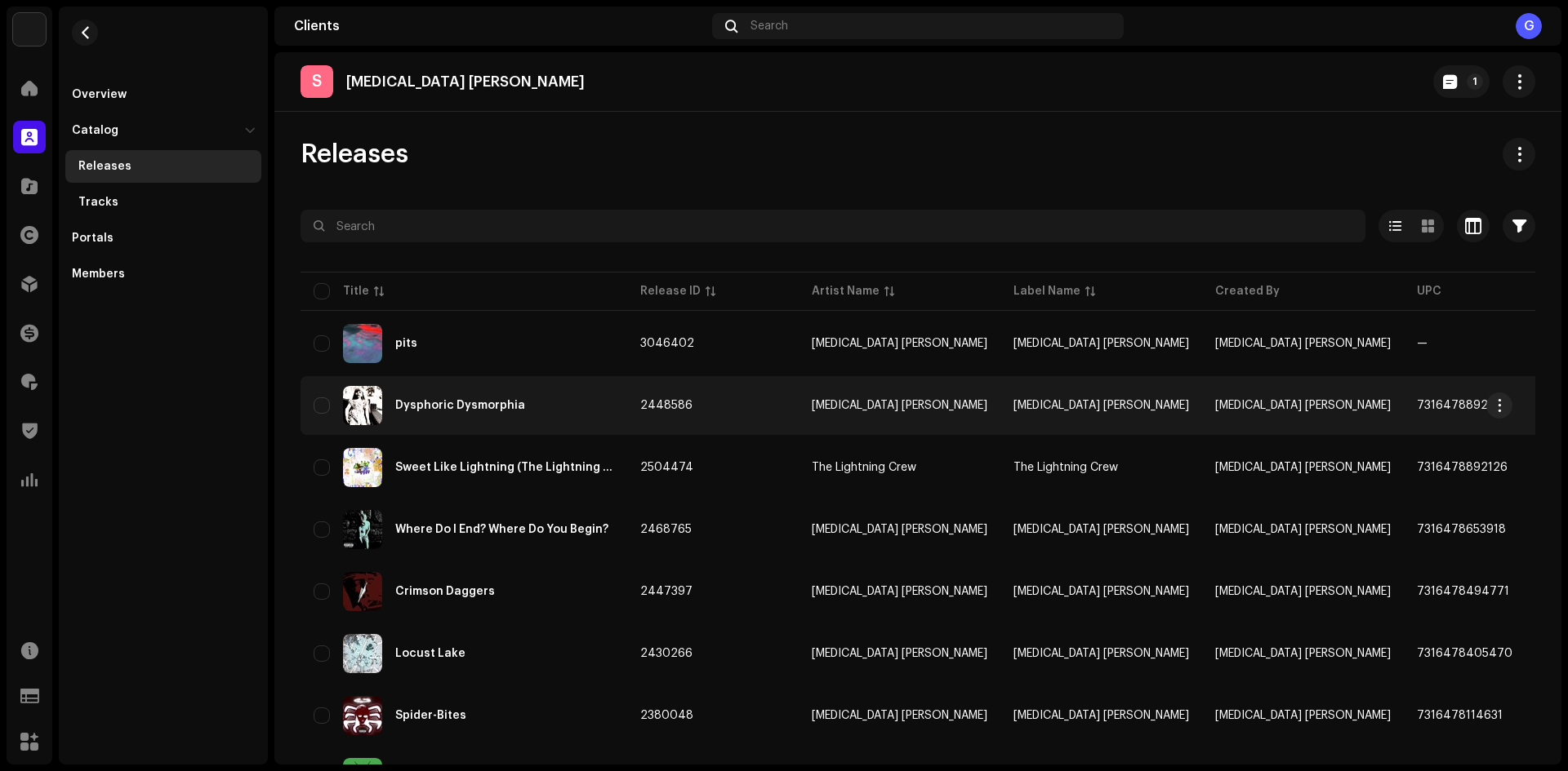
click at [906, 402] on re-a-table-link "Spider-Bite Lou" at bounding box center [899, 406] width 176 height 11
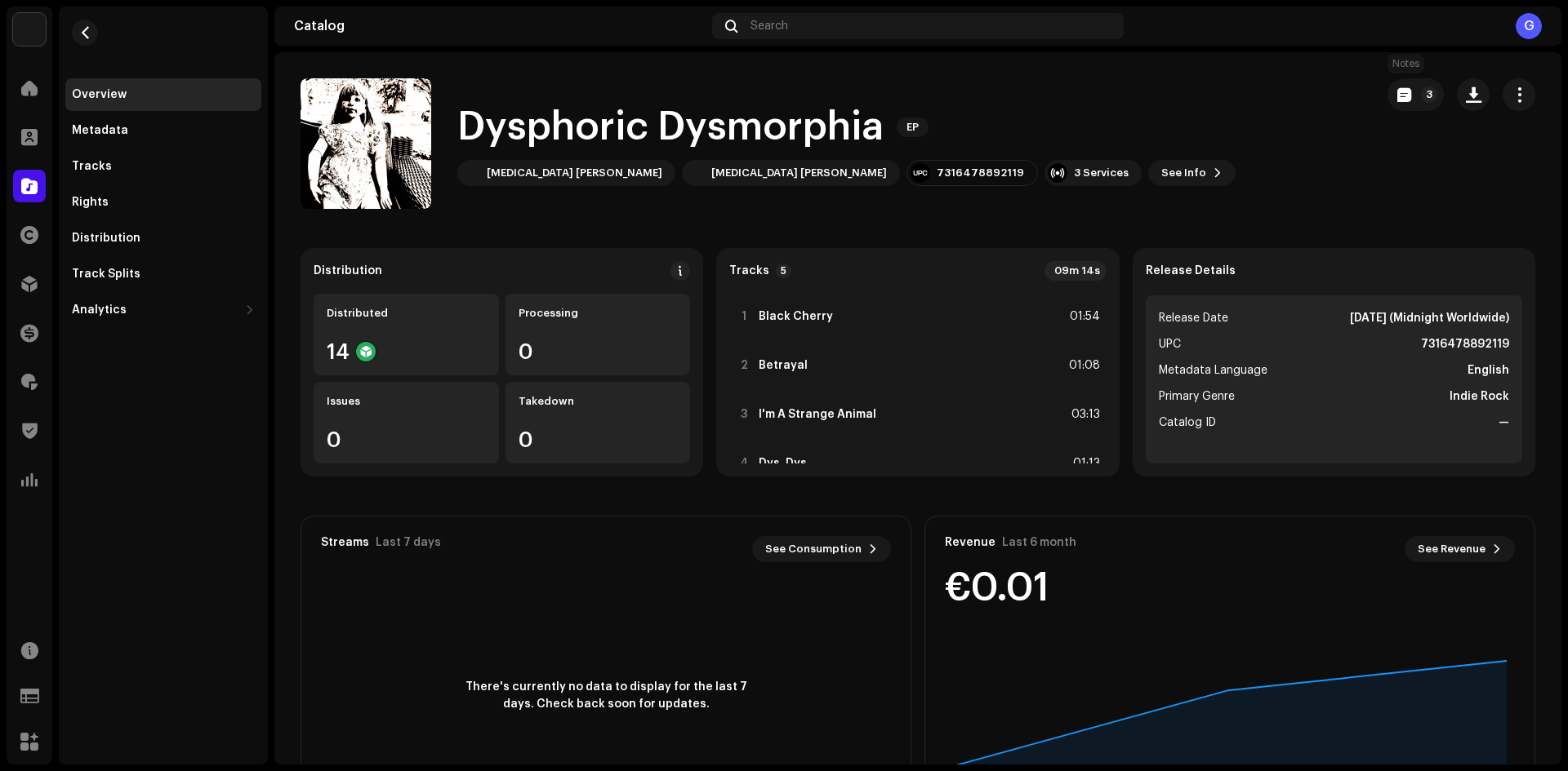
click at [1401, 99] on button "3" at bounding box center [1415, 94] width 56 height 33
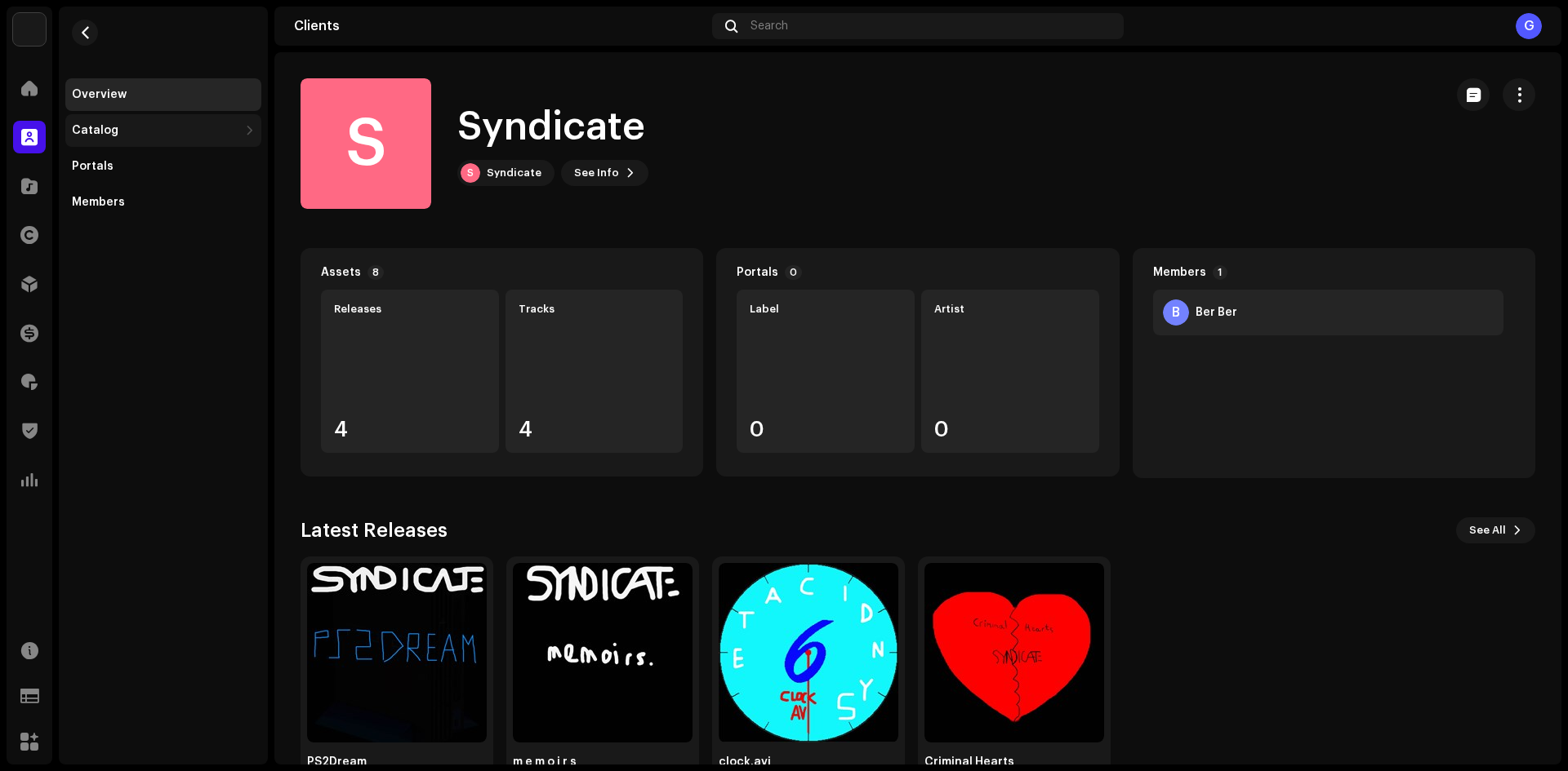
click at [193, 121] on div "Catalog" at bounding box center [163, 131] width 196 height 33
click at [197, 161] on div "Releases" at bounding box center [166, 166] width 177 height 13
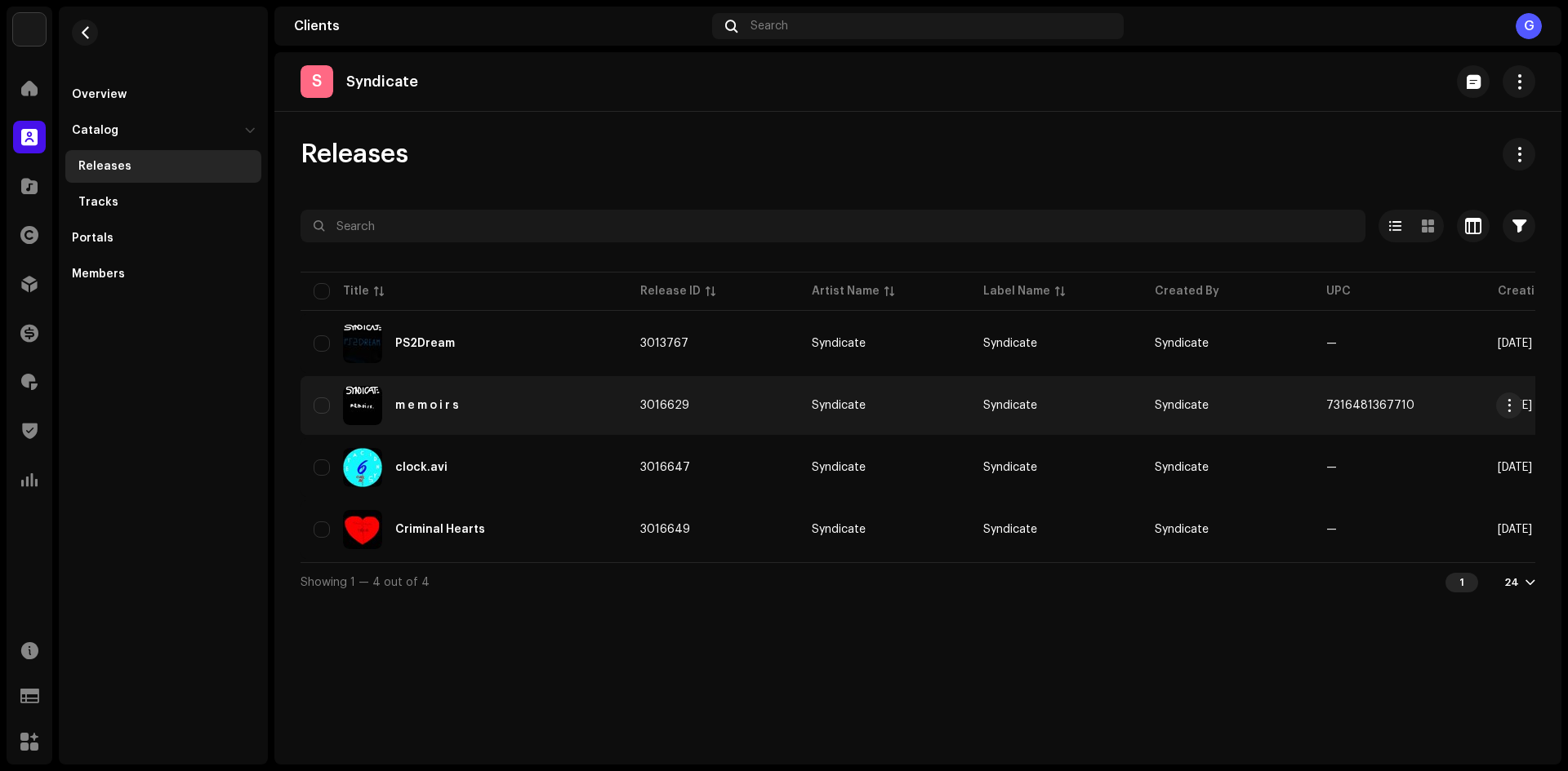
click at [743, 378] on td "3016629" at bounding box center [712, 406] width 171 height 59
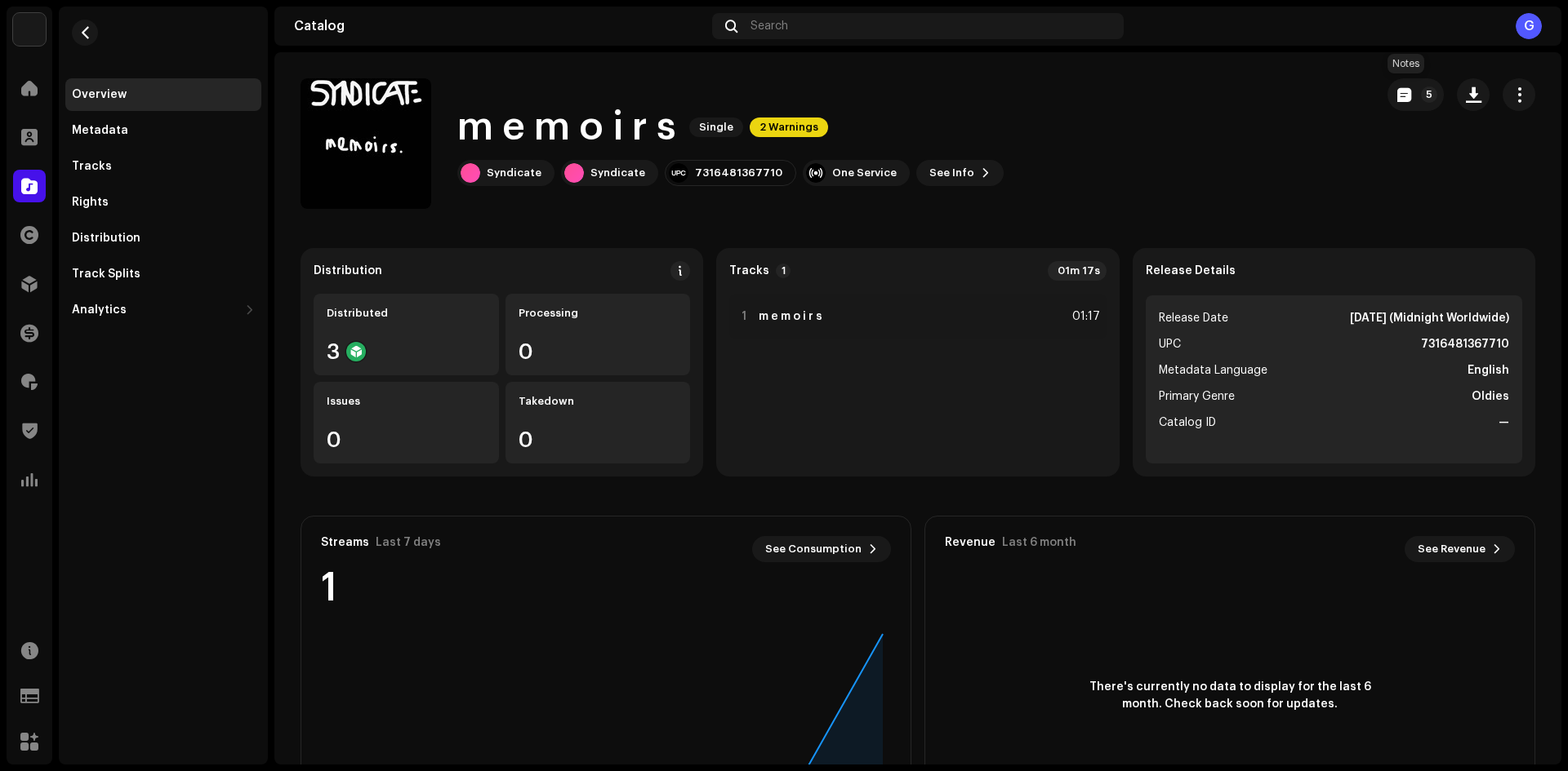
click at [1391, 102] on button "5" at bounding box center [1415, 94] width 56 height 33
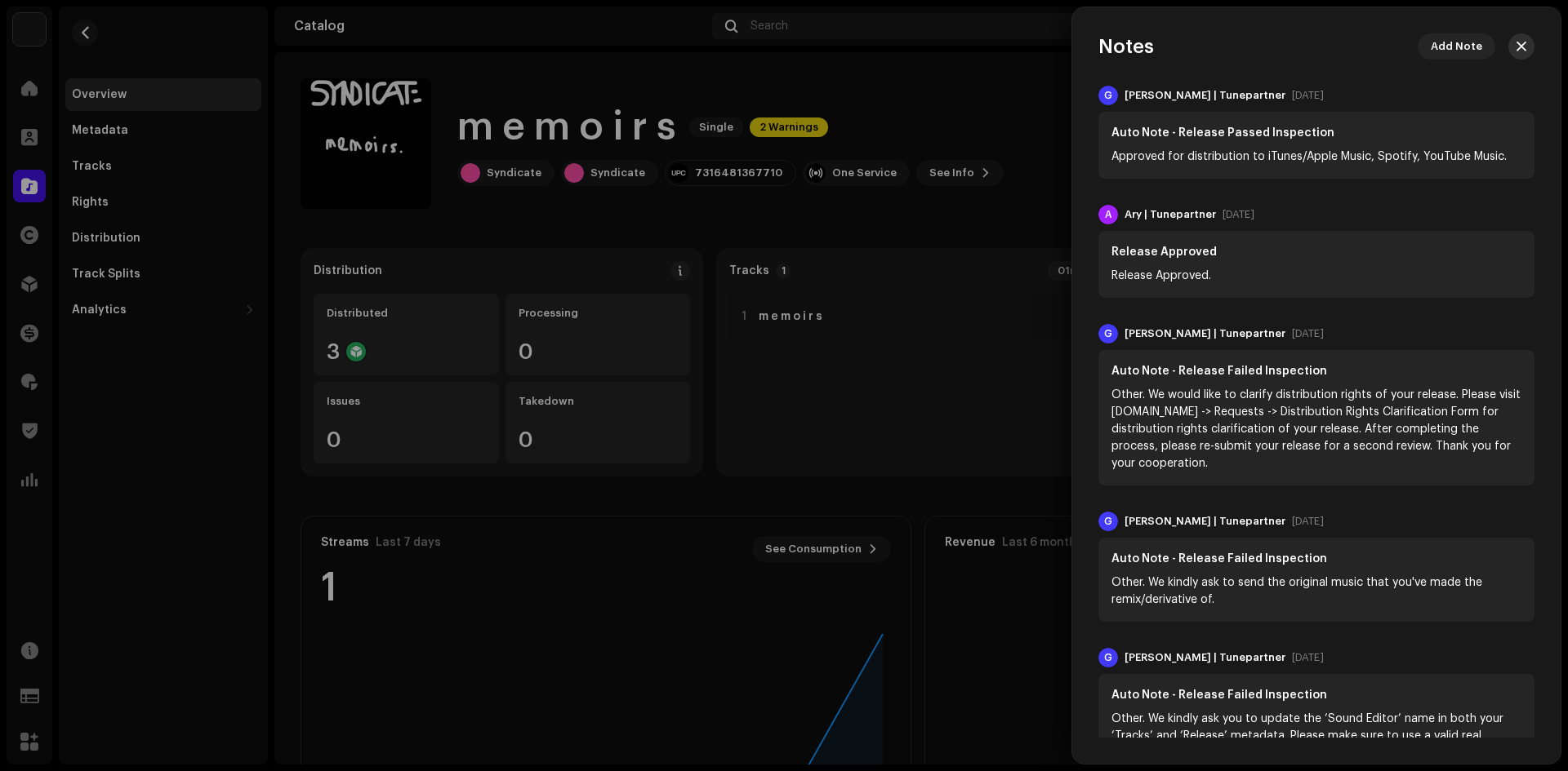
click at [1524, 43] on button "button" at bounding box center [1521, 47] width 26 height 26
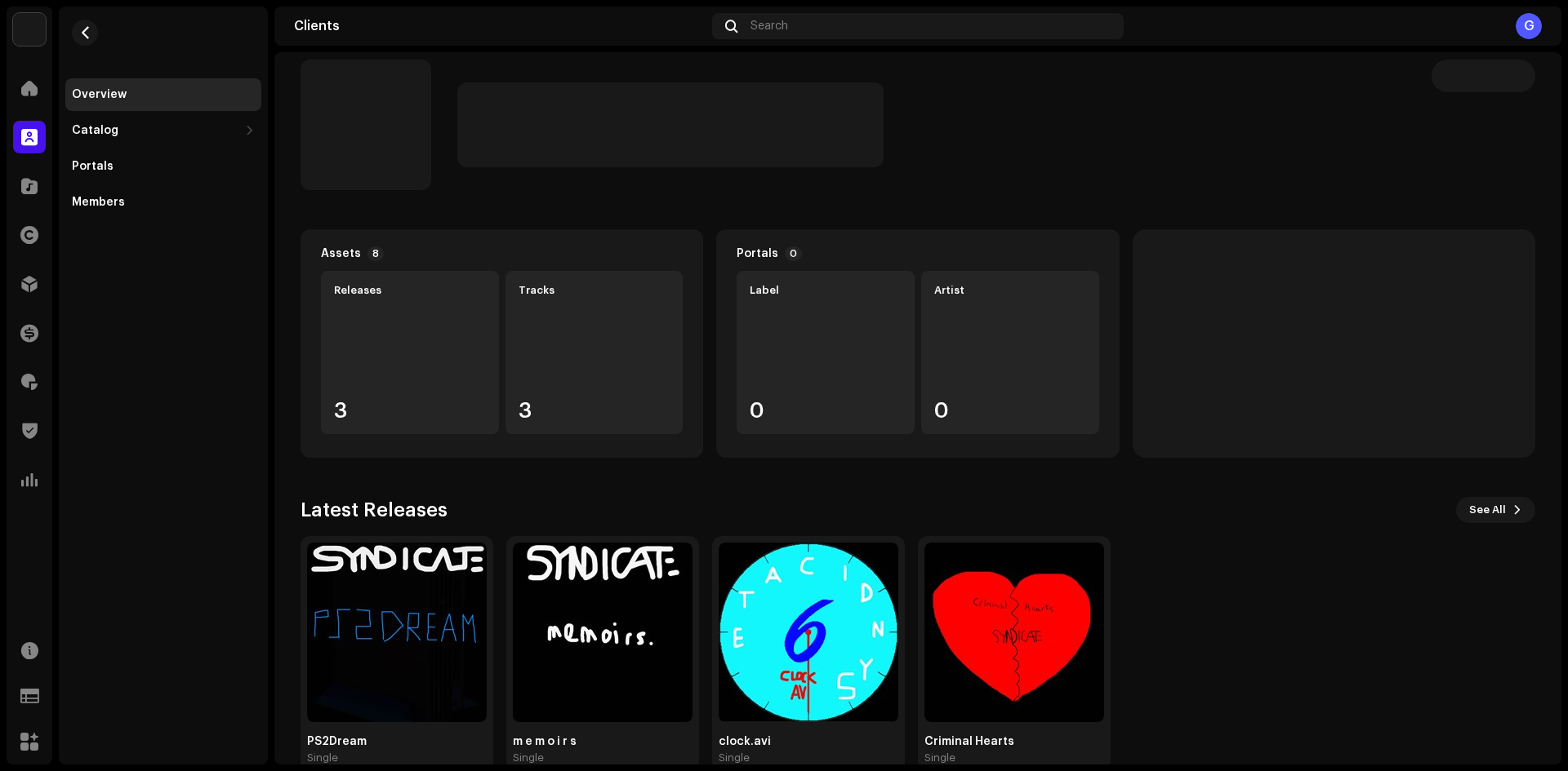
scroll to position [52, 0]
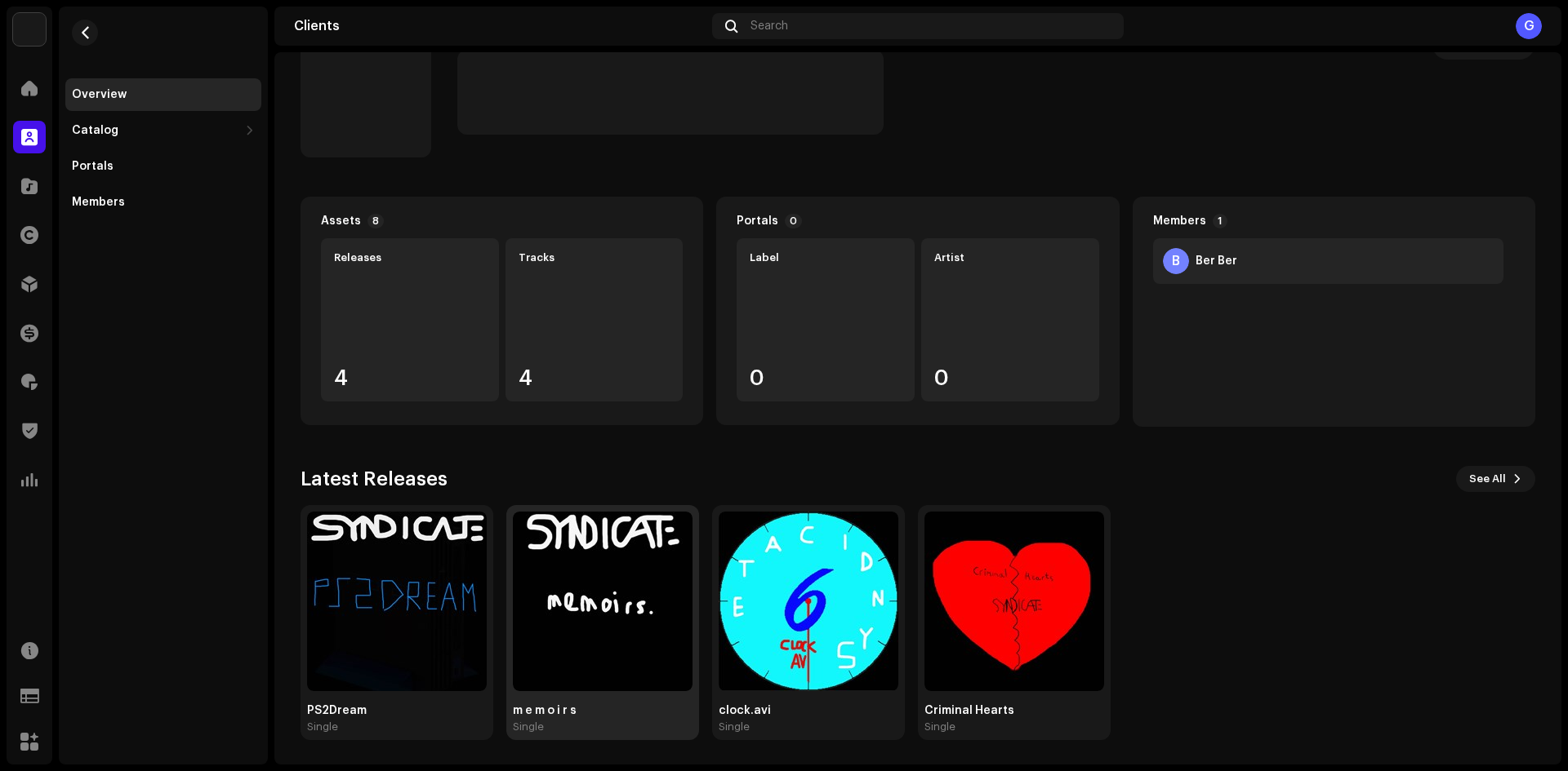
click at [639, 604] on img at bounding box center [602, 601] width 179 height 179
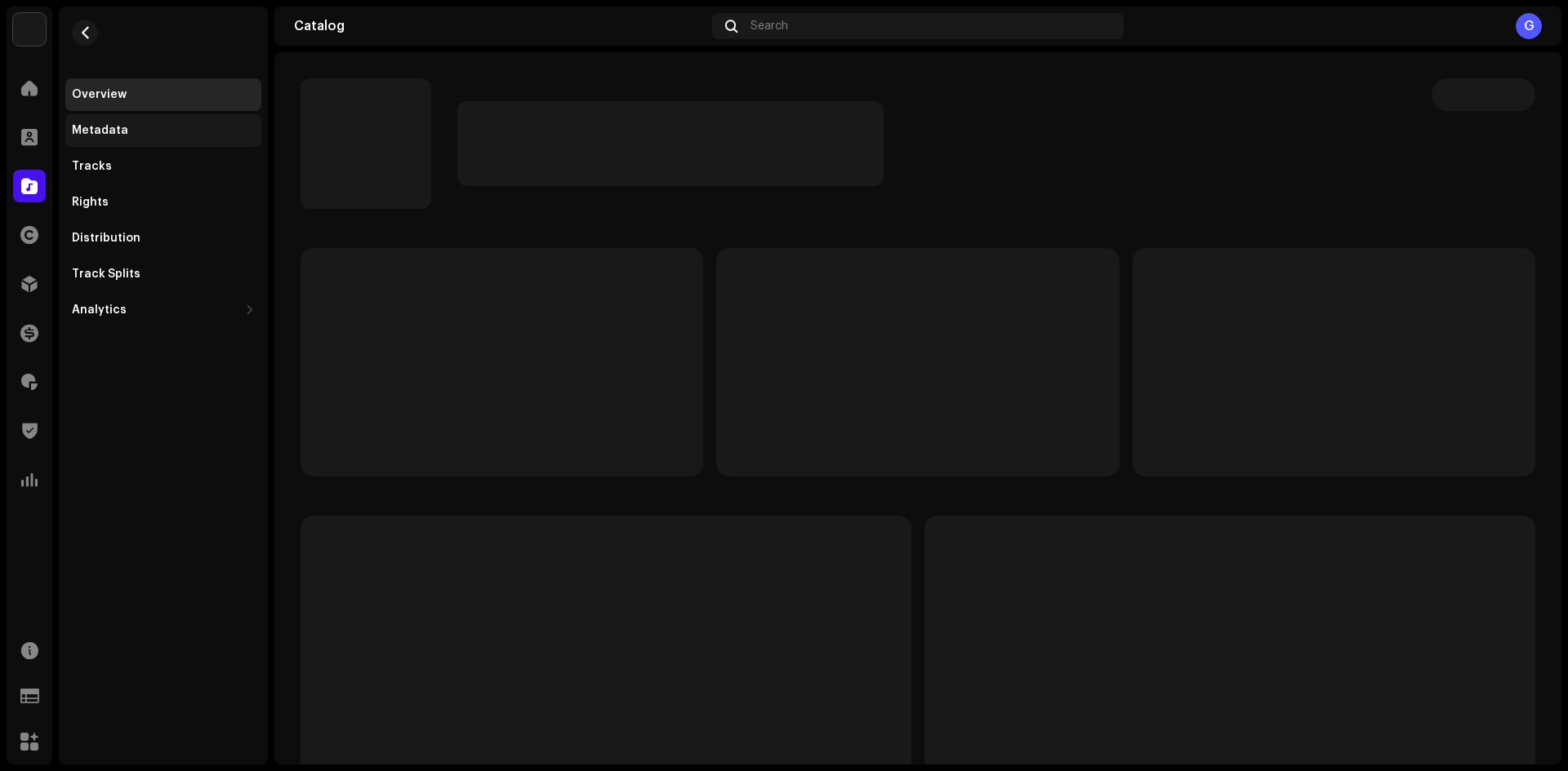
click at [159, 122] on div "Metadata" at bounding box center [163, 131] width 196 height 33
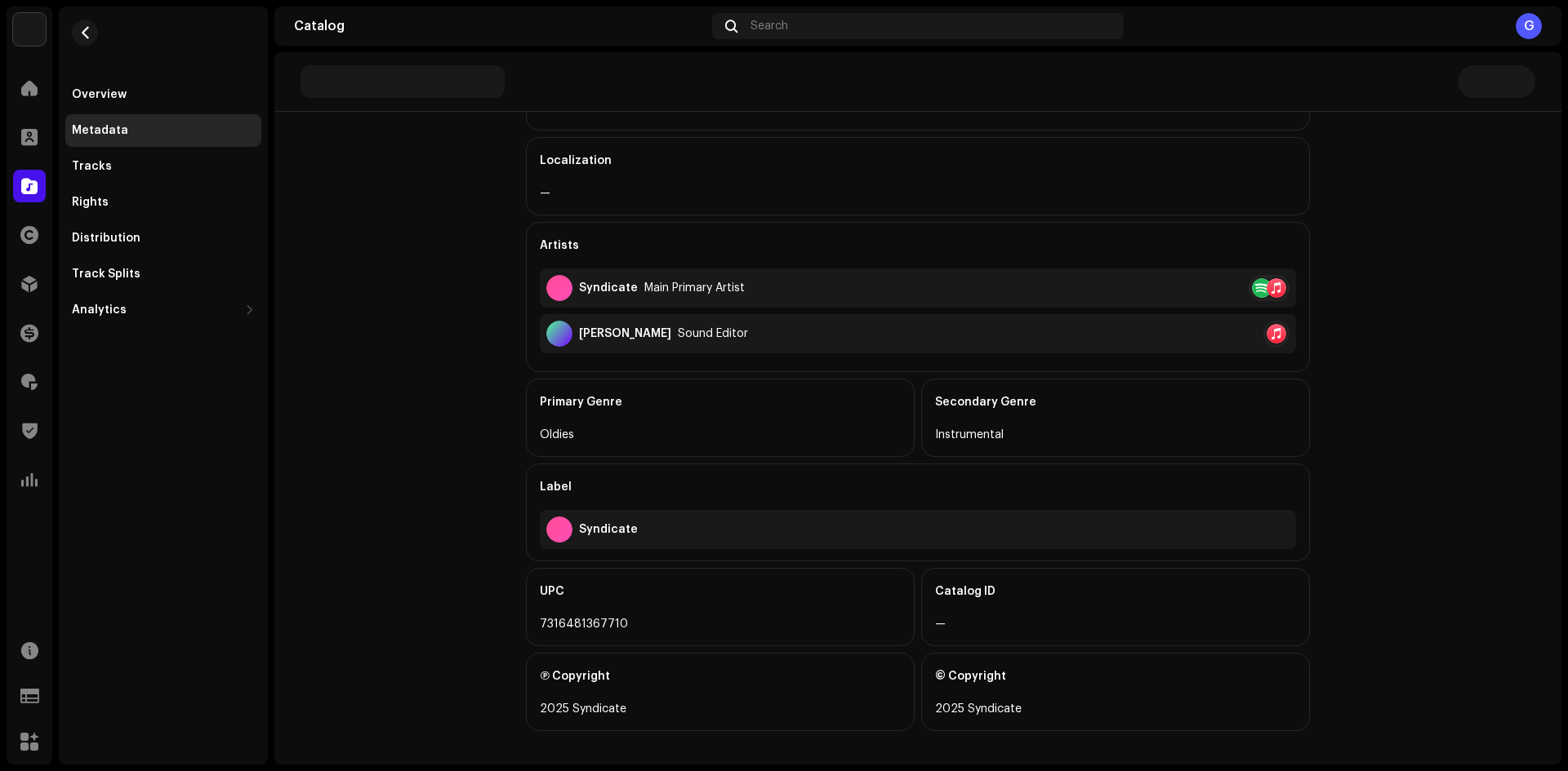
scroll to position [333, 0]
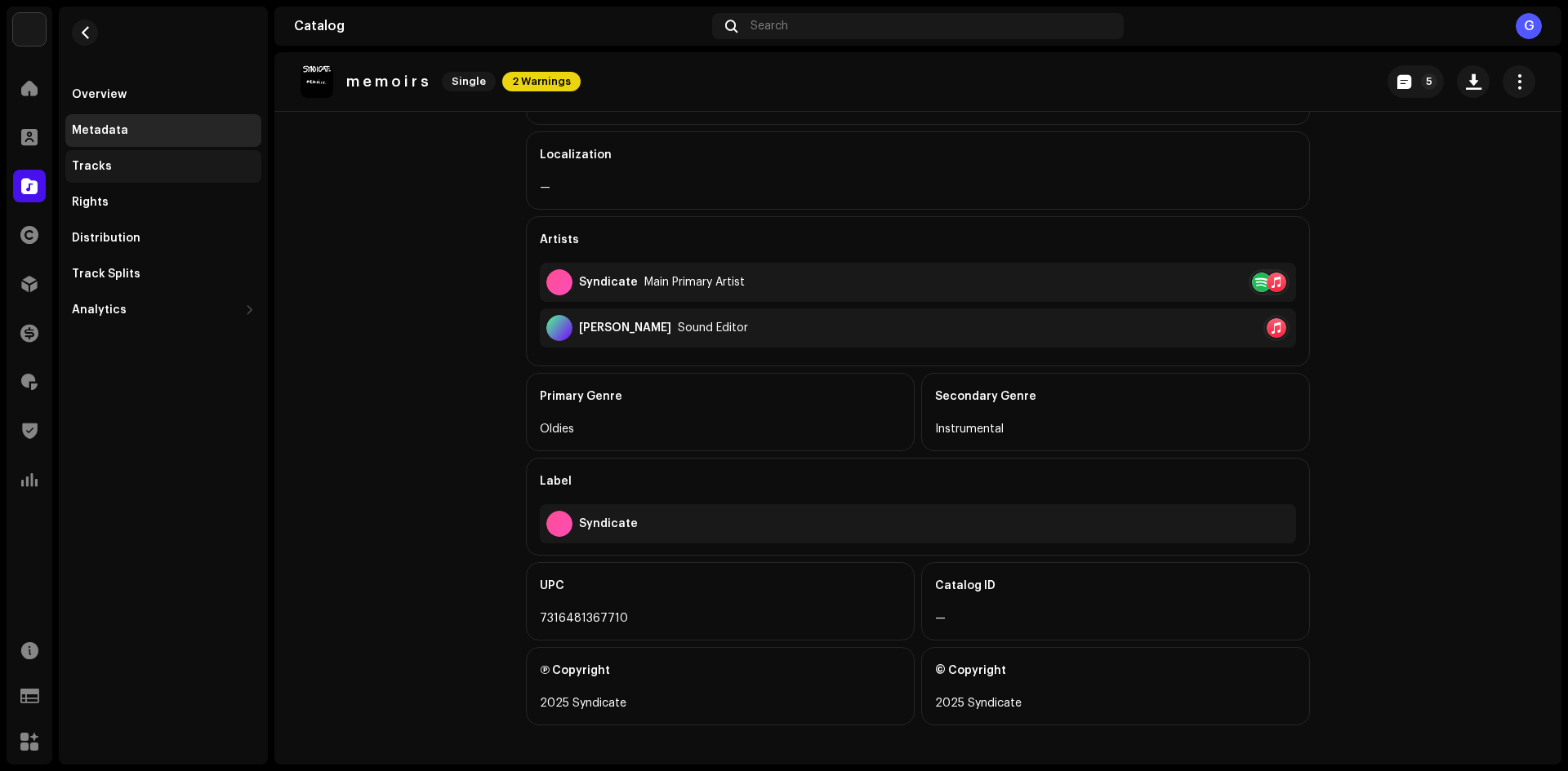
click at [190, 171] on div "Tracks" at bounding box center [163, 166] width 183 height 13
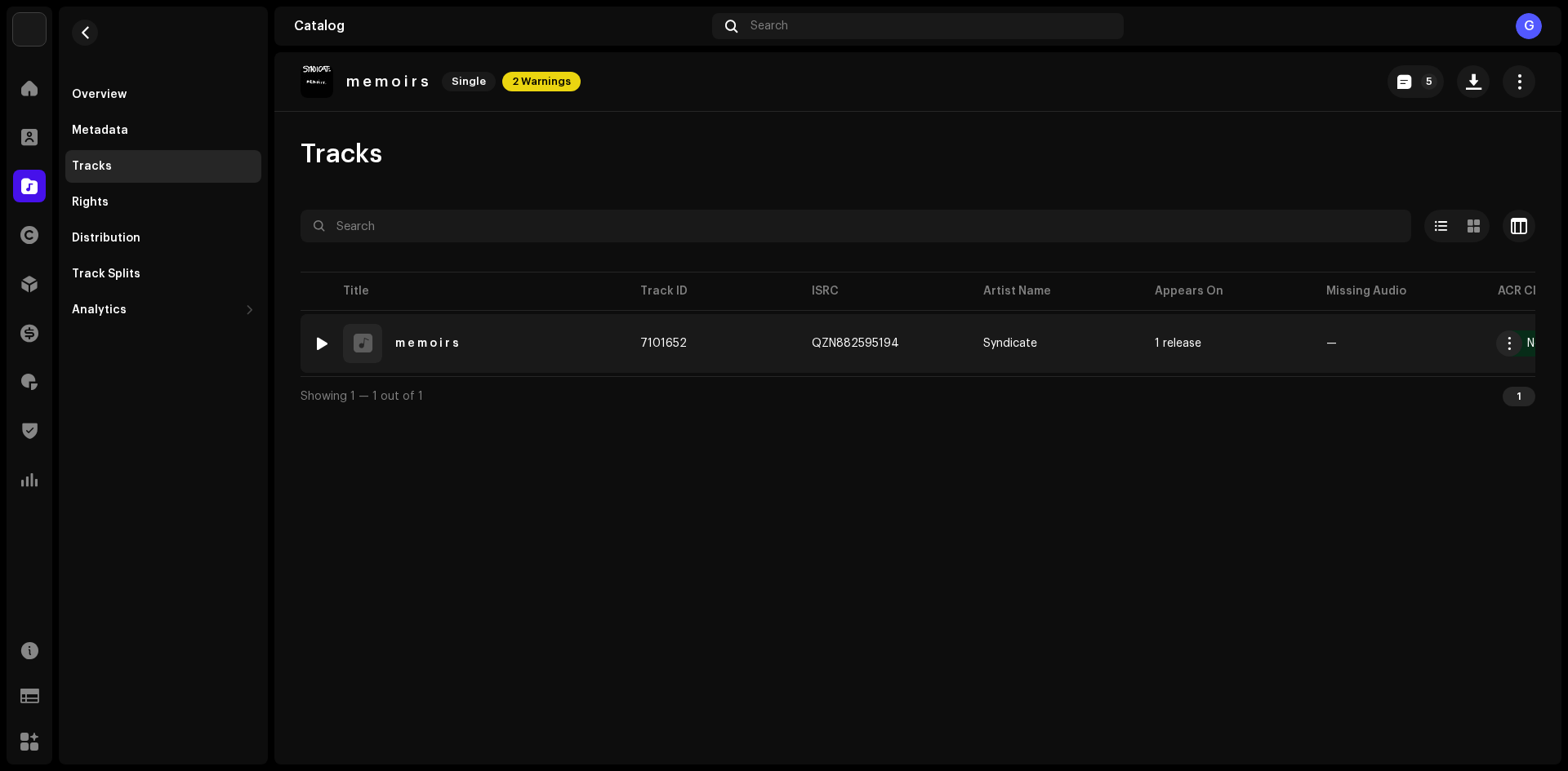
click at [551, 333] on div "1 m e m o i r s" at bounding box center [464, 344] width 301 height 39
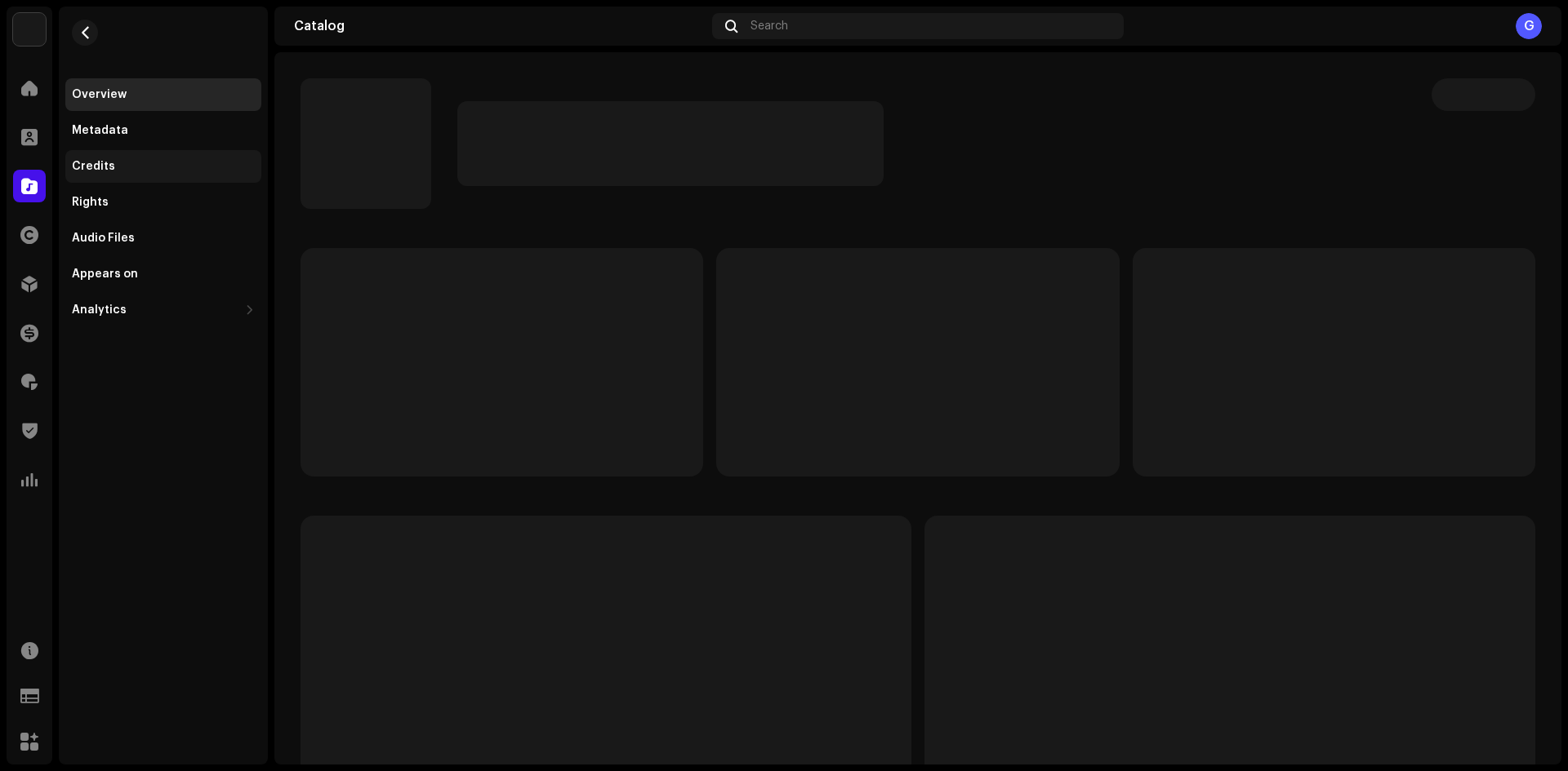
click at [162, 162] on div "Credits" at bounding box center [163, 166] width 183 height 13
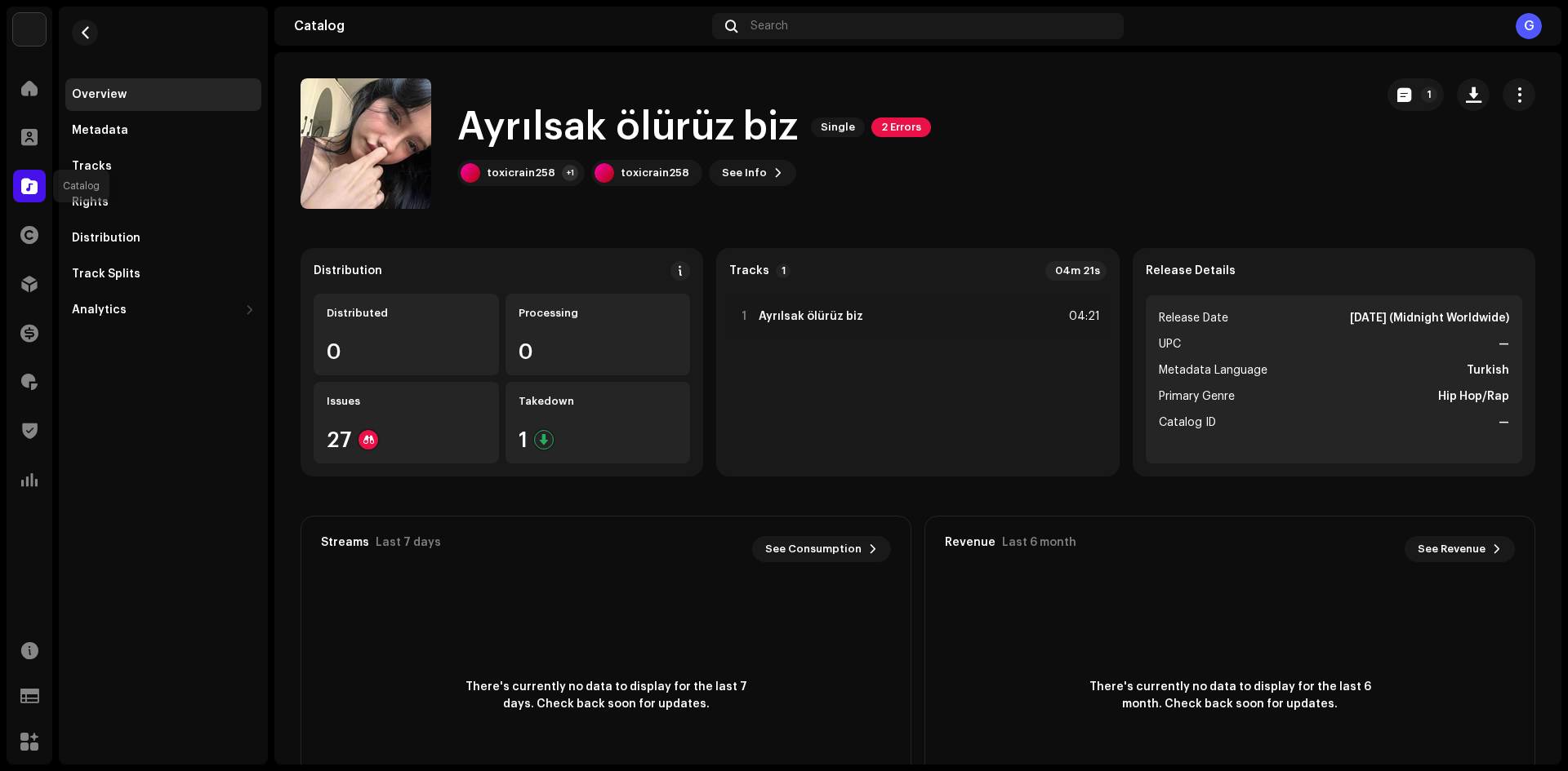
click at [20, 183] on div at bounding box center [29, 186] width 33 height 33
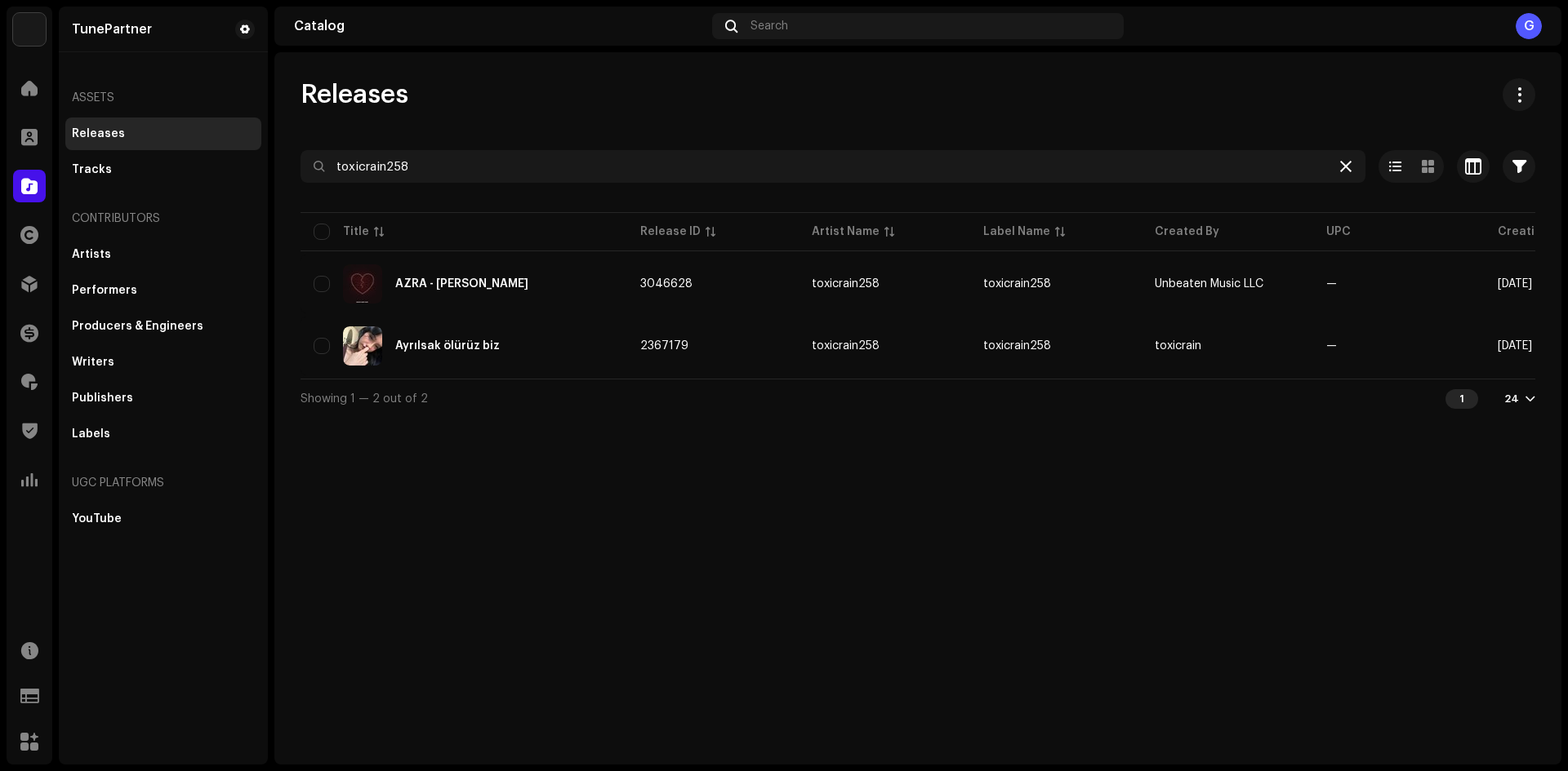
click at [1345, 163] on icon at bounding box center [1345, 166] width 11 height 13
click at [44, 132] on div at bounding box center [29, 137] width 33 height 33
